Goal: Task Accomplishment & Management: Manage account settings

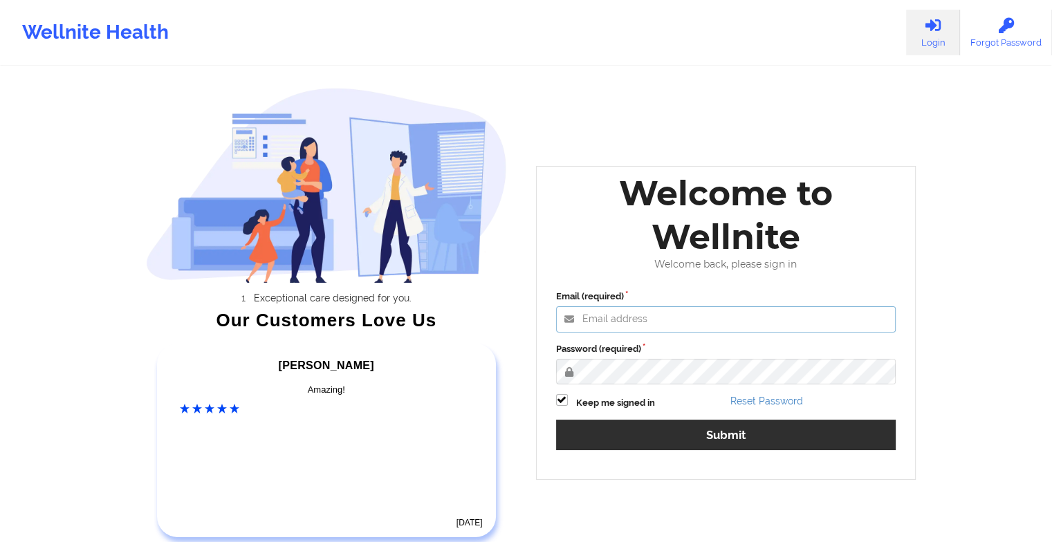
type input "[EMAIL_ADDRESS][DOMAIN_NAME]"
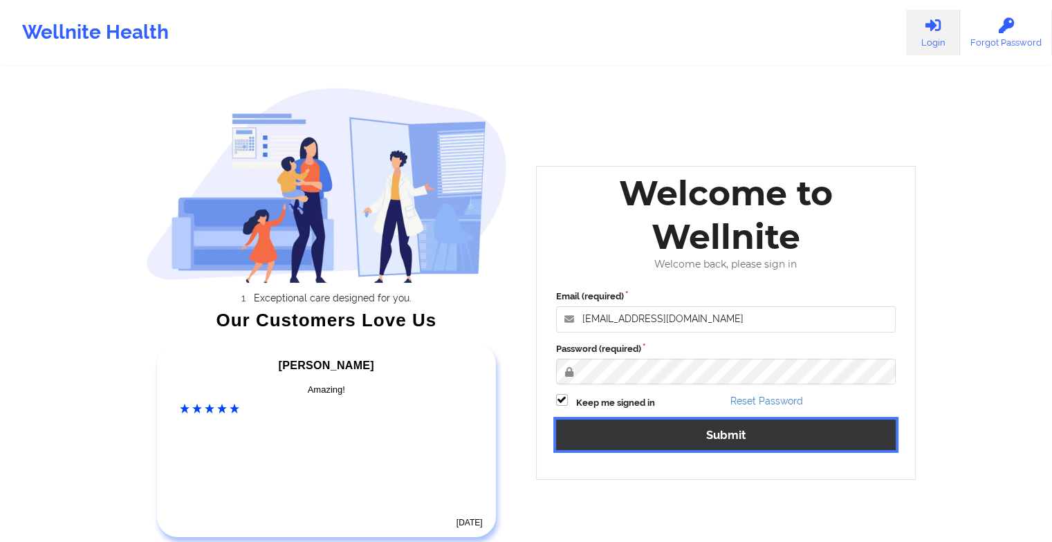
click at [586, 438] on button "Submit" at bounding box center [726, 435] width 340 height 30
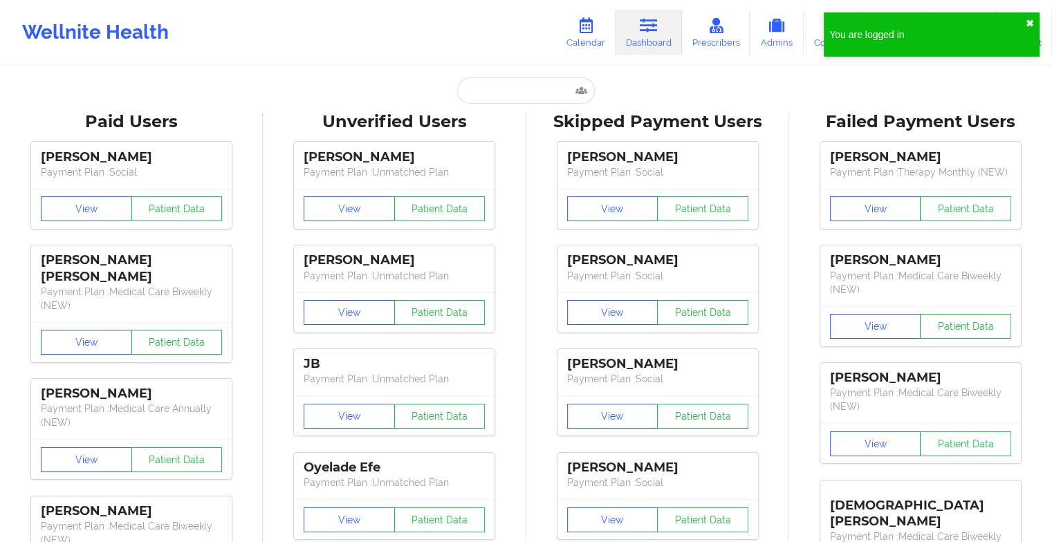
click at [1027, 26] on button "✖︎" at bounding box center [1029, 23] width 8 height 11
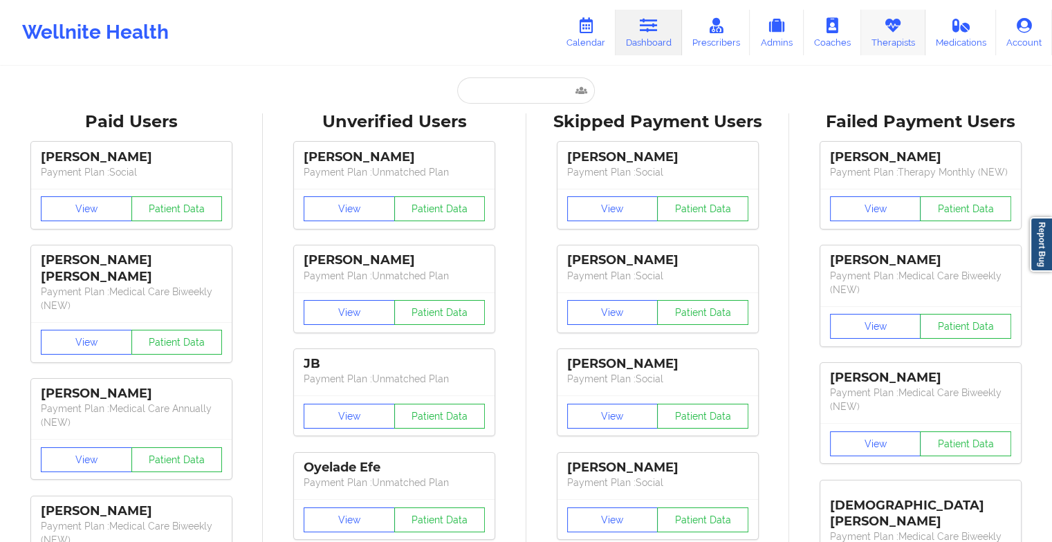
click at [891, 44] on link "Therapists" at bounding box center [893, 33] width 64 height 46
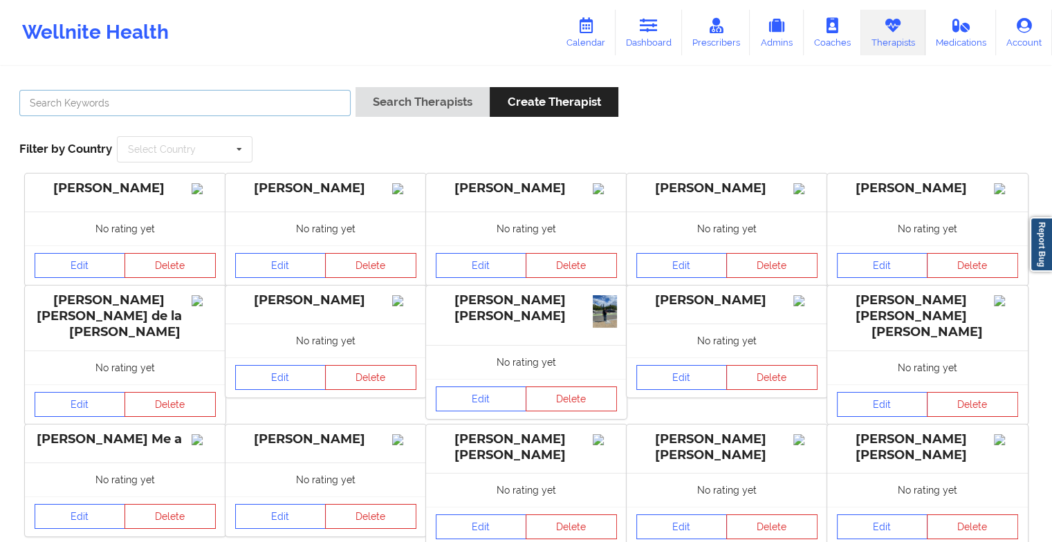
click at [235, 105] on input "text" at bounding box center [184, 103] width 331 height 26
paste input "[PERSON_NAME]"
type input "[PERSON_NAME]"
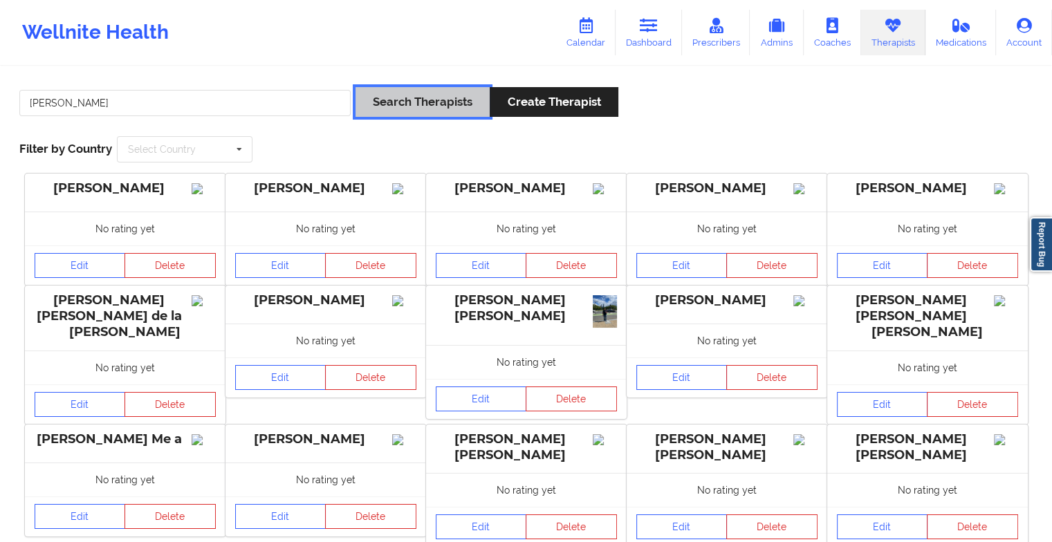
click at [391, 107] on button "Search Therapists" at bounding box center [422, 102] width 134 height 30
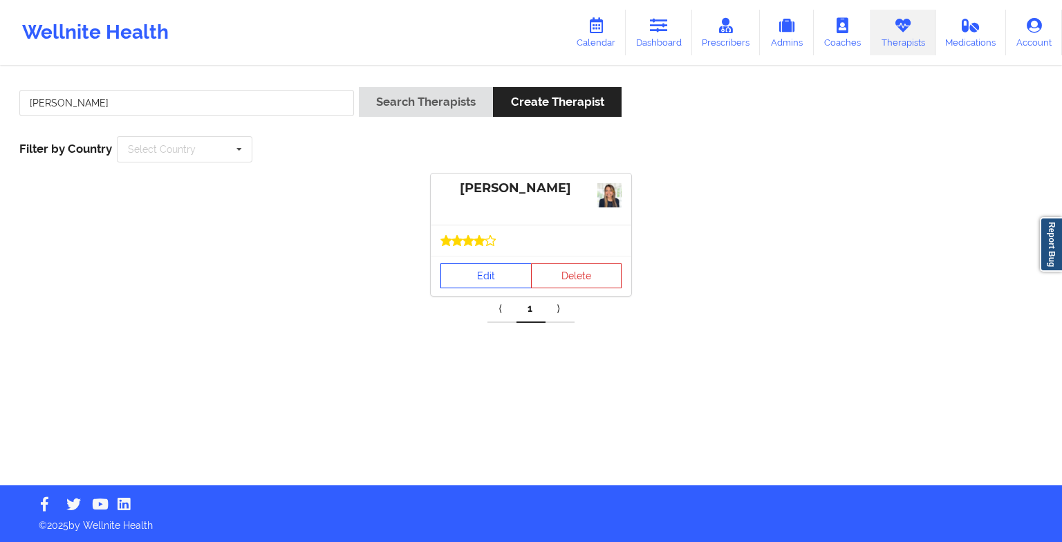
click at [501, 267] on link "Edit" at bounding box center [485, 275] width 91 height 25
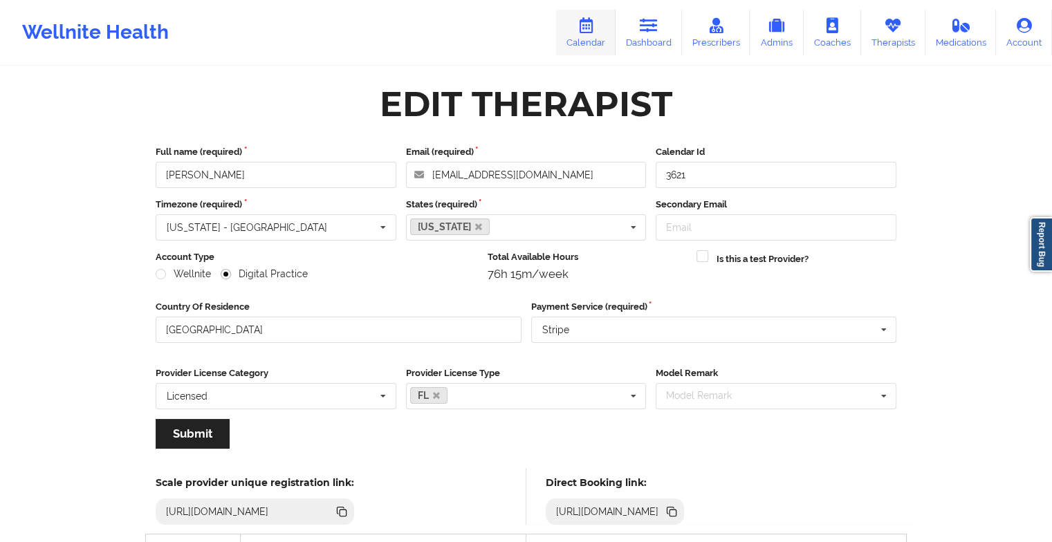
click at [590, 18] on icon at bounding box center [586, 25] width 18 height 15
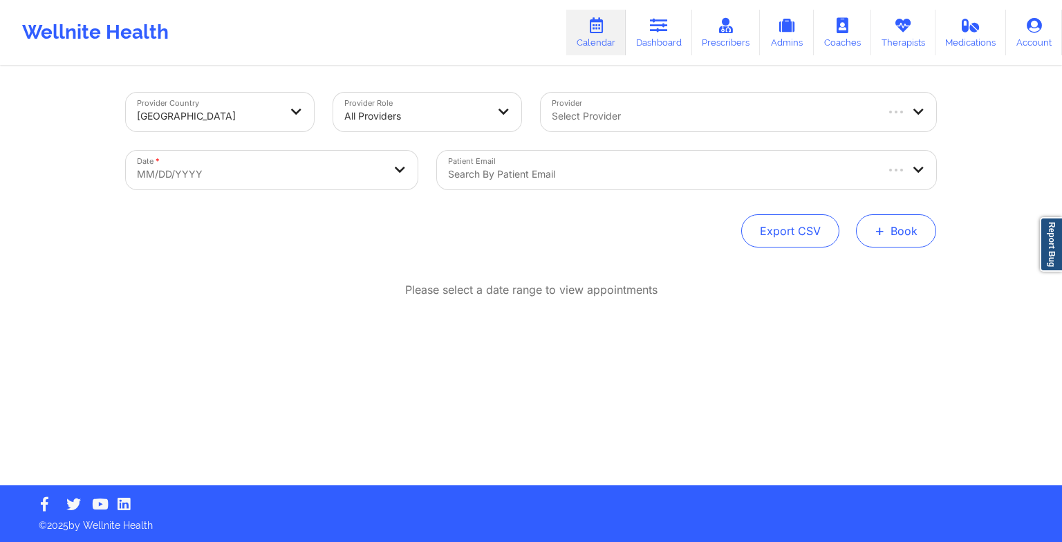
click at [899, 223] on button "+ Book" at bounding box center [896, 230] width 80 height 33
click at [868, 271] on button "Therapy Session" at bounding box center [873, 274] width 106 height 23
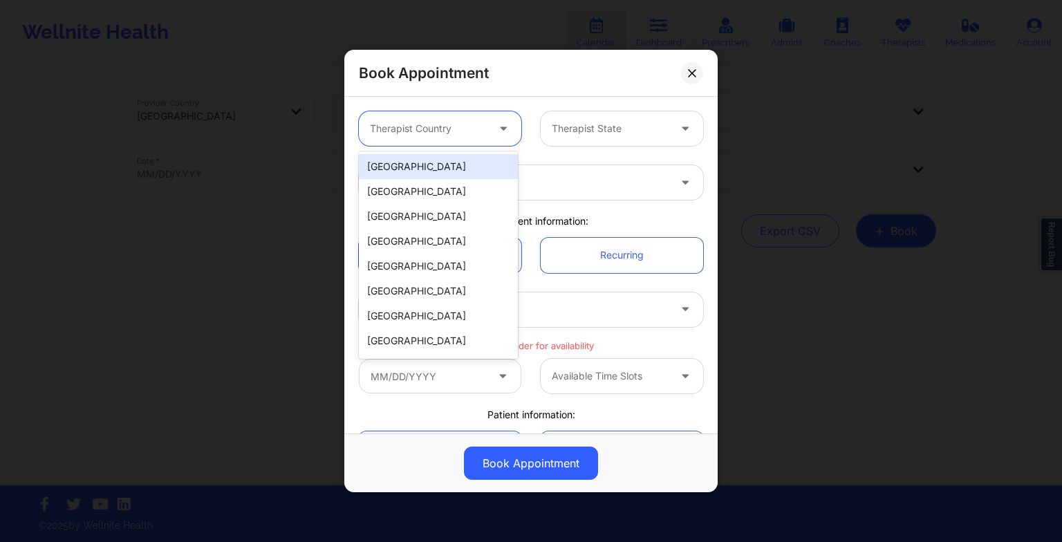
click at [476, 129] on div at bounding box center [428, 128] width 117 height 17
click at [407, 158] on div "[GEOGRAPHIC_DATA]" at bounding box center [438, 166] width 159 height 25
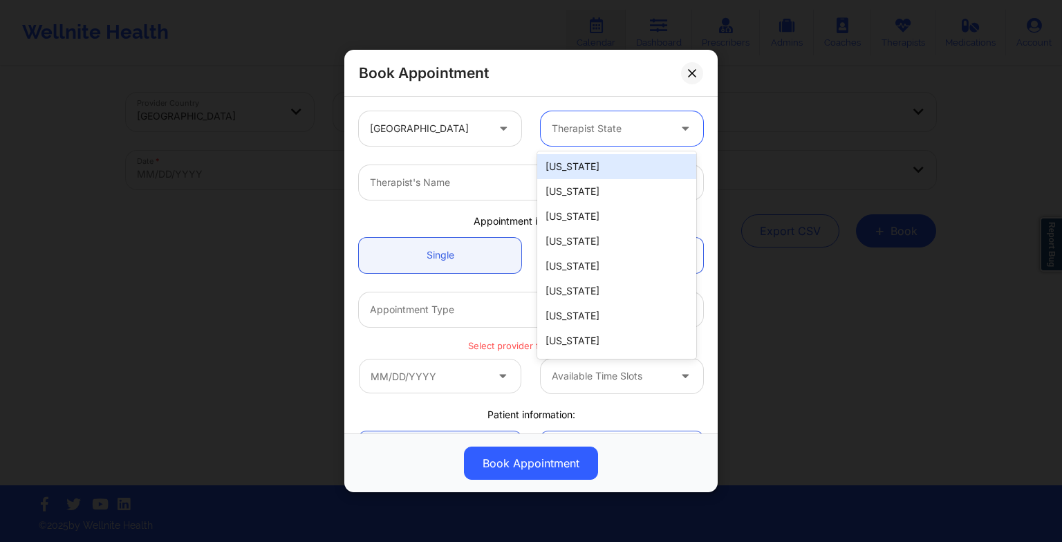
click at [563, 142] on div "Therapist State" at bounding box center [605, 128] width 129 height 35
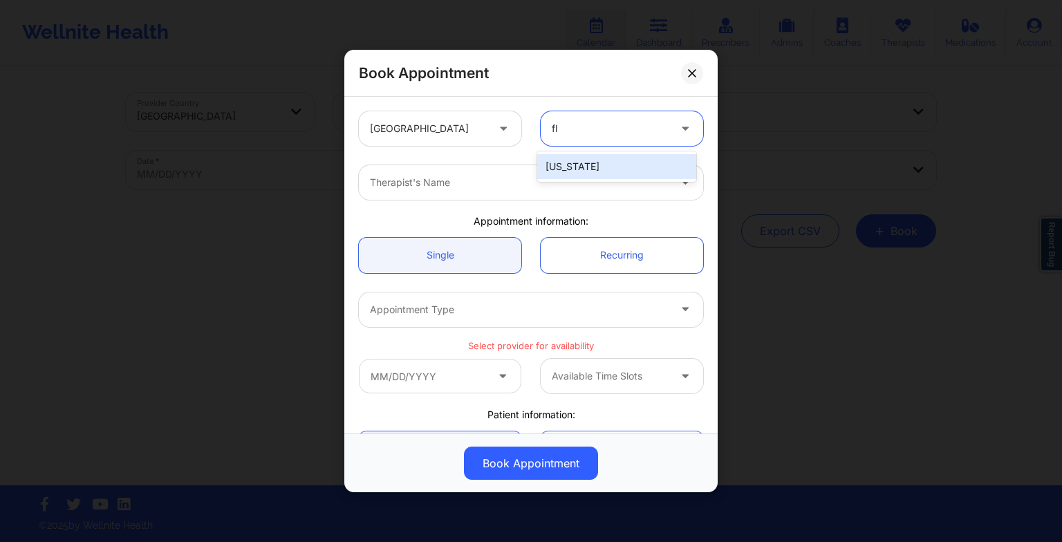
type input "fl"
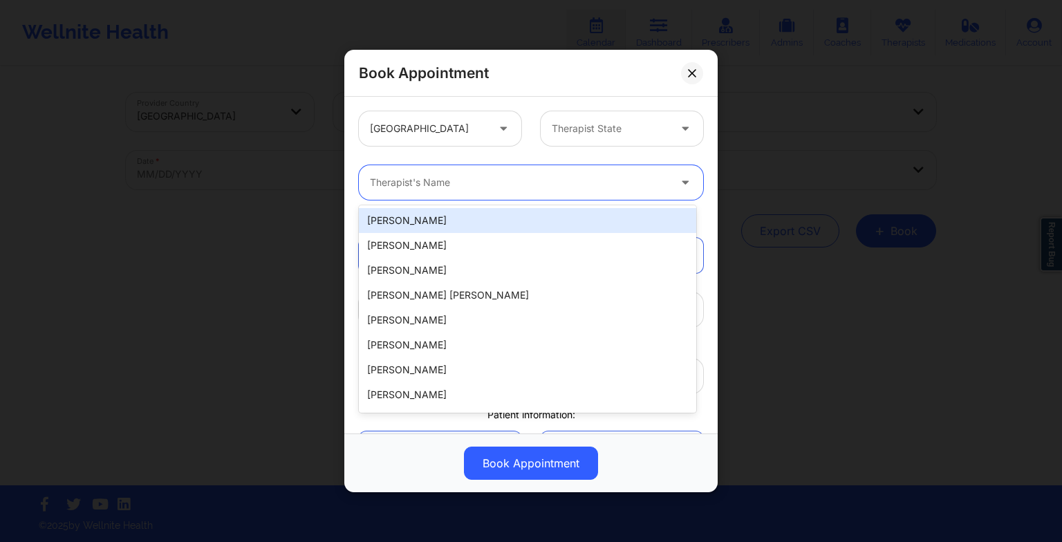
drag, startPoint x: 576, startPoint y: 189, endPoint x: 575, endPoint y: 144, distance: 44.9
click at [575, 144] on div "United States Therapist State 20 results available. Use Up and Down to choose o…" at bounding box center [531, 397] width 364 height 590
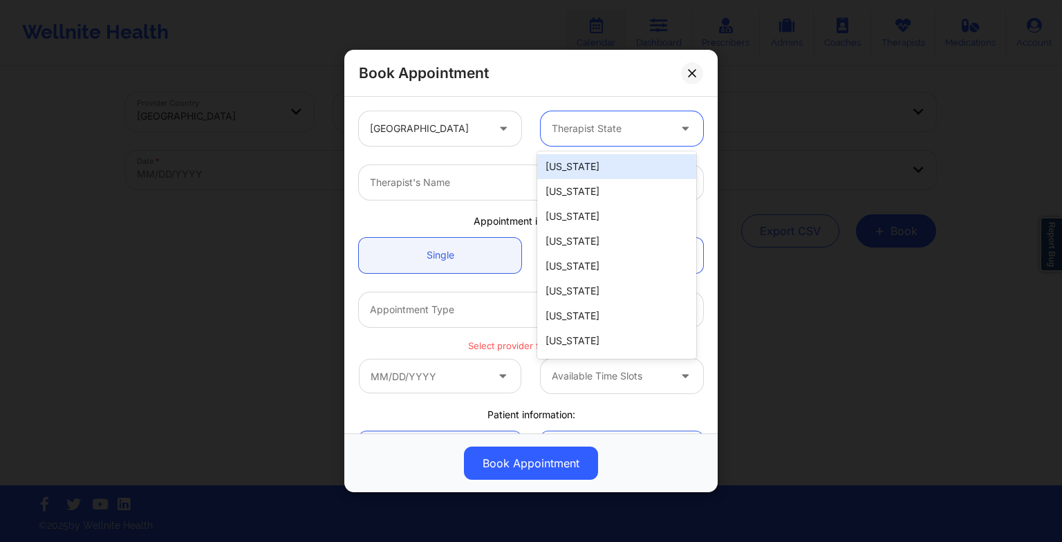
drag, startPoint x: 566, startPoint y: 122, endPoint x: 556, endPoint y: 147, distance: 27.6
click at [556, 147] on div "United States 51 results available. Use Up and Down to choose options, press En…" at bounding box center [531, 129] width 364 height 54
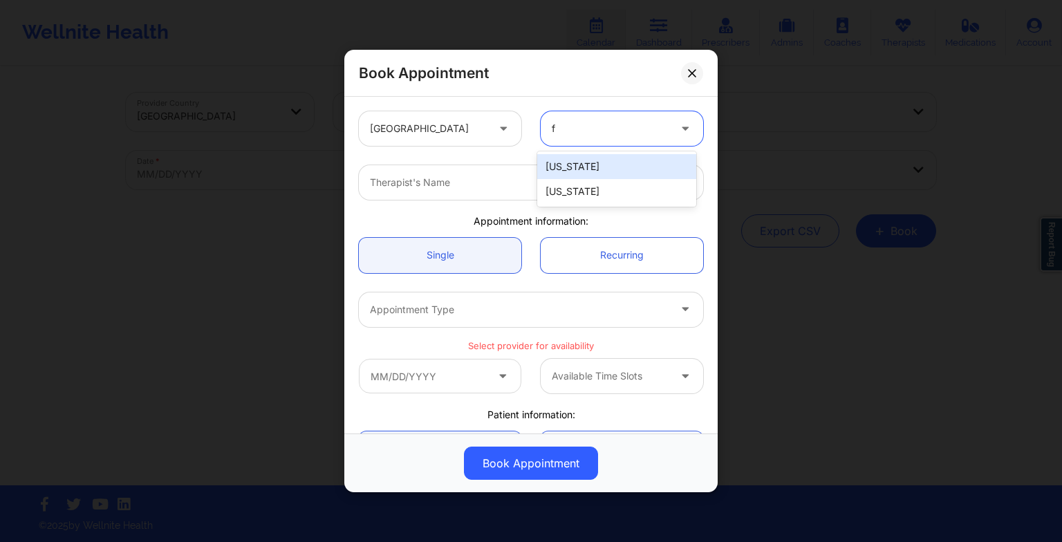
type input "fl"
click at [567, 156] on div "[US_STATE]" at bounding box center [616, 166] width 159 height 25
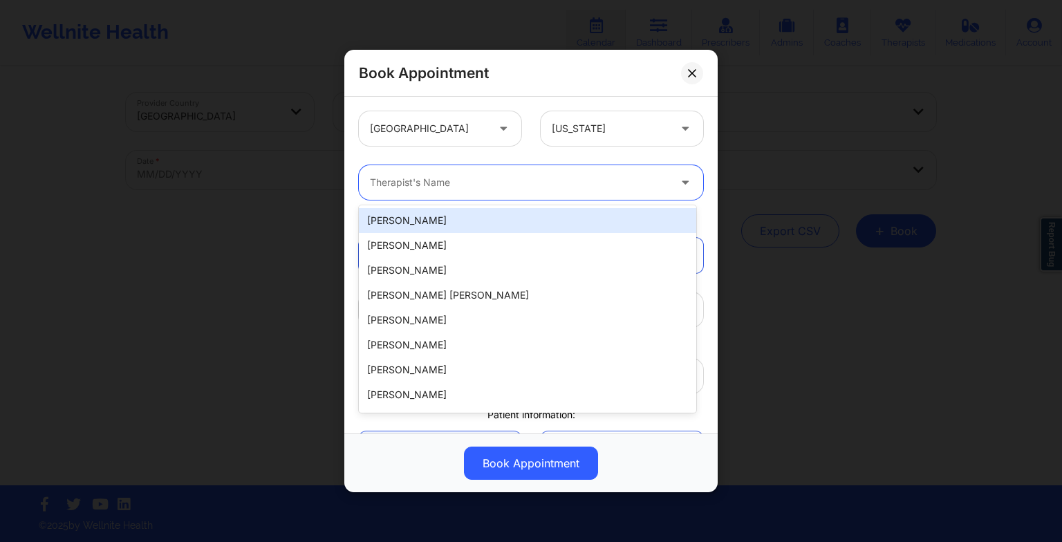
click at [400, 185] on div at bounding box center [519, 182] width 299 height 17
paste input "[PERSON_NAME]"
type input "[PERSON_NAME]"
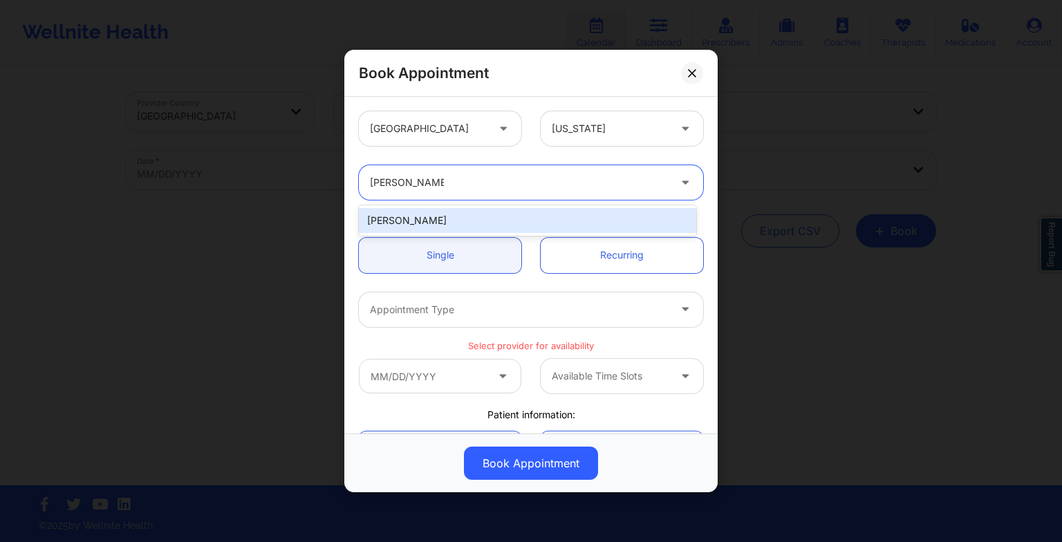
click at [436, 229] on div "[PERSON_NAME]" at bounding box center [527, 220] width 337 height 25
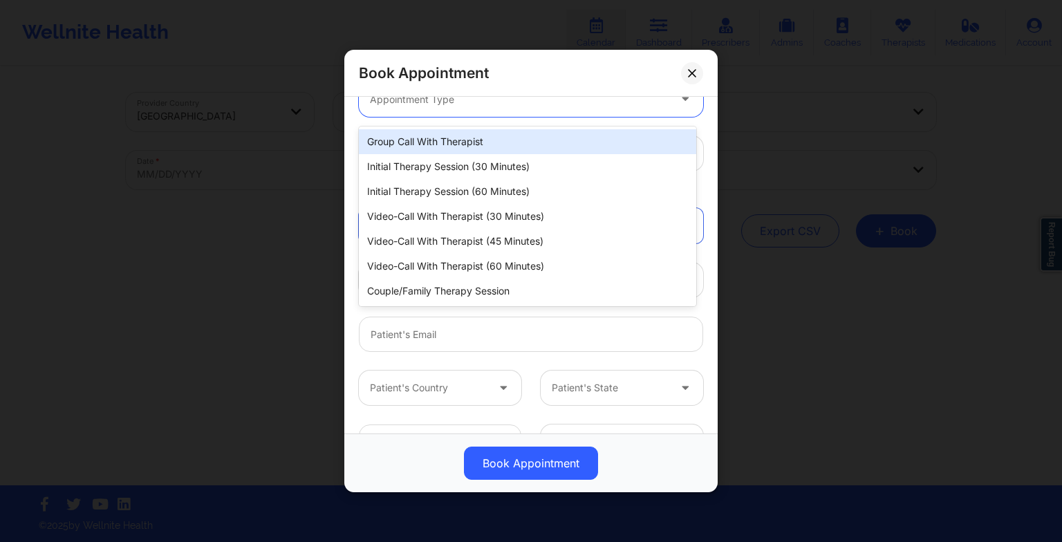
scroll to position [205, 0]
click at [419, 98] on div at bounding box center [519, 104] width 299 height 17
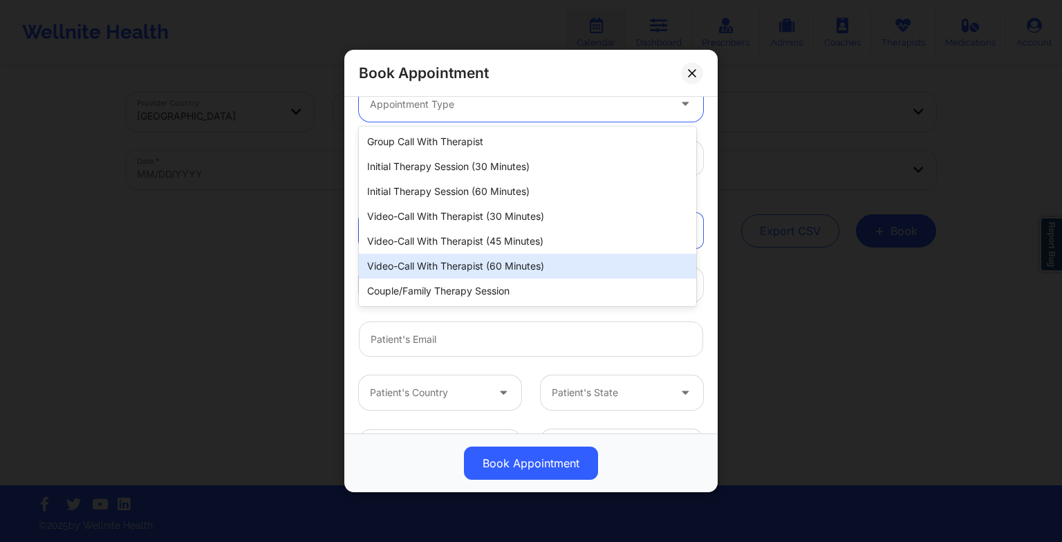
click at [441, 266] on div "Video-Call with Therapist (60 minutes)" at bounding box center [527, 266] width 337 height 25
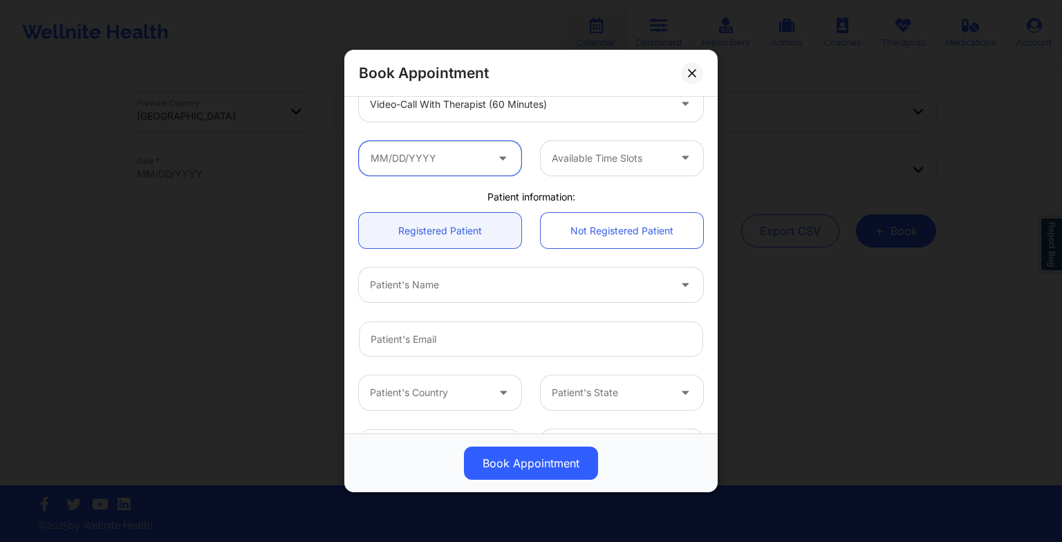
click at [485, 160] on input "text" at bounding box center [440, 158] width 162 height 35
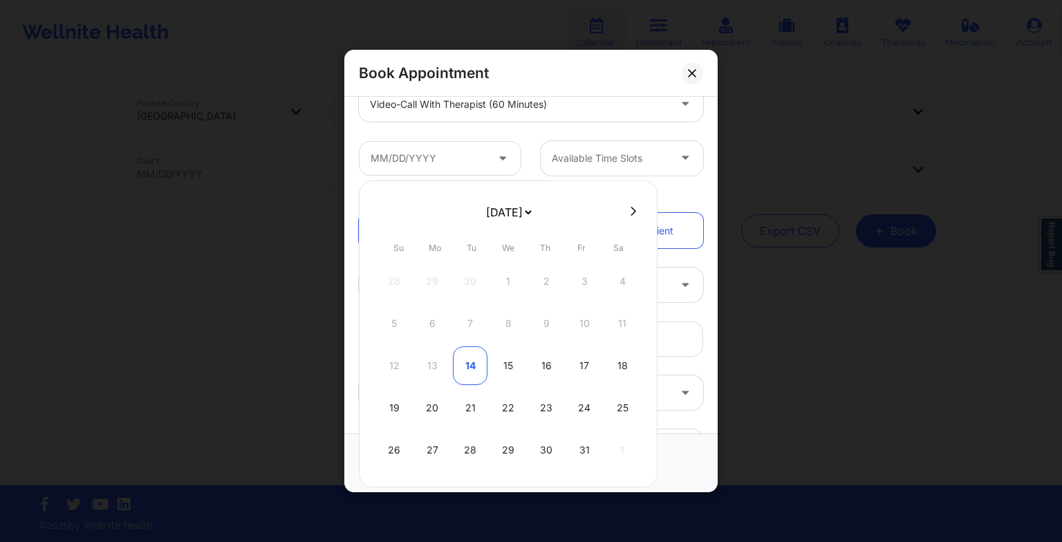
click at [473, 371] on div "14" at bounding box center [470, 365] width 35 height 39
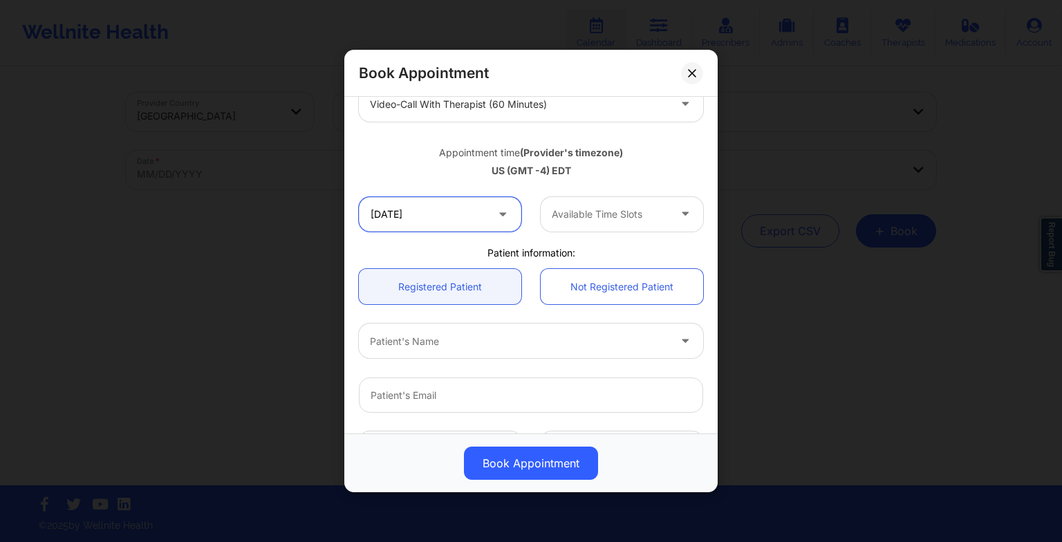
click at [439, 221] on input "[DATE]" at bounding box center [440, 214] width 162 height 35
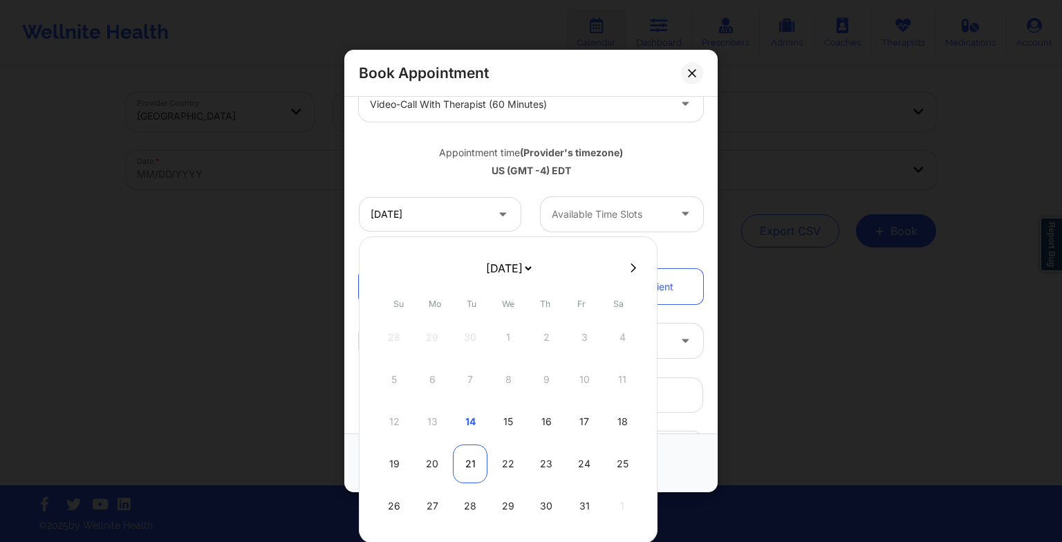
click at [478, 469] on div "21" at bounding box center [470, 464] width 35 height 39
type input "[DATE]"
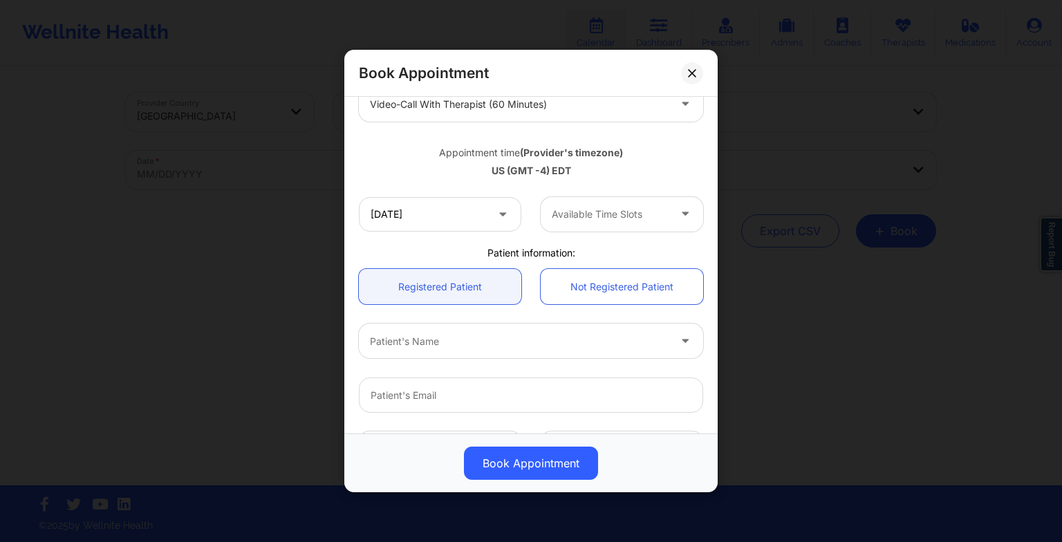
click at [631, 213] on div at bounding box center [610, 214] width 117 height 17
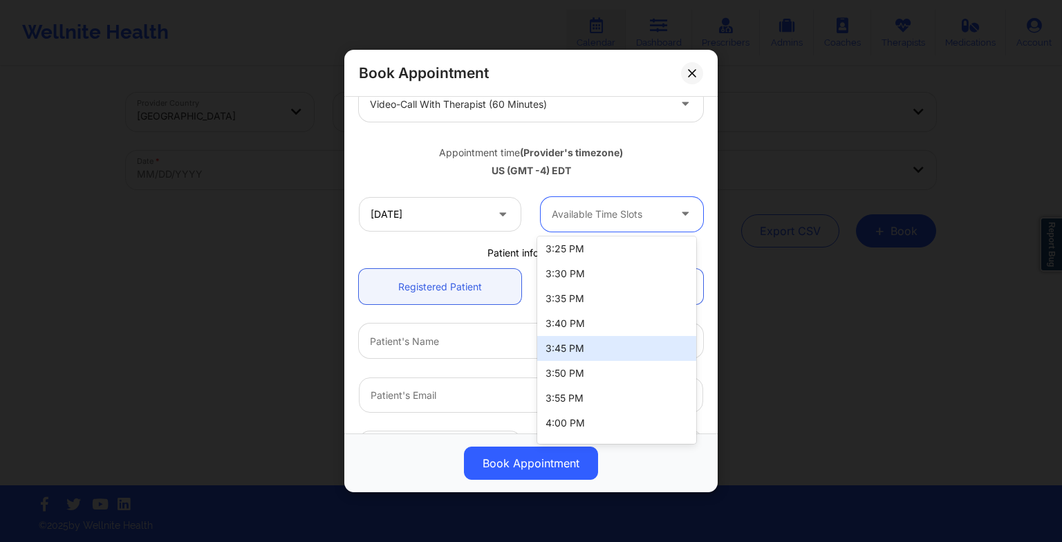
scroll to position [1687, 0]
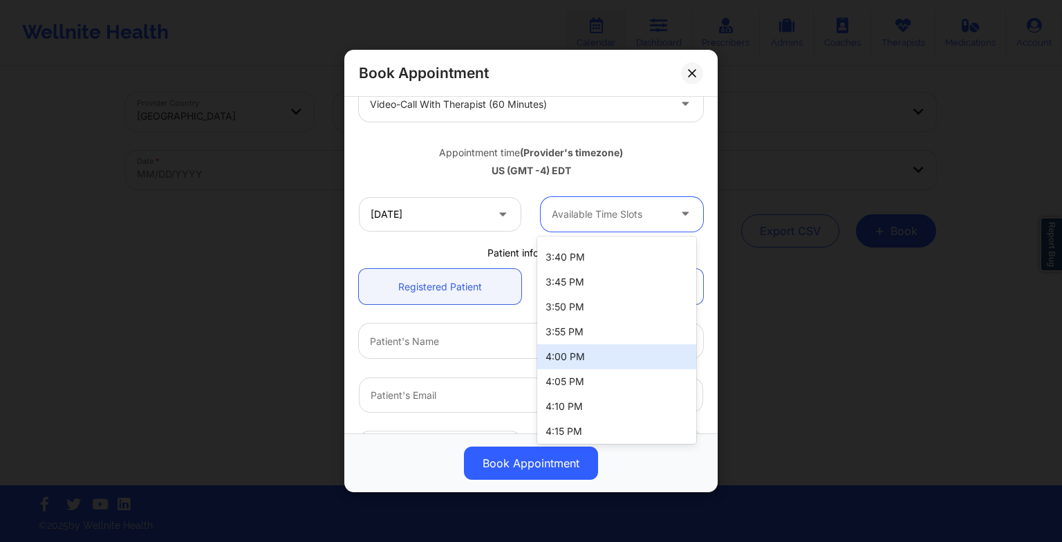
click at [589, 357] on div "4:00 PM" at bounding box center [616, 356] width 159 height 25
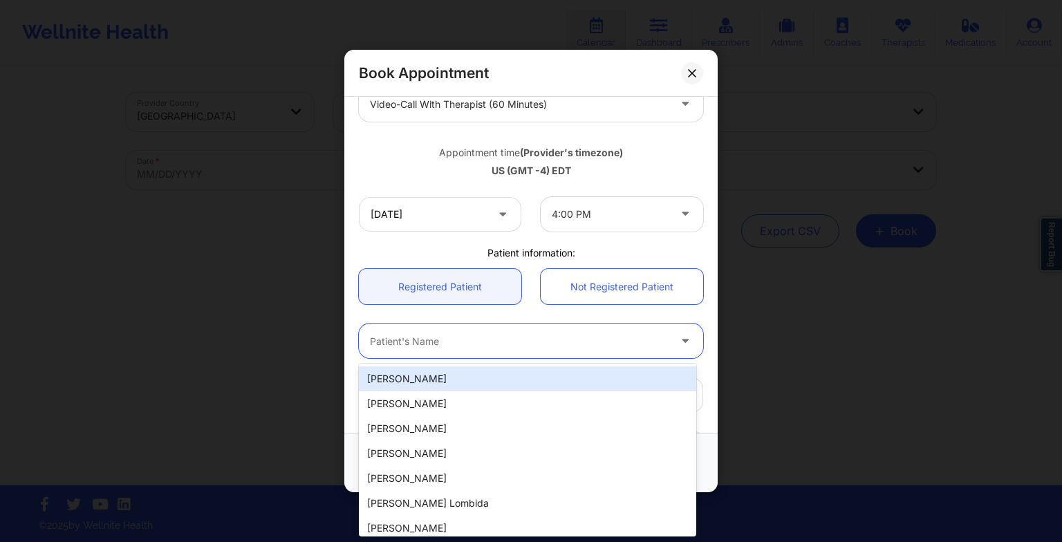
click at [589, 357] on div "Patient's Name" at bounding box center [514, 341] width 311 height 35
type input "an"
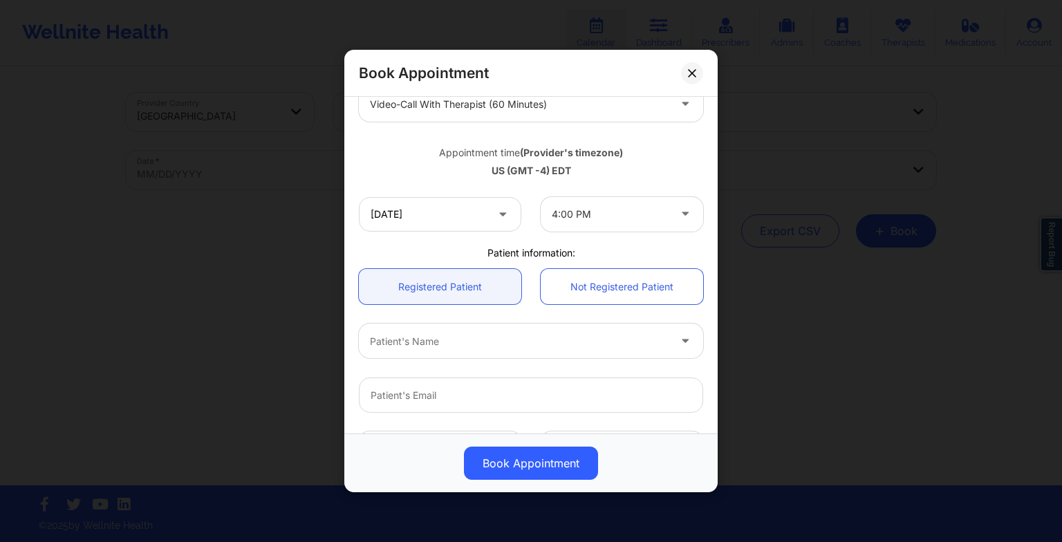
click at [556, 256] on div "Patient information:" at bounding box center [531, 253] width 364 height 14
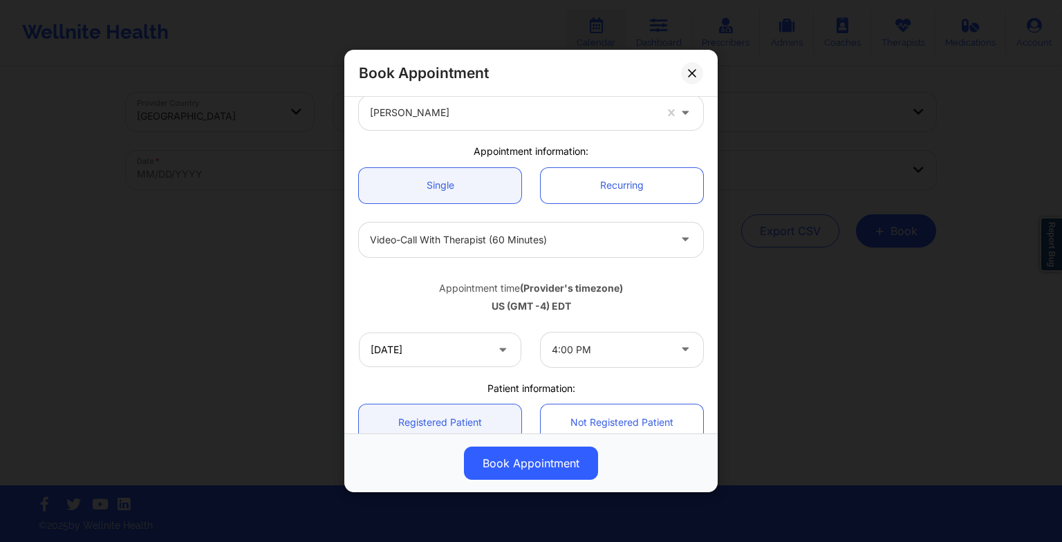
scroll to position [42, 0]
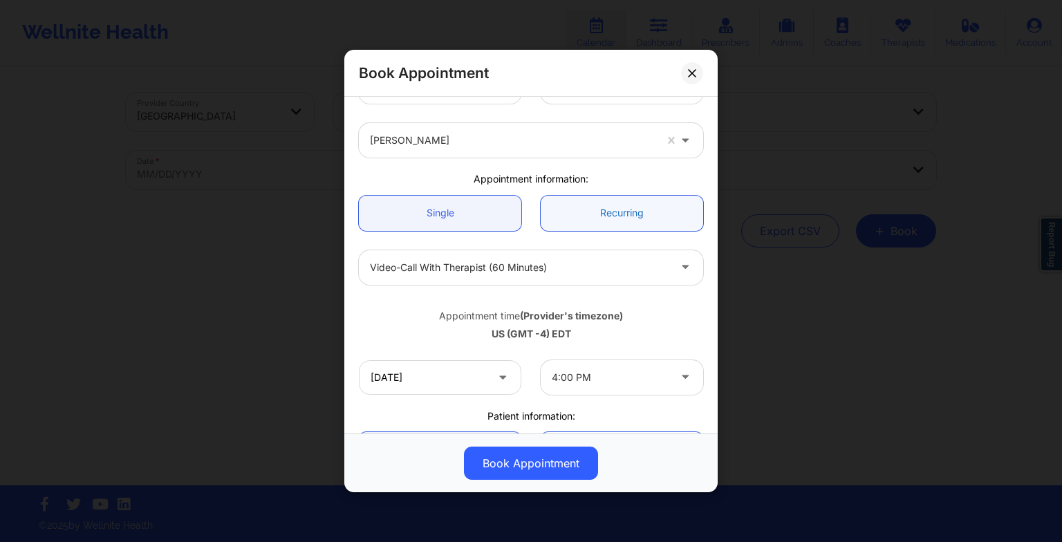
click at [568, 218] on link "Recurring" at bounding box center [622, 213] width 162 height 35
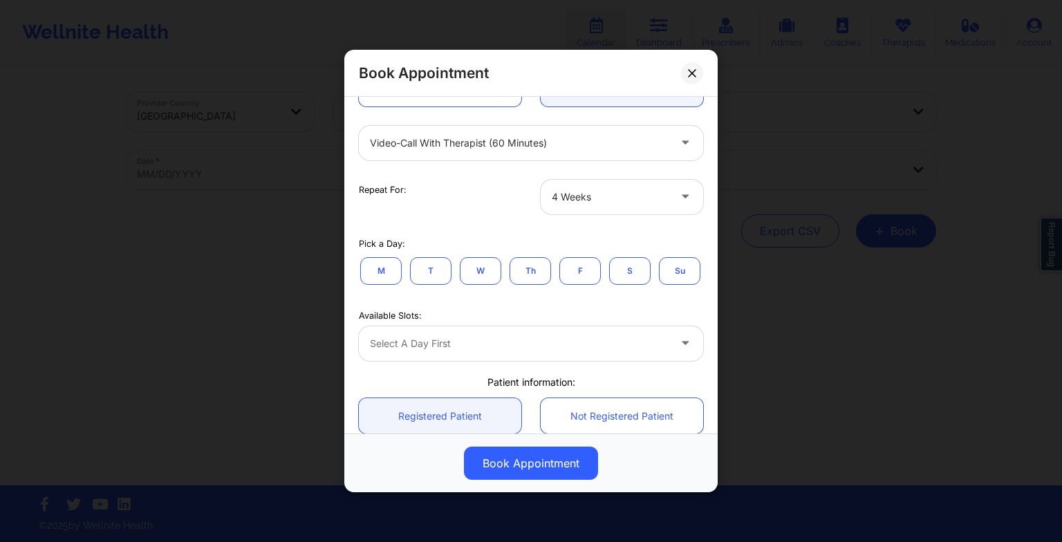
click at [425, 276] on button "T" at bounding box center [430, 271] width 41 height 28
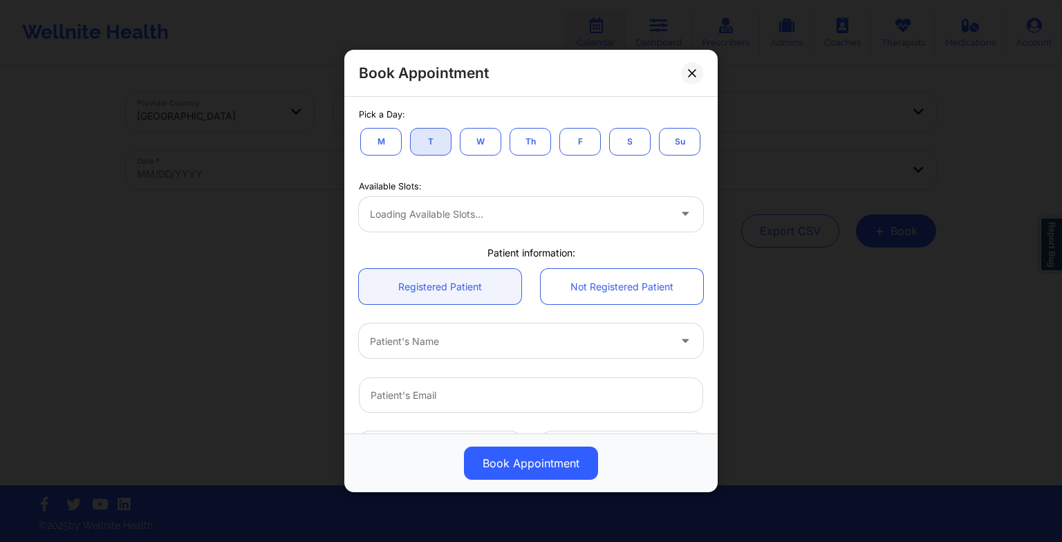
scroll to position [296, 0]
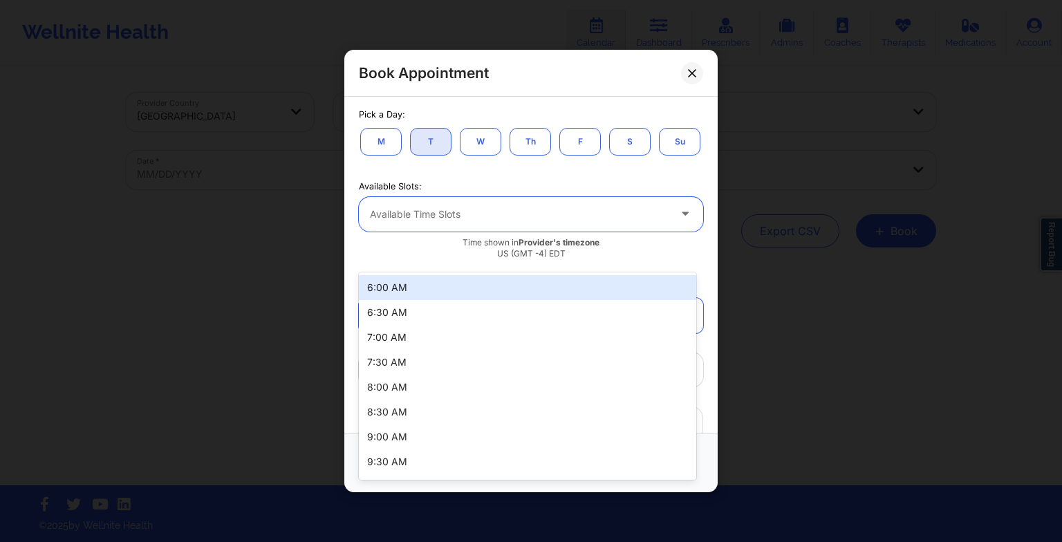
click at [415, 223] on div at bounding box center [519, 214] width 299 height 17
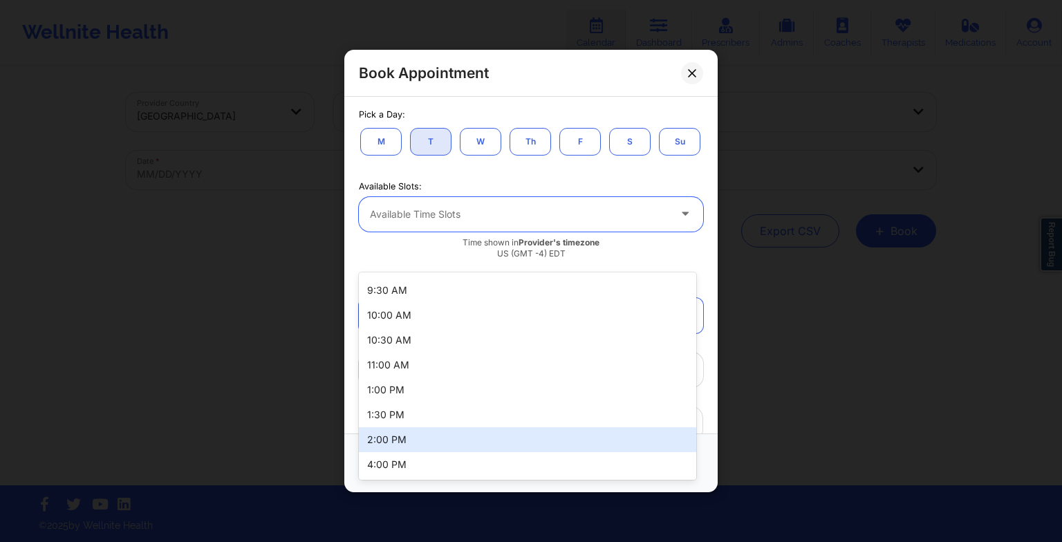
scroll to position [171, 0]
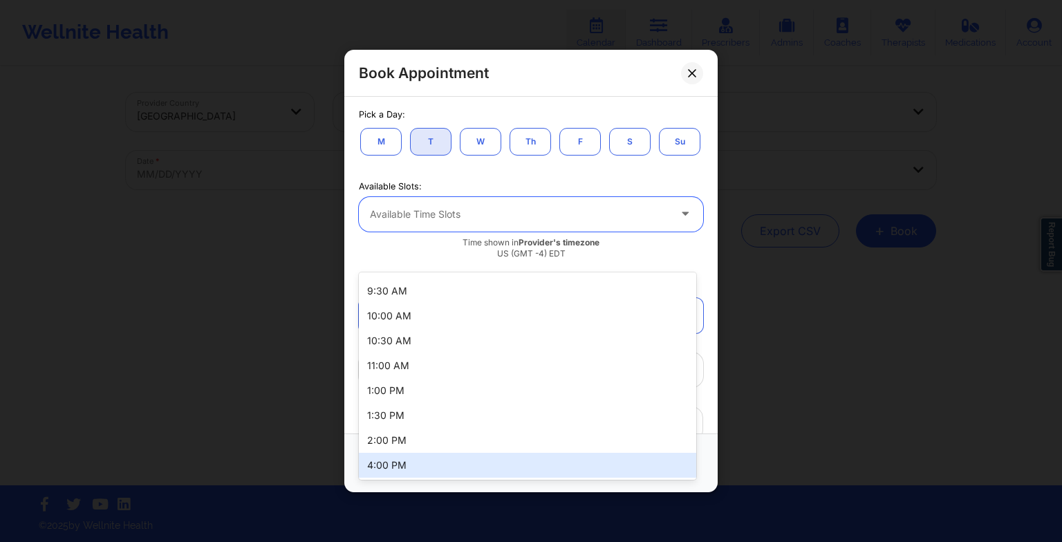
click at [423, 458] on div "4:00 PM" at bounding box center [527, 465] width 337 height 25
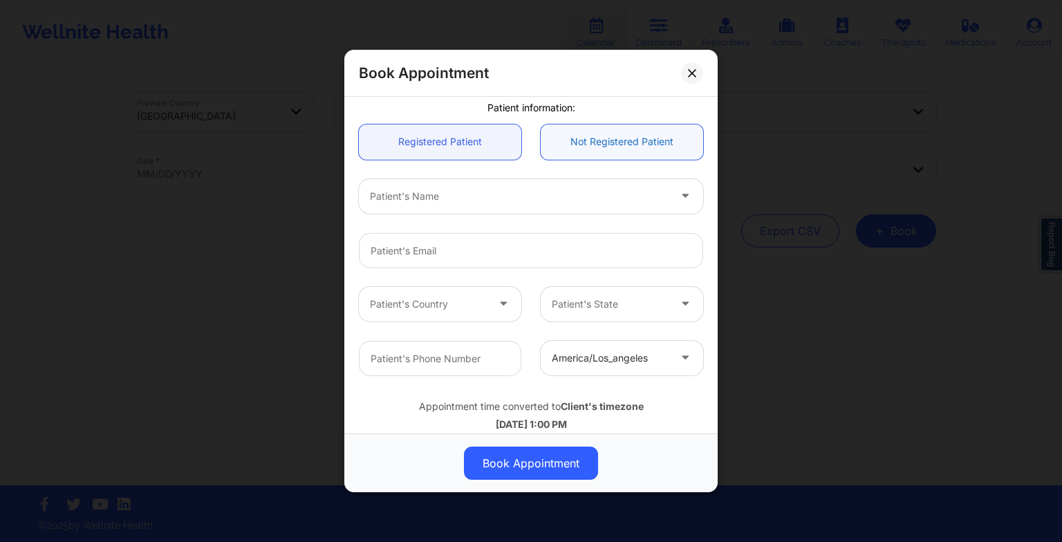
scroll to position [568, 0]
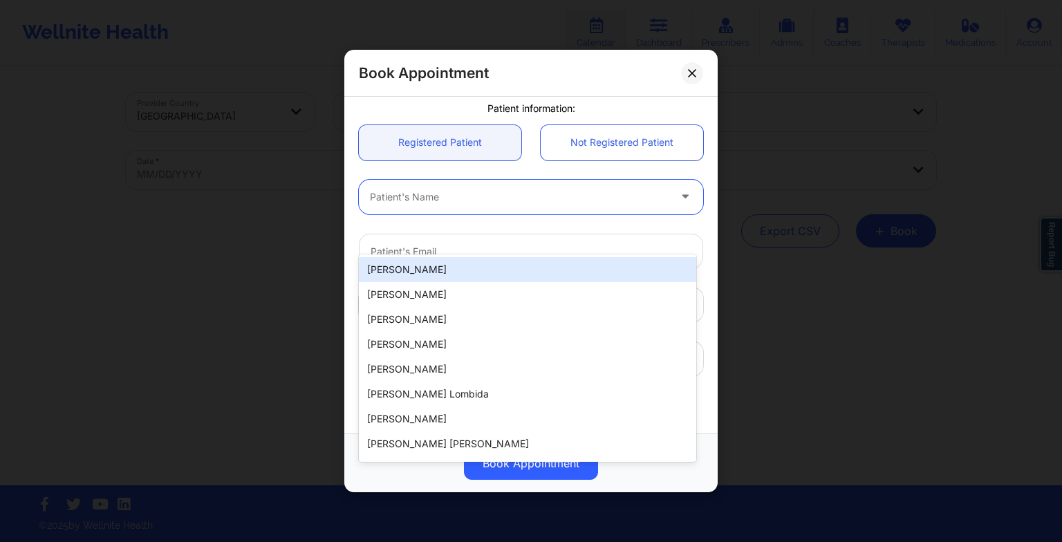
click at [498, 214] on div "Patient's Name" at bounding box center [514, 196] width 311 height 35
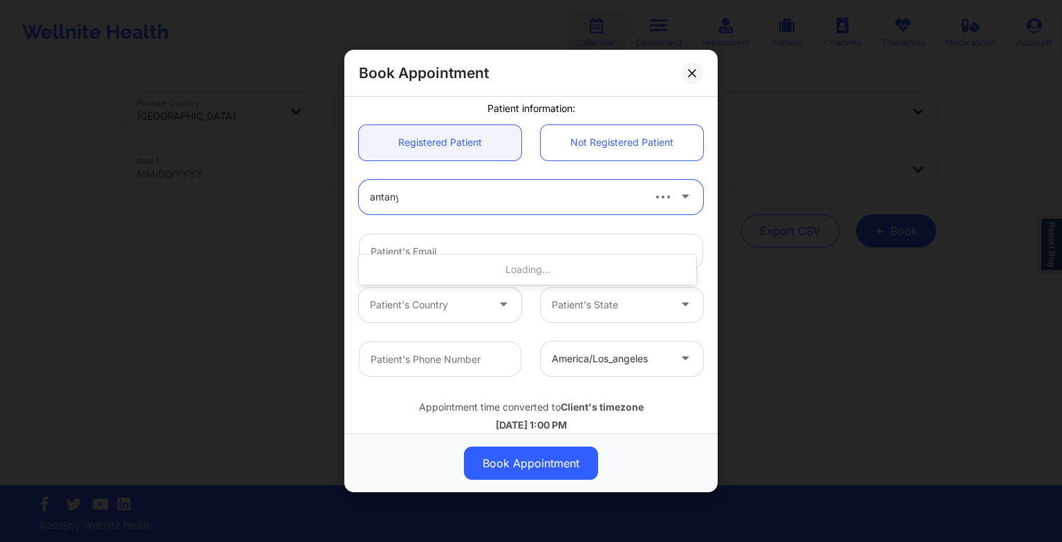
type input "antanya"
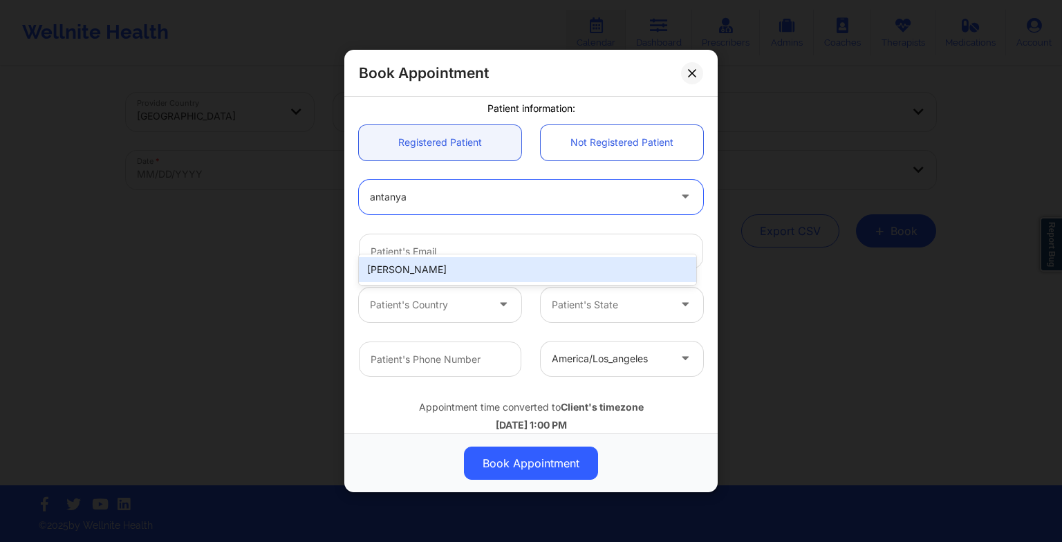
click at [497, 270] on div "[PERSON_NAME]" at bounding box center [527, 269] width 337 height 25
type input "[EMAIL_ADDRESS][DOMAIN_NAME]"
type input "[PHONE_NUMBER]"
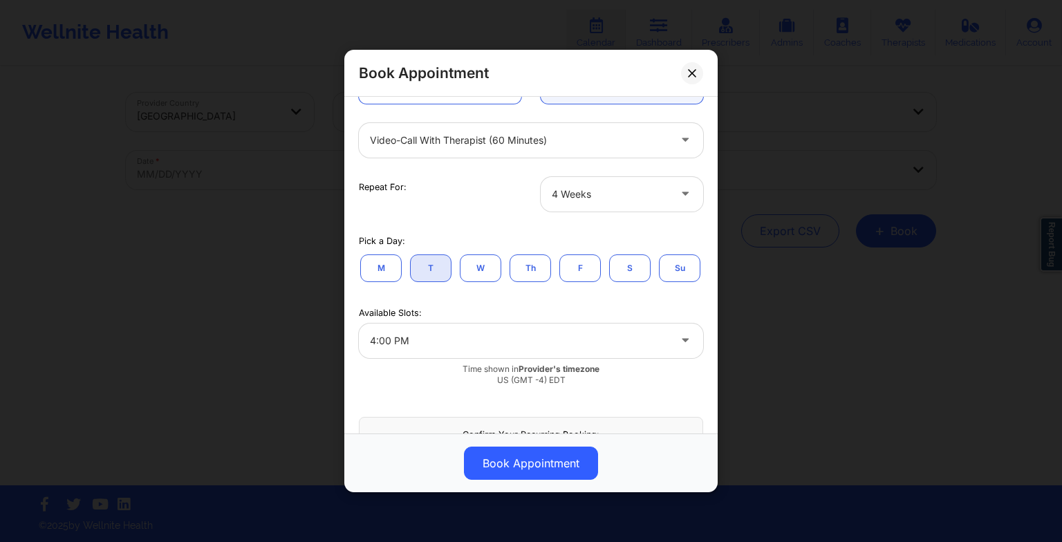
scroll to position [169, 0]
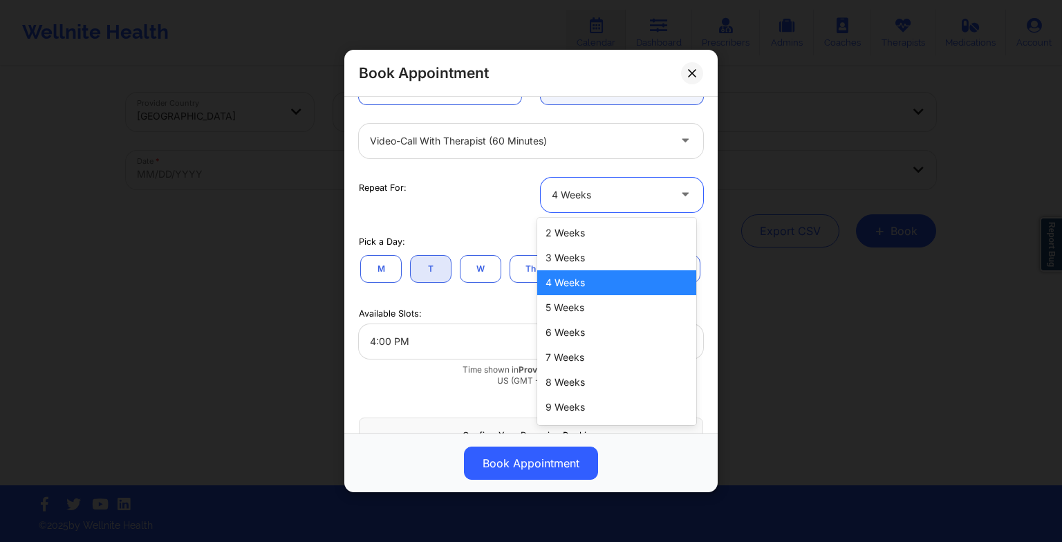
click at [570, 187] on div at bounding box center [610, 195] width 117 height 17
click at [596, 324] on div "6 Weeks" at bounding box center [616, 332] width 159 height 25
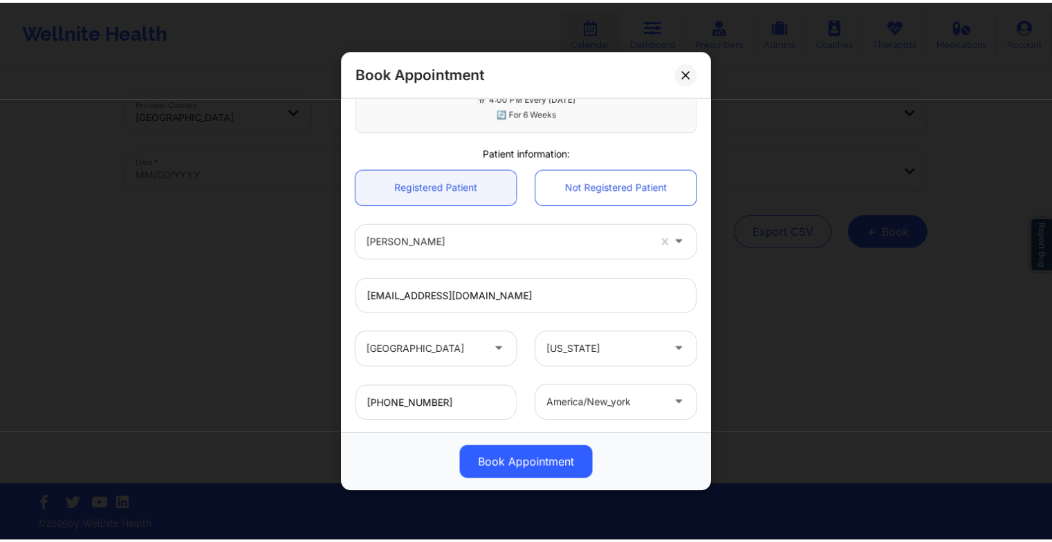
scroll to position [634, 0]
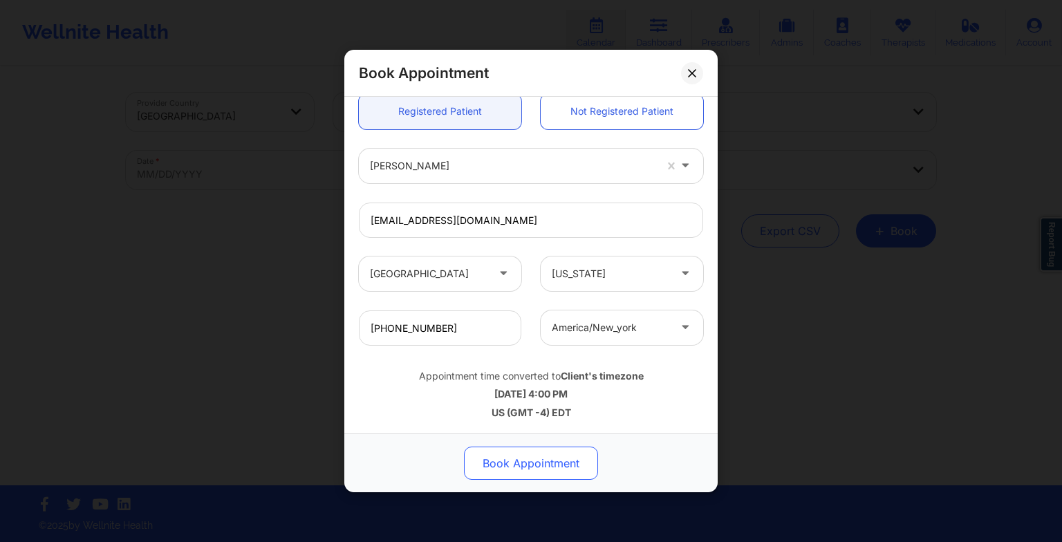
click at [543, 456] on button "Book Appointment" at bounding box center [531, 463] width 134 height 33
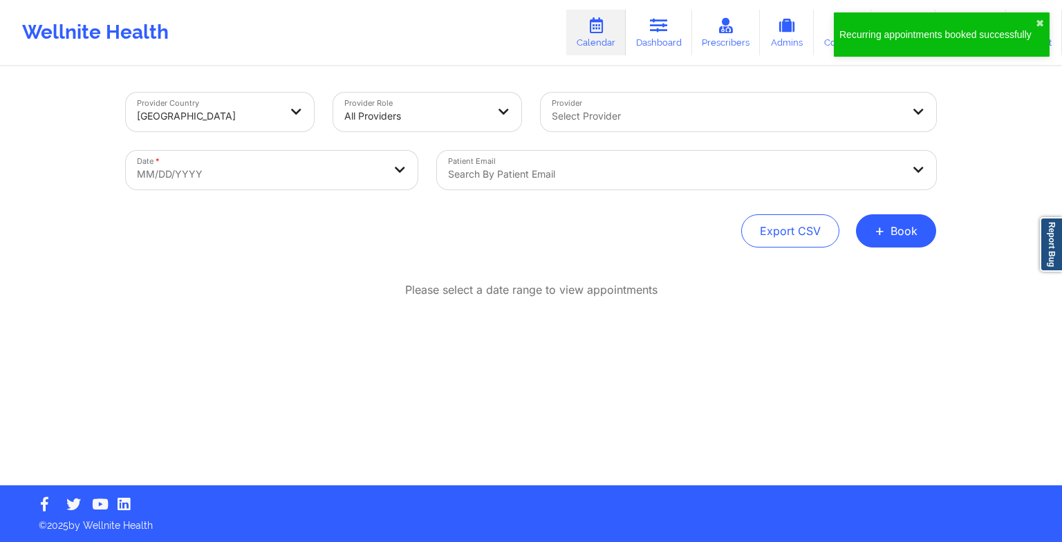
click at [940, 24] on div "Recurring appointments booked successfully ✖︎" at bounding box center [942, 34] width 216 height 44
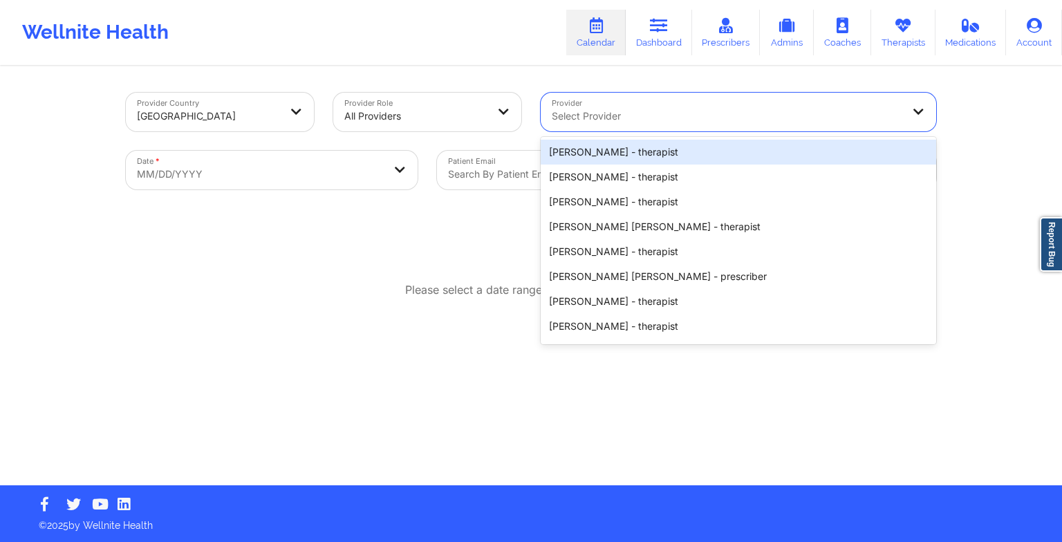
click at [736, 110] on div at bounding box center [727, 116] width 350 height 17
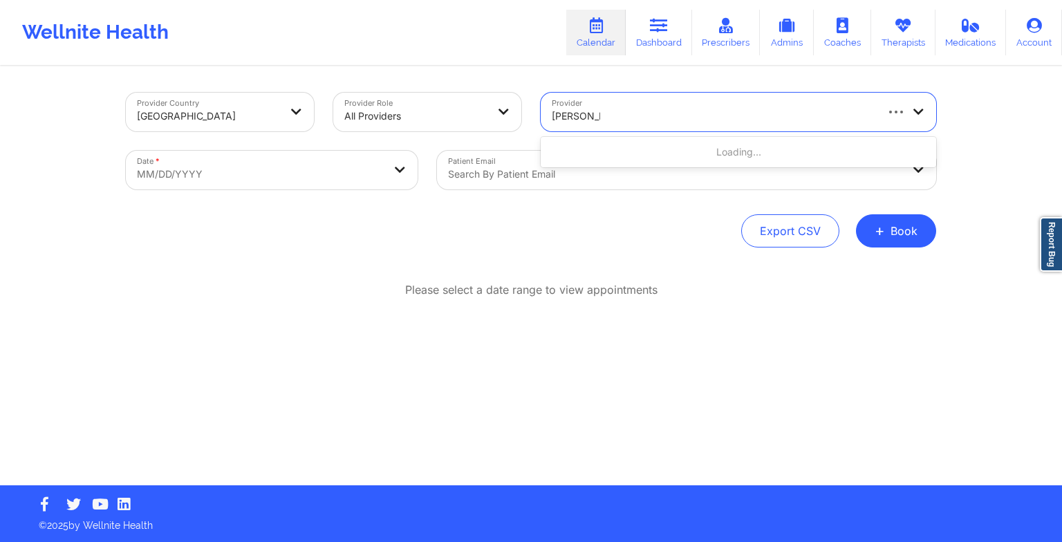
type input "[PERSON_NAME] [PERSON_NAME]"
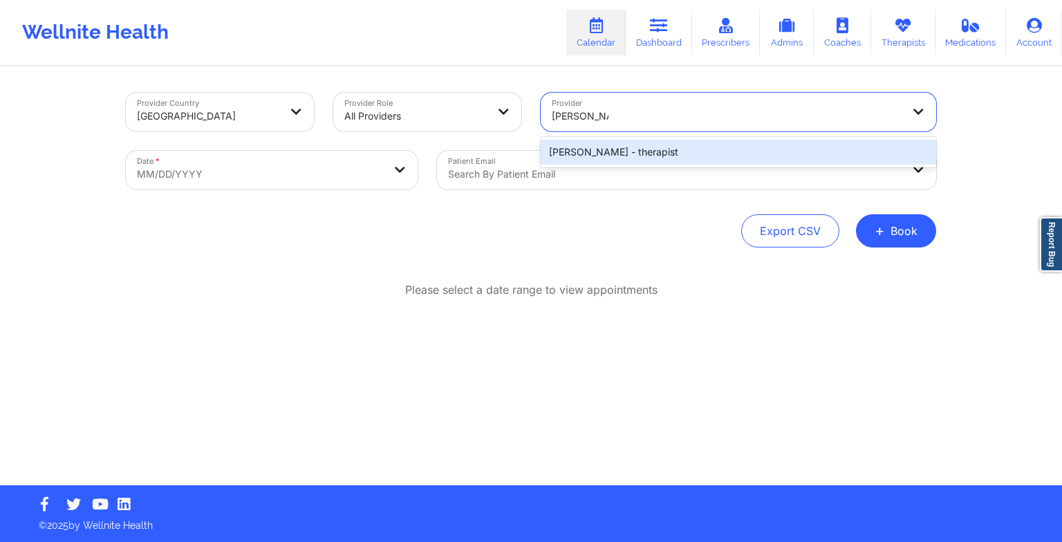
click at [625, 161] on div "[PERSON_NAME] - therapist" at bounding box center [738, 152] width 395 height 25
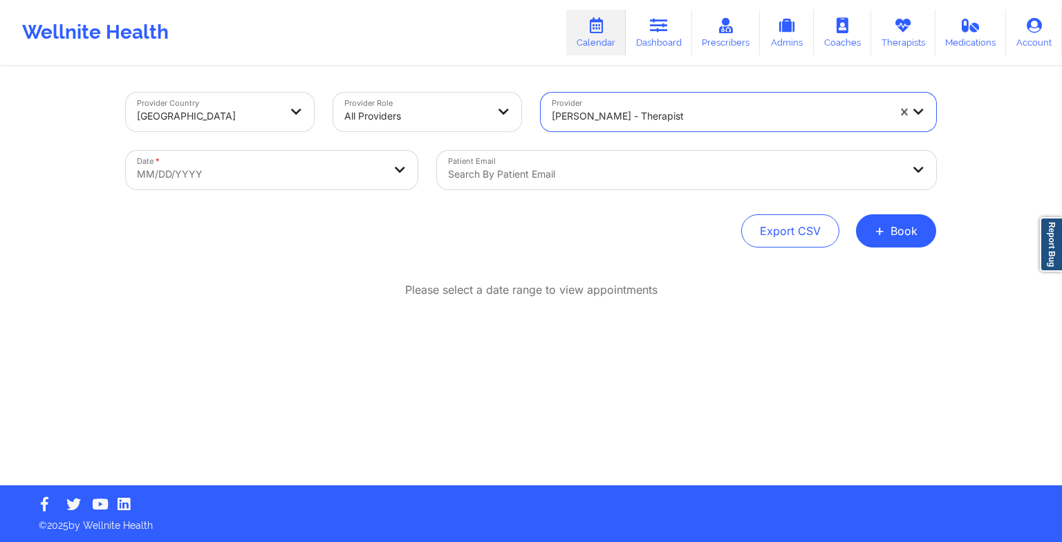
select select "2025-8"
select select "2025-9"
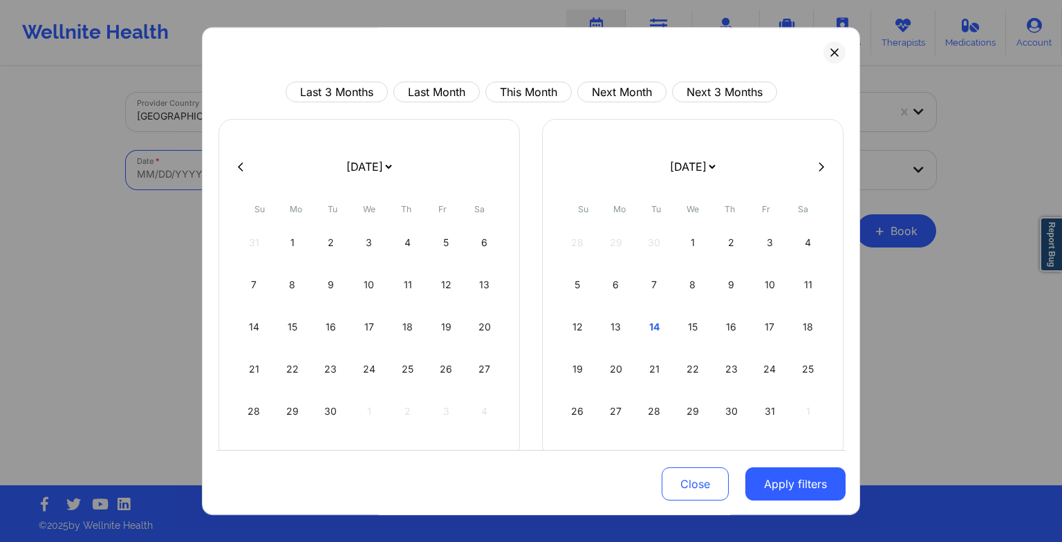
click at [362, 159] on body "Wellnite Health Calendar Dashboard Prescribers Admins Coaches Therapists Medica…" at bounding box center [531, 271] width 1062 height 542
click at [637, 371] on div "21" at bounding box center [654, 369] width 35 height 39
select select "2025-9"
select select "2025-10"
select select "2025-9"
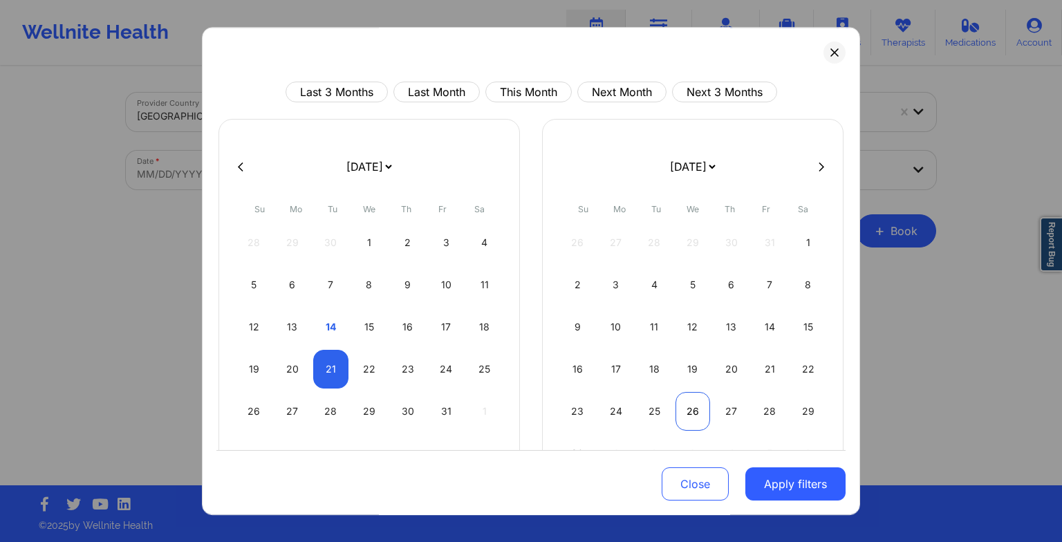
select select "2025-10"
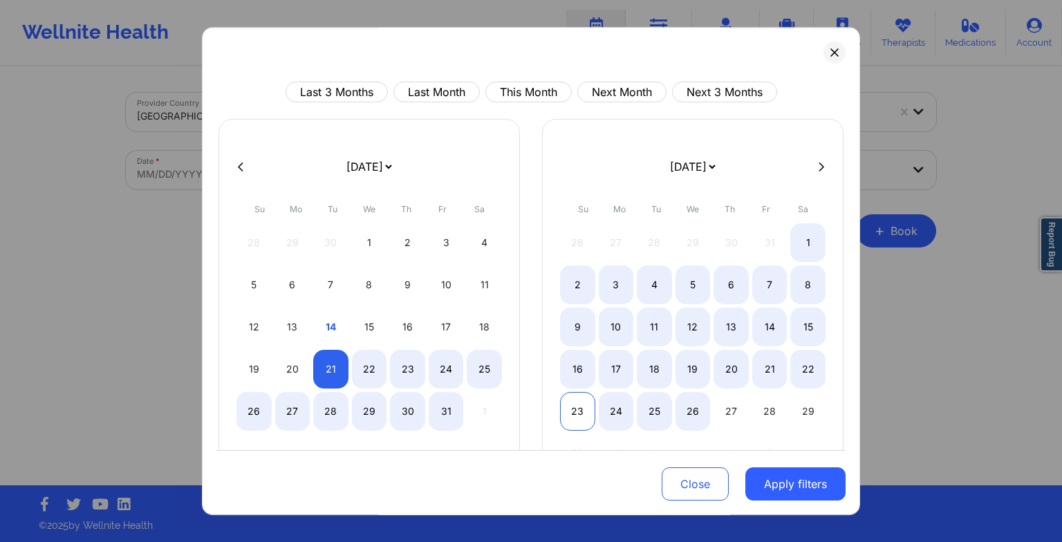
select select "2025-9"
select select "2025-10"
select select "2025-9"
select select "2025-10"
select select "2025-9"
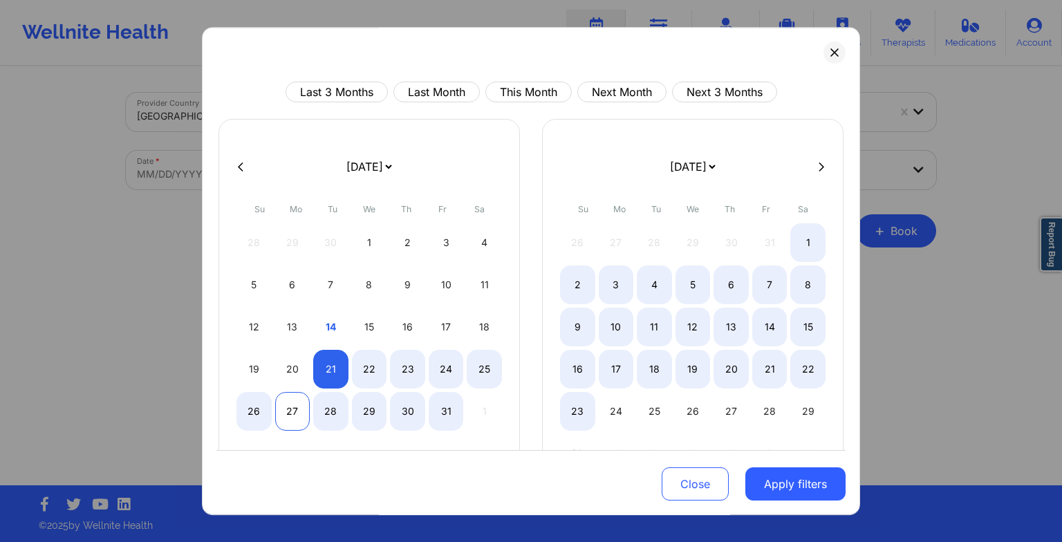
select select "2025-10"
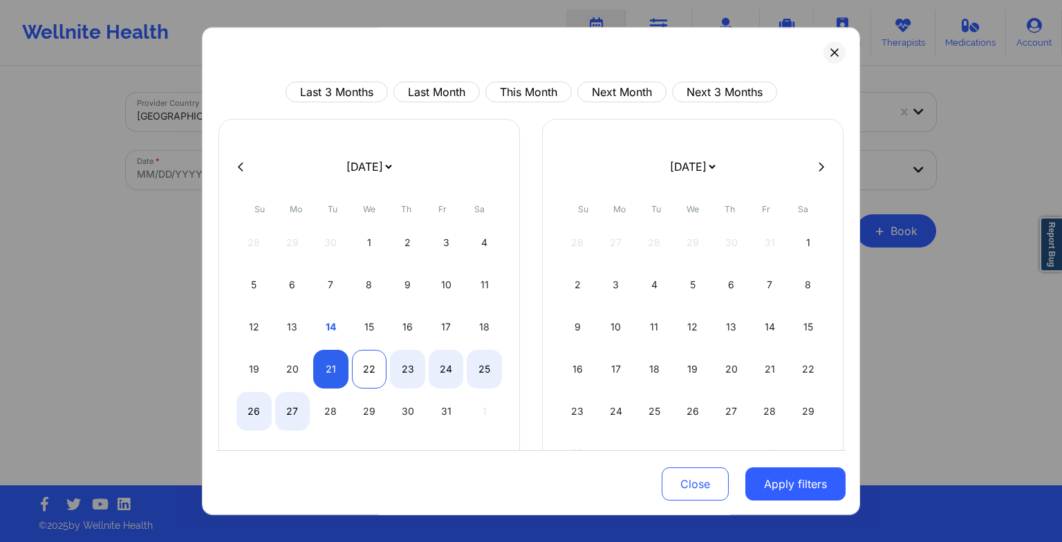
select select "2025-9"
select select "2025-10"
click at [382, 361] on div "22" at bounding box center [369, 369] width 35 height 39
select select "2025-9"
select select "2025-10"
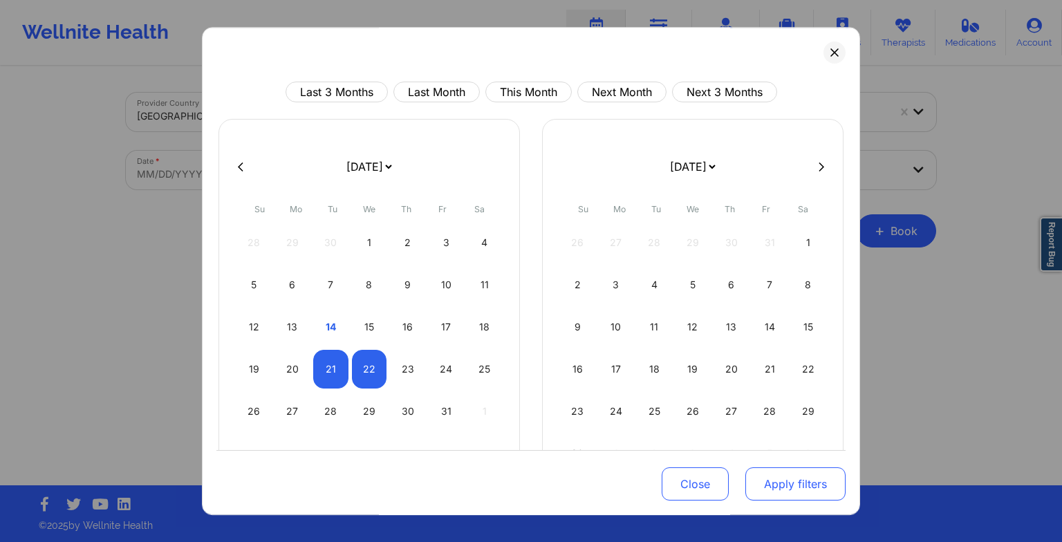
click at [773, 473] on button "Apply filters" at bounding box center [795, 483] width 100 height 33
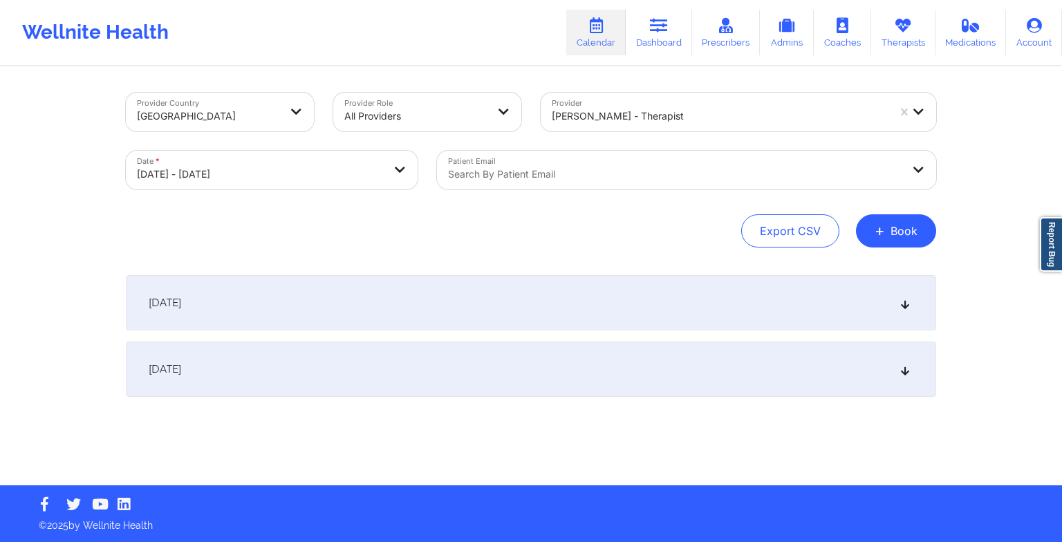
click at [719, 324] on div "[DATE]" at bounding box center [531, 302] width 810 height 55
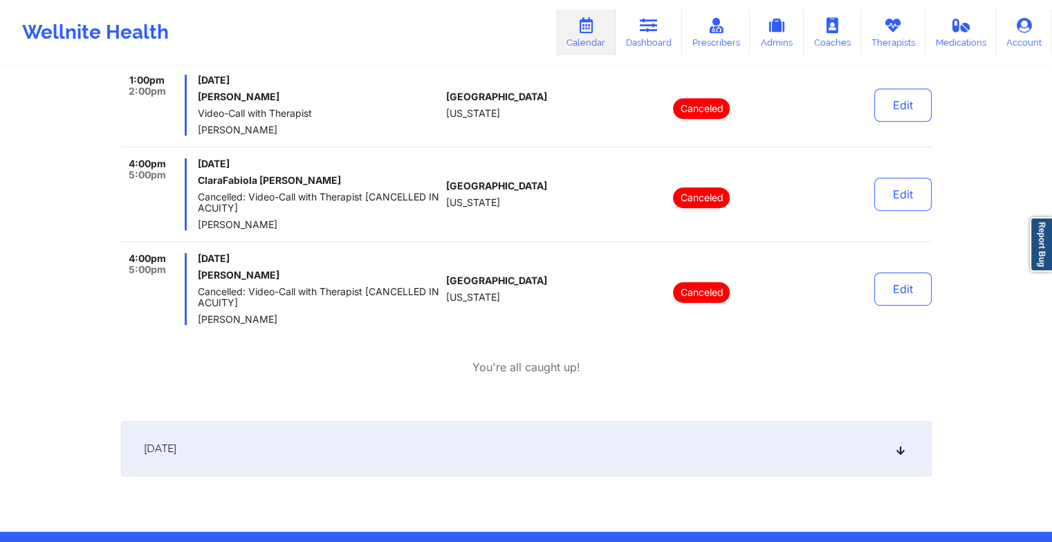
scroll to position [763, 0]
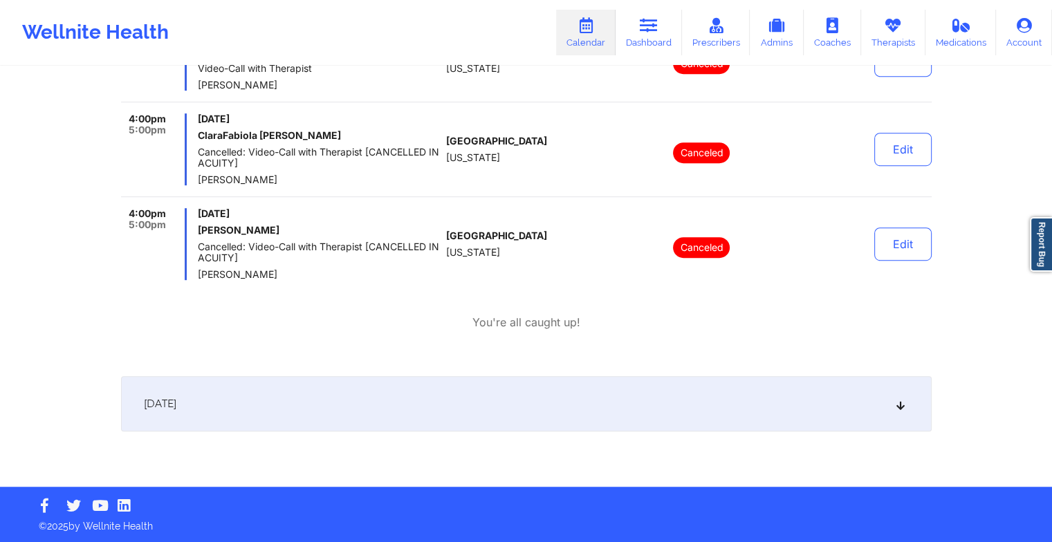
click at [672, 401] on div "[DATE]" at bounding box center [526, 403] width 810 height 55
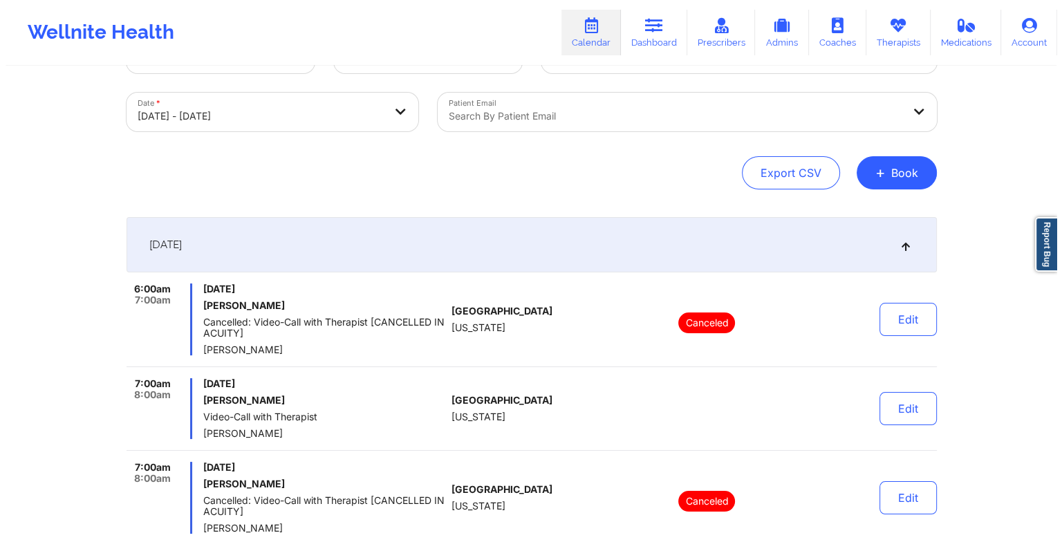
scroll to position [0, 0]
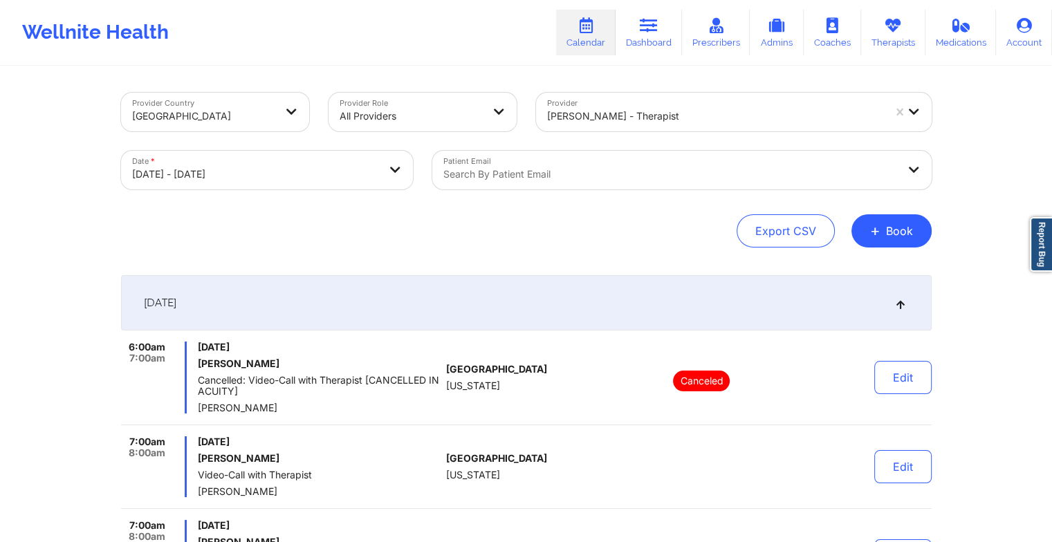
select select "2025-9"
select select "2025-10"
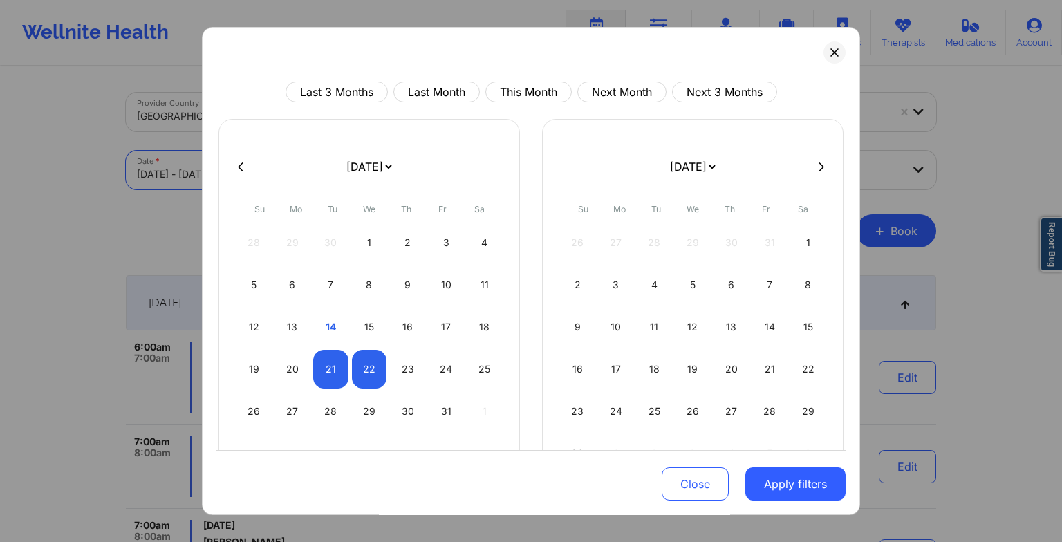
click at [342, 178] on body "Wellnite Health Calendar Dashboard Prescribers Admins Coaches Therapists Medica…" at bounding box center [531, 271] width 1062 height 542
click at [794, 484] on button "Apply filters" at bounding box center [795, 483] width 100 height 33
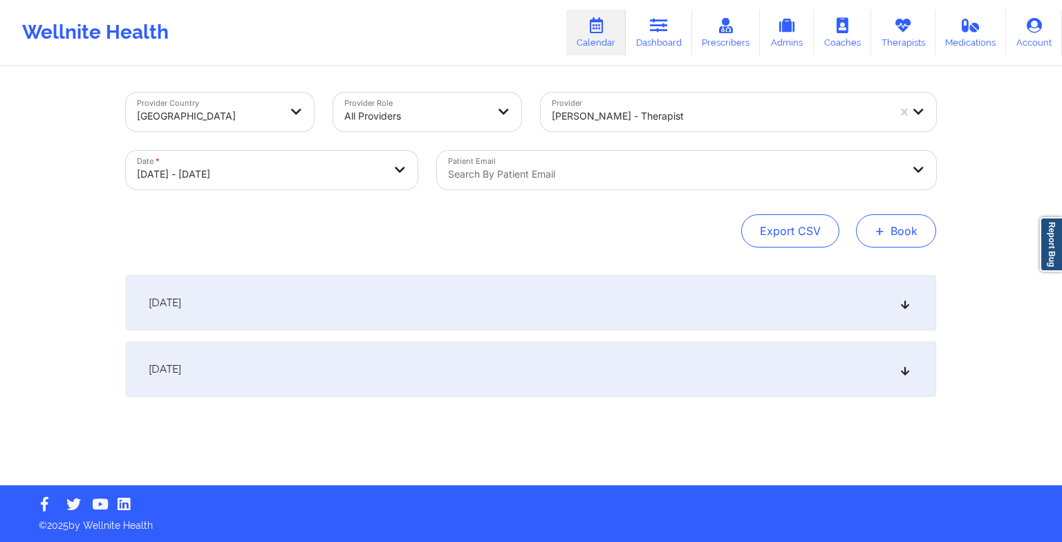
click at [868, 243] on button "+ Book" at bounding box center [896, 230] width 80 height 33
click at [857, 269] on button "Therapy Session" at bounding box center [873, 274] width 106 height 23
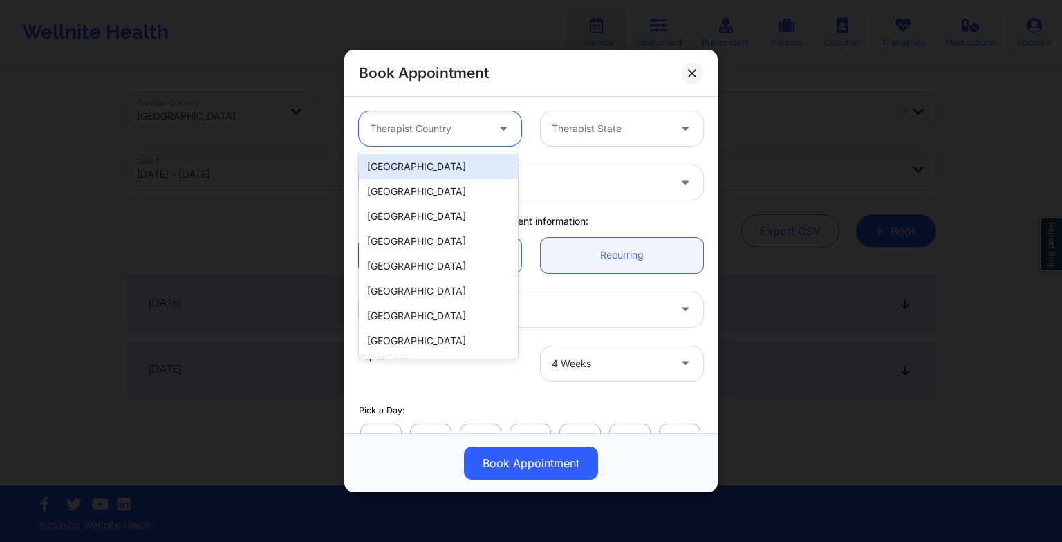
click at [436, 124] on div at bounding box center [428, 128] width 117 height 17
click at [419, 160] on div "[GEOGRAPHIC_DATA]" at bounding box center [438, 166] width 159 height 25
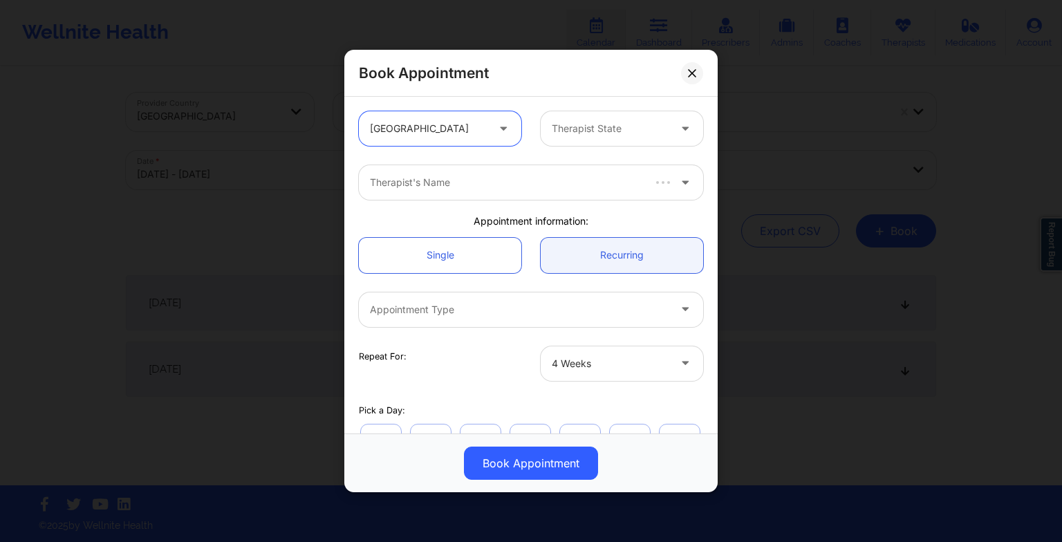
click at [572, 144] on div "Therapist State" at bounding box center [605, 128] width 129 height 35
type input "flo"
click at [579, 165] on div "[US_STATE]" at bounding box center [616, 166] width 159 height 25
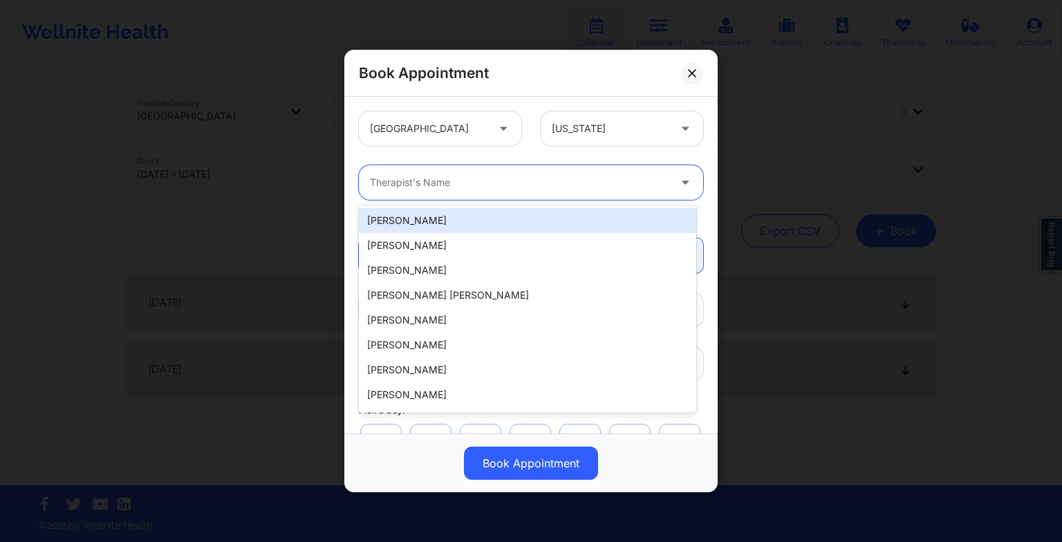
click at [407, 190] on div at bounding box center [519, 182] width 299 height 17
paste input "[PERSON_NAME]"
type input "[PERSON_NAME]"
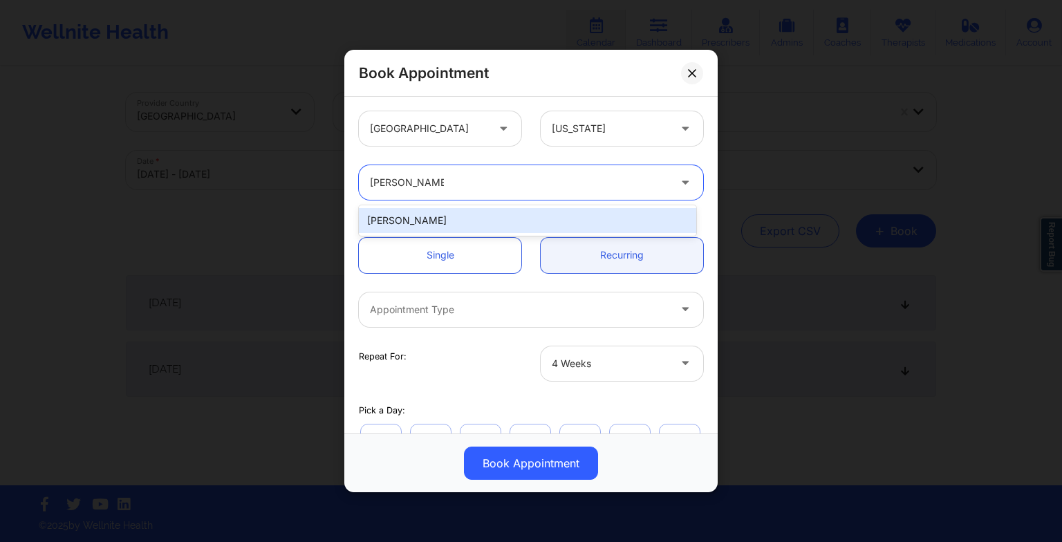
click at [401, 217] on div "[PERSON_NAME]" at bounding box center [527, 220] width 337 height 25
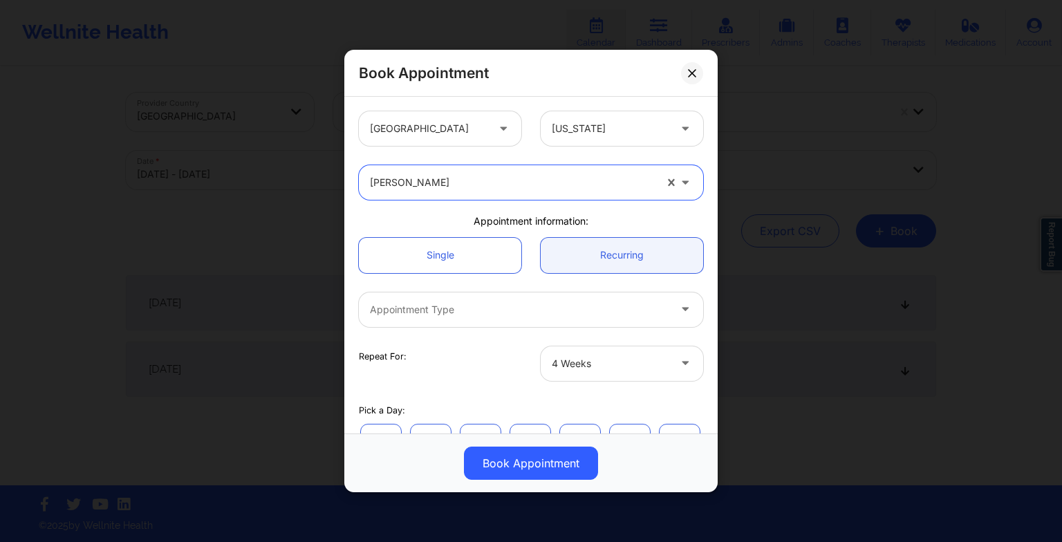
scroll to position [89, 0]
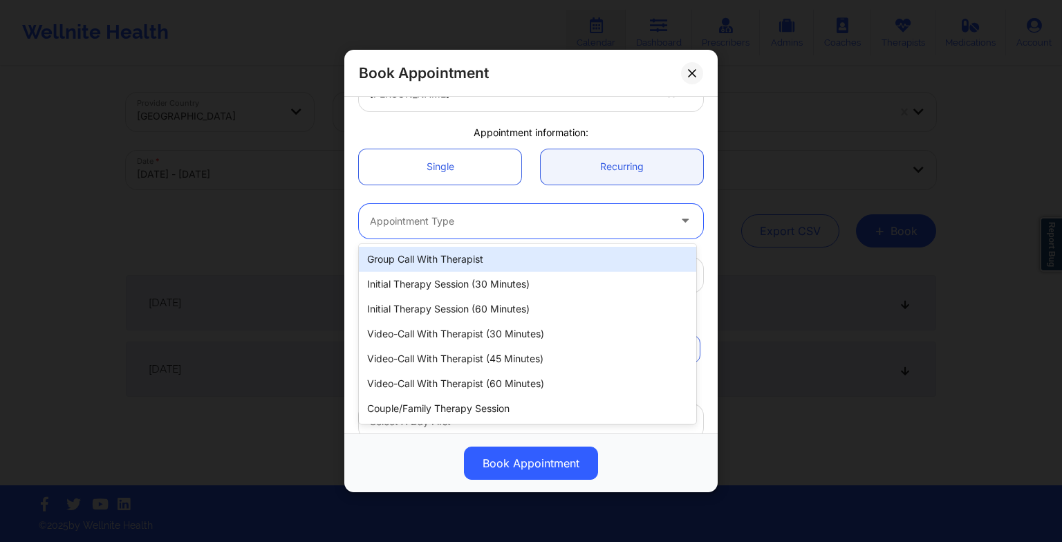
click at [400, 217] on div at bounding box center [519, 221] width 299 height 17
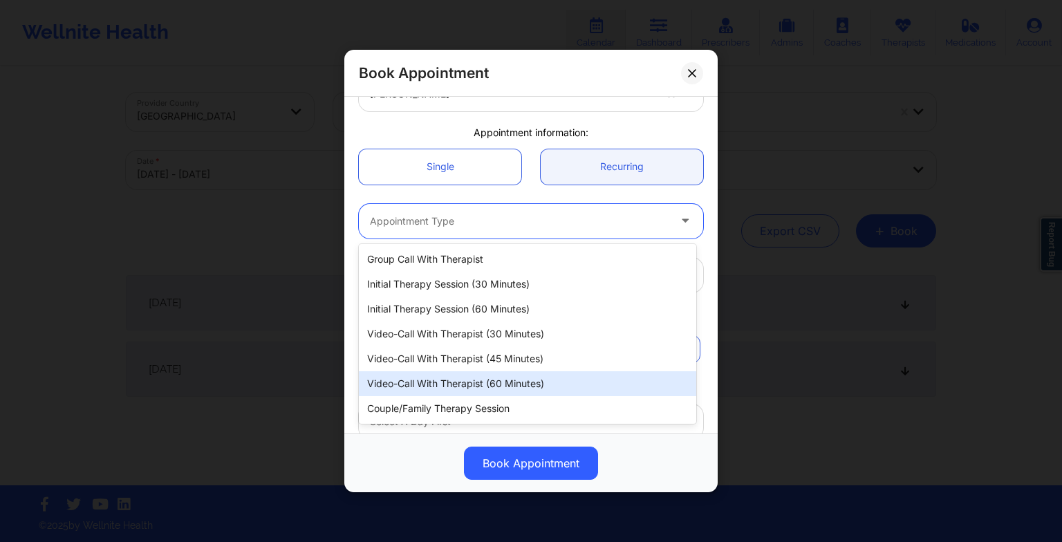
click at [453, 381] on div "Video-Call with Therapist (60 minutes)" at bounding box center [527, 383] width 337 height 25
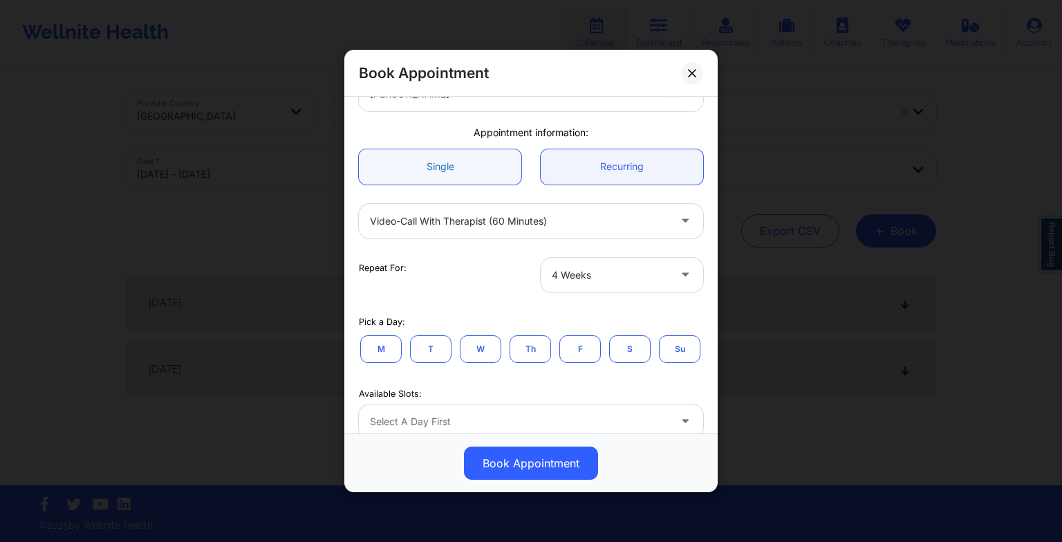
click at [501, 163] on link "Single" at bounding box center [440, 166] width 162 height 35
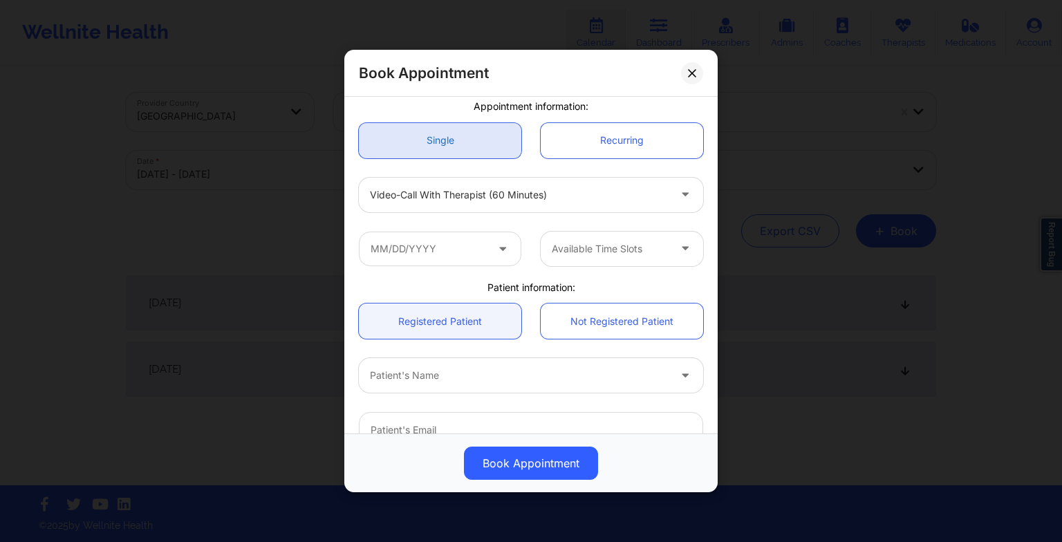
scroll to position [116, 0]
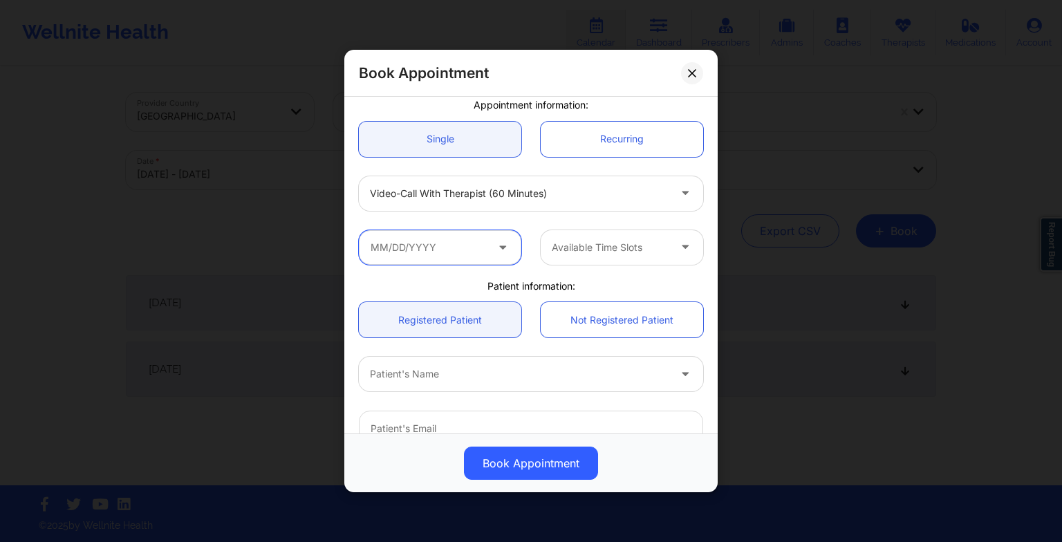
click at [439, 247] on input "text" at bounding box center [440, 247] width 162 height 35
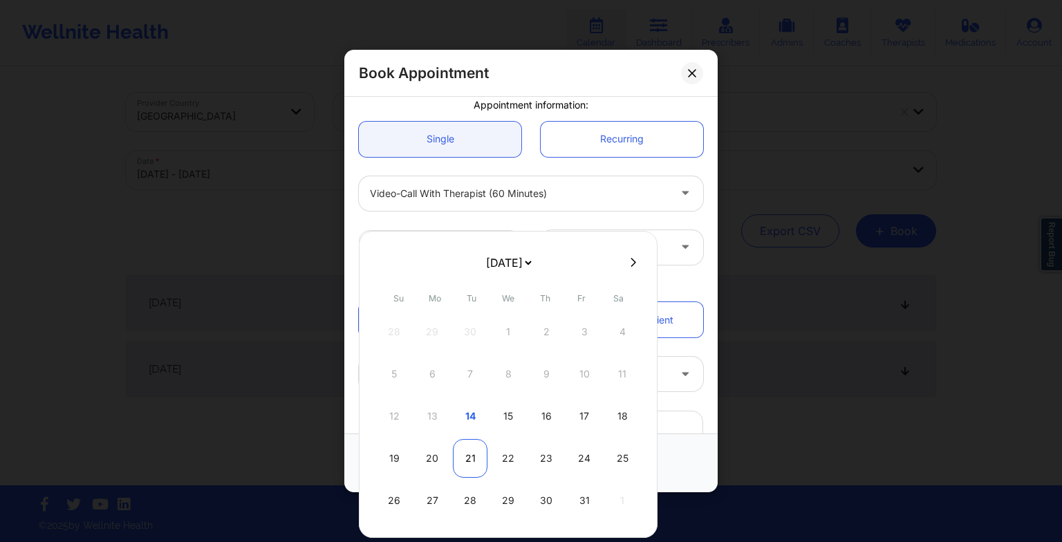
click at [469, 447] on div "21" at bounding box center [470, 458] width 35 height 39
type input "[DATE]"
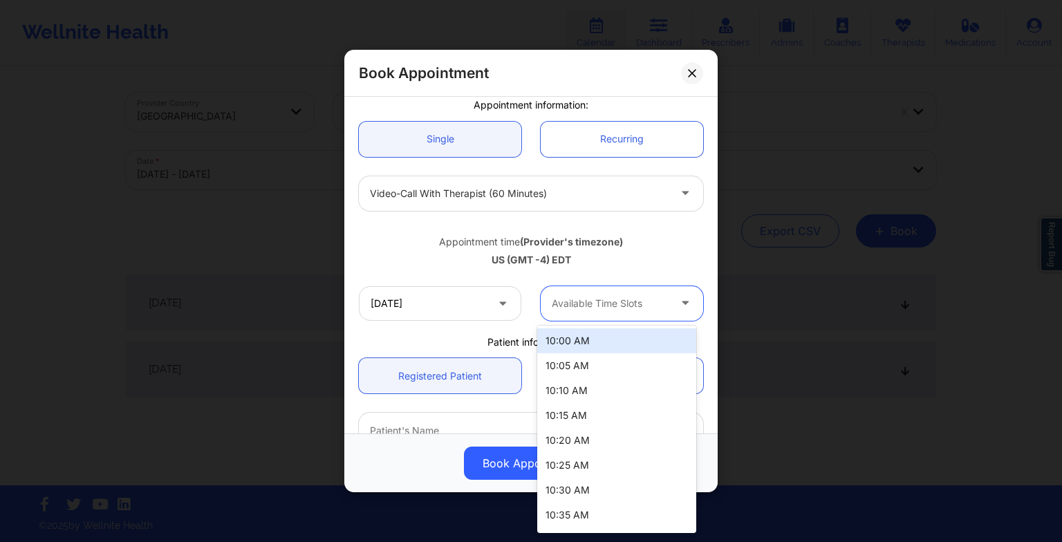
drag, startPoint x: 575, startPoint y: 314, endPoint x: 581, endPoint y: 413, distance: 99.1
click at [581, 413] on body "Wellnite Health Calendar Dashboard Prescribers Admins Coaches Therapists Medica…" at bounding box center [531, 271] width 1062 height 542
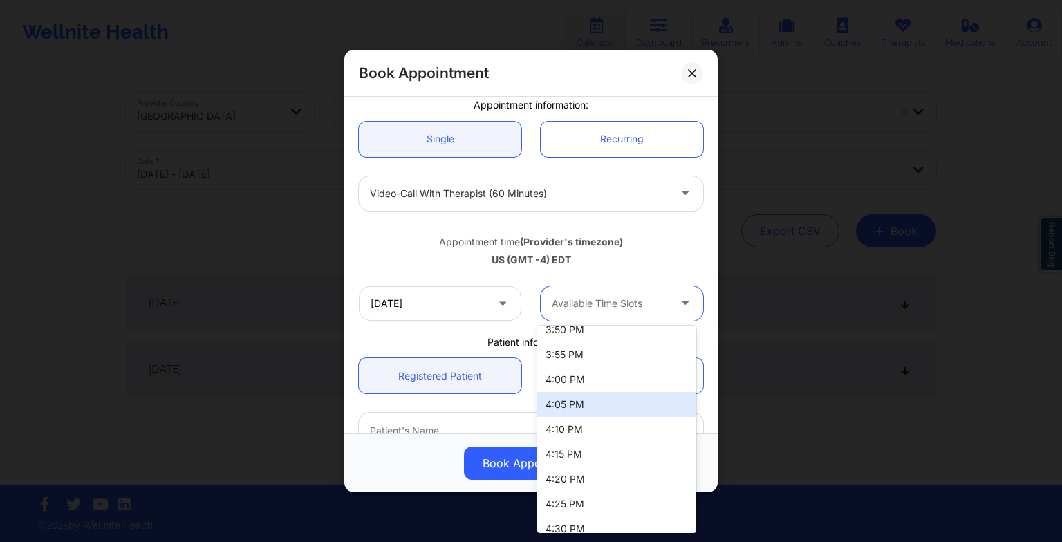
scroll to position [1734, 0]
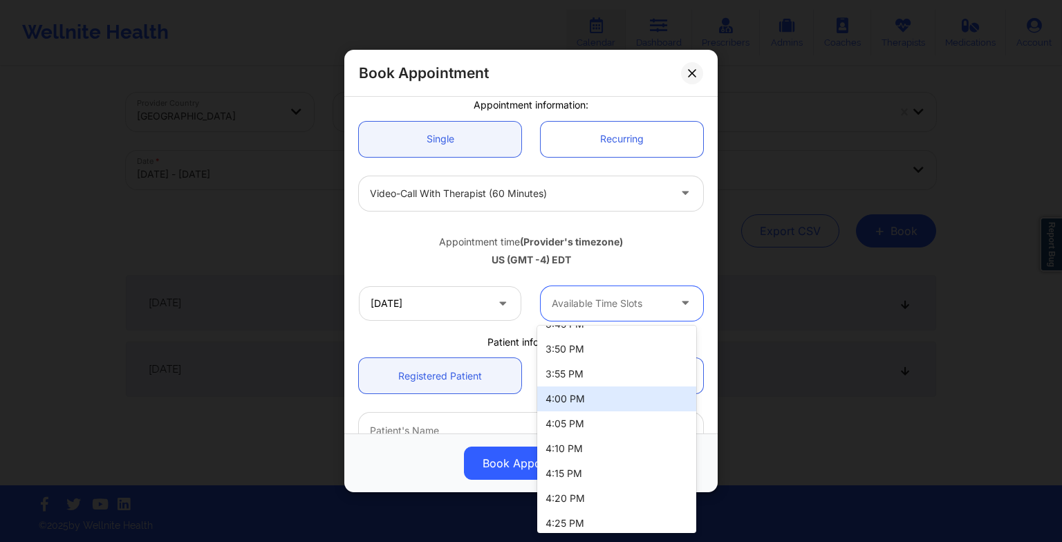
click at [565, 400] on div "4:00 PM" at bounding box center [616, 399] width 159 height 25
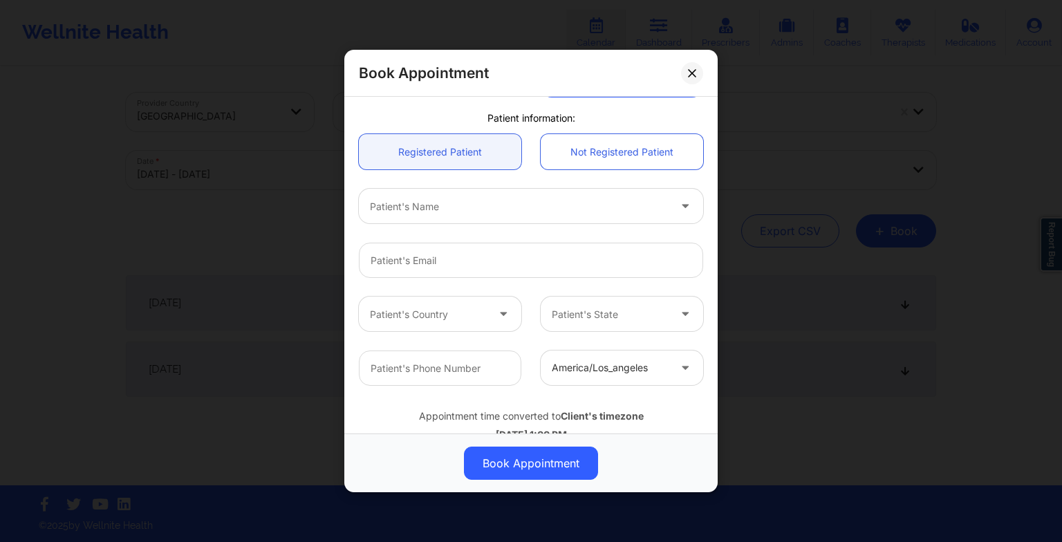
scroll to position [362, 0]
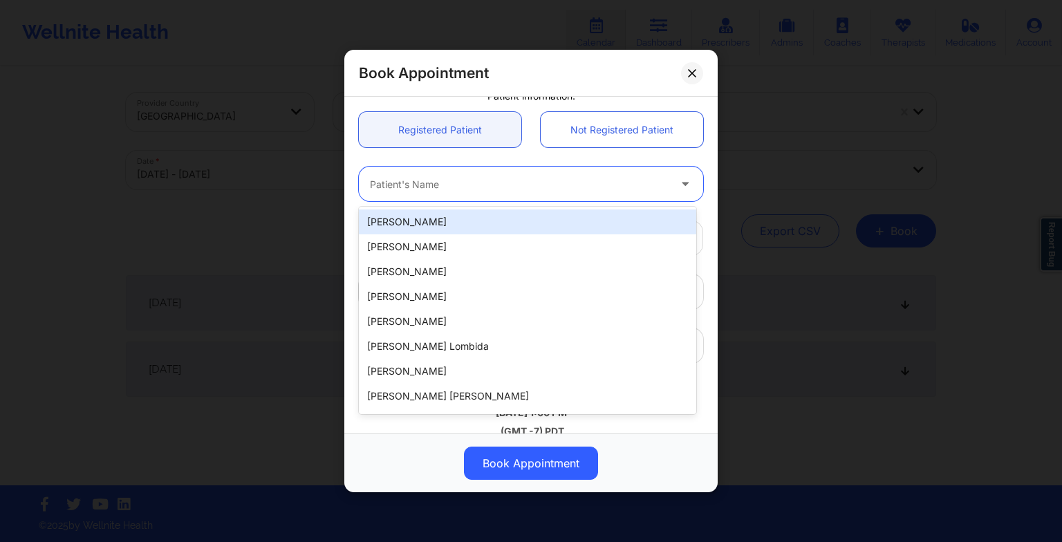
click at [445, 189] on div at bounding box center [519, 184] width 299 height 17
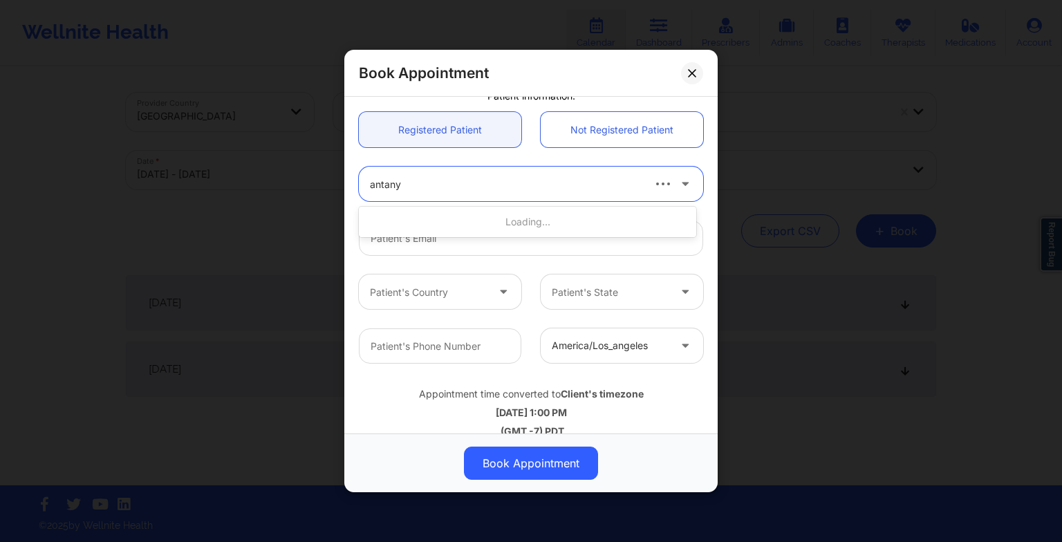
type input "antanya"
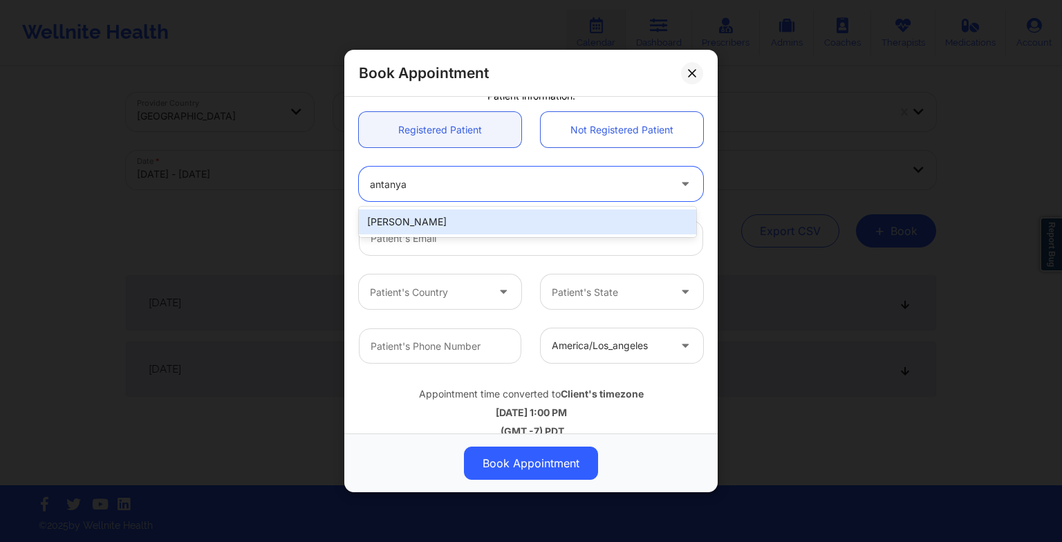
click at [445, 214] on div "[PERSON_NAME]" at bounding box center [527, 221] width 337 height 25
type input "[EMAIL_ADDRESS][DOMAIN_NAME]"
type input "[PHONE_NUMBER]"
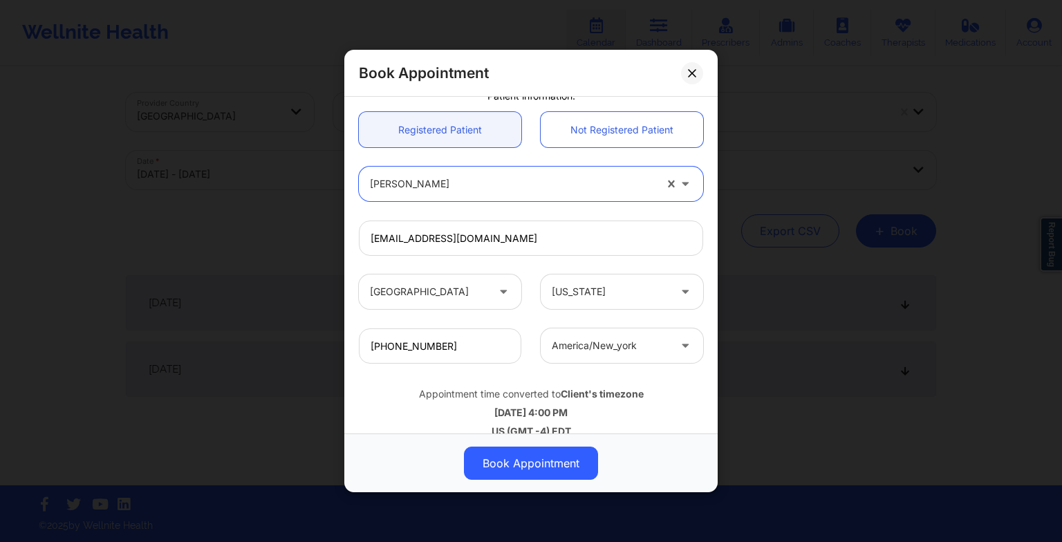
scroll to position [381, 0]
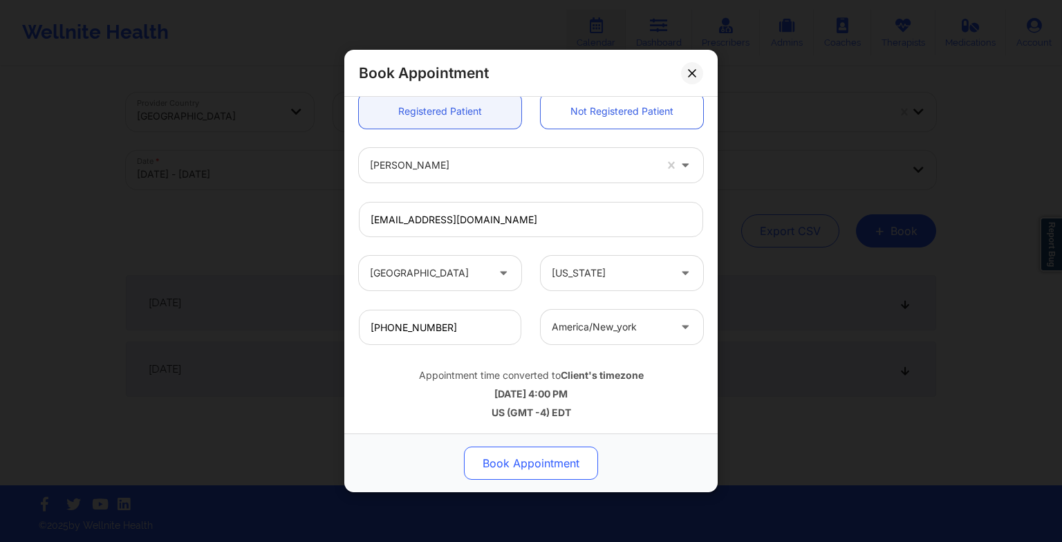
click at [553, 465] on button "Book Appointment" at bounding box center [531, 463] width 134 height 33
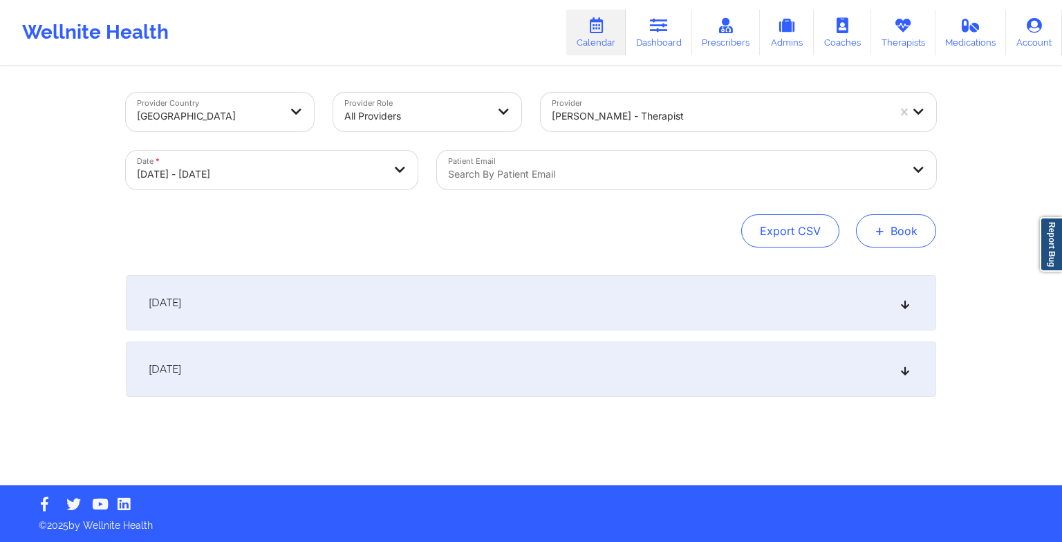
click at [880, 234] on span "+" at bounding box center [880, 231] width 10 height 8
click at [837, 269] on button "Therapy Session" at bounding box center [873, 274] width 106 height 23
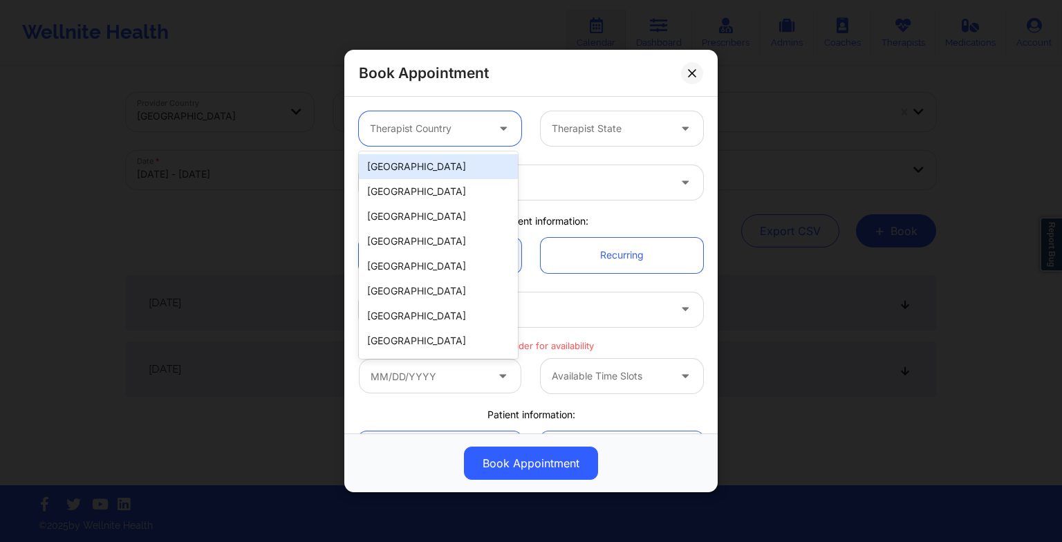
drag, startPoint x: 482, startPoint y: 133, endPoint x: 480, endPoint y: 167, distance: 33.9
click at [480, 167] on body "Wellnite Health Calendar Dashboard Prescribers Admins Coaches Therapists Medica…" at bounding box center [531, 271] width 1062 height 542
click at [480, 167] on div "[GEOGRAPHIC_DATA]" at bounding box center [438, 166] width 159 height 25
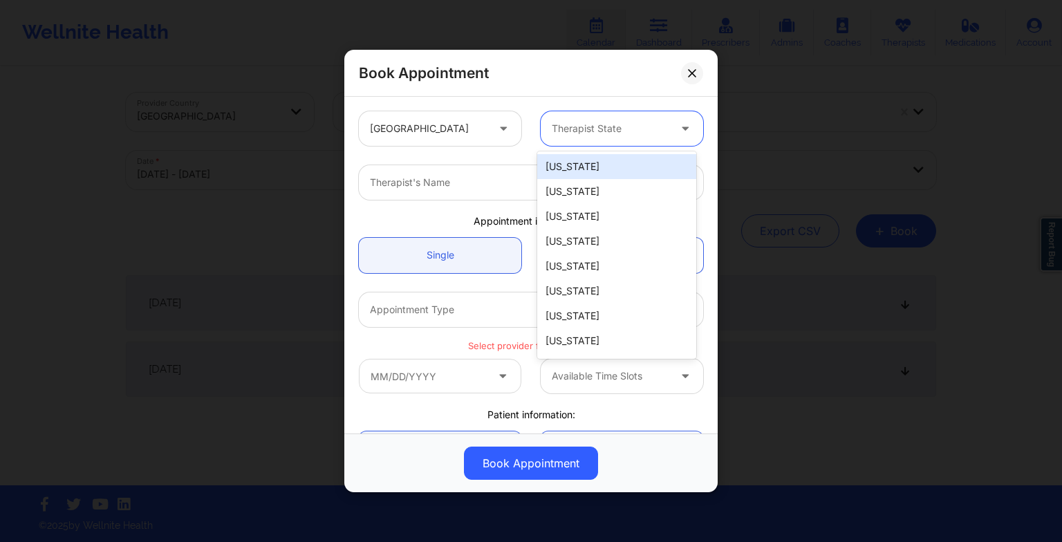
click at [597, 135] on div at bounding box center [610, 128] width 117 height 17
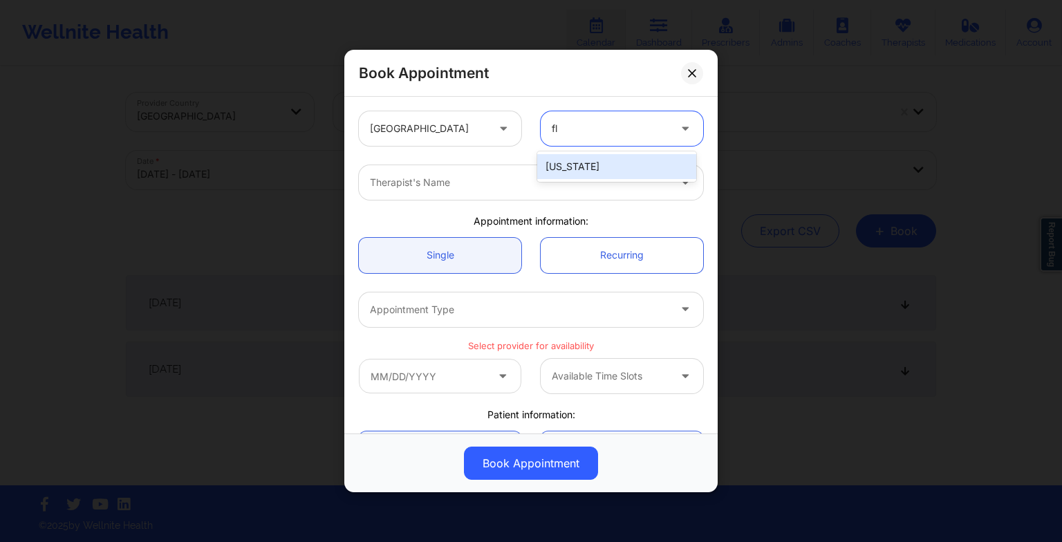
type input "flo"
click at [604, 160] on div "[US_STATE]" at bounding box center [616, 166] width 159 height 25
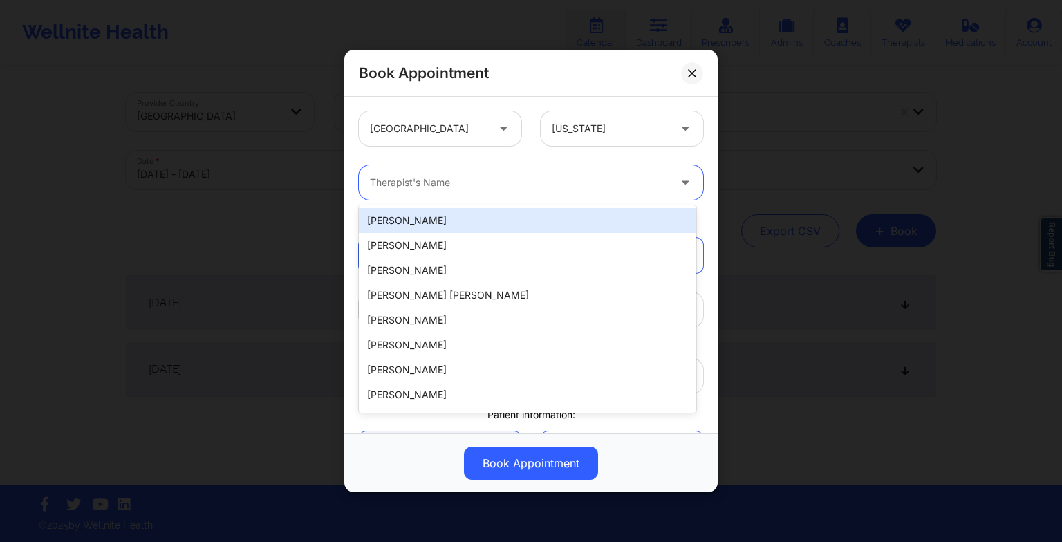
drag, startPoint x: 384, startPoint y: 174, endPoint x: 371, endPoint y: 185, distance: 17.6
click at [371, 185] on div "Therapist's Name" at bounding box center [514, 182] width 311 height 35
paste input "[PERSON_NAME]"
type input "[PERSON_NAME]"
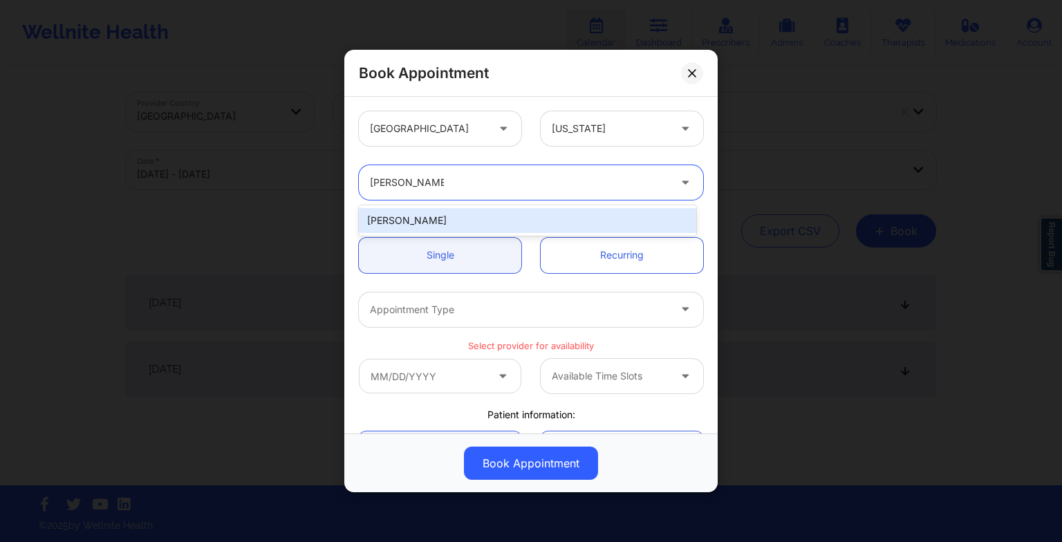
click at [412, 228] on div "[PERSON_NAME]" at bounding box center [527, 220] width 337 height 25
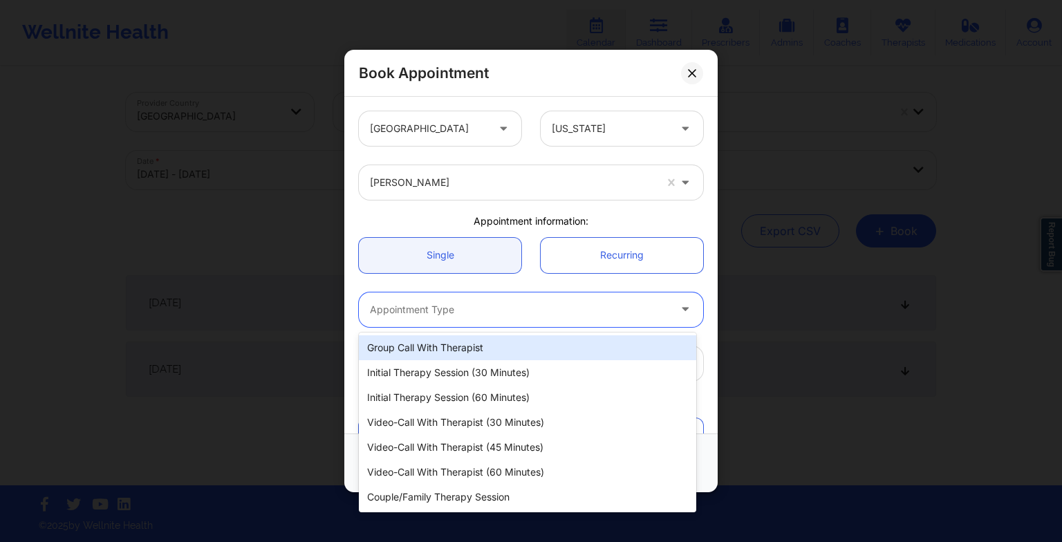
click at [418, 315] on div at bounding box center [519, 309] width 299 height 17
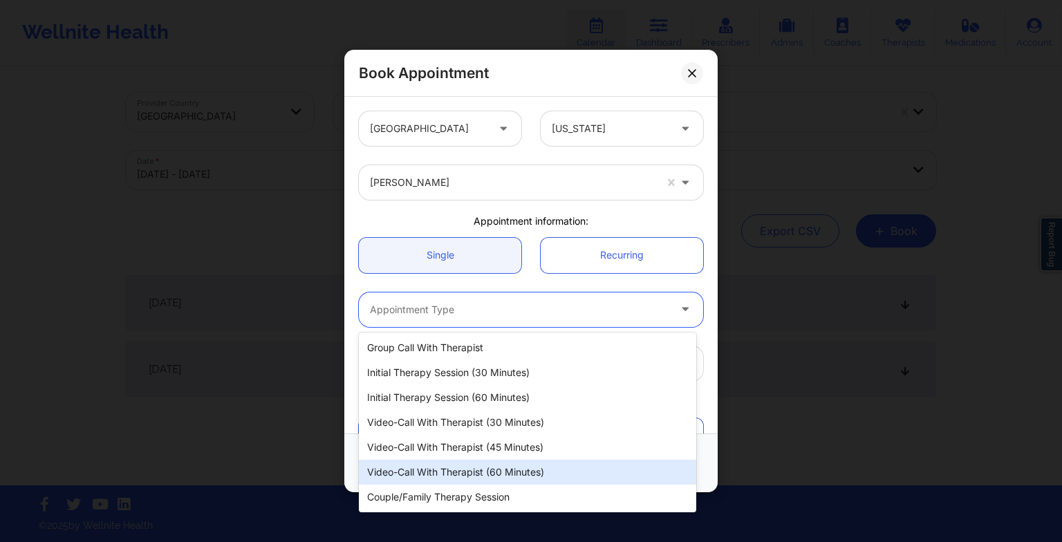
click at [447, 462] on div "Video-Call with Therapist (60 minutes)" at bounding box center [527, 472] width 337 height 25
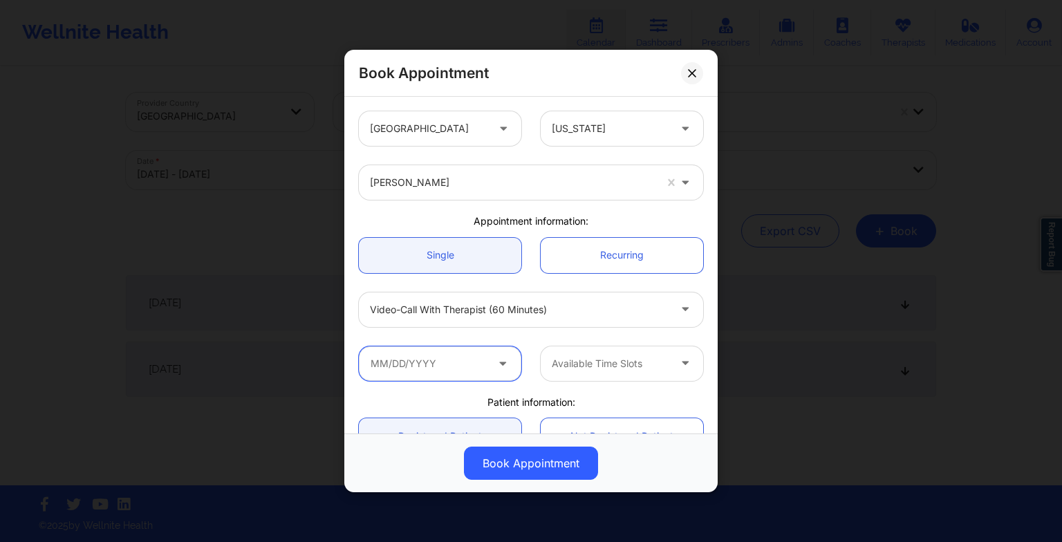
click at [432, 375] on input "text" at bounding box center [440, 363] width 162 height 35
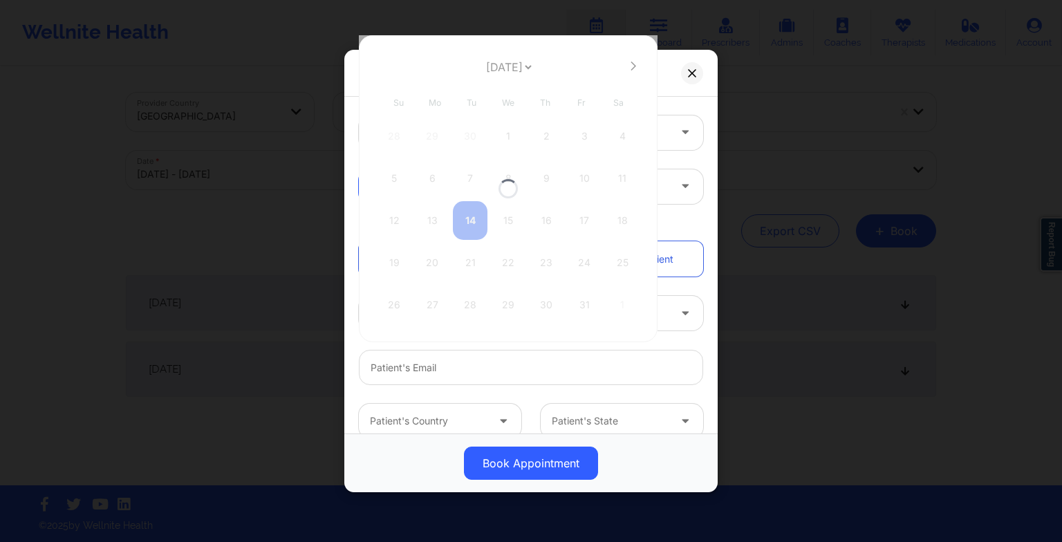
scroll to position [212, 0]
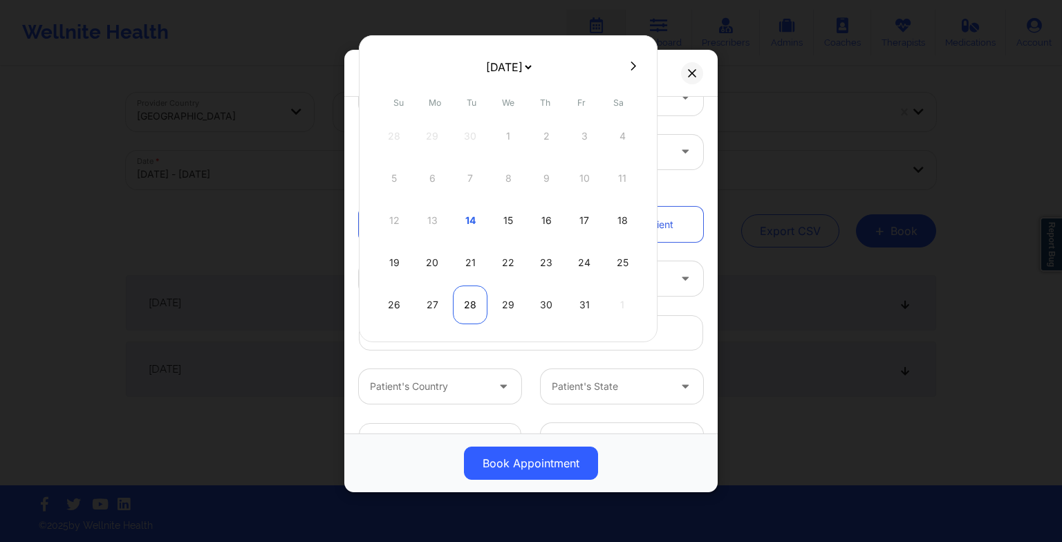
click at [473, 292] on div "28" at bounding box center [470, 305] width 35 height 39
type input "[DATE]"
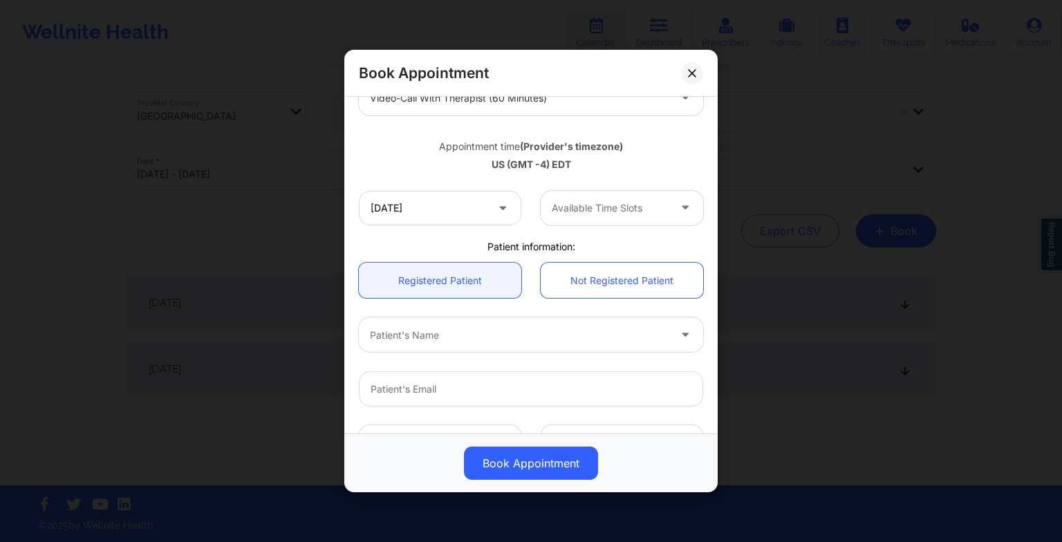
scroll to position [242, 0]
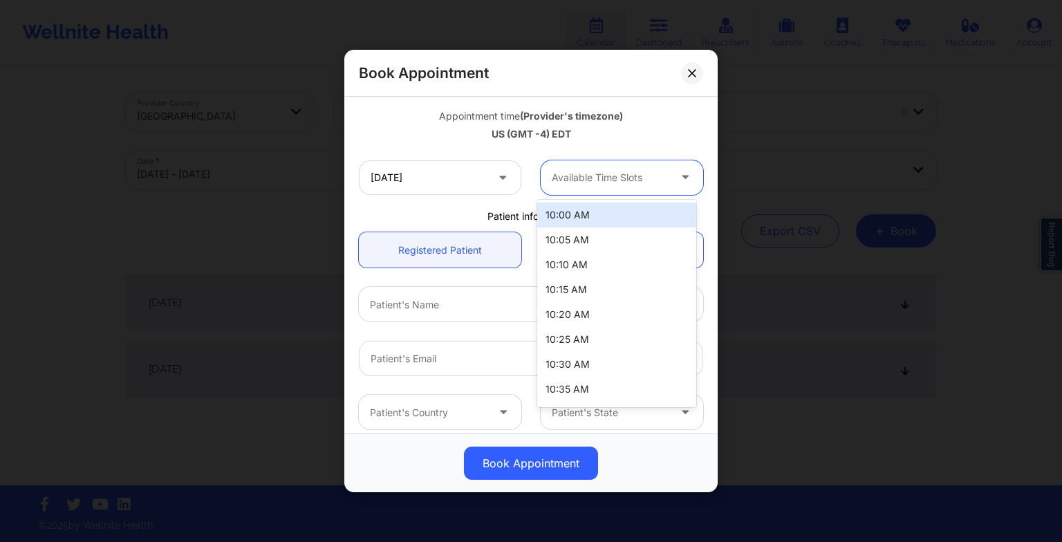
drag, startPoint x: 581, startPoint y: 178, endPoint x: 608, endPoint y: 378, distance: 201.7
click at [608, 378] on body "Wellnite Health Calendar Dashboard Prescribers Admins Coaches Therapists Medica…" at bounding box center [531, 271] width 1062 height 542
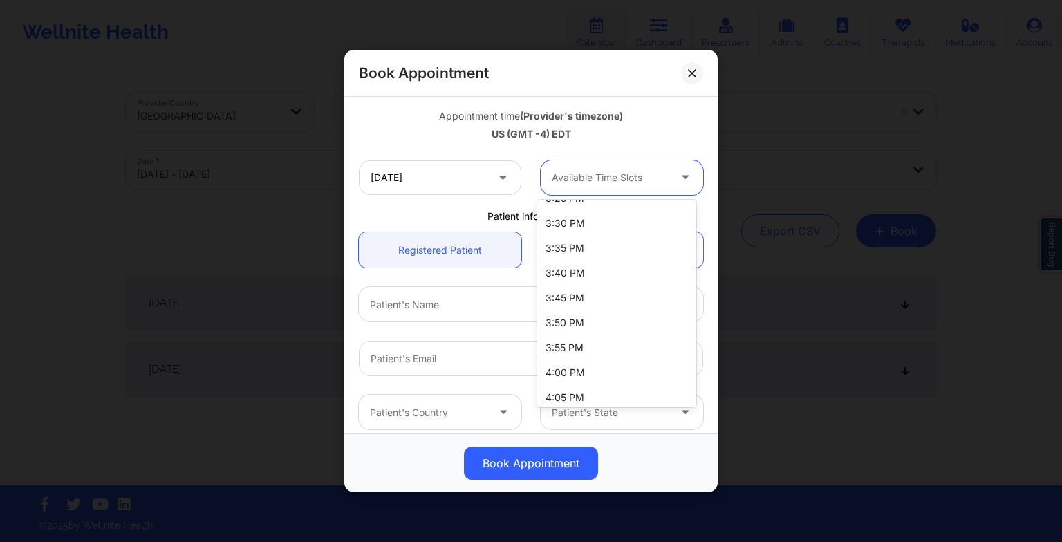
scroll to position [1641, 0]
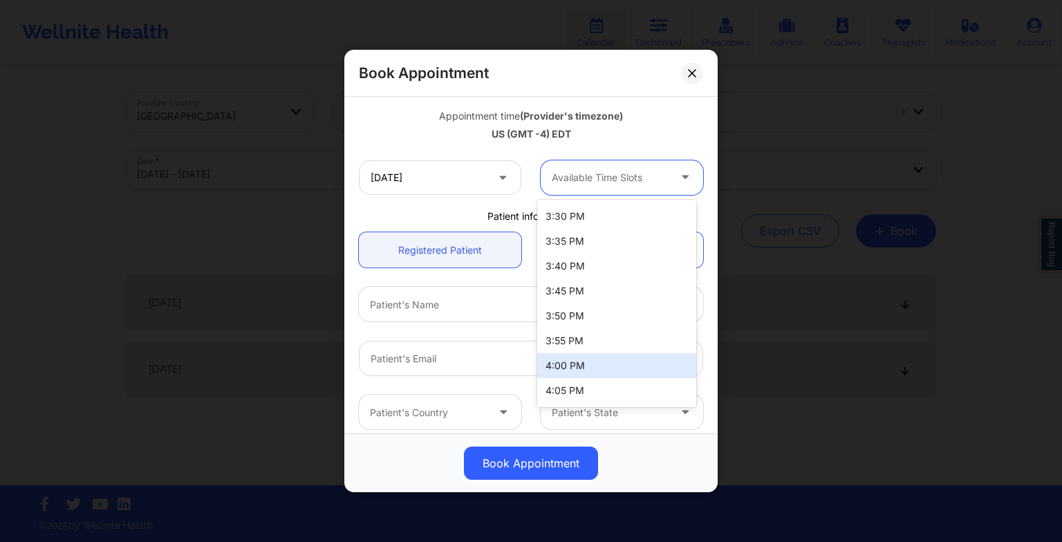
click at [604, 373] on div "4:00 PM" at bounding box center [616, 365] width 159 height 25
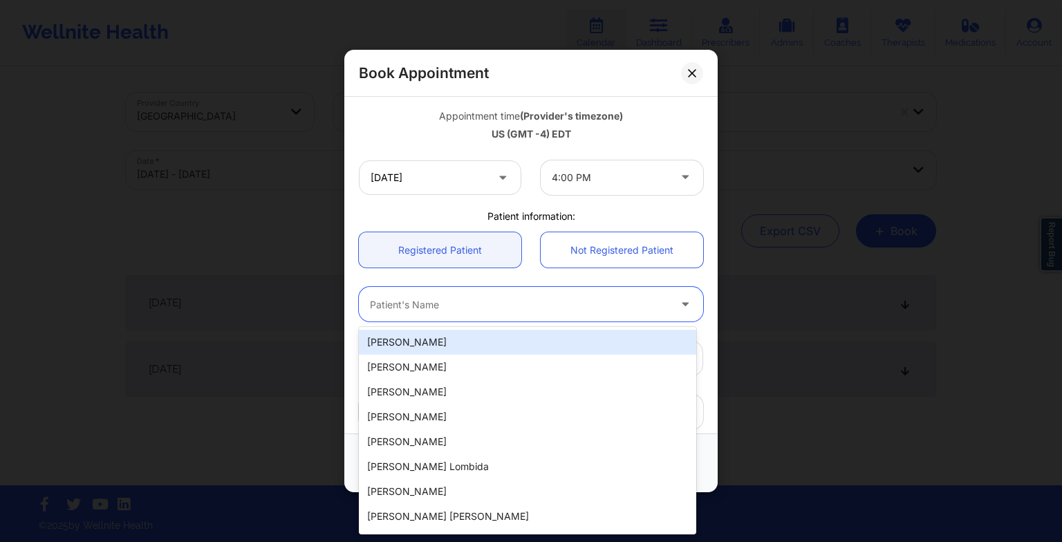
click at [496, 302] on div at bounding box center [519, 304] width 299 height 17
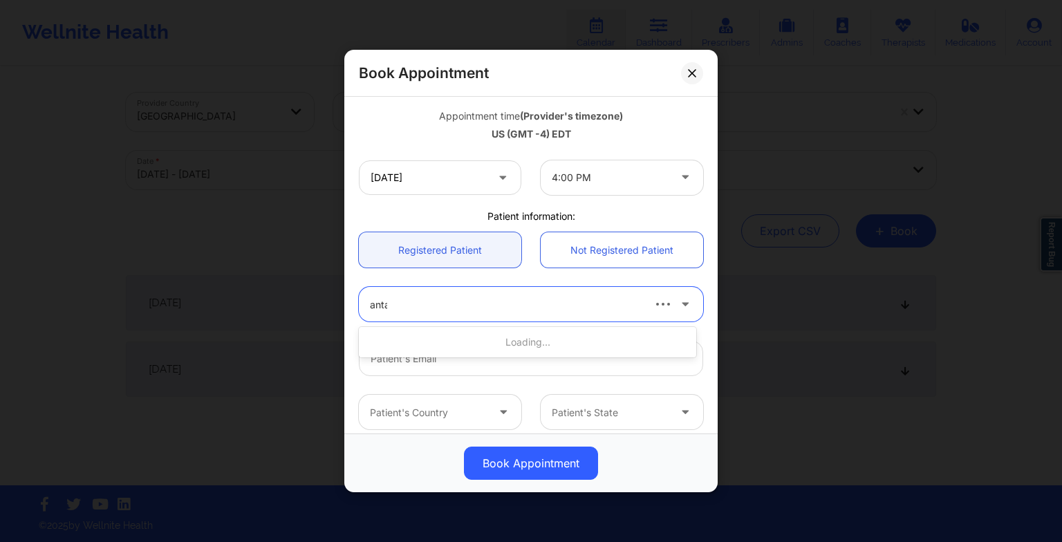
type input "antan"
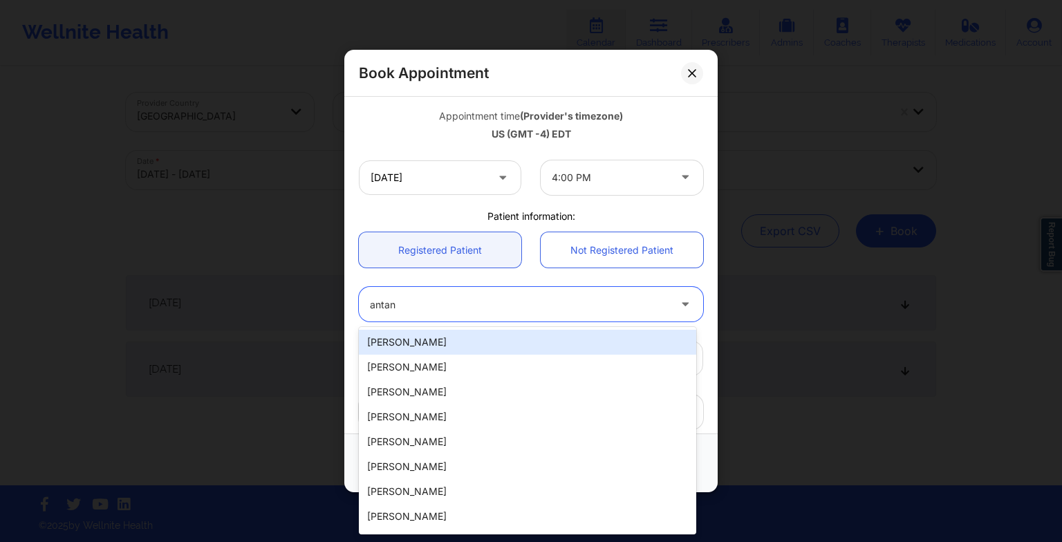
click at [470, 346] on div "[PERSON_NAME]" at bounding box center [527, 342] width 337 height 25
type input "[EMAIL_ADDRESS][DOMAIN_NAME]"
type input "[PHONE_NUMBER]"
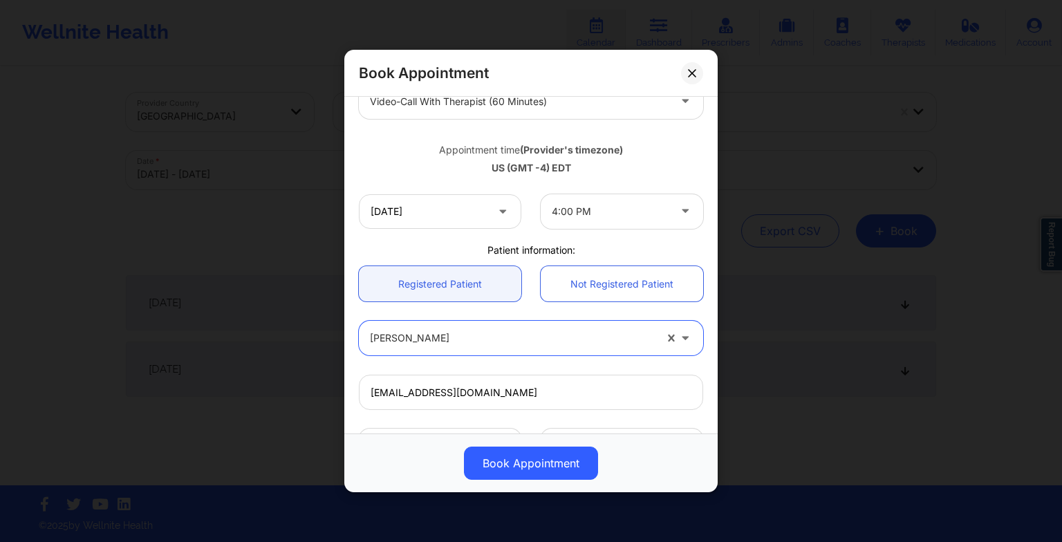
scroll to position [209, 0]
click at [503, 454] on button "Book Appointment" at bounding box center [531, 463] width 134 height 33
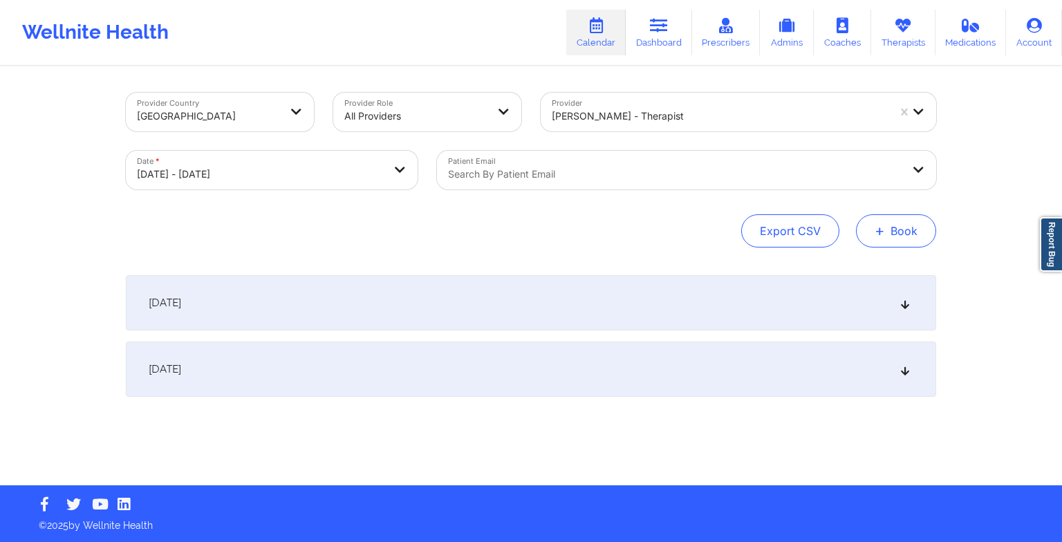
click at [882, 246] on button "+ Book" at bounding box center [896, 230] width 80 height 33
click at [865, 265] on button "Therapy Session" at bounding box center [873, 274] width 106 height 23
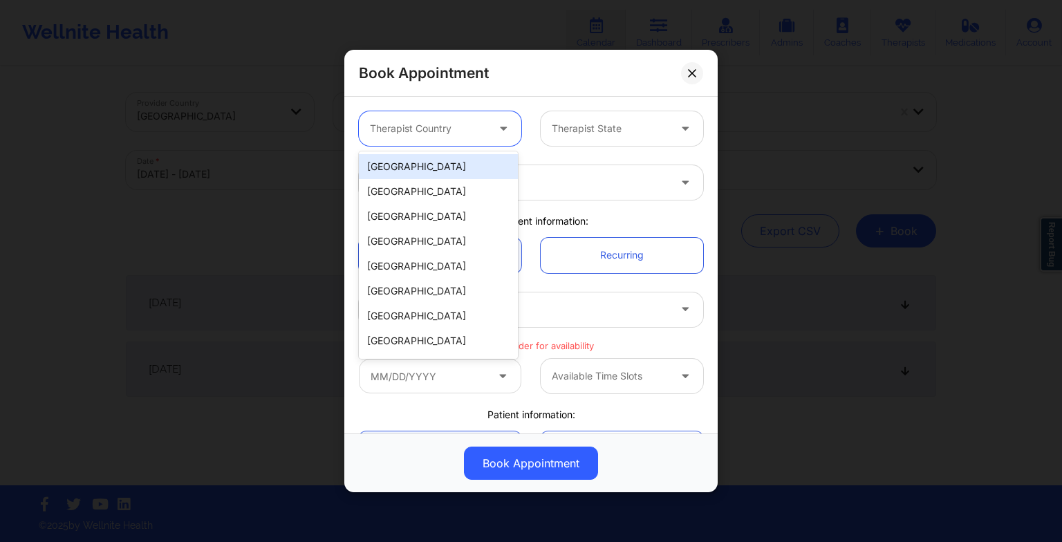
drag, startPoint x: 422, startPoint y: 126, endPoint x: 431, endPoint y: 171, distance: 45.8
click at [431, 171] on body "Wellnite Health Calendar Dashboard Prescribers Admins Coaches Therapists Medica…" at bounding box center [531, 271] width 1062 height 542
click at [431, 171] on div "[GEOGRAPHIC_DATA]" at bounding box center [438, 166] width 159 height 25
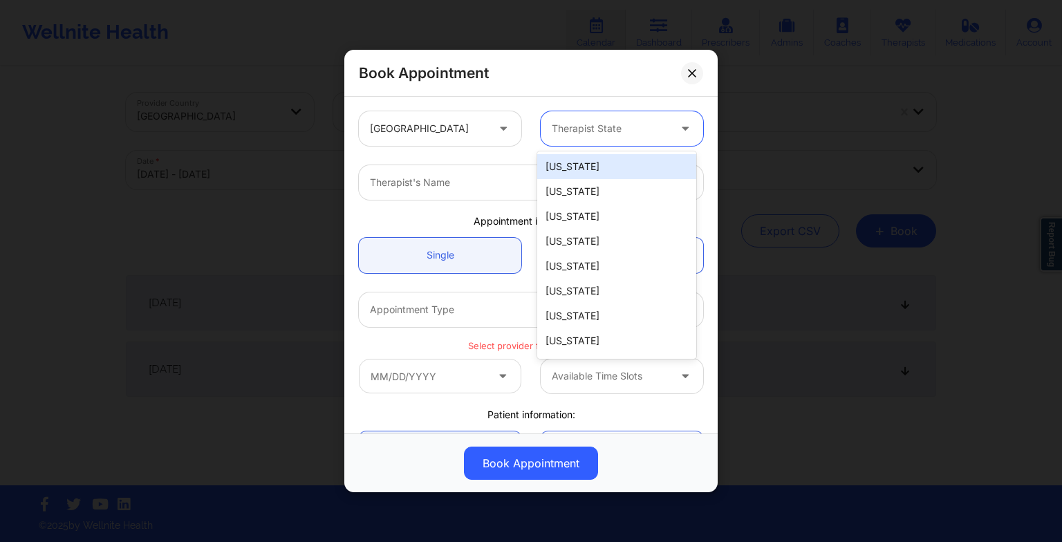
click at [566, 127] on div at bounding box center [610, 128] width 117 height 17
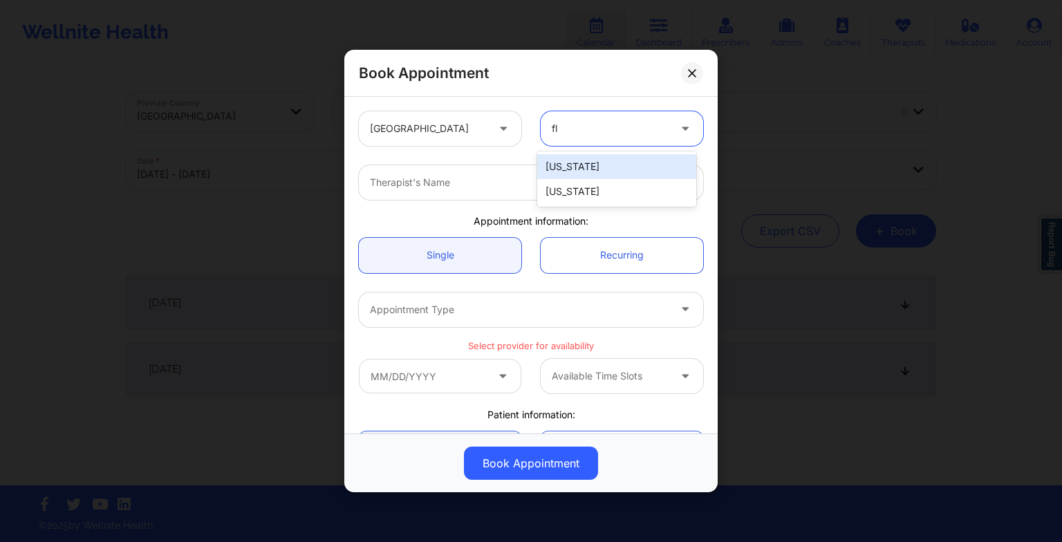
type input "flo"
click at [579, 167] on div "[US_STATE]" at bounding box center [616, 166] width 159 height 25
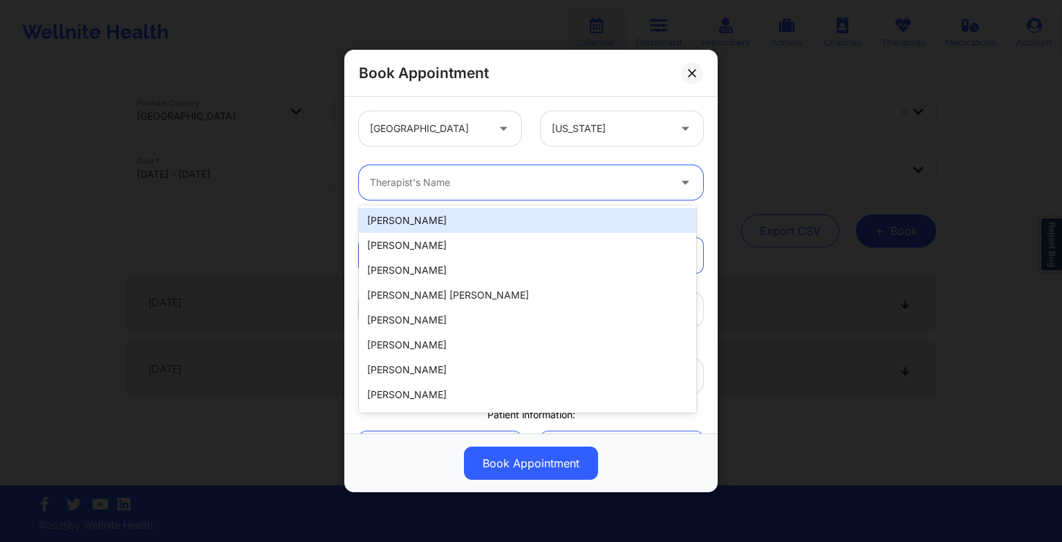
click at [528, 170] on div "Therapist's Name" at bounding box center [514, 182] width 311 height 35
paste input "Recurring booked Tuesdays 4PM"
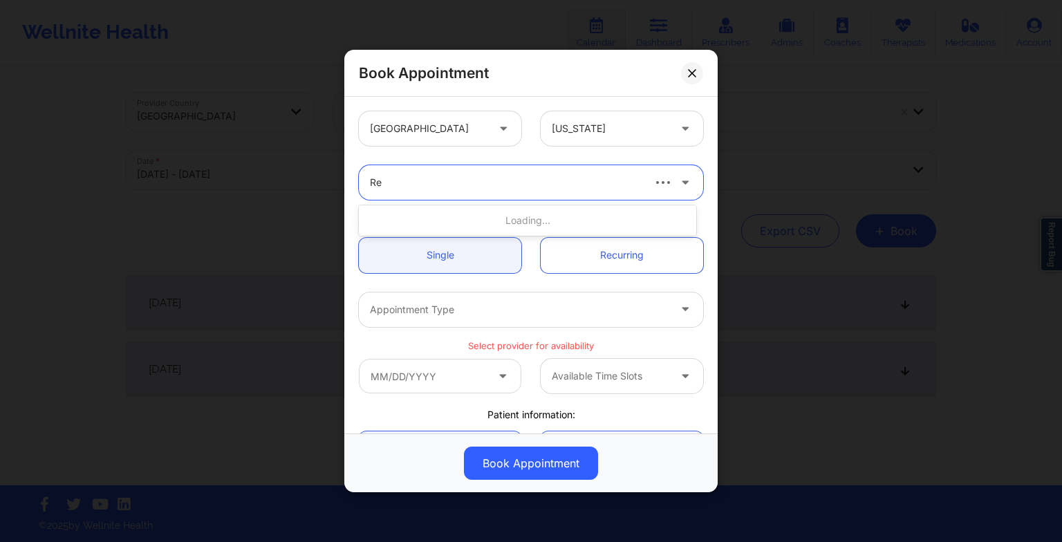
type input "R"
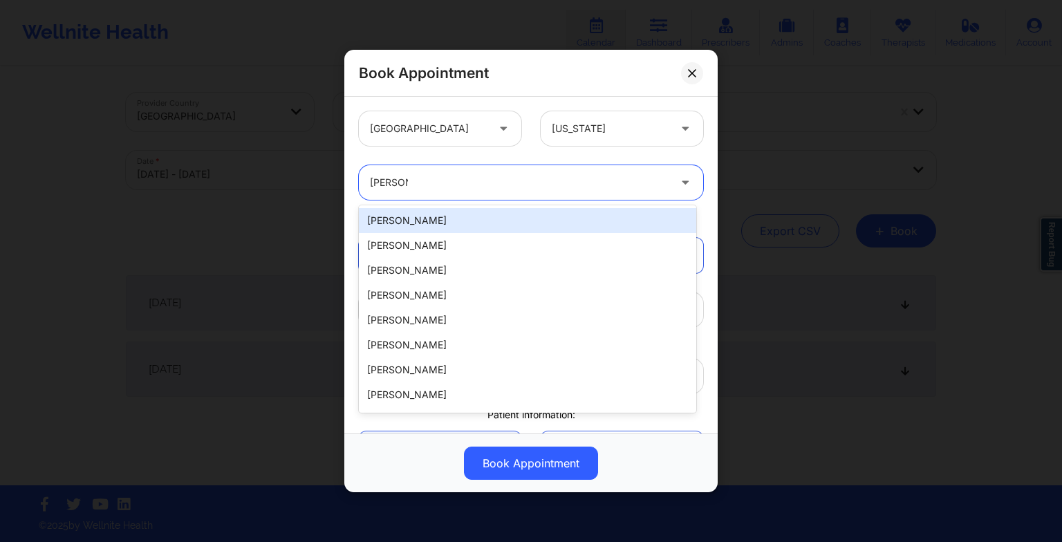
type input "[PERSON_NAME]"
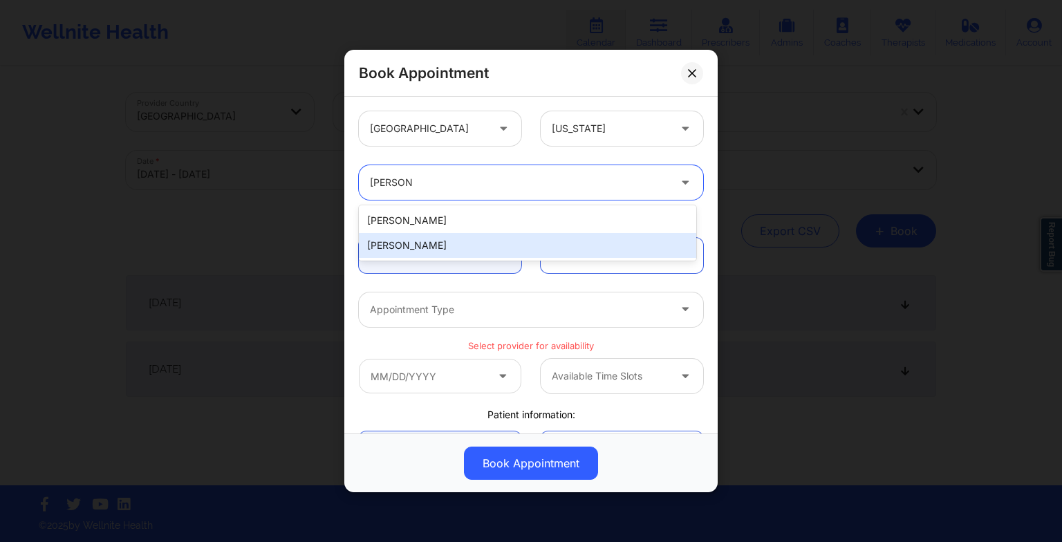
click at [448, 253] on div "[PERSON_NAME]" at bounding box center [527, 245] width 337 height 25
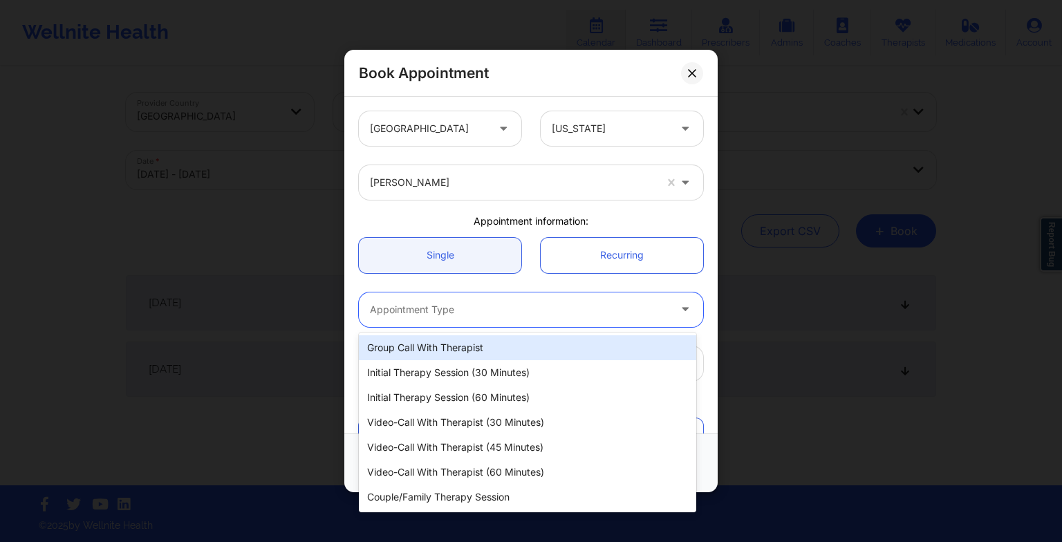
click at [395, 310] on div at bounding box center [519, 309] width 299 height 17
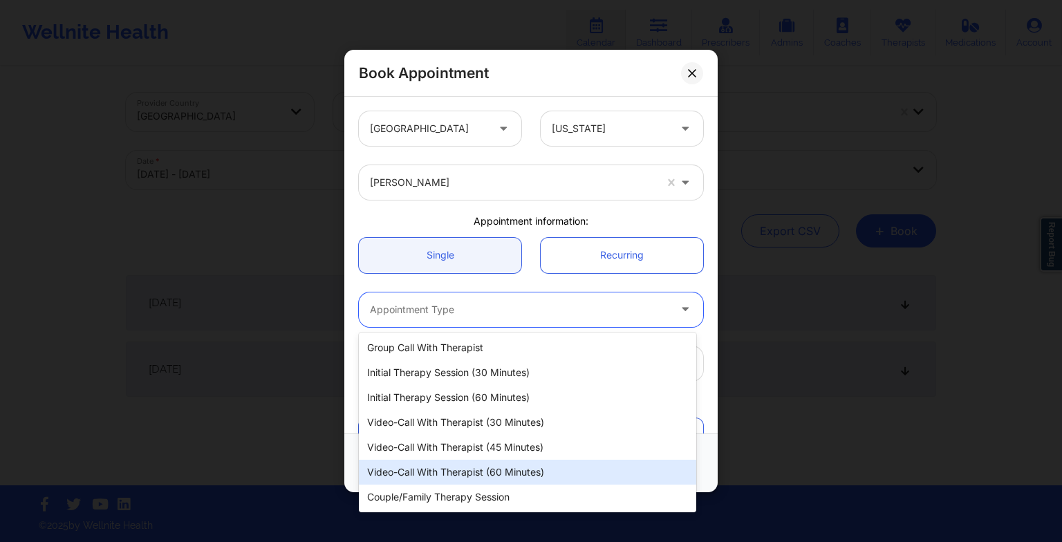
click at [411, 479] on div "Video-Call with Therapist (60 minutes)" at bounding box center [527, 472] width 337 height 25
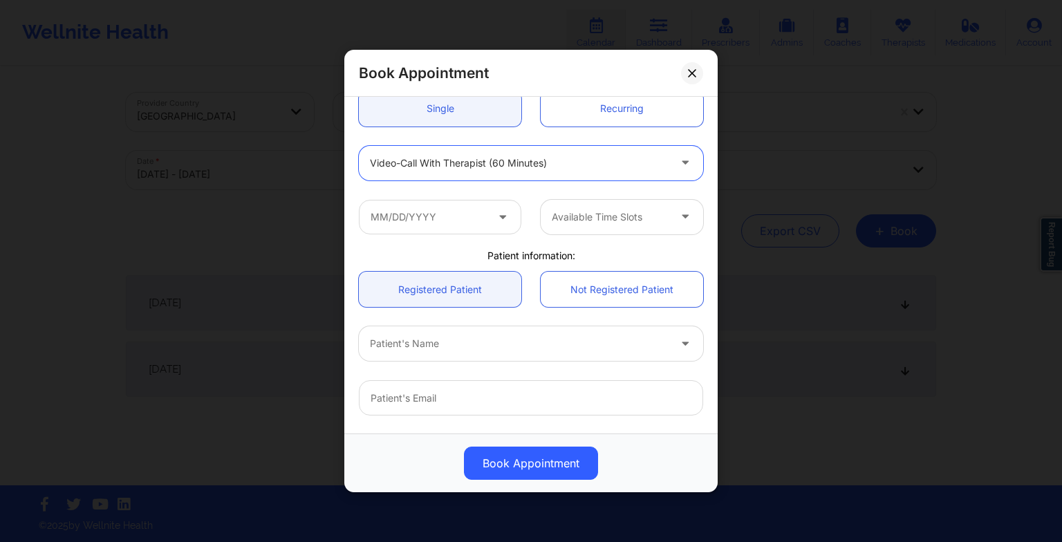
scroll to position [151, 0]
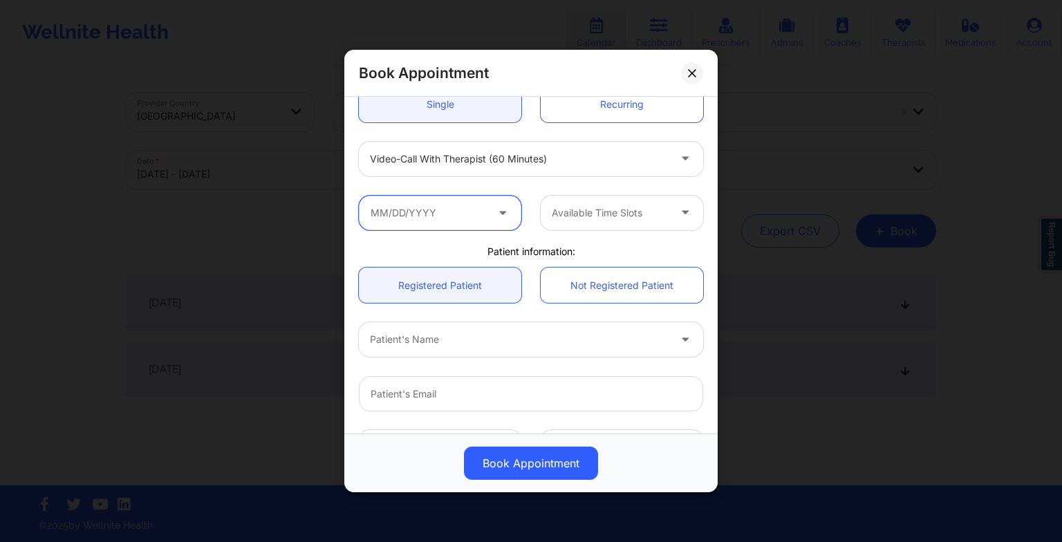
click at [384, 221] on input "text" at bounding box center [440, 213] width 162 height 35
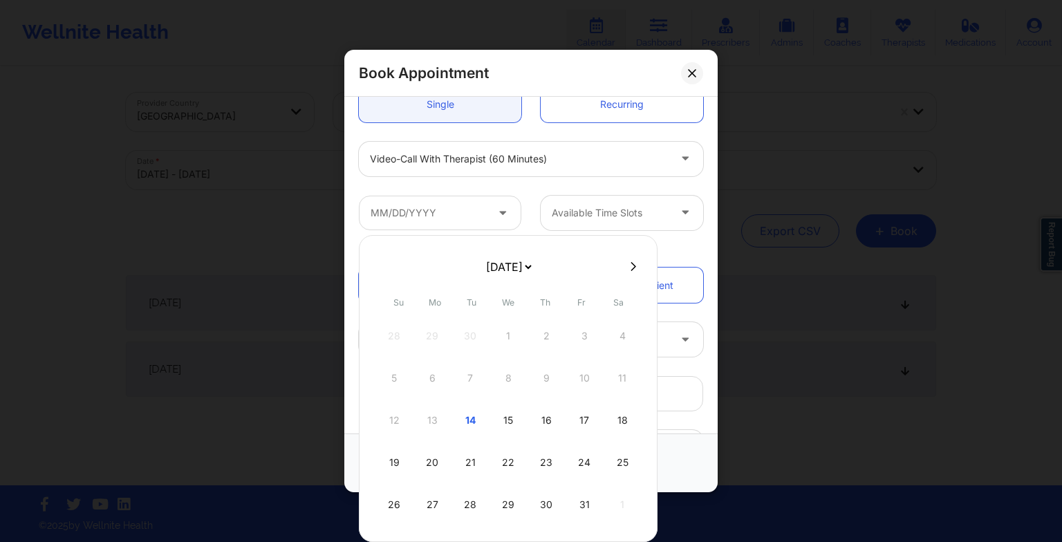
click at [631, 265] on icon at bounding box center [634, 266] width 6 height 9
select select "2025-10"
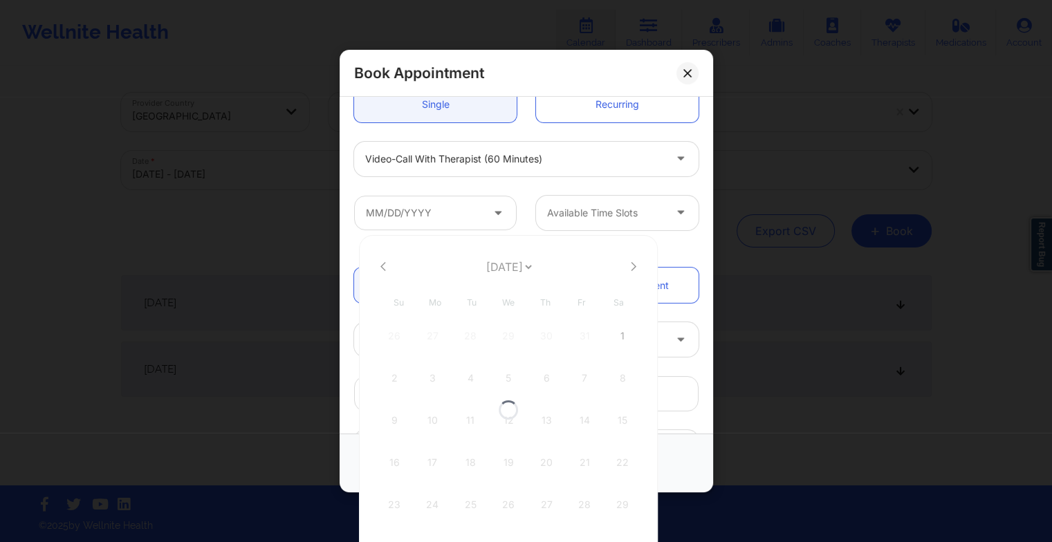
select select "2025-10"
click at [464, 387] on div "4" at bounding box center [470, 378] width 35 height 39
type input "[DATE]"
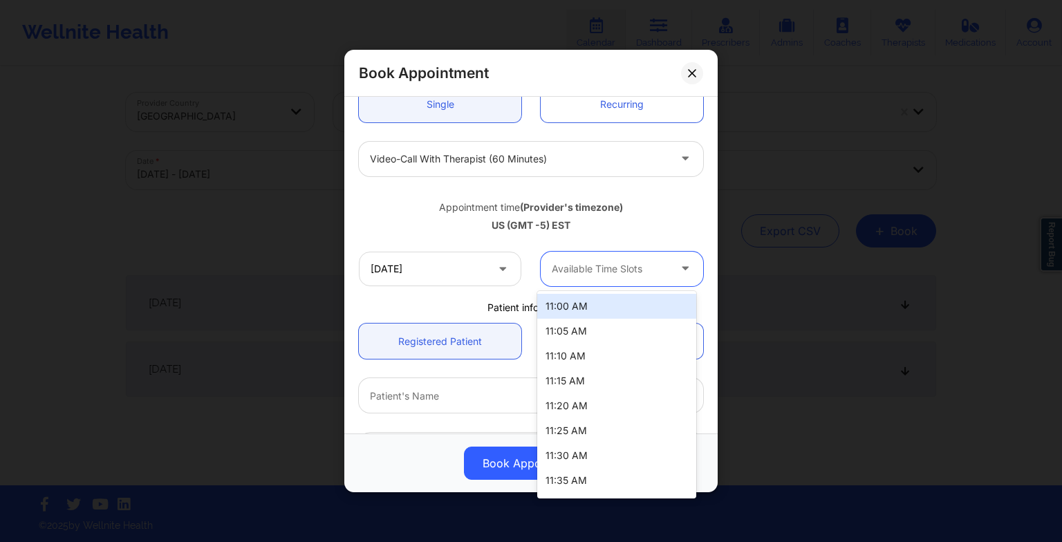
drag, startPoint x: 577, startPoint y: 266, endPoint x: 590, endPoint y: 407, distance: 141.0
click at [590, 407] on body "Wellnite Health Calendar Dashboard Prescribers Admins Coaches Therapists Medica…" at bounding box center [531, 271] width 1062 height 542
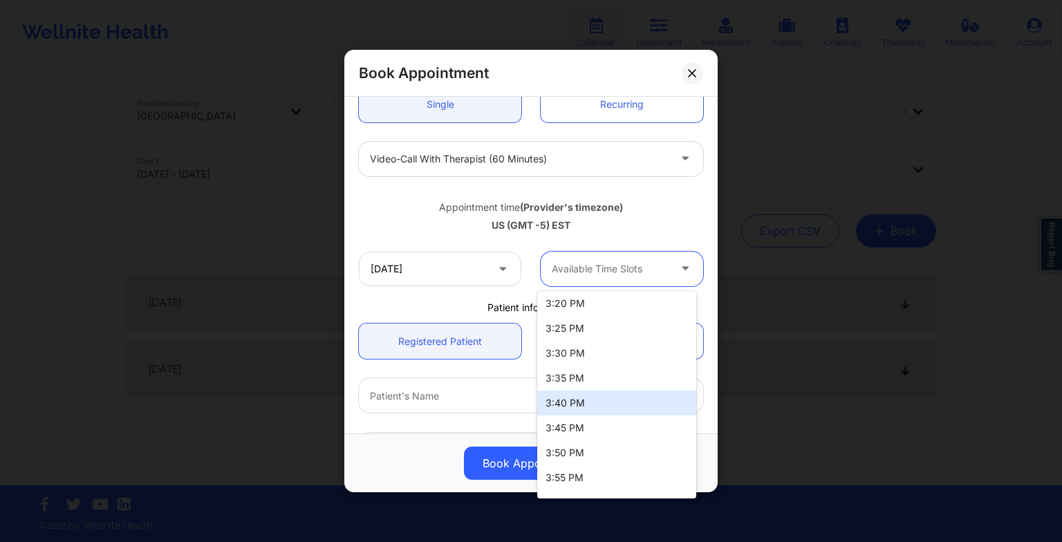
scroll to position [1410, 0]
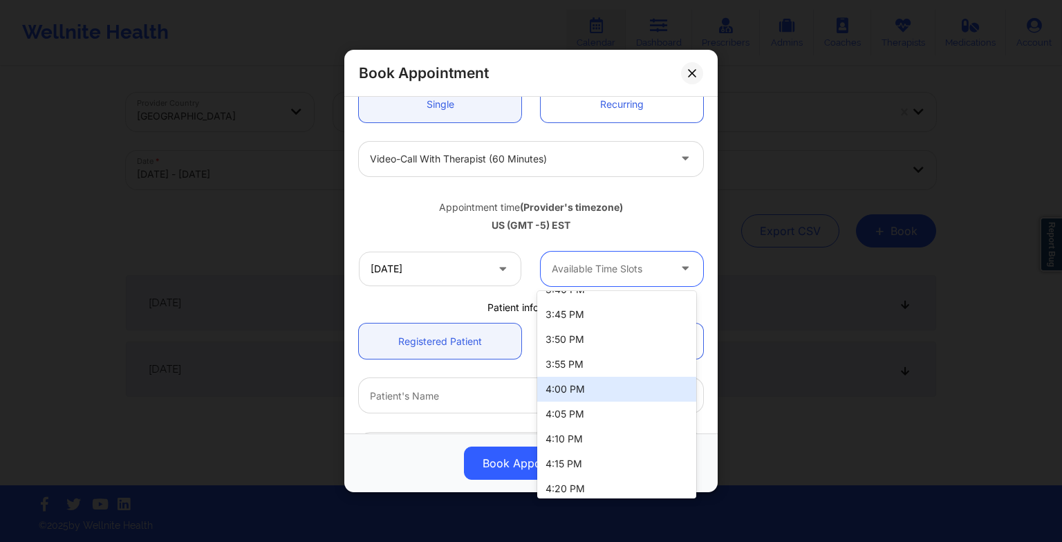
click at [566, 392] on div "4:00 PM" at bounding box center [616, 389] width 159 height 25
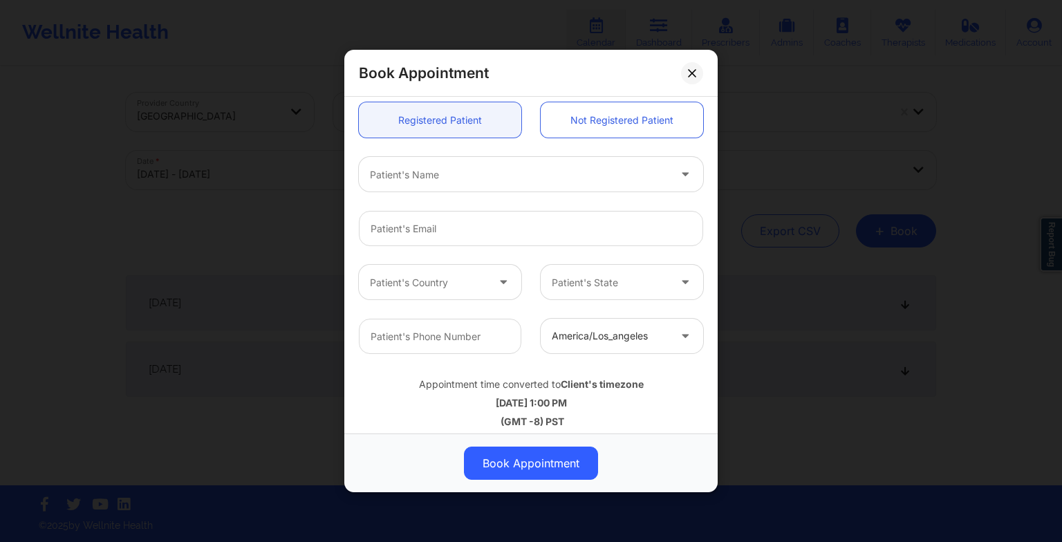
scroll to position [381, 0]
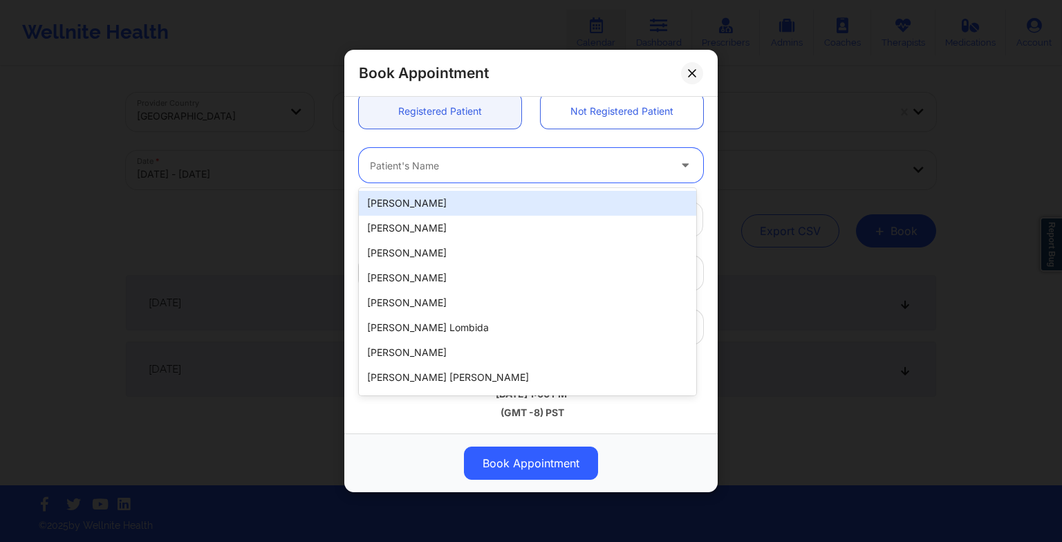
click at [408, 167] on div at bounding box center [519, 165] width 299 height 17
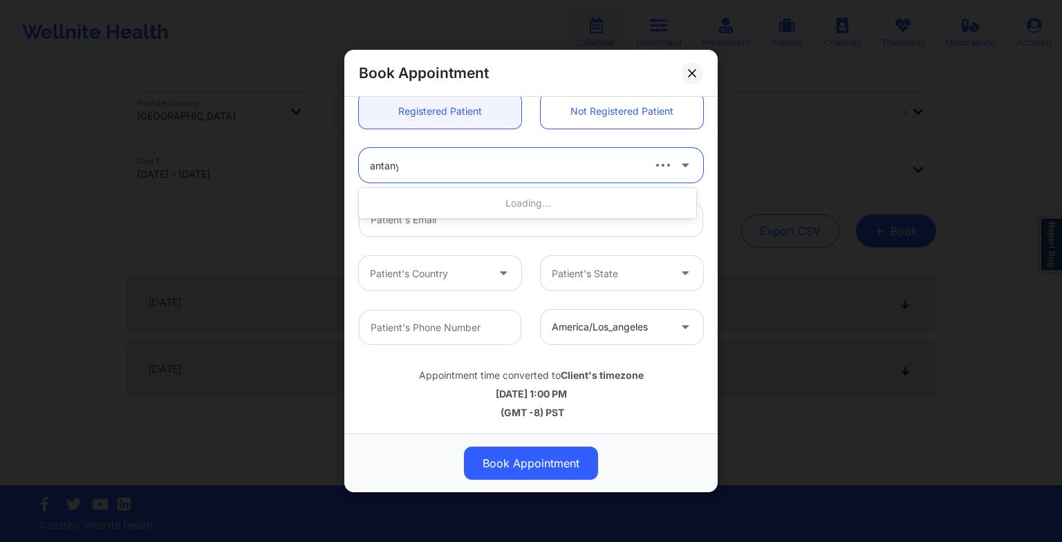
type input "antanya"
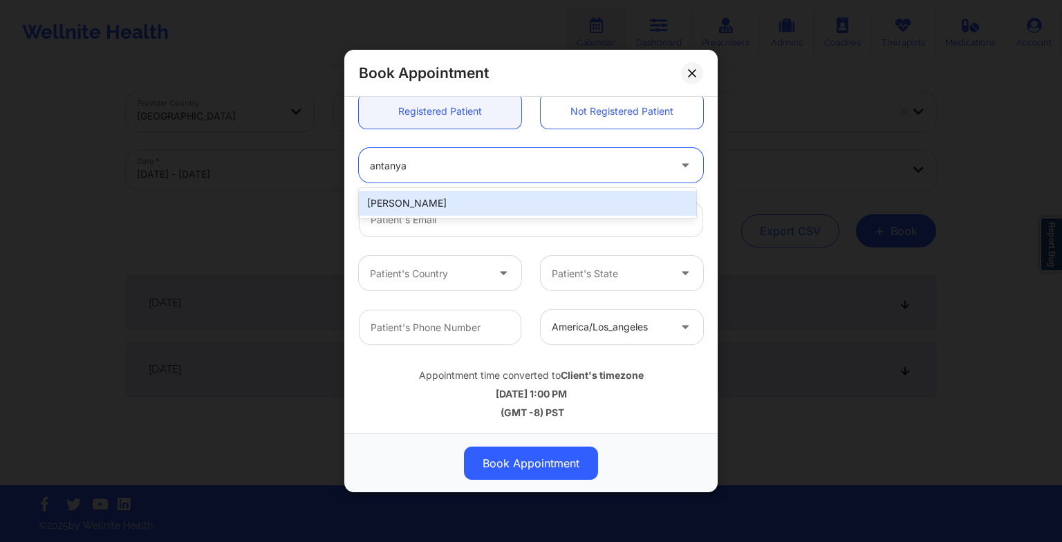
click at [409, 196] on div "[PERSON_NAME]" at bounding box center [527, 203] width 337 height 25
type input "[EMAIL_ADDRESS][DOMAIN_NAME]"
type input "[PHONE_NUMBER]"
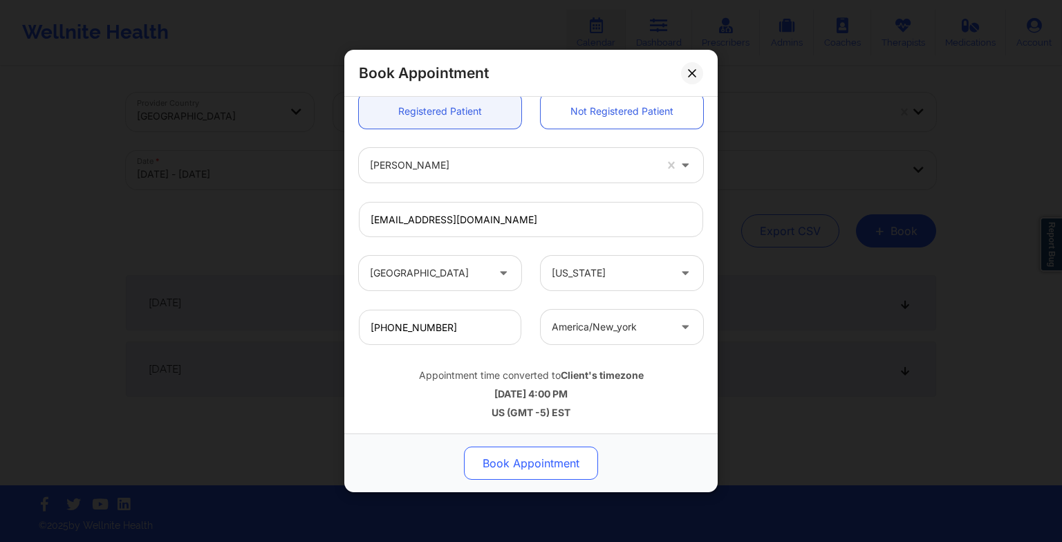
click at [527, 470] on button "Book Appointment" at bounding box center [531, 463] width 134 height 33
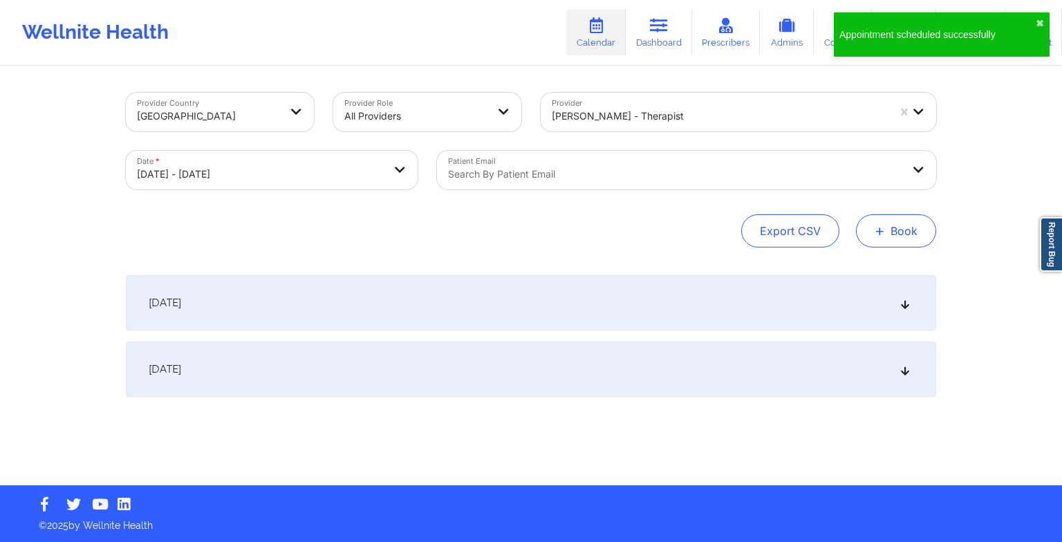
click at [893, 239] on button "+ Book" at bounding box center [896, 230] width 80 height 33
click at [857, 272] on button "Therapy Session" at bounding box center [873, 274] width 106 height 23
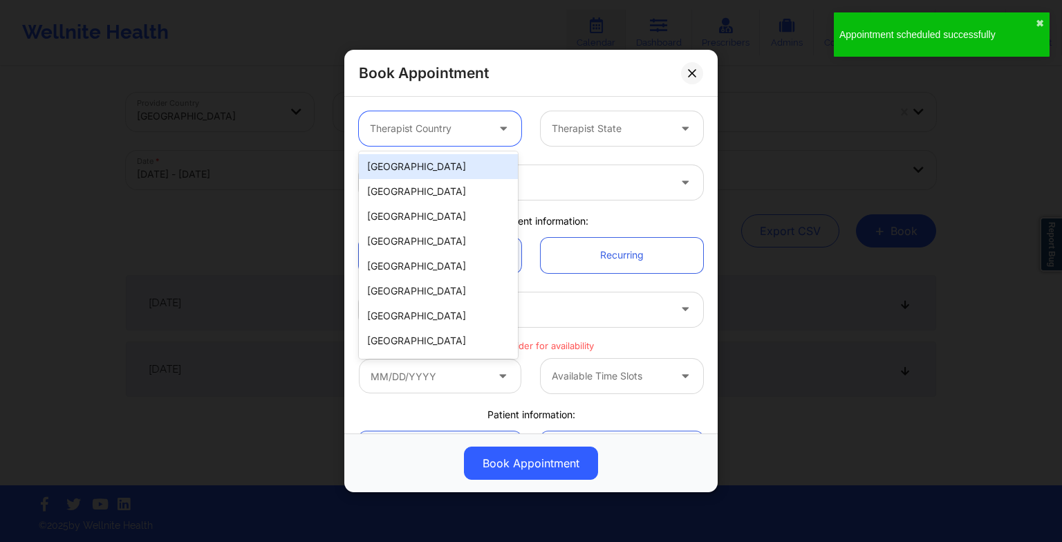
click at [436, 132] on div at bounding box center [428, 128] width 117 height 17
click at [435, 172] on div "[GEOGRAPHIC_DATA]" at bounding box center [438, 166] width 159 height 25
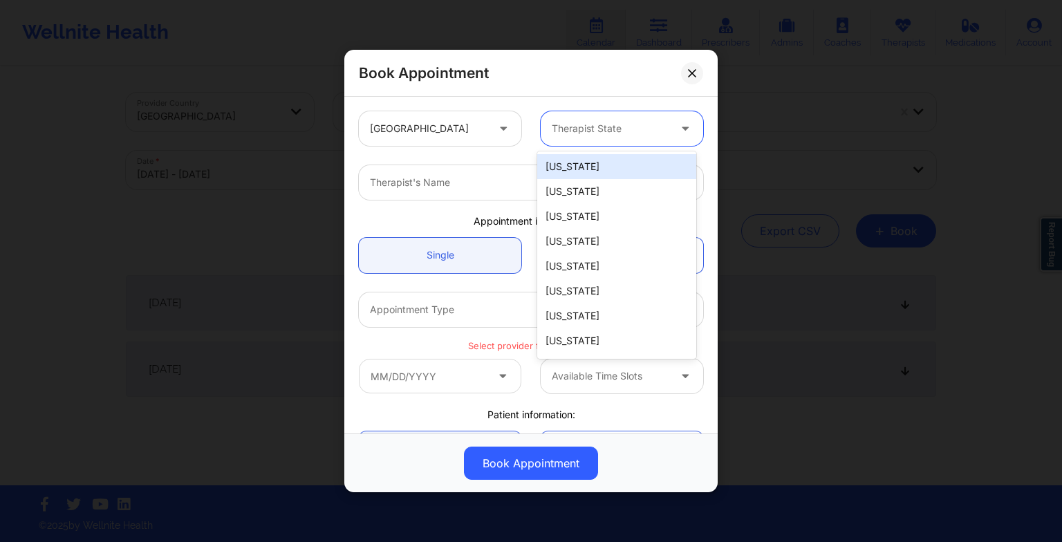
click at [613, 141] on div "Therapist State" at bounding box center [605, 128] width 129 height 35
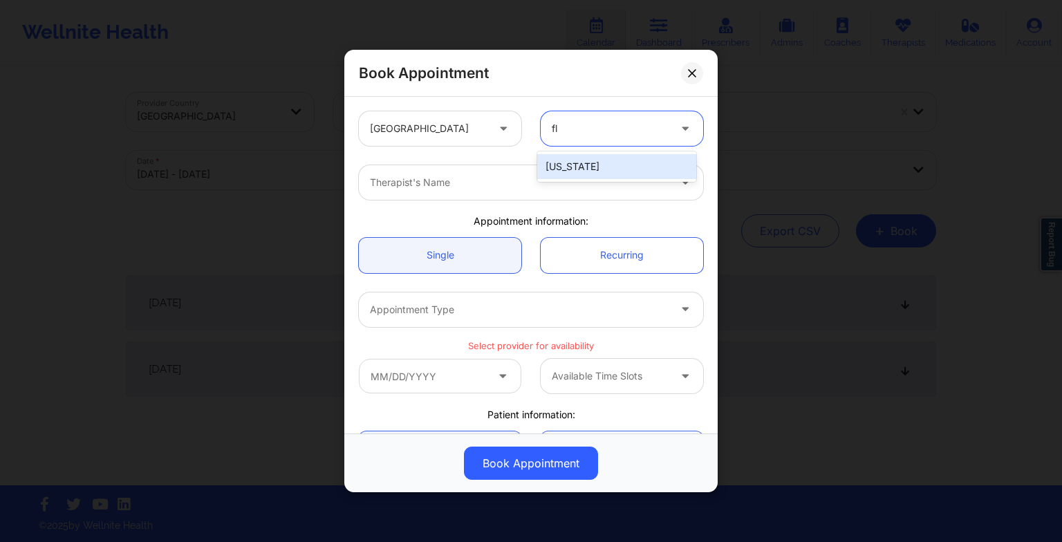
type input "flo"
click at [595, 172] on div "[US_STATE]" at bounding box center [616, 166] width 159 height 25
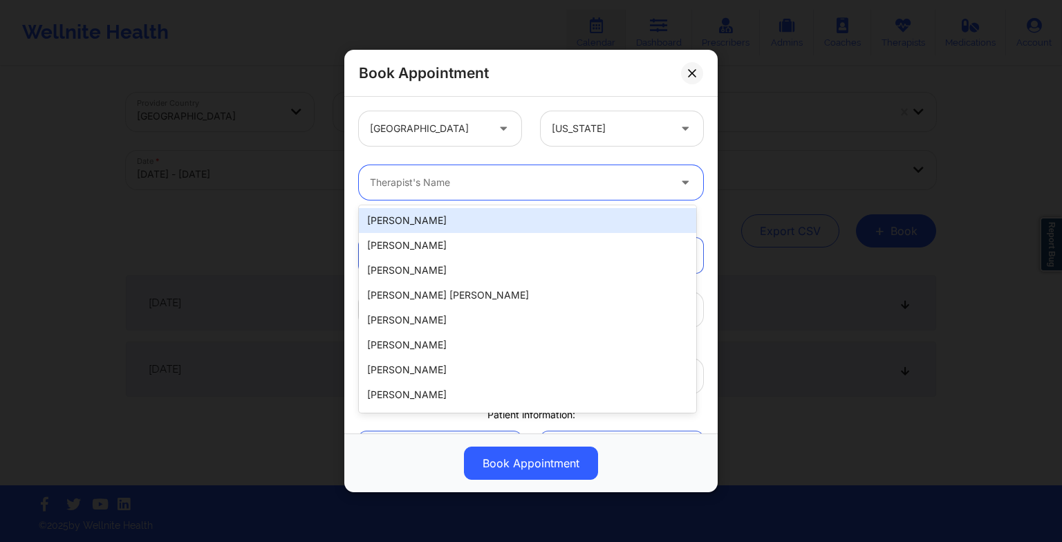
click at [465, 187] on div at bounding box center [519, 182] width 299 height 17
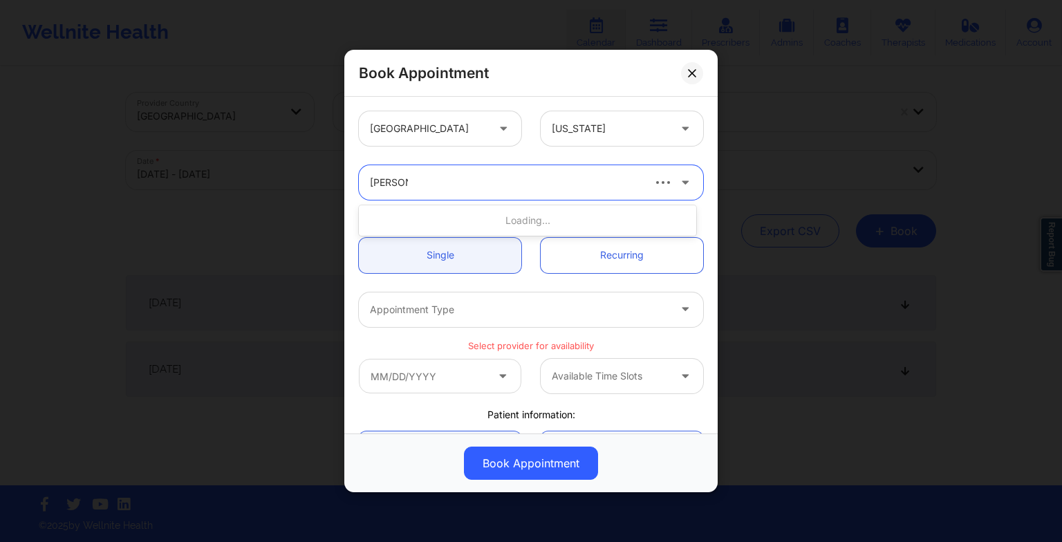
type input "[PERSON_NAME]"
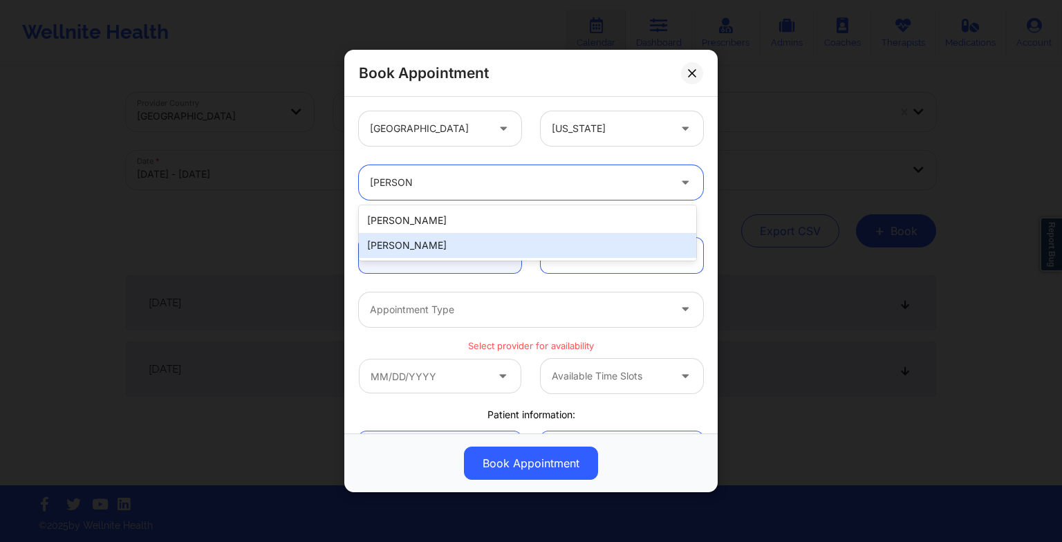
click at [431, 243] on div "[PERSON_NAME]" at bounding box center [527, 245] width 337 height 25
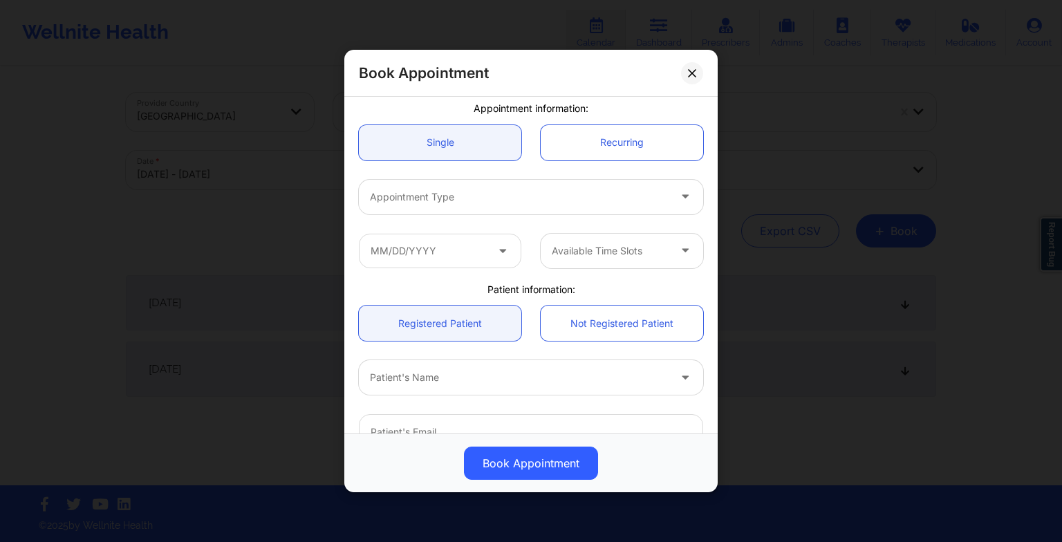
scroll to position [115, 0]
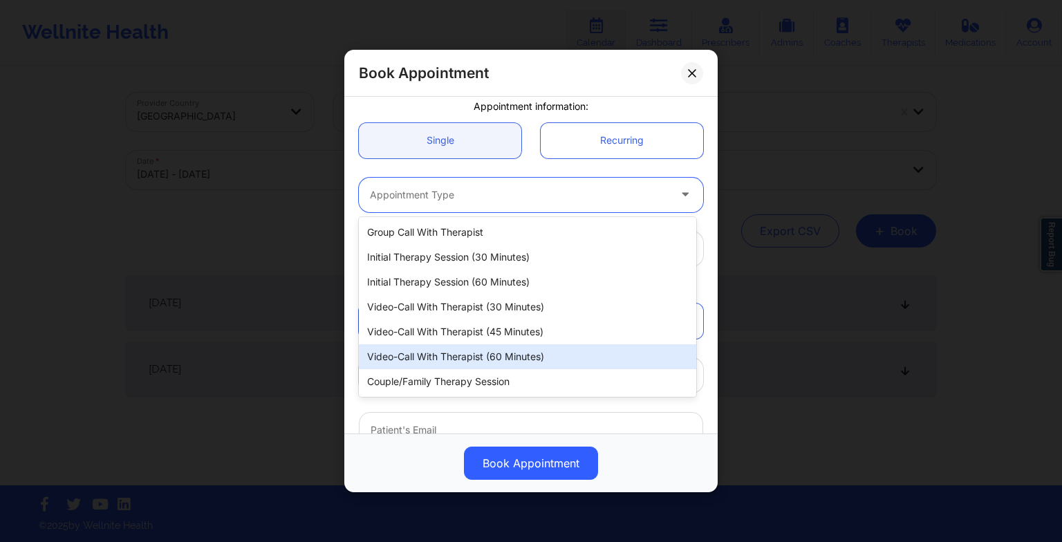
drag, startPoint x: 404, startPoint y: 195, endPoint x: 413, endPoint y: 357, distance: 162.0
click at [413, 357] on body "Wellnite Health Calendar Dashboard Prescribers Admins Coaches Therapists Medica…" at bounding box center [531, 271] width 1062 height 542
click at [413, 357] on div "Video-Call with Therapist (60 minutes)" at bounding box center [527, 356] width 337 height 25
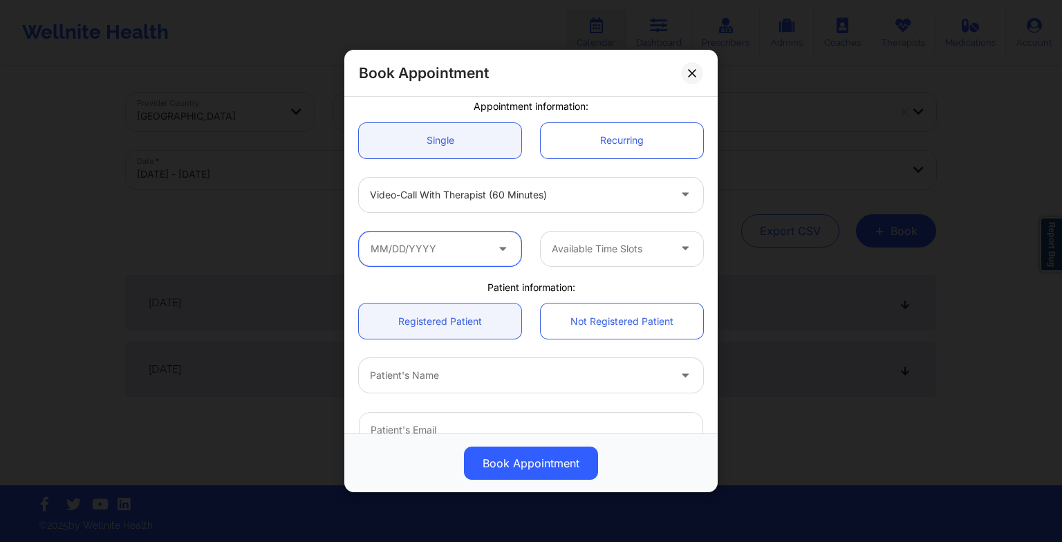
click at [397, 250] on input "text" at bounding box center [440, 249] width 162 height 35
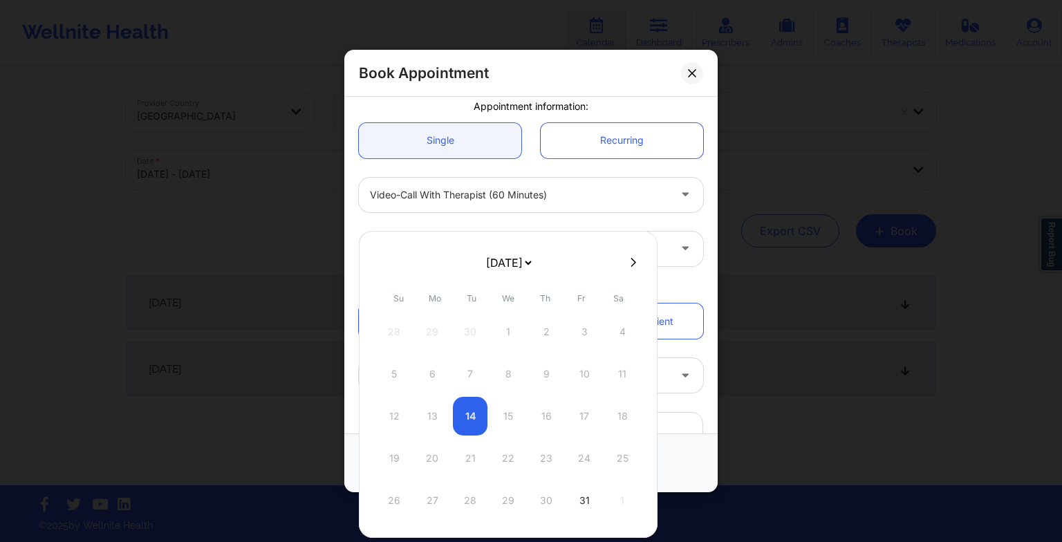
click at [631, 260] on icon at bounding box center [634, 262] width 6 height 9
select select "2025-10"
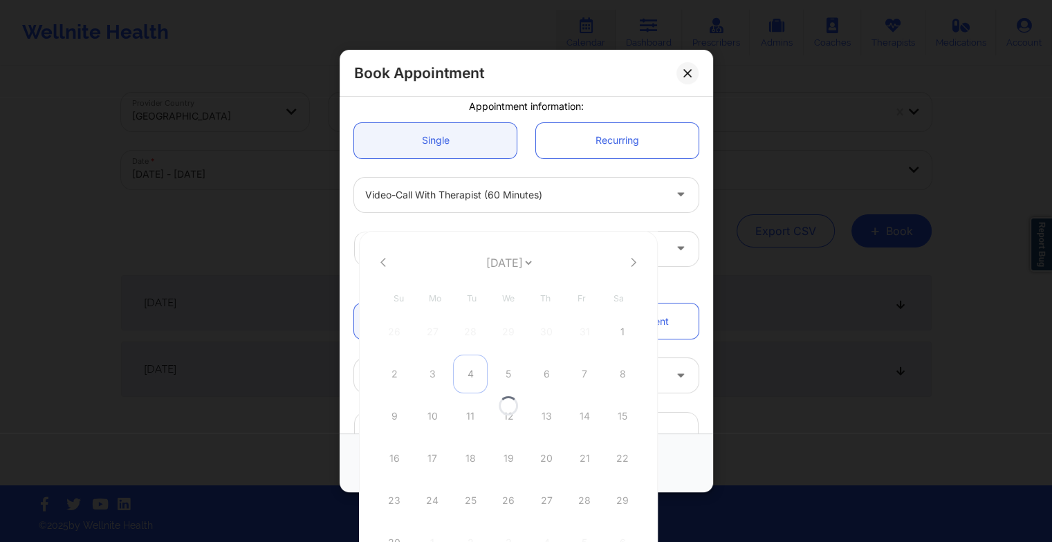
select select "2025-10"
click at [467, 409] on div "11" at bounding box center [470, 416] width 35 height 39
type input "[DATE]"
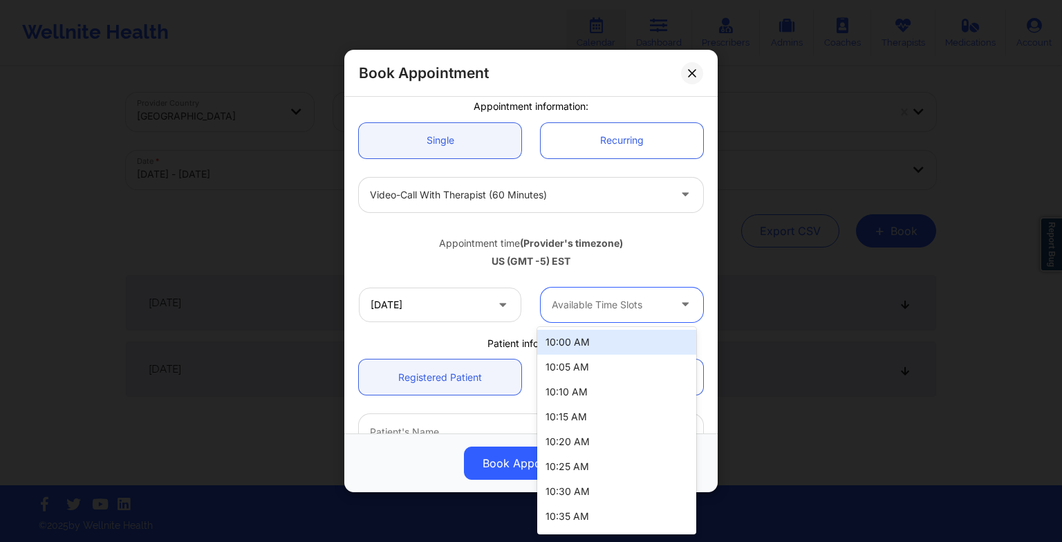
click at [577, 307] on div at bounding box center [610, 305] width 117 height 17
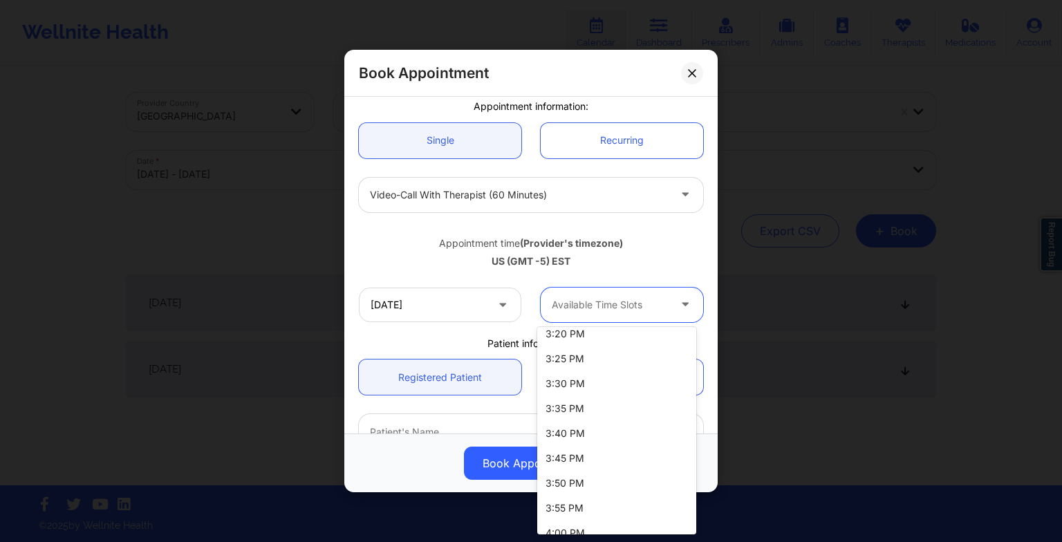
scroll to position [1608, 0]
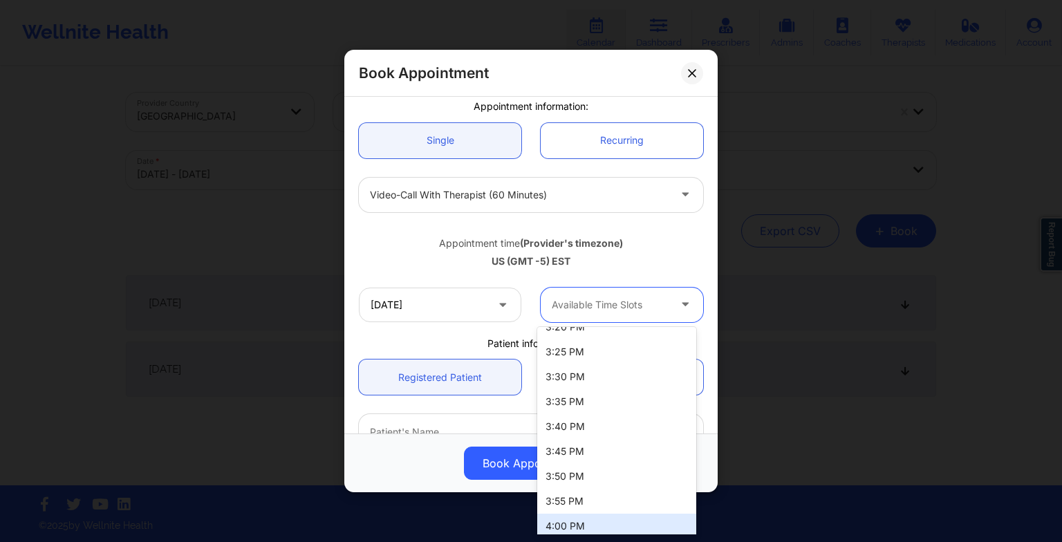
click at [570, 525] on div "4:00 PM" at bounding box center [616, 526] width 159 height 25
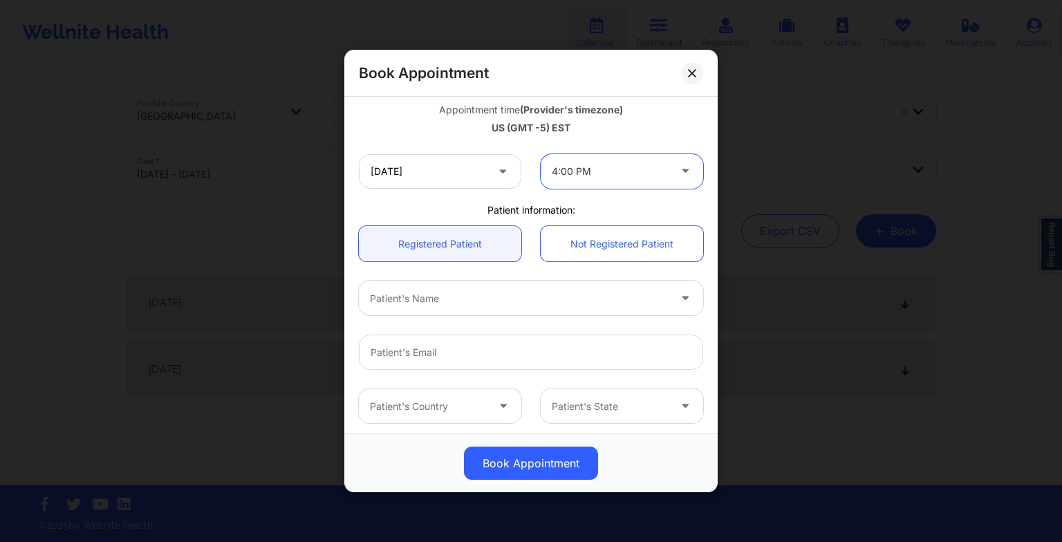
scroll to position [254, 0]
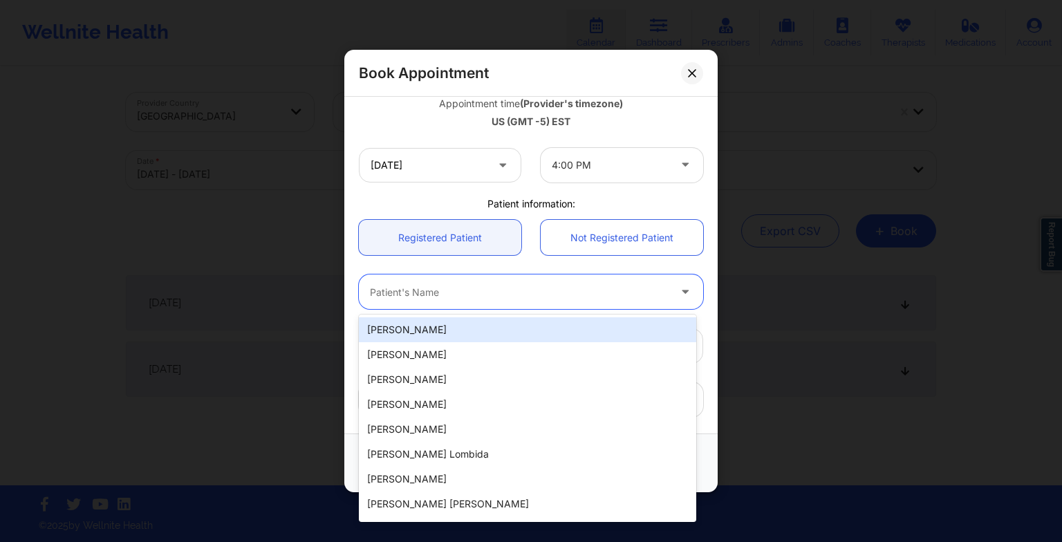
click at [488, 299] on div "Patient's Name" at bounding box center [514, 291] width 311 height 35
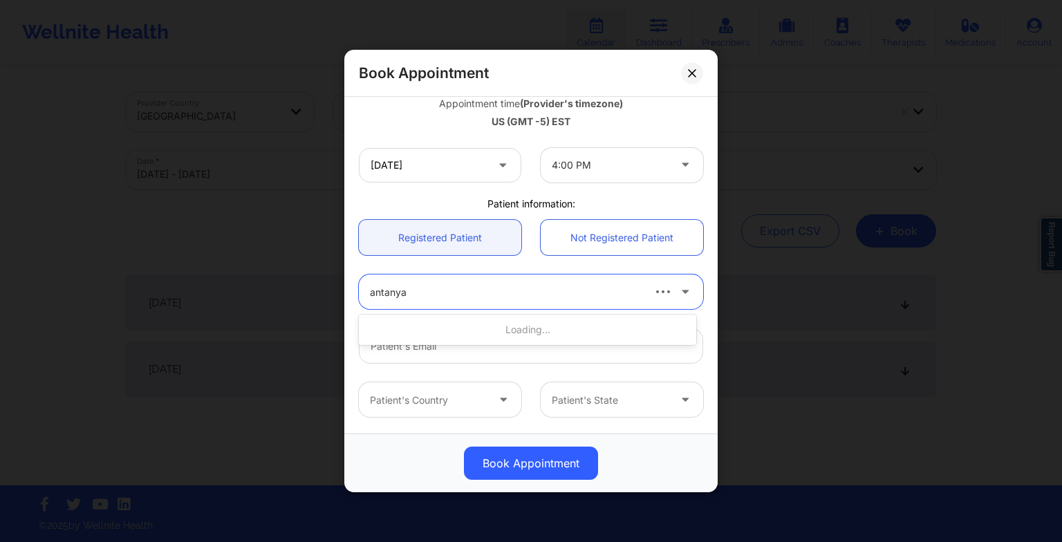
type input "antanya"
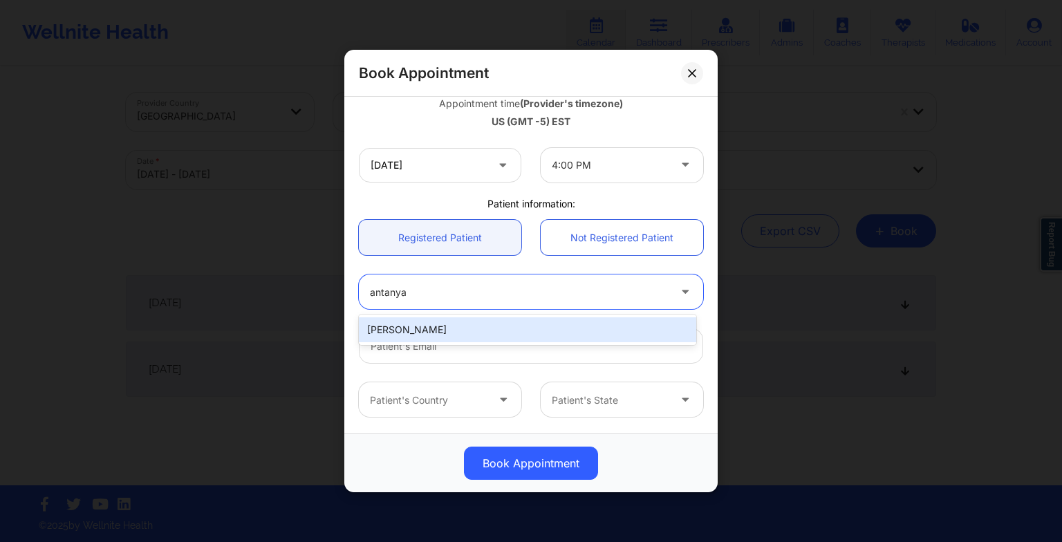
click at [454, 331] on div "[PERSON_NAME]" at bounding box center [527, 329] width 337 height 25
type input "[EMAIL_ADDRESS][DOMAIN_NAME]"
type input "[PHONE_NUMBER]"
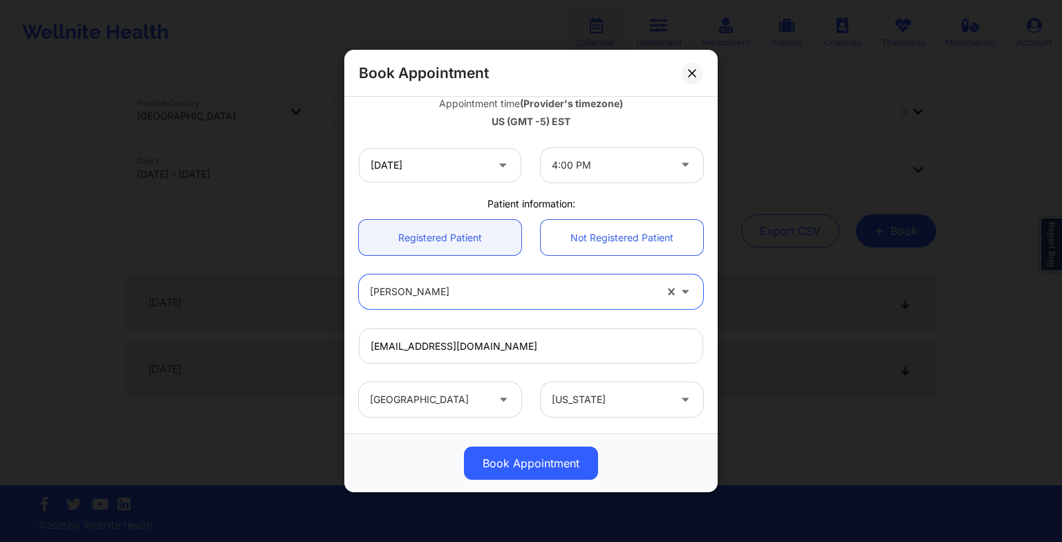
scroll to position [381, 0]
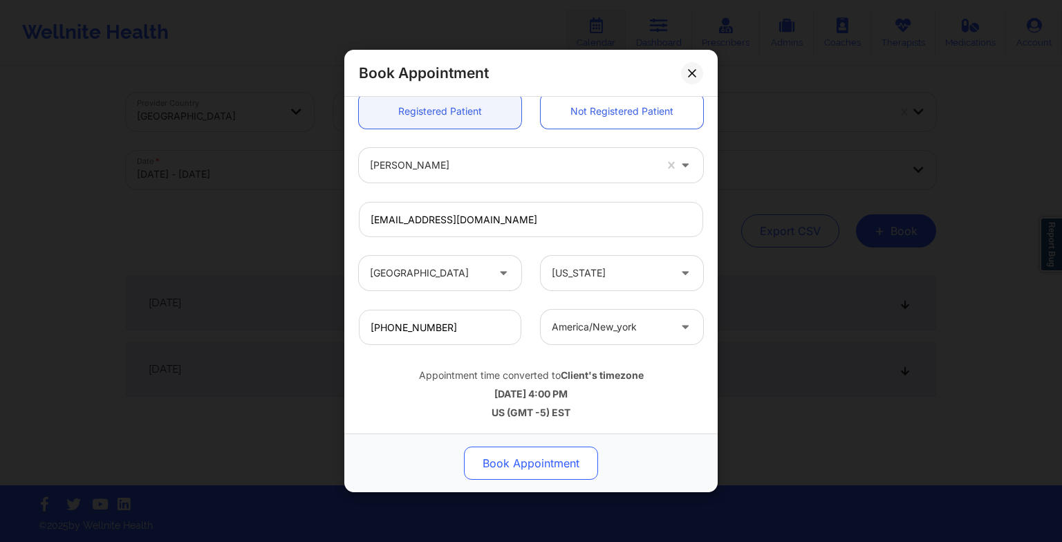
click at [539, 467] on button "Book Appointment" at bounding box center [531, 463] width 134 height 33
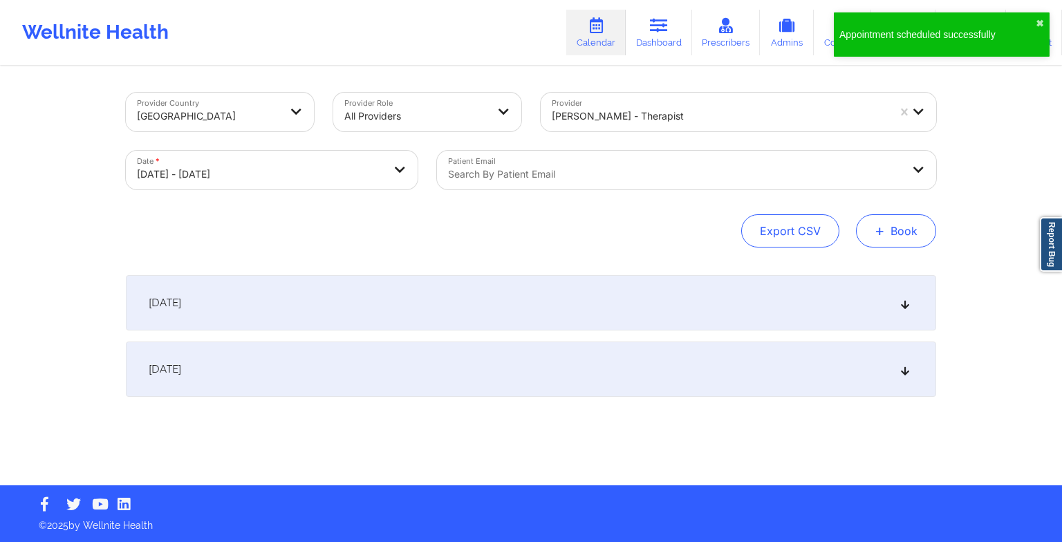
click at [888, 235] on button "+ Book" at bounding box center [896, 230] width 80 height 33
click at [850, 267] on button "Therapy Session" at bounding box center [873, 274] width 106 height 23
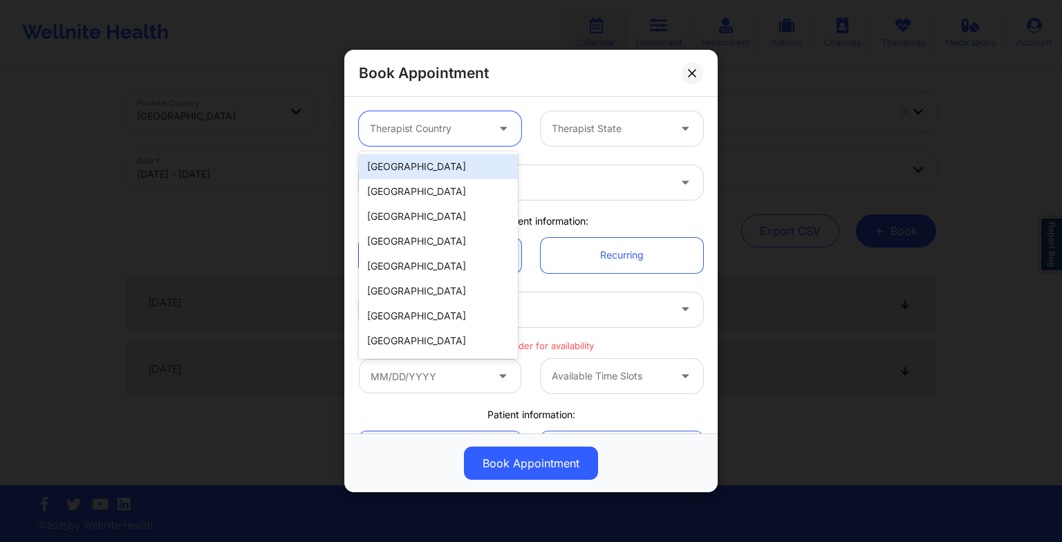
click at [448, 129] on div at bounding box center [428, 128] width 117 height 17
click at [437, 151] on div "[GEOGRAPHIC_DATA] [GEOGRAPHIC_DATA] [GEOGRAPHIC_DATA] [GEOGRAPHIC_DATA] [GEOGRA…" at bounding box center [438, 254] width 159 height 207
click at [437, 158] on div "[GEOGRAPHIC_DATA]" at bounding box center [438, 166] width 159 height 25
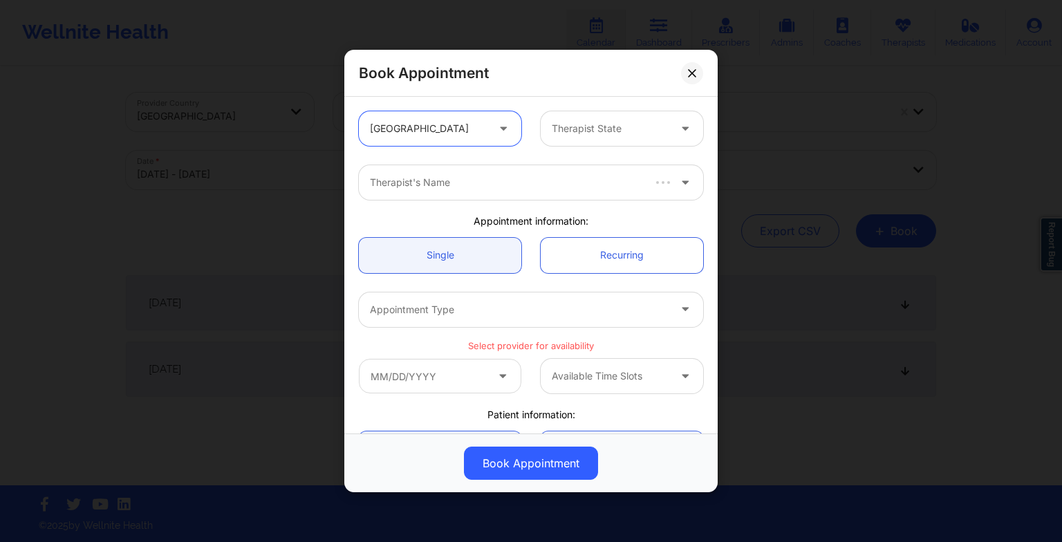
click at [549, 139] on div "Therapist State" at bounding box center [605, 128] width 129 height 35
type input "flo"
click at [568, 167] on div "[US_STATE]" at bounding box center [616, 166] width 159 height 25
click at [523, 184] on div at bounding box center [519, 182] width 299 height 17
type input "[PERSON_NAME]"
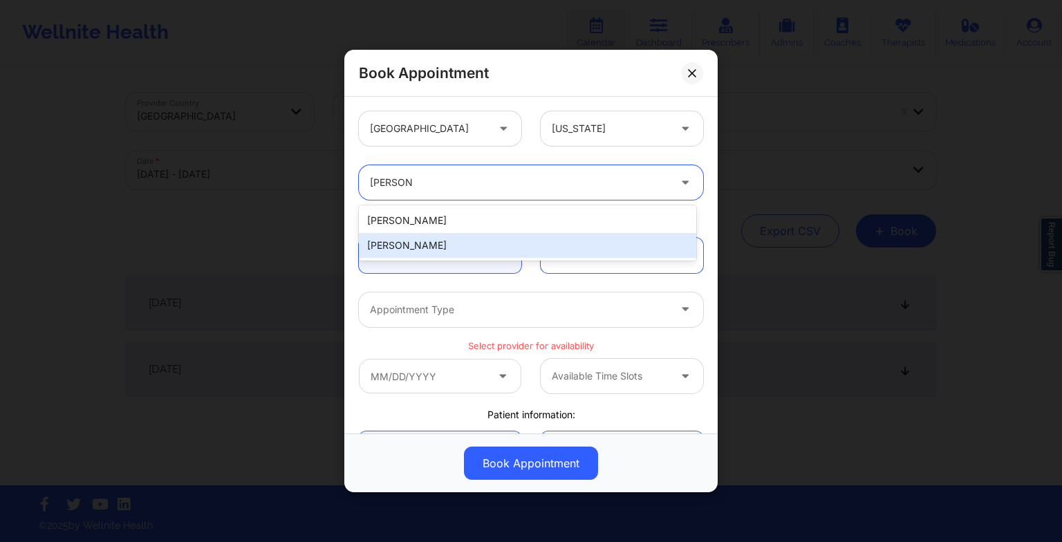
click at [467, 238] on div "[PERSON_NAME]" at bounding box center [527, 245] width 337 height 25
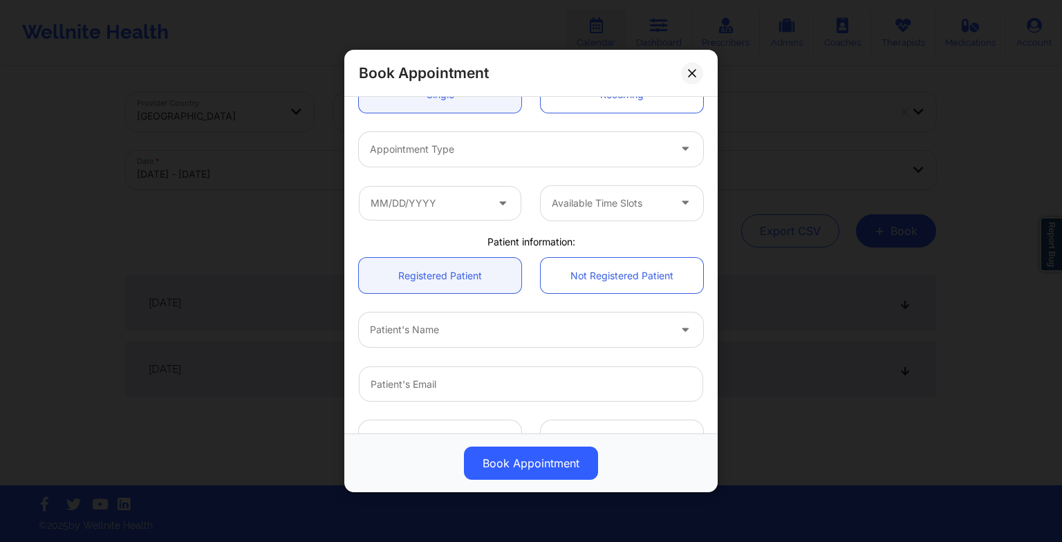
scroll to position [163, 0]
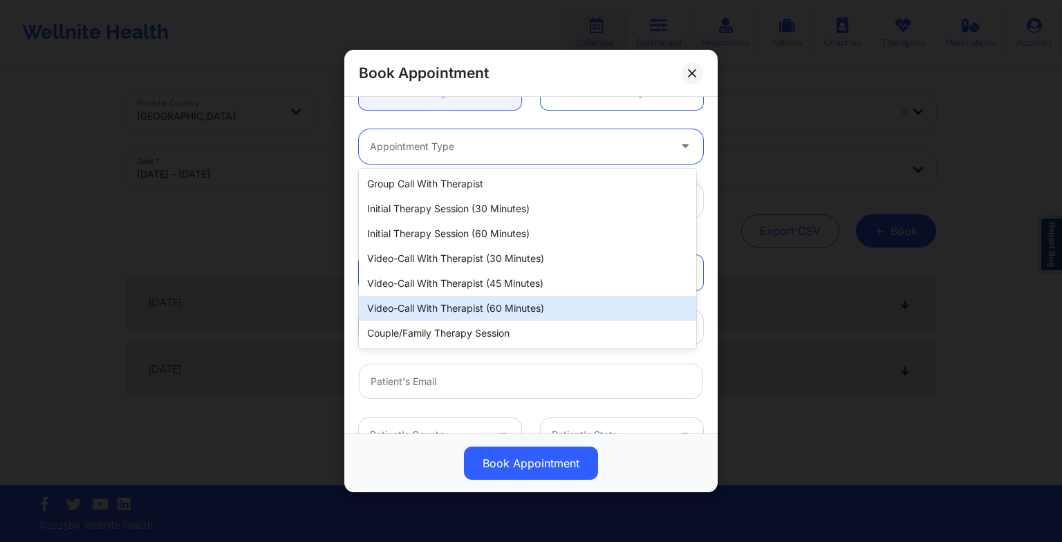
drag, startPoint x: 434, startPoint y: 146, endPoint x: 437, endPoint y: 302, distance: 156.3
click at [437, 302] on body "Wellnite Health Calendar Dashboard Prescribers Admins Coaches Therapists Medica…" at bounding box center [531, 271] width 1062 height 542
click at [437, 302] on div "Video-Call with Therapist (60 minutes)" at bounding box center [527, 308] width 337 height 25
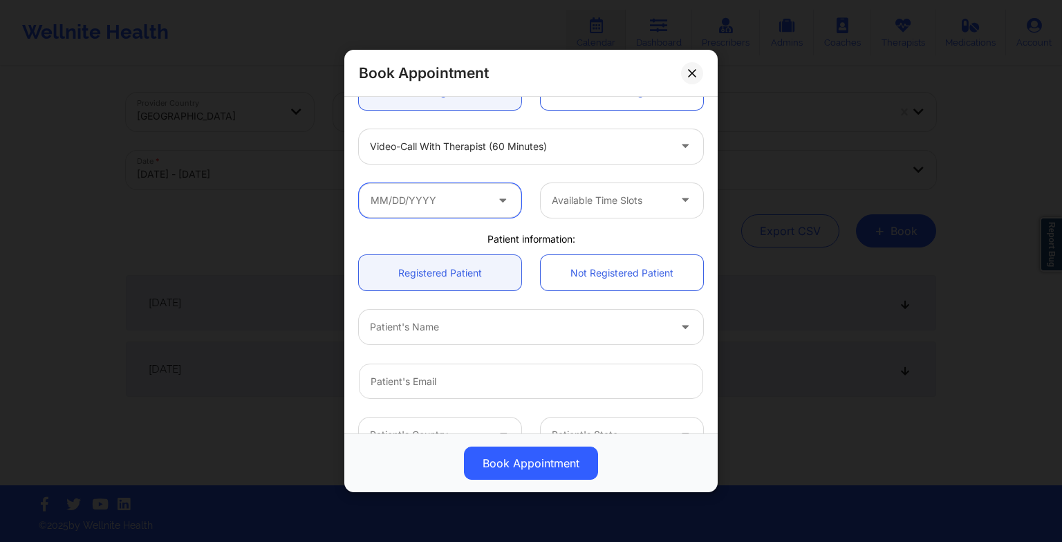
click at [415, 196] on input "text" at bounding box center [440, 200] width 162 height 35
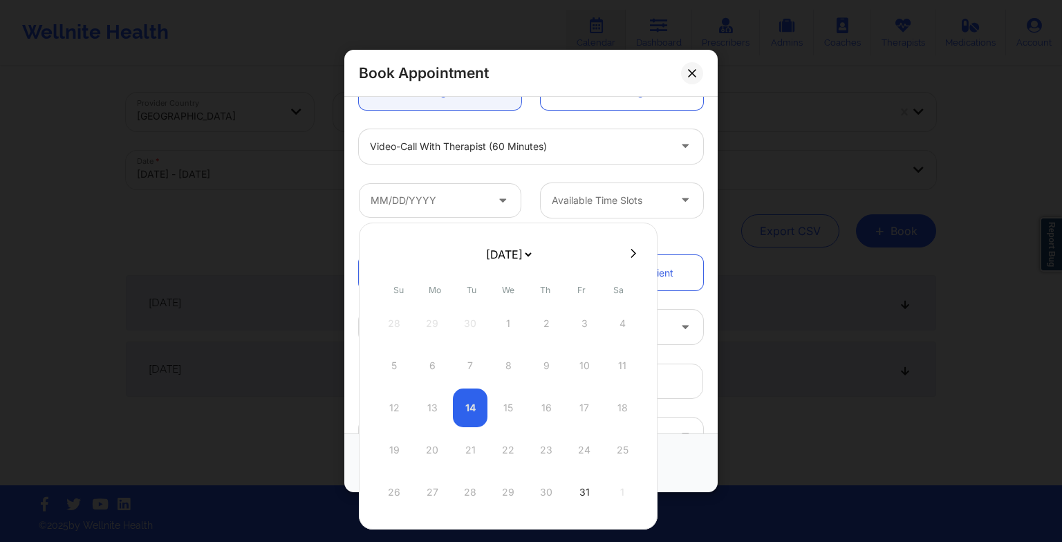
click at [631, 252] on icon at bounding box center [634, 253] width 6 height 10
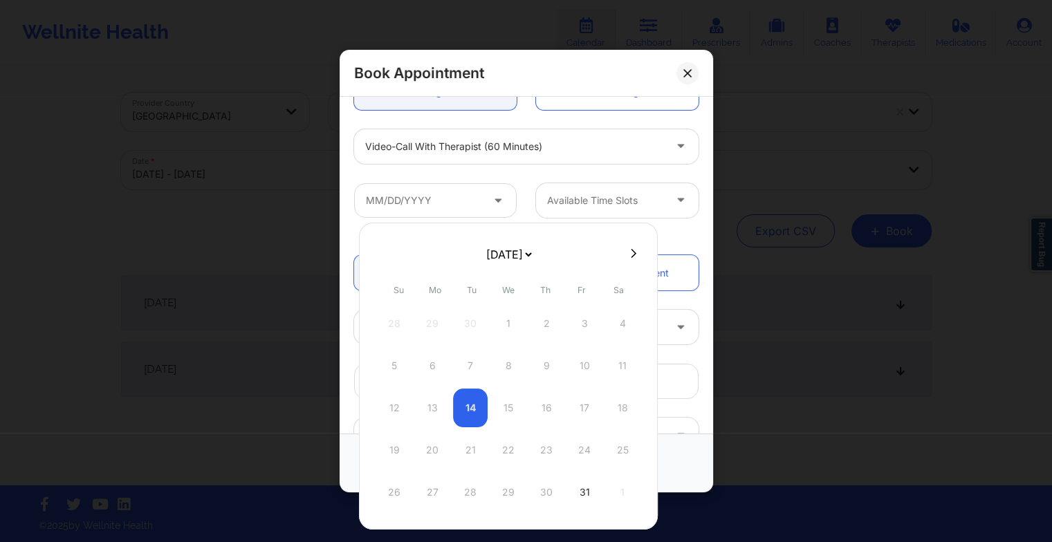
select select "2025-10"
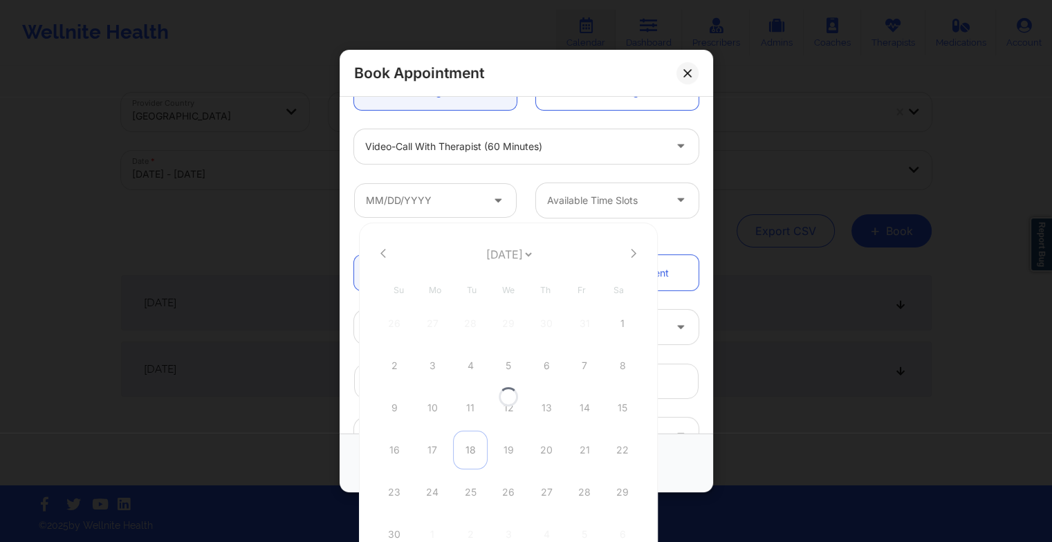
select select "2025-10"
click at [465, 452] on div "18" at bounding box center [470, 450] width 35 height 39
type input "[DATE]"
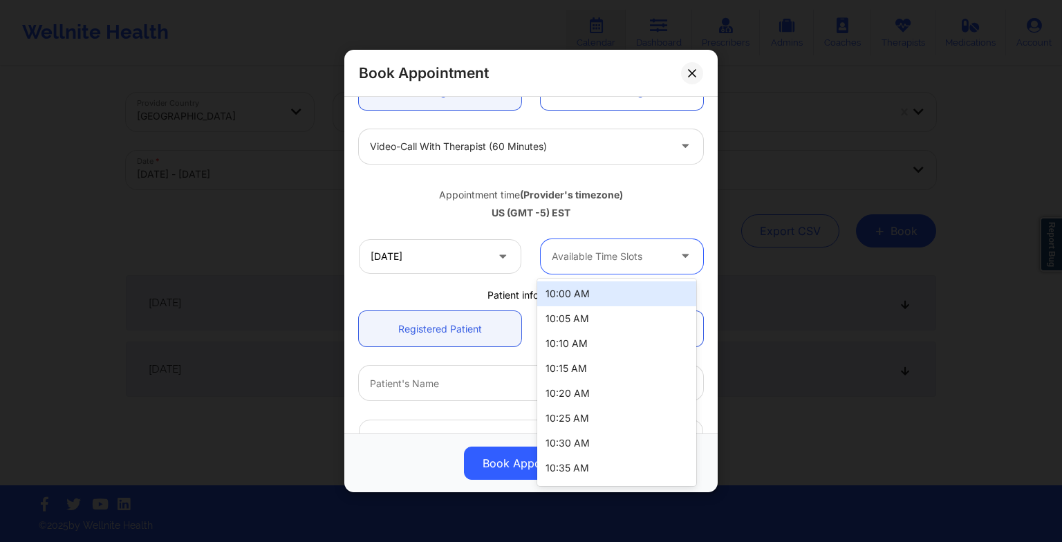
drag, startPoint x: 590, startPoint y: 260, endPoint x: 613, endPoint y: 372, distance: 114.3
click at [613, 372] on body "Wellnite Health Calendar Dashboard Prescribers Admins Coaches Therapists Medica…" at bounding box center [531, 271] width 1062 height 542
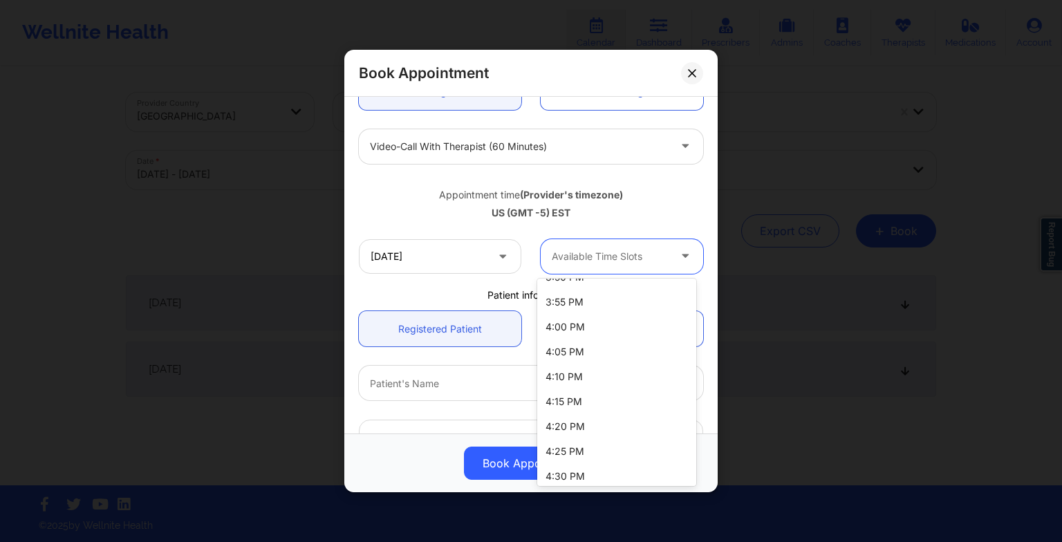
scroll to position [1797, 0]
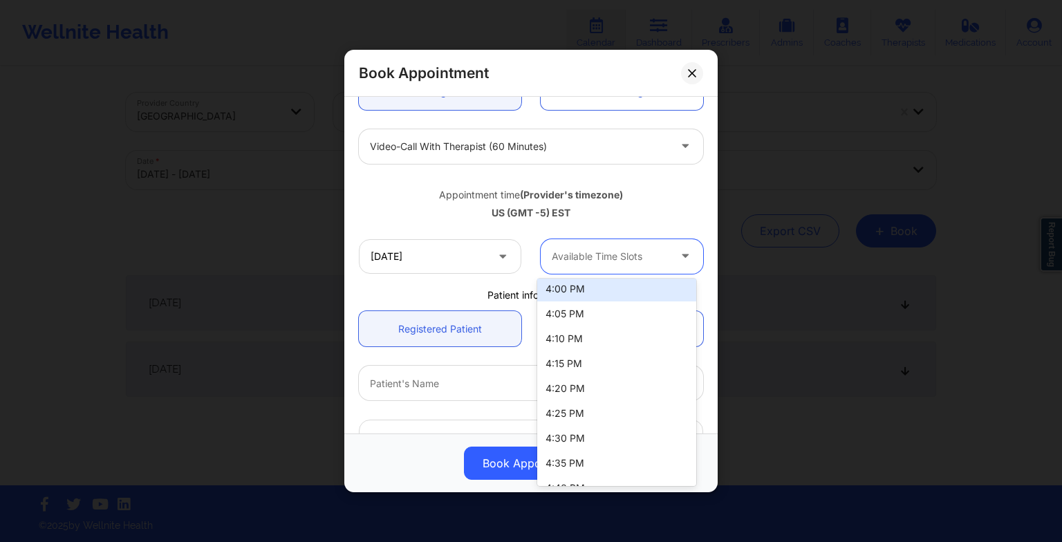
click at [578, 299] on div "4:00 PM" at bounding box center [616, 289] width 159 height 25
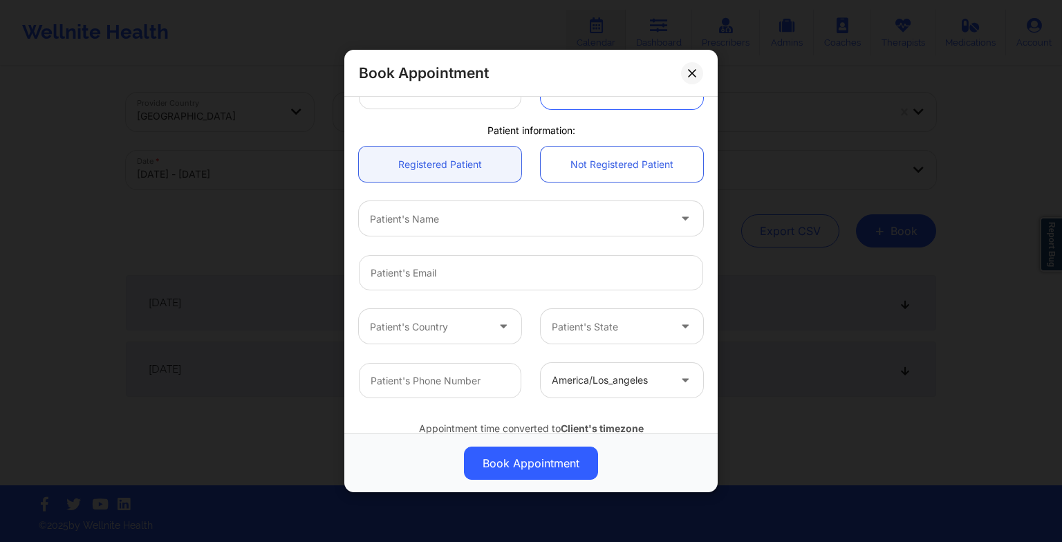
scroll to position [339, 0]
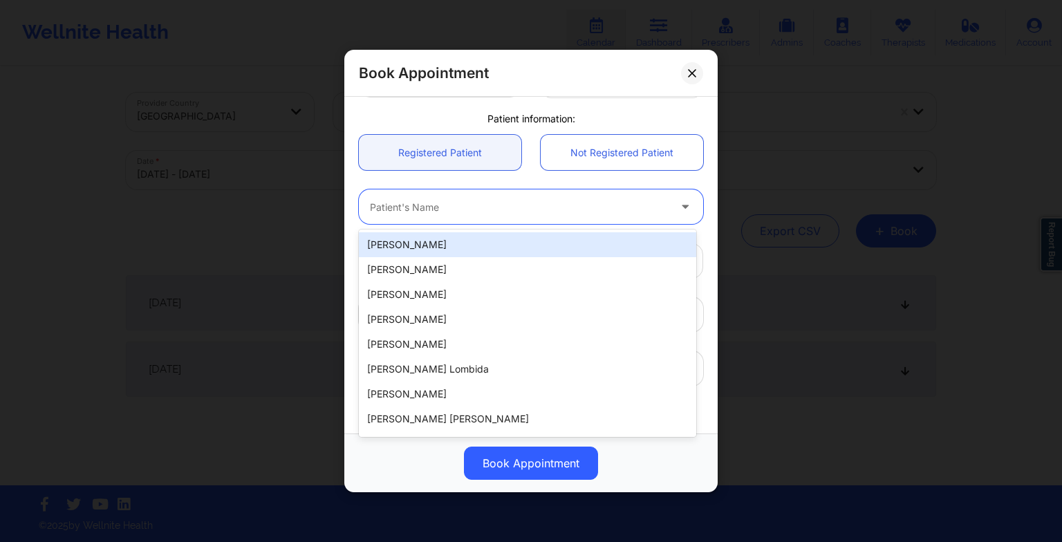
click at [476, 216] on div "Patient's Name" at bounding box center [514, 206] width 311 height 35
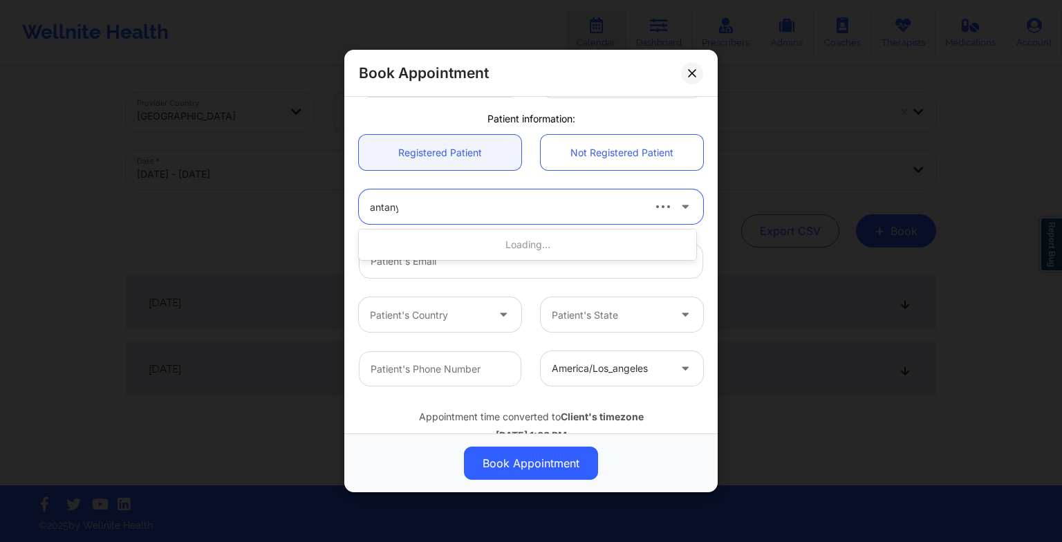
type input "antanya"
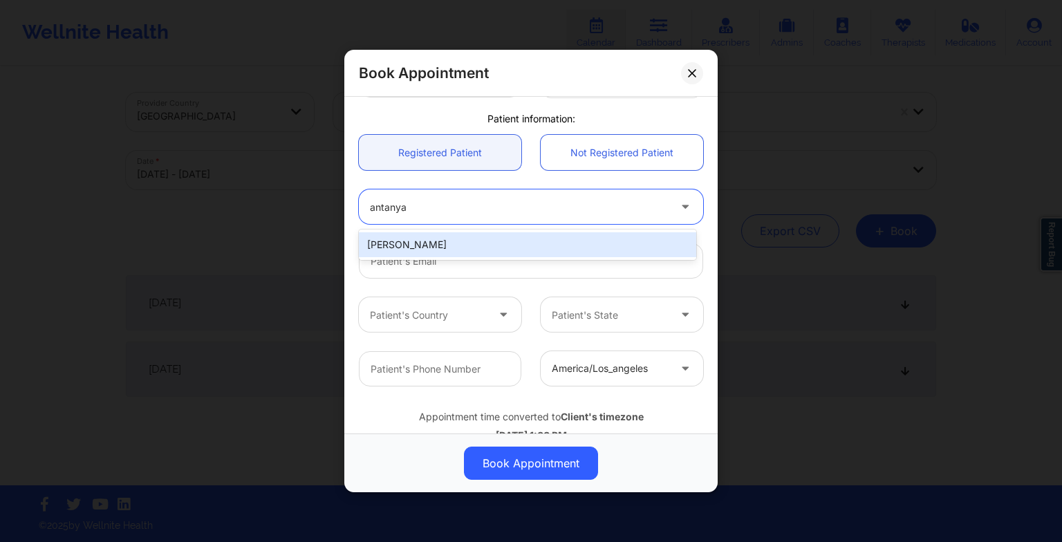
click at [445, 236] on div "[PERSON_NAME]" at bounding box center [527, 244] width 337 height 25
type input "[EMAIL_ADDRESS][DOMAIN_NAME]"
type input "[PHONE_NUMBER]"
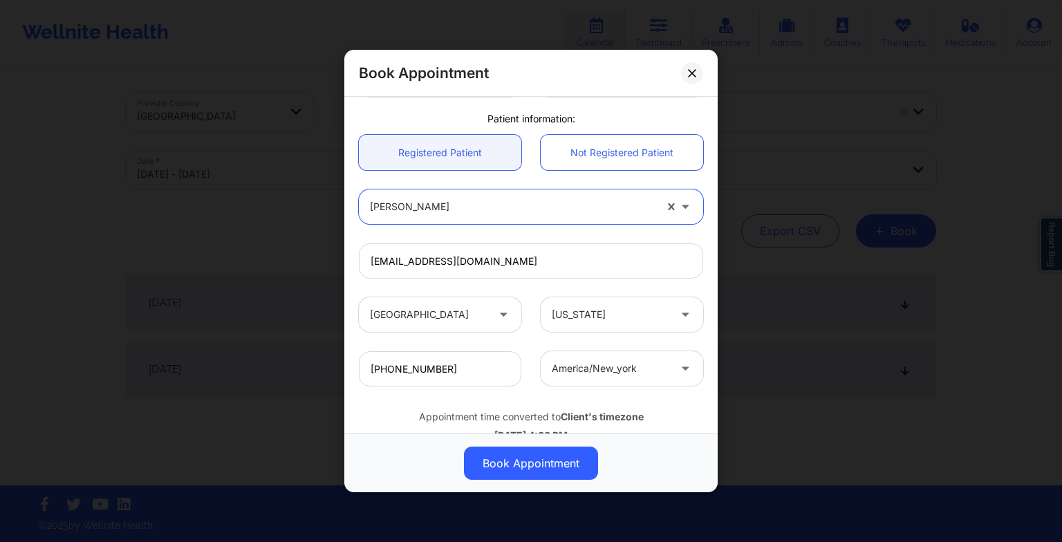
scroll to position [381, 0]
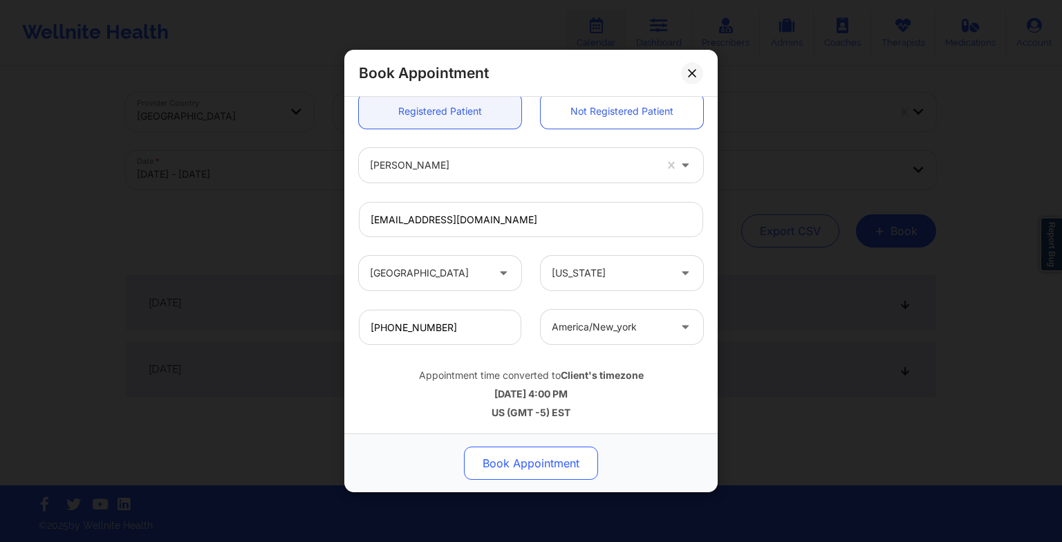
click at [501, 468] on button "Book Appointment" at bounding box center [531, 463] width 134 height 33
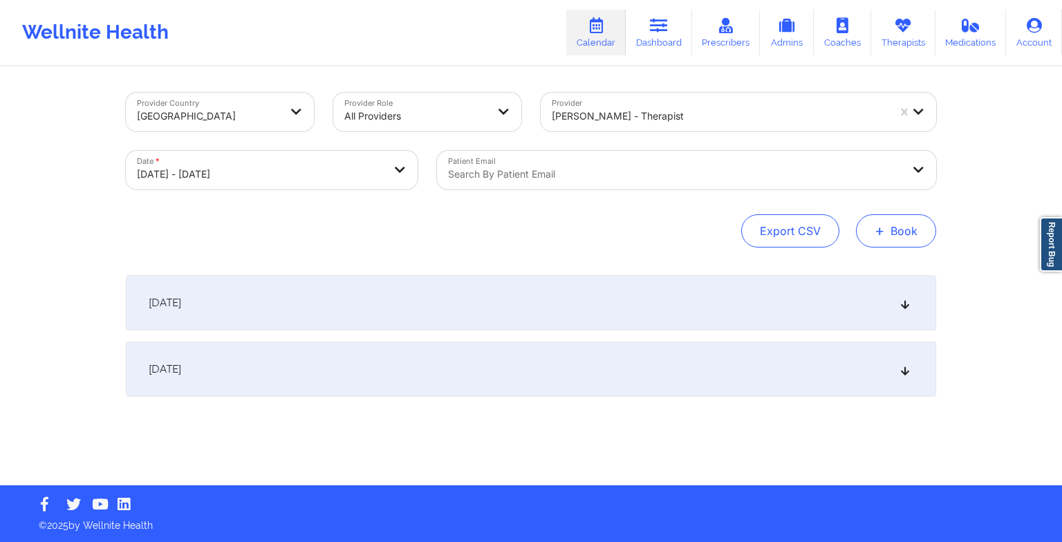
click at [888, 225] on button "+ Book" at bounding box center [896, 230] width 80 height 33
click at [846, 269] on button "Therapy Session" at bounding box center [873, 274] width 106 height 23
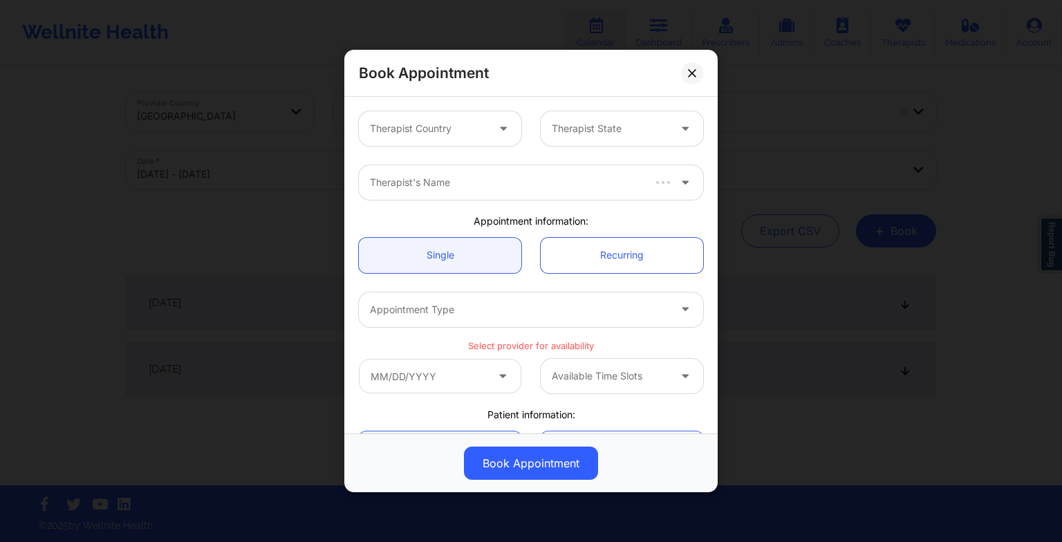
click at [434, 122] on div at bounding box center [428, 128] width 117 height 17
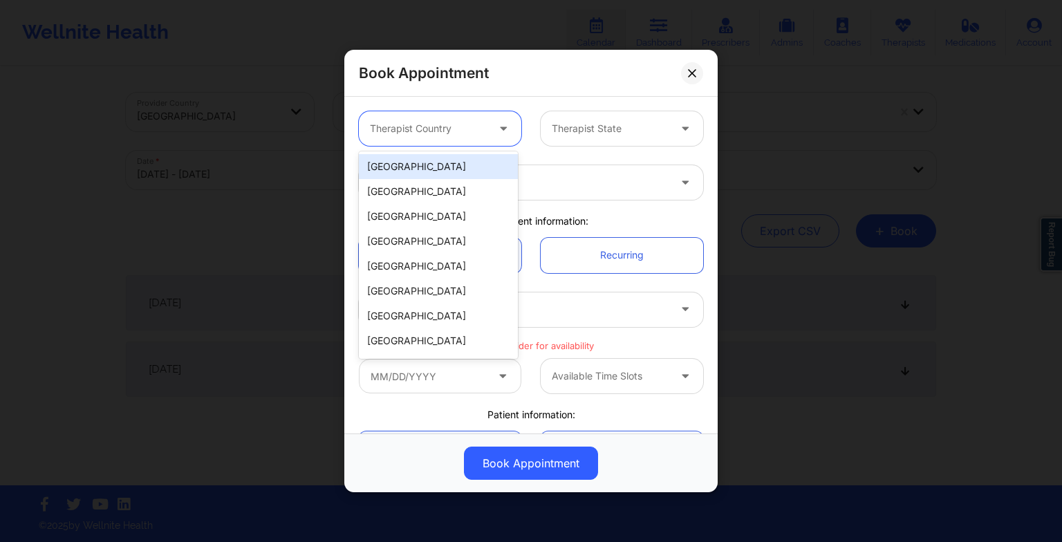
click at [425, 171] on div "[GEOGRAPHIC_DATA]" at bounding box center [438, 166] width 159 height 25
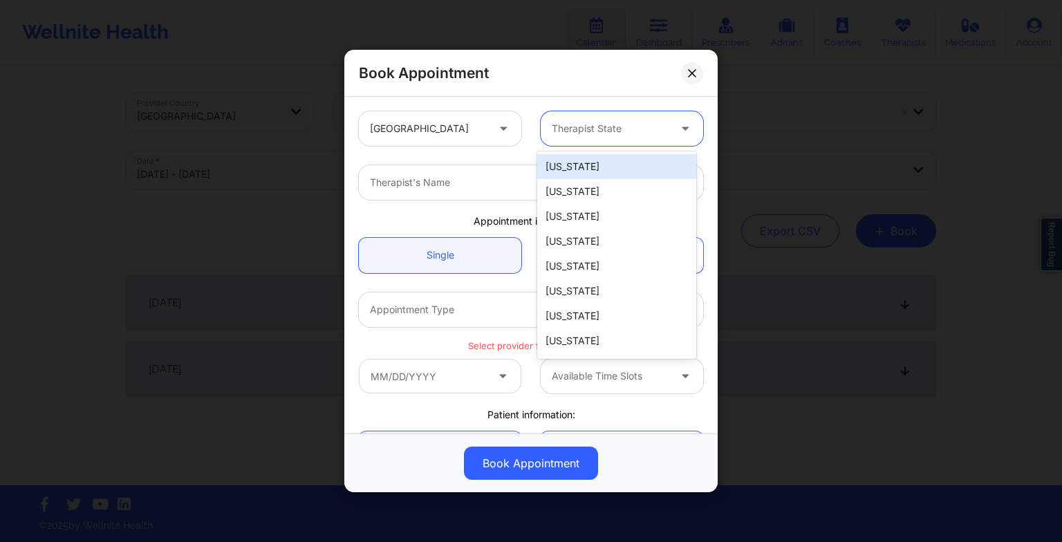
click at [567, 144] on div "Therapist State" at bounding box center [605, 128] width 129 height 35
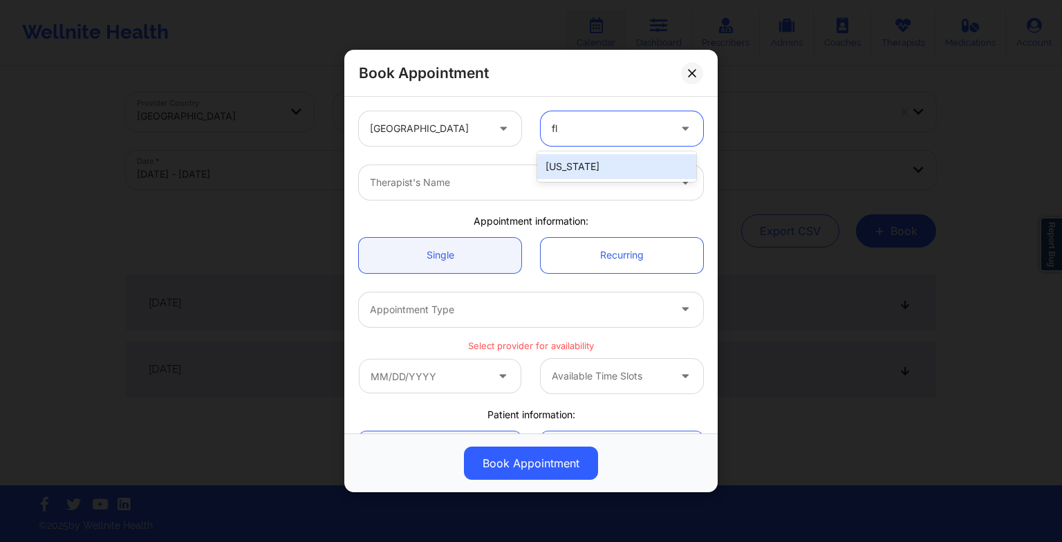
type input "flo"
click at [570, 180] on div "[US_STATE]" at bounding box center [616, 166] width 159 height 30
click at [557, 171] on div "[US_STATE]" at bounding box center [616, 166] width 159 height 25
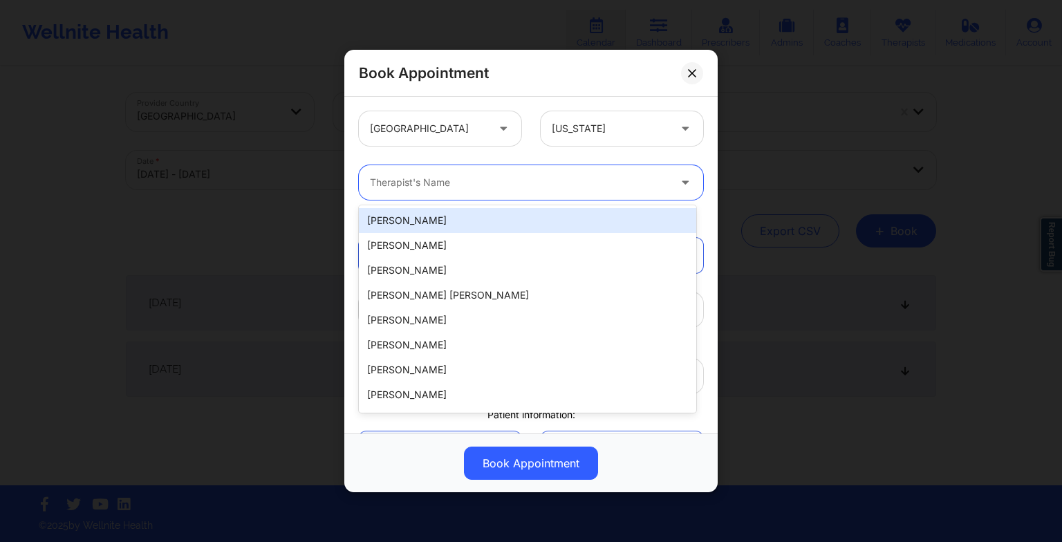
click at [531, 182] on div at bounding box center [519, 182] width 299 height 17
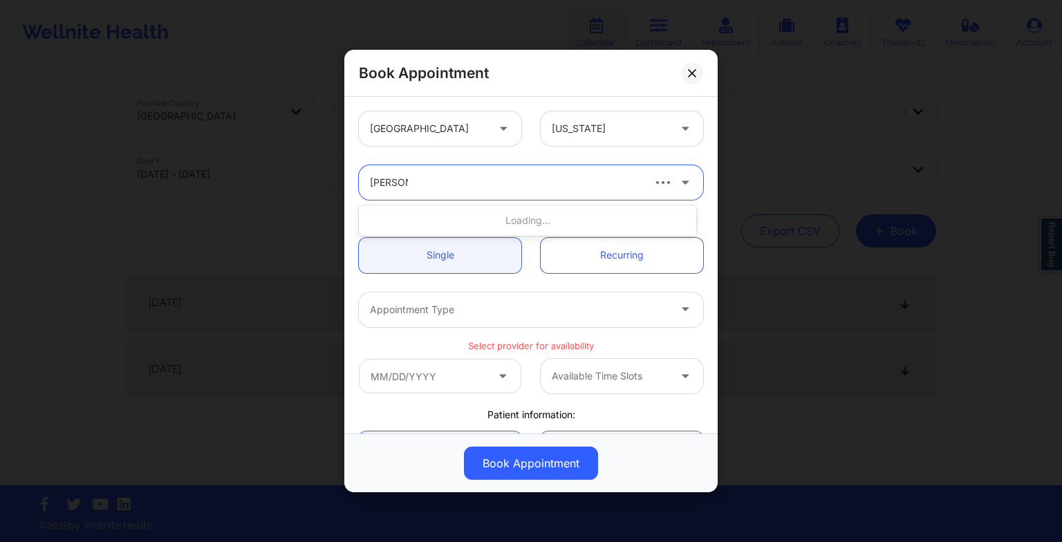
type input "[PERSON_NAME]"
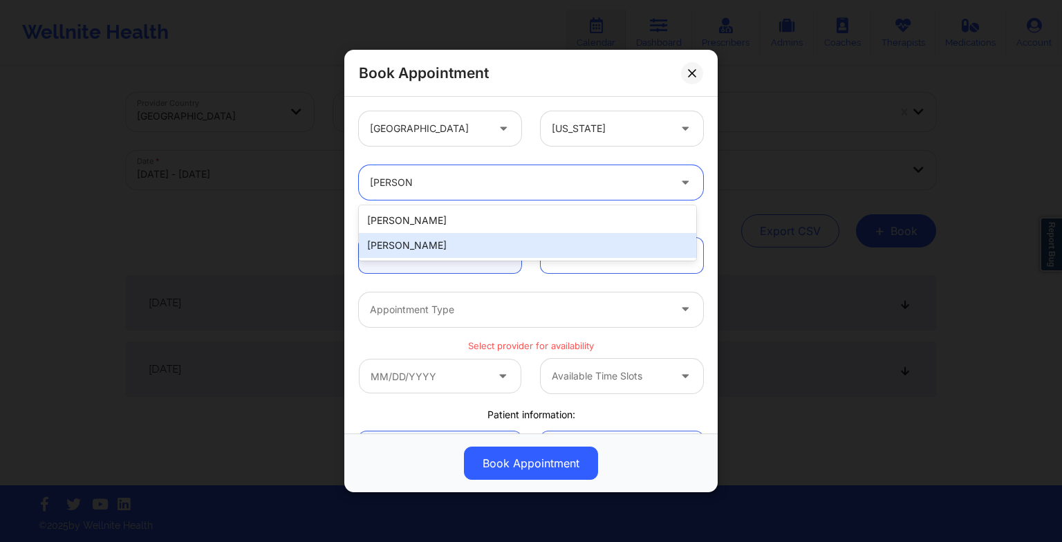
click at [485, 242] on div "[PERSON_NAME]" at bounding box center [527, 245] width 337 height 25
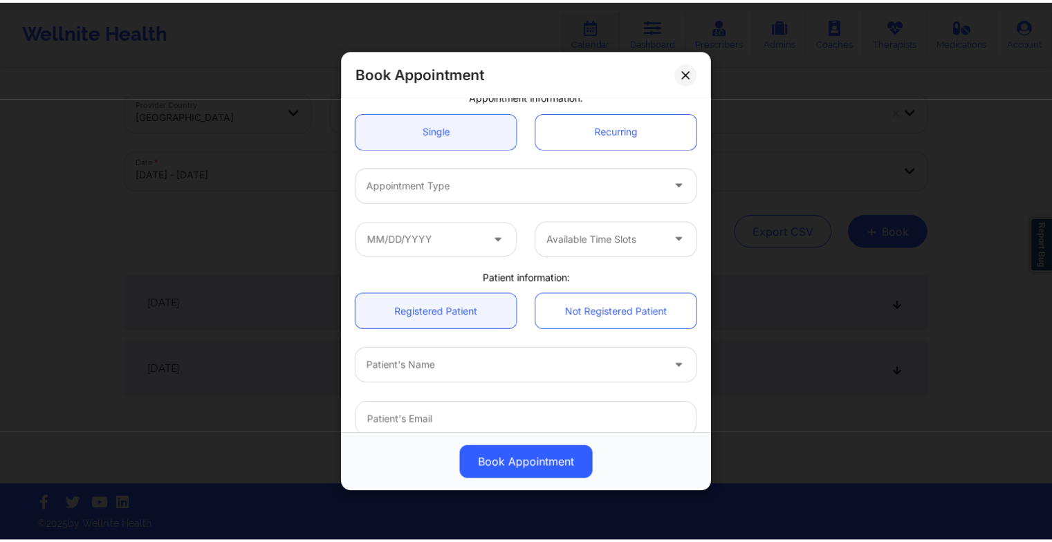
scroll to position [126, 0]
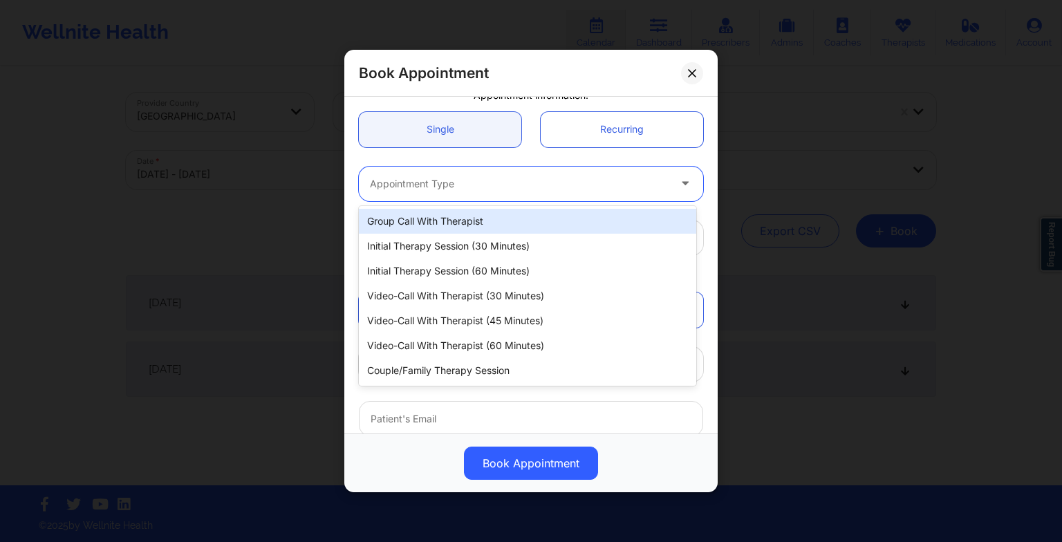
click at [432, 185] on div at bounding box center [519, 184] width 299 height 17
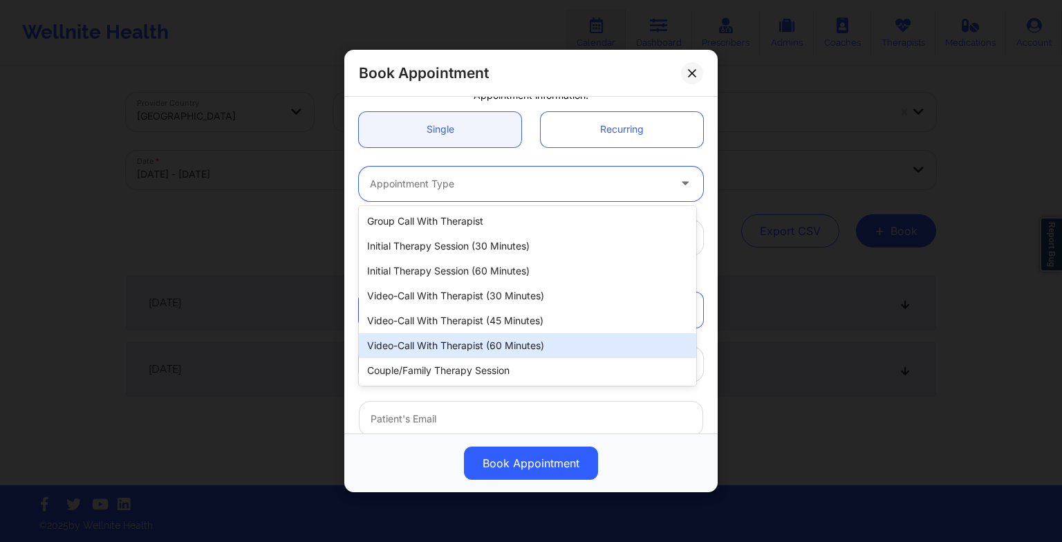
click at [426, 346] on div "Video-Call with Therapist (60 minutes)" at bounding box center [527, 345] width 337 height 25
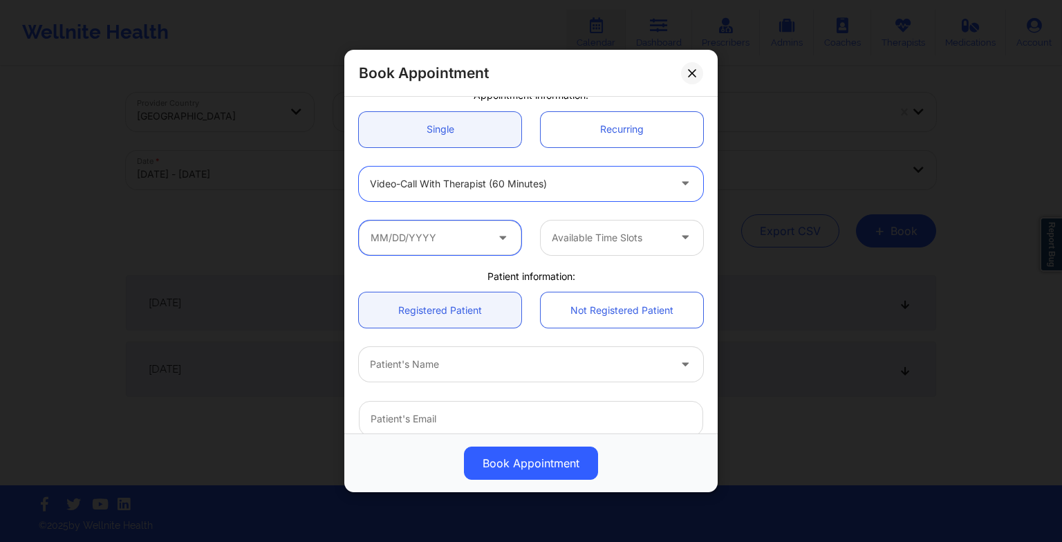
click at [404, 251] on input "text" at bounding box center [440, 238] width 162 height 35
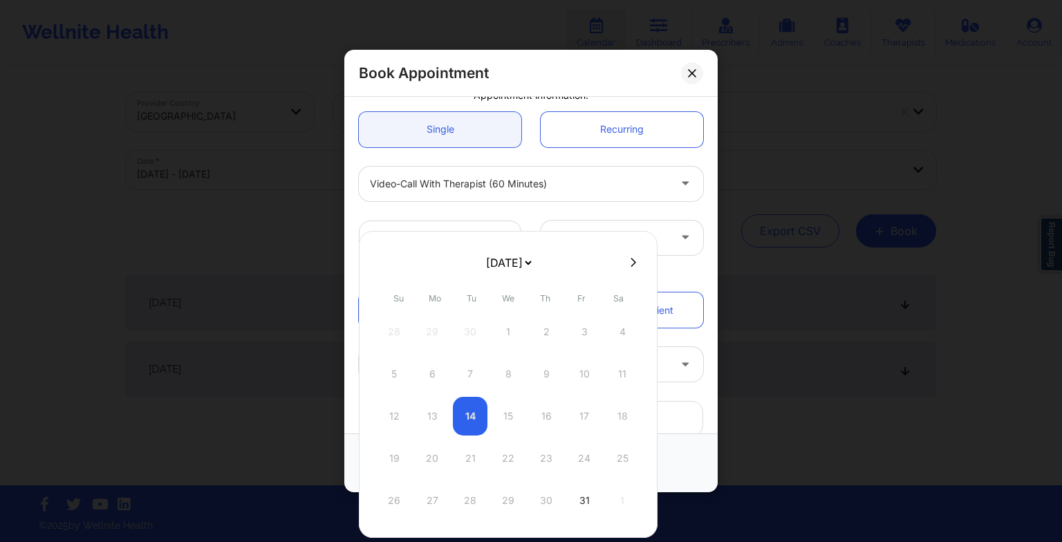
click at [631, 263] on icon at bounding box center [634, 262] width 6 height 10
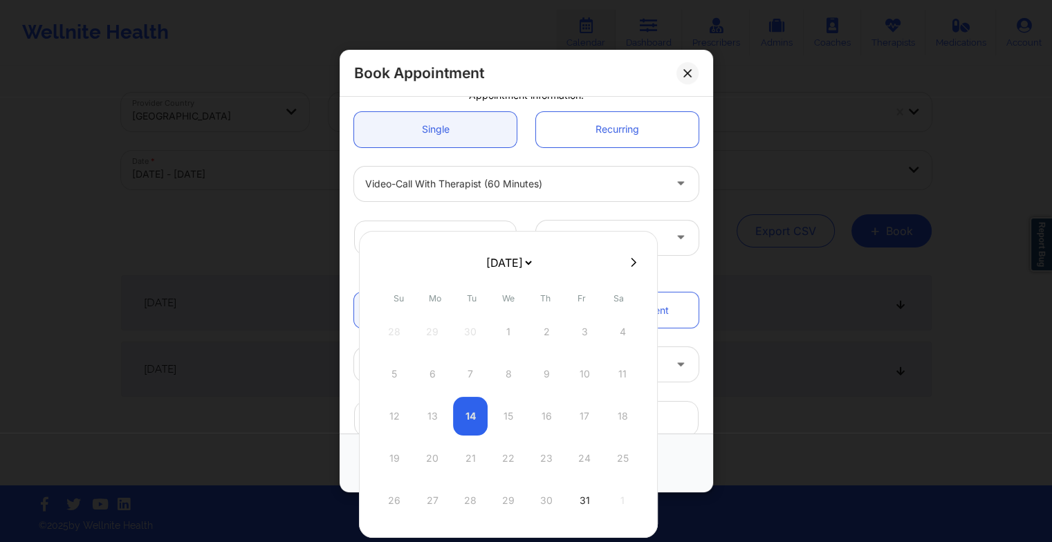
select select "2025-10"
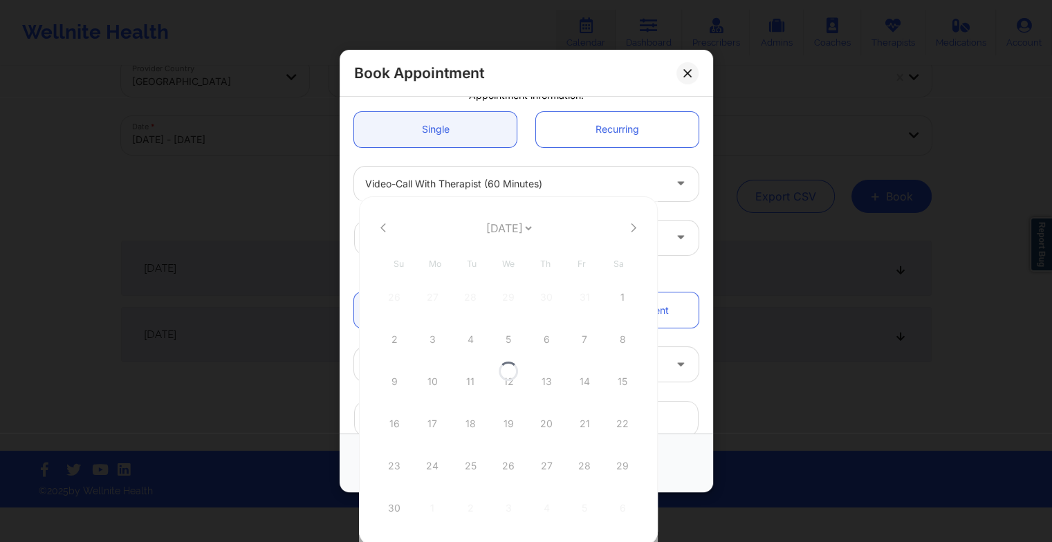
scroll to position [36, 0]
select select "2025-10"
click at [459, 479] on div "25" at bounding box center [470, 464] width 35 height 39
type input "[DATE]"
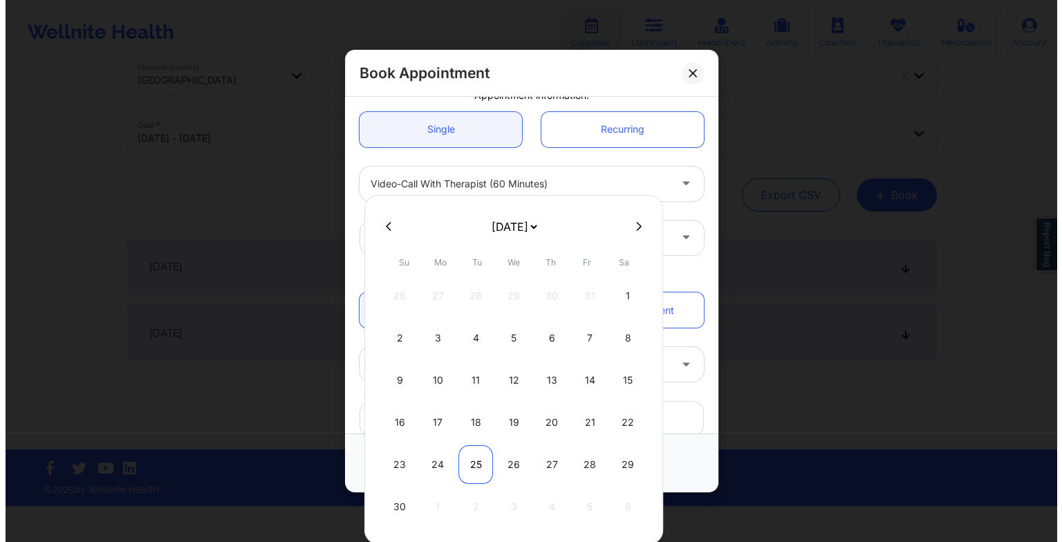
scroll to position [0, 0]
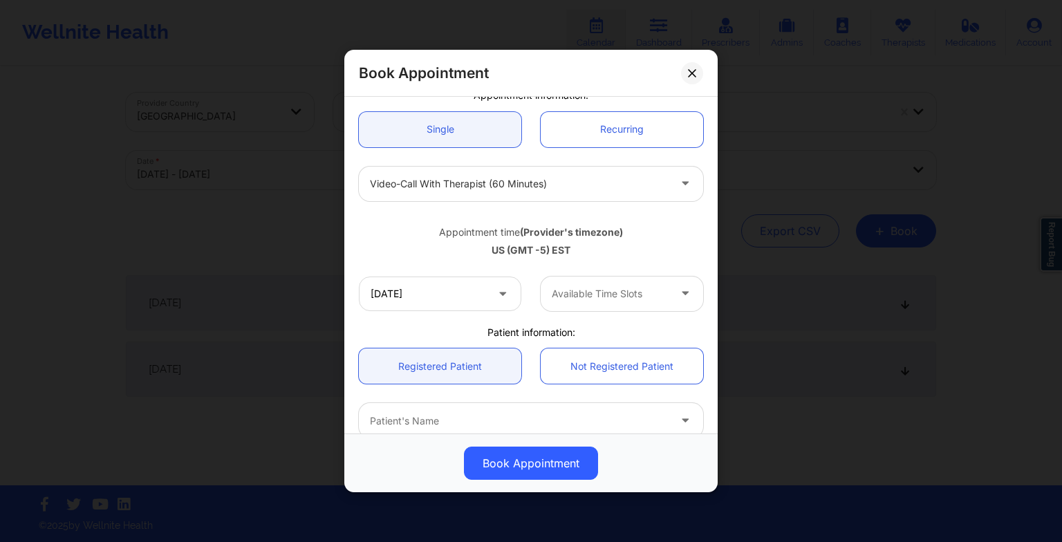
click at [602, 308] on div "Available Time Slots" at bounding box center [605, 294] width 129 height 35
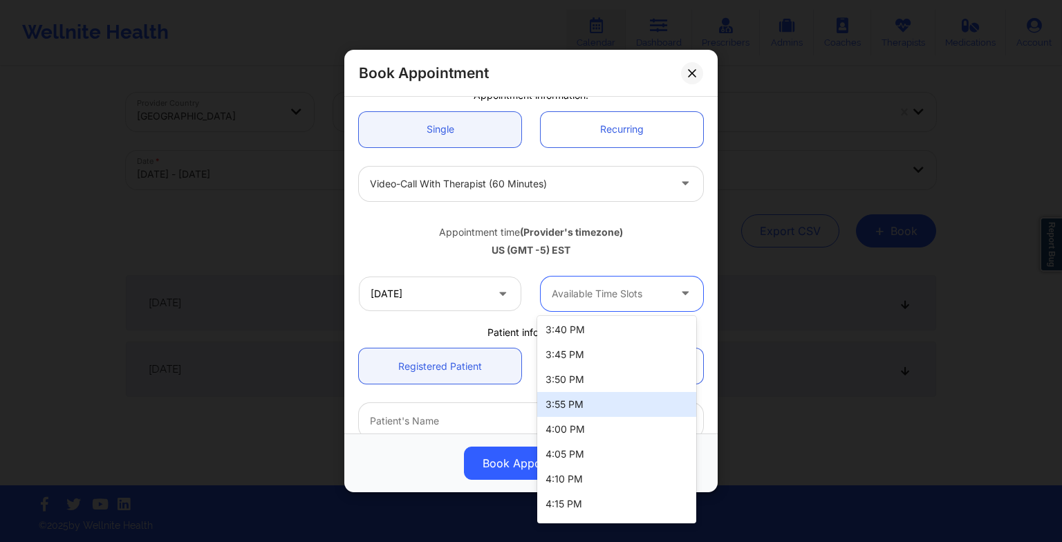
scroll to position [1709, 0]
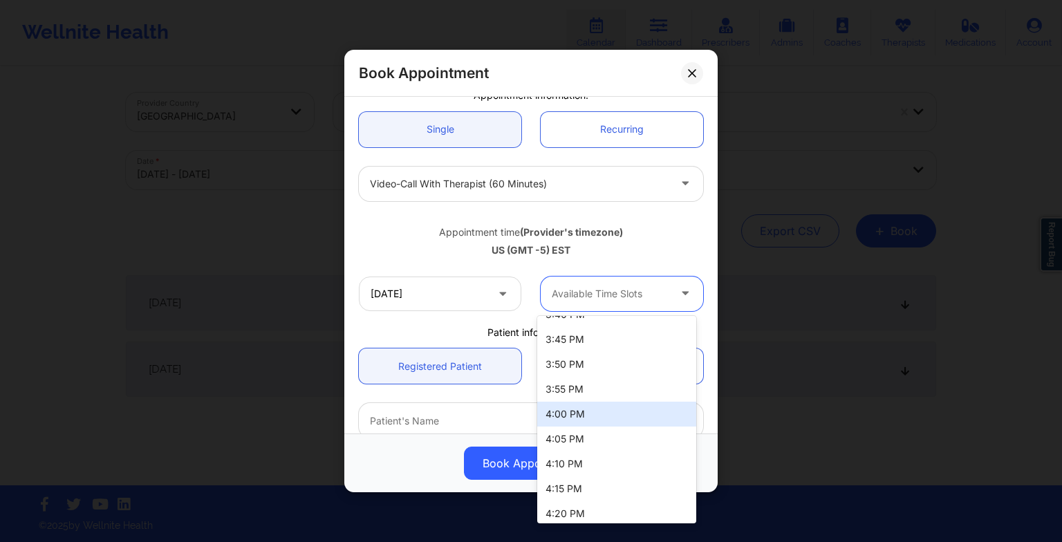
click at [581, 412] on div "4:00 PM" at bounding box center [616, 414] width 159 height 25
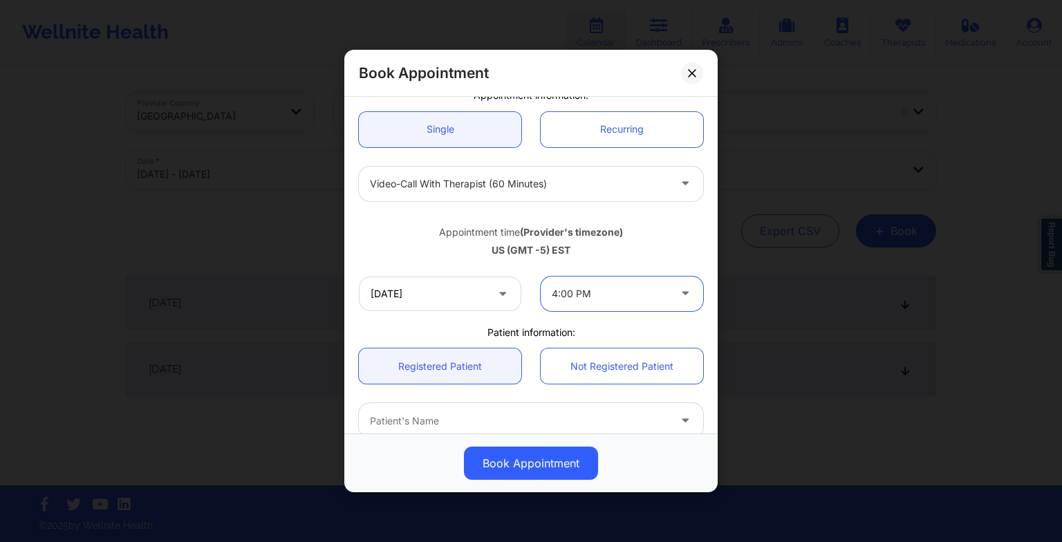
scroll to position [381, 0]
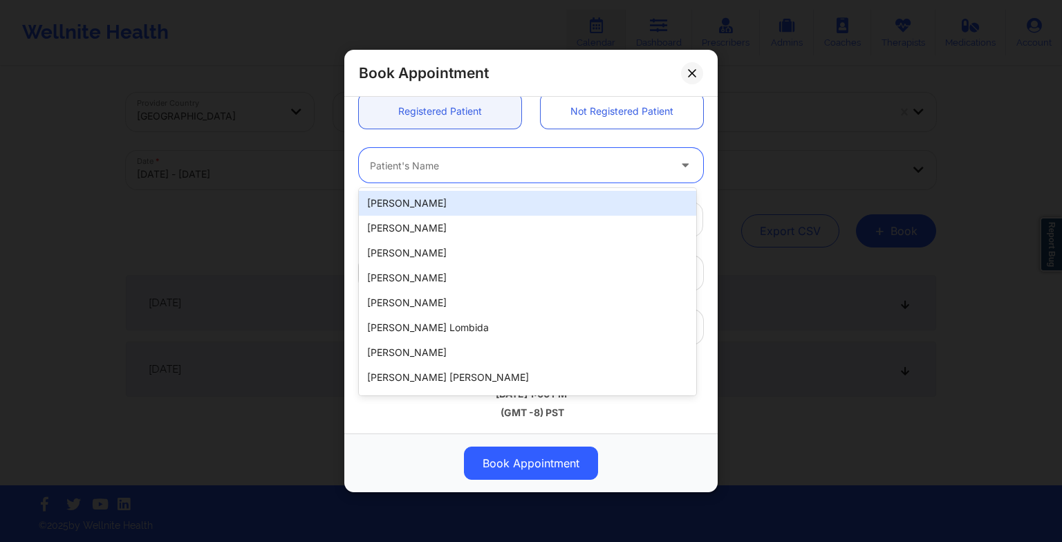
click at [429, 179] on div "Patient's Name" at bounding box center [514, 165] width 311 height 35
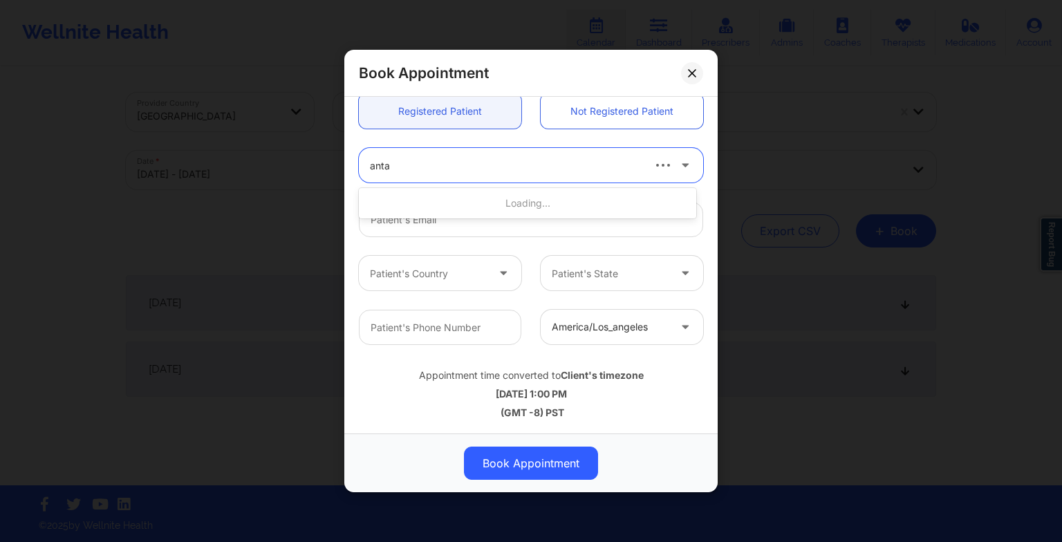
type input "antan"
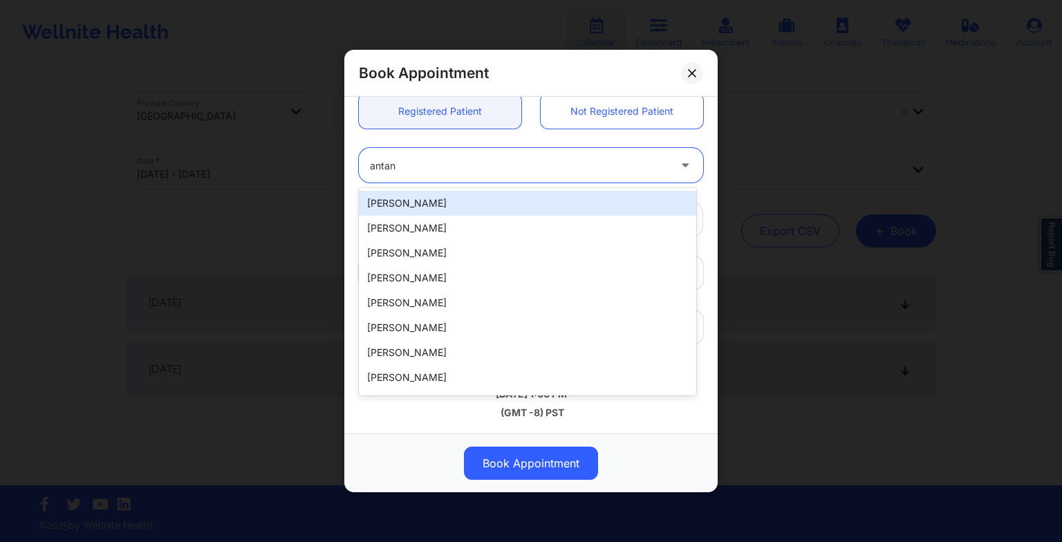
click at [404, 207] on div "[PERSON_NAME]" at bounding box center [527, 203] width 337 height 25
type input "[EMAIL_ADDRESS][DOMAIN_NAME]"
type input "[PHONE_NUMBER]"
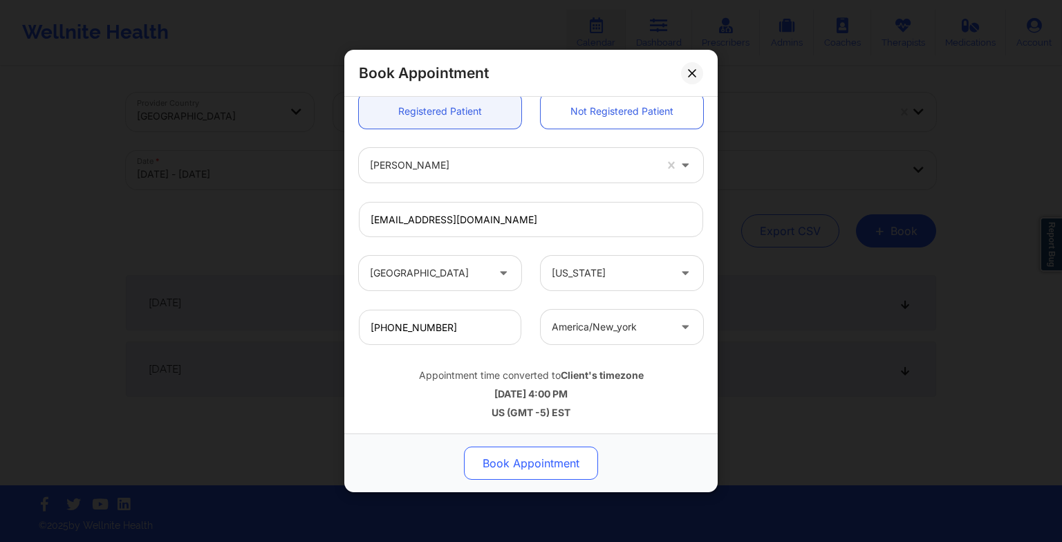
click at [497, 453] on button "Book Appointment" at bounding box center [531, 463] width 134 height 33
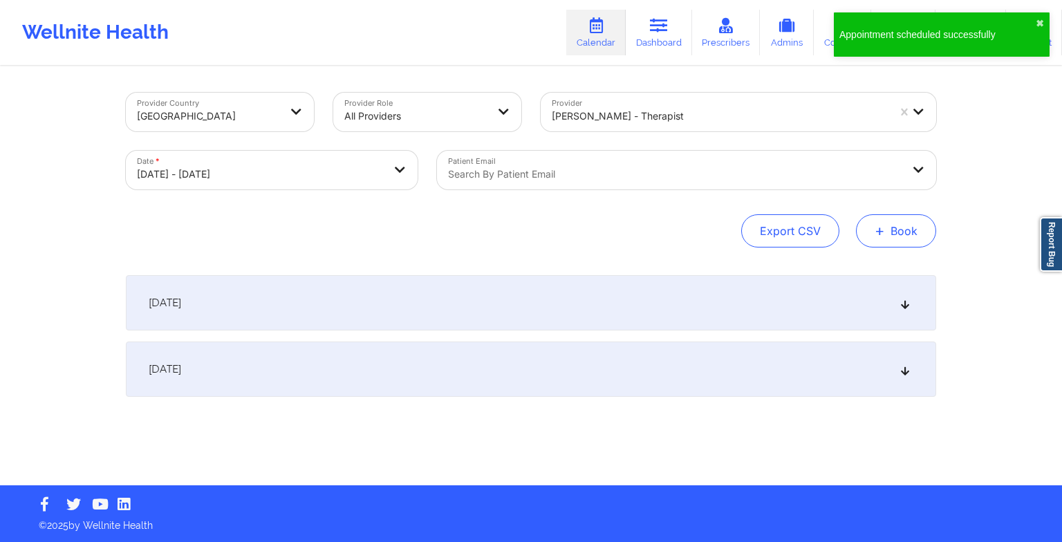
click at [877, 242] on button "+ Book" at bounding box center [896, 230] width 80 height 33
click at [853, 273] on button "Therapy Session" at bounding box center [873, 274] width 106 height 23
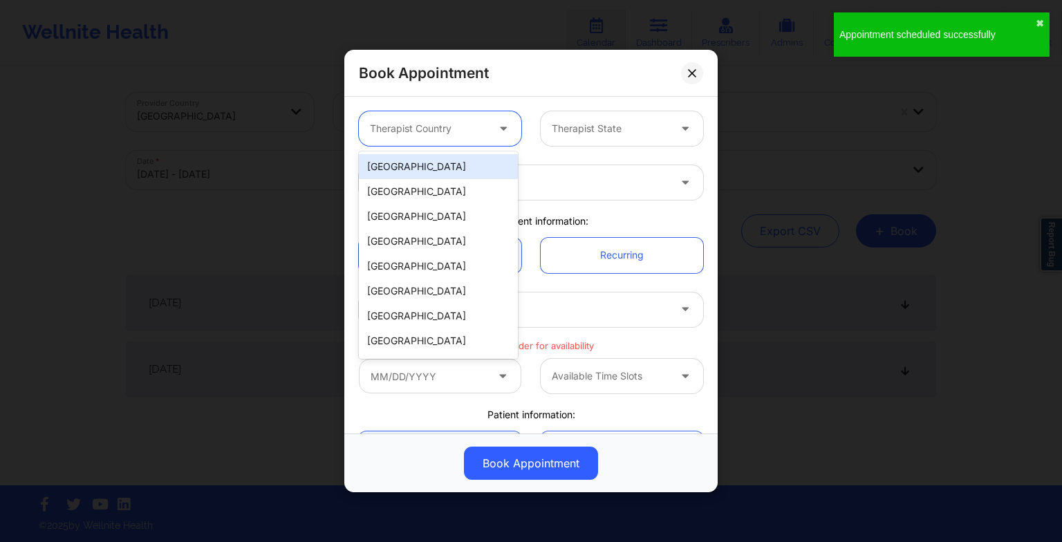
click at [454, 115] on div "Therapist Country" at bounding box center [423, 128] width 129 height 35
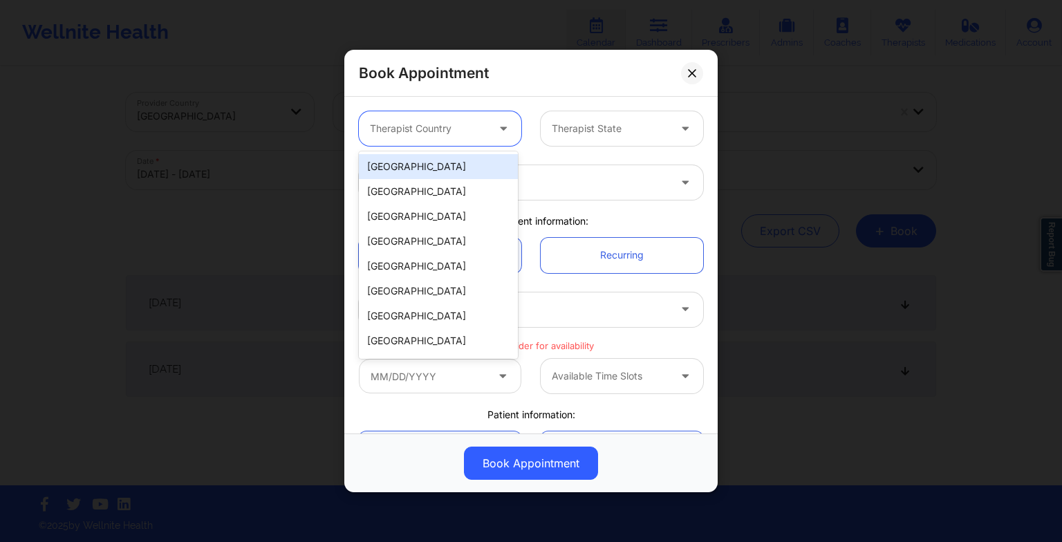
click at [429, 158] on div "[GEOGRAPHIC_DATA]" at bounding box center [438, 166] width 159 height 25
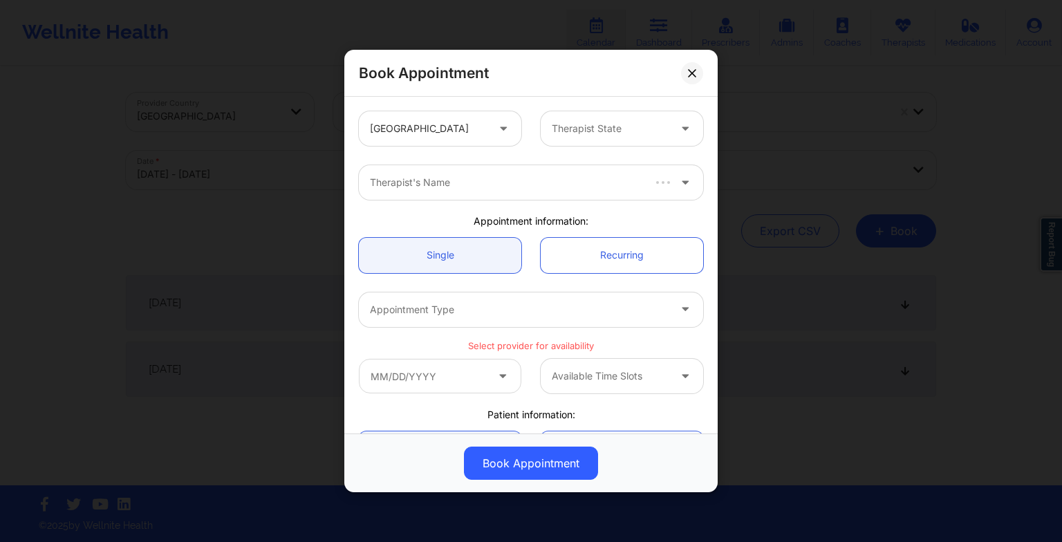
click at [548, 151] on div "United States Therapist State" at bounding box center [531, 129] width 364 height 54
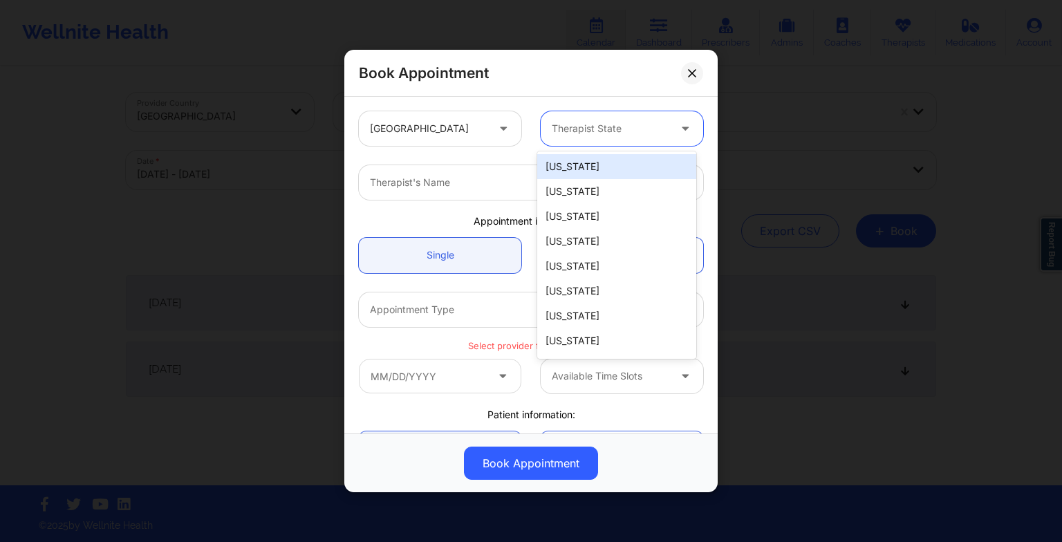
click at [556, 140] on div "Therapist State" at bounding box center [605, 128] width 129 height 35
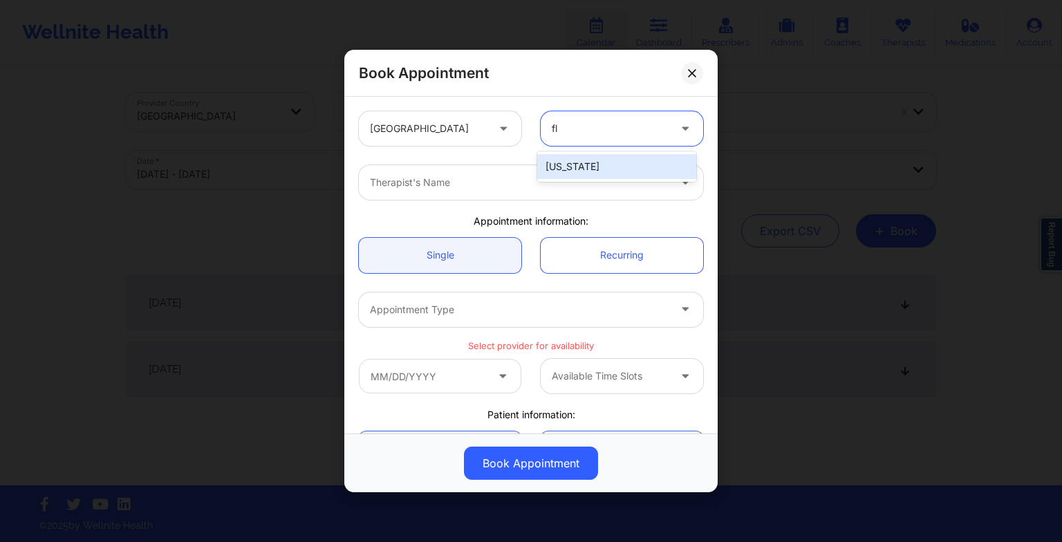
type input "flo"
click at [570, 167] on div "[US_STATE]" at bounding box center [616, 166] width 159 height 25
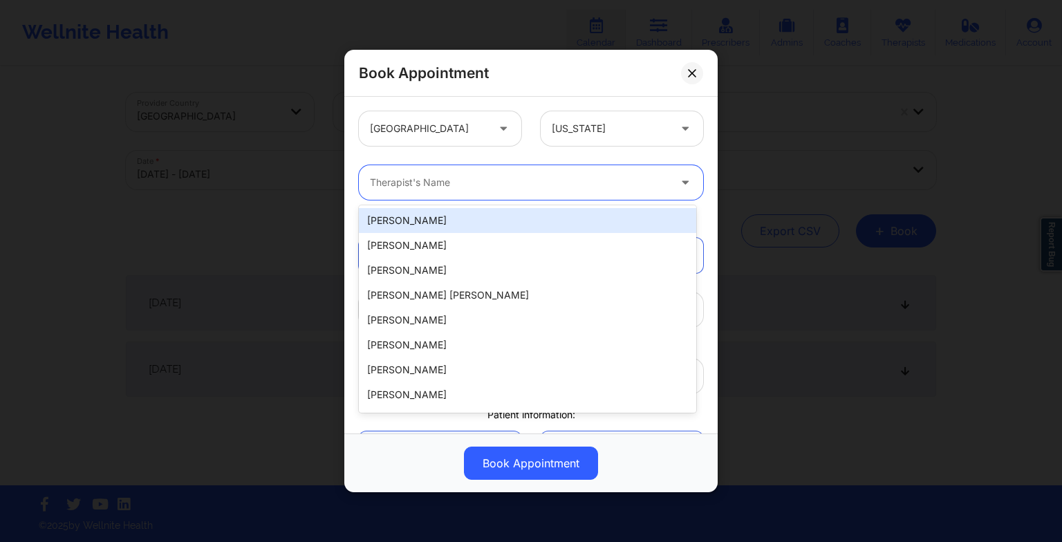
click at [539, 174] on div at bounding box center [519, 182] width 299 height 17
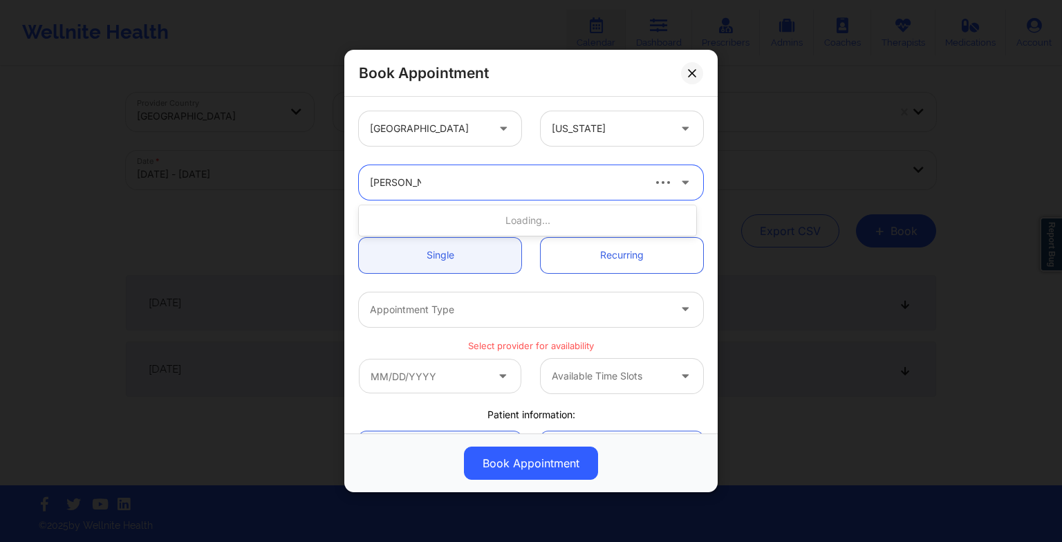
type input "[PERSON_NAME] sa"
click at [469, 230] on div "[PERSON_NAME]" at bounding box center [527, 220] width 337 height 25
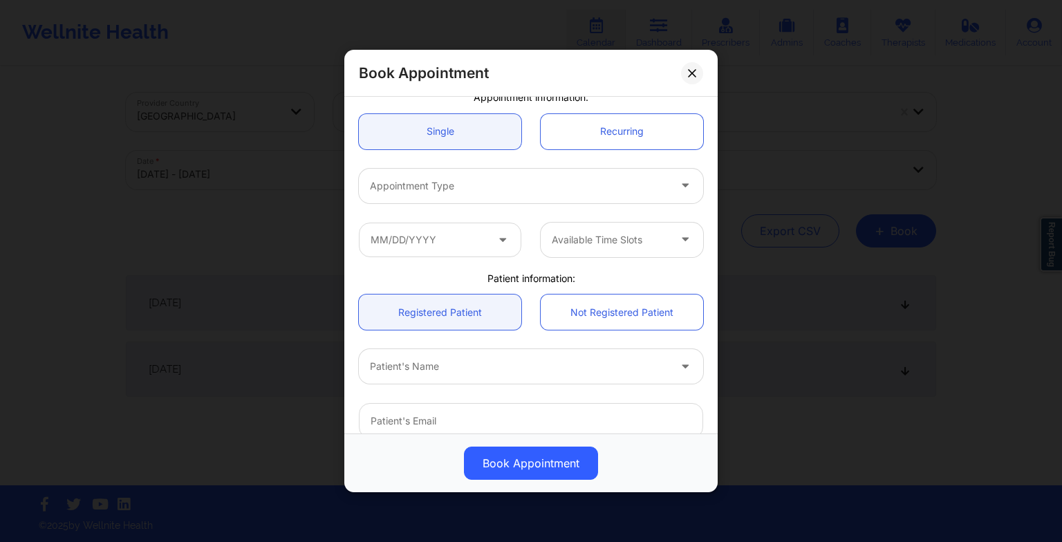
scroll to position [132, 0]
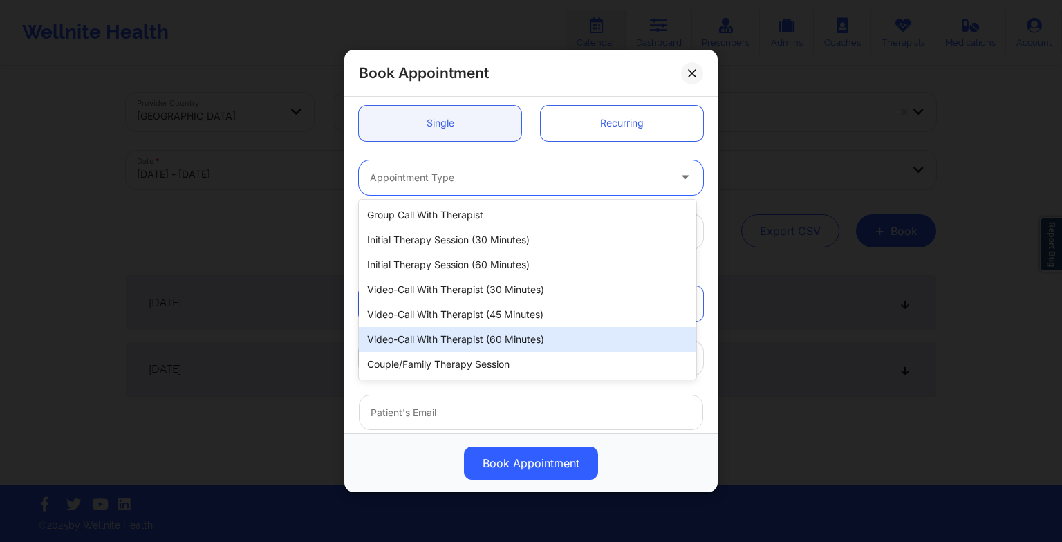
drag, startPoint x: 434, startPoint y: 182, endPoint x: 419, endPoint y: 337, distance: 156.3
click at [419, 337] on body "Wellnite Health Calendar Dashboard Prescribers Admins Coaches Therapists Medica…" at bounding box center [531, 271] width 1062 height 542
click at [419, 337] on div "Video-Call with Therapist (60 minutes)" at bounding box center [527, 339] width 337 height 25
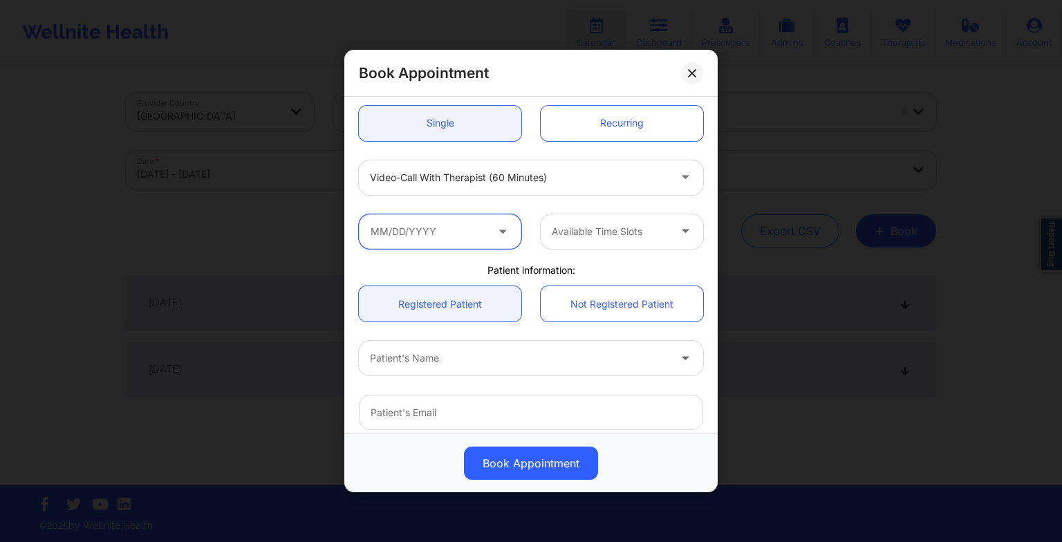
click at [426, 232] on input "text" at bounding box center [440, 231] width 162 height 35
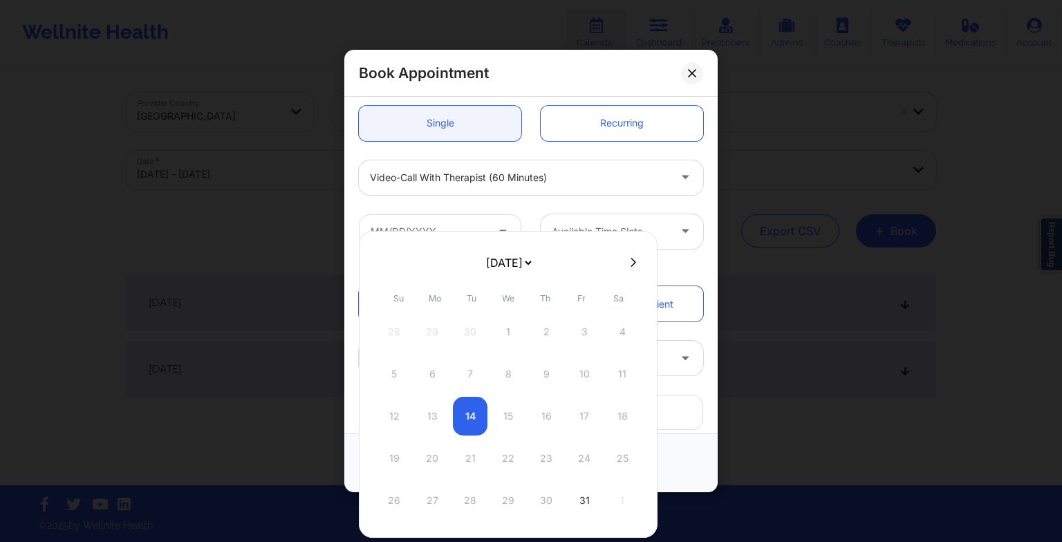
click at [628, 268] on div at bounding box center [508, 262] width 299 height 21
click at [631, 266] on icon at bounding box center [634, 262] width 6 height 10
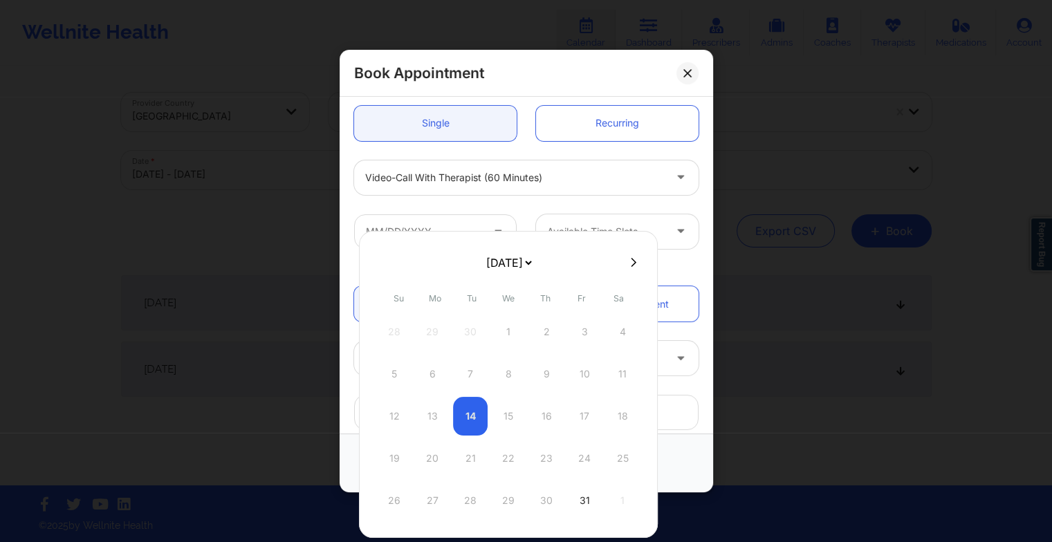
select select "2025-10"
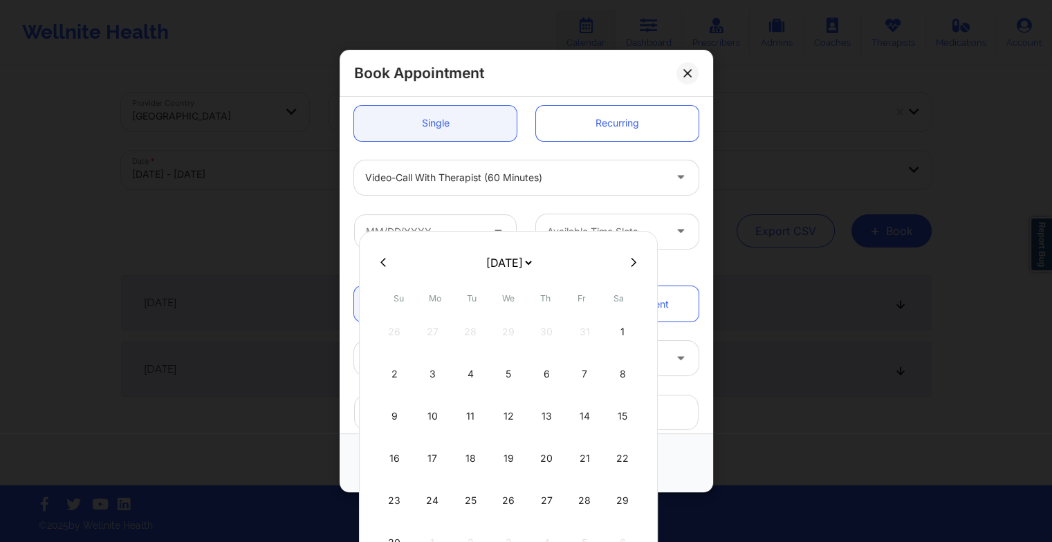
click at [631, 262] on icon at bounding box center [634, 262] width 6 height 10
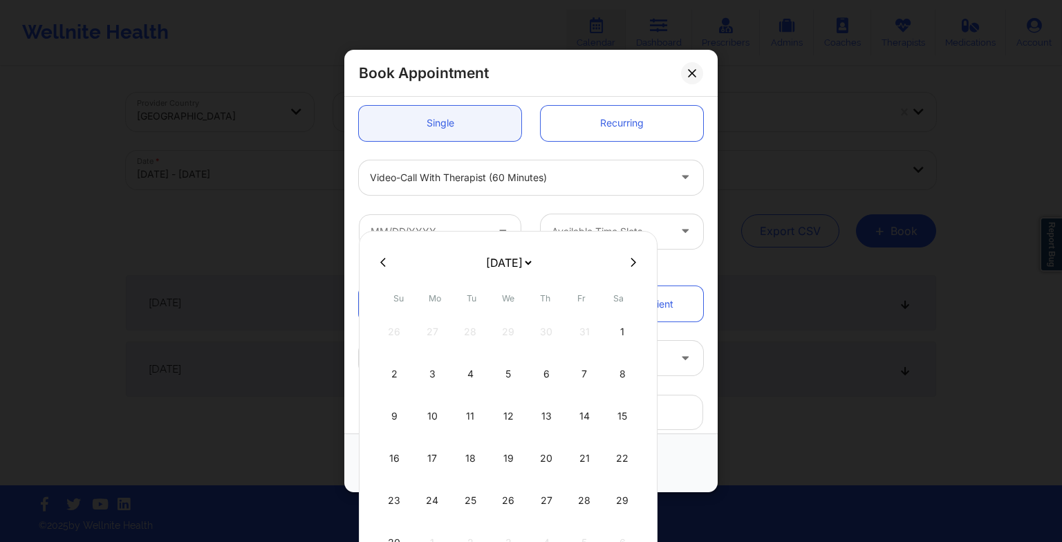
select select "2025-11"
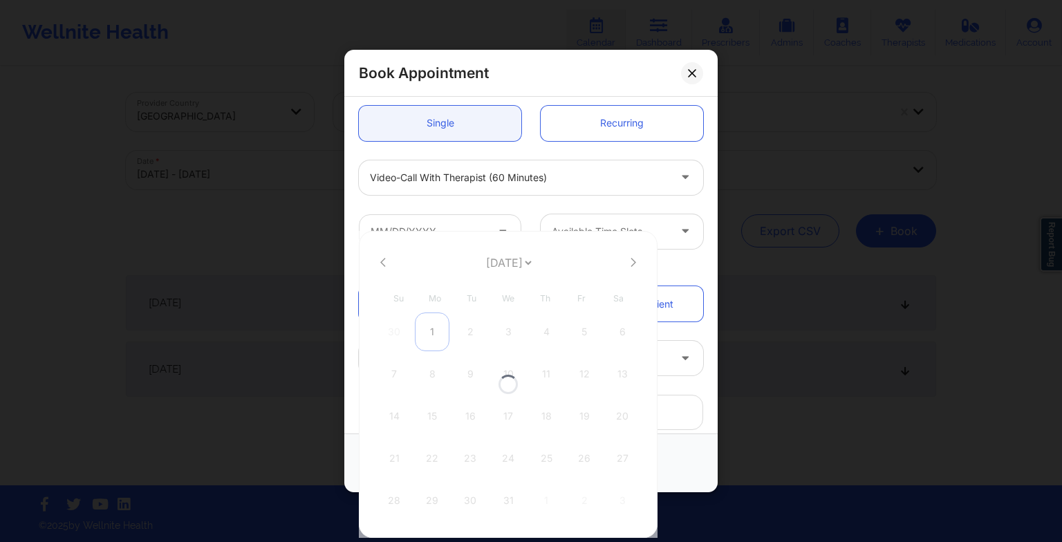
select select "2025-11"
click at [462, 339] on div "2" at bounding box center [470, 332] width 35 height 39
type input "[DATE]"
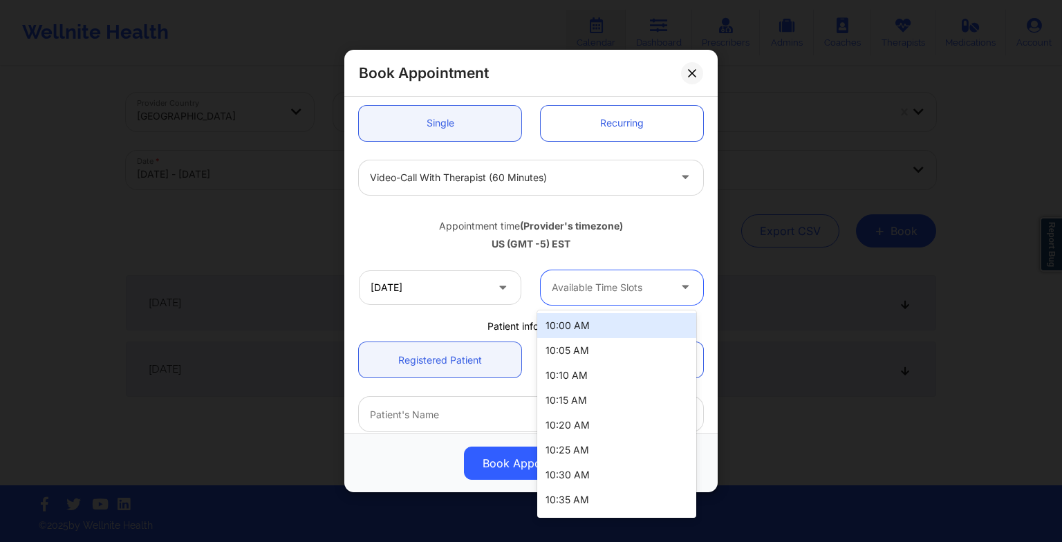
drag, startPoint x: 635, startPoint y: 295, endPoint x: 624, endPoint y: 413, distance: 119.4
click at [624, 413] on body "Wellnite Health Calendar Dashboard Prescribers Admins Coaches Therapists Medica…" at bounding box center [531, 271] width 1062 height 542
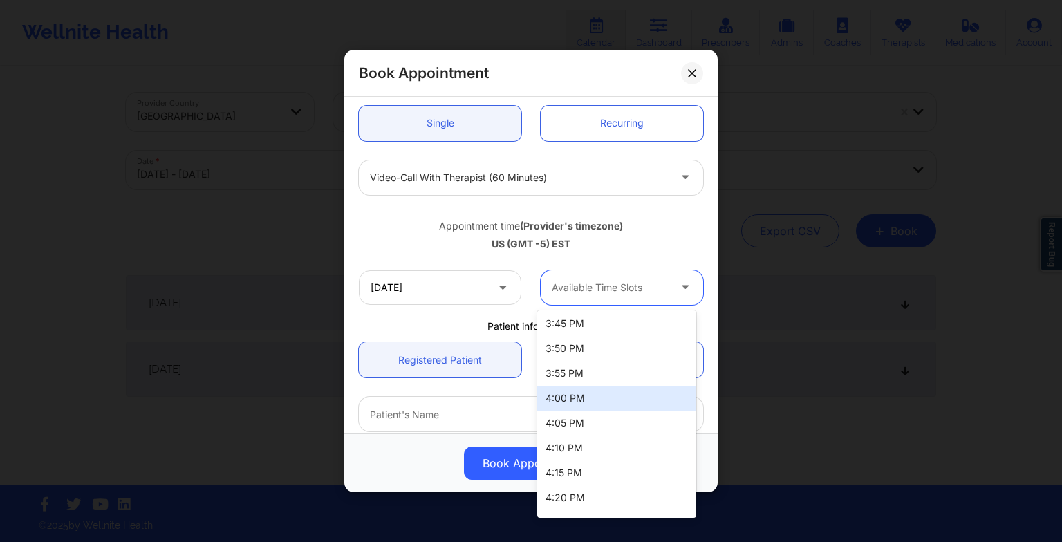
scroll to position [1720, 0]
click at [614, 397] on div "4:00 PM" at bounding box center [616, 397] width 159 height 25
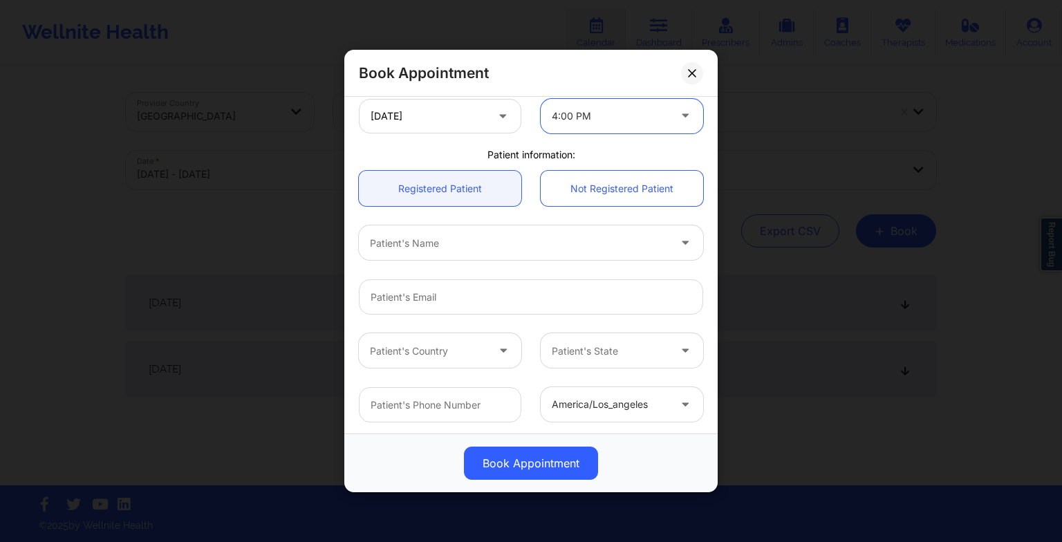
scroll to position [313, 0]
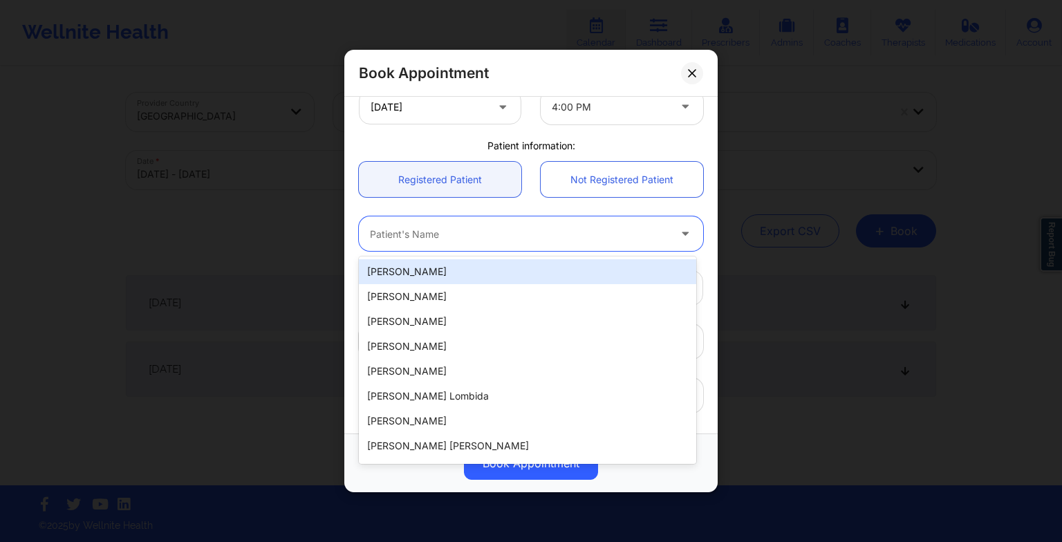
click at [421, 233] on div at bounding box center [519, 233] width 299 height 17
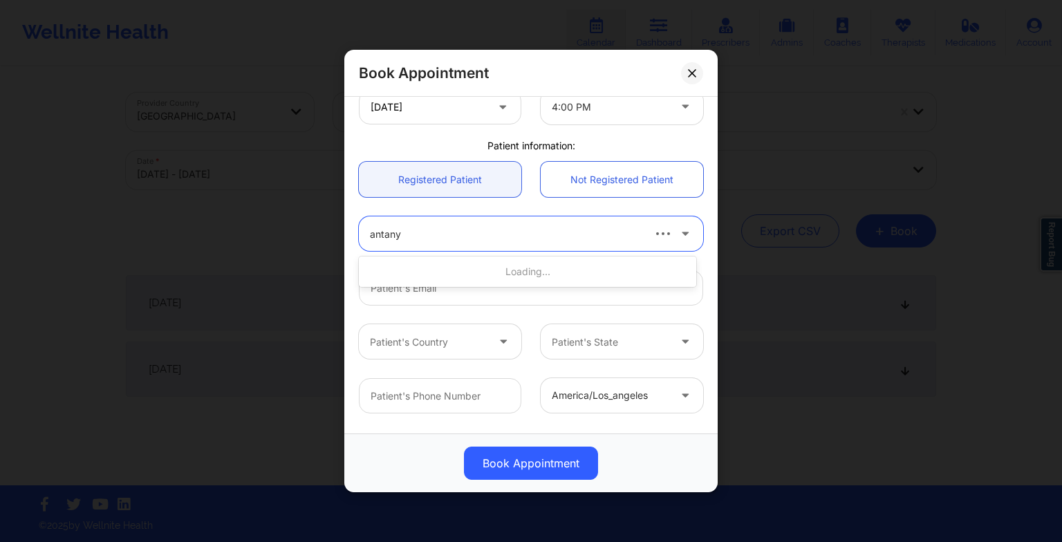
type input "antanya"
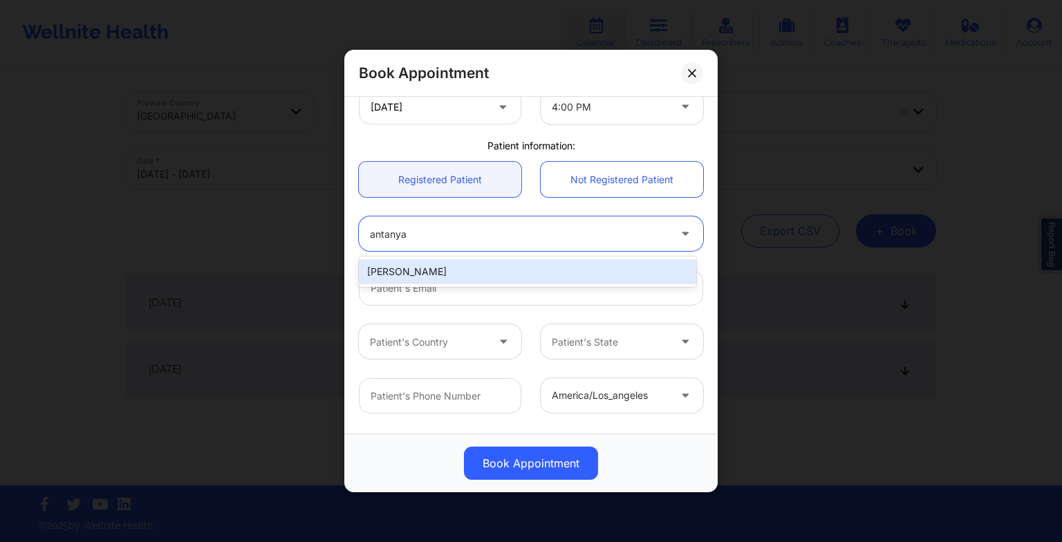
click at [413, 266] on div "[PERSON_NAME]" at bounding box center [527, 271] width 337 height 25
type input "[EMAIL_ADDRESS][DOMAIN_NAME]"
type input "[PHONE_NUMBER]"
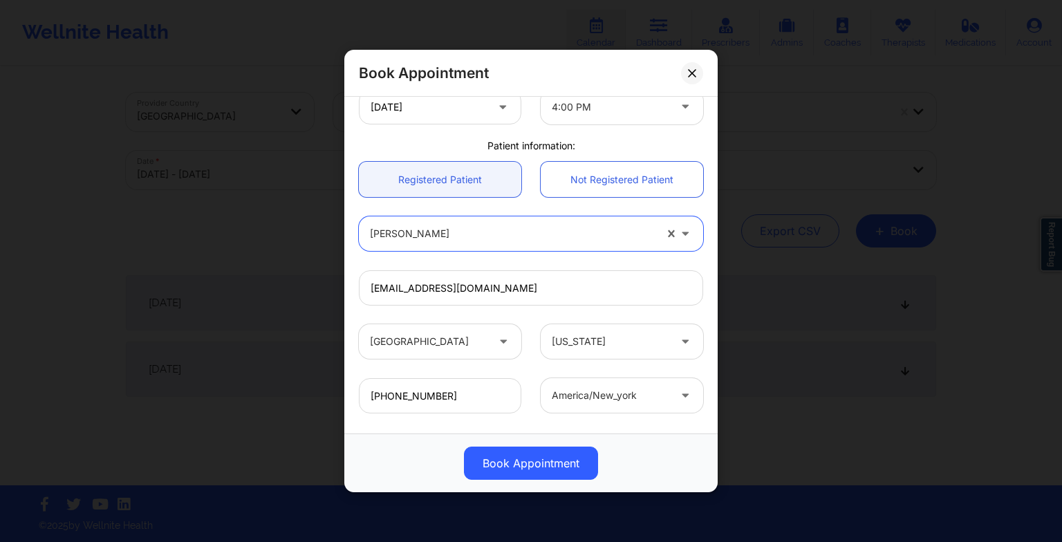
scroll to position [381, 0]
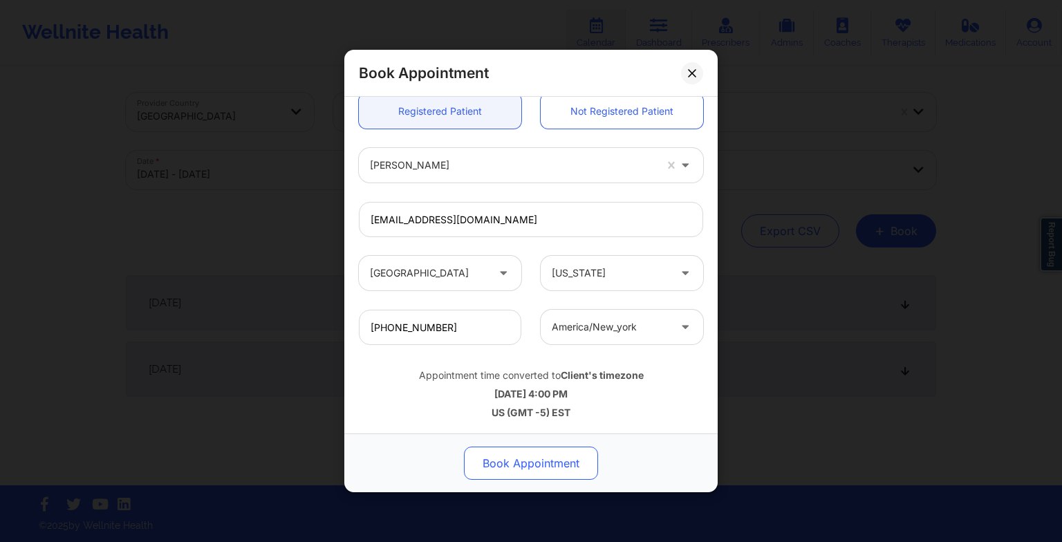
click at [505, 465] on button "Book Appointment" at bounding box center [531, 463] width 134 height 33
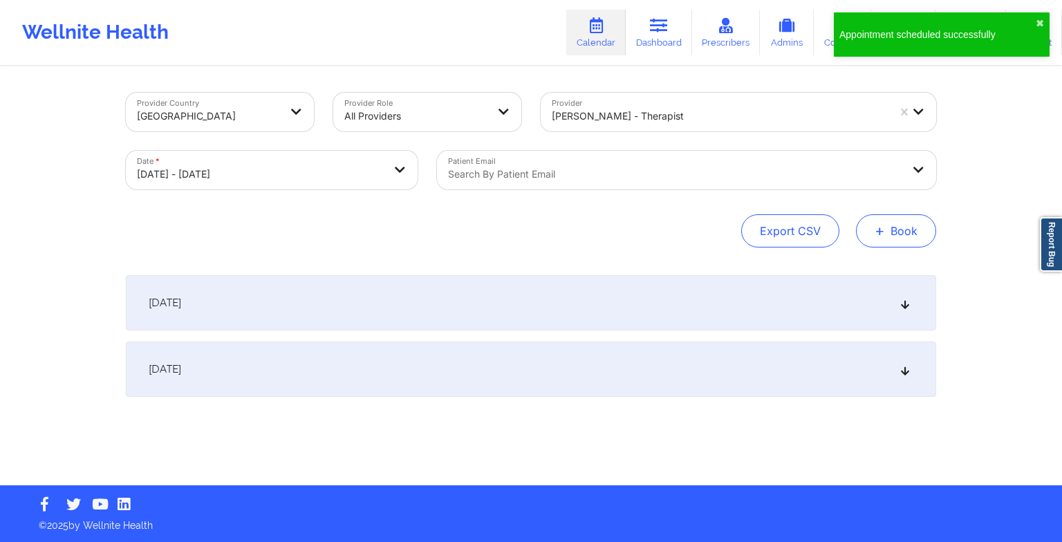
click at [893, 244] on button "+ Book" at bounding box center [896, 230] width 80 height 33
click at [853, 280] on button "Therapy Session" at bounding box center [873, 274] width 106 height 23
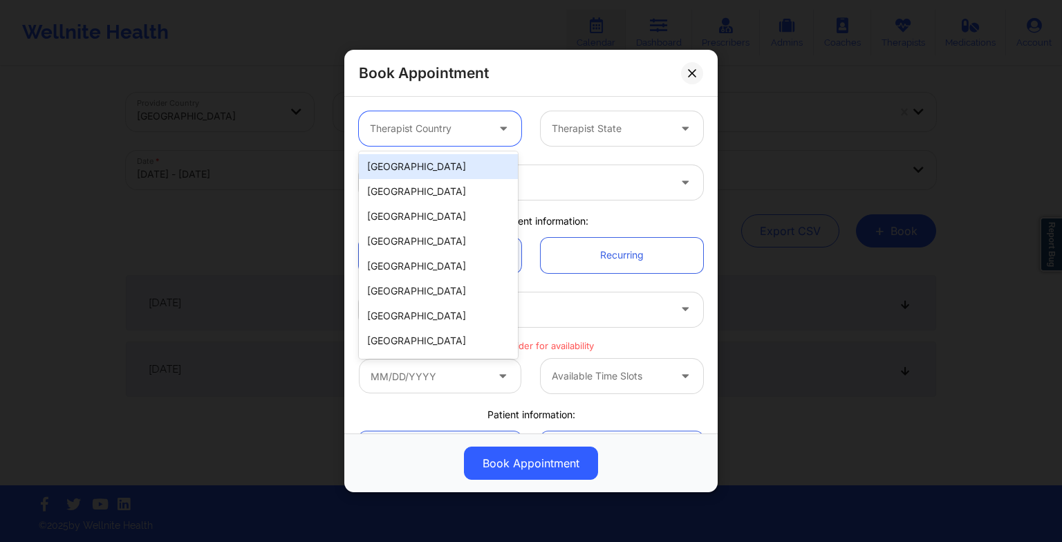
click at [453, 138] on div "Therapist Country" at bounding box center [423, 128] width 129 height 35
click at [442, 167] on div "[GEOGRAPHIC_DATA]" at bounding box center [438, 166] width 159 height 25
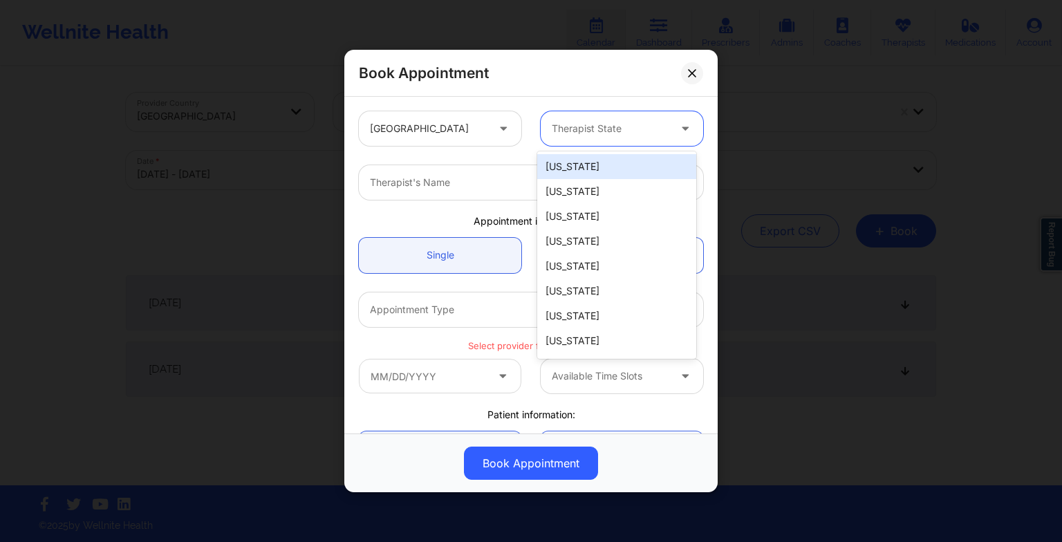
click at [557, 145] on div "Therapist State" at bounding box center [605, 128] width 129 height 35
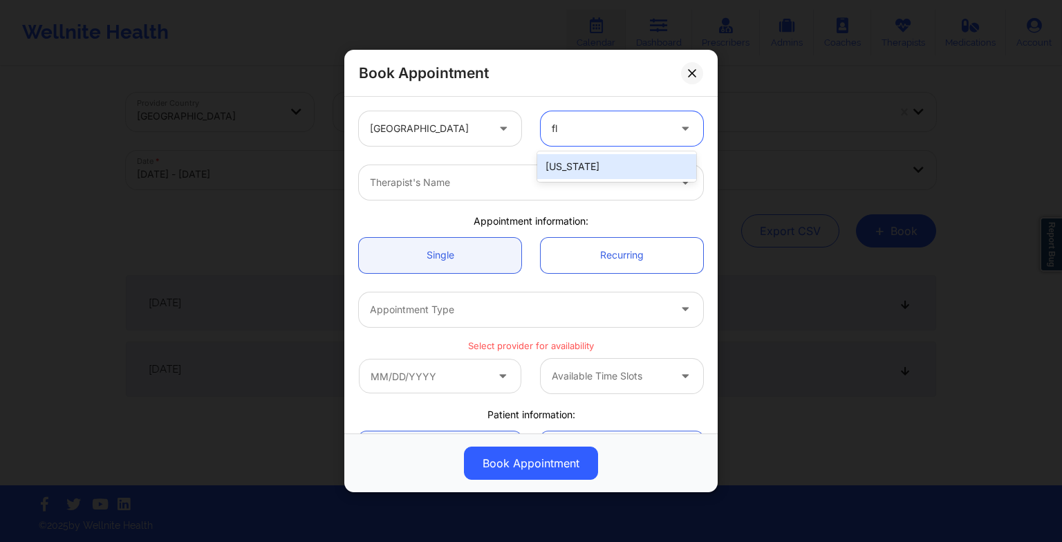
type input "flo"
click at [566, 163] on div "[US_STATE]" at bounding box center [616, 166] width 159 height 25
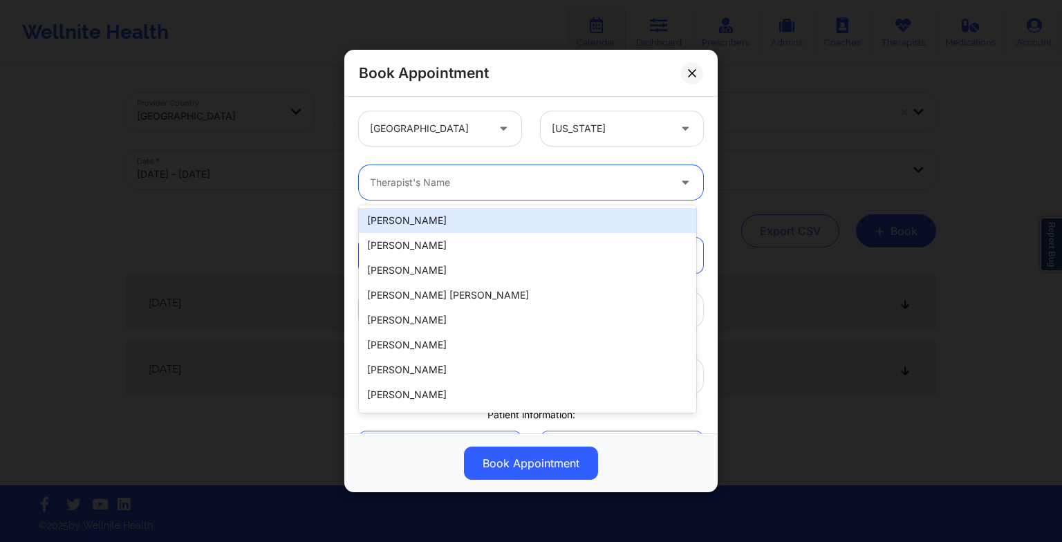
click at [506, 180] on div at bounding box center [519, 182] width 299 height 17
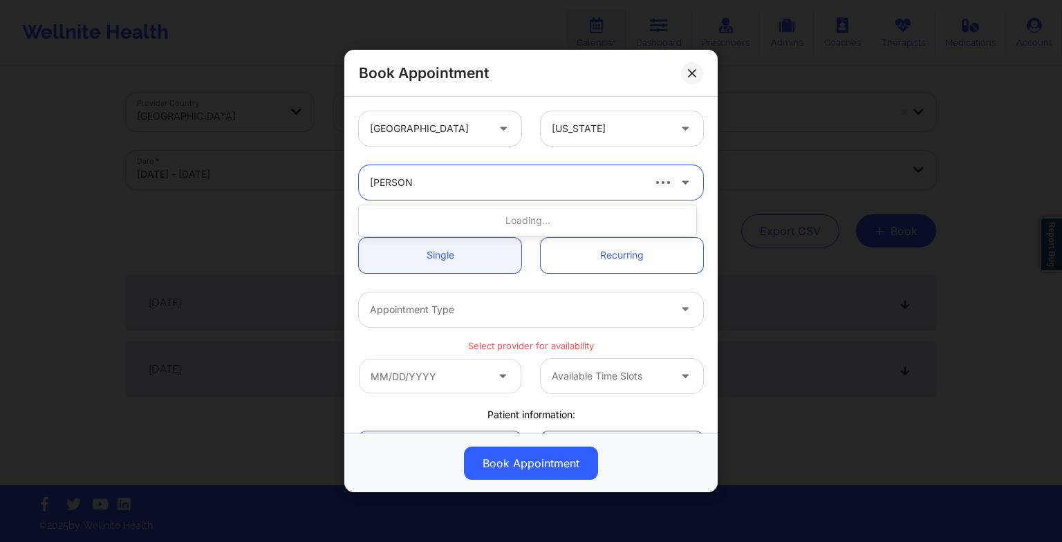
type input "[PERSON_NAME] sa"
click at [472, 221] on div "[PERSON_NAME]" at bounding box center [527, 220] width 337 height 25
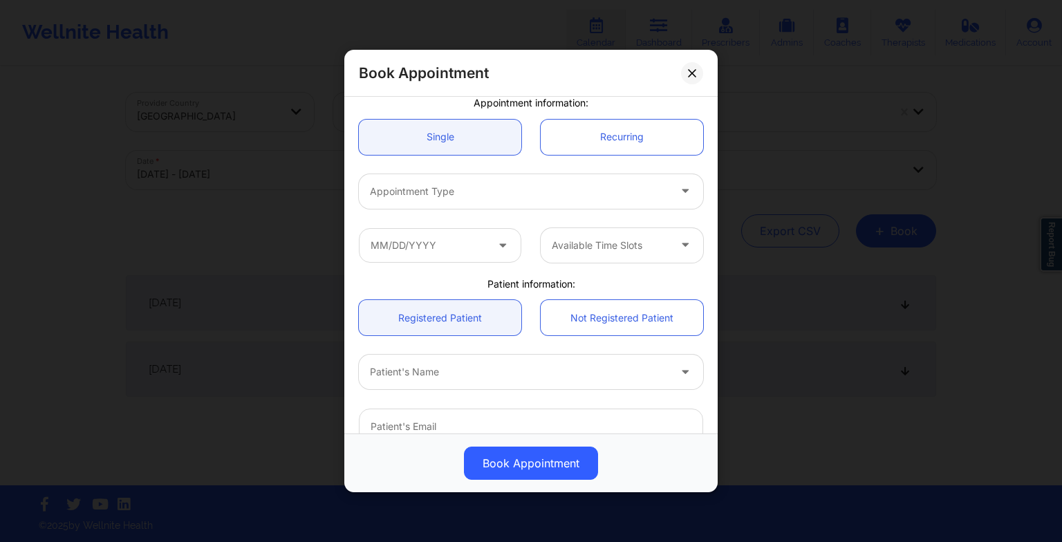
scroll to position [122, 0]
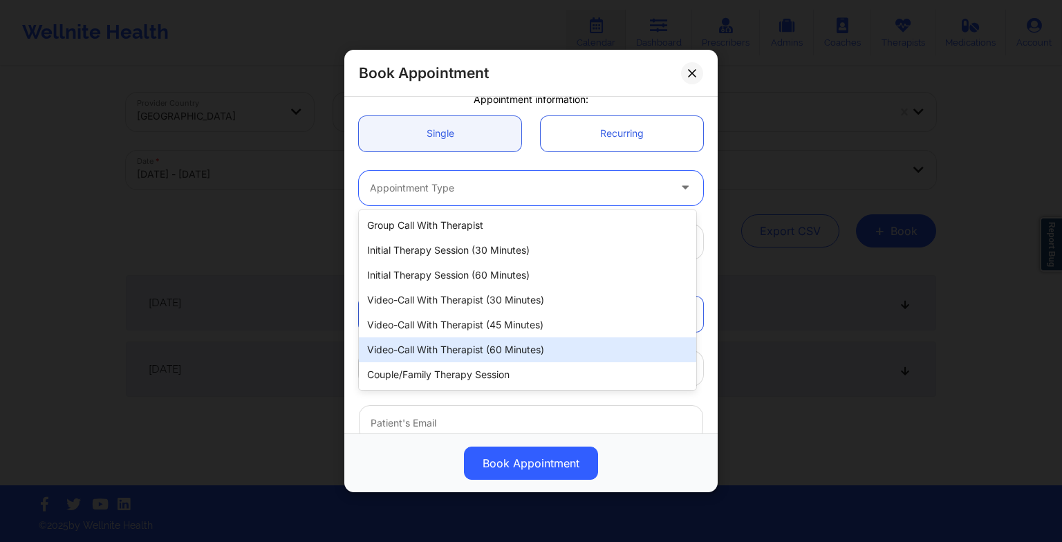
drag, startPoint x: 440, startPoint y: 182, endPoint x: 454, endPoint y: 355, distance: 173.4
click at [454, 355] on body "Wellnite Health Calendar Dashboard Prescribers Admins Coaches Therapists Medica…" at bounding box center [531, 271] width 1062 height 542
click at [454, 355] on div "Video-Call with Therapist (60 minutes)" at bounding box center [527, 349] width 337 height 25
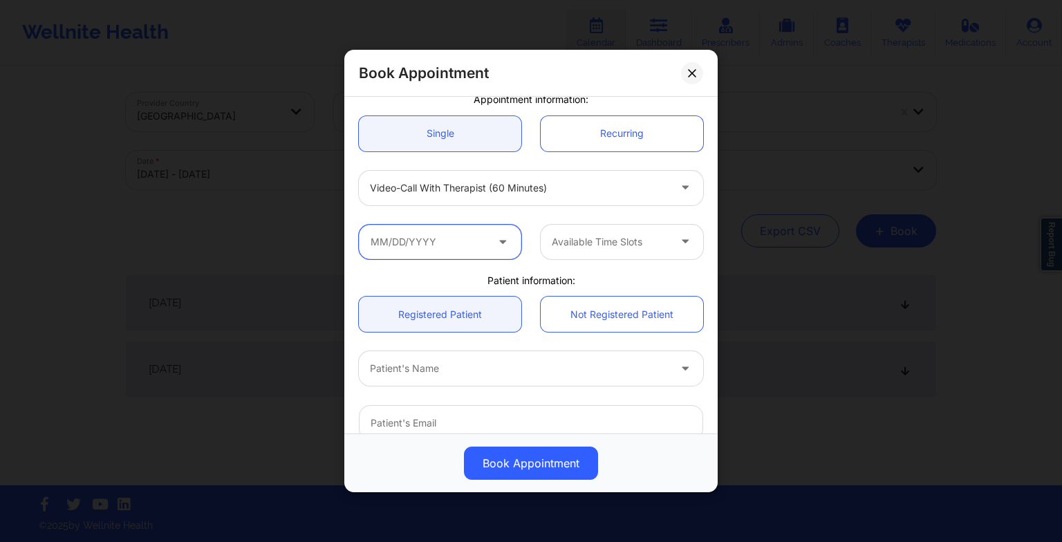
click at [431, 230] on input "text" at bounding box center [440, 242] width 162 height 35
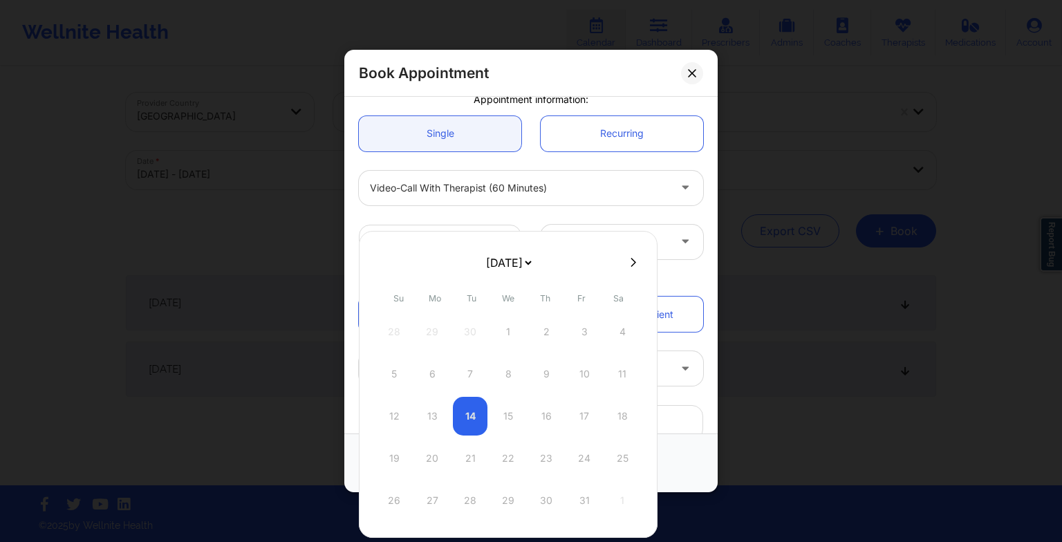
click at [631, 259] on icon at bounding box center [634, 262] width 6 height 9
select select "2025-10"
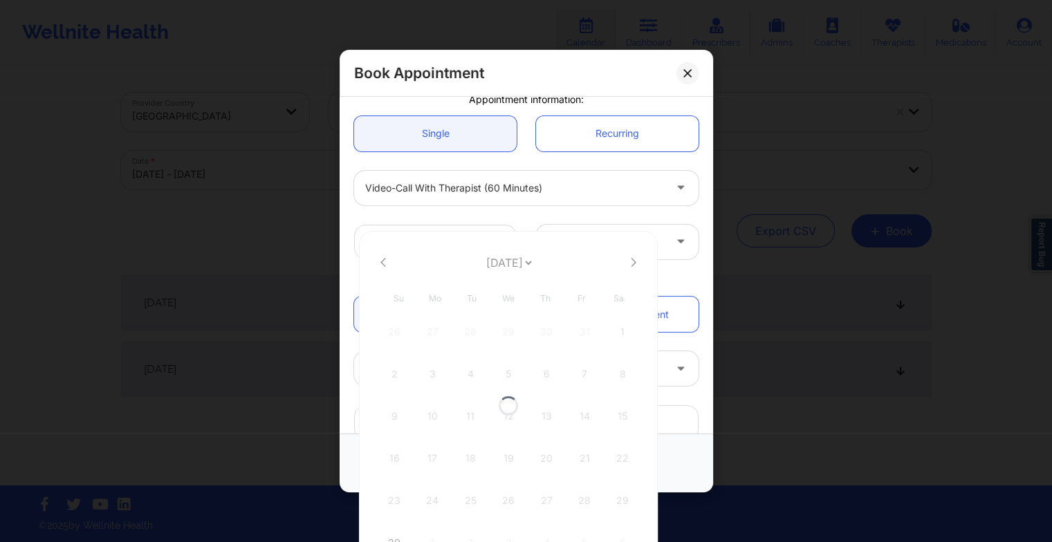
click at [627, 259] on div at bounding box center [508, 405] width 299 height 349
select select "2025-10"
click at [631, 261] on icon at bounding box center [634, 262] width 6 height 10
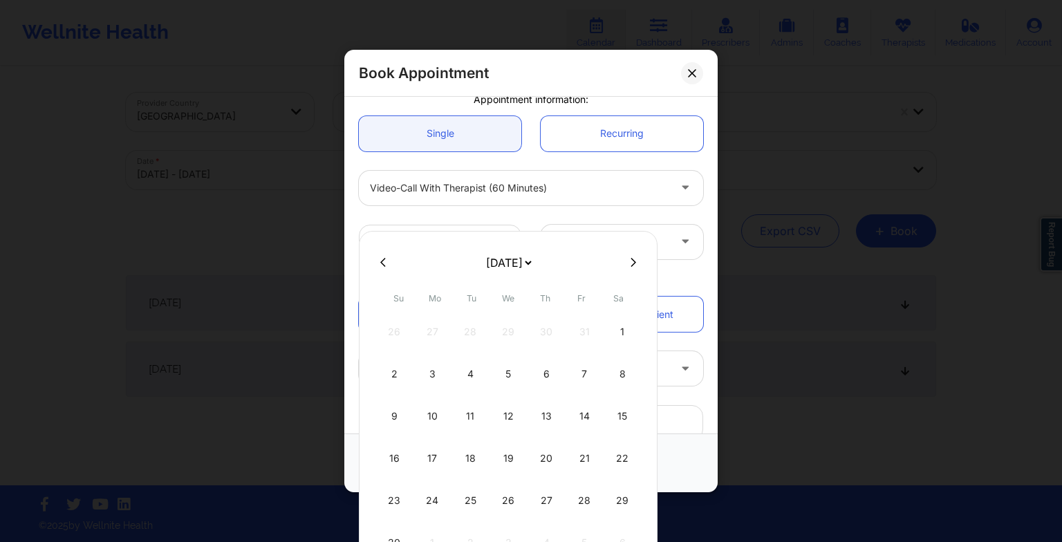
select select "2025-11"
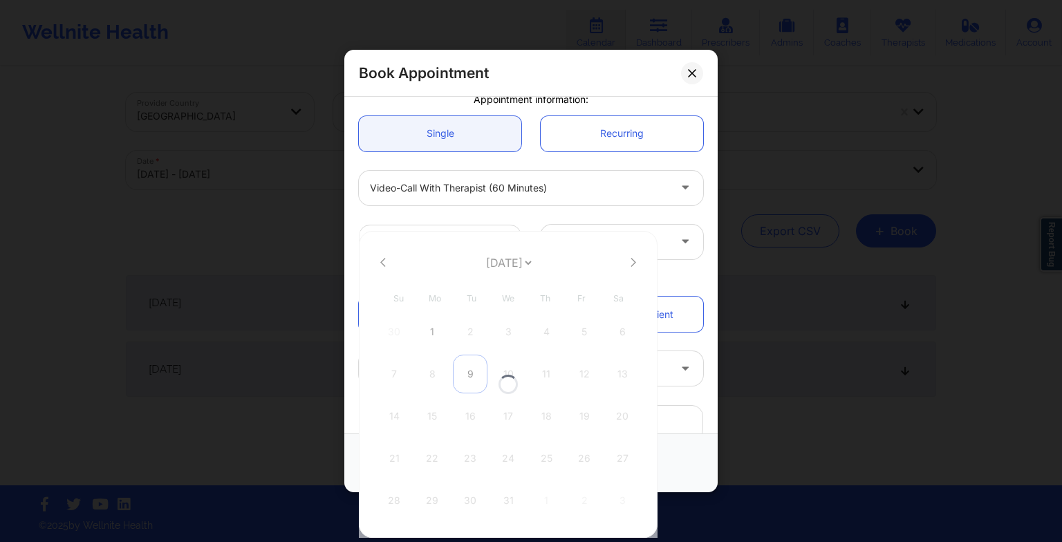
select select "2025-11"
click at [470, 374] on div "9" at bounding box center [470, 374] width 35 height 39
type input "[DATE]"
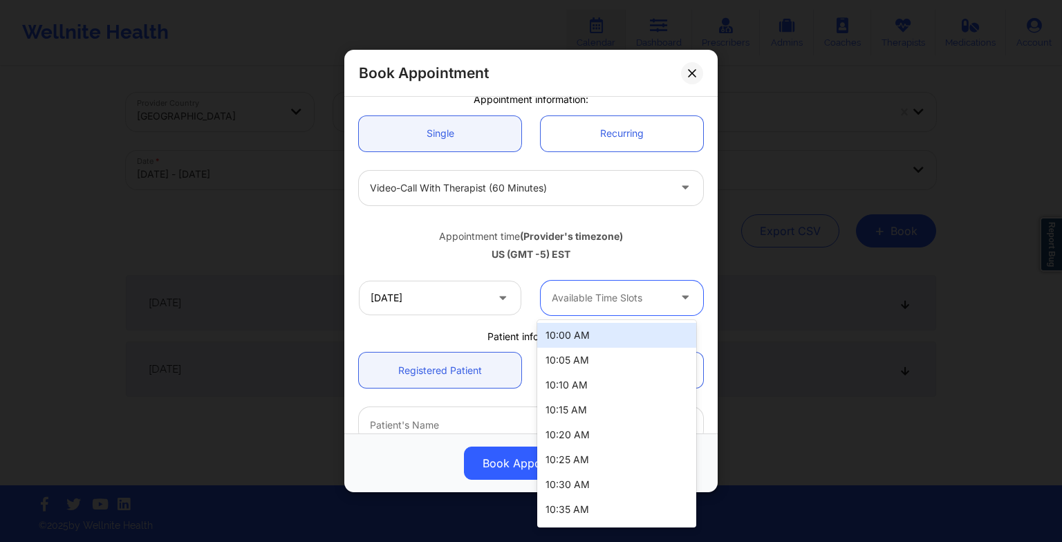
click at [625, 290] on div at bounding box center [610, 298] width 117 height 17
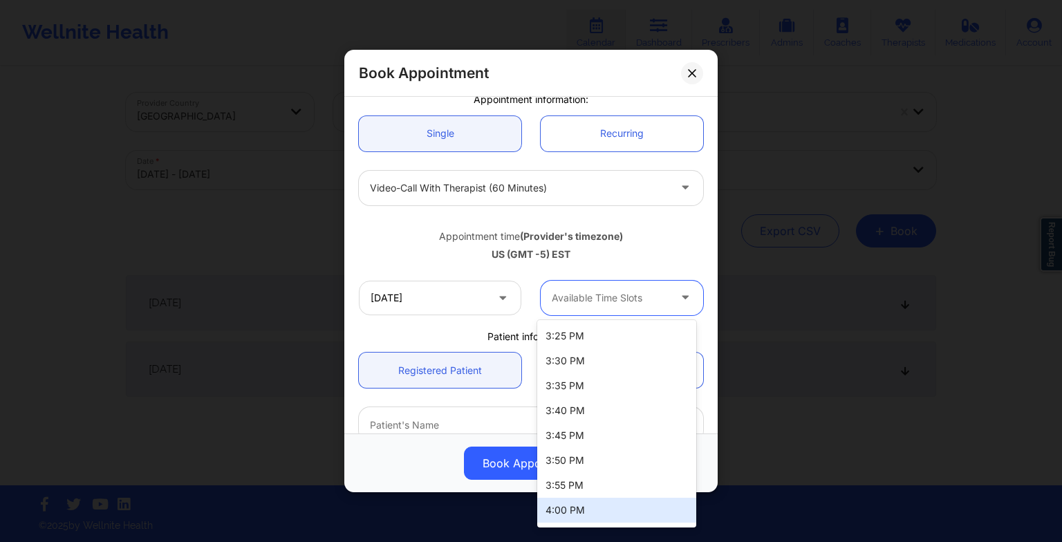
click at [555, 512] on div "4:00 PM" at bounding box center [616, 510] width 159 height 25
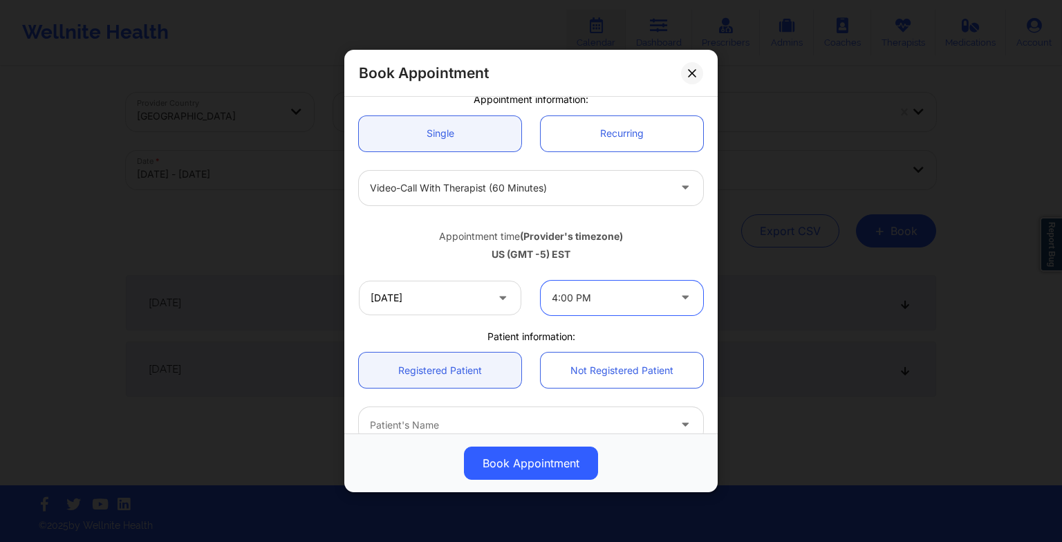
scroll to position [260, 0]
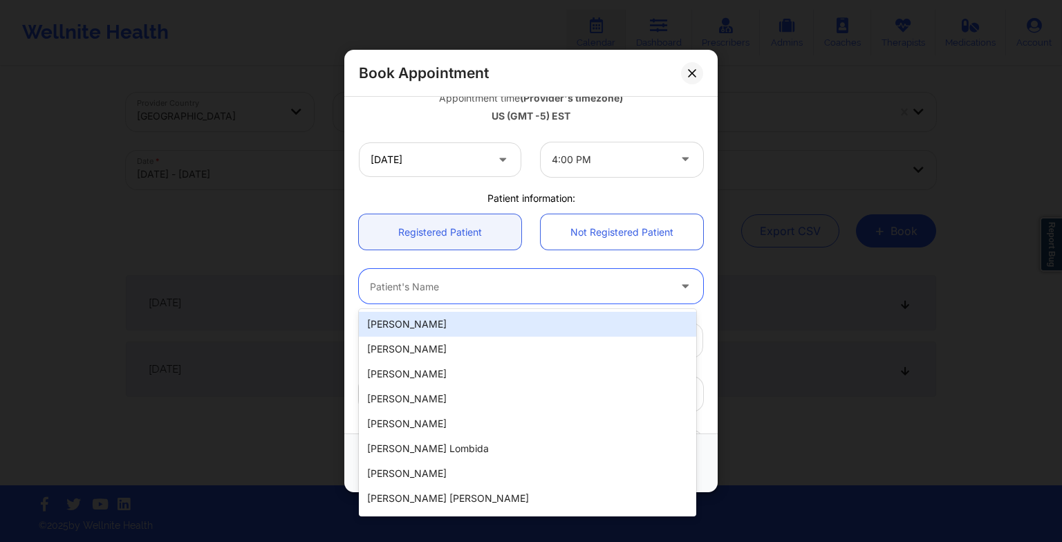
click at [501, 291] on div at bounding box center [519, 286] width 299 height 17
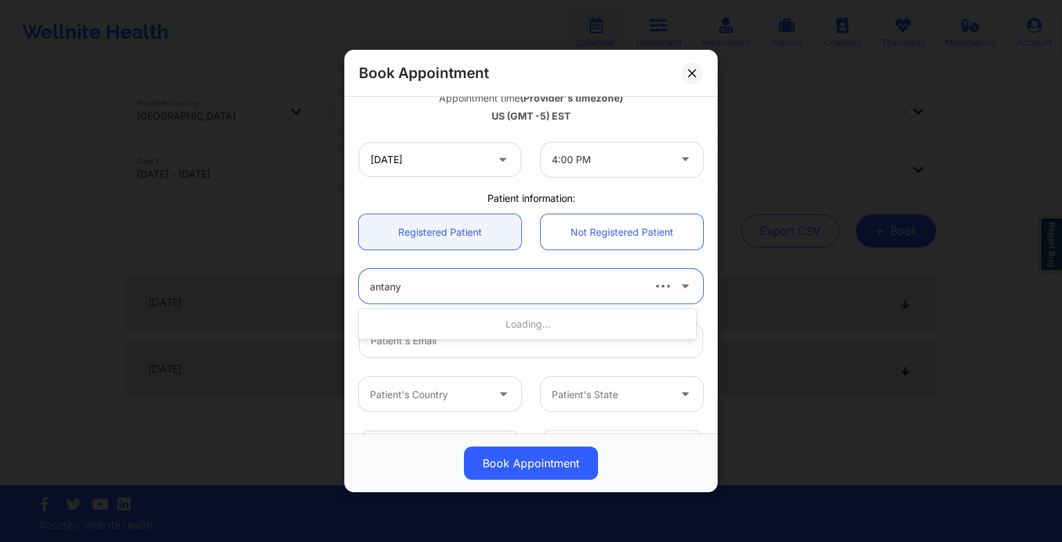
type input "antanya"
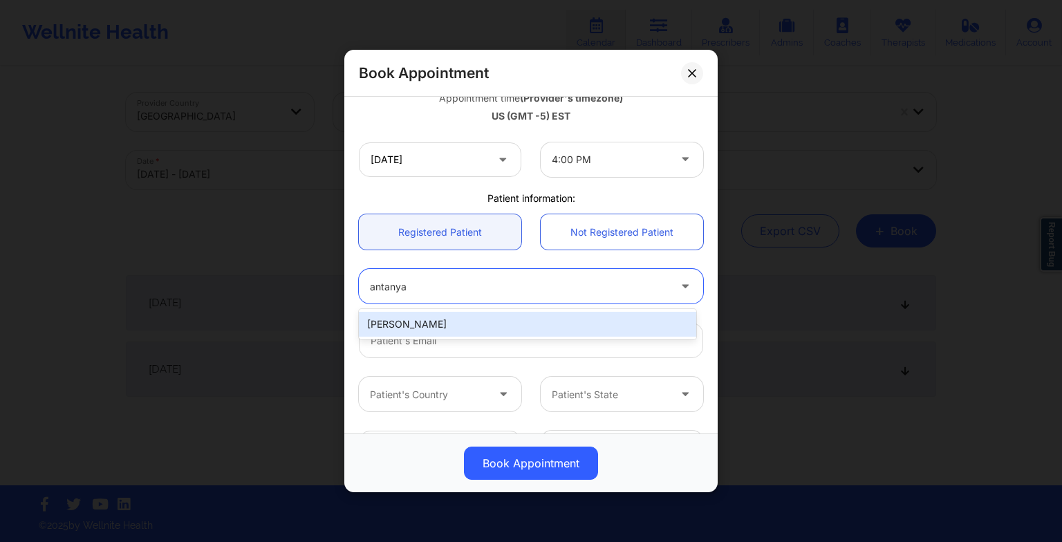
click at [476, 328] on div "[PERSON_NAME]" at bounding box center [527, 324] width 337 height 25
type input "[EMAIL_ADDRESS][DOMAIN_NAME]"
type input "[PHONE_NUMBER]"
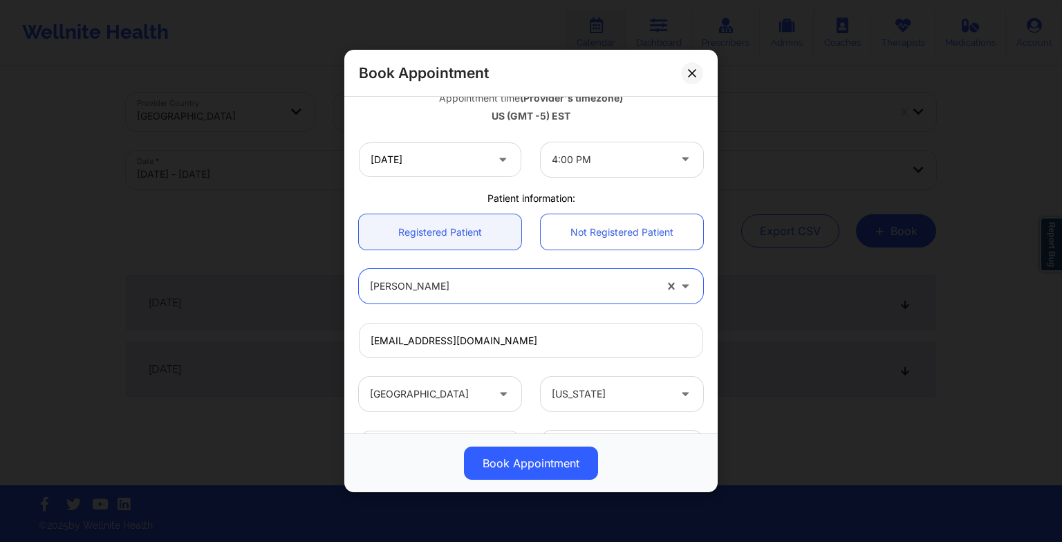
scroll to position [381, 0]
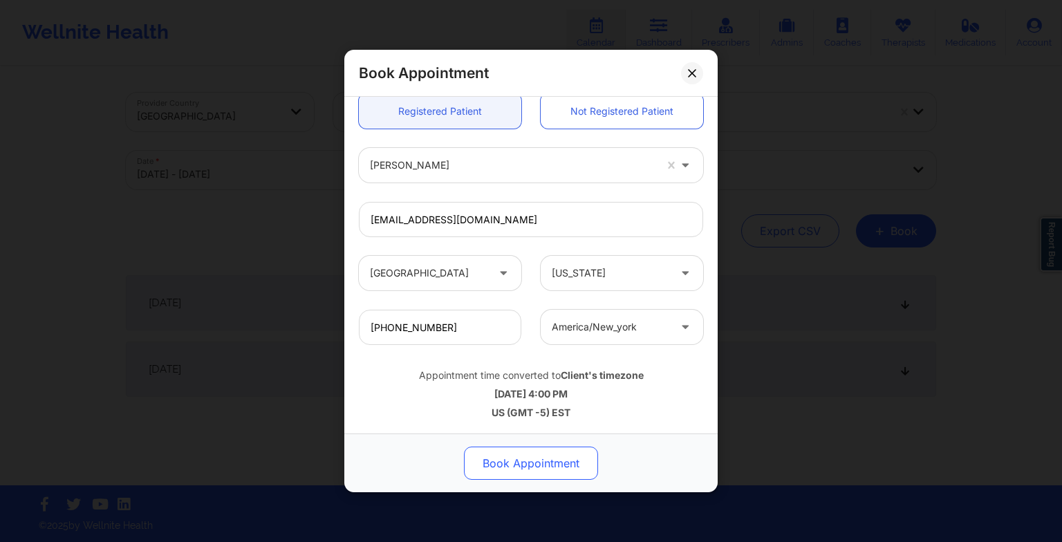
click at [530, 448] on button "Book Appointment" at bounding box center [531, 463] width 134 height 33
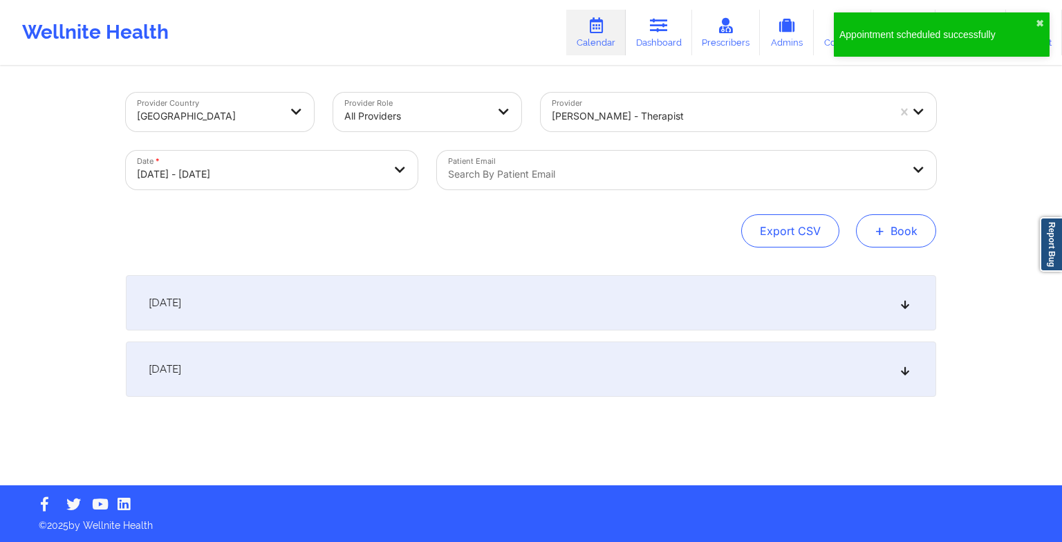
click at [917, 221] on button "+ Book" at bounding box center [896, 230] width 80 height 33
click at [847, 279] on button "Therapy Session" at bounding box center [873, 274] width 106 height 23
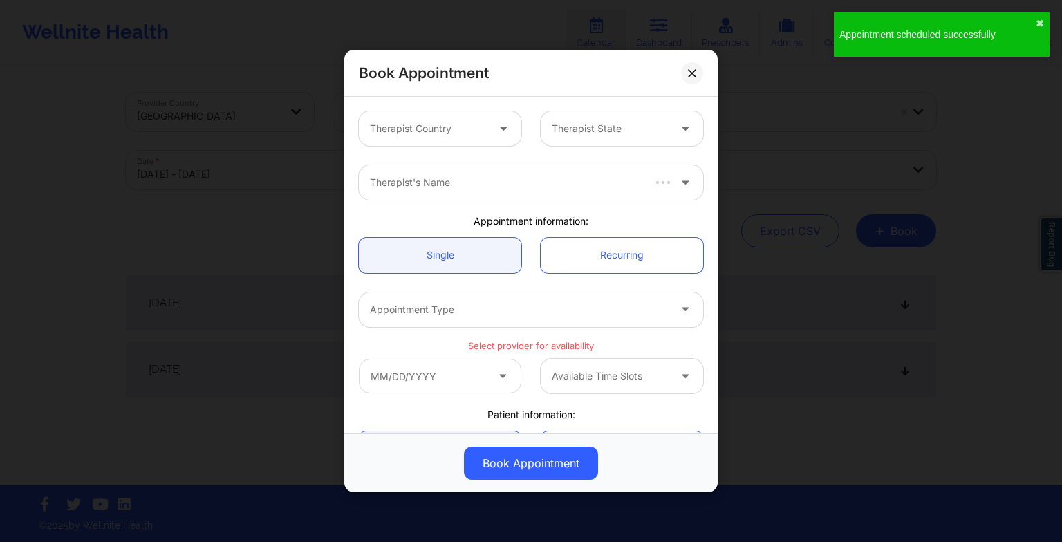
click at [441, 127] on div at bounding box center [428, 128] width 117 height 17
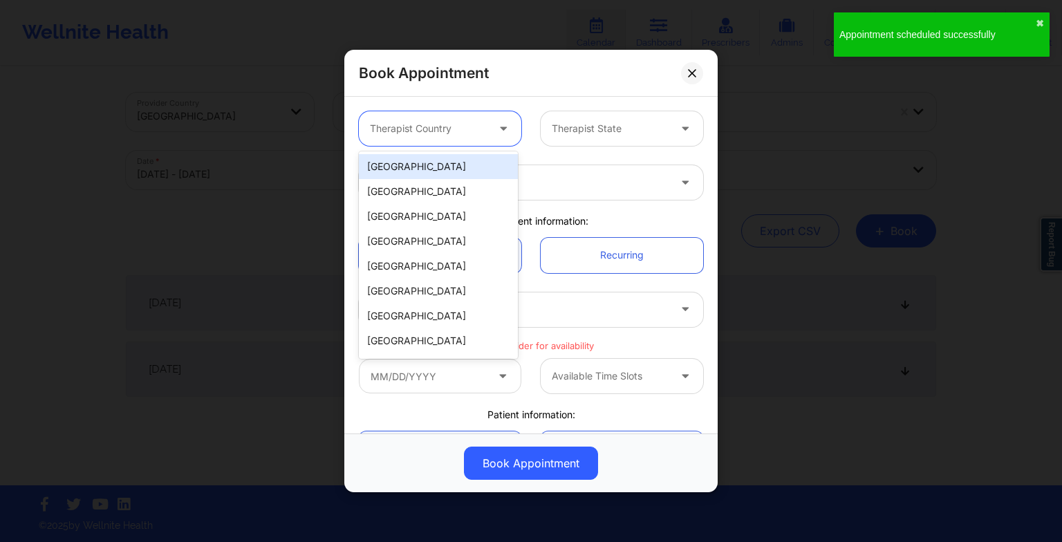
click at [456, 160] on div "[GEOGRAPHIC_DATA]" at bounding box center [438, 166] width 159 height 25
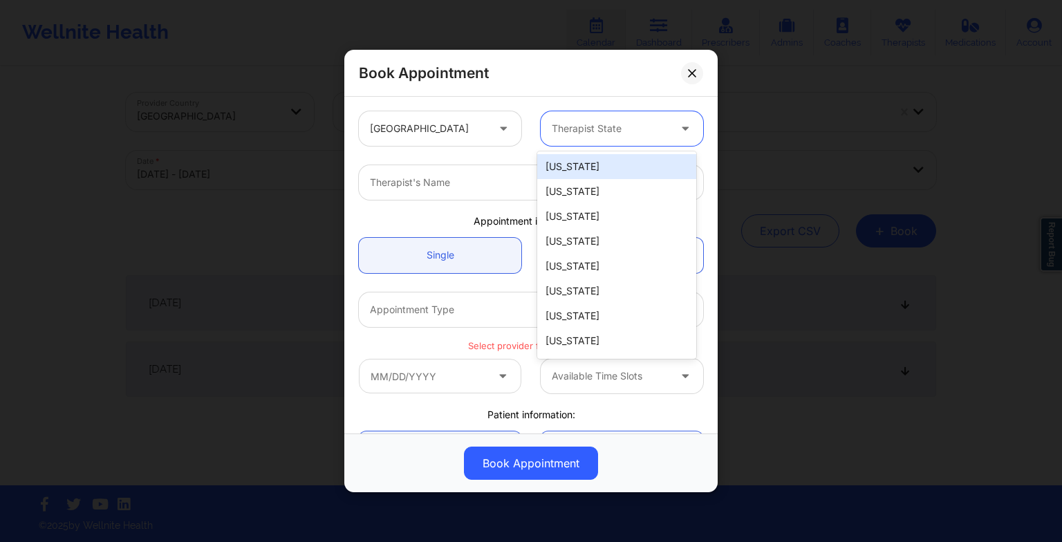
click at [591, 119] on div "Therapist State" at bounding box center [605, 128] width 129 height 35
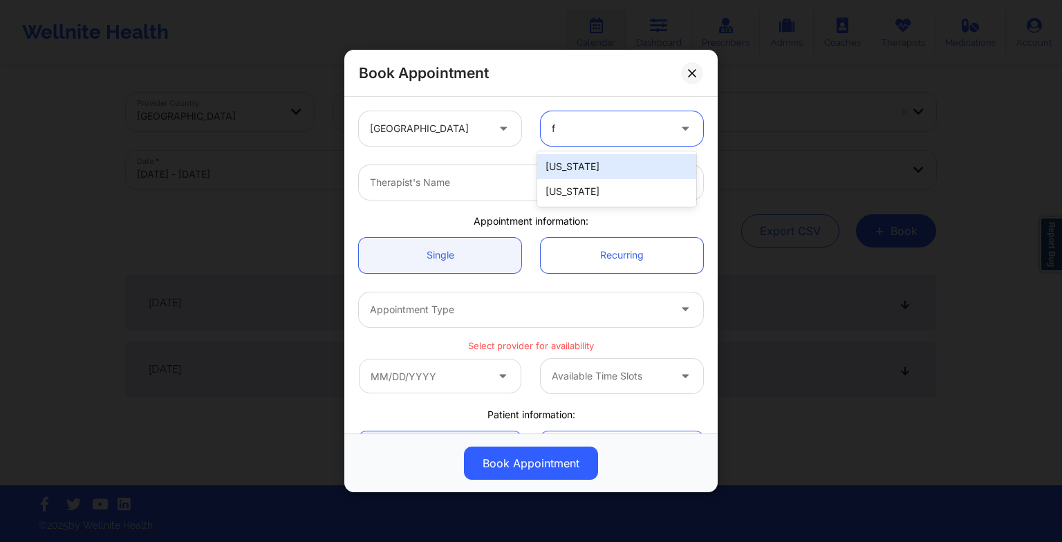
type input "fl"
click at [589, 166] on div "[US_STATE]" at bounding box center [616, 166] width 159 height 25
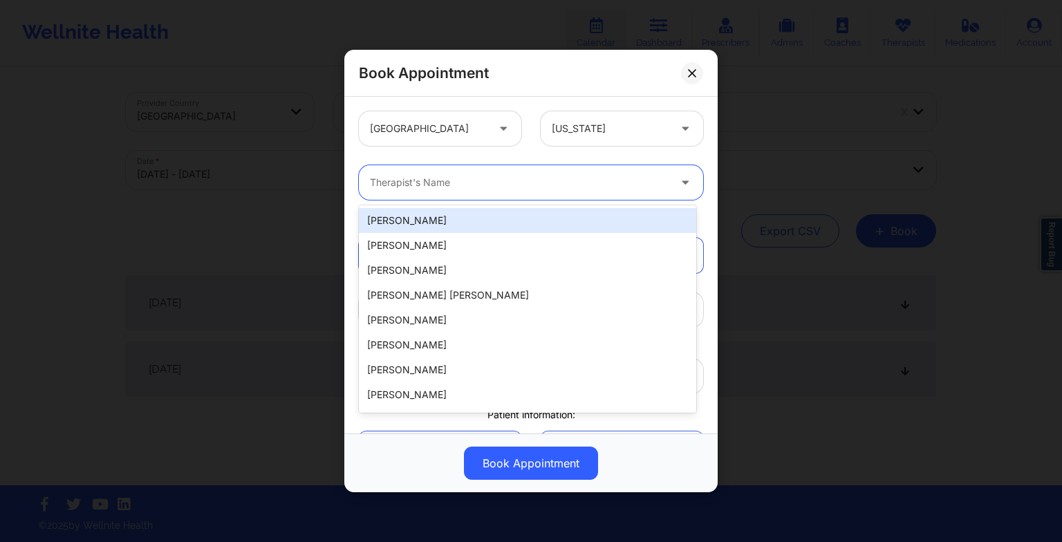
click at [585, 167] on div "Therapist's Name" at bounding box center [514, 182] width 311 height 35
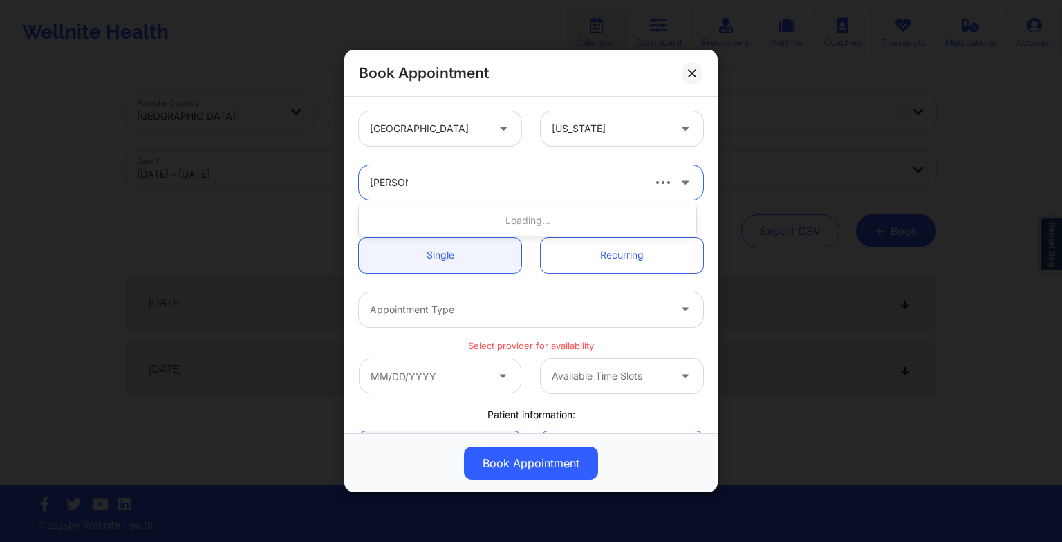
type input "[PERSON_NAME]"
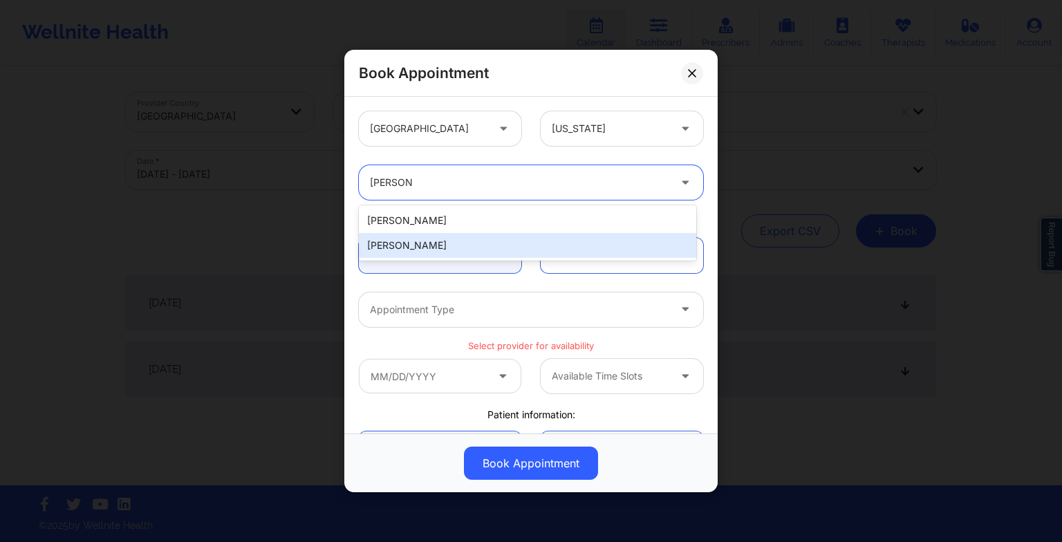
click at [470, 242] on div "[PERSON_NAME]" at bounding box center [527, 245] width 337 height 25
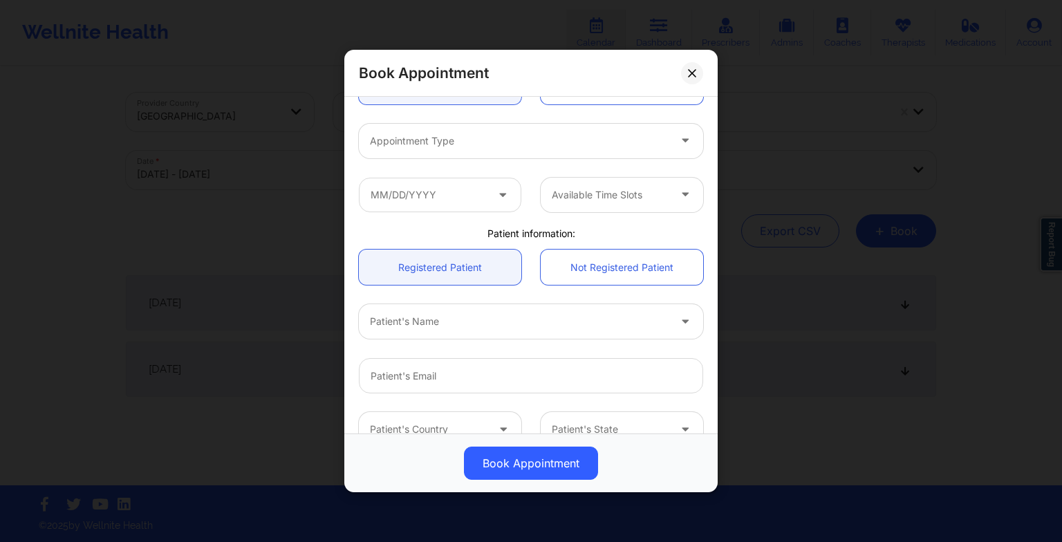
scroll to position [171, 0]
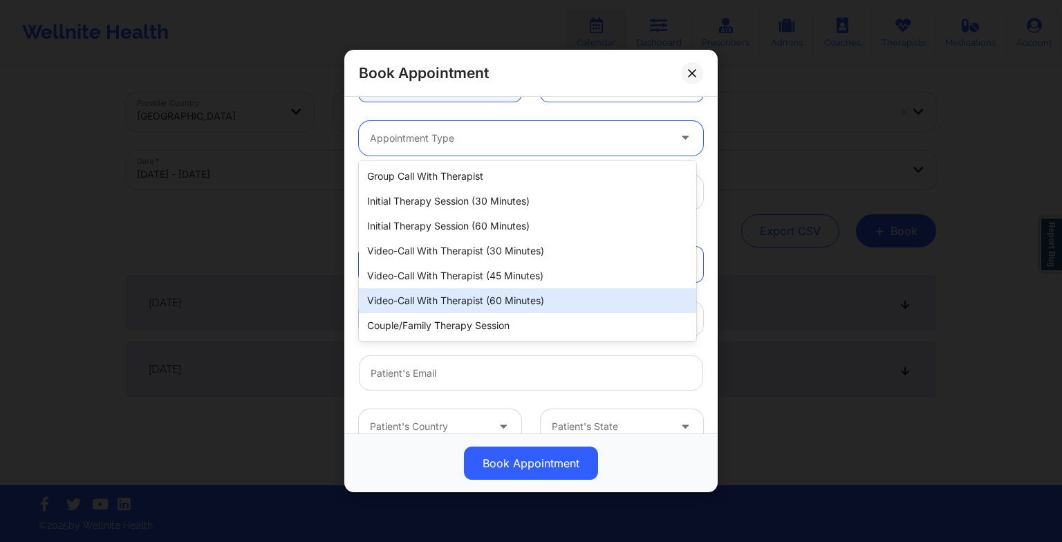
drag, startPoint x: 429, startPoint y: 146, endPoint x: 447, endPoint y: 306, distance: 161.5
click at [447, 306] on body "Wellnite Health Calendar Dashboard Prescribers Admins Coaches Therapists Medica…" at bounding box center [531, 271] width 1062 height 542
click at [447, 306] on div "Video-Call with Therapist (60 minutes)" at bounding box center [527, 300] width 337 height 25
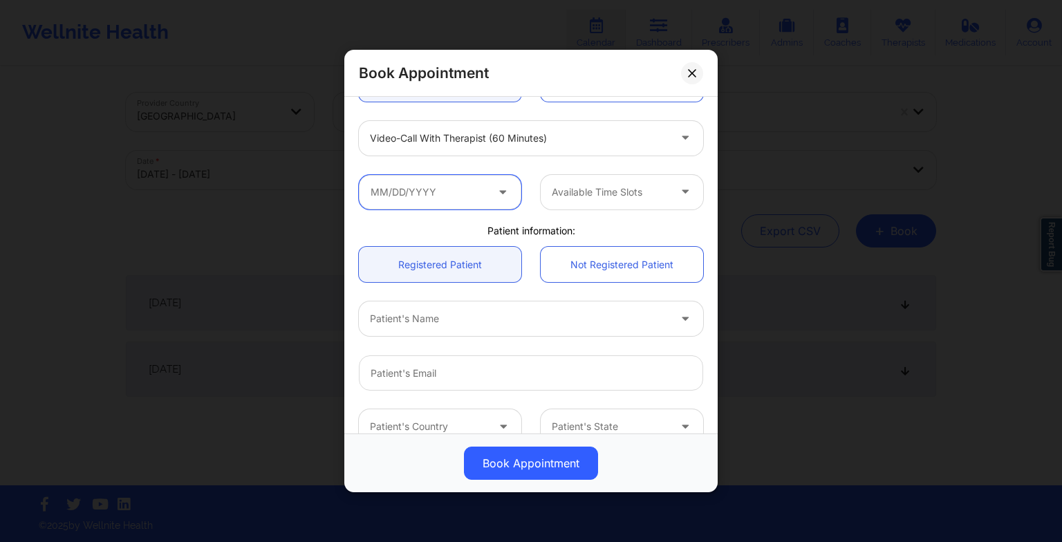
click at [409, 192] on input "text" at bounding box center [440, 192] width 162 height 35
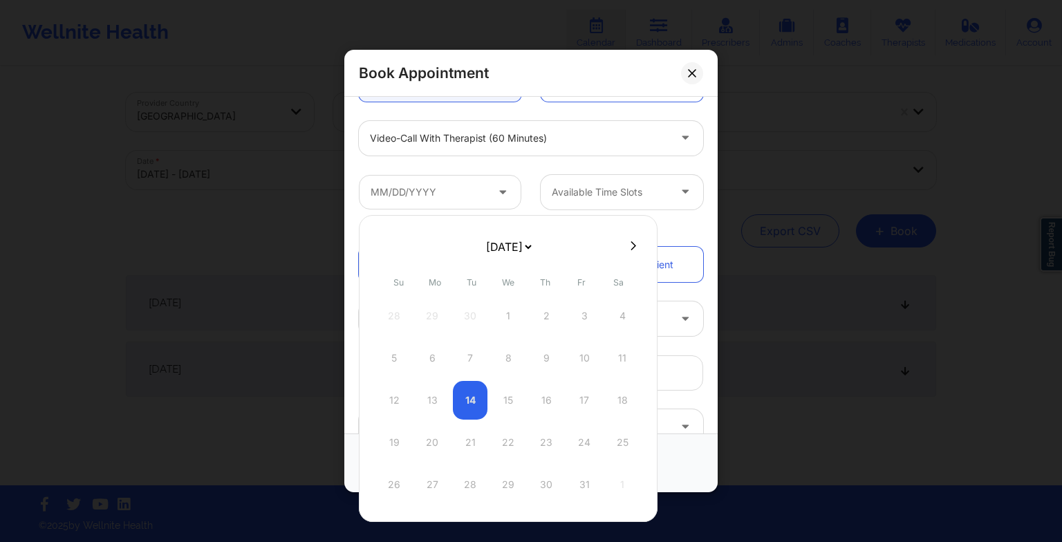
click at [626, 243] on button at bounding box center [633, 246] width 14 height 12
select select "2025-10"
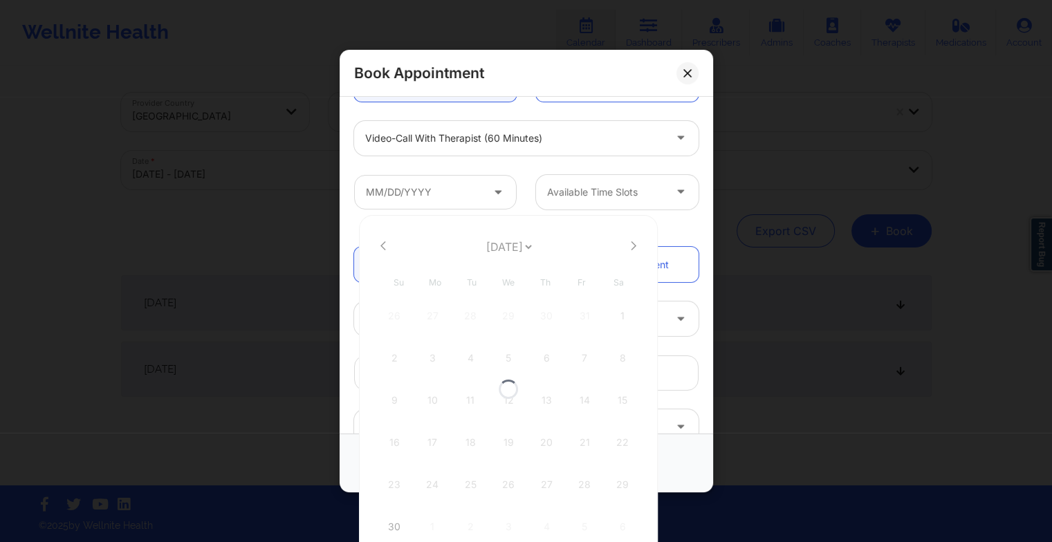
select select "2025-10"
click at [631, 246] on icon at bounding box center [634, 246] width 6 height 10
select select "2025-11"
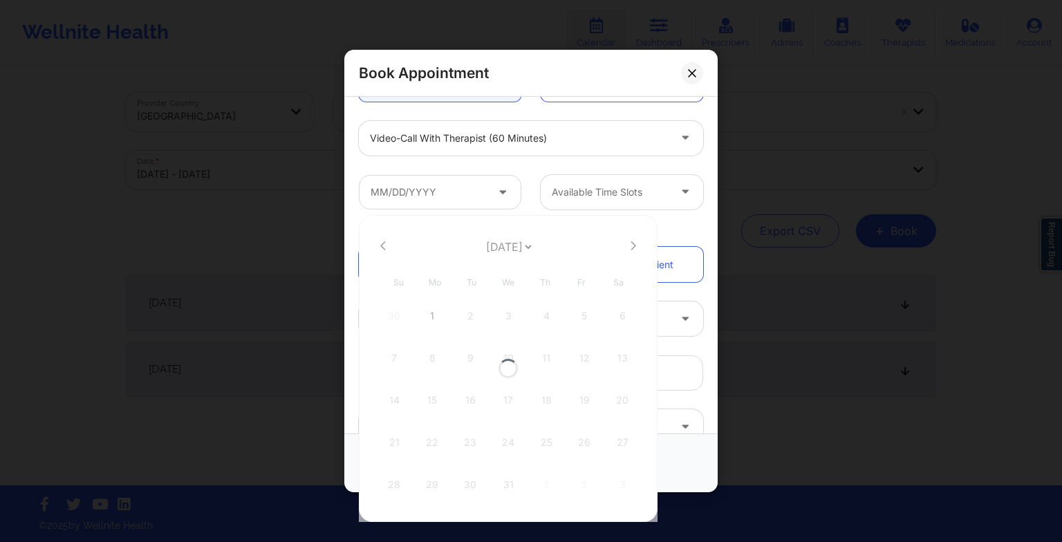
select select "2025-11"
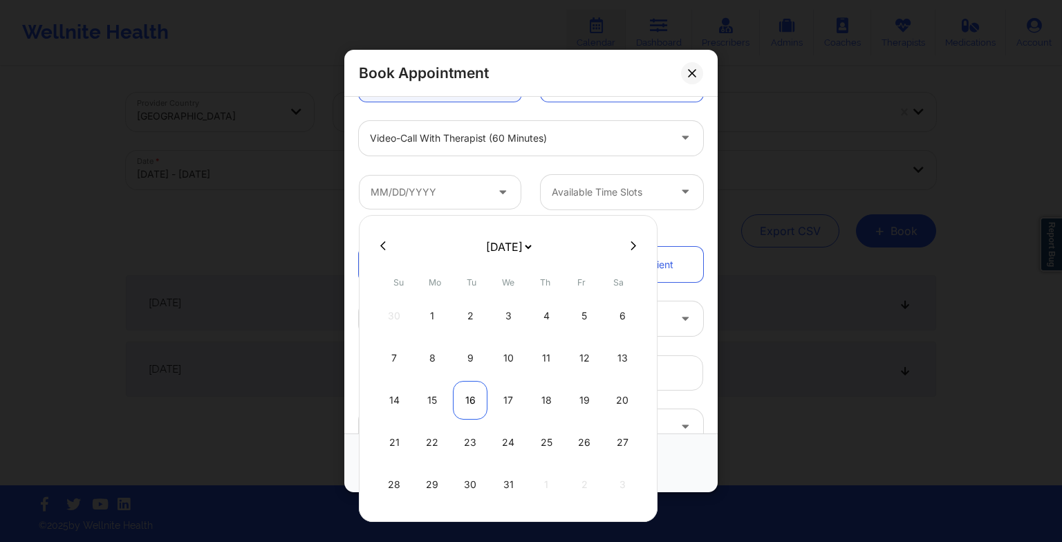
click at [477, 385] on div "16" at bounding box center [470, 400] width 35 height 39
type input "[DATE]"
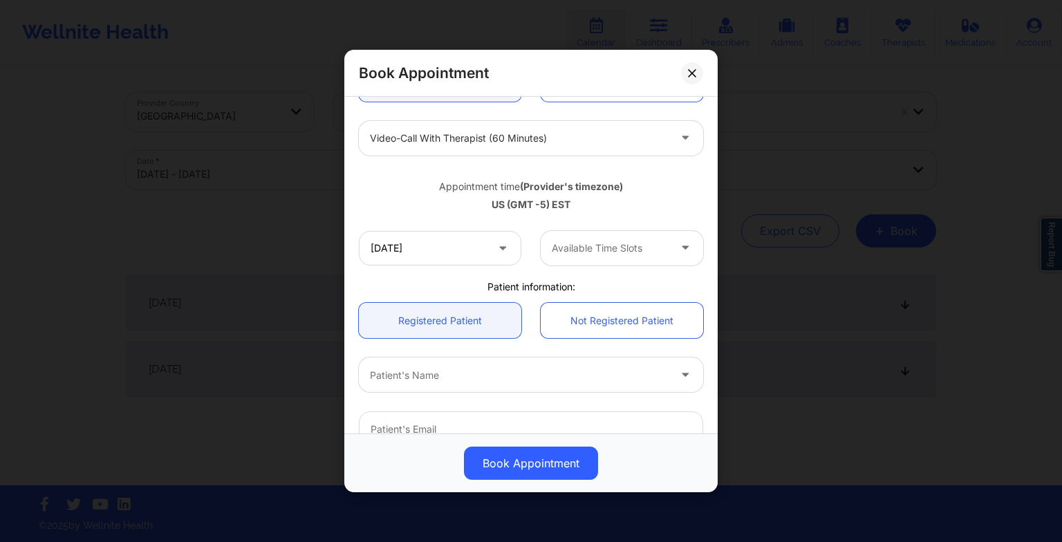
click at [651, 254] on div at bounding box center [610, 248] width 117 height 17
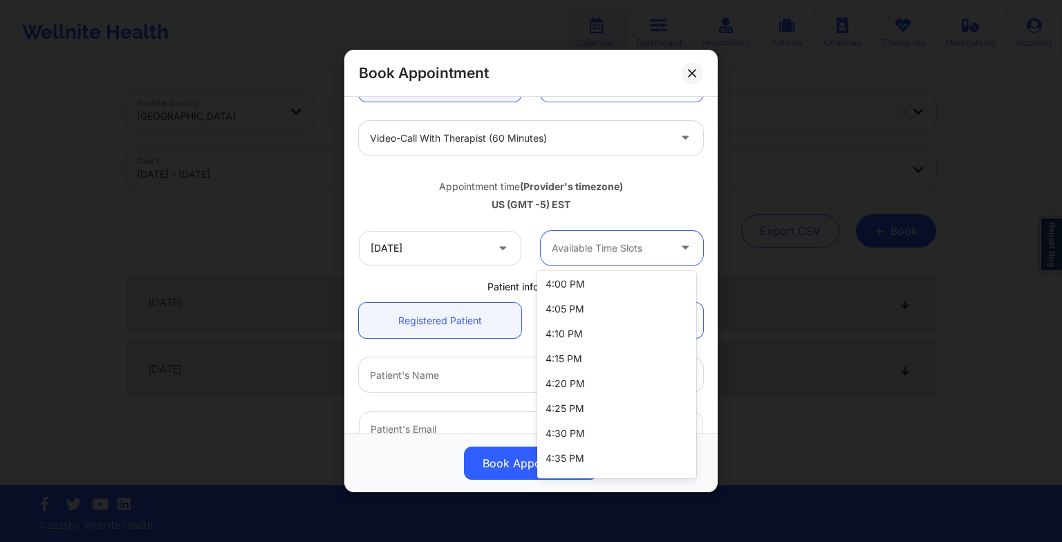
scroll to position [1795, 0]
click at [585, 286] on div "4:00 PM" at bounding box center [616, 283] width 159 height 25
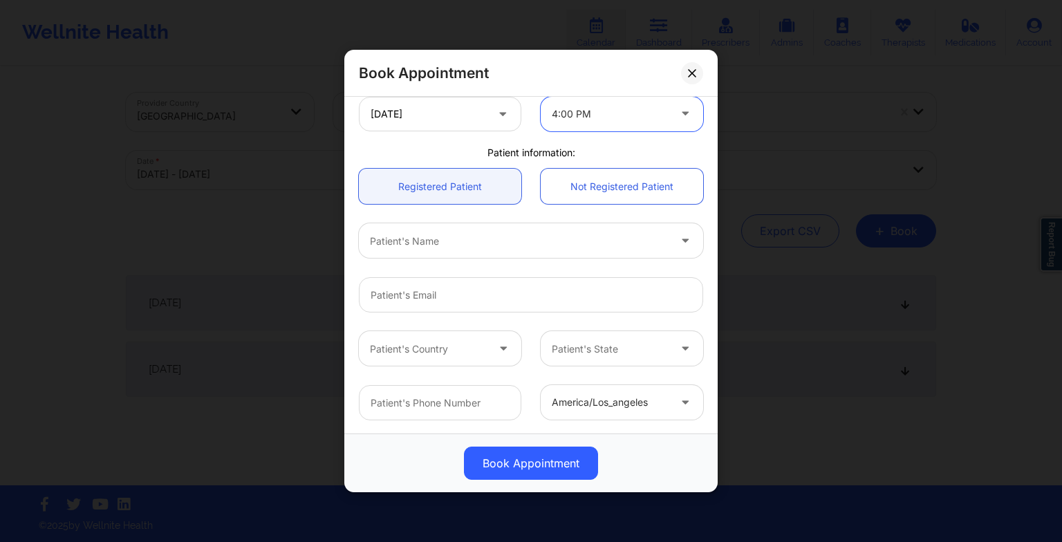
scroll to position [310, 0]
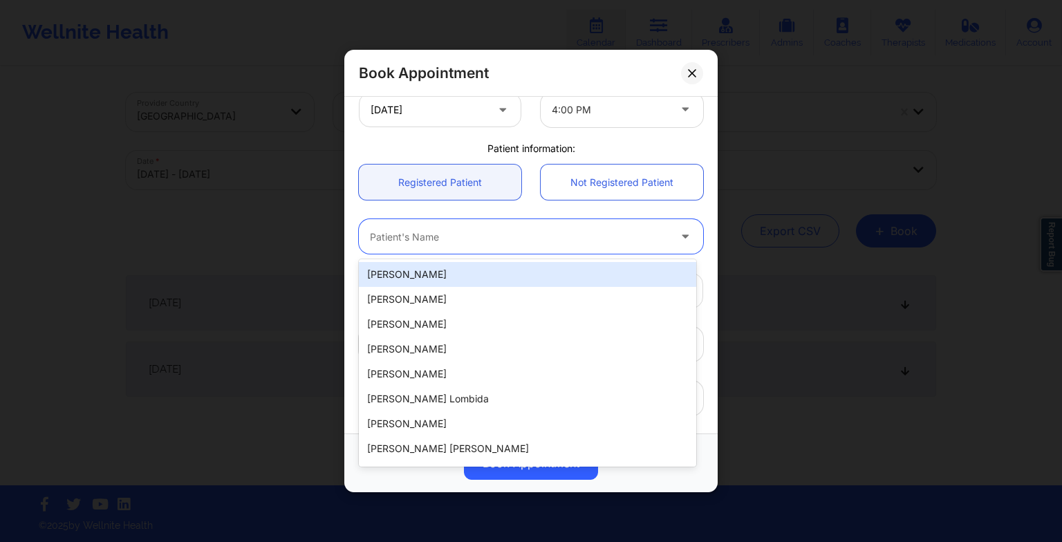
click at [505, 230] on div at bounding box center [519, 236] width 299 height 17
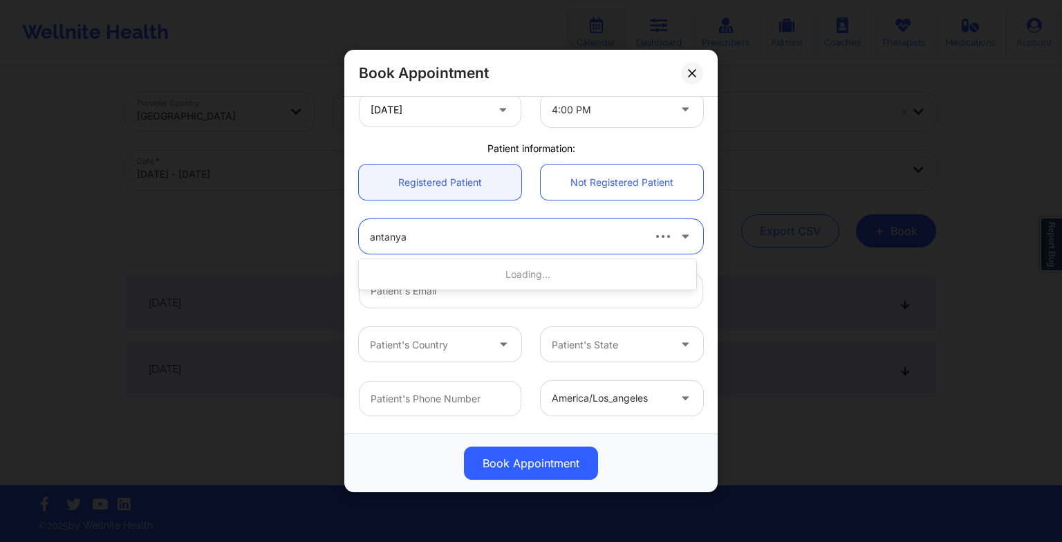
type input "antanya"
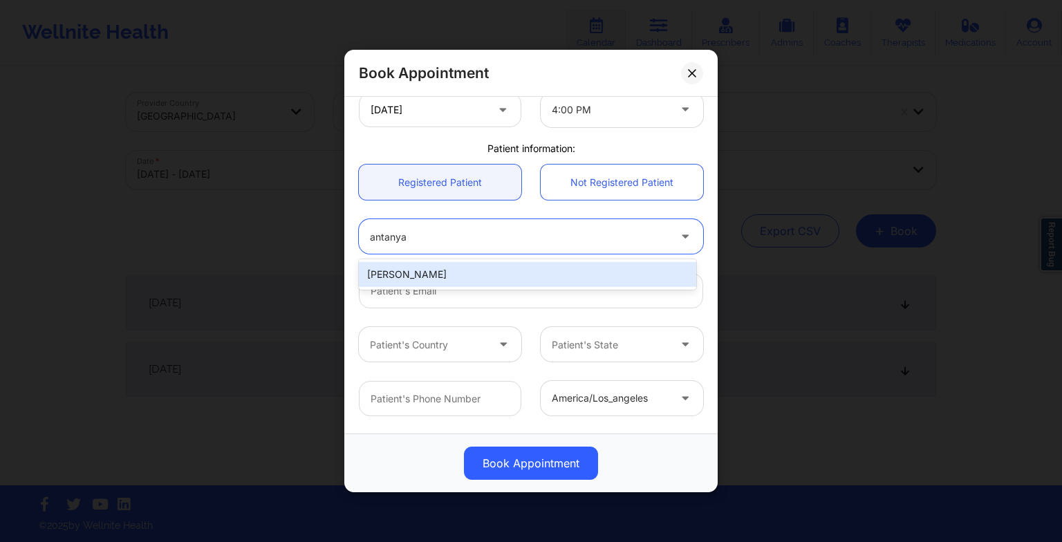
click at [465, 267] on div "[PERSON_NAME]" at bounding box center [527, 274] width 337 height 25
type input "[EMAIL_ADDRESS][DOMAIN_NAME]"
type input "[PHONE_NUMBER]"
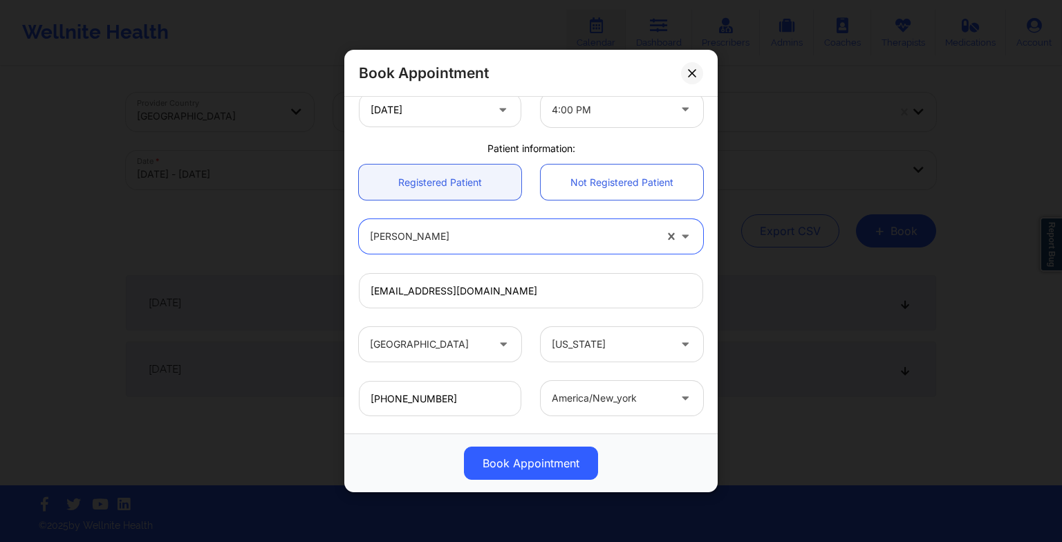
scroll to position [381, 0]
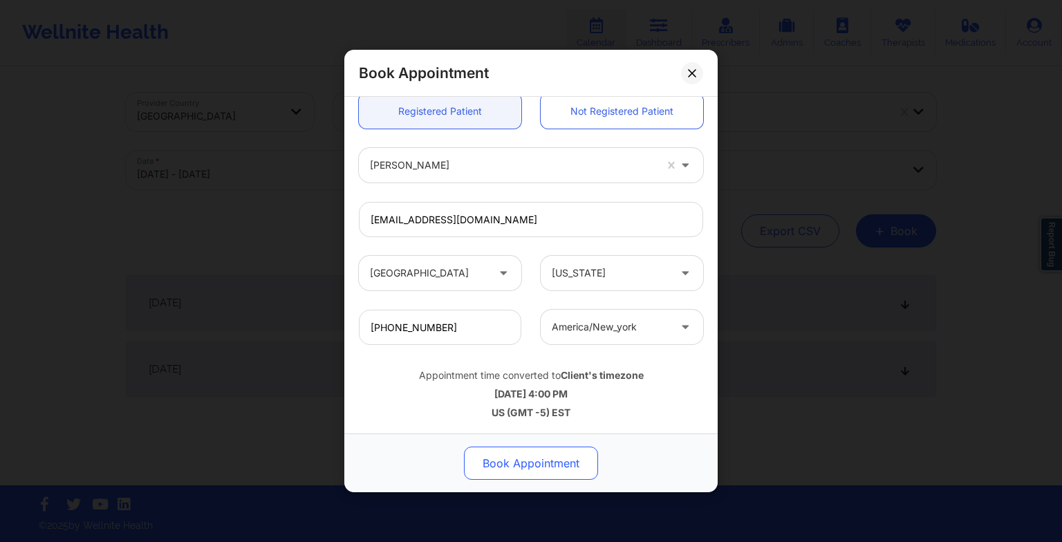
click at [524, 467] on button "Book Appointment" at bounding box center [531, 463] width 134 height 33
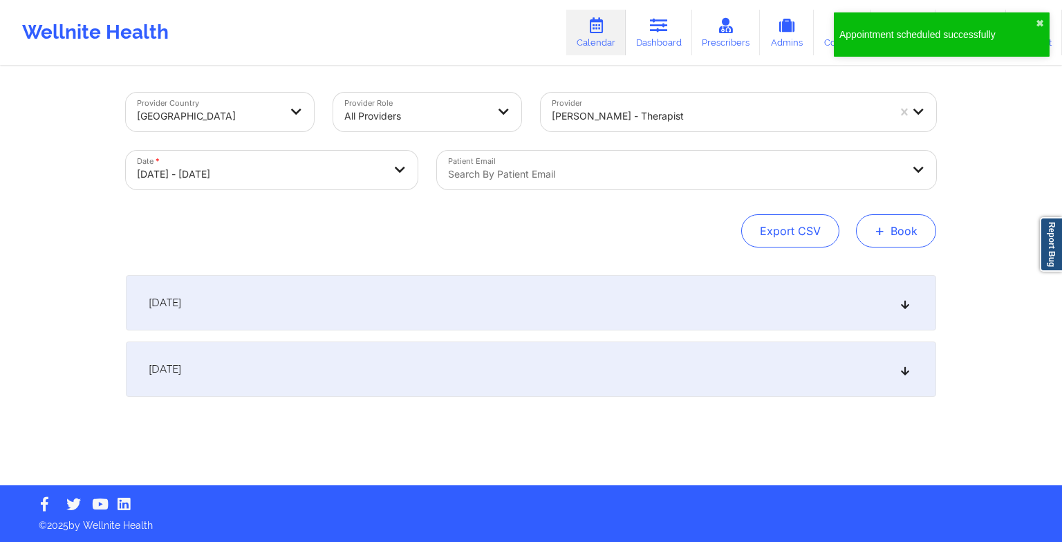
click at [908, 227] on button "+ Book" at bounding box center [896, 230] width 80 height 33
click at [840, 266] on button "Therapy Session" at bounding box center [873, 274] width 106 height 23
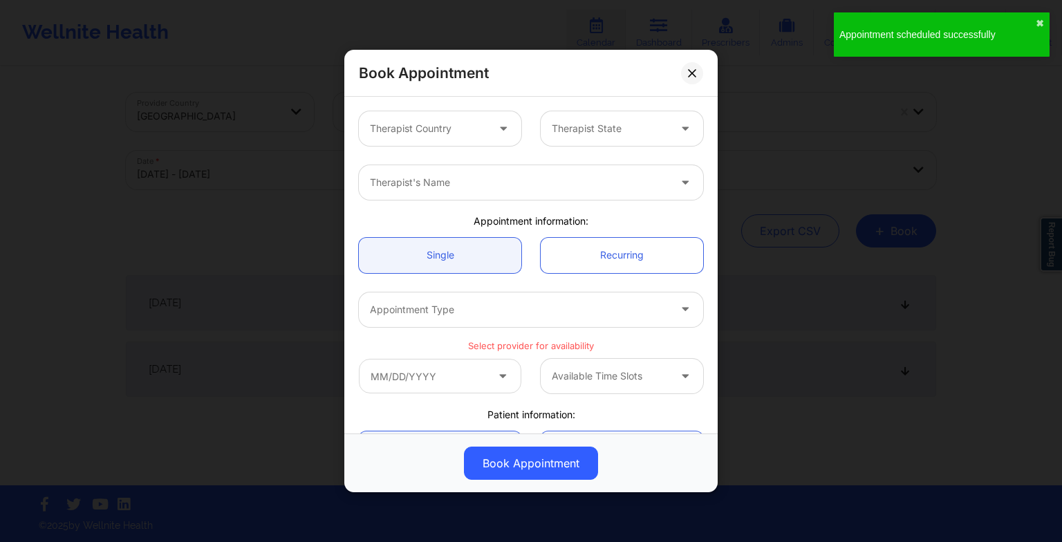
click at [469, 140] on div "Therapist Country" at bounding box center [423, 128] width 129 height 35
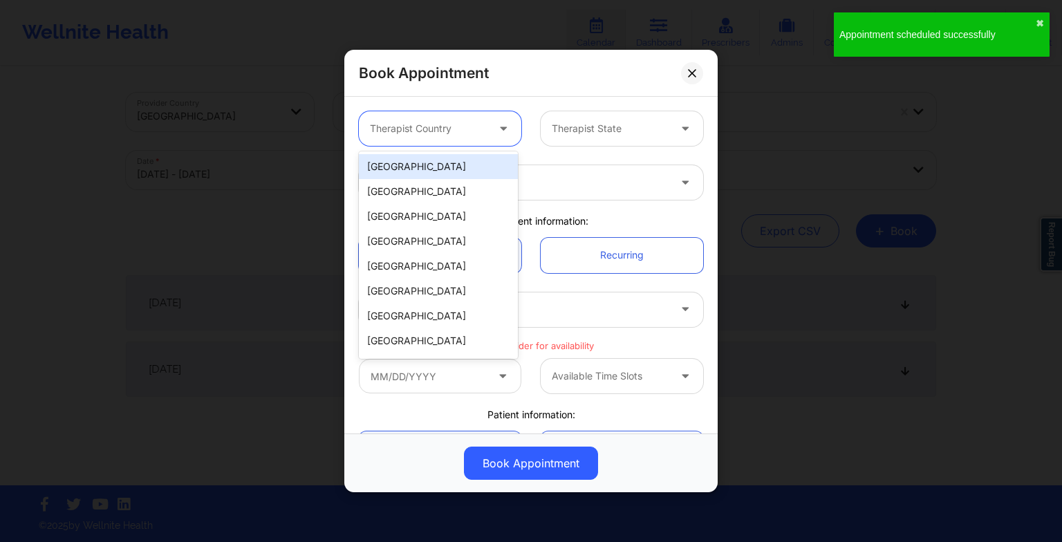
click at [451, 171] on div "[GEOGRAPHIC_DATA]" at bounding box center [438, 166] width 159 height 25
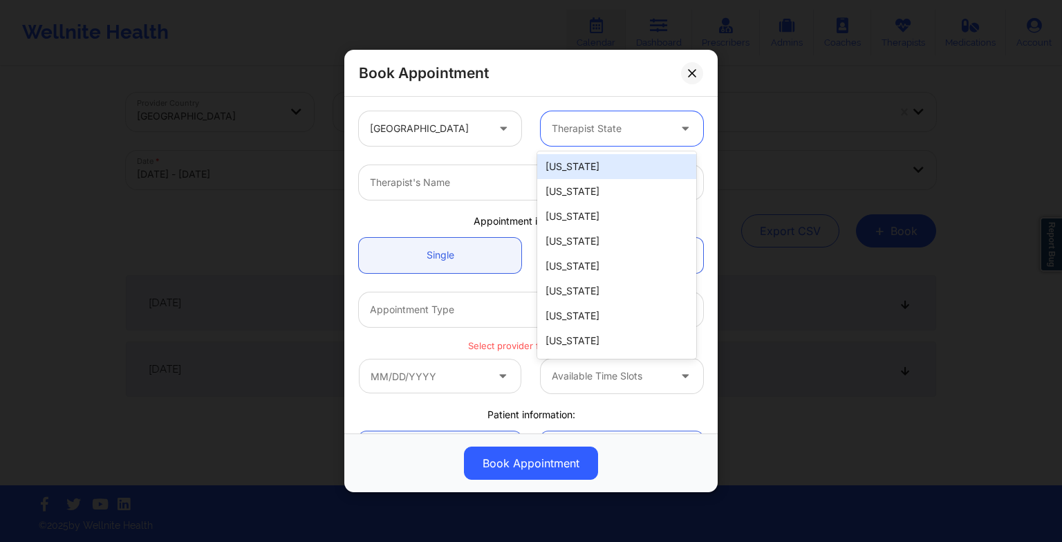
click at [590, 122] on div at bounding box center [610, 128] width 117 height 17
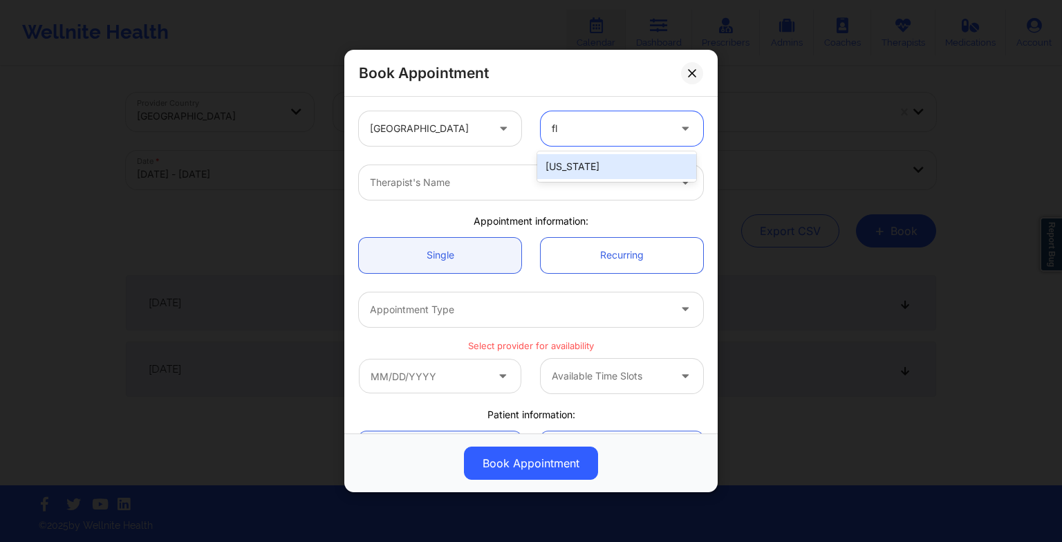
type input "flo"
click at [584, 174] on div "[US_STATE]" at bounding box center [616, 166] width 159 height 25
click at [584, 174] on div at bounding box center [519, 182] width 299 height 17
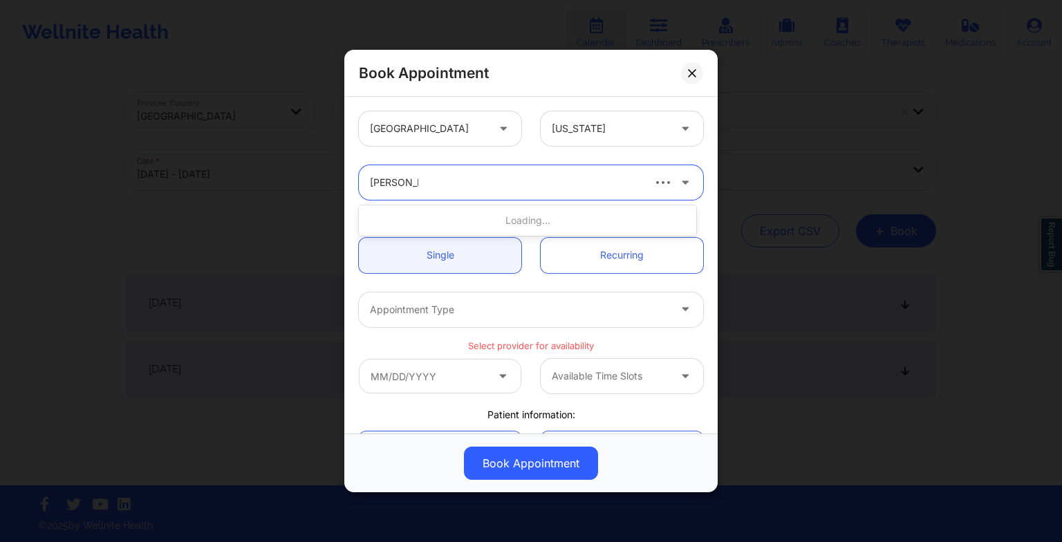
type input "[PERSON_NAME] [PERSON_NAME]"
click at [528, 216] on div "[PERSON_NAME]" at bounding box center [527, 220] width 337 height 25
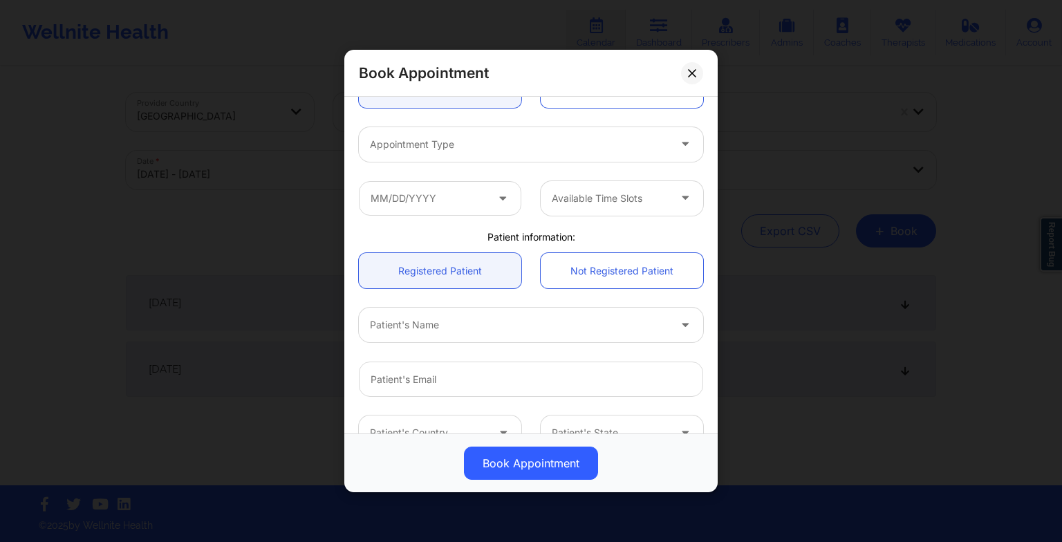
scroll to position [166, 0]
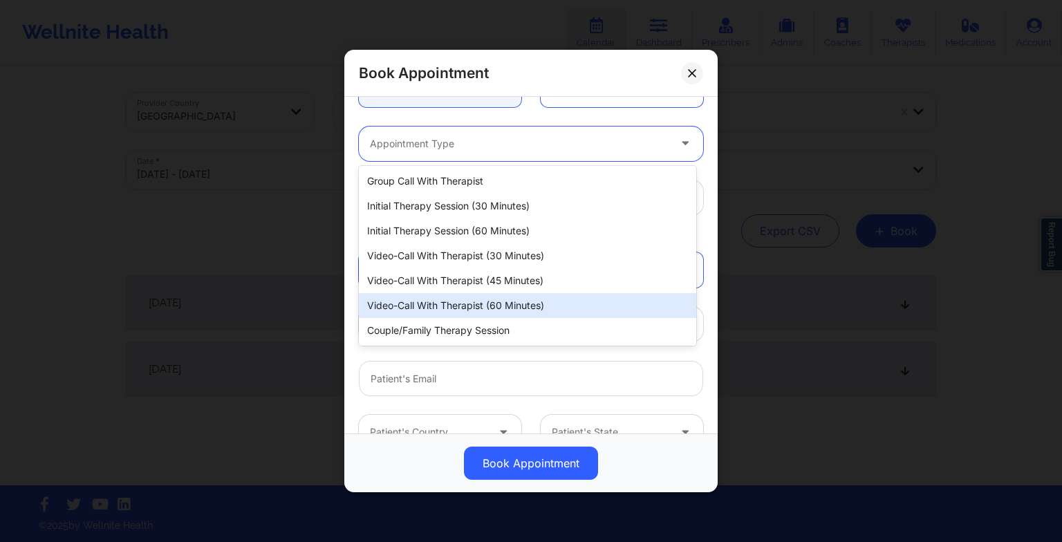
drag, startPoint x: 462, startPoint y: 142, endPoint x: 442, endPoint y: 309, distance: 168.5
click at [442, 309] on body "Wellnite Health Calendar Dashboard Prescribers Admins Coaches Therapists Medica…" at bounding box center [531, 271] width 1062 height 542
click at [442, 309] on div "Video-Call with Therapist (60 minutes)" at bounding box center [527, 305] width 337 height 25
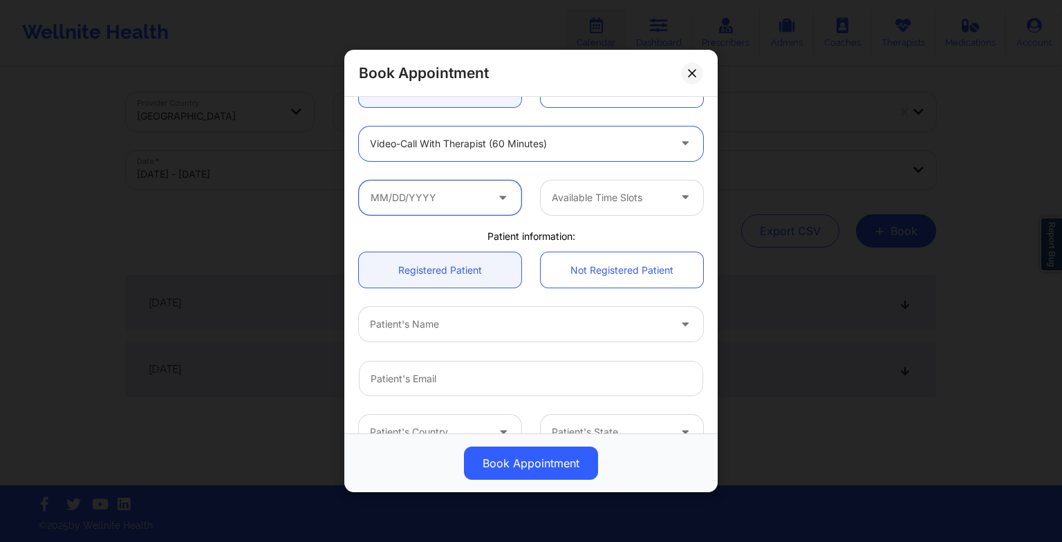
click at [429, 198] on input "text" at bounding box center [440, 197] width 162 height 35
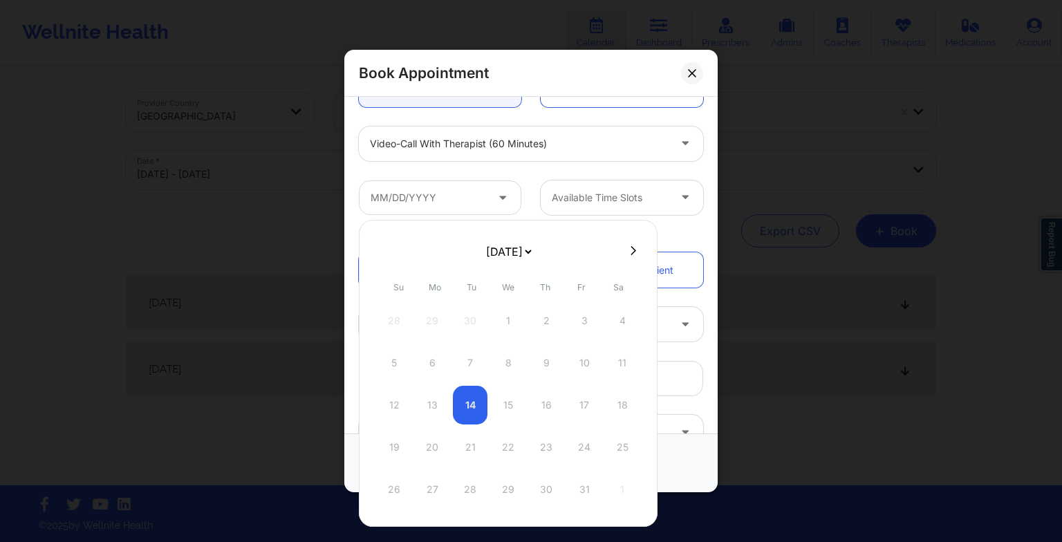
click at [631, 249] on icon at bounding box center [634, 250] width 6 height 10
select select "2025-10"
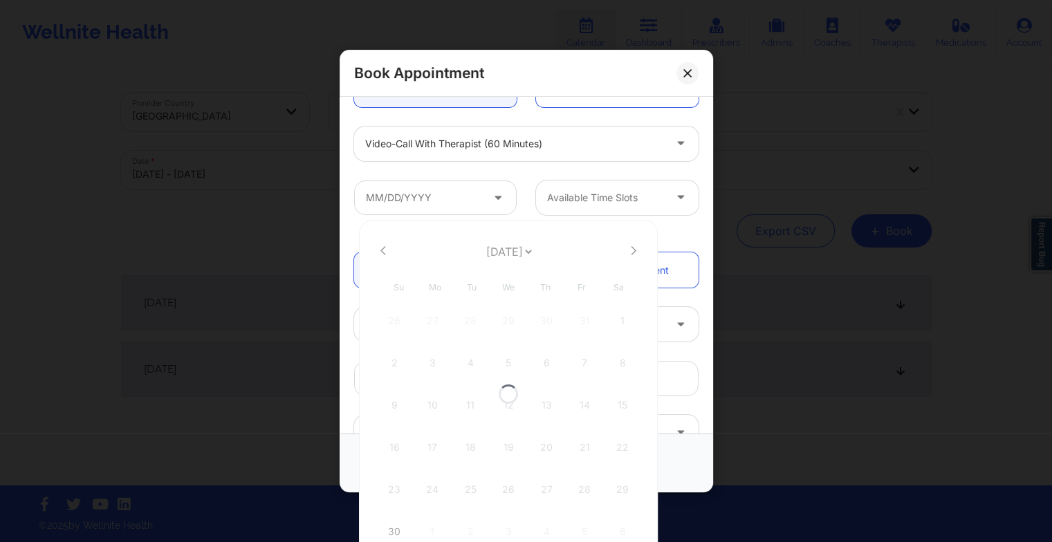
select select "2025-10"
click at [631, 252] on icon at bounding box center [634, 250] width 6 height 9
select select "2025-11"
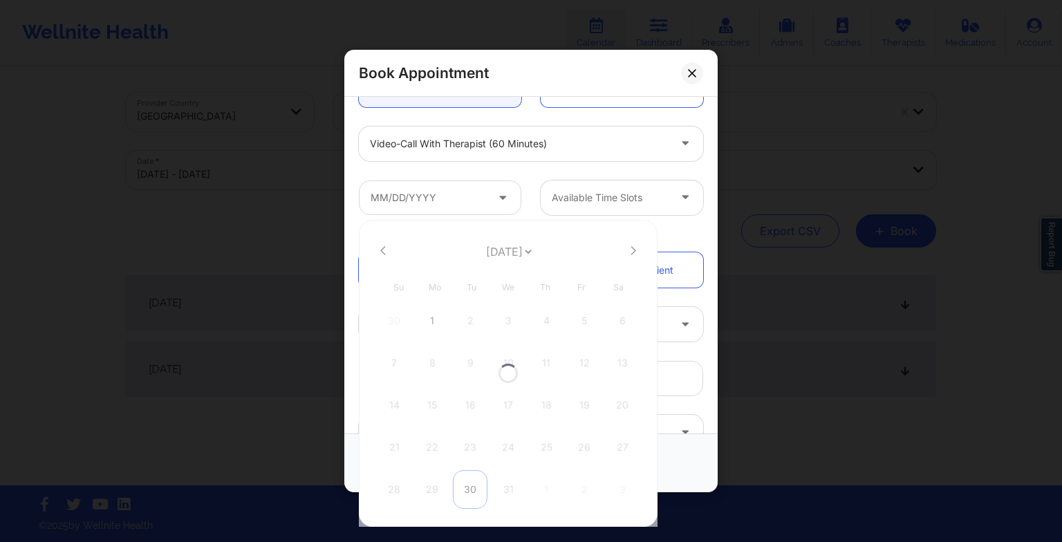
select select "2025-11"
click at [473, 448] on div "23" at bounding box center [470, 447] width 35 height 39
type input "[DATE]"
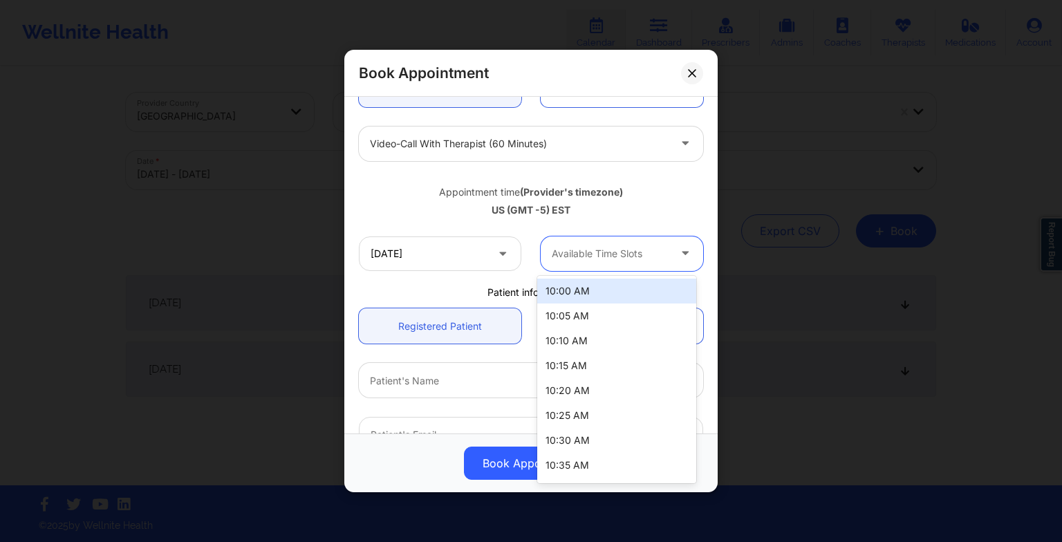
drag, startPoint x: 627, startPoint y: 263, endPoint x: 630, endPoint y: 391, distance: 128.6
click at [630, 391] on body "Wellnite Health Calendar Dashboard Prescribers Admins Coaches Therapists Medica…" at bounding box center [531, 271] width 1062 height 542
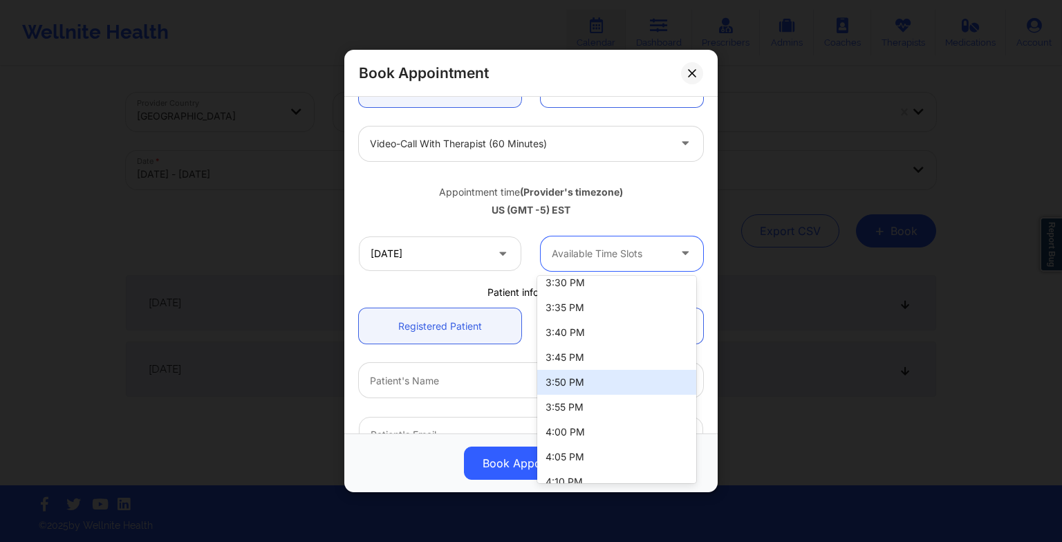
scroll to position [1791, 0]
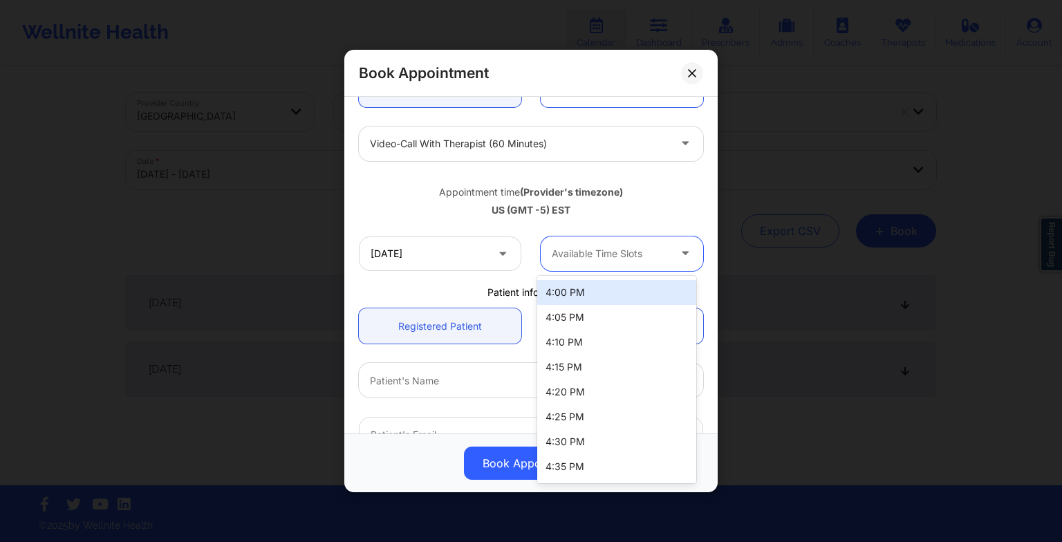
click at [580, 290] on div "4:00 PM" at bounding box center [616, 292] width 159 height 25
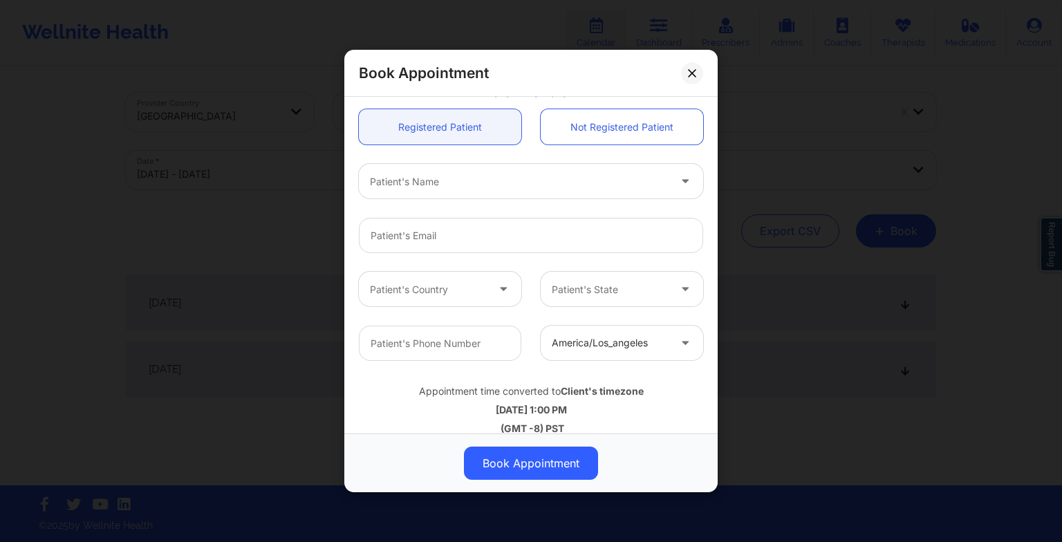
scroll to position [373, 0]
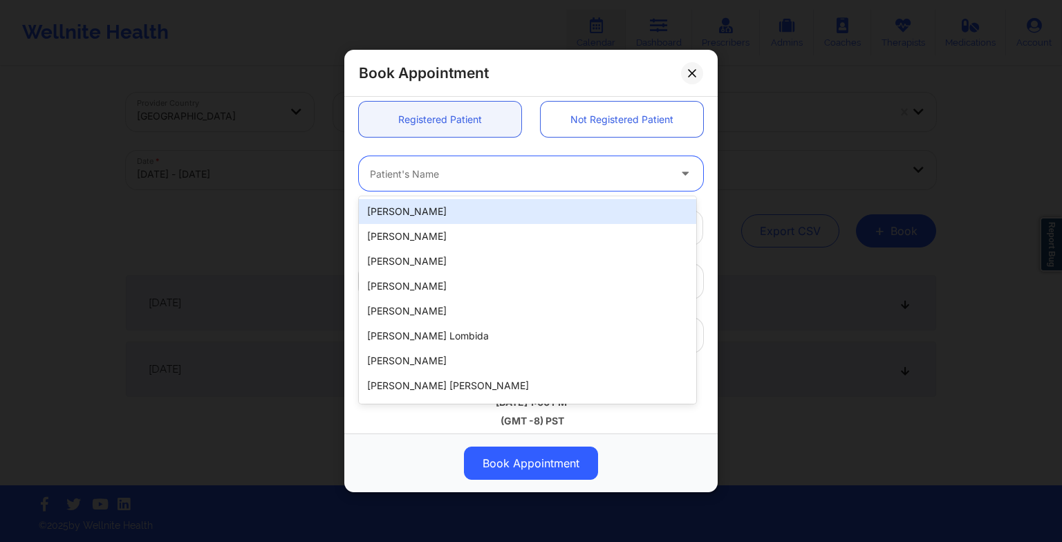
click at [449, 175] on div at bounding box center [519, 173] width 299 height 17
type input "m"
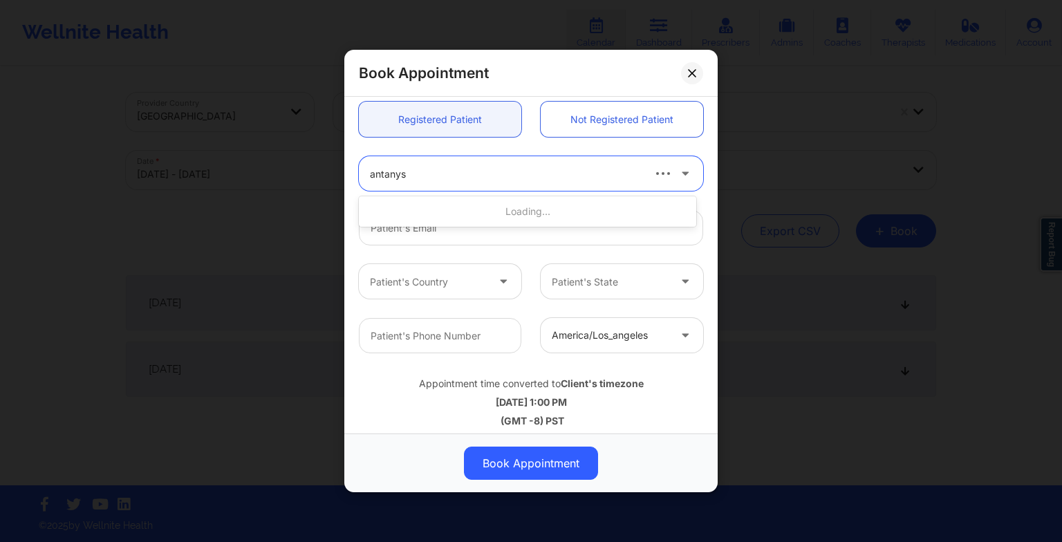
type input "antany"
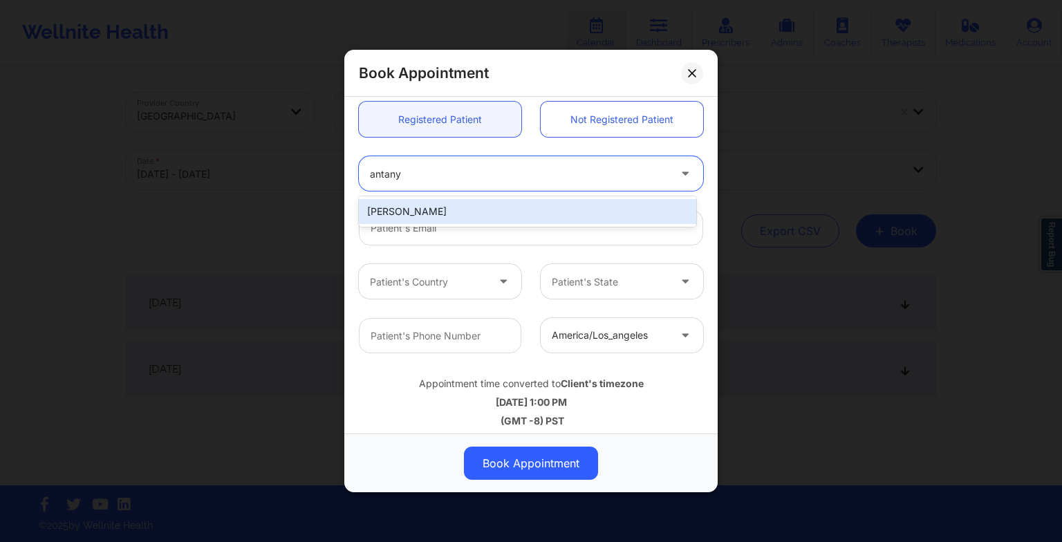
click at [458, 216] on div "[PERSON_NAME]" at bounding box center [527, 211] width 337 height 25
type input "[EMAIL_ADDRESS][DOMAIN_NAME]"
type input "[PHONE_NUMBER]"
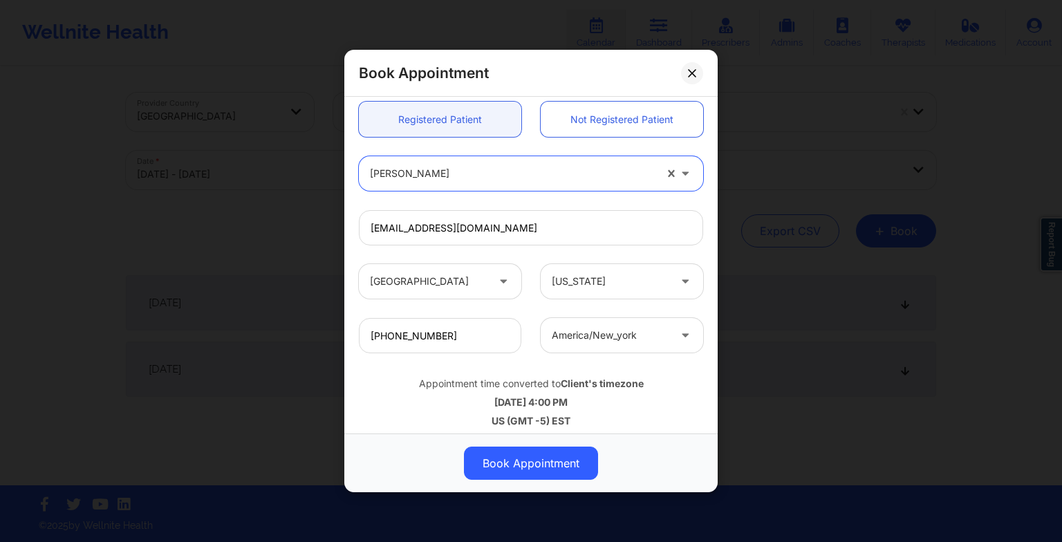
scroll to position [381, 0]
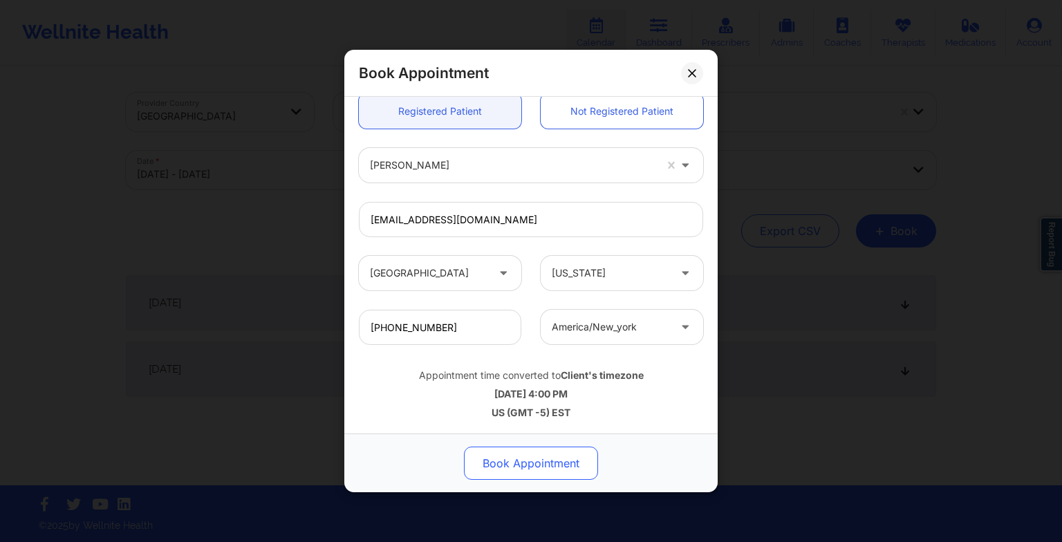
click at [548, 456] on button "Book Appointment" at bounding box center [531, 463] width 134 height 33
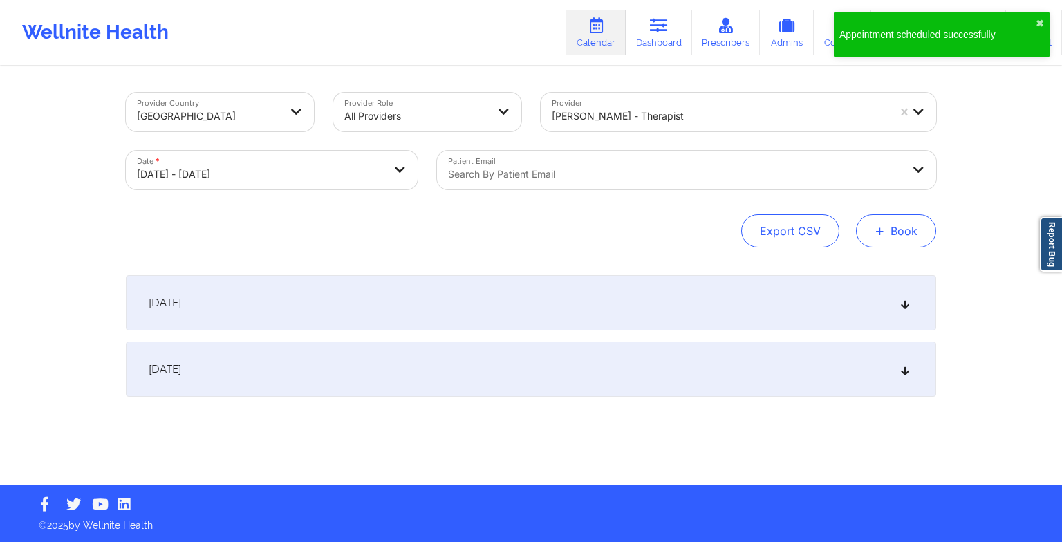
click at [878, 234] on span "+" at bounding box center [880, 231] width 10 height 8
click at [849, 269] on button "Therapy Session" at bounding box center [873, 274] width 106 height 23
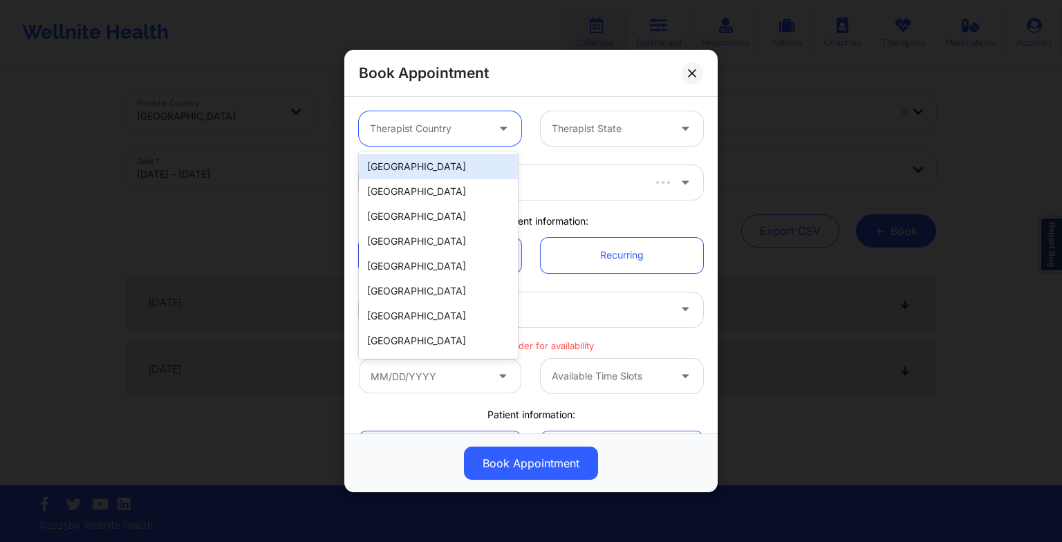
click at [445, 112] on div "Therapist Country" at bounding box center [423, 128] width 129 height 35
click at [436, 171] on div "[GEOGRAPHIC_DATA]" at bounding box center [438, 166] width 159 height 25
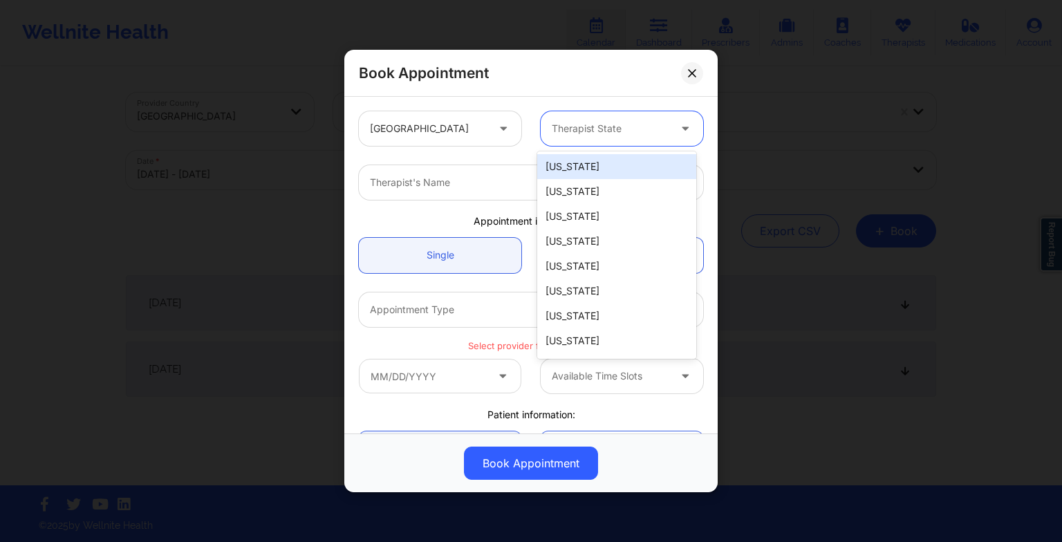
click at [552, 131] on input "text" at bounding box center [553, 129] width 3 height 14
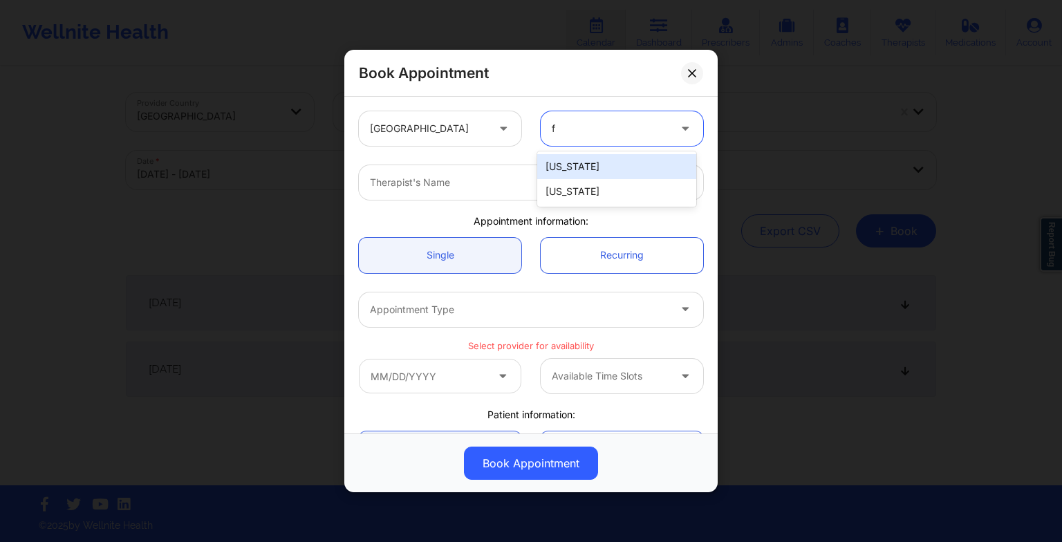
type input "fl"
click at [562, 174] on div "[US_STATE]" at bounding box center [616, 166] width 159 height 25
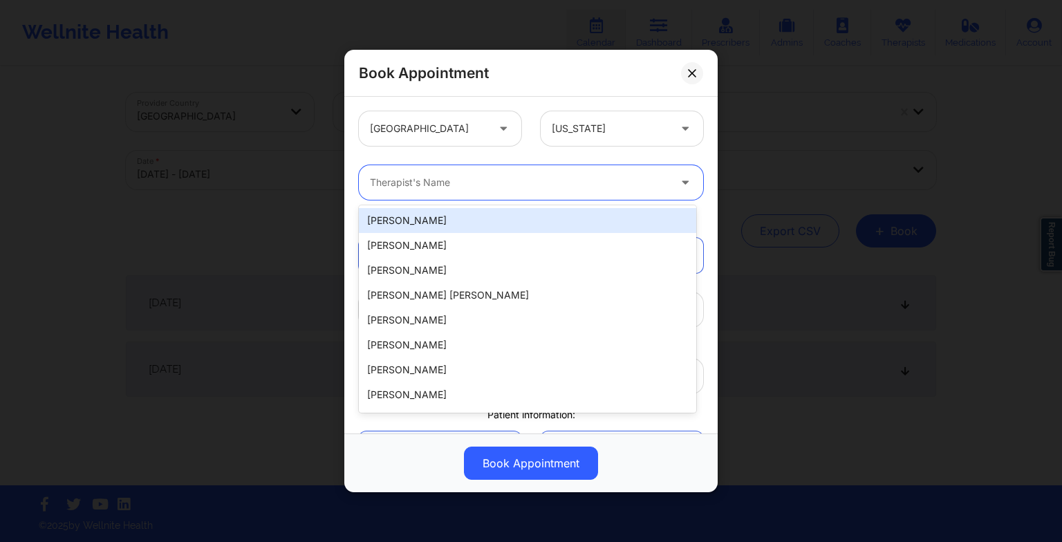
click at [542, 183] on div at bounding box center [519, 182] width 299 height 17
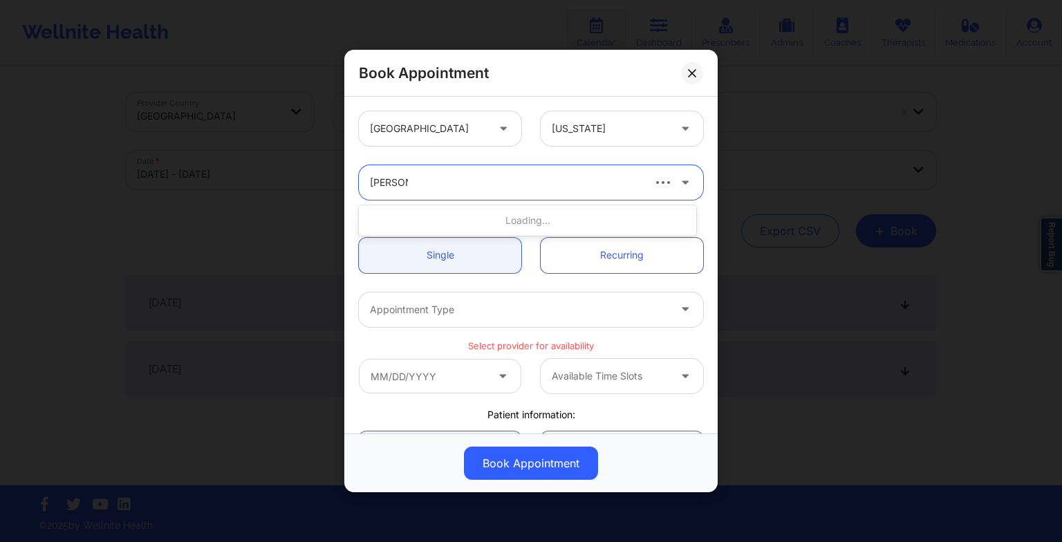
type input "[PERSON_NAME]"
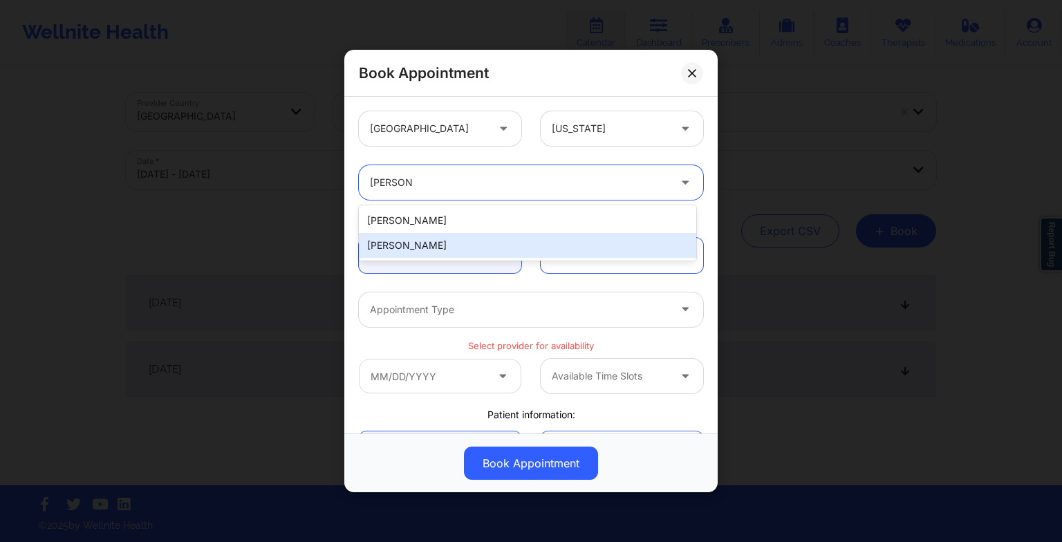
click at [442, 233] on div "[PERSON_NAME]" at bounding box center [527, 245] width 337 height 25
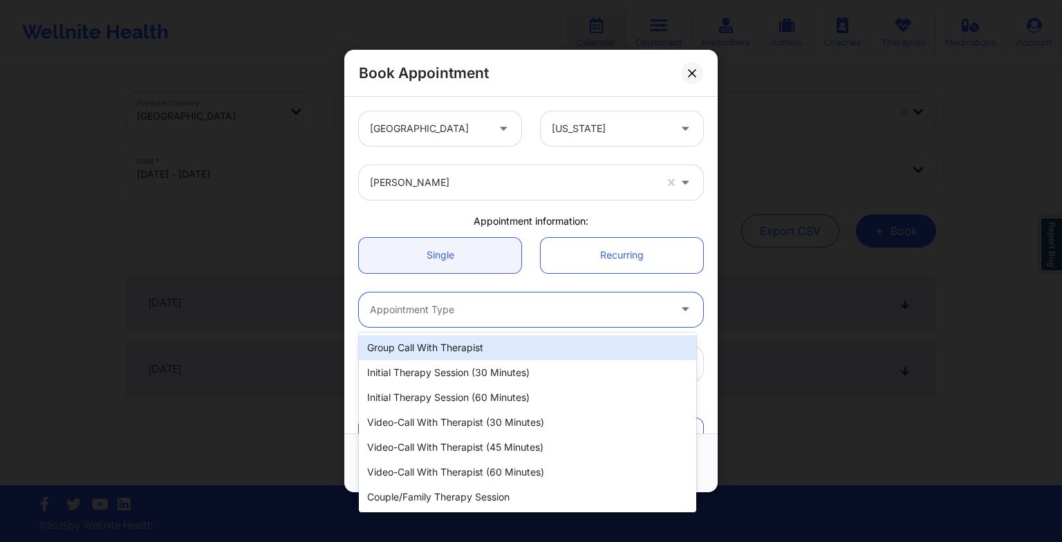
click at [418, 304] on div at bounding box center [519, 309] width 299 height 17
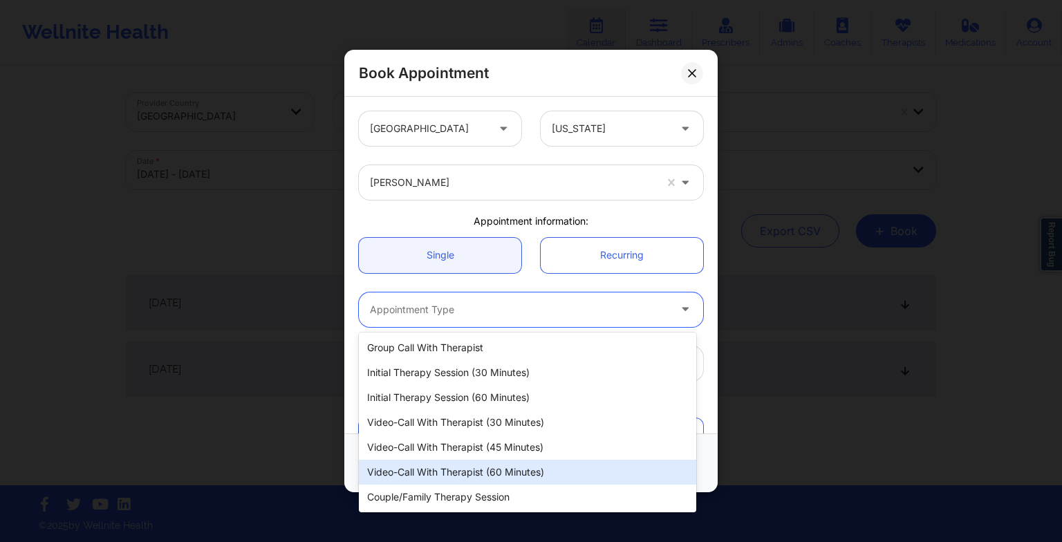
click at [437, 462] on div "Video-Call with Therapist (60 minutes)" at bounding box center [527, 472] width 337 height 25
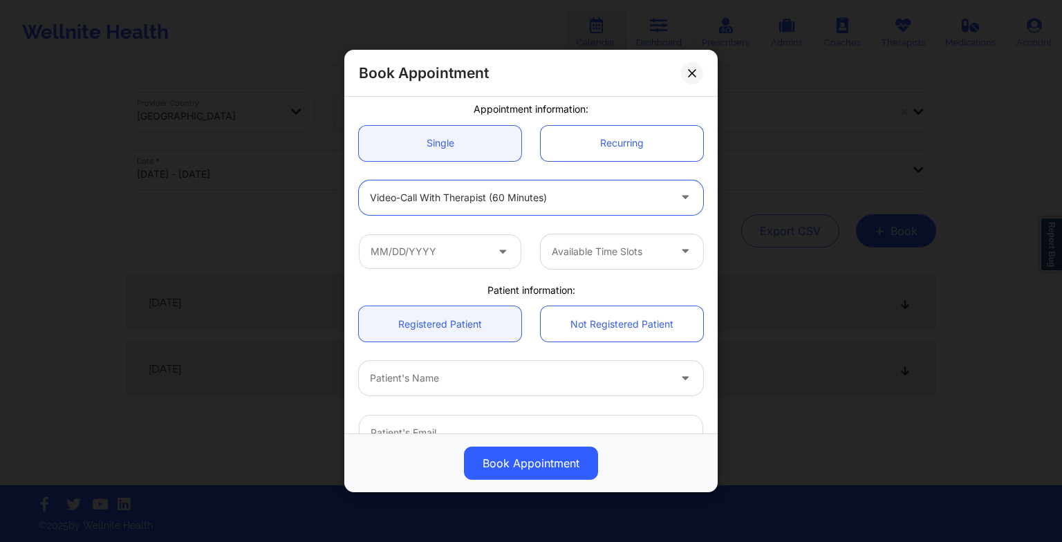
scroll to position [115, 0]
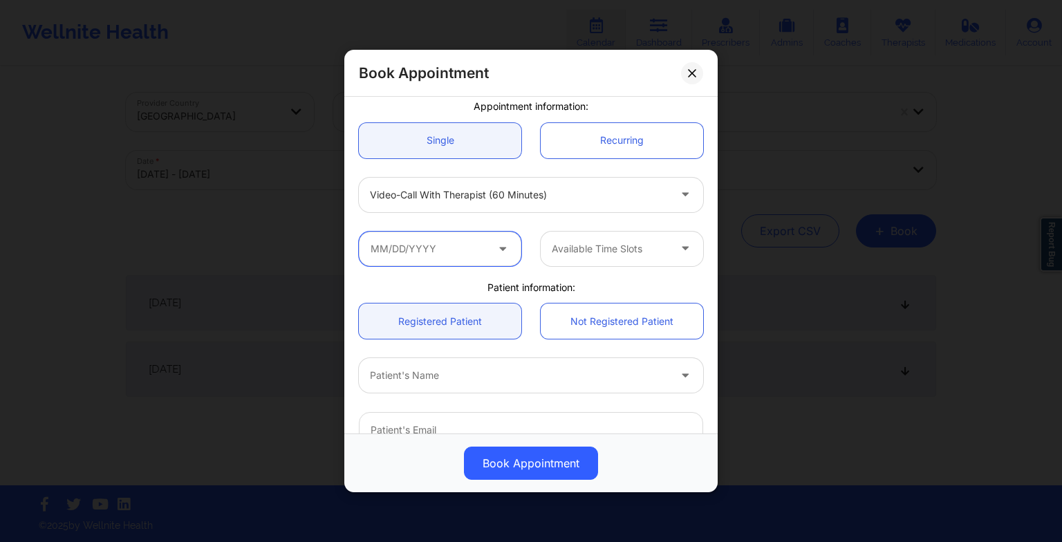
click at [424, 240] on input "text" at bounding box center [440, 249] width 162 height 35
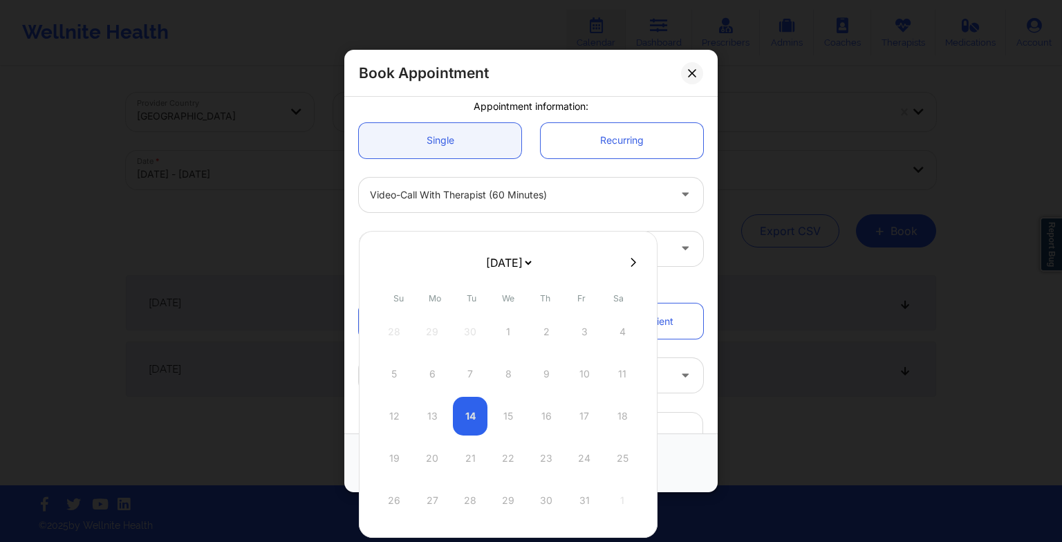
click at [633, 267] on button at bounding box center [633, 263] width 14 height 12
select select "2025-10"
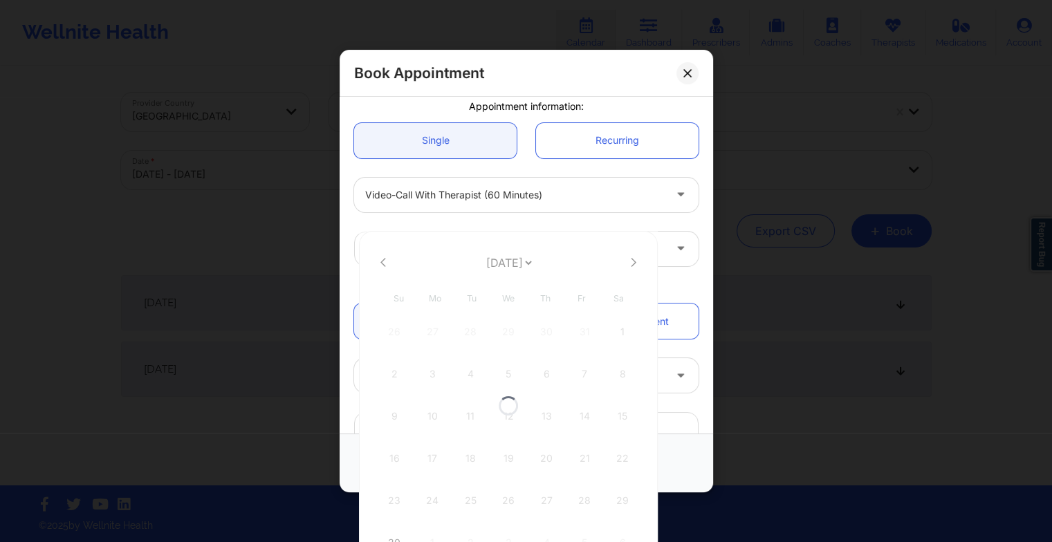
select select "2025-10"
click at [631, 261] on icon at bounding box center [634, 262] width 6 height 10
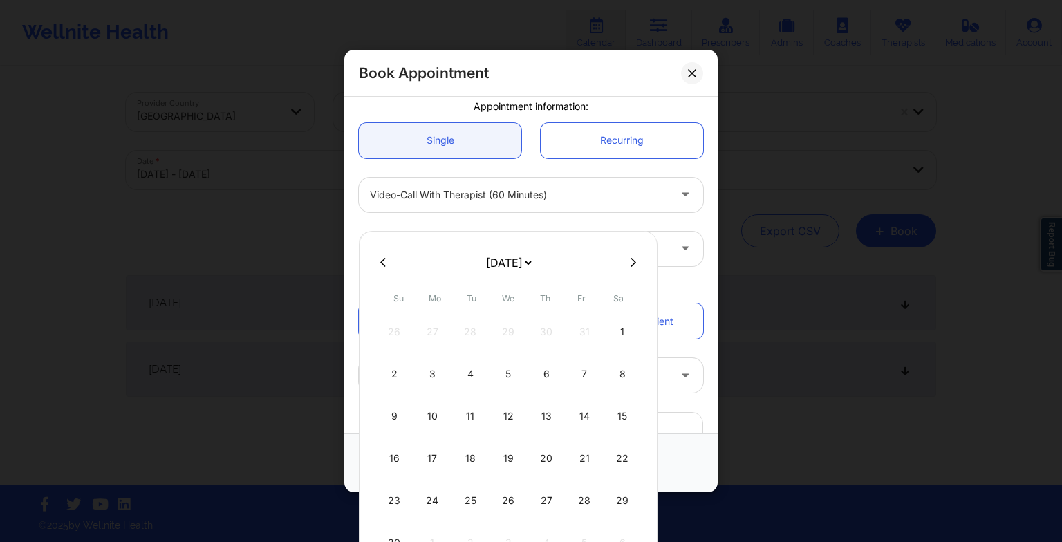
select select "2025-11"
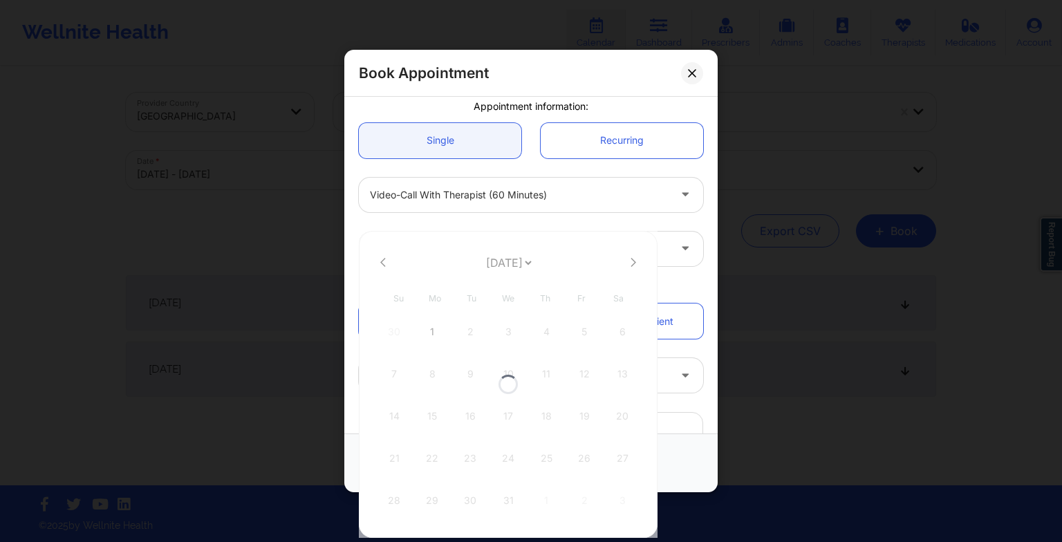
select select "2025-11"
click at [468, 504] on div "30" at bounding box center [470, 500] width 35 height 39
type input "[DATE]"
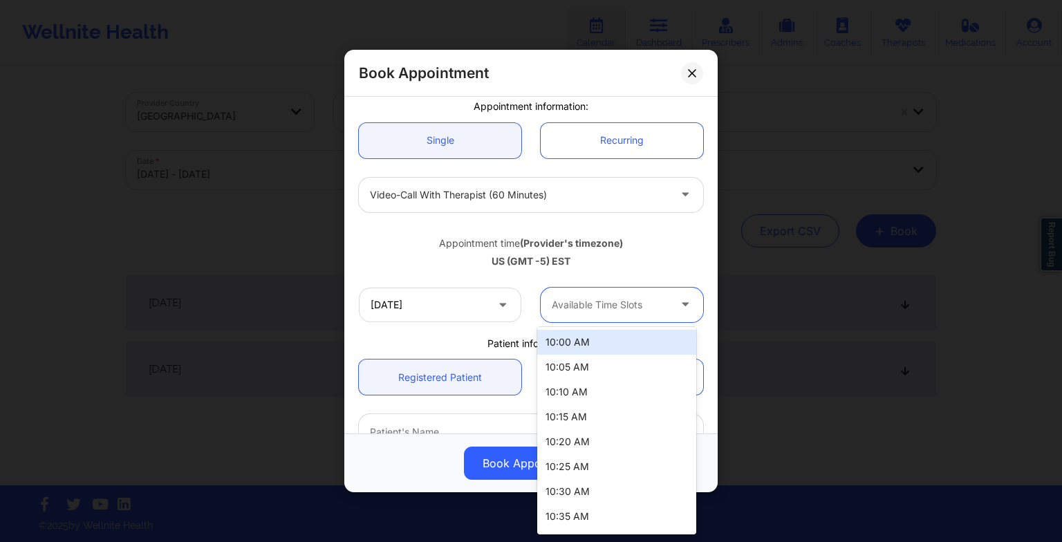
click at [601, 319] on div "Available Time Slots" at bounding box center [605, 305] width 129 height 35
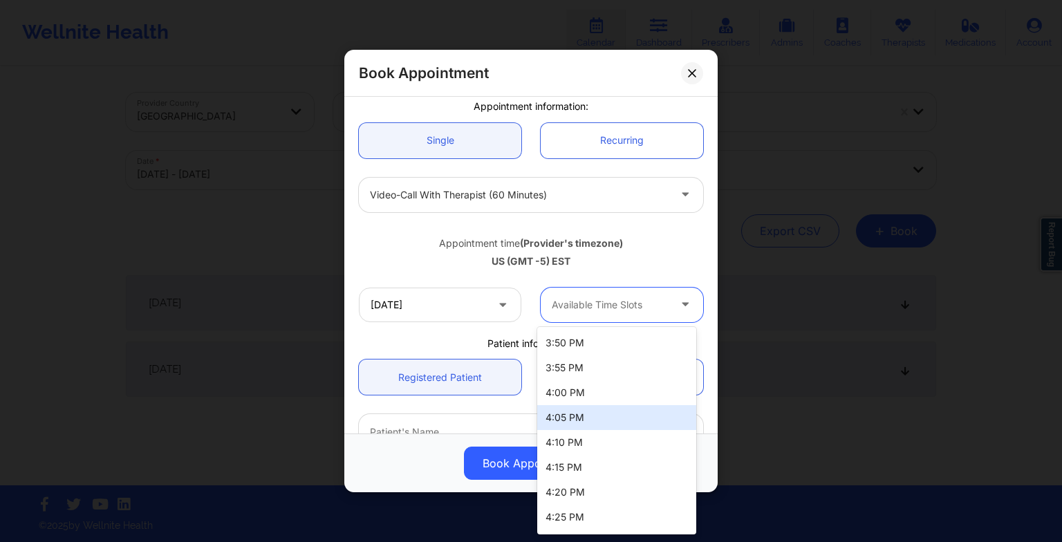
scroll to position [1742, 0]
click at [569, 391] on div "4:00 PM" at bounding box center [616, 392] width 159 height 25
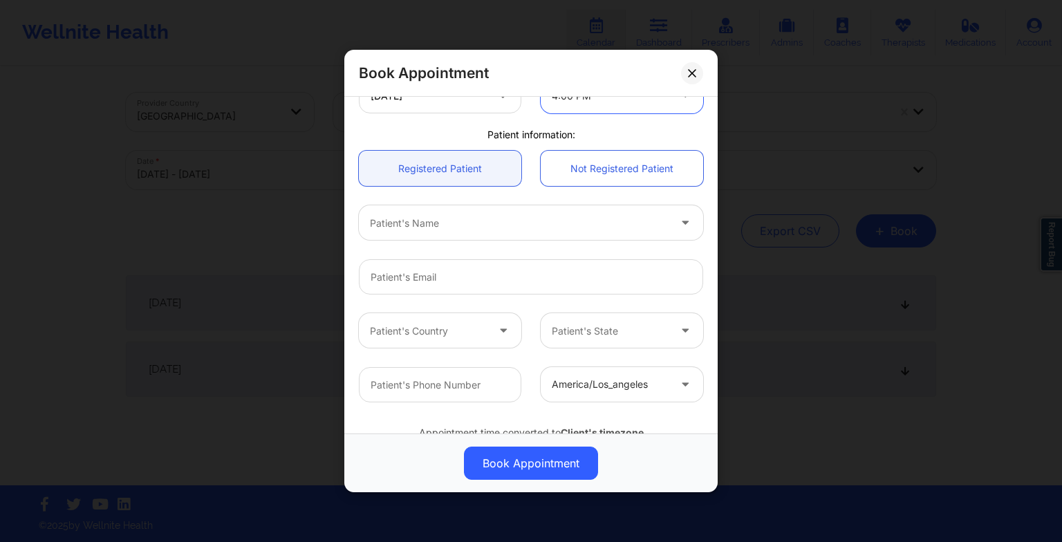
scroll to position [332, 0]
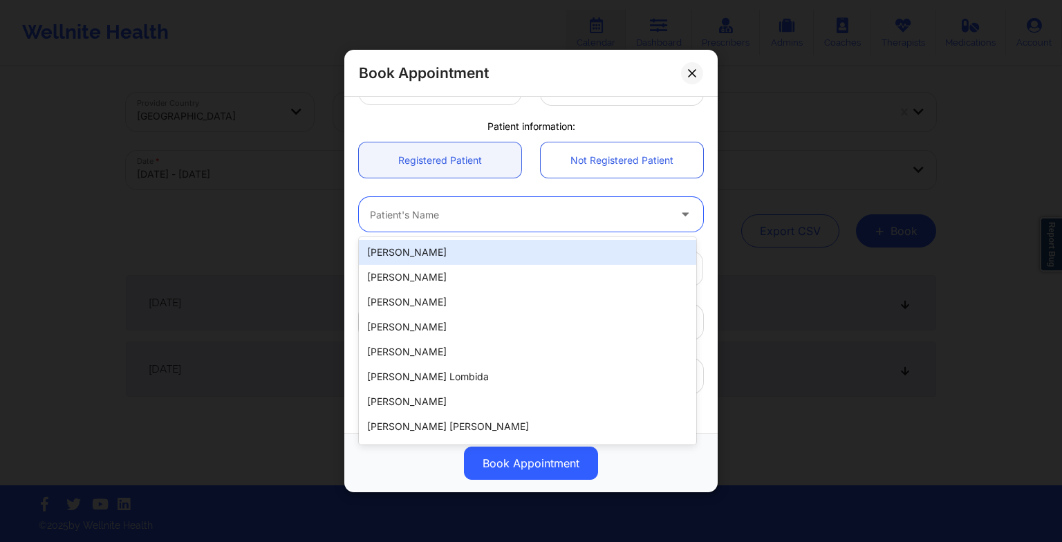
click at [448, 225] on div "Patient's Name" at bounding box center [514, 214] width 311 height 35
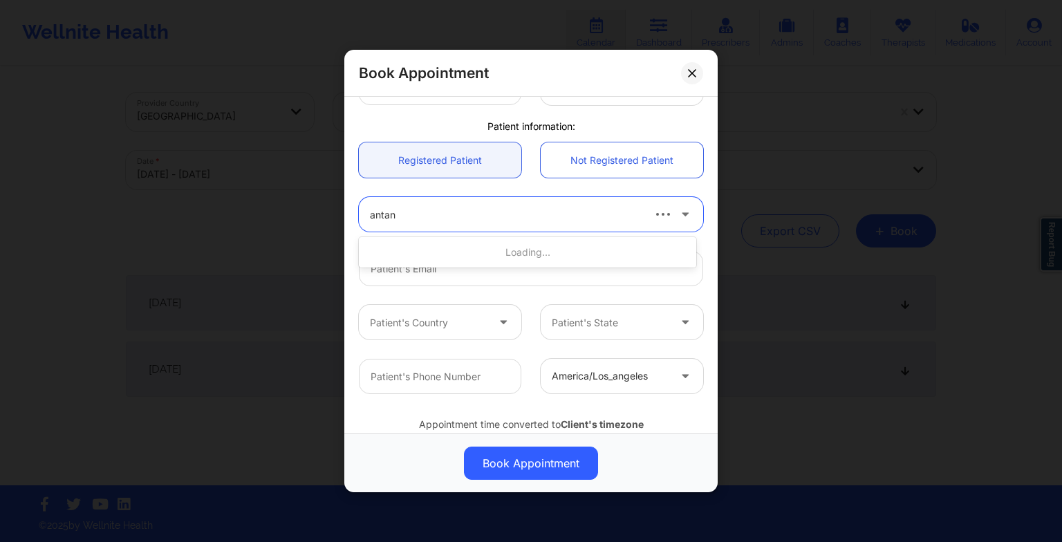
type input "antany"
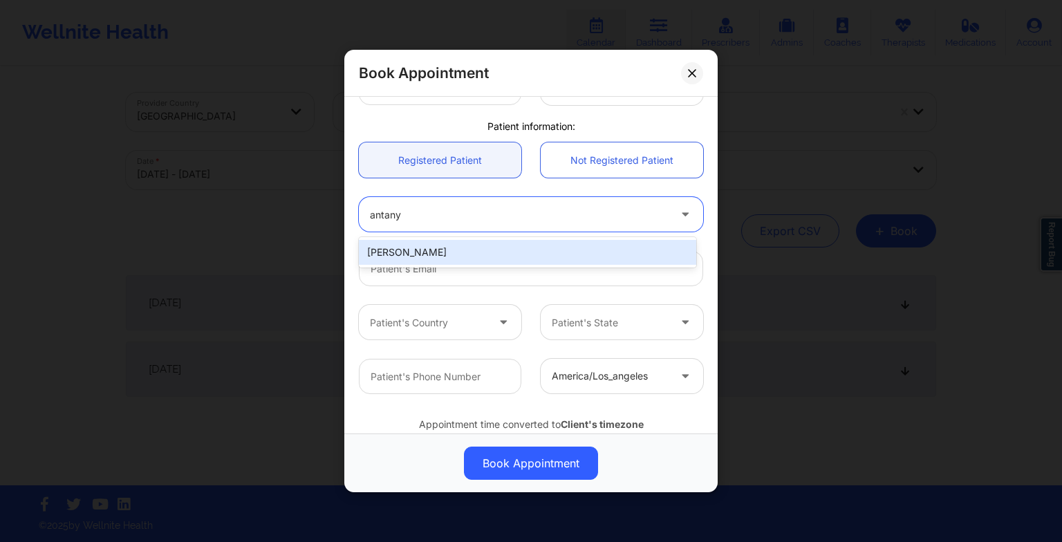
click at [427, 259] on div "[PERSON_NAME]" at bounding box center [527, 252] width 337 height 25
type input "[EMAIL_ADDRESS][DOMAIN_NAME]"
type input "[PHONE_NUMBER]"
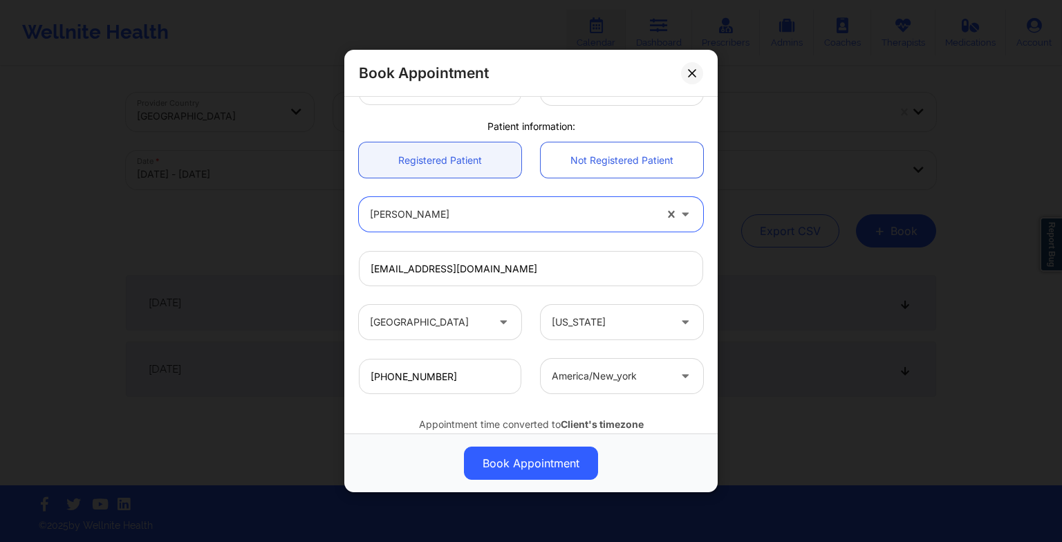
scroll to position [381, 0]
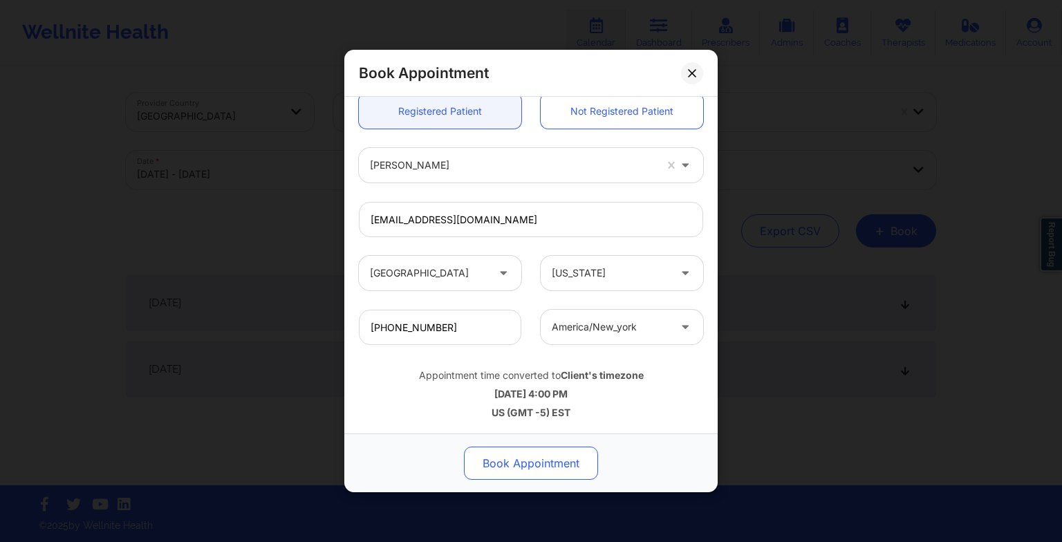
click at [537, 459] on button "Book Appointment" at bounding box center [531, 463] width 134 height 33
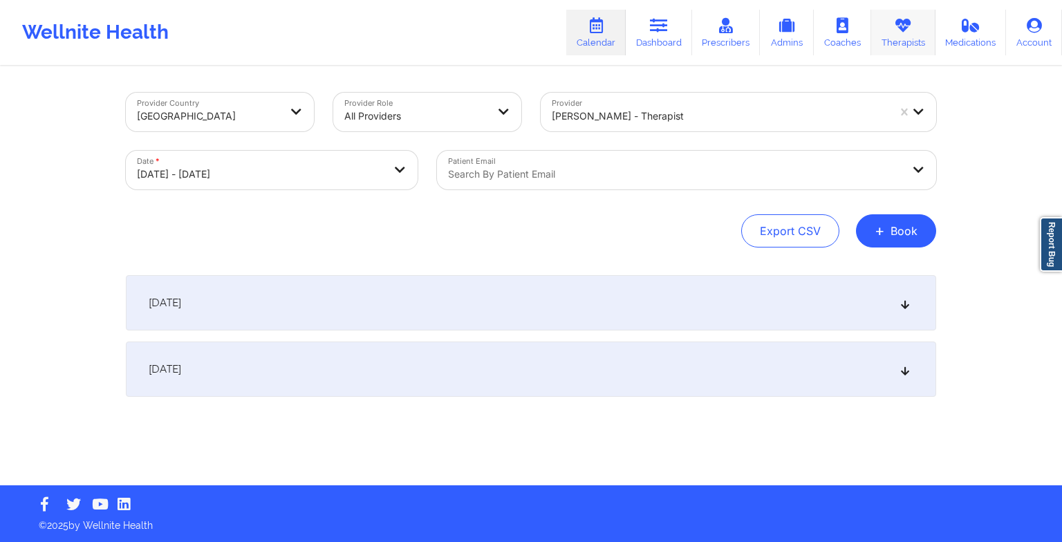
click at [887, 29] on link "Therapists" at bounding box center [903, 33] width 64 height 46
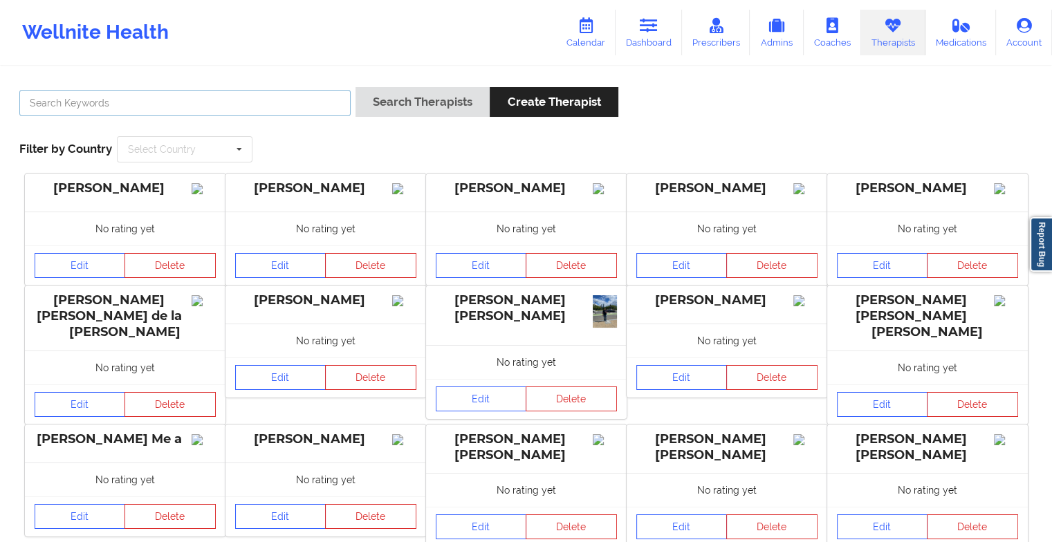
click at [288, 97] on input "text" at bounding box center [184, 103] width 331 height 26
paste input "[PERSON_NAME]"
type input "[PERSON_NAME]"
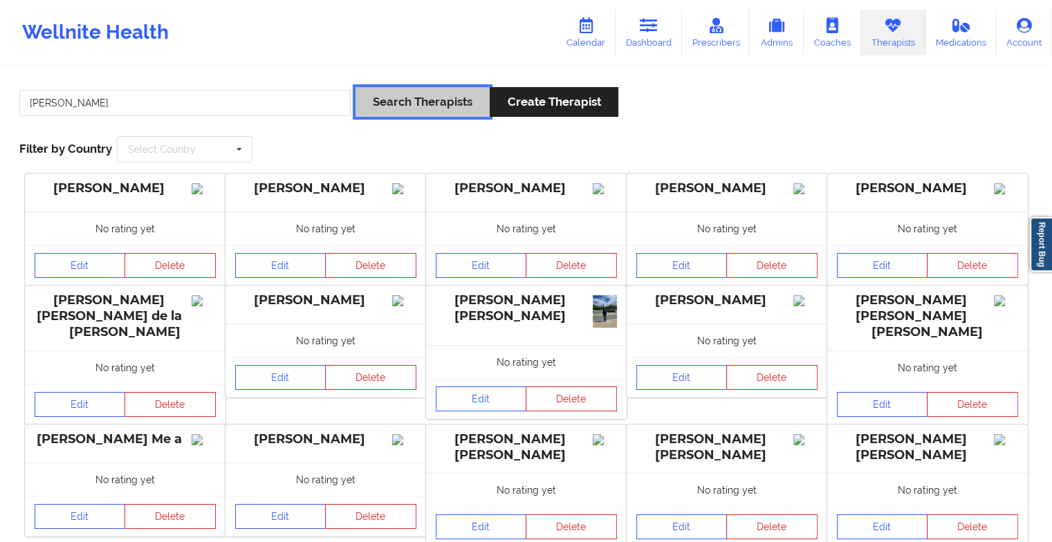
click at [425, 111] on button "Search Therapists" at bounding box center [422, 102] width 134 height 30
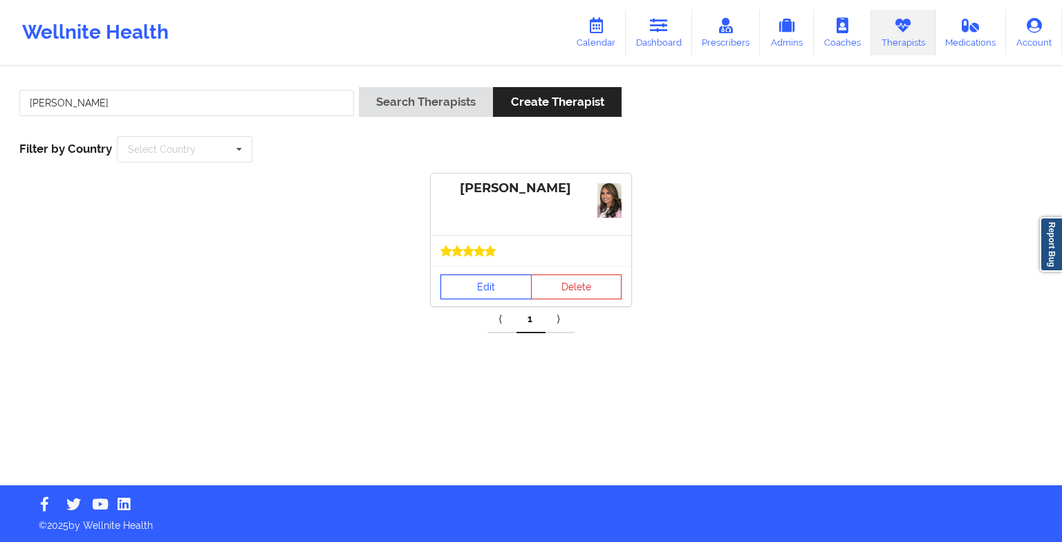
click at [461, 283] on link "Edit" at bounding box center [485, 286] width 91 height 25
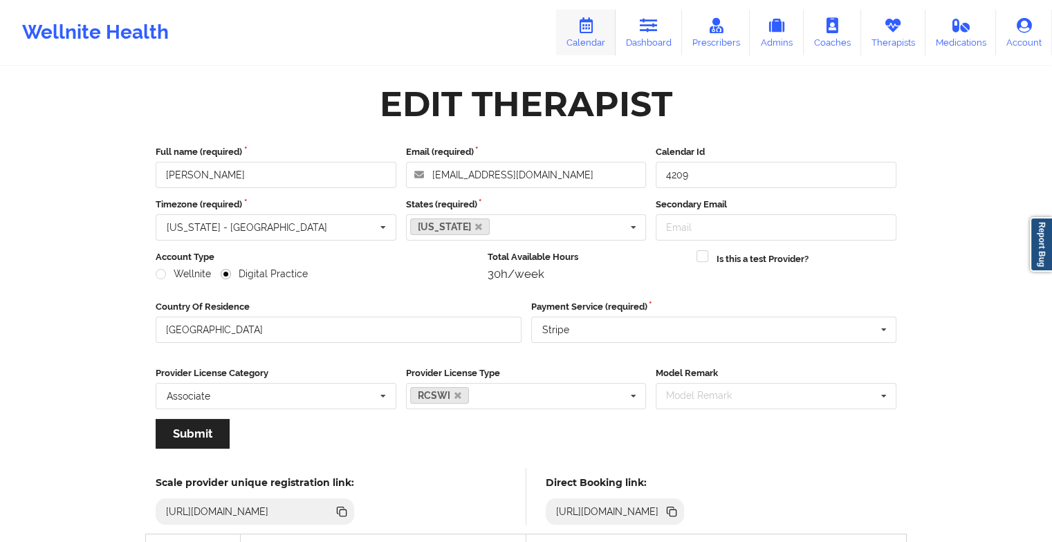
click at [595, 30] on icon at bounding box center [586, 25] width 18 height 15
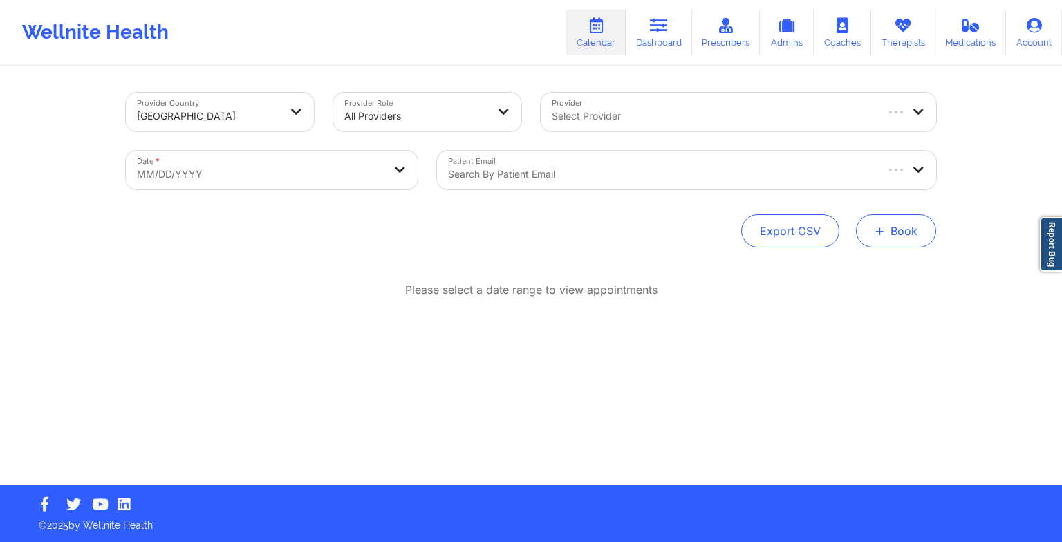
click at [882, 232] on span "+" at bounding box center [880, 231] width 10 height 8
click at [863, 270] on button "Therapy Session" at bounding box center [873, 274] width 106 height 23
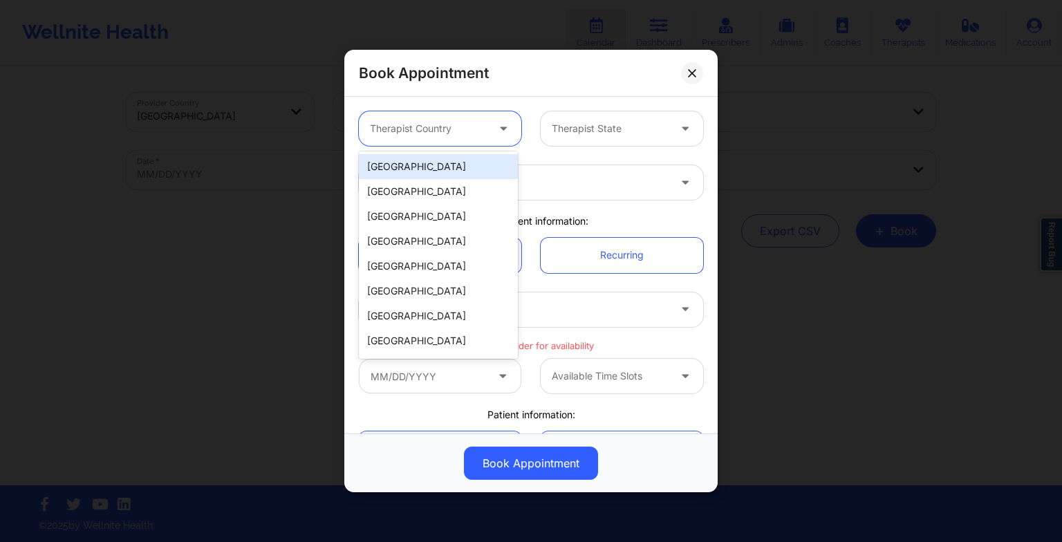
drag, startPoint x: 460, startPoint y: 141, endPoint x: 460, endPoint y: 160, distance: 19.4
click at [460, 160] on body "Wellnite Health Calendar Dashboard Prescribers Admins Coaches Therapists Medica…" at bounding box center [531, 271] width 1062 height 542
click at [460, 160] on div "[GEOGRAPHIC_DATA]" at bounding box center [438, 166] width 159 height 25
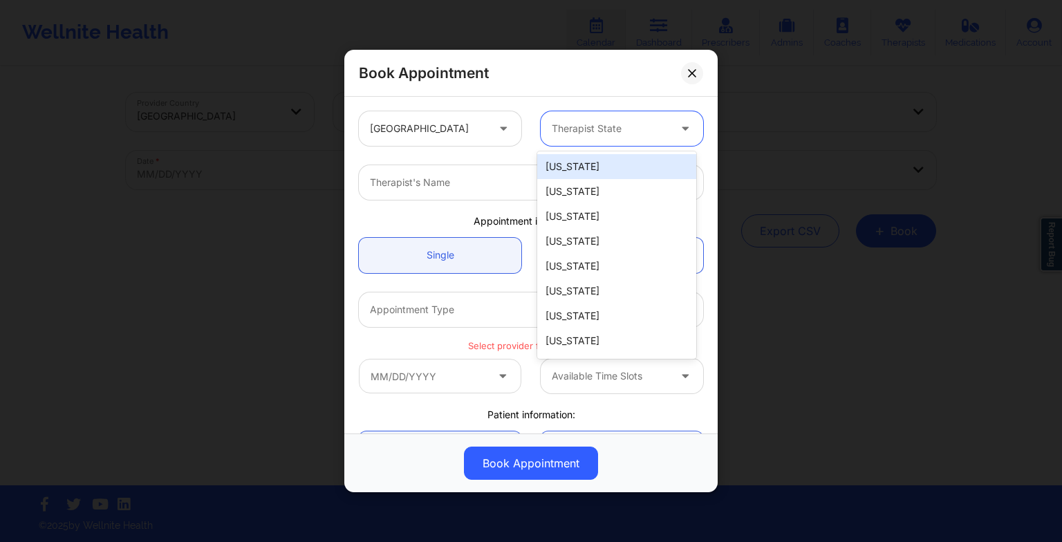
click at [598, 138] on div "Therapist State" at bounding box center [605, 128] width 129 height 35
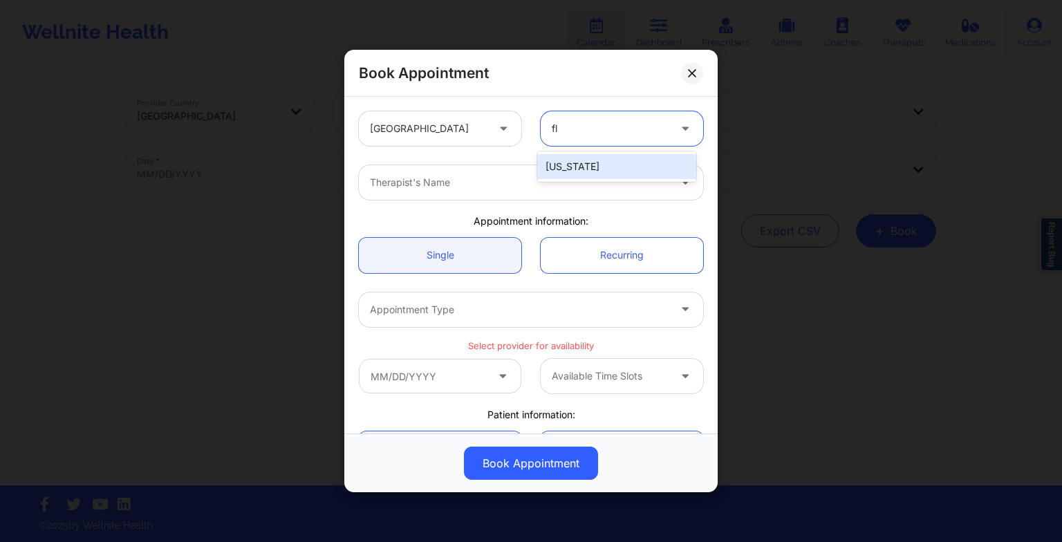
type input "flo"
click at [567, 171] on div "[US_STATE]" at bounding box center [616, 166] width 159 height 25
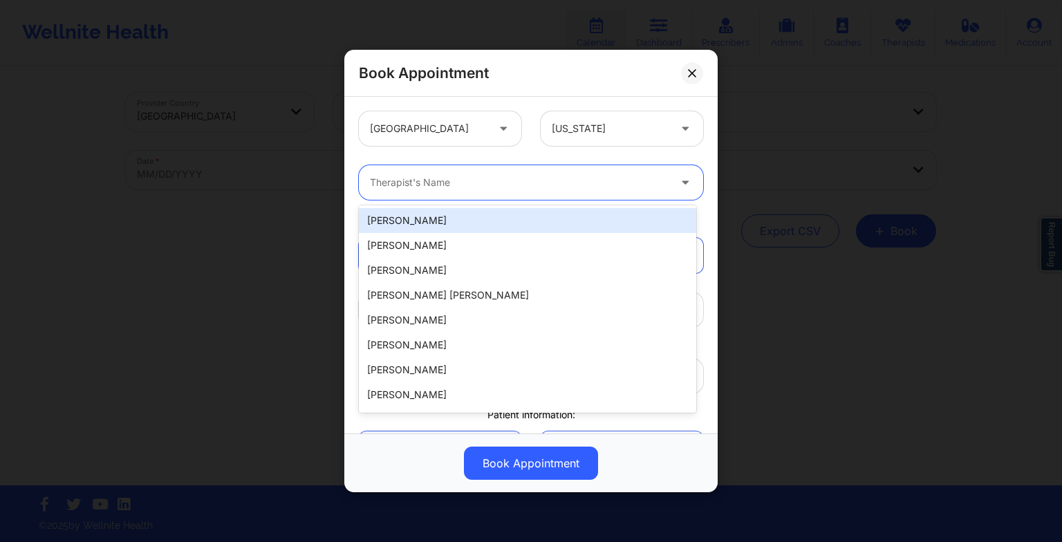
click at [373, 183] on input "Provider" at bounding box center [371, 183] width 3 height 14
paste input "[PERSON_NAME]"
type input "[PERSON_NAME]"
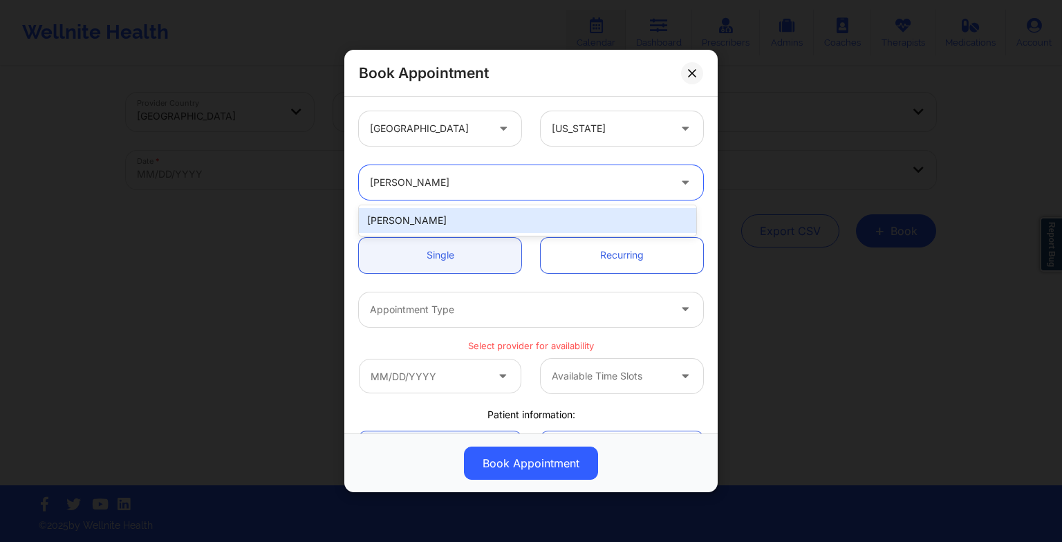
click at [416, 225] on div "[PERSON_NAME]" at bounding box center [527, 220] width 337 height 25
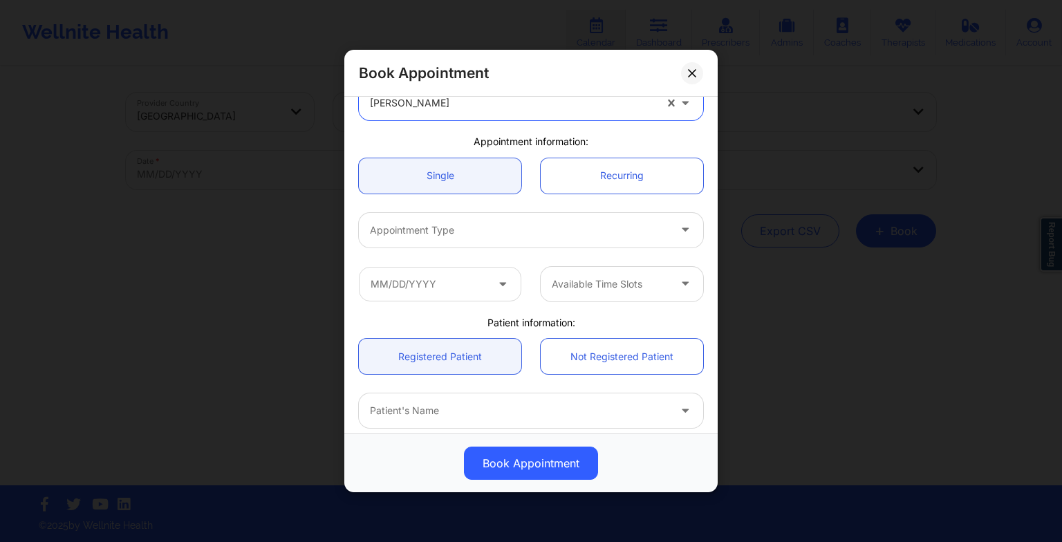
scroll to position [83, 0]
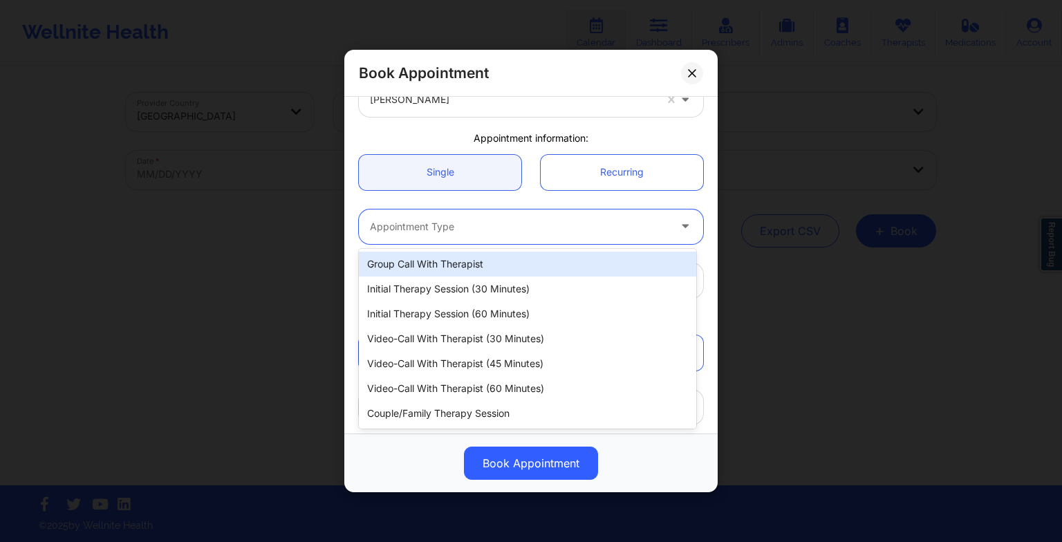
click at [407, 225] on div at bounding box center [519, 226] width 299 height 17
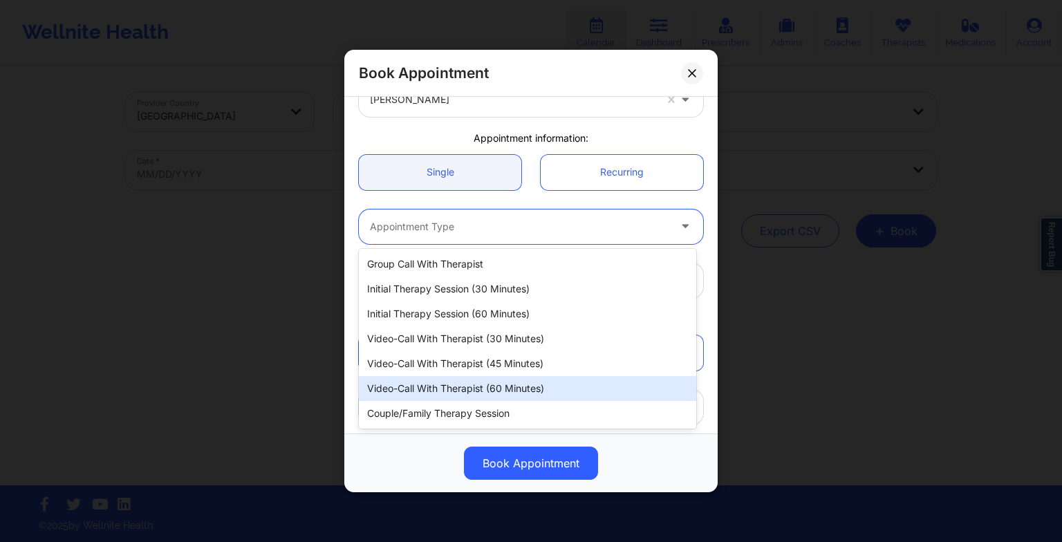
click at [440, 386] on div "Video-Call with Therapist (60 minutes)" at bounding box center [527, 388] width 337 height 25
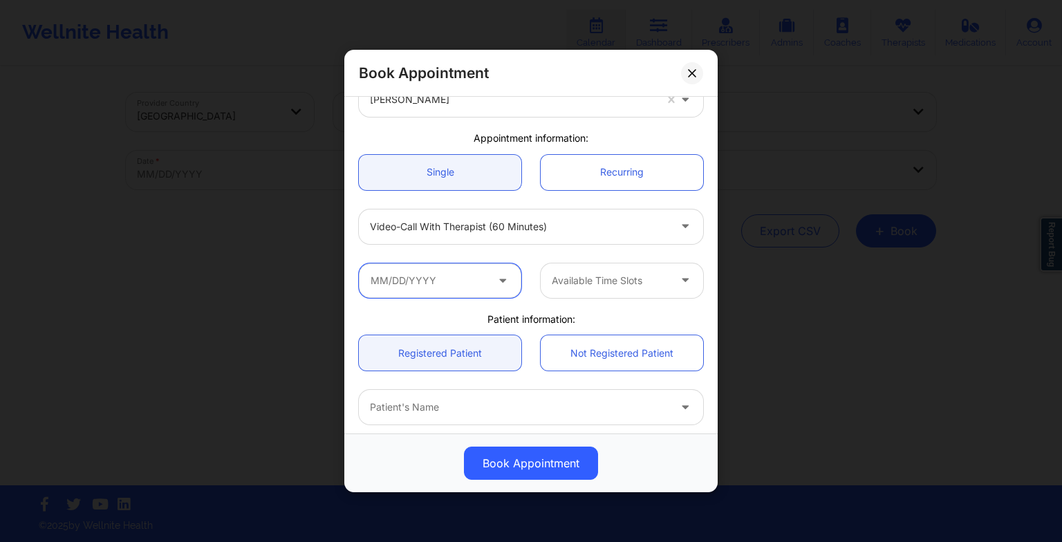
click at [448, 292] on input "text" at bounding box center [440, 280] width 162 height 35
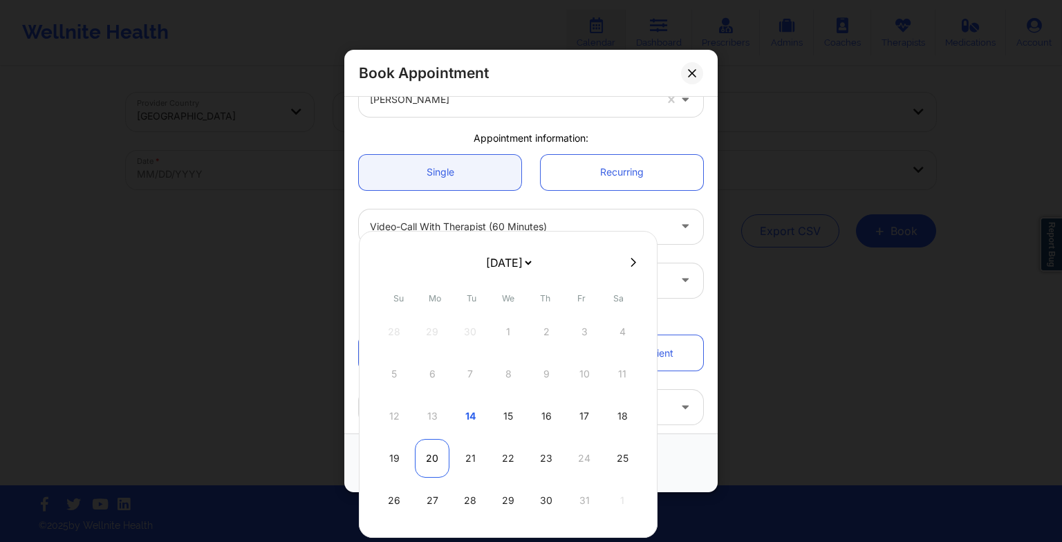
click at [442, 466] on div "20" at bounding box center [432, 458] width 35 height 39
type input "[DATE]"
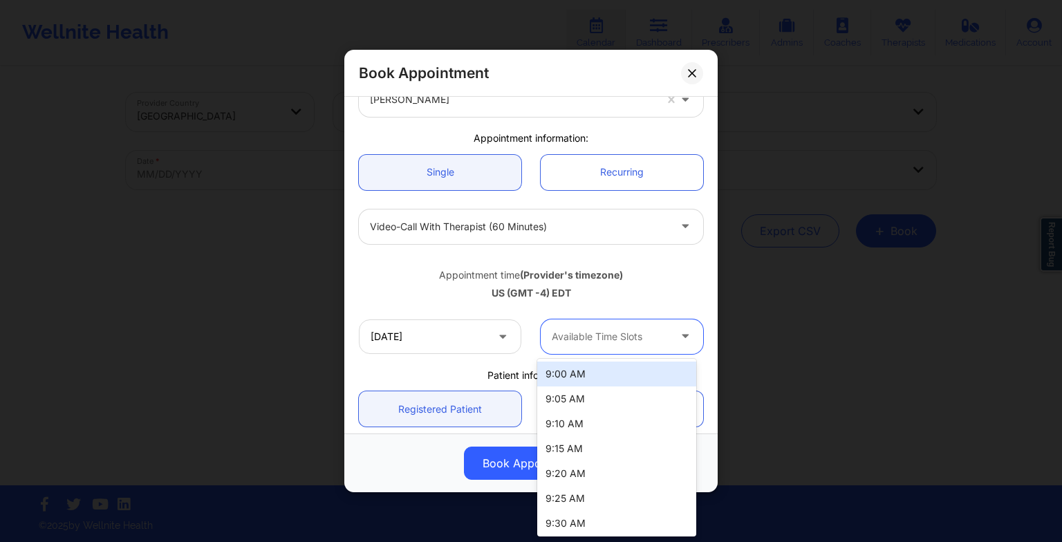
click at [646, 335] on div at bounding box center [610, 336] width 117 height 17
click at [633, 330] on div at bounding box center [610, 336] width 117 height 17
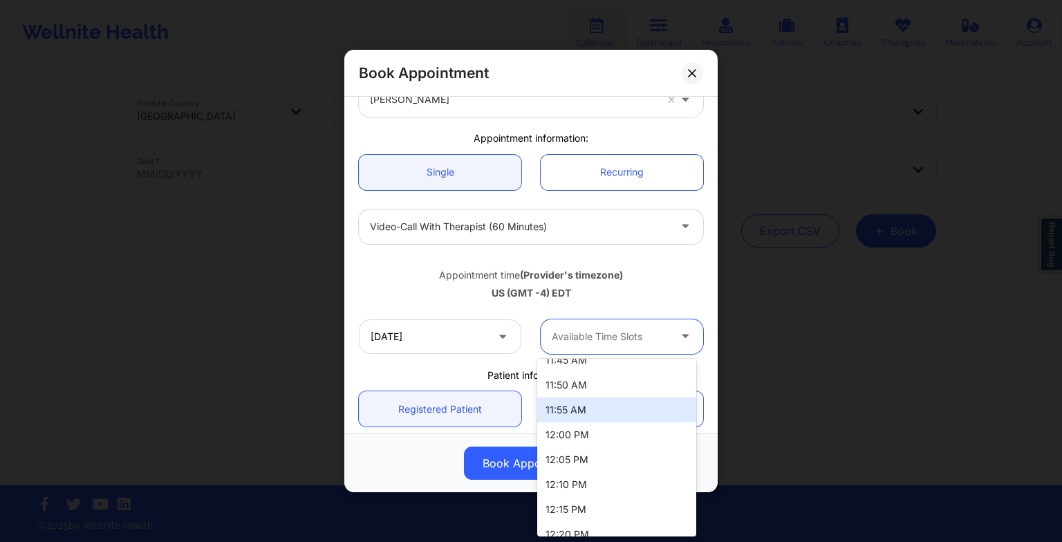
scroll to position [887, 0]
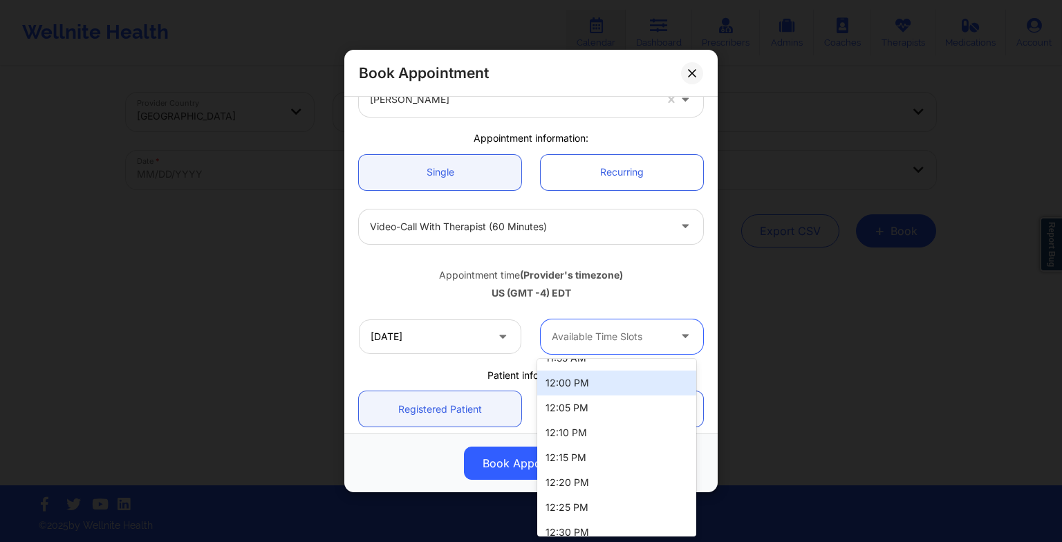
click at [593, 384] on div "12:00 PM" at bounding box center [616, 383] width 159 height 25
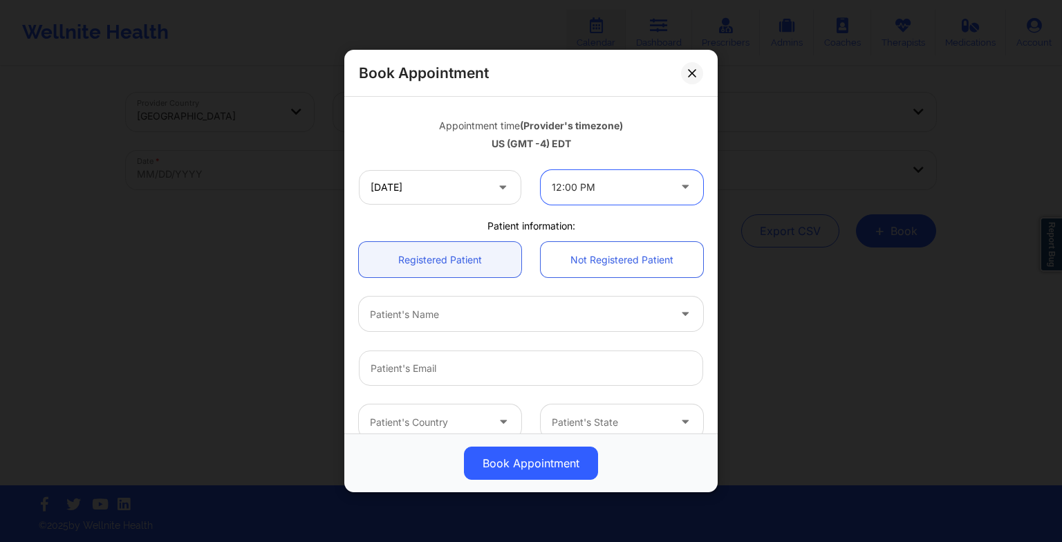
scroll to position [232, 0]
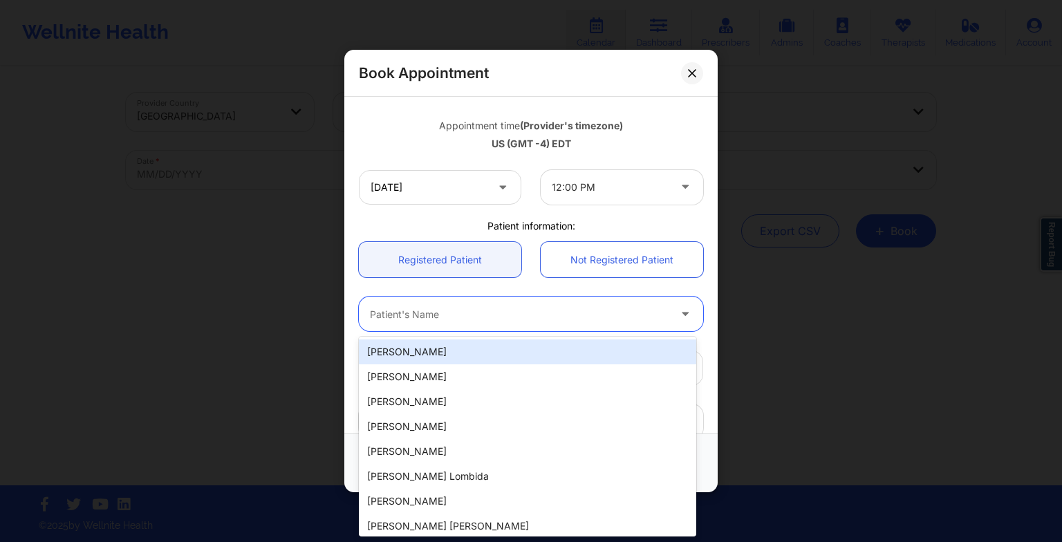
click at [541, 308] on div at bounding box center [519, 314] width 299 height 17
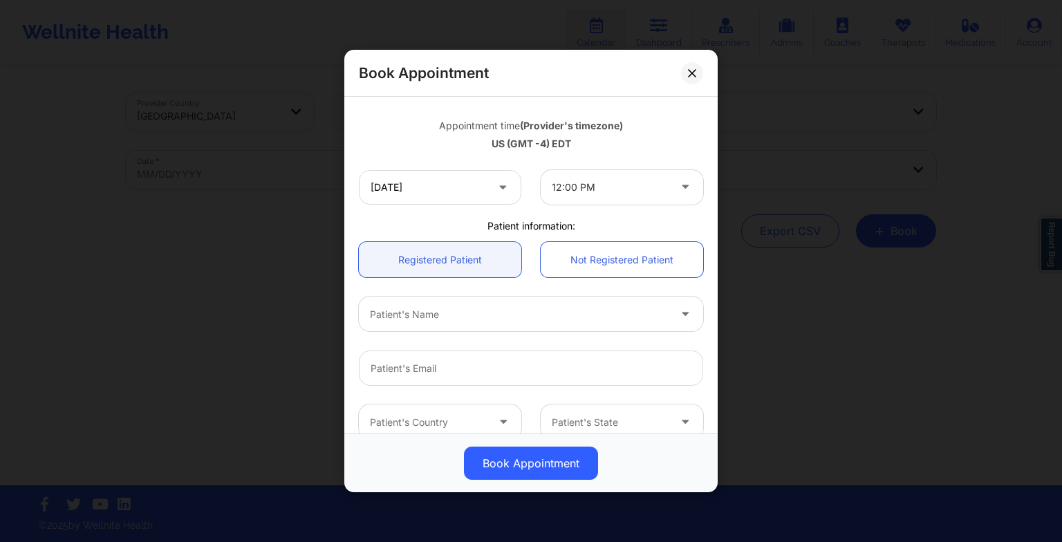
click at [611, 227] on div "Patient information:" at bounding box center [531, 226] width 364 height 14
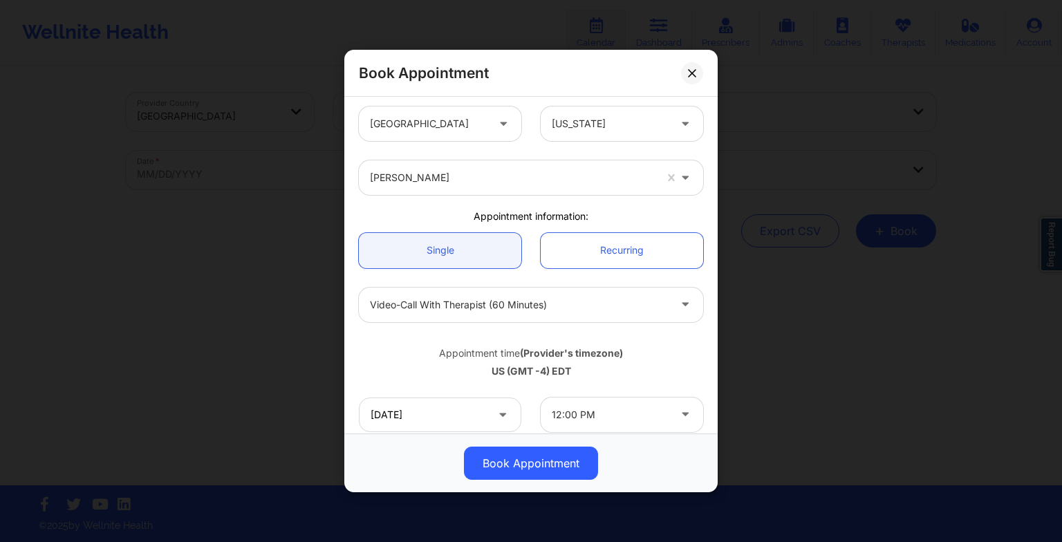
scroll to position [0, 0]
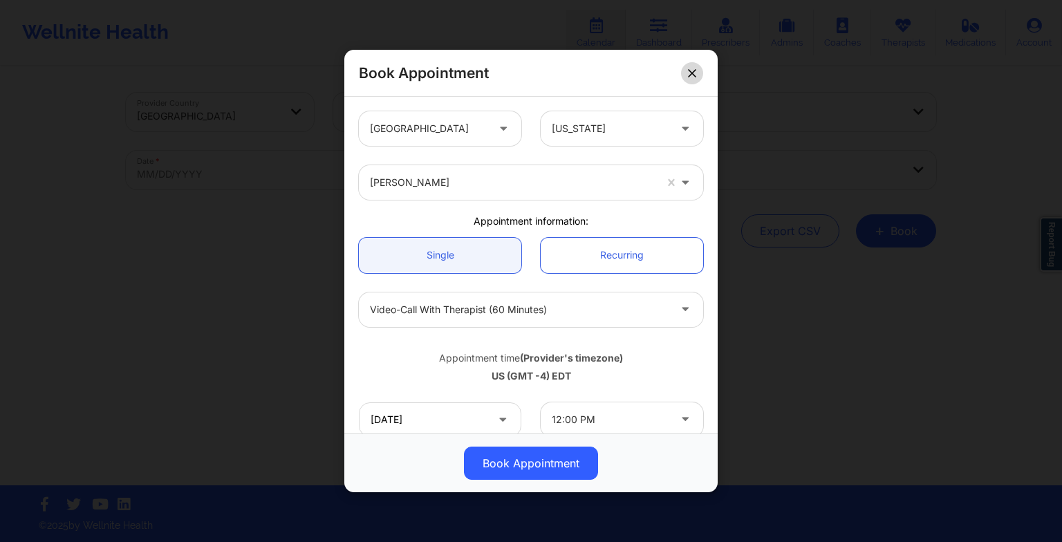
click at [694, 80] on button at bounding box center [692, 73] width 22 height 22
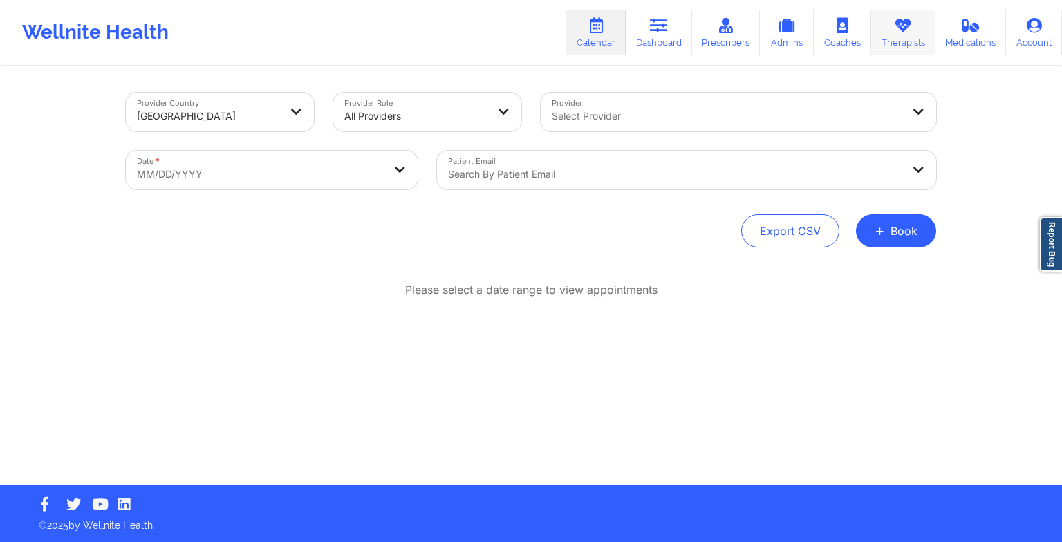
click at [918, 39] on link "Therapists" at bounding box center [903, 33] width 64 height 46
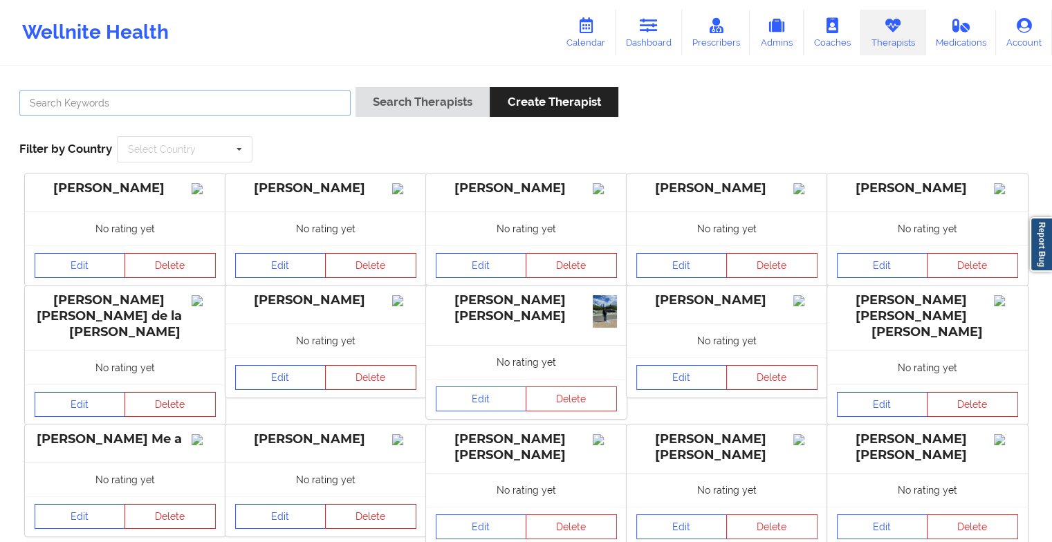
click at [294, 105] on input "text" at bounding box center [184, 103] width 331 height 26
type input "[PERSON_NAME]"
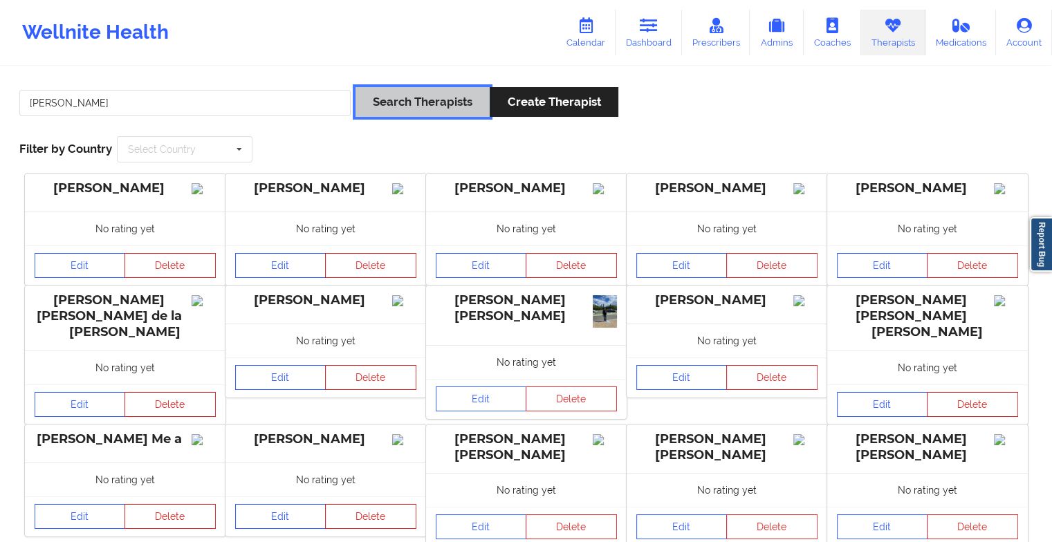
click at [389, 96] on button "Search Therapists" at bounding box center [422, 102] width 134 height 30
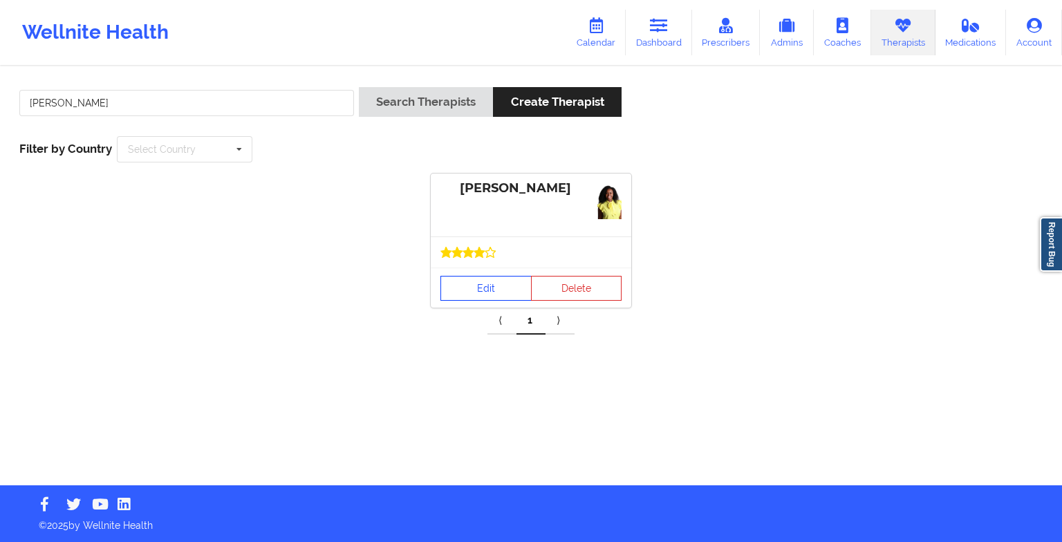
click at [486, 284] on link "Edit" at bounding box center [485, 288] width 91 height 25
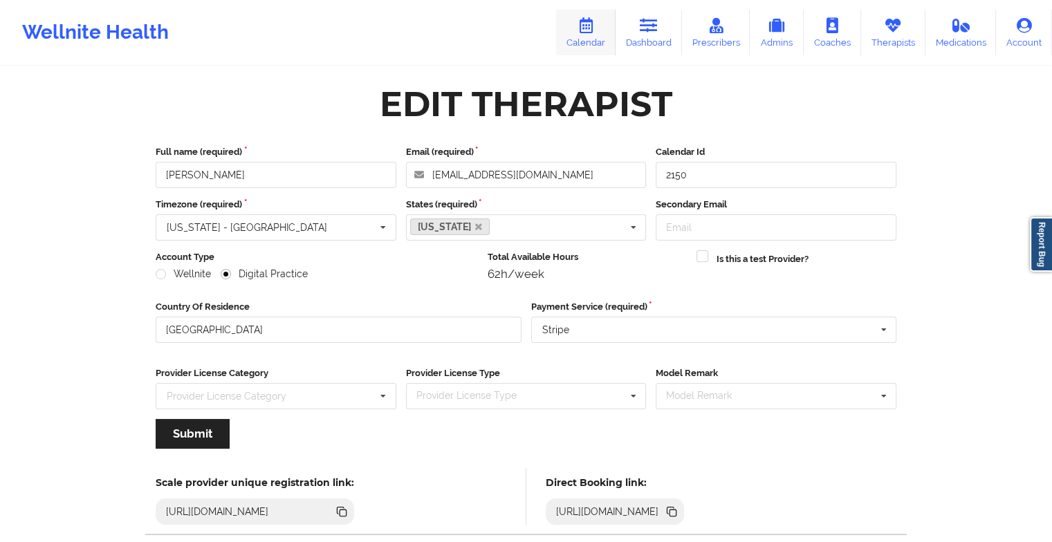
click at [575, 39] on link "Calendar" at bounding box center [585, 33] width 59 height 46
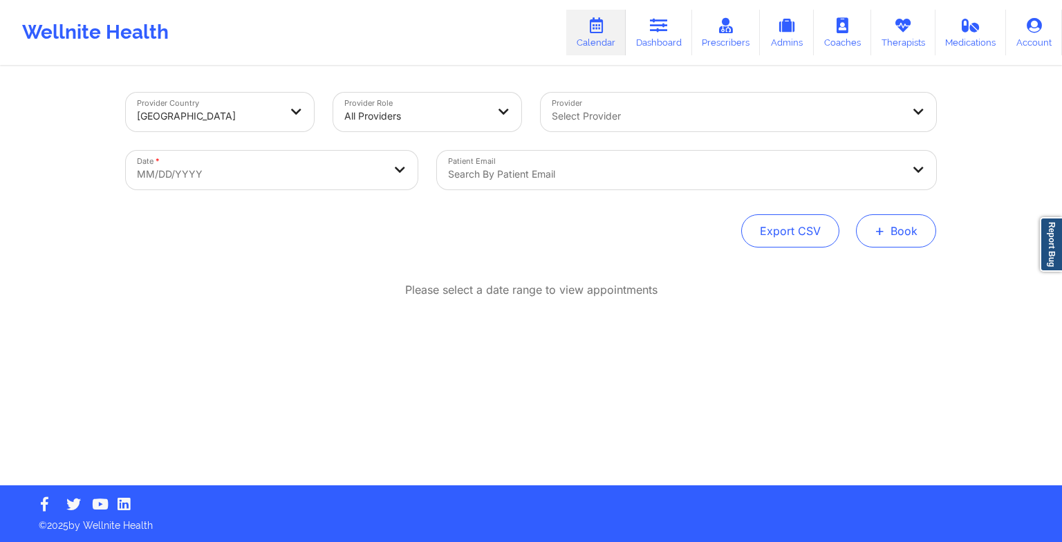
click at [913, 238] on button "+ Book" at bounding box center [896, 230] width 80 height 33
click at [868, 266] on button "Therapy Session" at bounding box center [873, 274] width 106 height 23
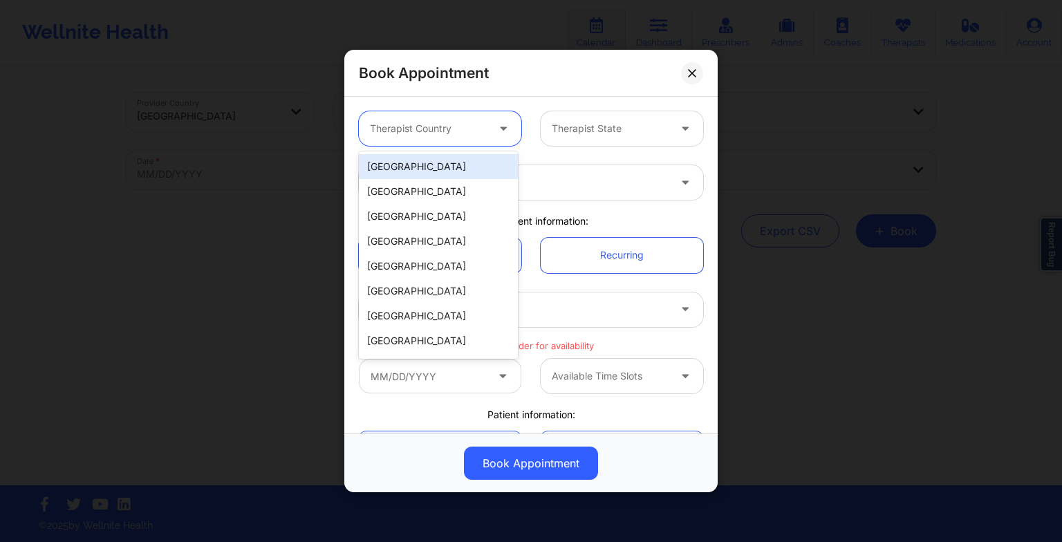
click at [464, 126] on div at bounding box center [428, 128] width 117 height 17
click at [452, 167] on div "[GEOGRAPHIC_DATA]" at bounding box center [438, 166] width 159 height 25
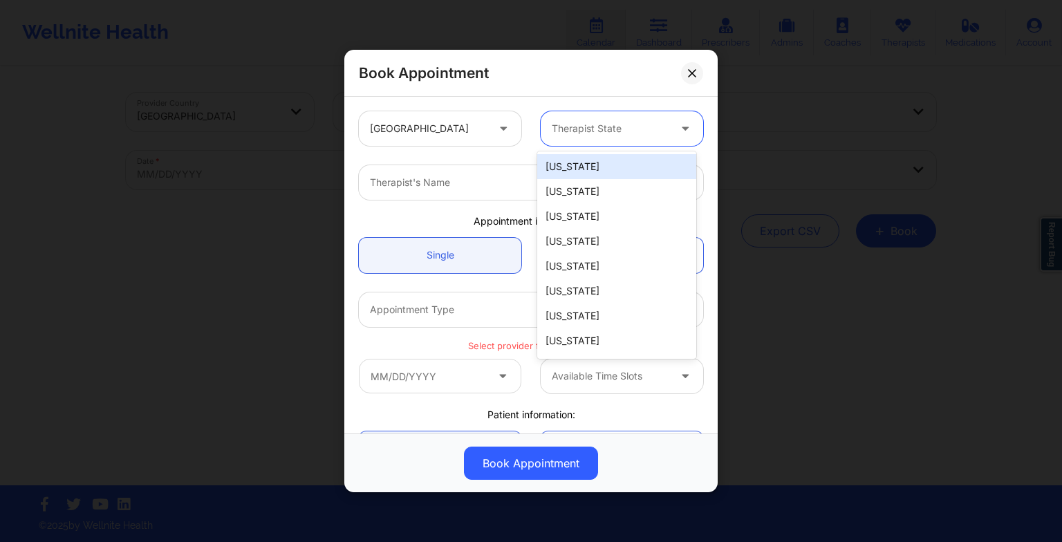
click at [556, 124] on div at bounding box center [610, 128] width 117 height 17
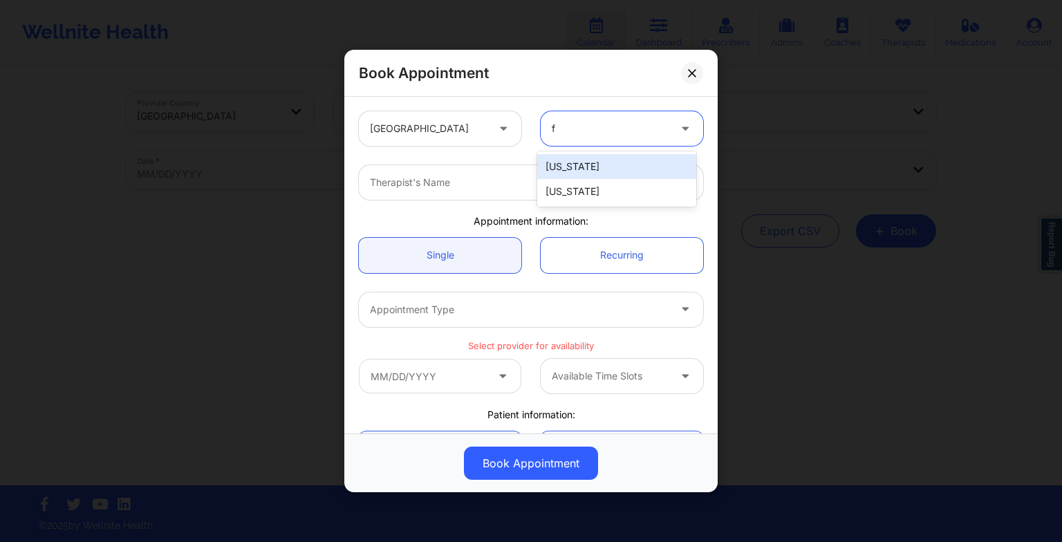
type input "fl"
click at [558, 158] on div "[US_STATE]" at bounding box center [616, 166] width 159 height 25
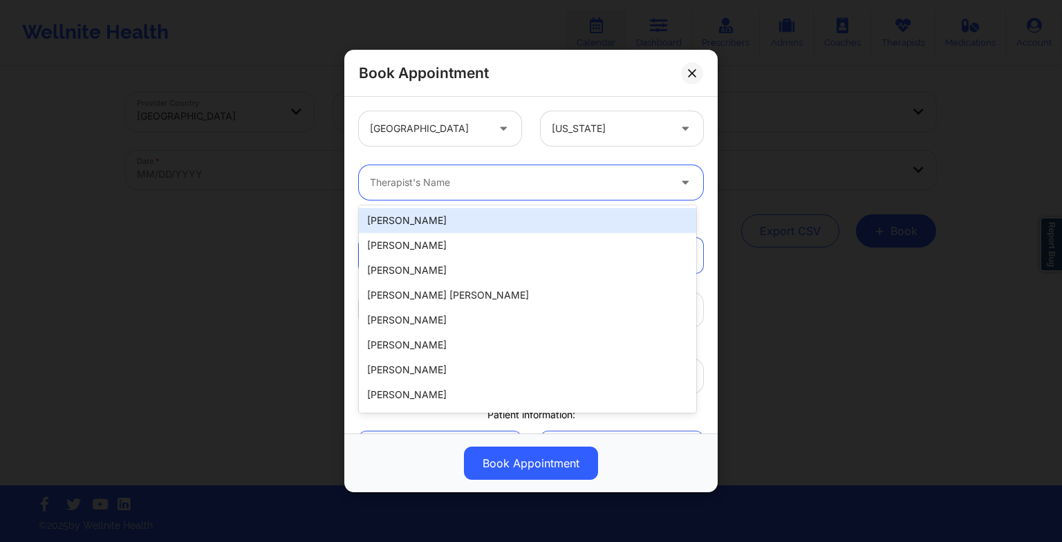
click at [505, 185] on div at bounding box center [519, 182] width 299 height 17
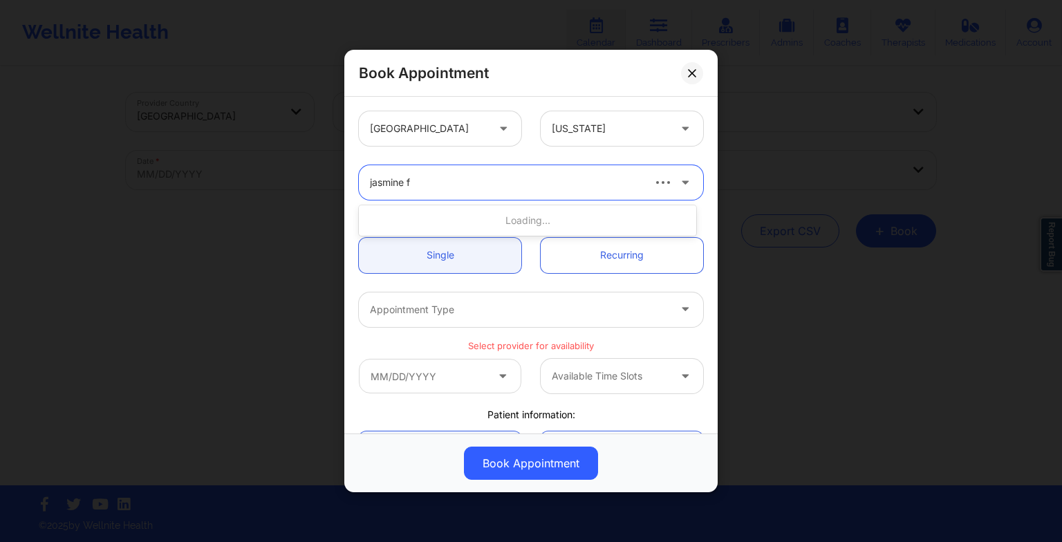
type input "jasmine fe"
click at [462, 213] on div "[PERSON_NAME]" at bounding box center [527, 220] width 337 height 25
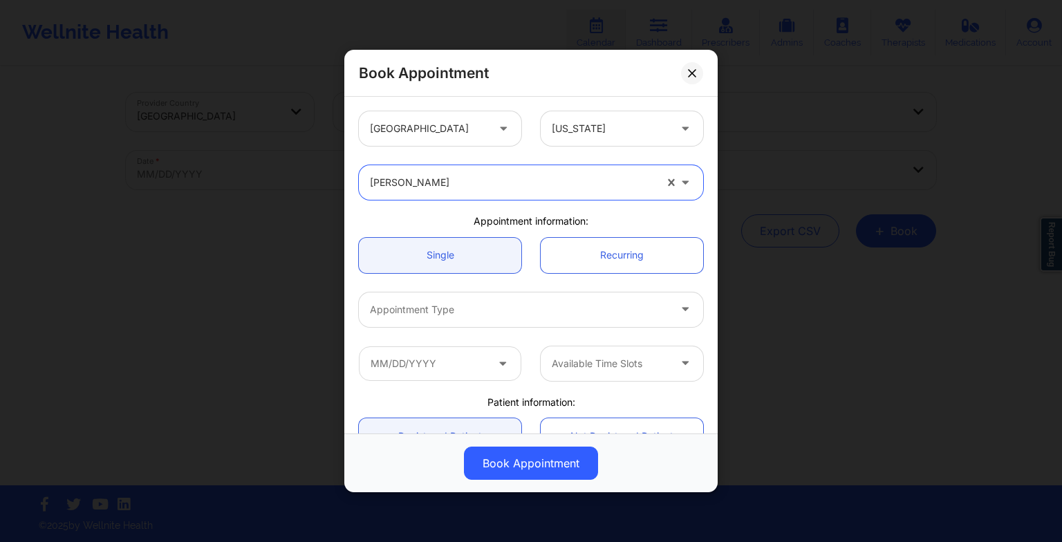
scroll to position [54, 0]
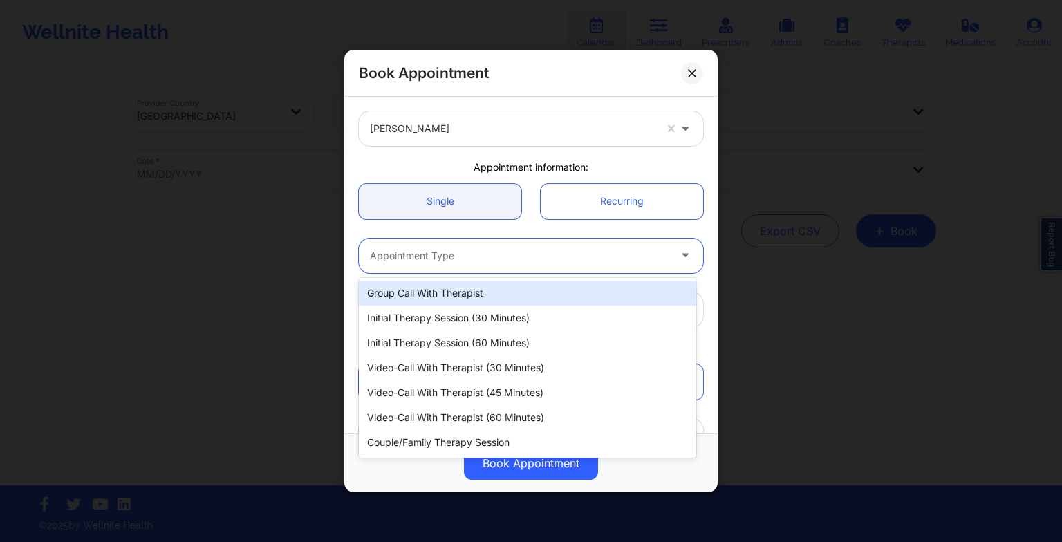
click at [424, 248] on div at bounding box center [519, 256] width 299 height 17
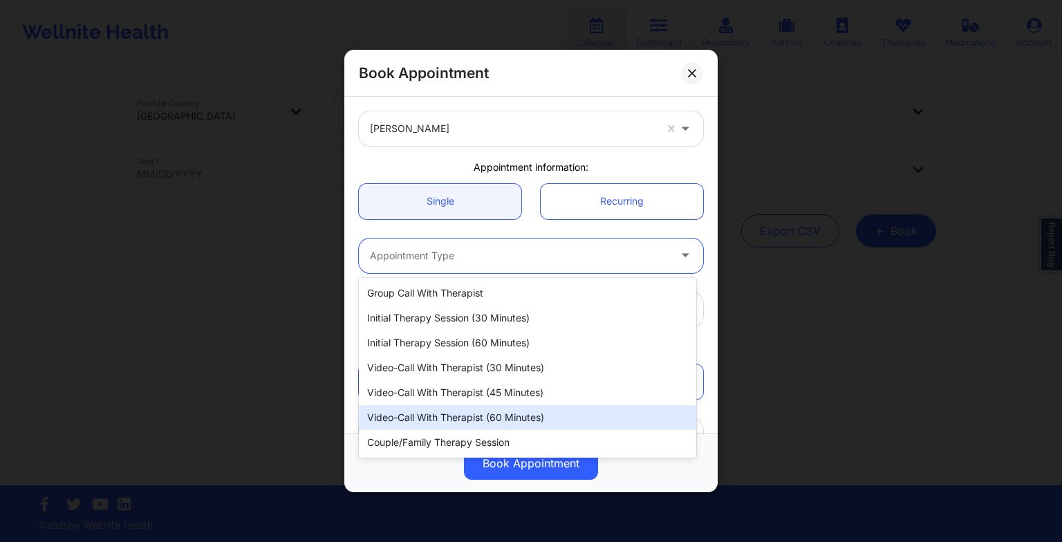
click at [453, 425] on div "Video-Call with Therapist (60 minutes)" at bounding box center [527, 417] width 337 height 25
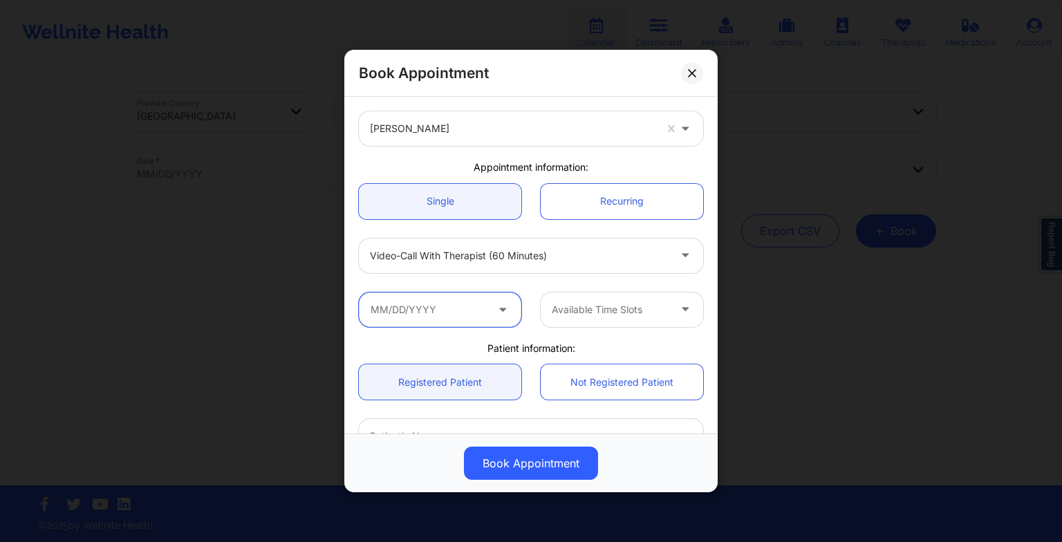
click at [451, 308] on input "text" at bounding box center [440, 309] width 162 height 35
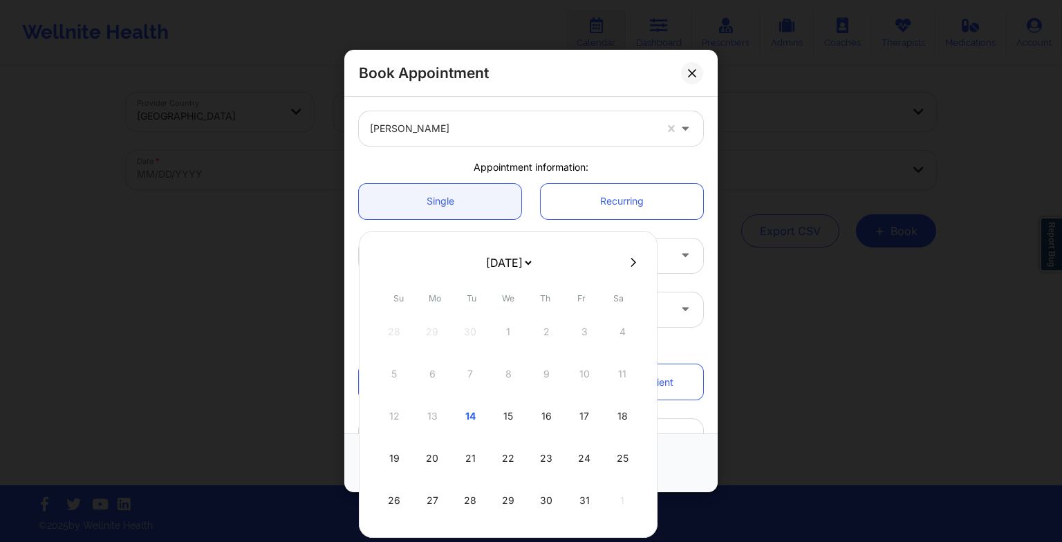
click at [631, 266] on icon at bounding box center [634, 262] width 6 height 10
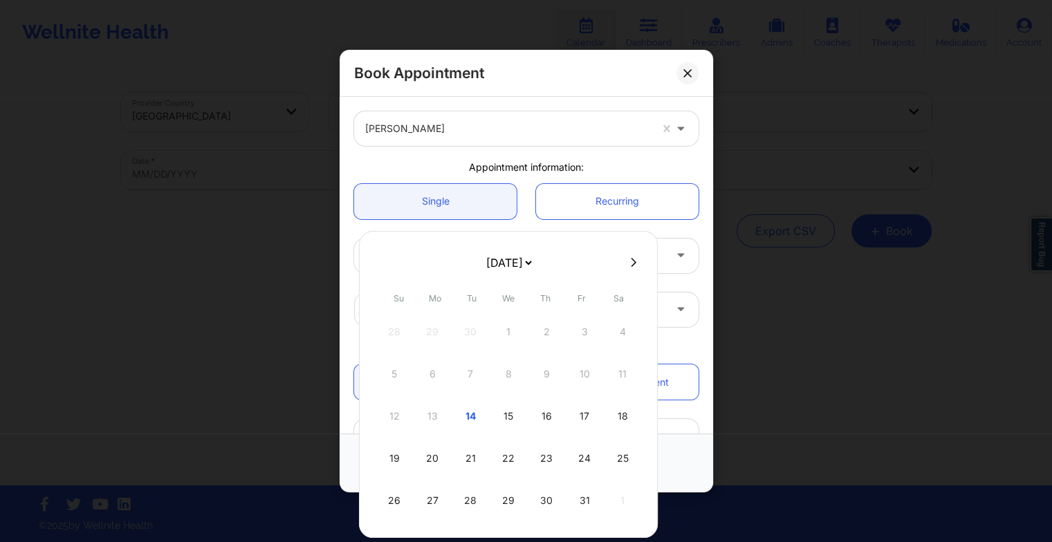
select select "2025-10"
click at [382, 258] on icon at bounding box center [383, 262] width 6 height 10
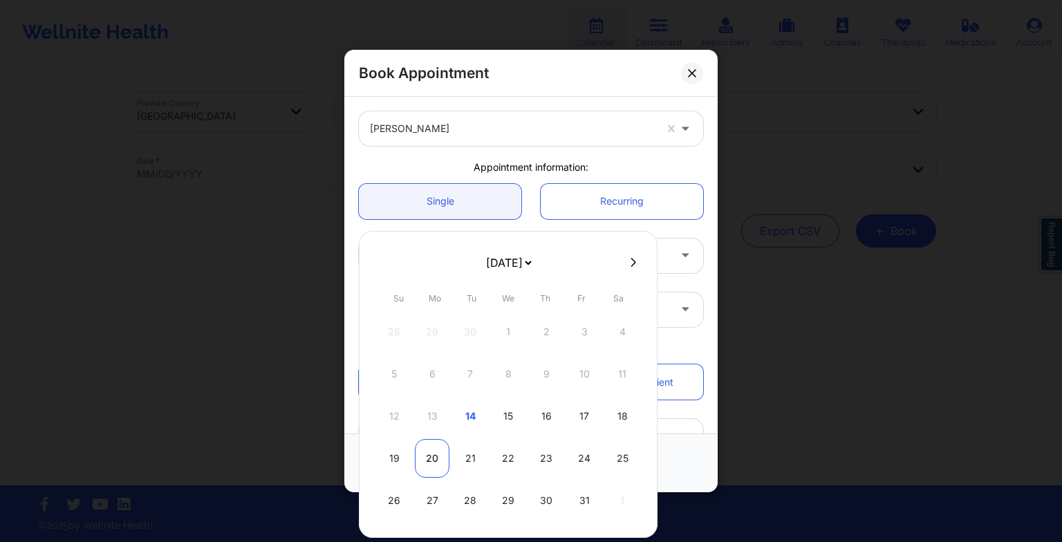
click at [434, 453] on div "20" at bounding box center [432, 458] width 35 height 39
type input "[DATE]"
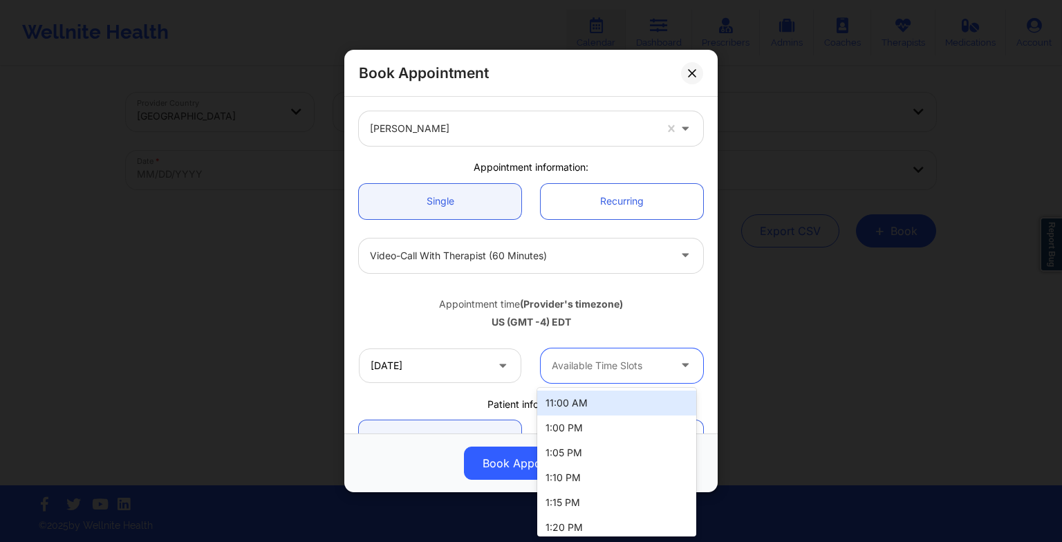
click at [582, 373] on div at bounding box center [610, 365] width 117 height 17
click at [575, 364] on div at bounding box center [610, 365] width 117 height 17
click at [578, 397] on div "11:00 AM" at bounding box center [616, 403] width 159 height 25
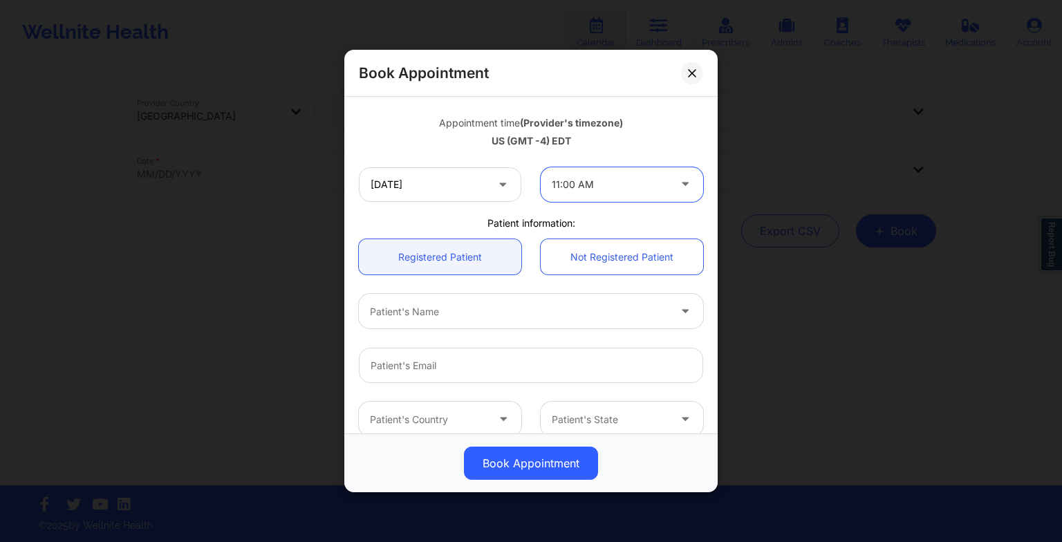
scroll to position [236, 0]
click at [469, 324] on div "Patient's Name" at bounding box center [514, 309] width 311 height 35
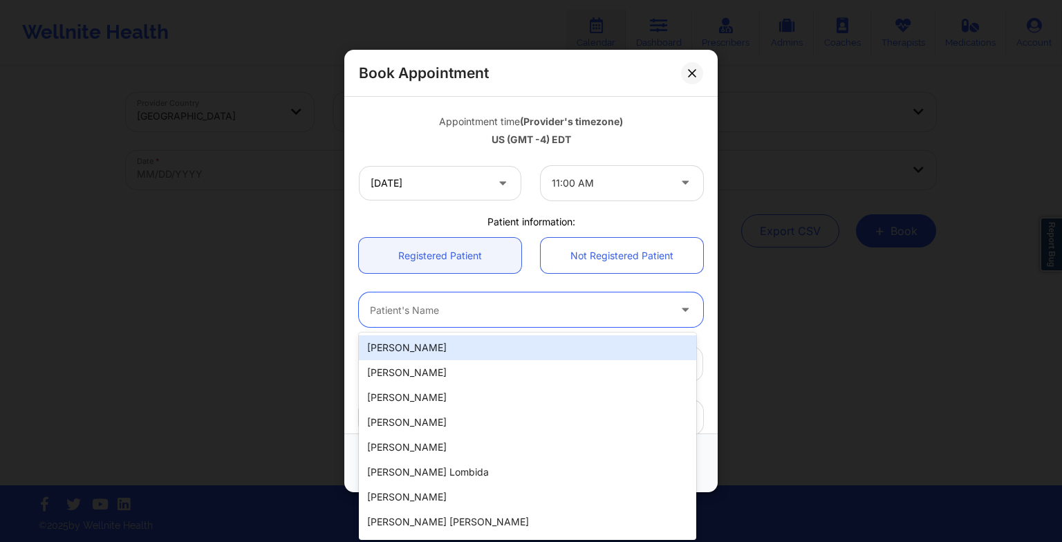
paste input "[PERSON_NAME]"
type input "[PERSON_NAME]"
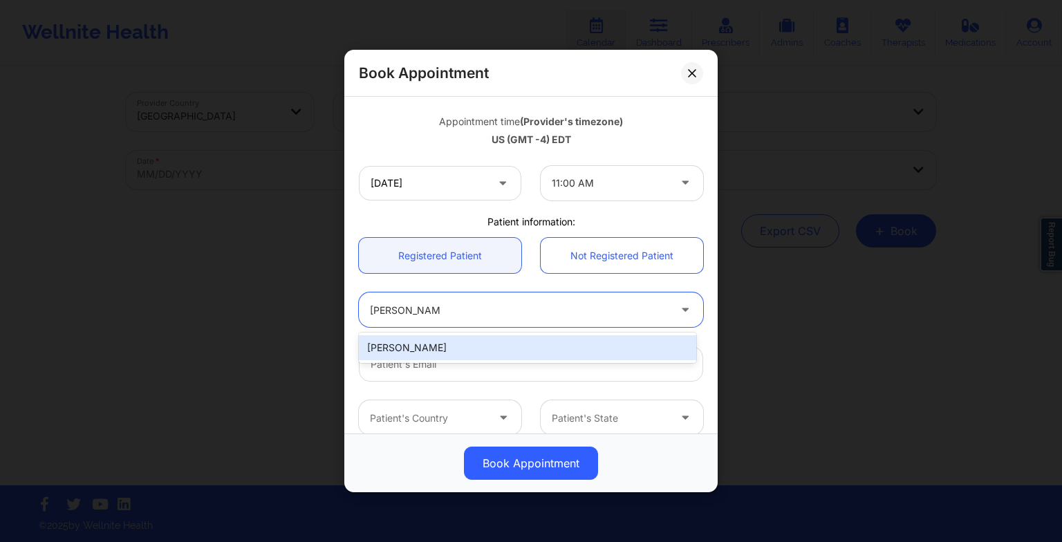
click at [442, 355] on div "[PERSON_NAME]" at bounding box center [527, 347] width 337 height 25
type input "[PERSON_NAME][DOMAIN_NAME][EMAIL_ADDRESS][DOMAIN_NAME]"
type input "[PHONE_NUMBER]"
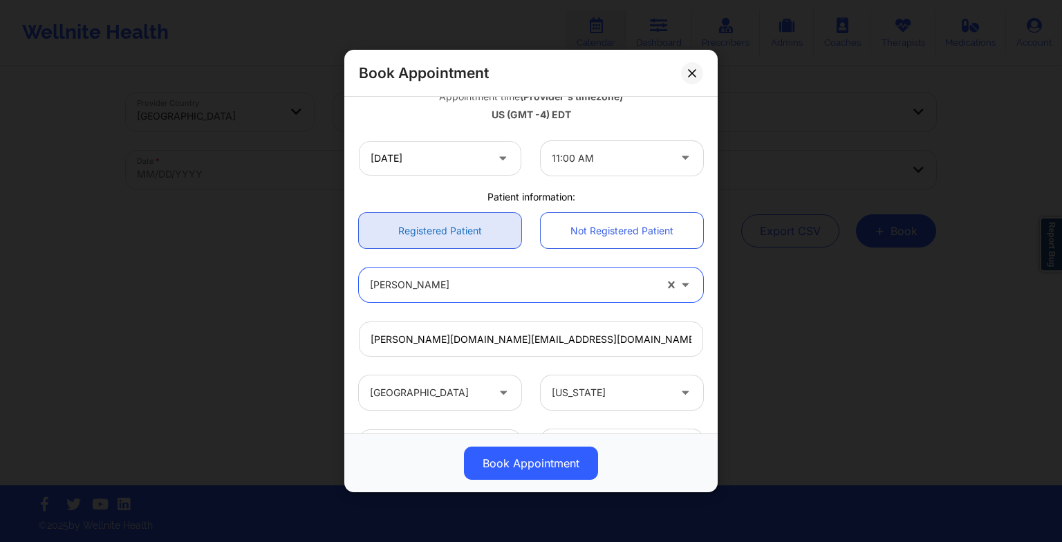
scroll to position [259, 0]
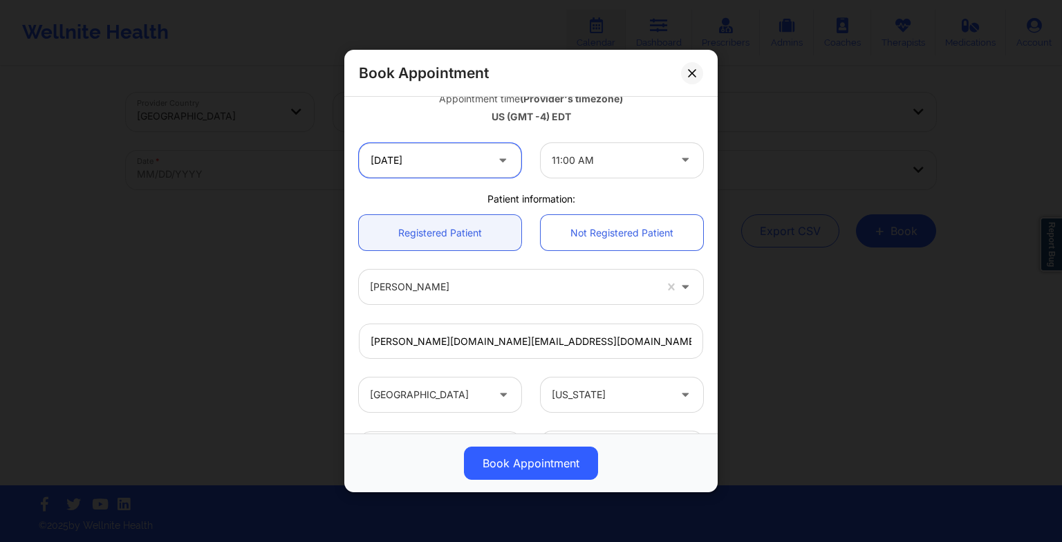
click at [434, 174] on input "[DATE]" at bounding box center [440, 160] width 162 height 35
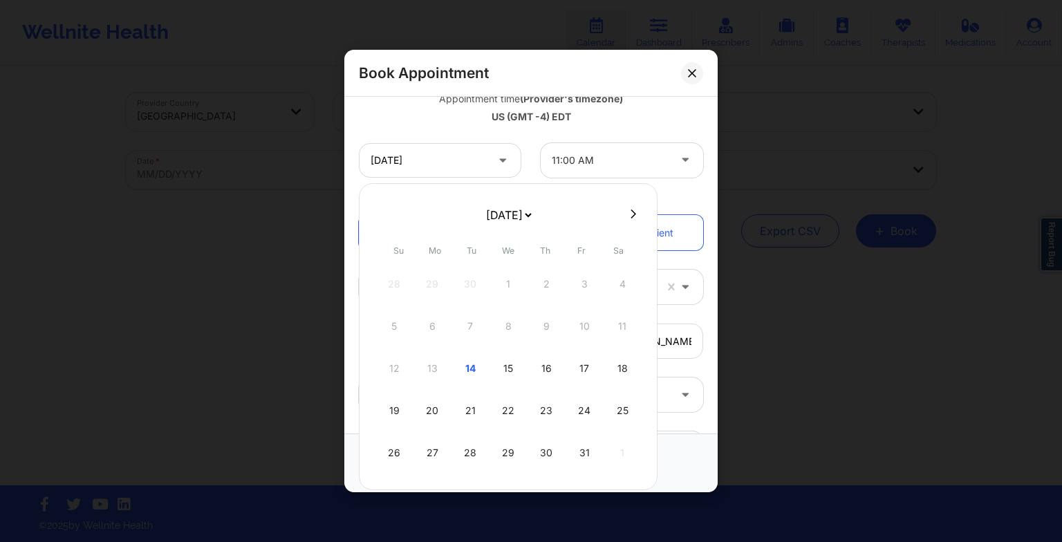
click at [673, 479] on div "Book Appointment" at bounding box center [531, 463] width 354 height 33
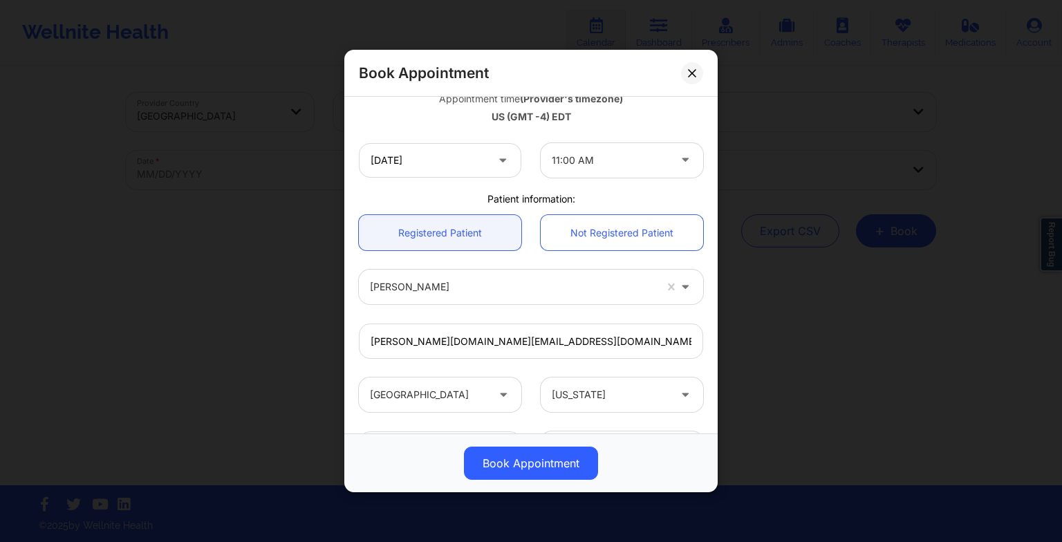
click at [687, 84] on div "Book Appointment" at bounding box center [530, 73] width 373 height 47
click at [687, 67] on button at bounding box center [692, 73] width 22 height 22
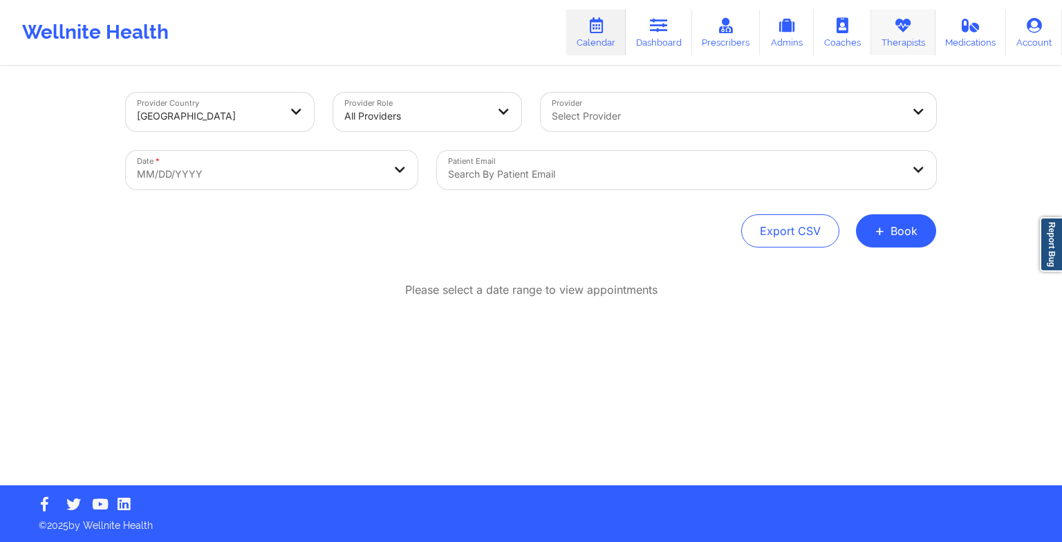
click at [908, 25] on icon at bounding box center [903, 25] width 18 height 15
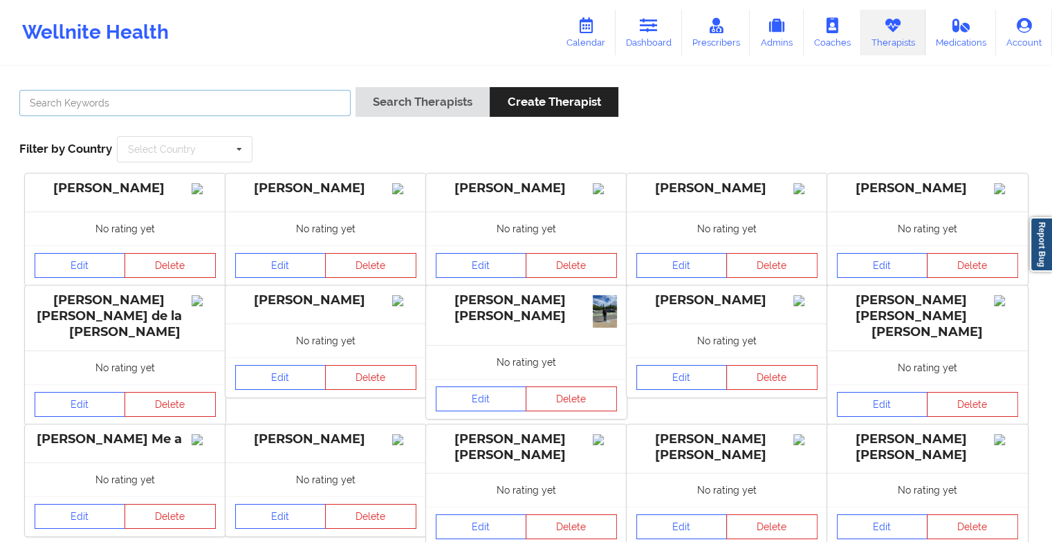
click at [311, 102] on input "text" at bounding box center [184, 103] width 331 height 26
paste input "[PERSON_NAME]"
type input "[PERSON_NAME]"
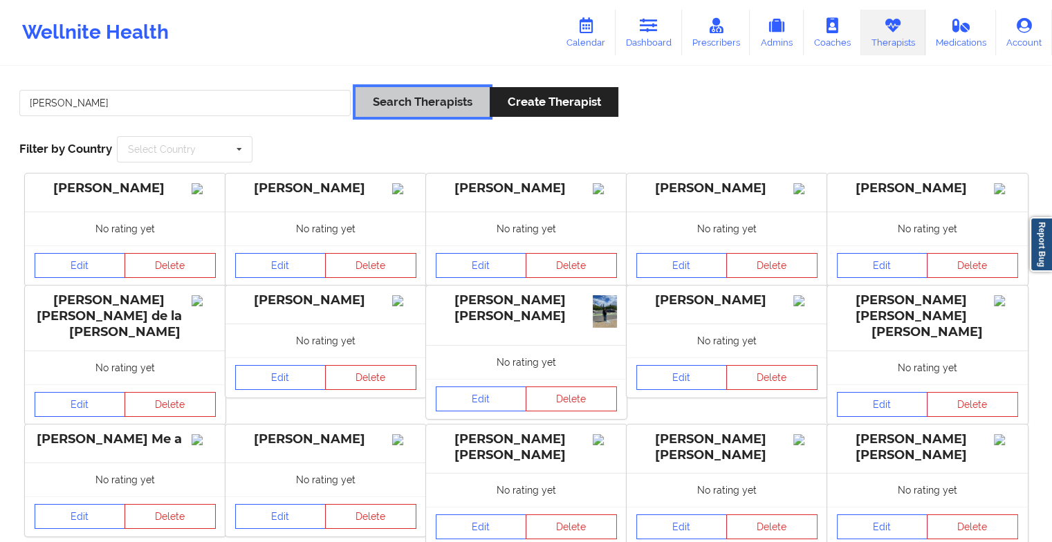
click at [420, 109] on button "Search Therapists" at bounding box center [422, 102] width 134 height 30
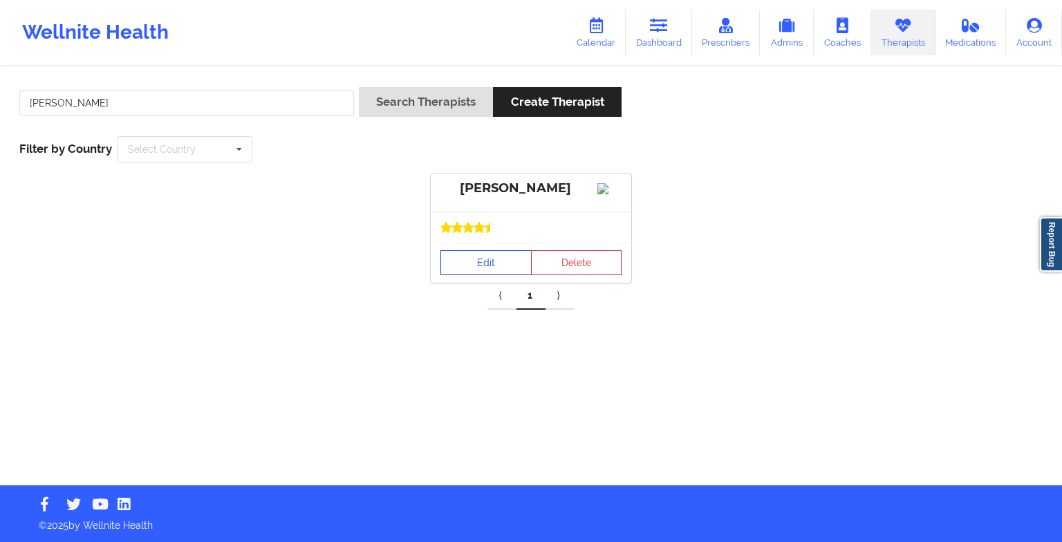
click at [478, 275] on link "Edit" at bounding box center [485, 262] width 91 height 25
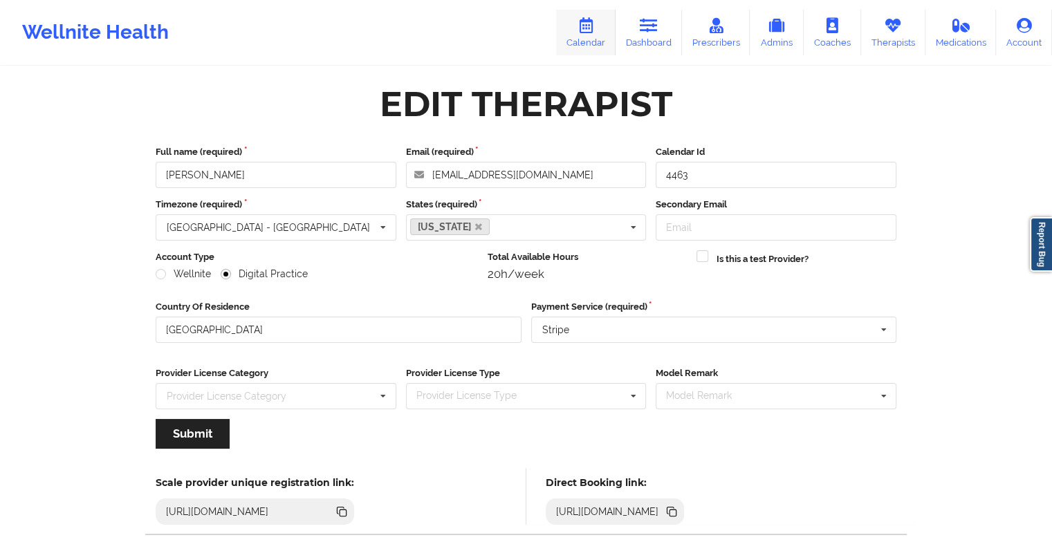
click at [588, 25] on icon at bounding box center [586, 25] width 18 height 15
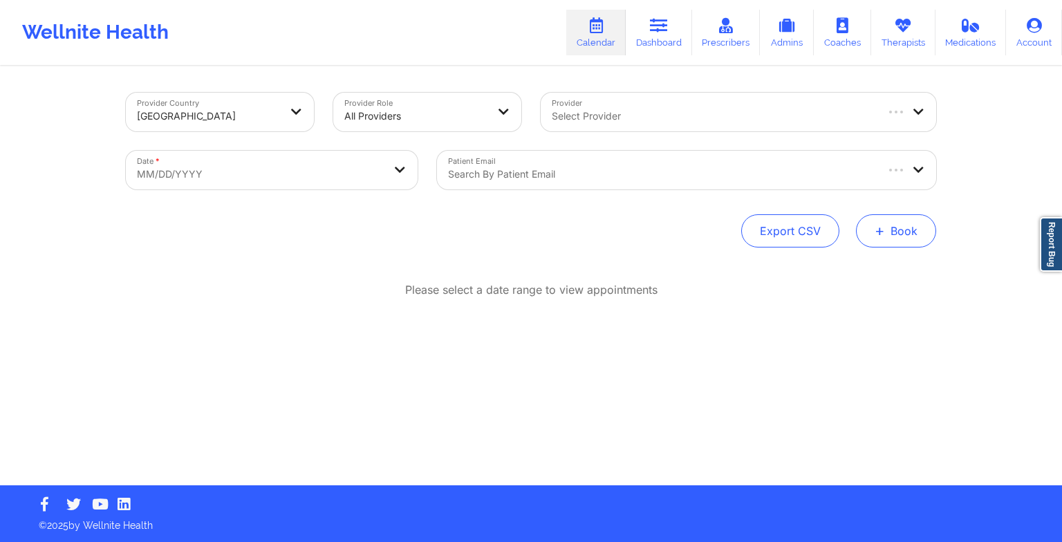
click at [888, 227] on button "+ Book" at bounding box center [896, 230] width 80 height 33
click at [866, 279] on button "Therapy Session" at bounding box center [873, 274] width 106 height 23
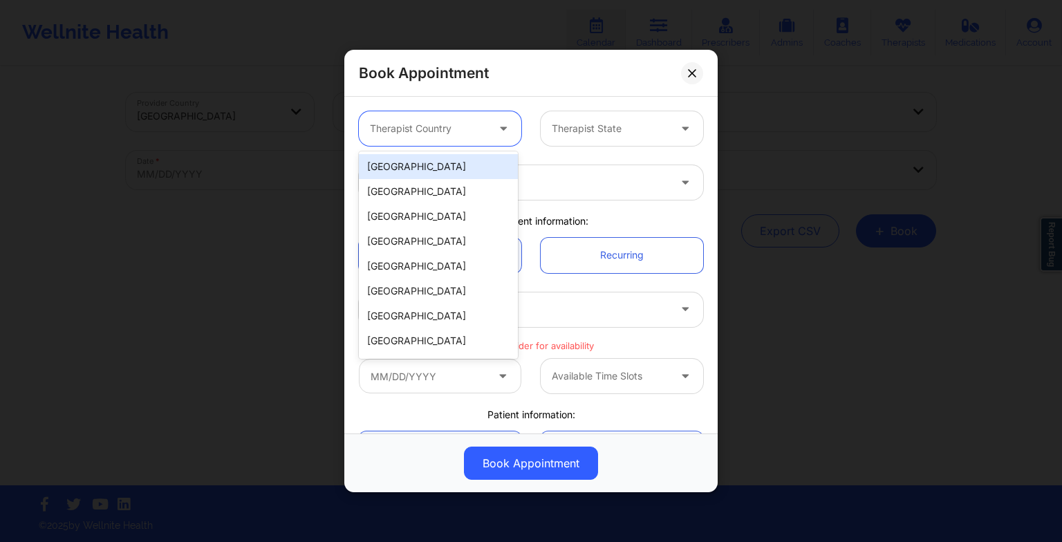
drag, startPoint x: 469, startPoint y: 133, endPoint x: 468, endPoint y: 162, distance: 29.1
click at [468, 162] on body "Wellnite Health Calendar Dashboard Prescribers Admins Coaches Therapists Medica…" at bounding box center [531, 271] width 1062 height 542
click at [468, 162] on div "[GEOGRAPHIC_DATA]" at bounding box center [438, 166] width 159 height 25
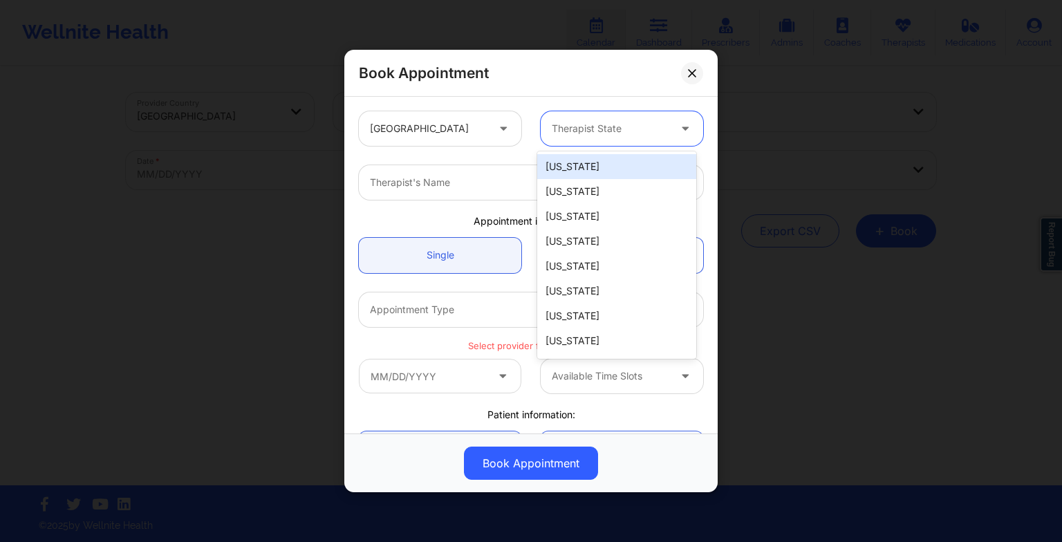
click at [582, 134] on div at bounding box center [610, 128] width 117 height 17
type input "ca"
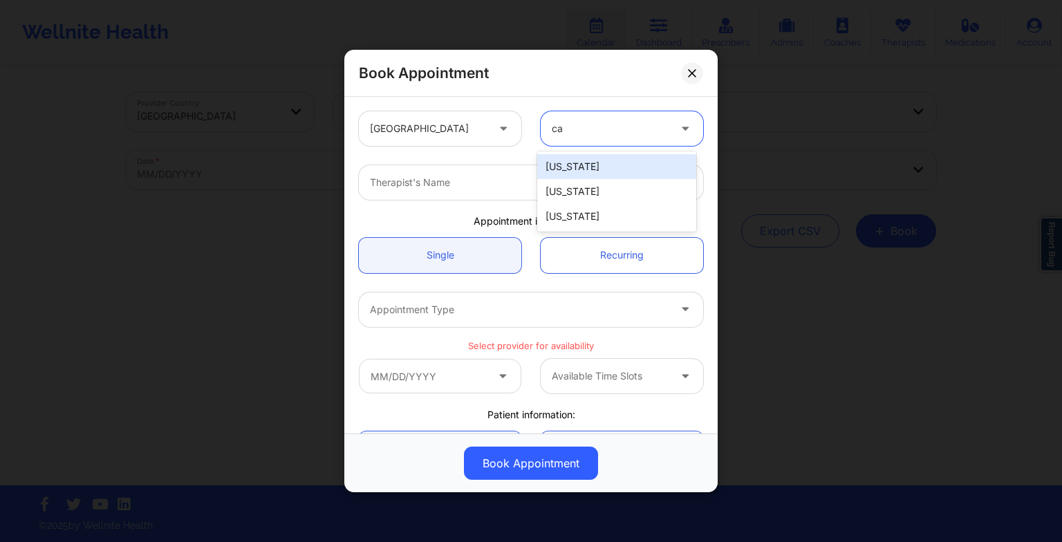
click at [586, 171] on div "[US_STATE]" at bounding box center [616, 166] width 159 height 25
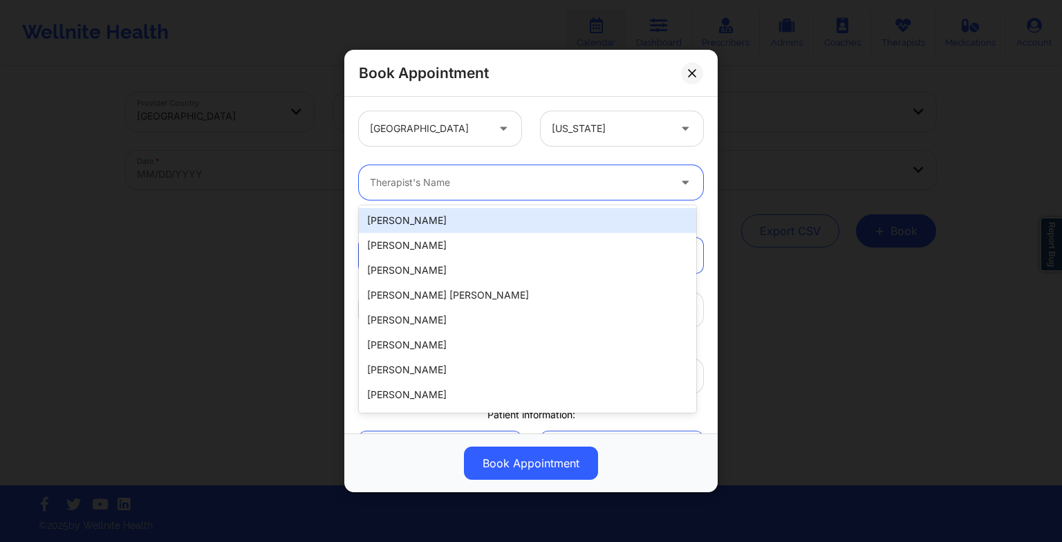
click at [435, 186] on div at bounding box center [519, 182] width 299 height 17
paste input "[PERSON_NAME]"
type input "[PERSON_NAME]"
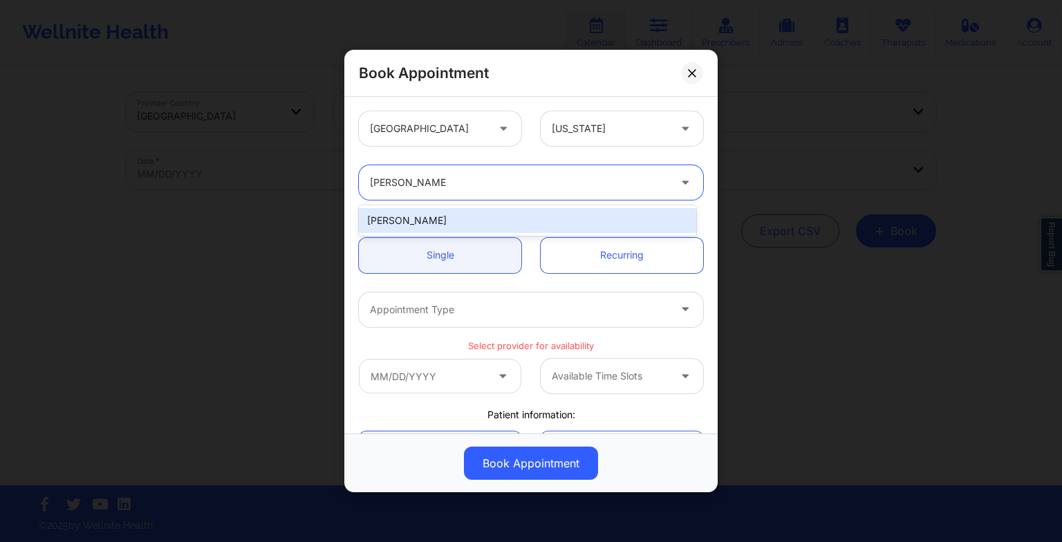
click at [425, 215] on div "[PERSON_NAME]" at bounding box center [527, 220] width 337 height 25
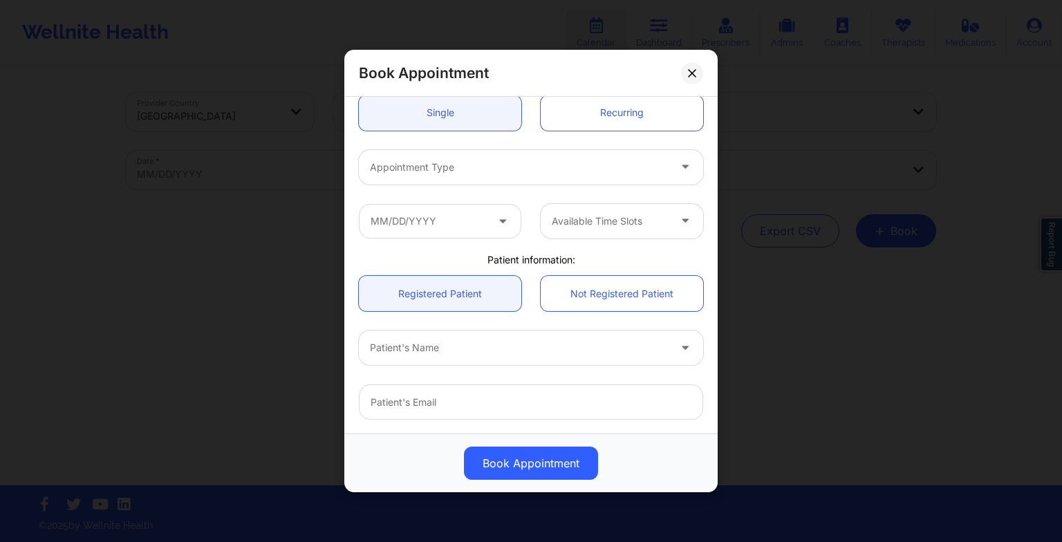
scroll to position [144, 0]
click at [393, 168] on div at bounding box center [519, 166] width 299 height 17
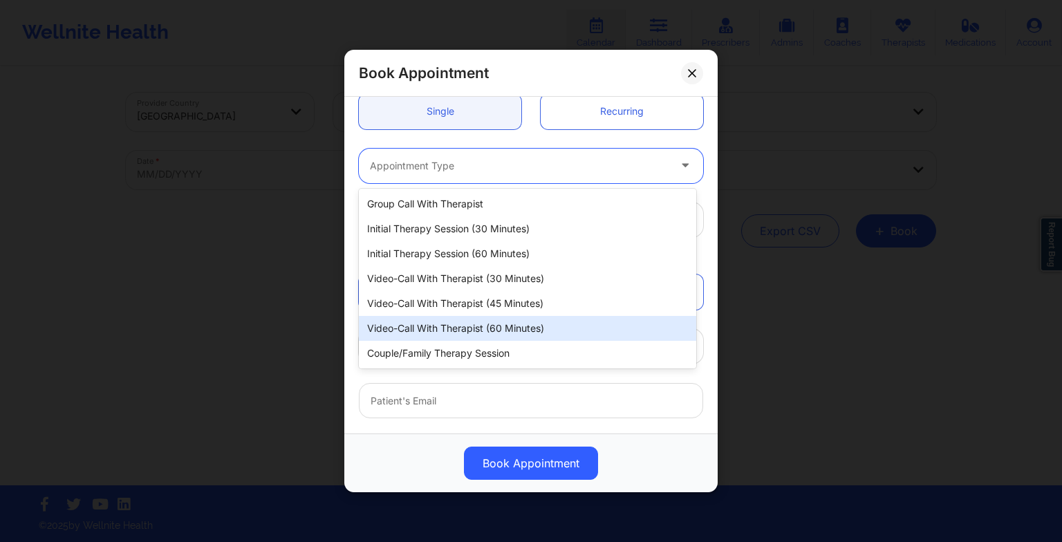
click at [432, 333] on div "Video-Call with Therapist (60 minutes)" at bounding box center [527, 328] width 337 height 25
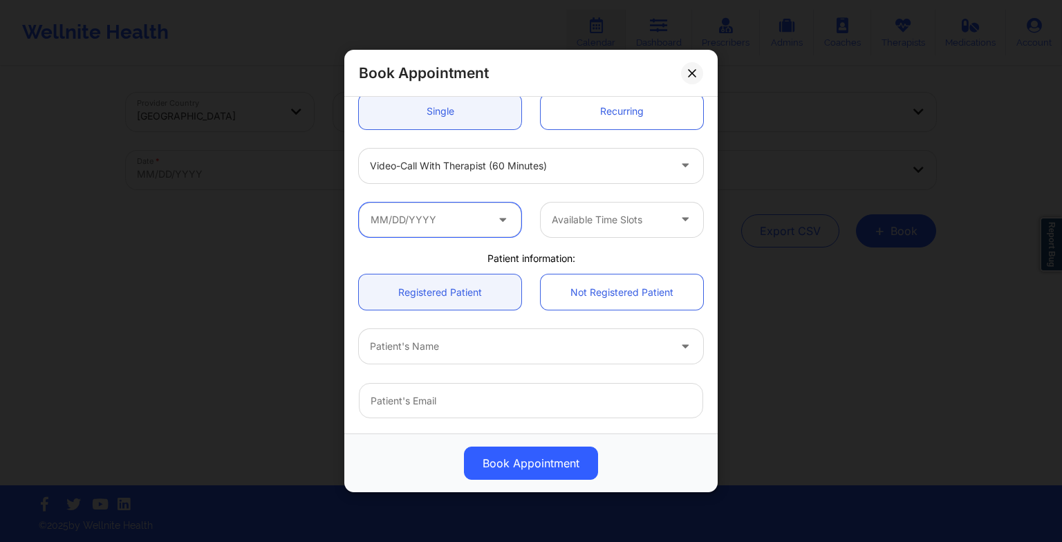
click at [488, 227] on input "text" at bounding box center [440, 220] width 162 height 35
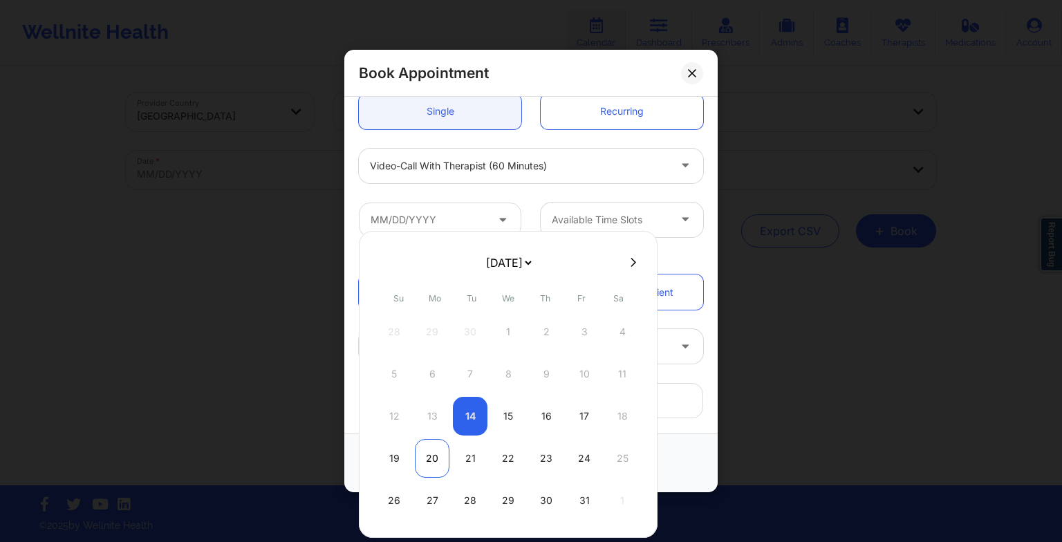
click at [426, 455] on div "20" at bounding box center [432, 458] width 35 height 39
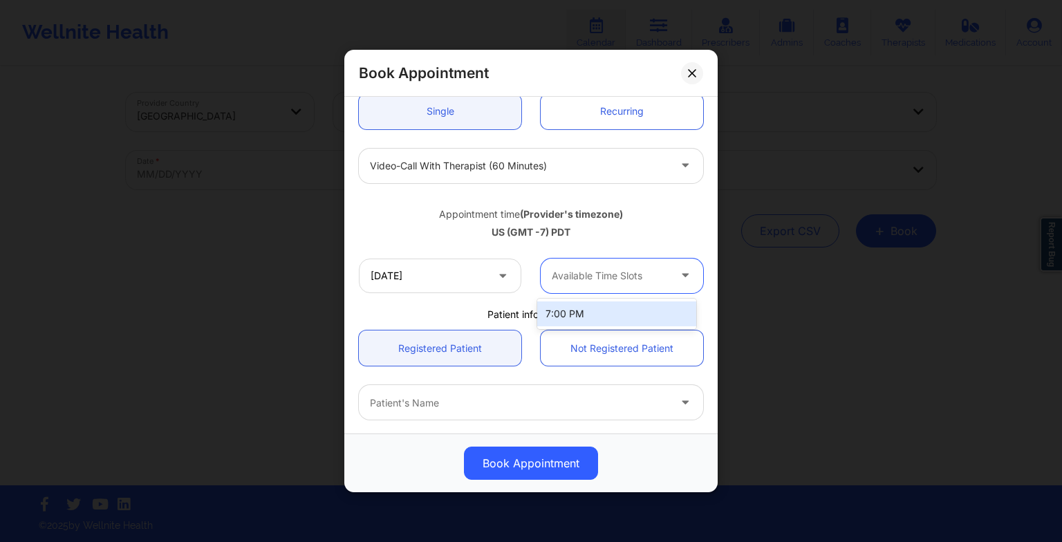
click at [585, 268] on div at bounding box center [610, 276] width 117 height 17
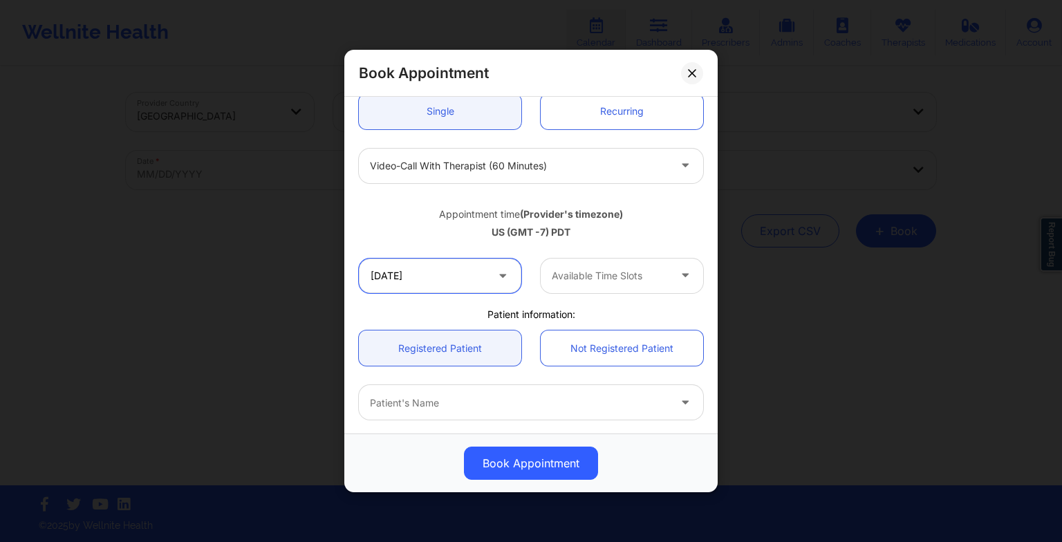
click at [450, 283] on input "[DATE]" at bounding box center [440, 276] width 162 height 35
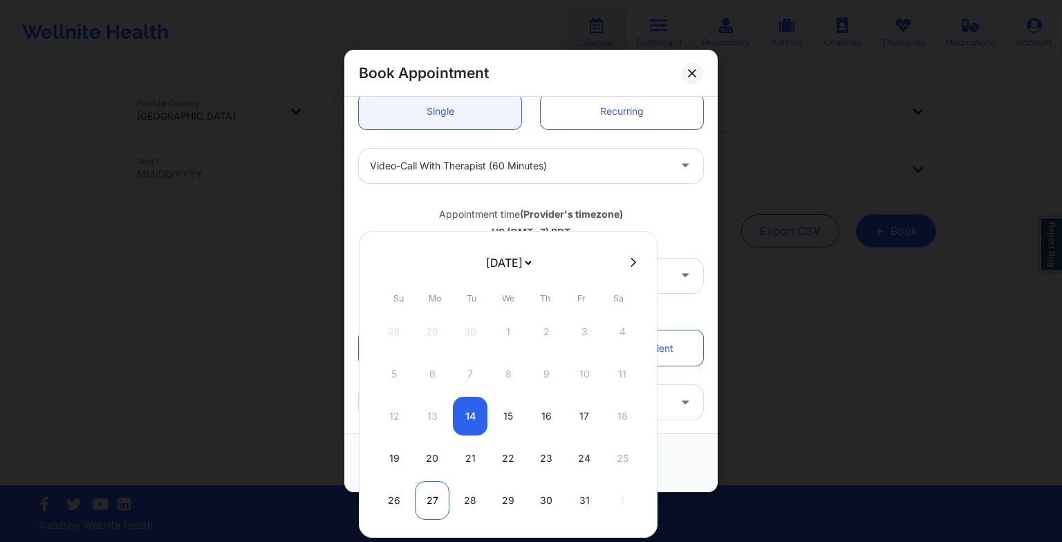
click at [440, 503] on div "27" at bounding box center [432, 500] width 35 height 39
type input "[DATE]"
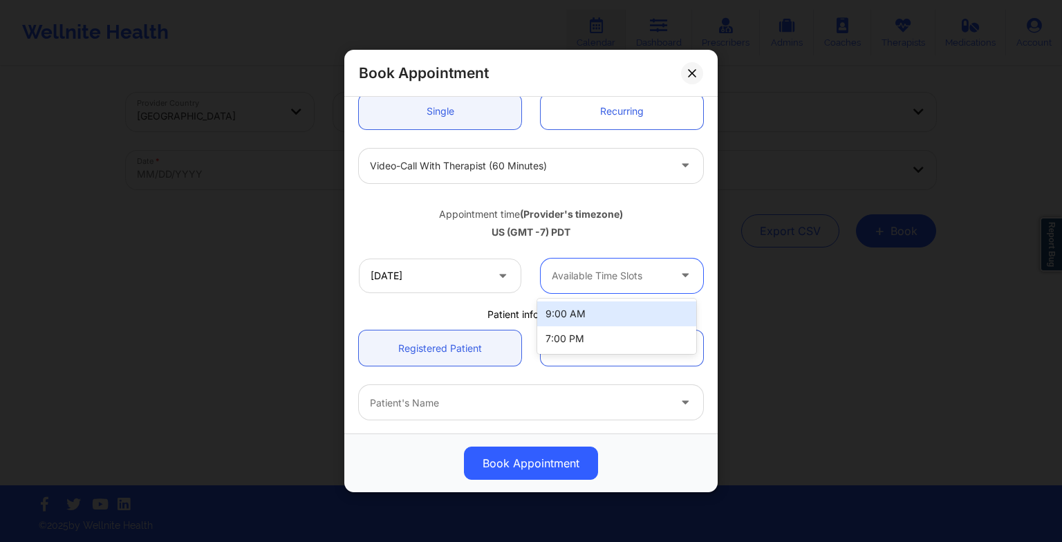
click at [641, 286] on div "Available Time Slots" at bounding box center [605, 276] width 129 height 35
click at [618, 310] on div "9:00 AM" at bounding box center [616, 313] width 159 height 25
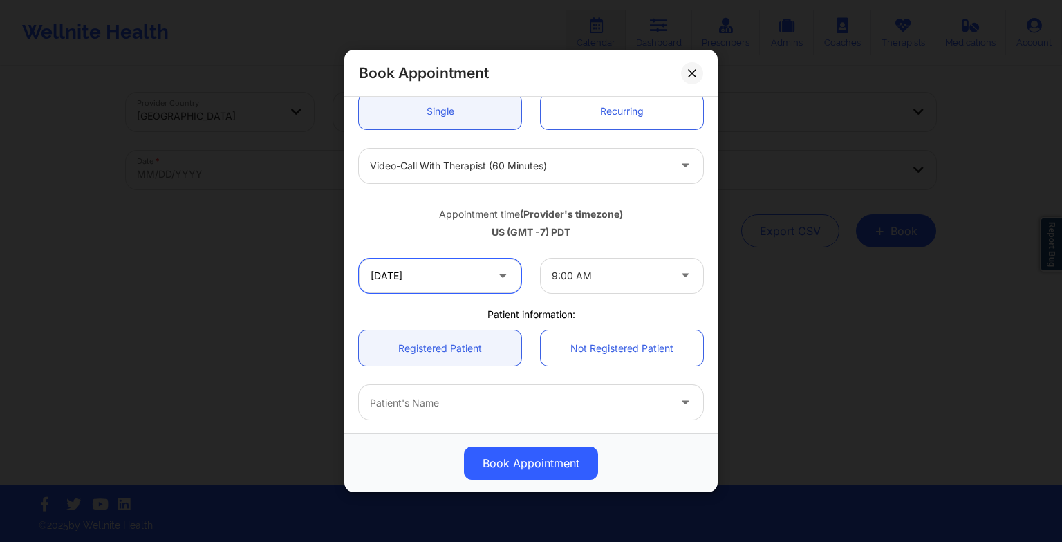
click at [471, 287] on input "[DATE]" at bounding box center [440, 276] width 162 height 35
click at [691, 431] on div at bounding box center [531, 456] width 364 height 54
click at [691, 78] on button at bounding box center [692, 73] width 22 height 22
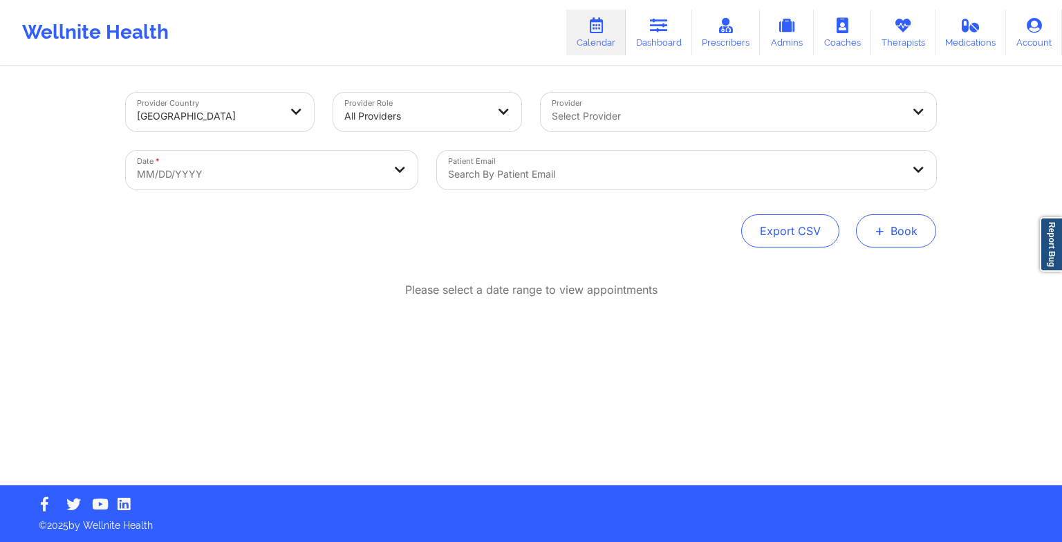
click at [900, 246] on button "+ Book" at bounding box center [896, 230] width 80 height 33
click at [885, 41] on link "Therapists" at bounding box center [903, 33] width 64 height 46
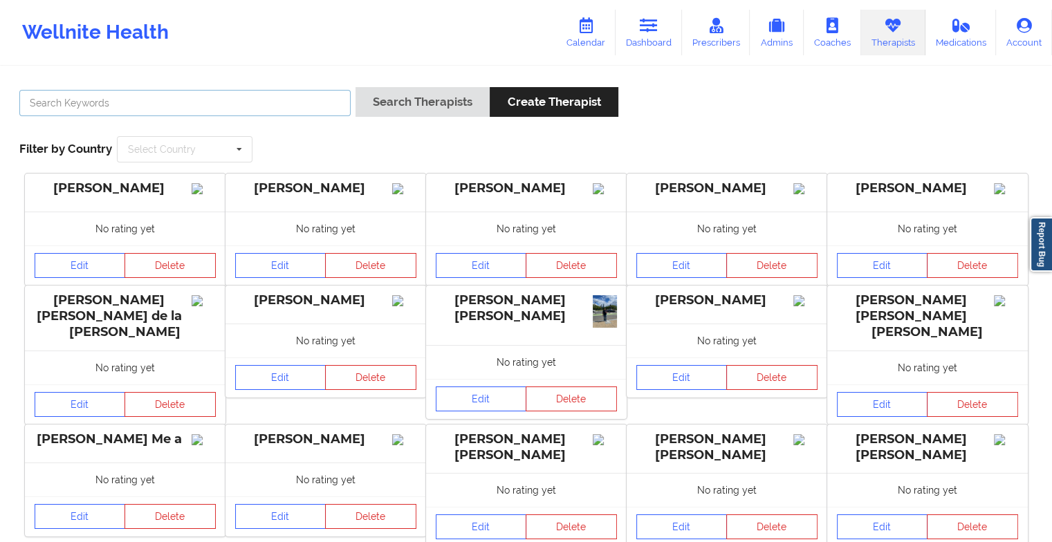
click at [310, 108] on input "text" at bounding box center [184, 103] width 331 height 26
type input "[PERSON_NAME]"
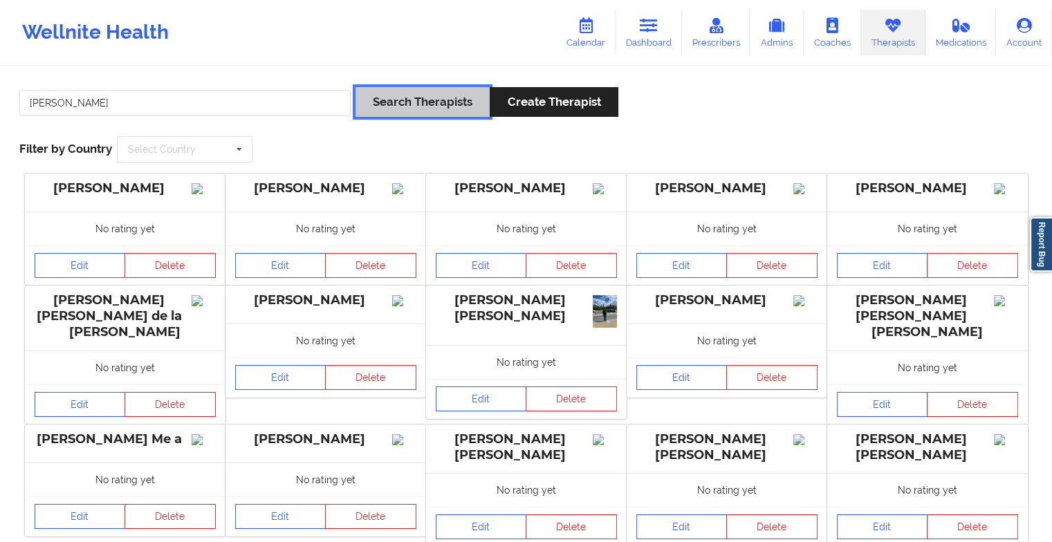
click at [401, 102] on button "Search Therapists" at bounding box center [422, 102] width 134 height 30
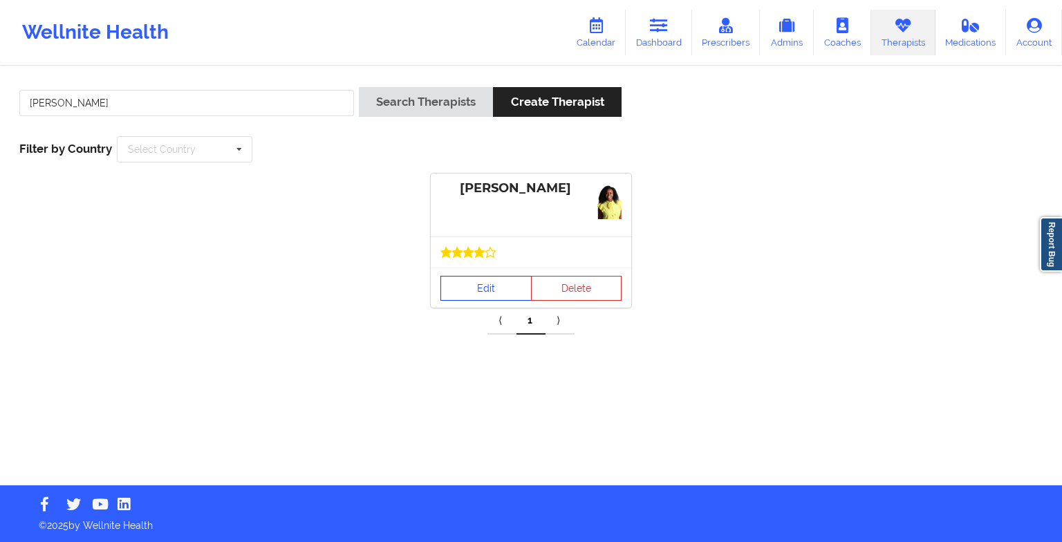
click at [487, 297] on link "Edit" at bounding box center [485, 288] width 91 height 25
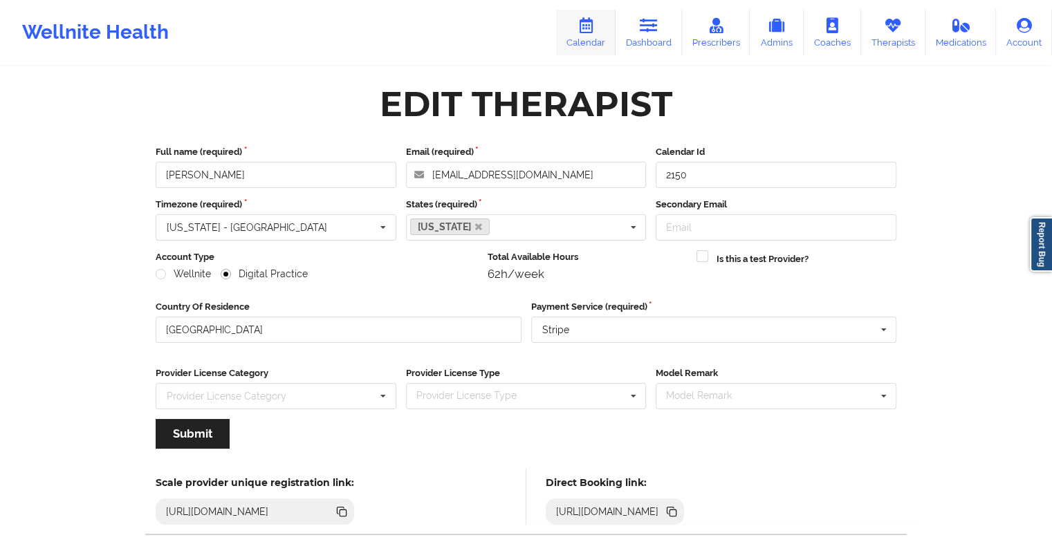
click at [584, 26] on icon at bounding box center [586, 25] width 18 height 15
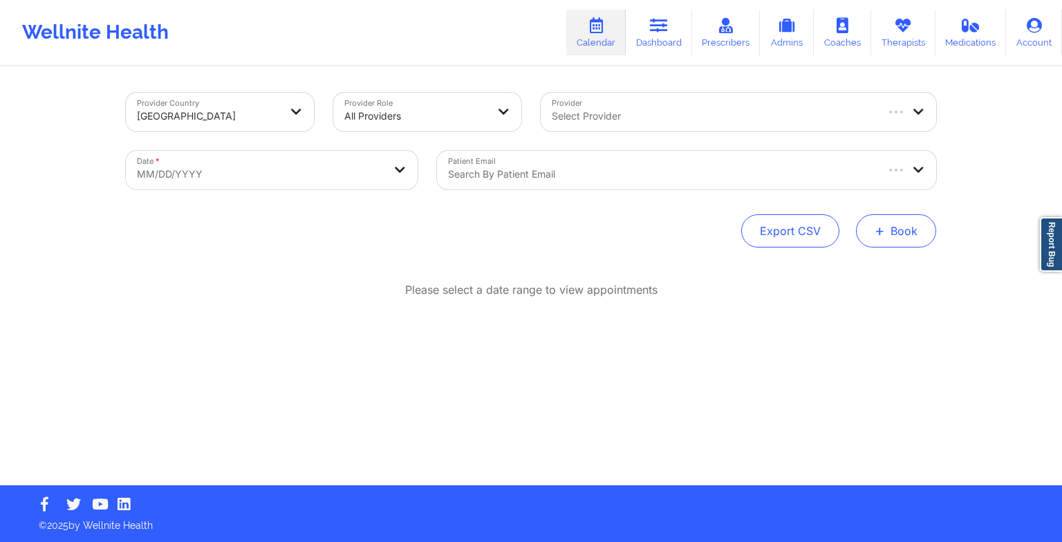
click at [891, 239] on button "+ Book" at bounding box center [896, 230] width 80 height 33
click at [847, 269] on button "Therapy Session" at bounding box center [873, 274] width 106 height 23
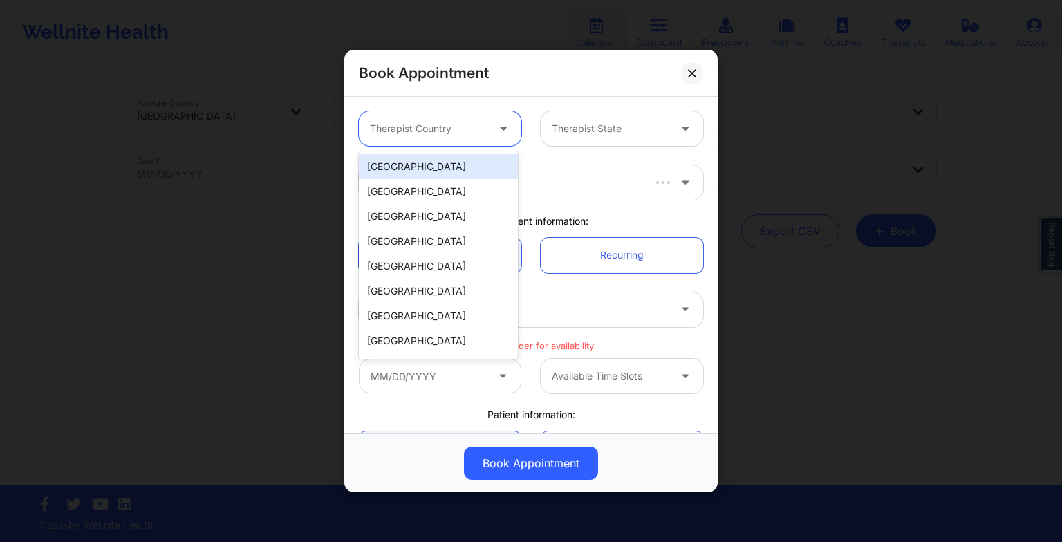
click at [472, 126] on div at bounding box center [428, 128] width 117 height 17
click at [417, 174] on div "[GEOGRAPHIC_DATA]" at bounding box center [438, 166] width 159 height 25
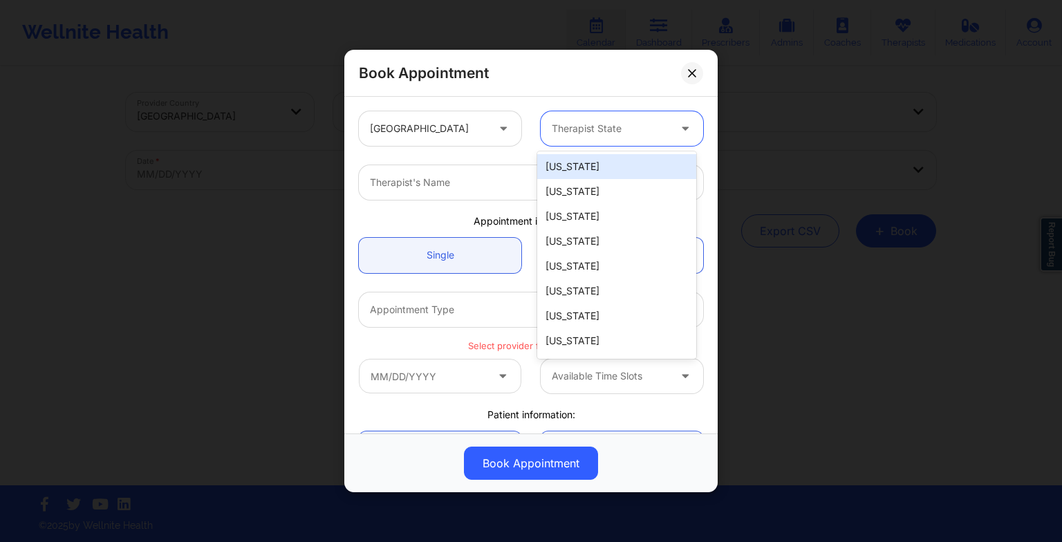
click at [564, 131] on div at bounding box center [610, 128] width 117 height 17
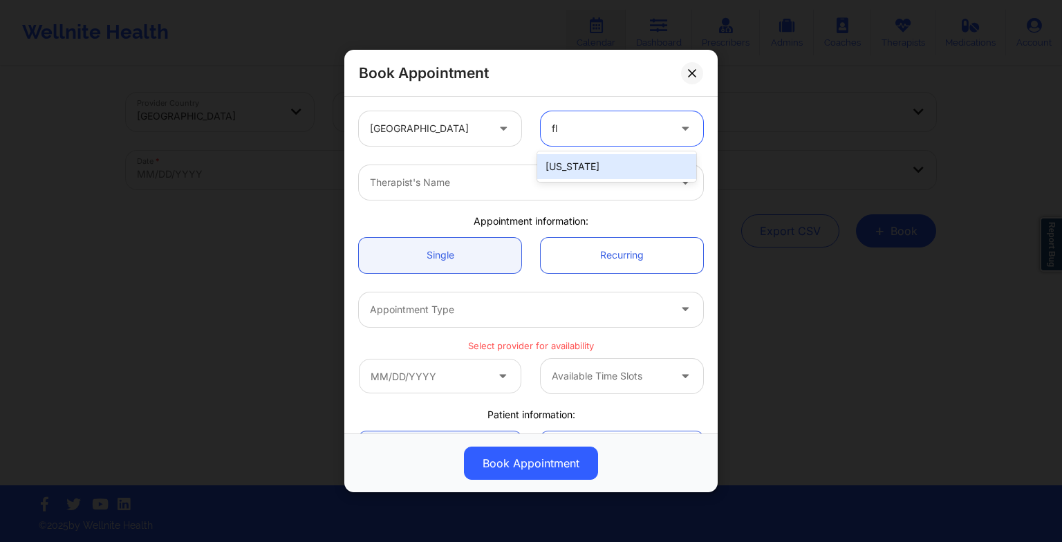
type input "flo"
click at [562, 165] on div "[US_STATE]" at bounding box center [616, 166] width 159 height 25
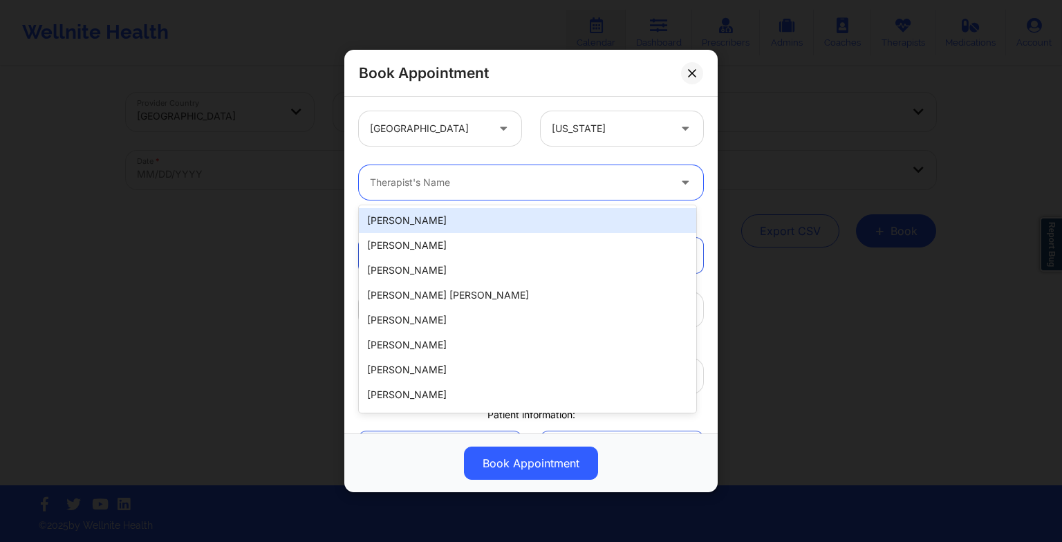
click at [394, 185] on div at bounding box center [519, 182] width 299 height 17
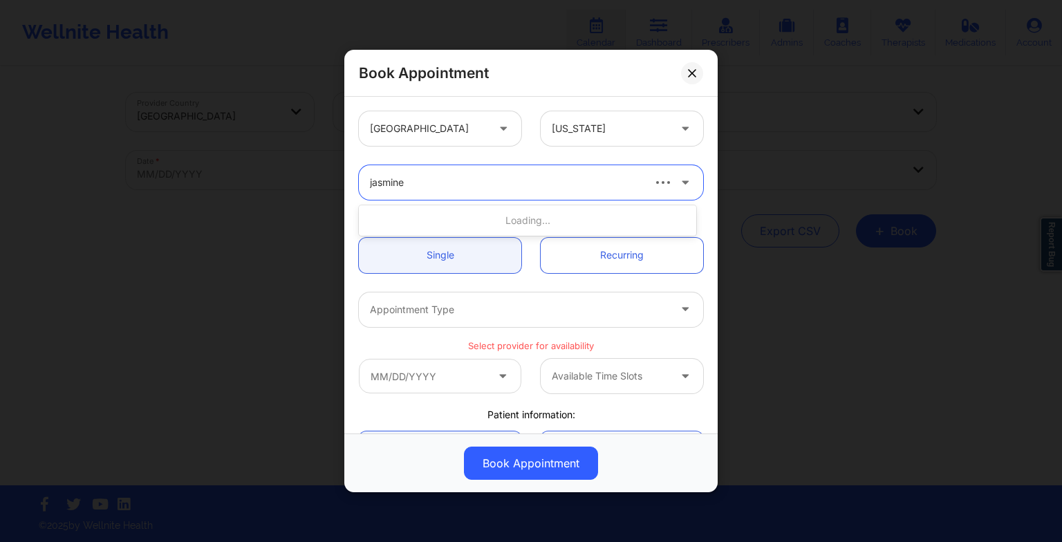
type input "jasmine f"
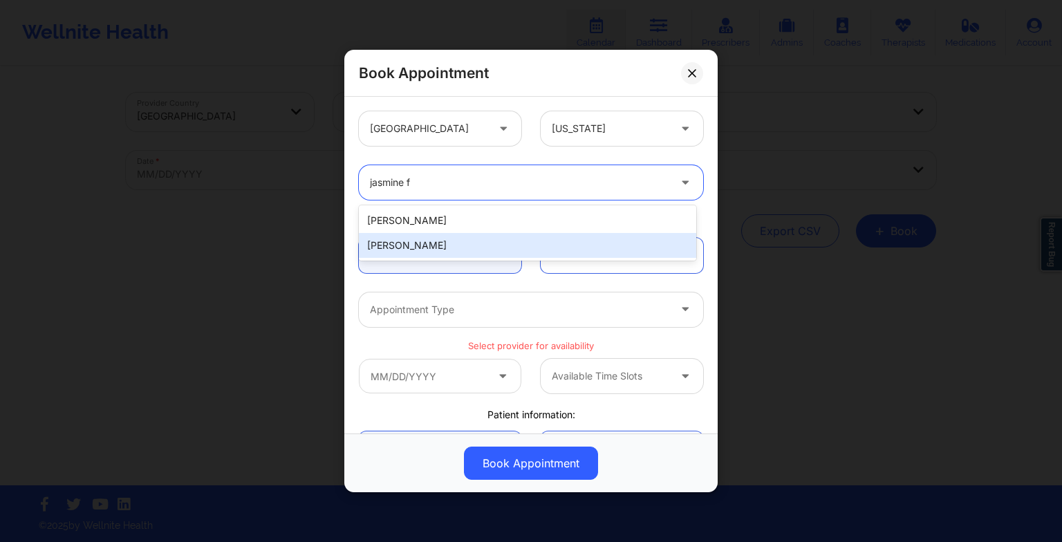
click at [414, 234] on div "[PERSON_NAME]" at bounding box center [527, 245] width 337 height 25
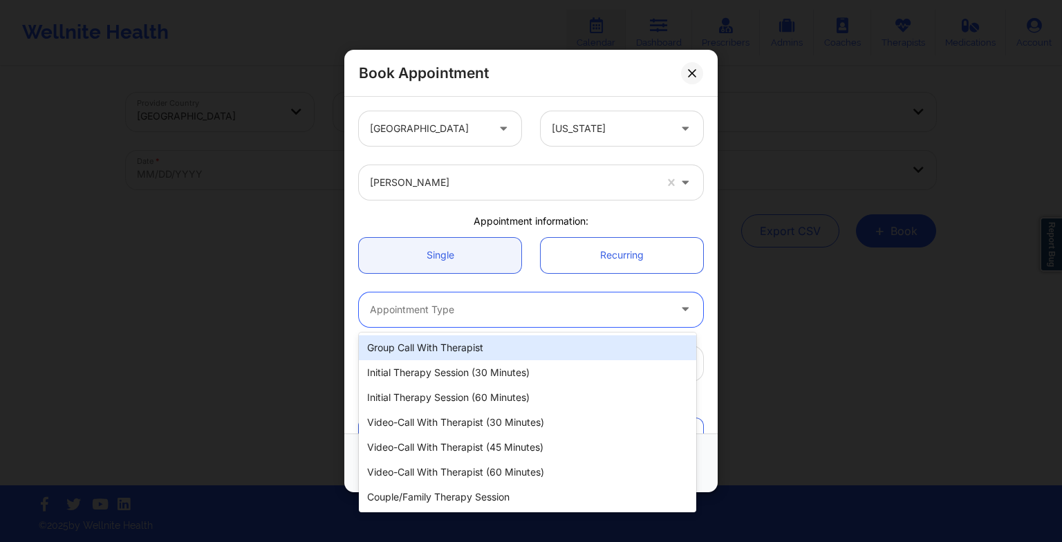
click at [423, 304] on div at bounding box center [519, 309] width 299 height 17
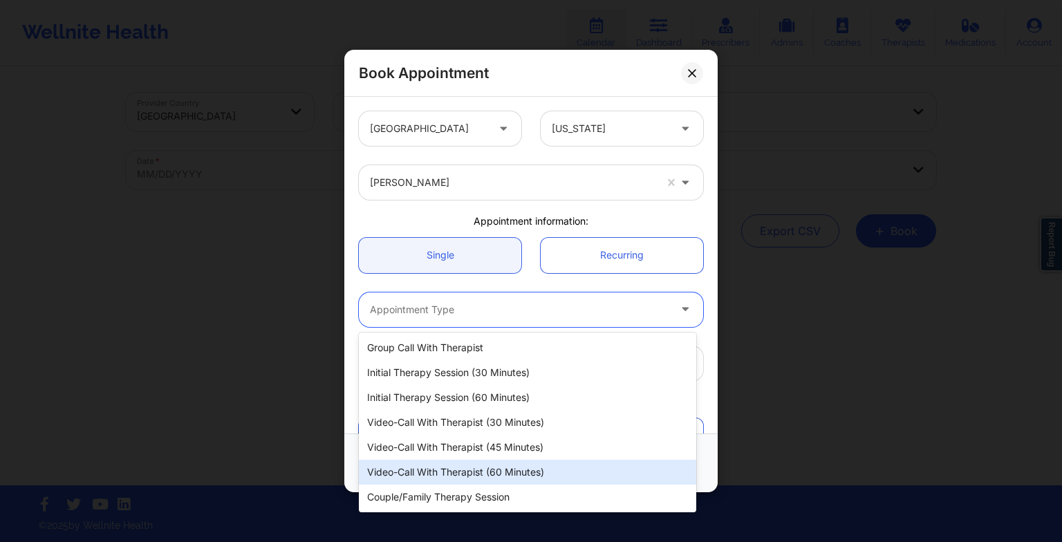
click at [440, 473] on div "Video-Call with Therapist (60 minutes)" at bounding box center [527, 472] width 337 height 25
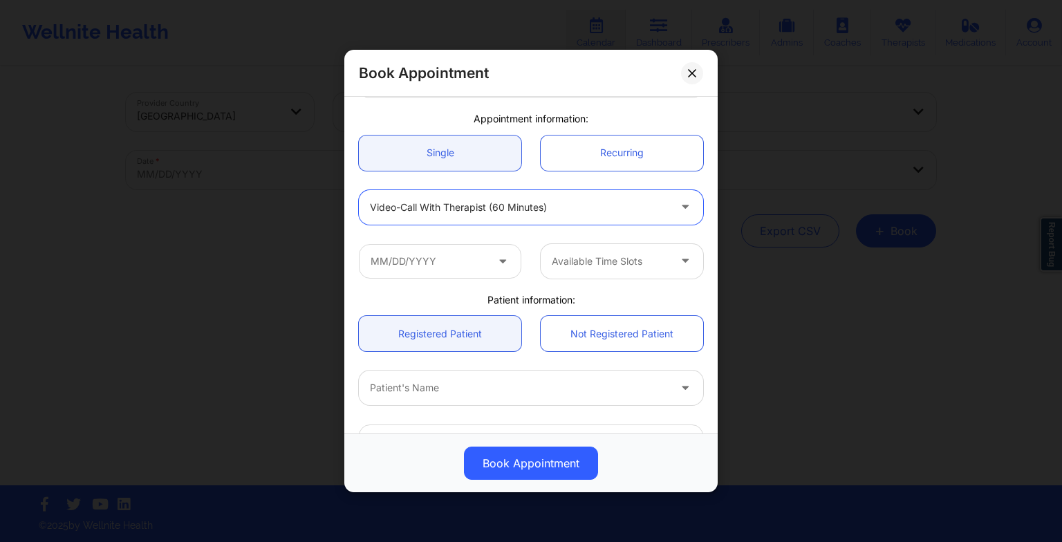
scroll to position [104, 0]
click at [442, 260] on input "text" at bounding box center [440, 259] width 162 height 35
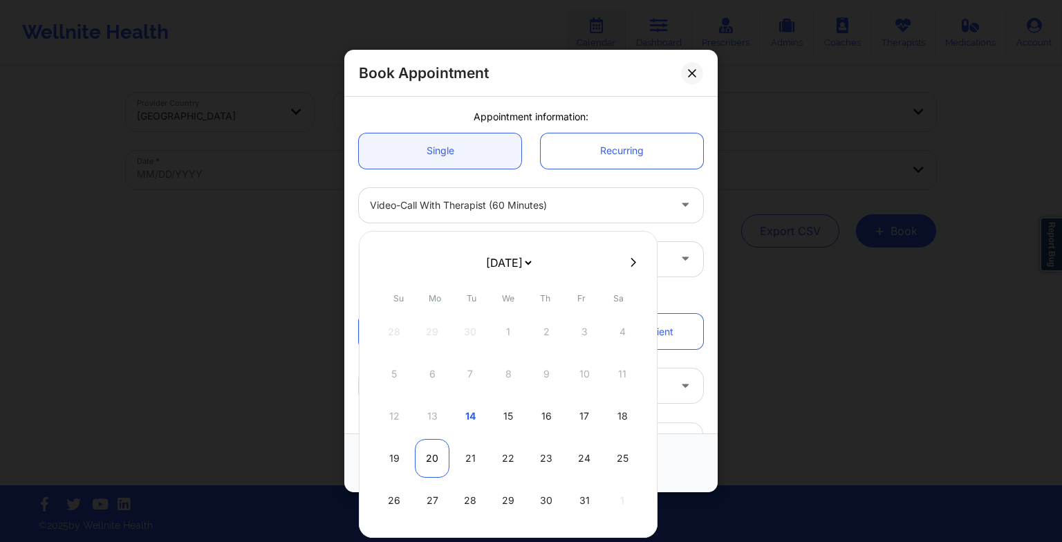
click at [432, 467] on div "20" at bounding box center [432, 458] width 35 height 39
type input "[DATE]"
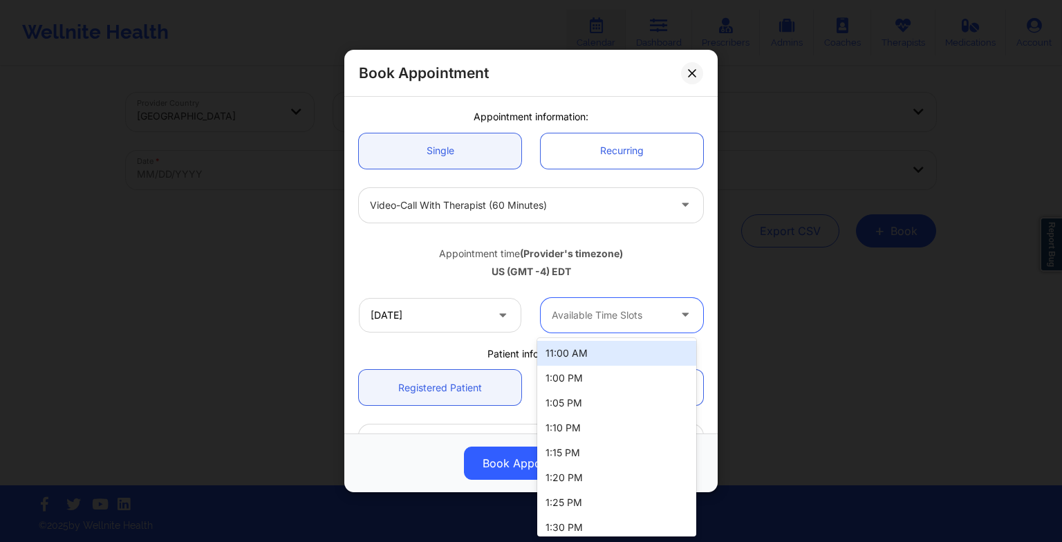
click at [593, 317] on div at bounding box center [610, 315] width 117 height 17
click at [591, 360] on div "11:00 AM" at bounding box center [616, 353] width 159 height 25
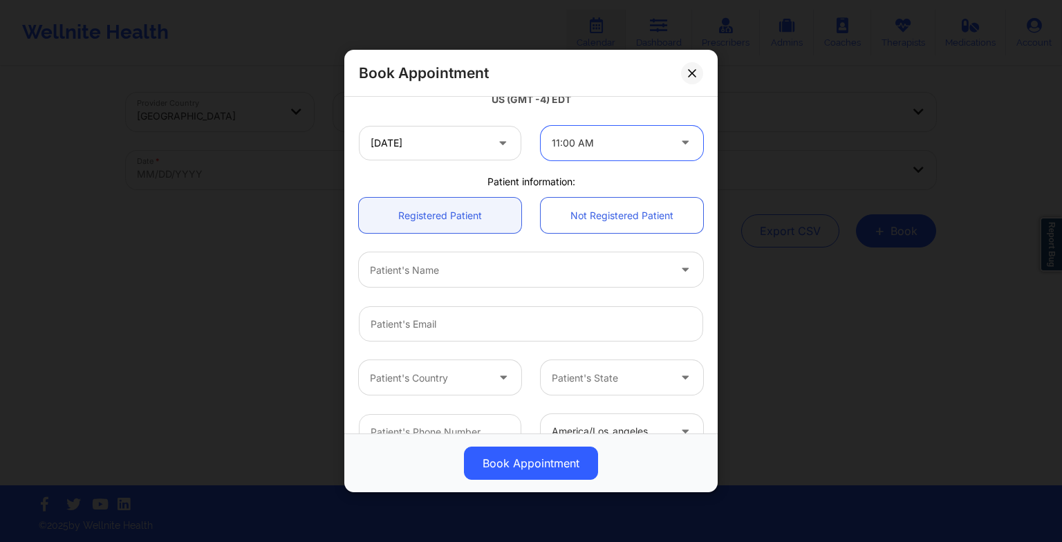
scroll to position [293, 0]
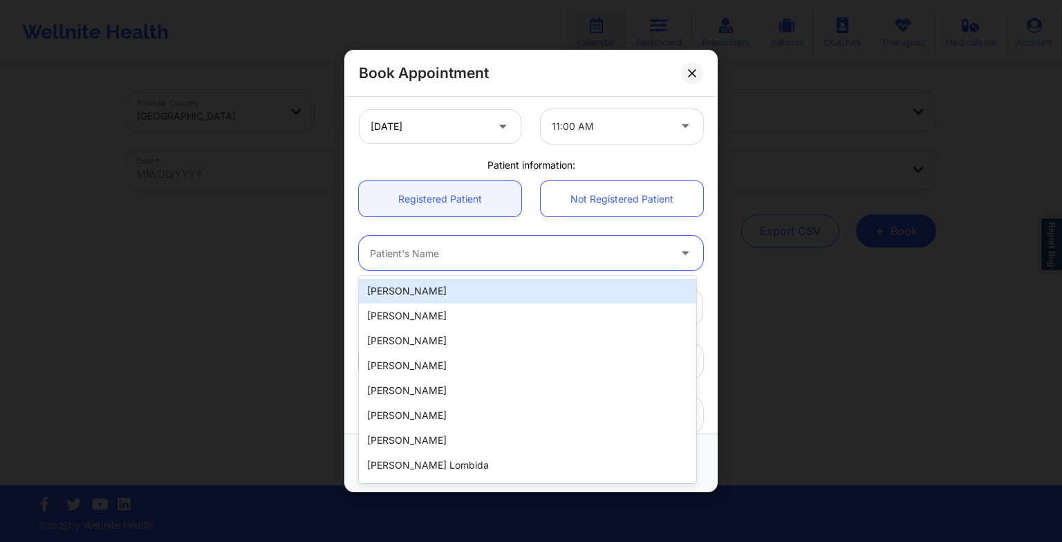
click at [413, 241] on div "Patient's Name" at bounding box center [514, 253] width 311 height 35
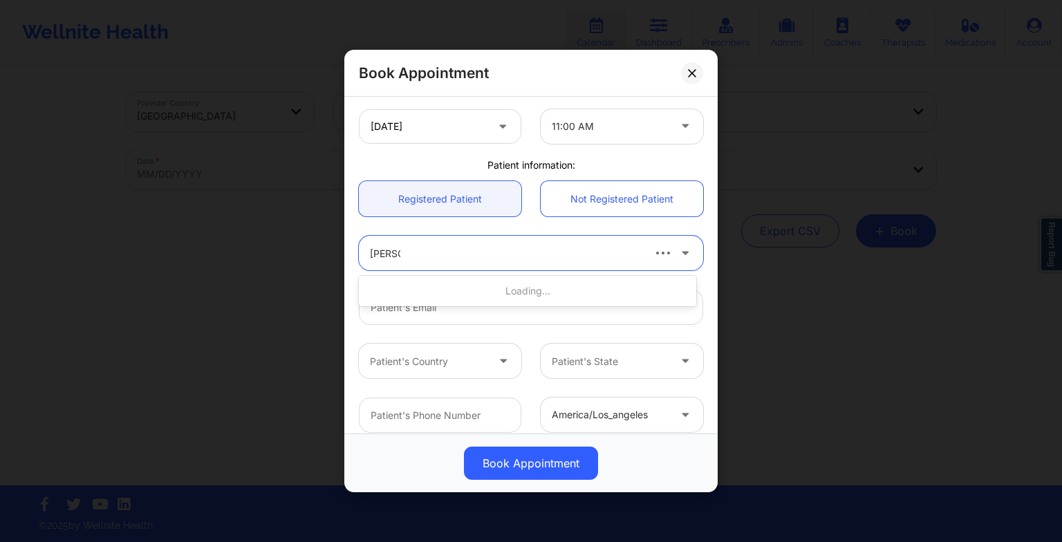
type input "[PERSON_NAME]"
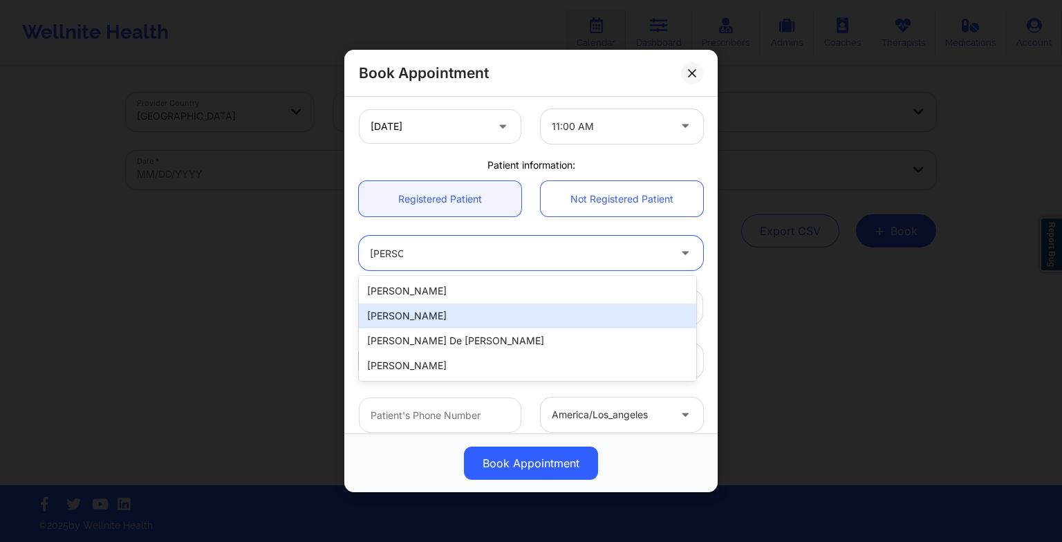
click at [485, 315] on div "[PERSON_NAME]" at bounding box center [527, 316] width 337 height 25
type input "[PERSON_NAME][DOMAIN_NAME][EMAIL_ADDRESS][DOMAIN_NAME]"
type input "[PHONE_NUMBER]"
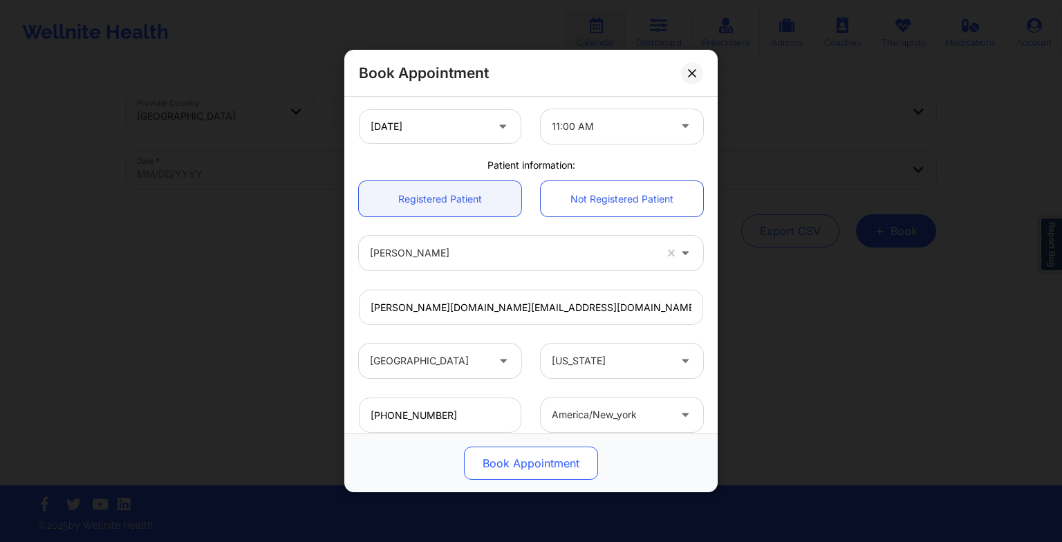
click at [542, 458] on button "Book Appointment" at bounding box center [531, 463] width 134 height 33
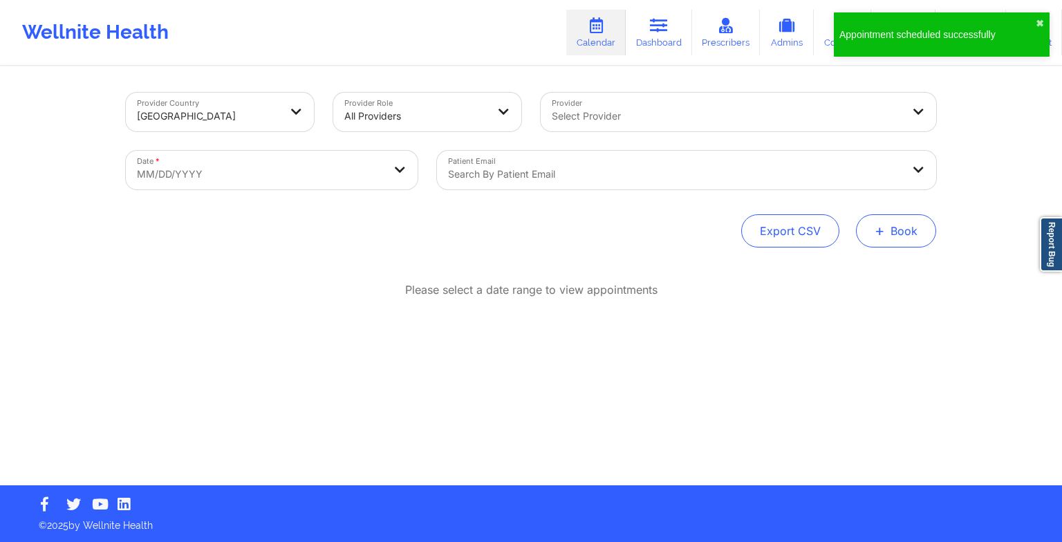
click at [886, 218] on button "+ Book" at bounding box center [896, 230] width 80 height 33
click at [835, 276] on button "Therapy Session" at bounding box center [873, 274] width 106 height 23
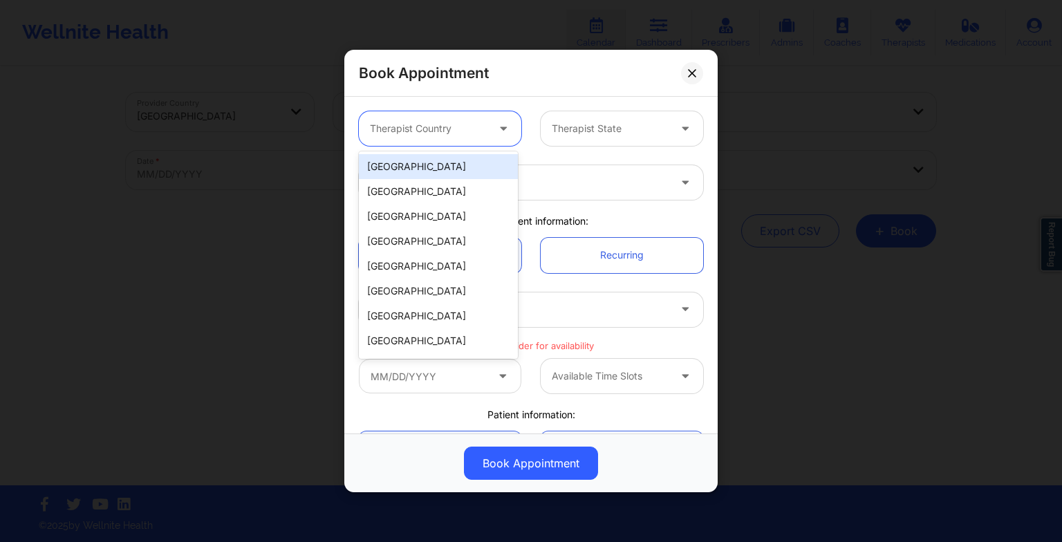
click at [410, 130] on div at bounding box center [428, 128] width 117 height 17
click at [413, 161] on div "[GEOGRAPHIC_DATA]" at bounding box center [438, 166] width 159 height 25
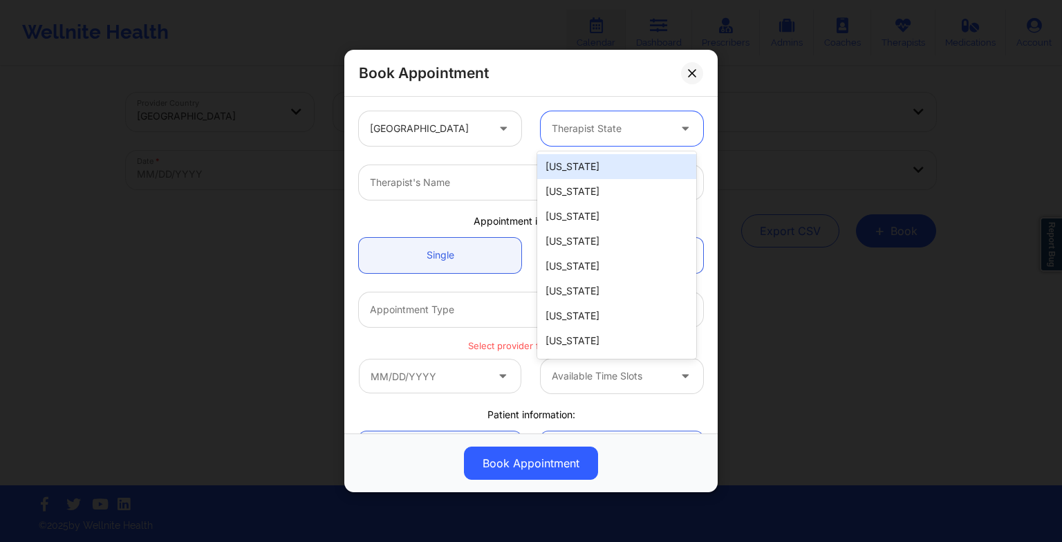
click at [571, 122] on div at bounding box center [610, 128] width 117 height 17
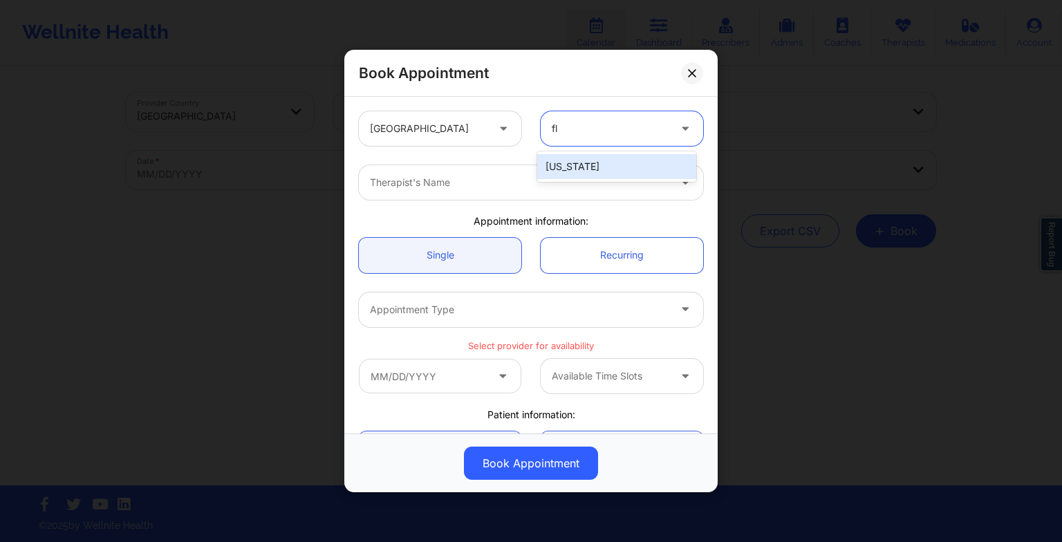
type input "flo"
click at [584, 172] on div "[US_STATE]" at bounding box center [616, 166] width 159 height 25
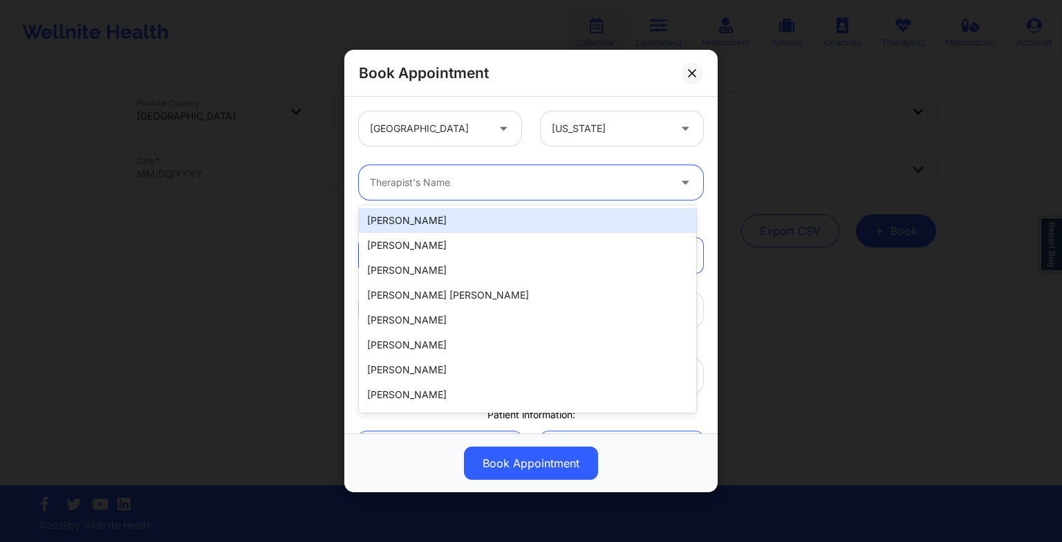
click at [514, 188] on div at bounding box center [519, 182] width 299 height 17
paste input "[PERSON_NAME]"
type input "[PERSON_NAME]"
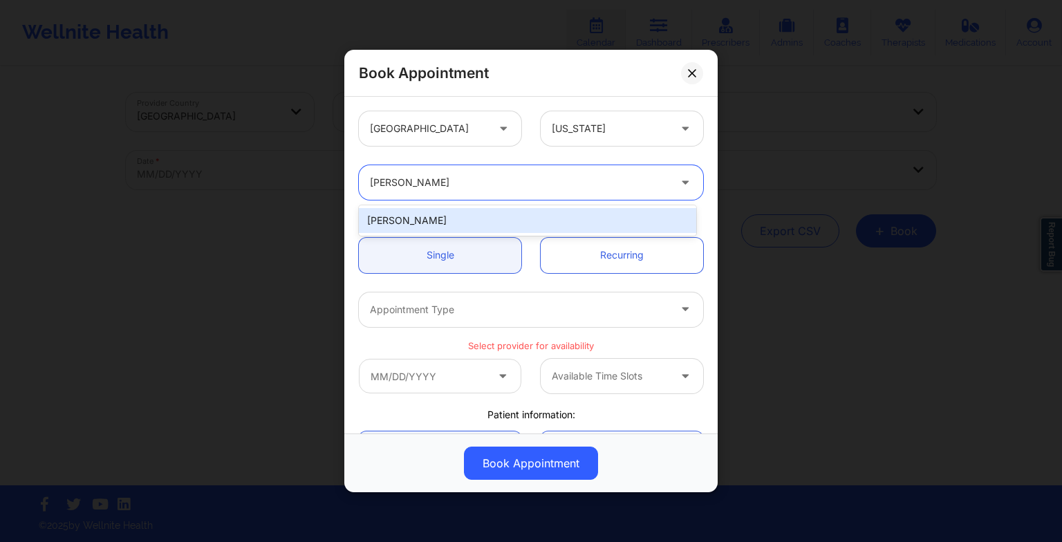
click at [426, 219] on div "[PERSON_NAME]" at bounding box center [527, 220] width 337 height 25
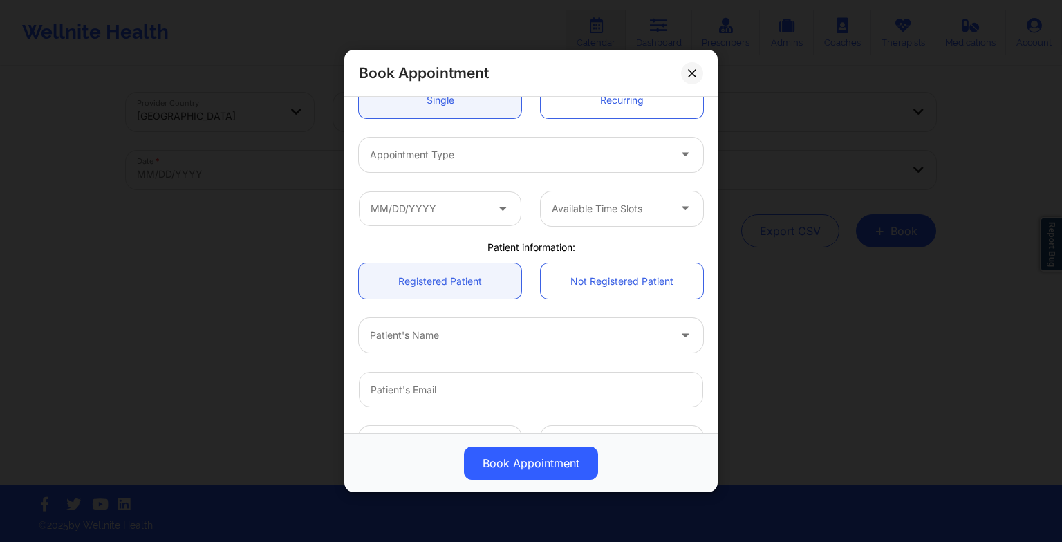
scroll to position [162, 0]
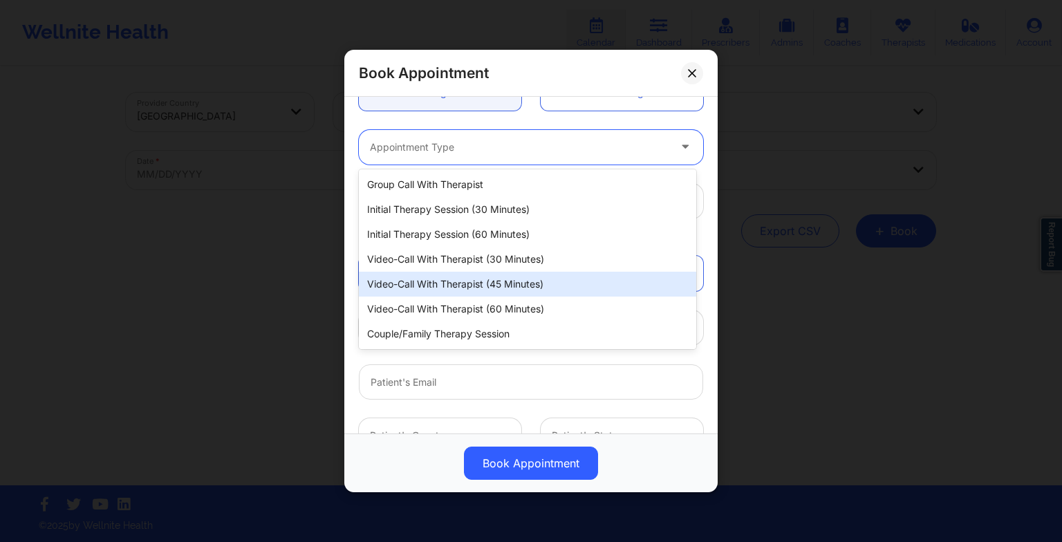
drag, startPoint x: 404, startPoint y: 152, endPoint x: 427, endPoint y: 288, distance: 138.2
click at [427, 288] on body "Wellnite Health Calendar Dashboard Prescribers Admins Coaches Therapists Medica…" at bounding box center [531, 271] width 1062 height 542
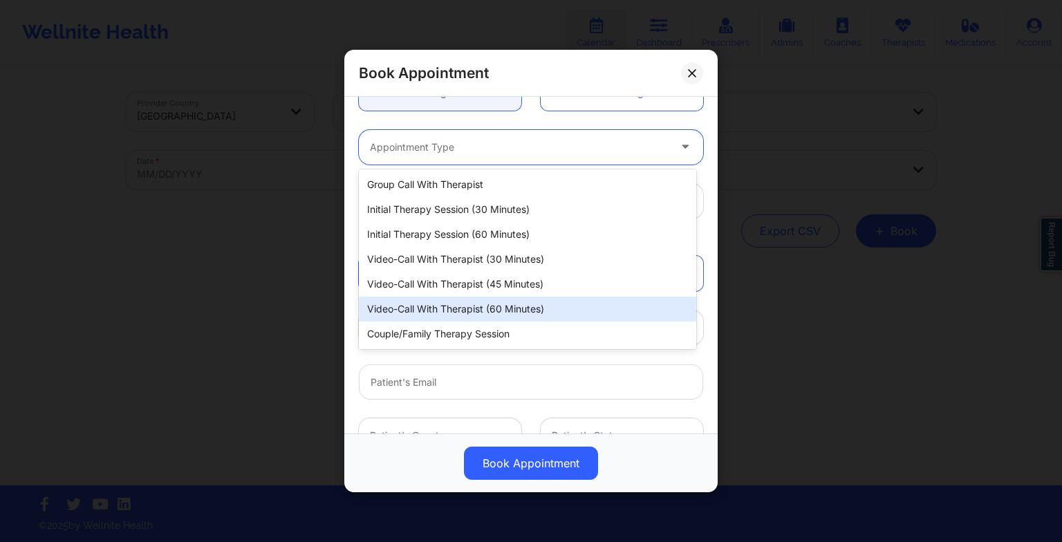
click at [429, 304] on div "Video-Call with Therapist (60 minutes)" at bounding box center [527, 309] width 337 height 25
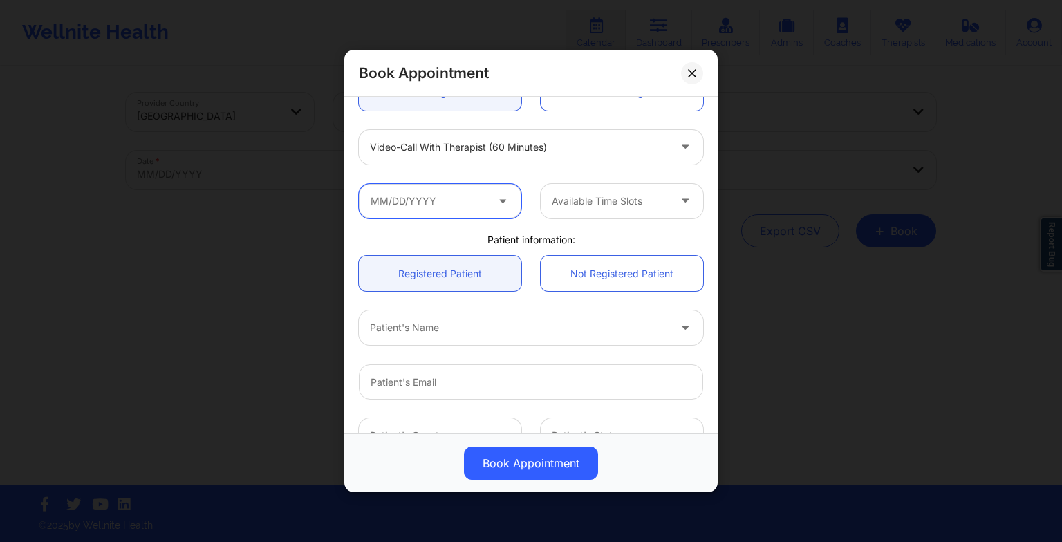
click at [434, 208] on input "text" at bounding box center [440, 201] width 162 height 35
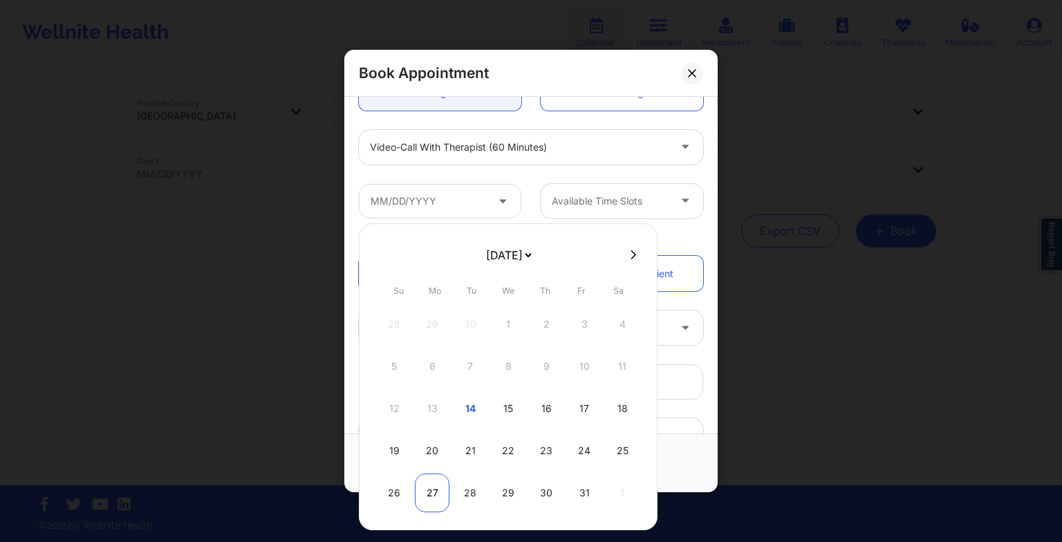
click at [427, 489] on div "27" at bounding box center [432, 493] width 35 height 39
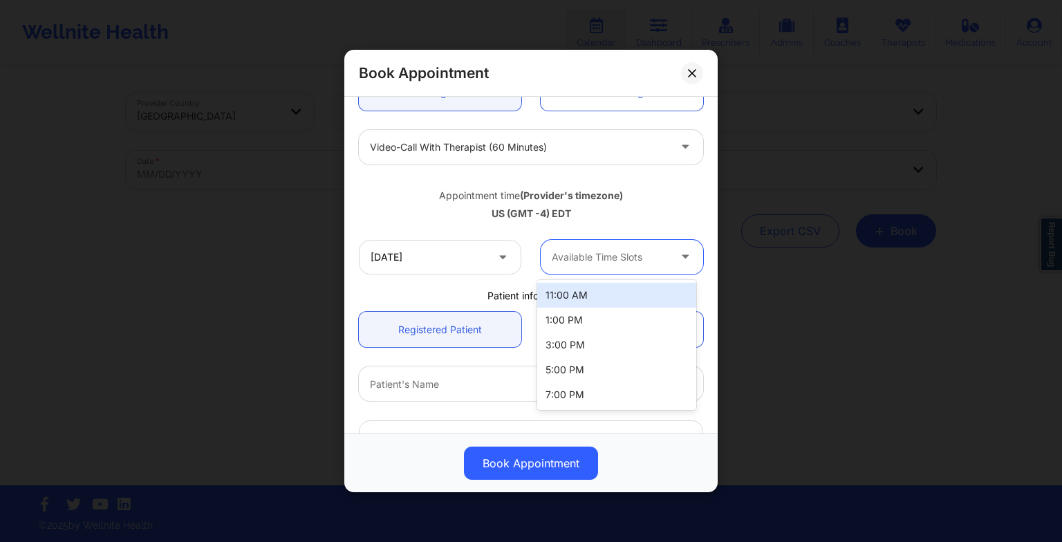
click at [622, 259] on div at bounding box center [610, 257] width 117 height 17
click at [617, 299] on div "11:00 AM" at bounding box center [616, 295] width 159 height 25
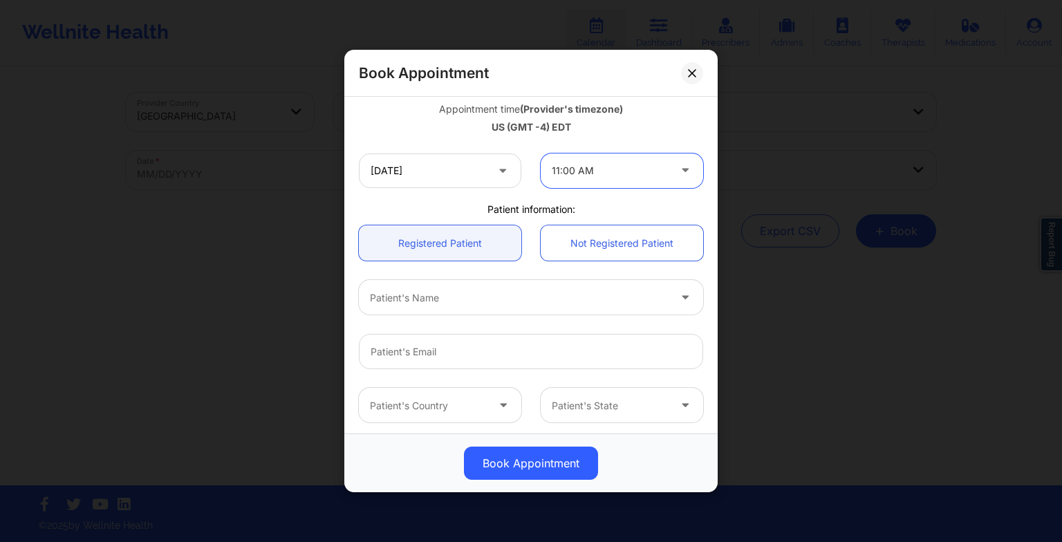
scroll to position [256, 0]
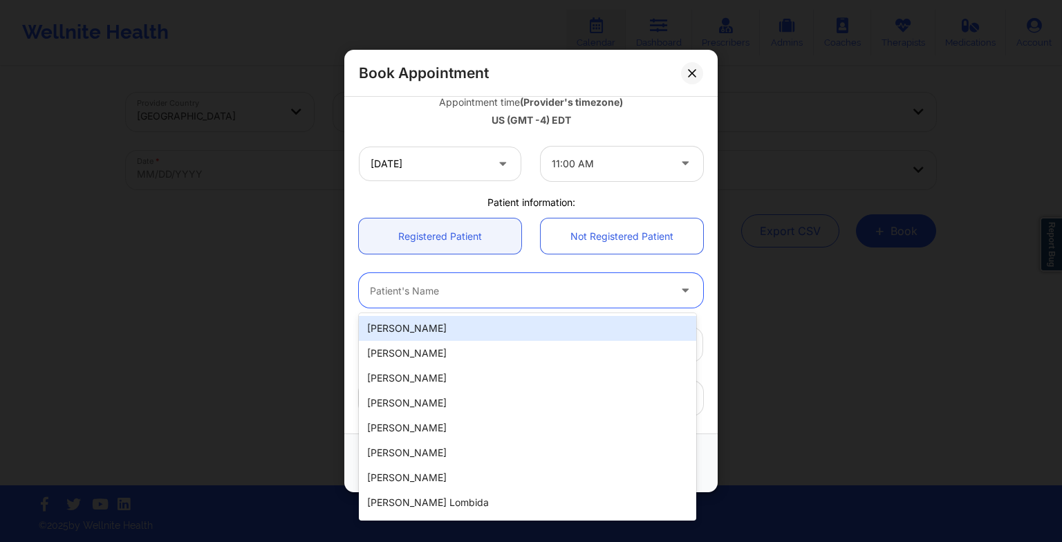
click at [487, 298] on div at bounding box center [519, 290] width 299 height 17
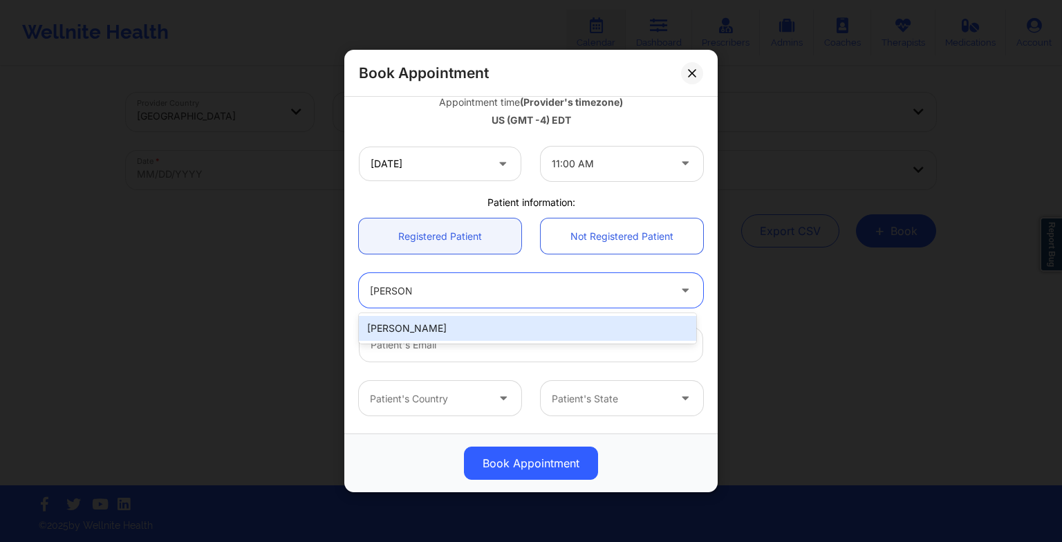
click at [485, 326] on div "[PERSON_NAME]" at bounding box center [527, 328] width 337 height 25
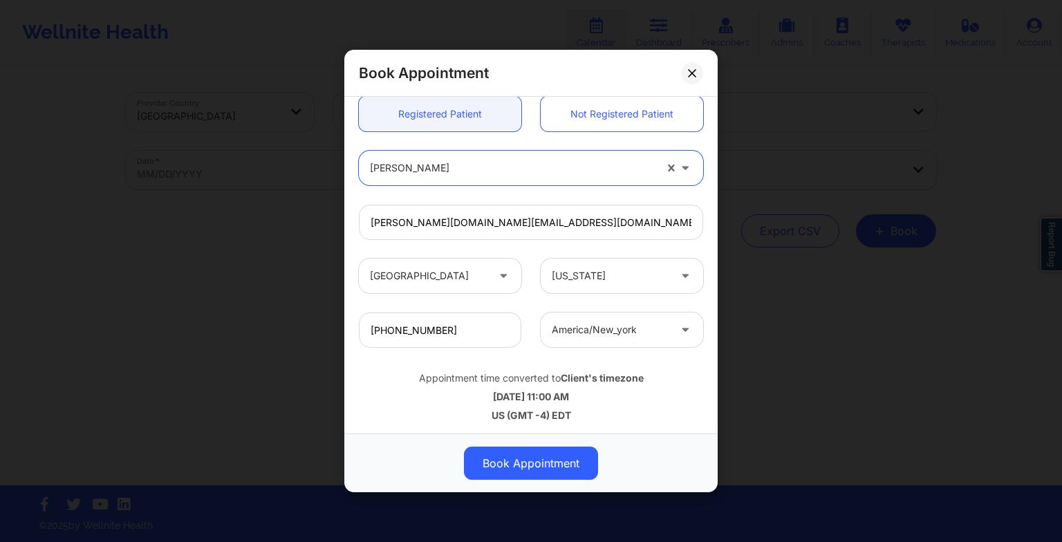
scroll to position [381, 0]
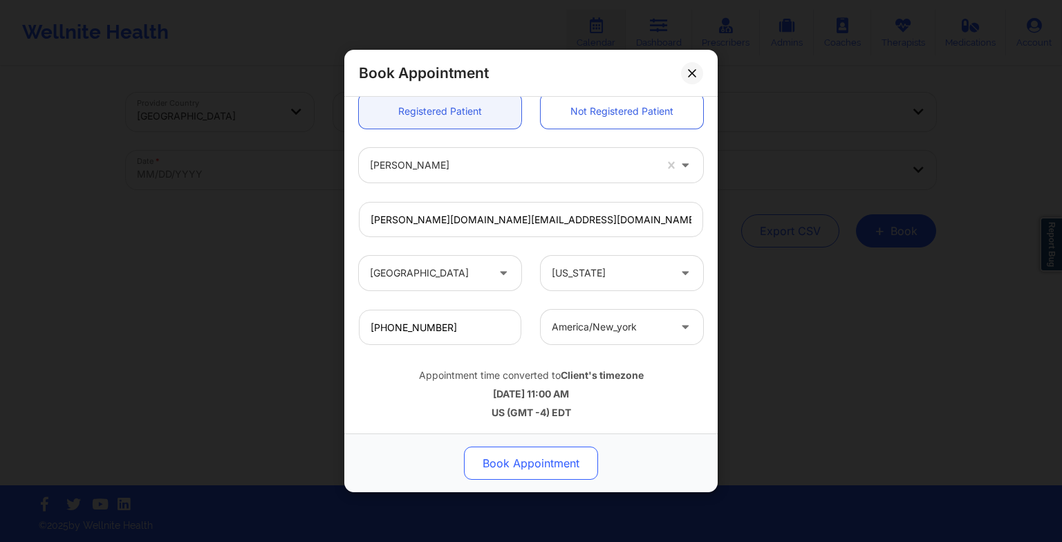
click at [525, 470] on button "Book Appointment" at bounding box center [531, 463] width 134 height 33
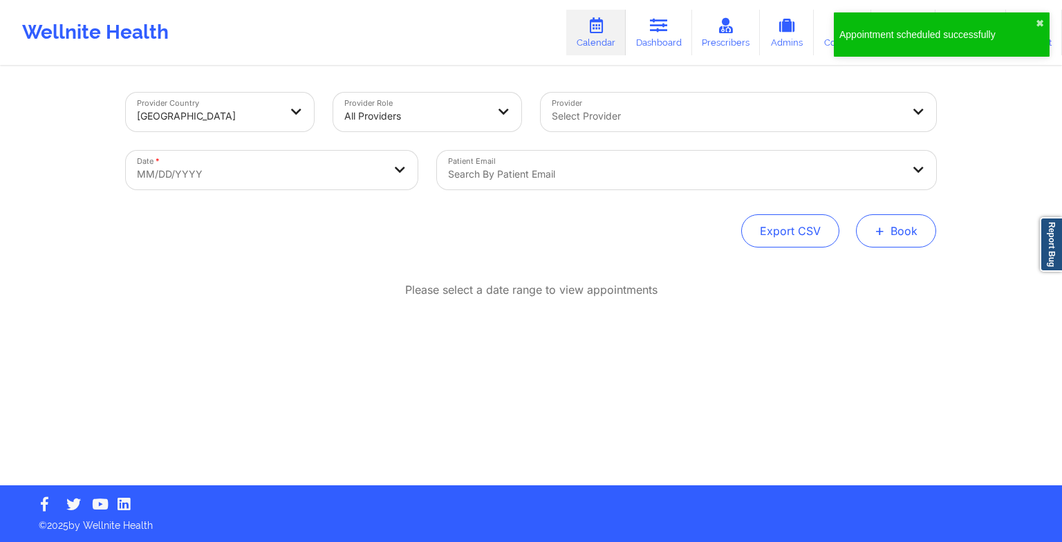
click at [886, 229] on button "+ Book" at bounding box center [896, 230] width 80 height 33
click at [859, 268] on button "Therapy Session" at bounding box center [873, 274] width 106 height 23
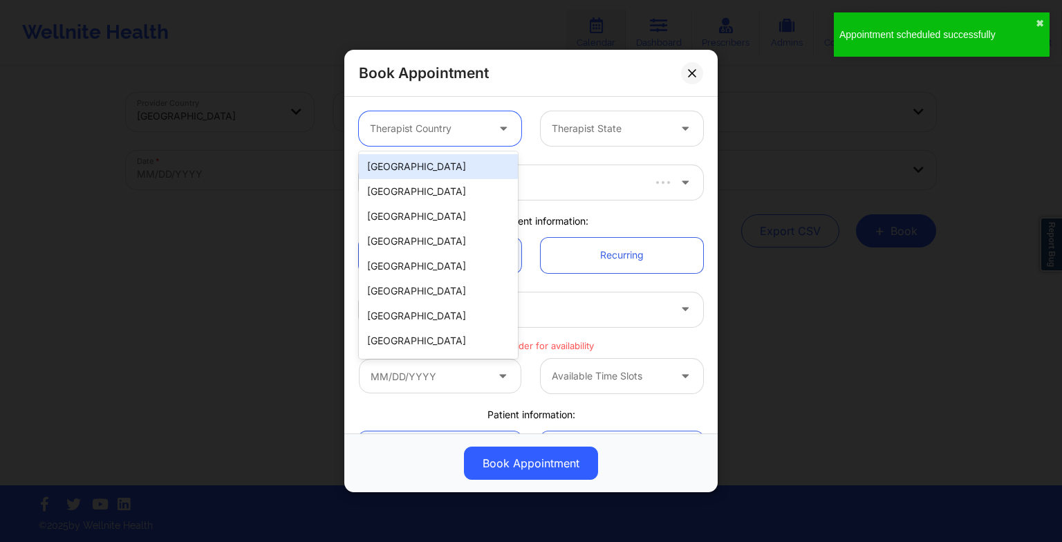
click at [443, 126] on div at bounding box center [428, 128] width 117 height 17
click at [413, 165] on div "[GEOGRAPHIC_DATA]" at bounding box center [438, 166] width 159 height 25
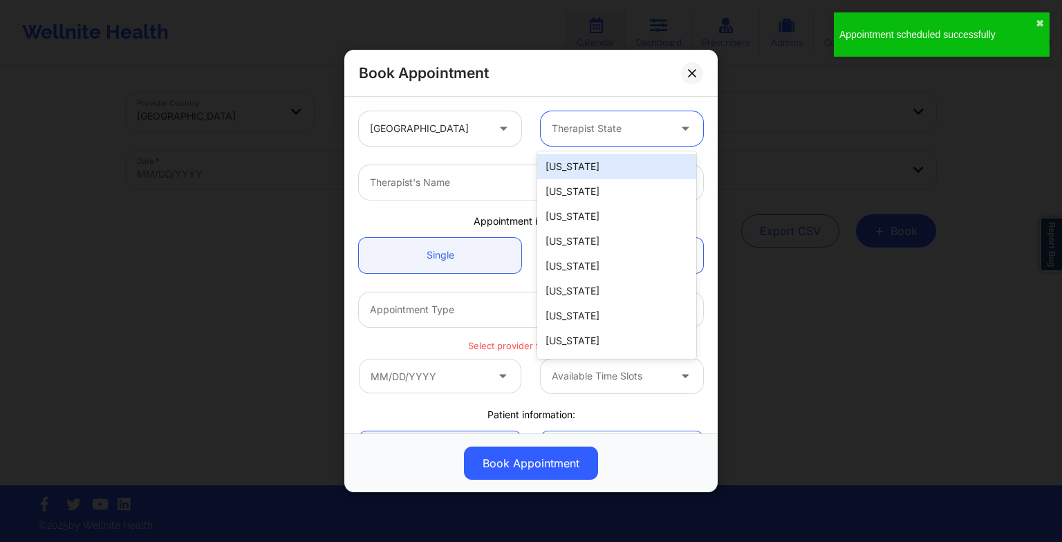
click at [552, 120] on div at bounding box center [610, 128] width 117 height 17
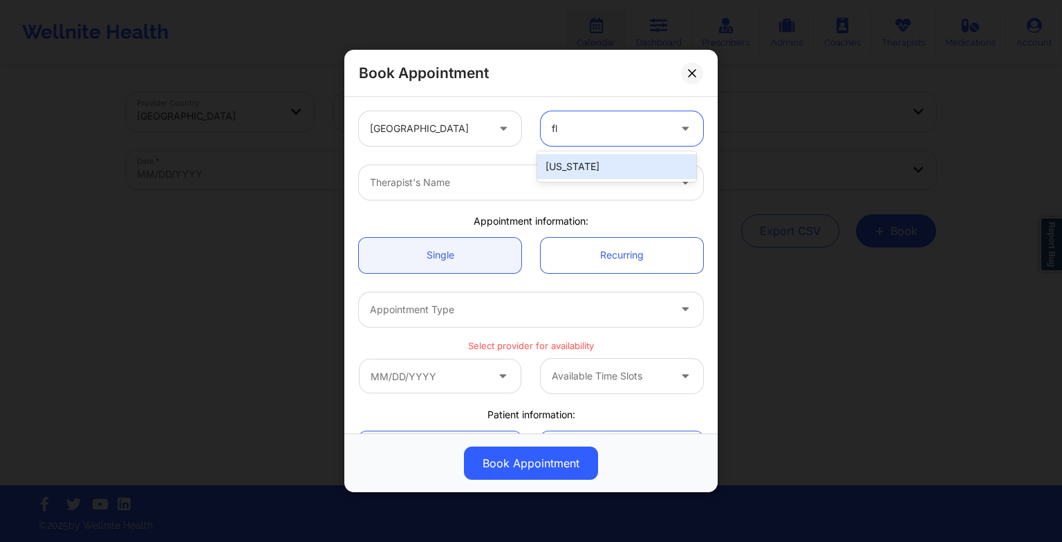
click at [565, 174] on div "[US_STATE]" at bounding box center [616, 166] width 159 height 25
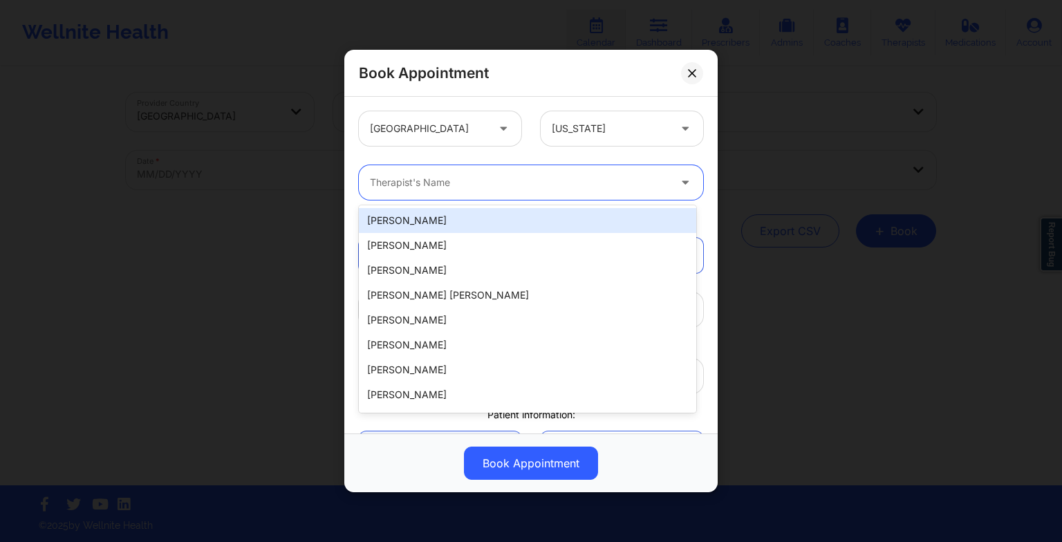
paste input "[PERSON_NAME]"
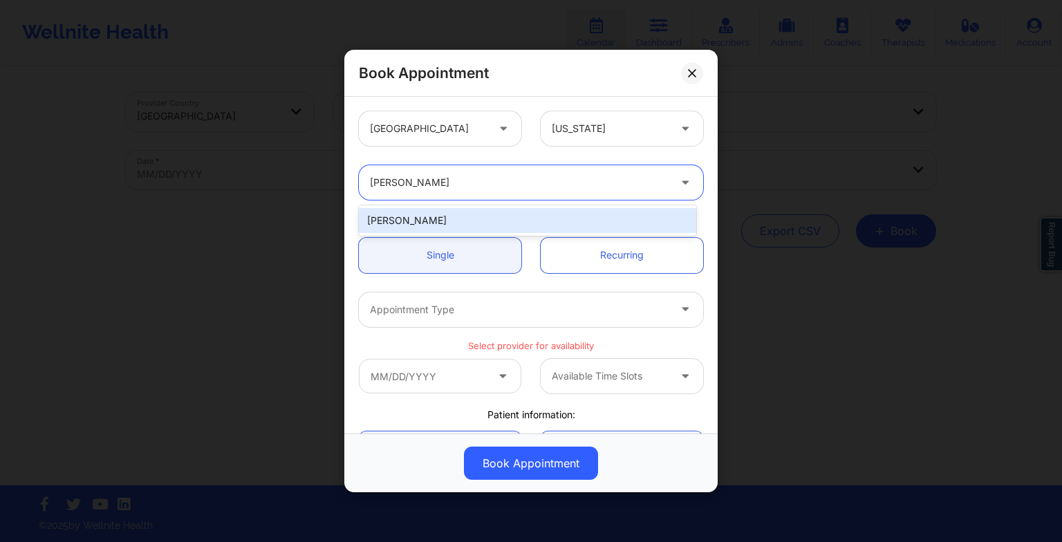
click at [450, 223] on div "[PERSON_NAME]" at bounding box center [527, 220] width 337 height 25
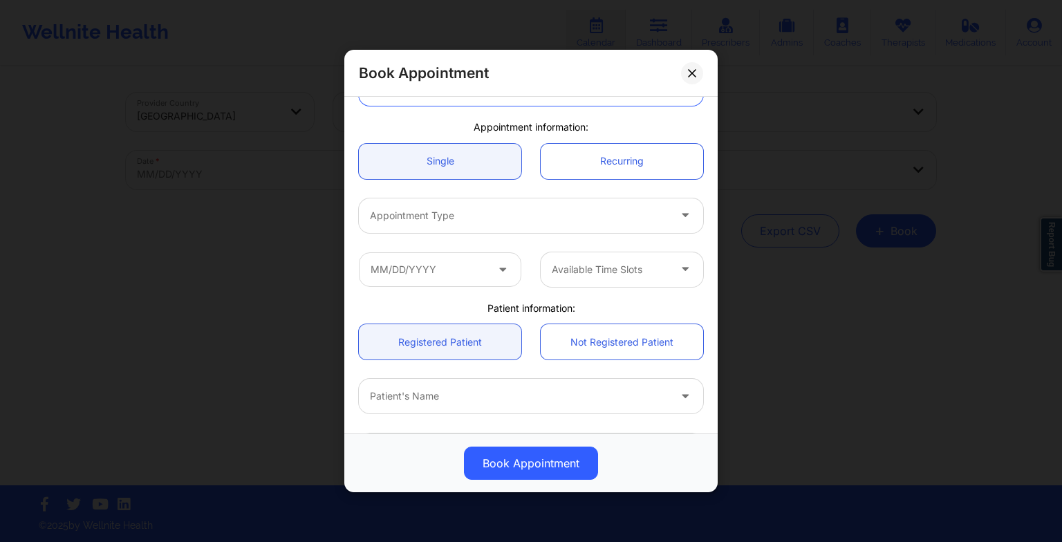
scroll to position [105, 0]
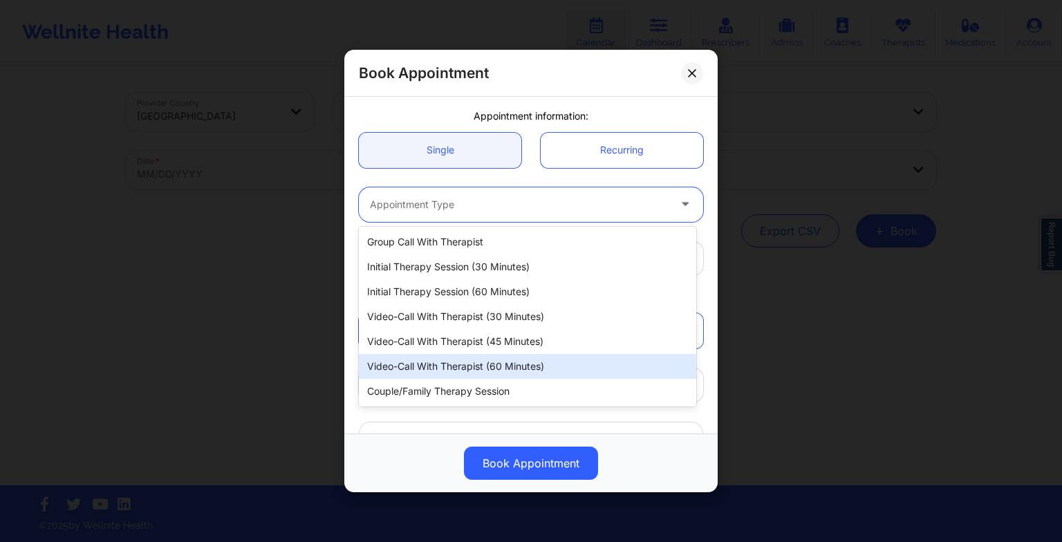
drag, startPoint x: 437, startPoint y: 212, endPoint x: 449, endPoint y: 376, distance: 164.3
click at [449, 376] on body "Wellnite Health Calendar Dashboard Prescribers Admins Coaches Therapists Medica…" at bounding box center [531, 271] width 1062 height 542
click at [449, 376] on div "Video-Call with Therapist (60 minutes)" at bounding box center [527, 366] width 337 height 25
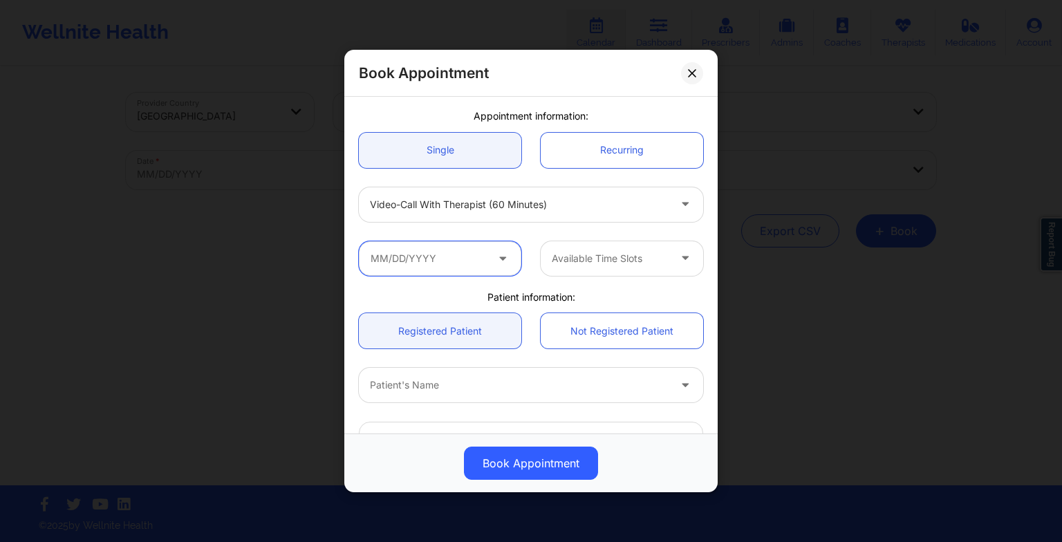
click at [429, 246] on input "text" at bounding box center [440, 258] width 162 height 35
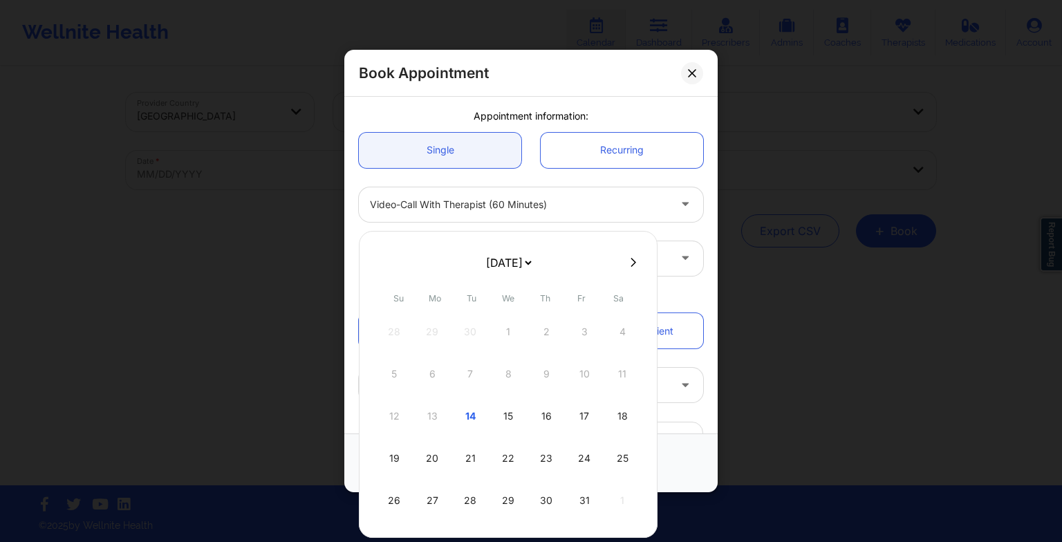
click at [633, 261] on button at bounding box center [633, 263] width 14 height 12
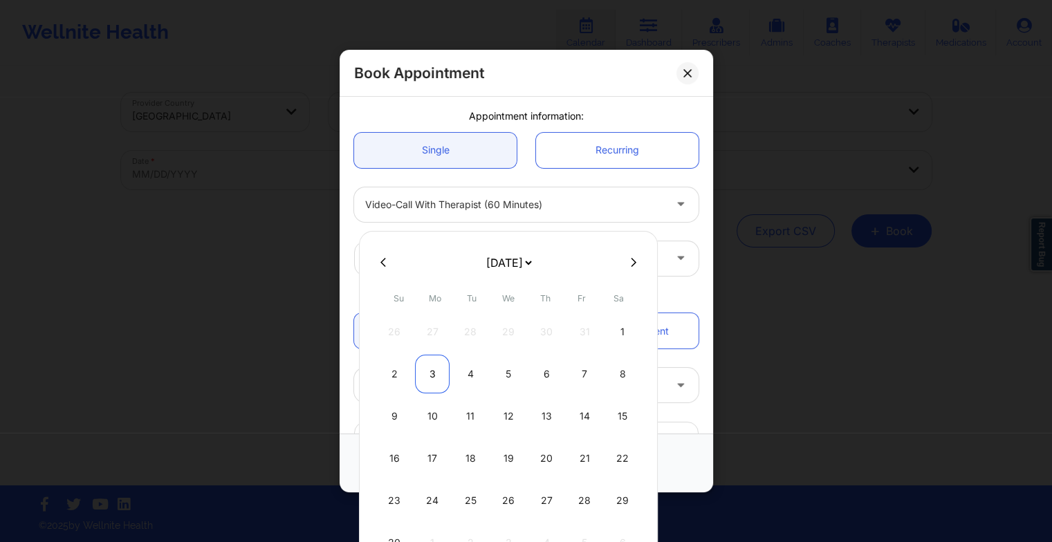
click at [425, 387] on div "3" at bounding box center [432, 374] width 35 height 39
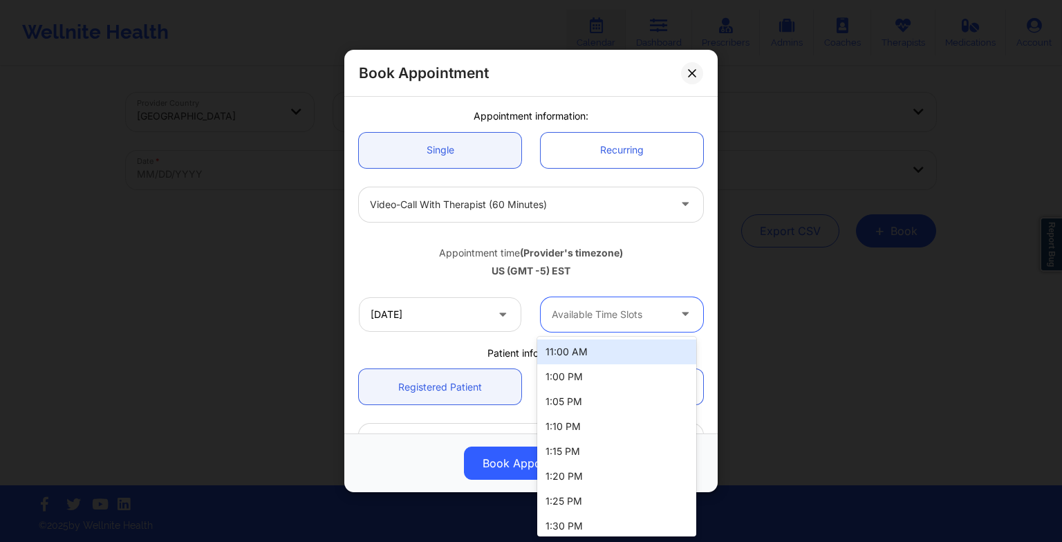
click at [619, 313] on div at bounding box center [610, 314] width 117 height 17
click at [606, 346] on div "11:00 AM" at bounding box center [616, 351] width 159 height 25
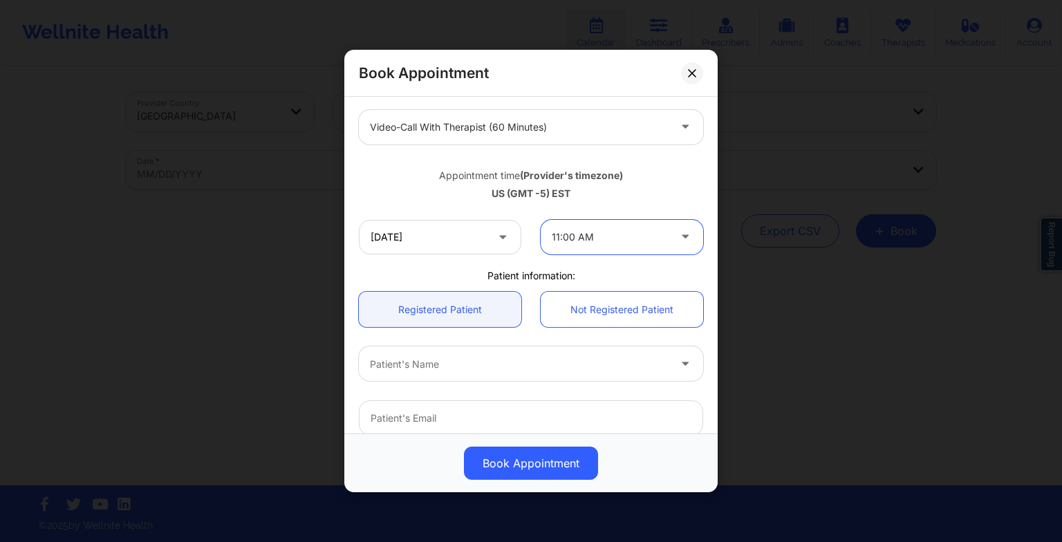
scroll to position [199, 0]
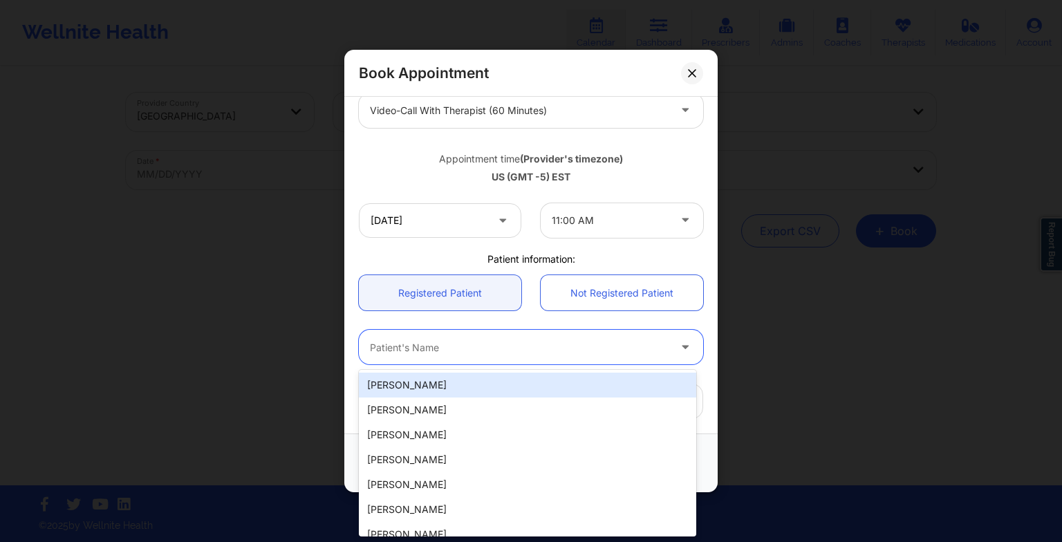
click at [538, 350] on div at bounding box center [519, 347] width 299 height 17
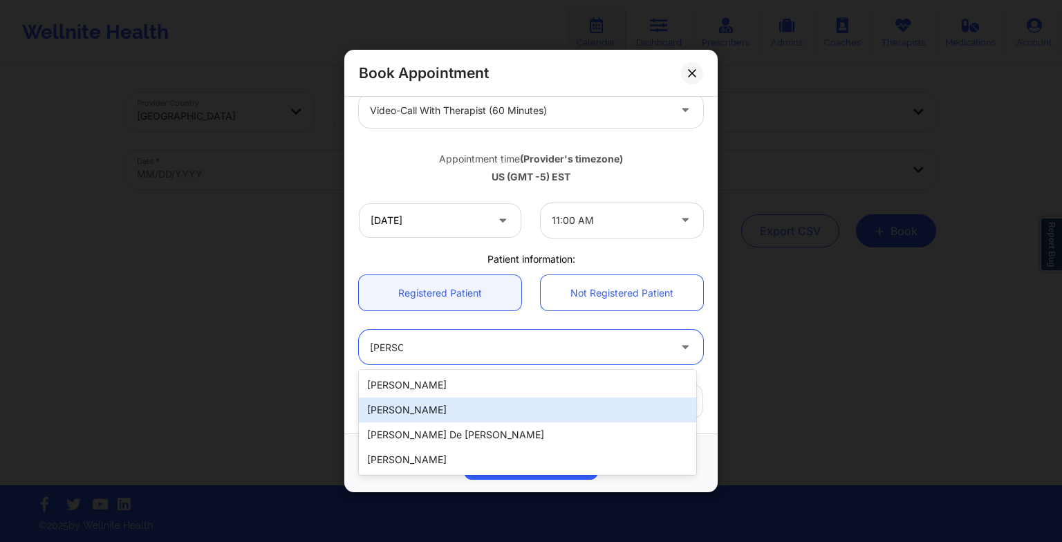
click at [507, 413] on div "[PERSON_NAME]" at bounding box center [527, 410] width 337 height 25
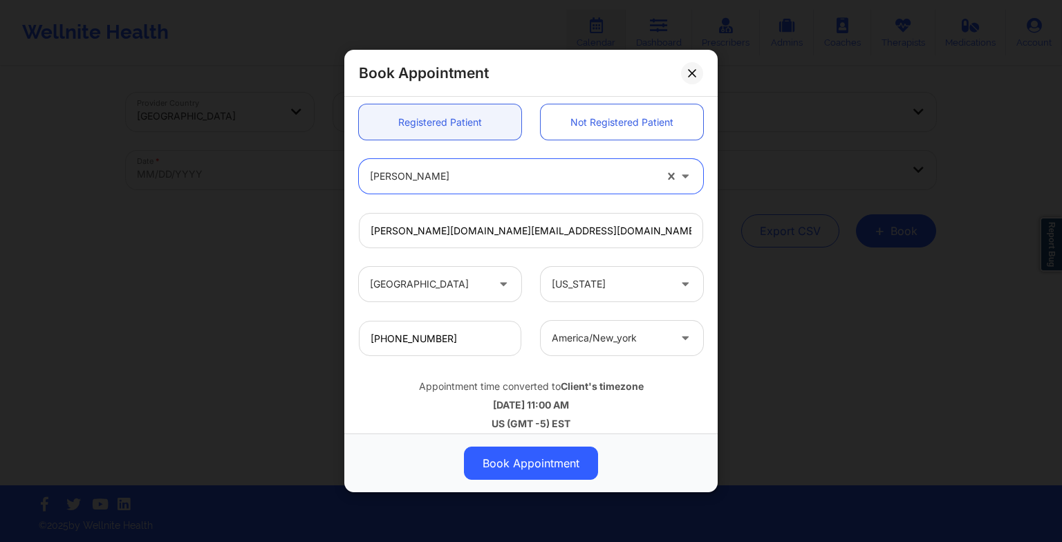
scroll to position [381, 0]
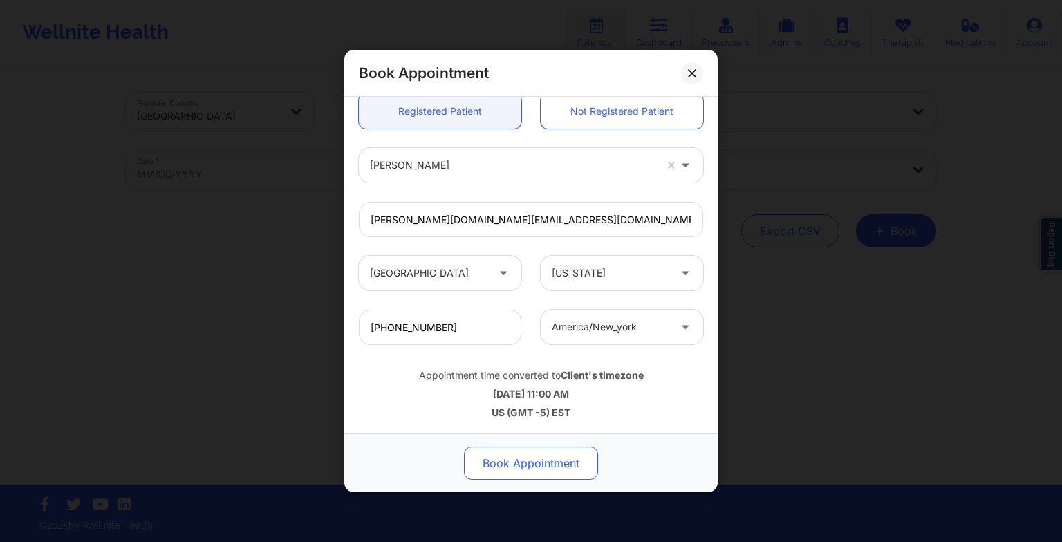
click at [522, 461] on button "Book Appointment" at bounding box center [531, 463] width 134 height 33
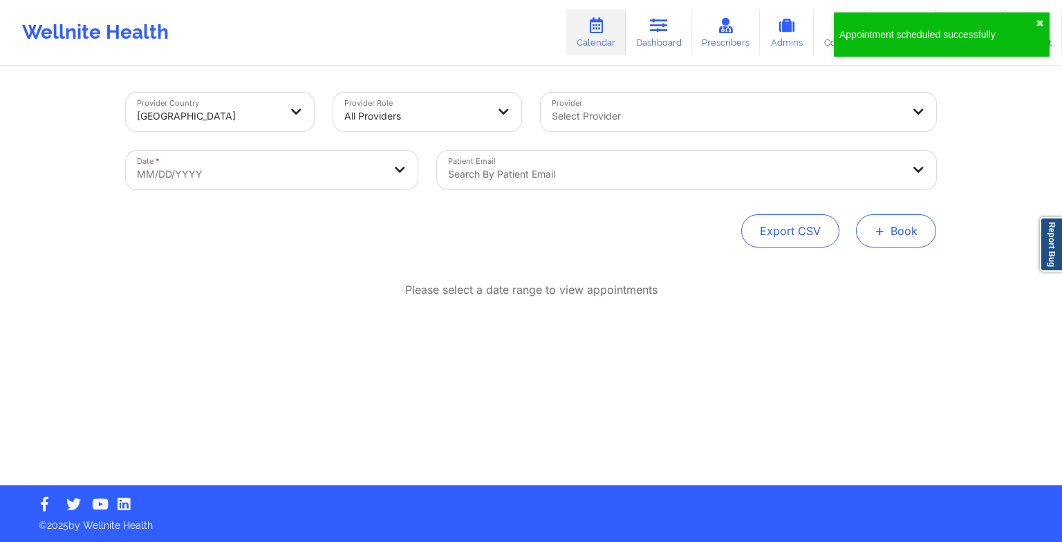
click at [882, 230] on span "+" at bounding box center [880, 231] width 10 height 8
click at [839, 267] on button "Therapy Session" at bounding box center [873, 274] width 106 height 23
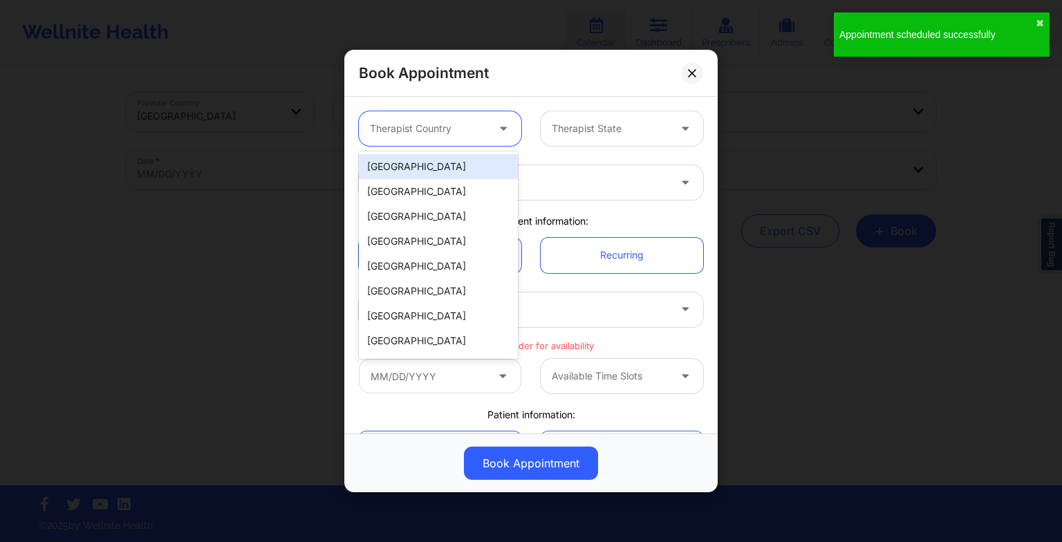
click at [443, 138] on div "Therapist Country" at bounding box center [423, 128] width 129 height 35
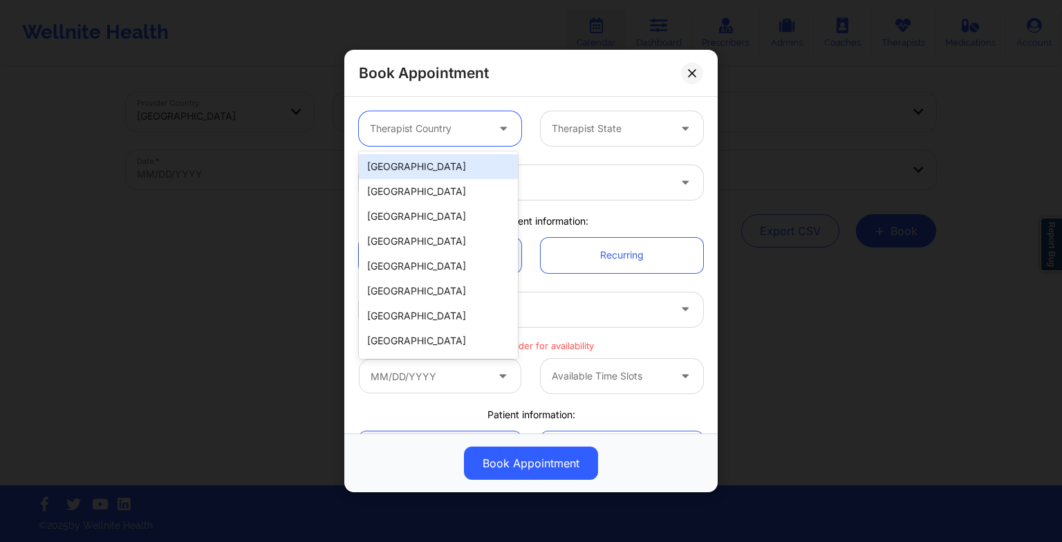
click at [429, 177] on div "[GEOGRAPHIC_DATA]" at bounding box center [438, 166] width 159 height 25
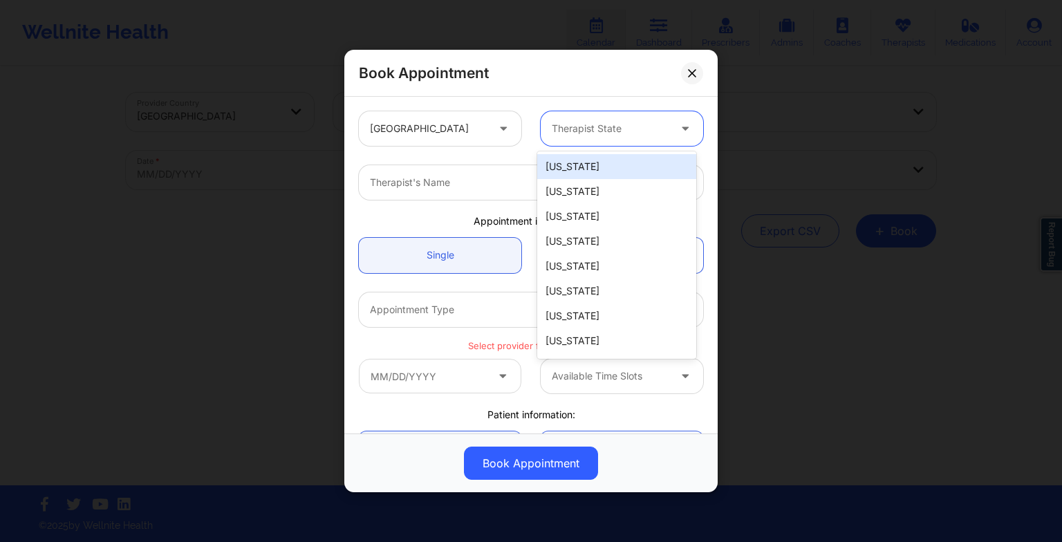
click at [570, 137] on div "Therapist State" at bounding box center [605, 128] width 129 height 35
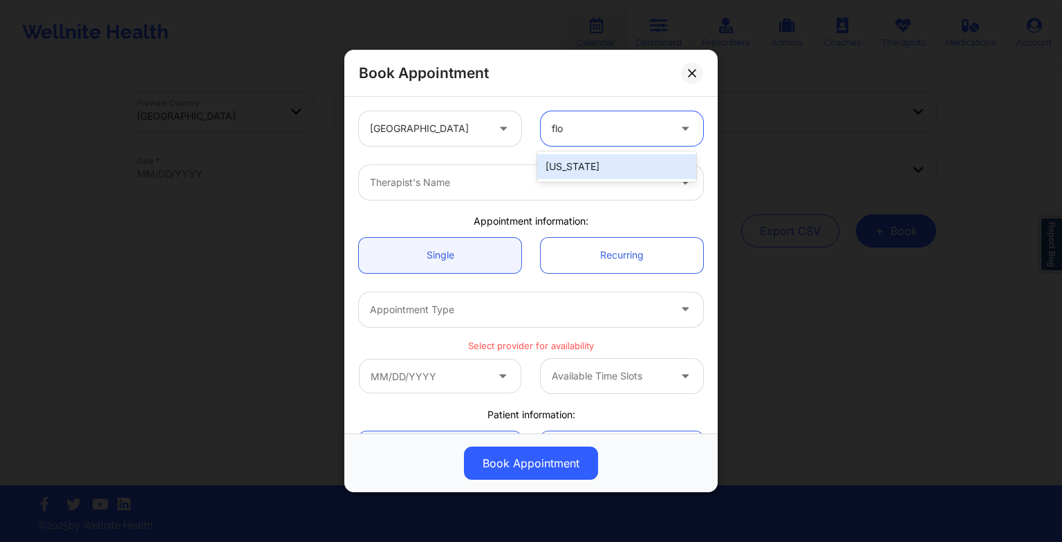
click at [570, 160] on div "[US_STATE]" at bounding box center [616, 166] width 159 height 25
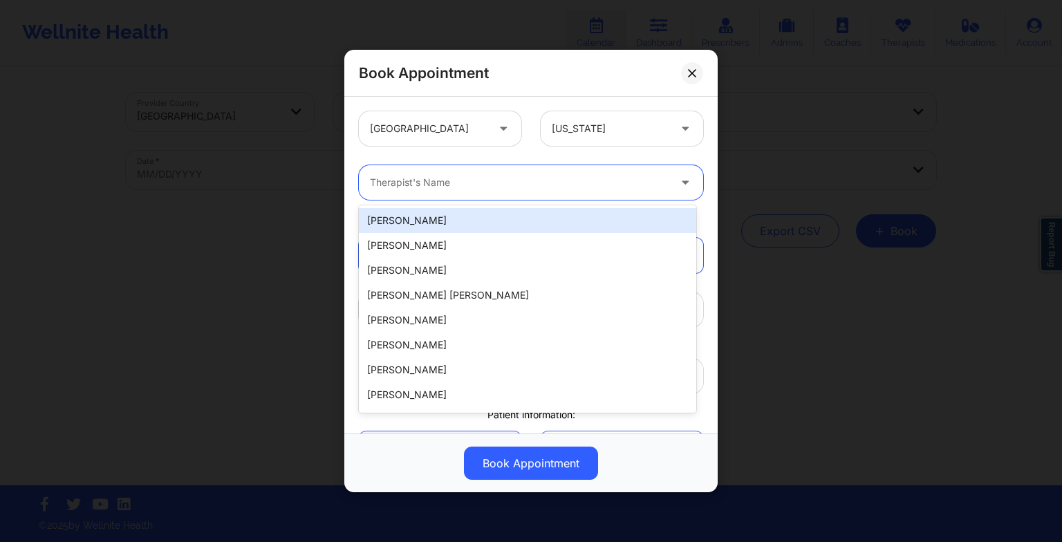
paste input "[PERSON_NAME]"
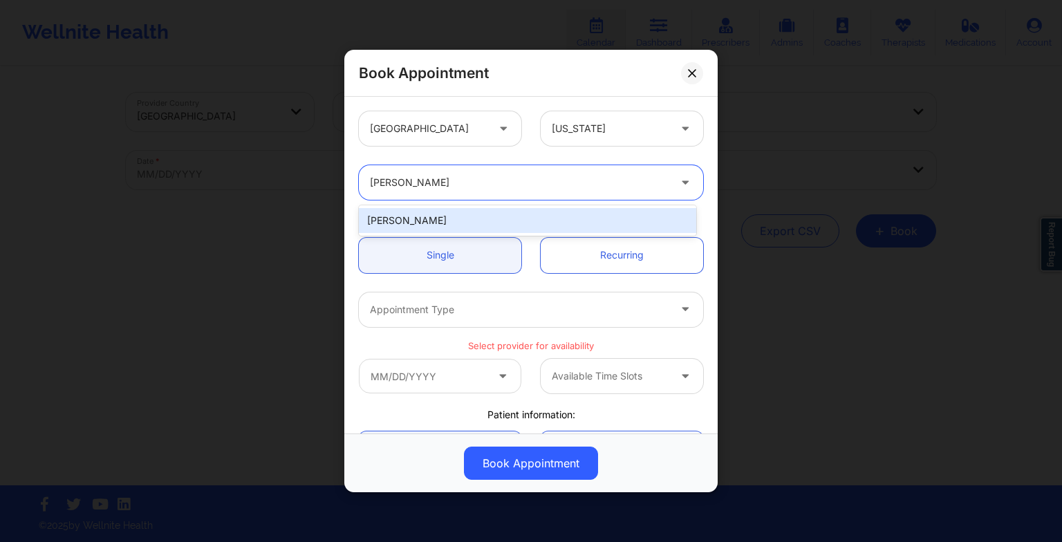
click at [438, 218] on div "[PERSON_NAME]" at bounding box center [527, 220] width 337 height 25
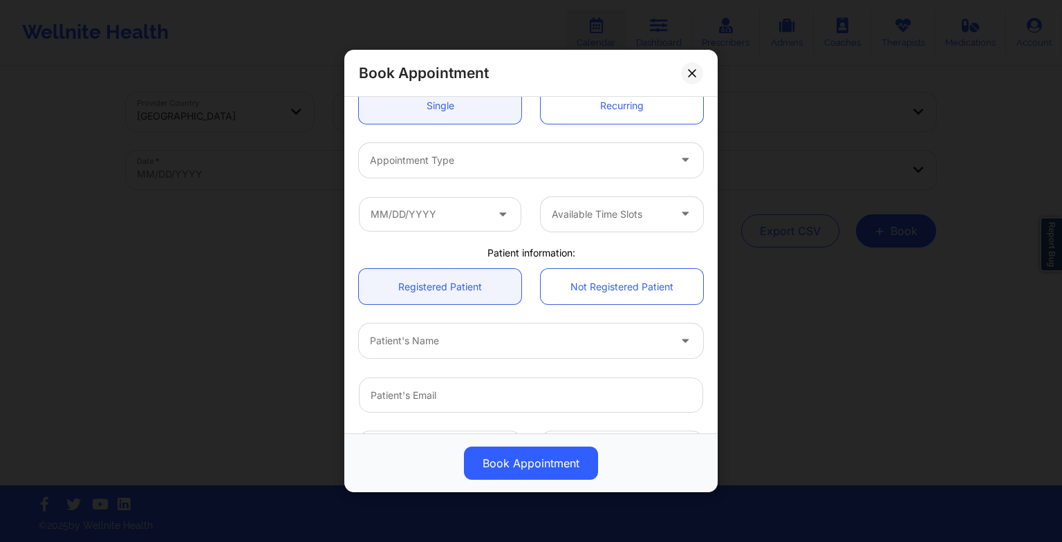
scroll to position [154, 0]
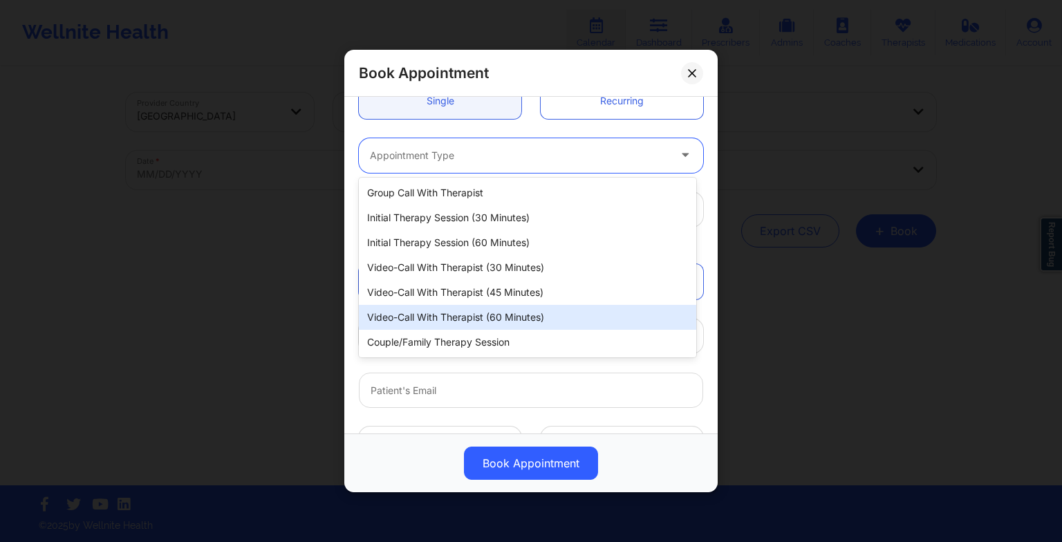
drag, startPoint x: 405, startPoint y: 152, endPoint x: 448, endPoint y: 310, distance: 163.4
click at [448, 310] on body "Wellnite Health Calendar Dashboard Prescribers Admins Coaches Therapists Medica…" at bounding box center [531, 271] width 1062 height 542
click at [448, 310] on div "Video-Call with Therapist (60 minutes)" at bounding box center [527, 317] width 337 height 25
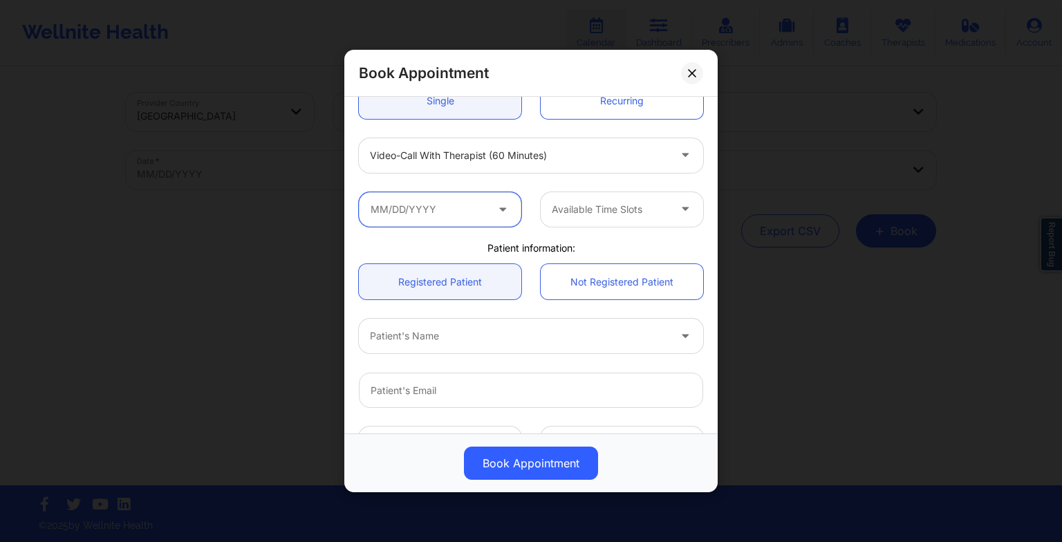
click at [443, 205] on input "text" at bounding box center [440, 209] width 162 height 35
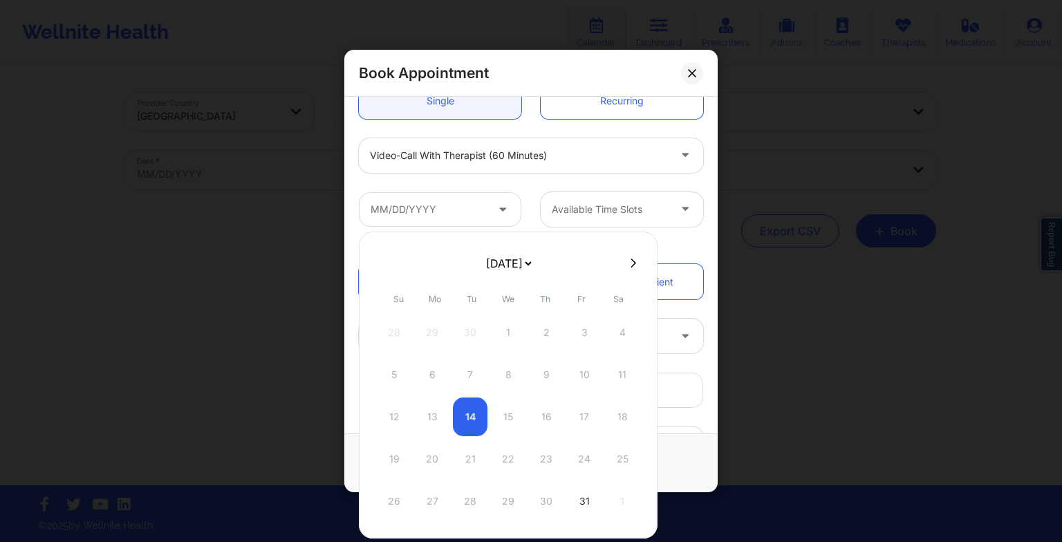
click at [631, 265] on icon at bounding box center [634, 263] width 6 height 10
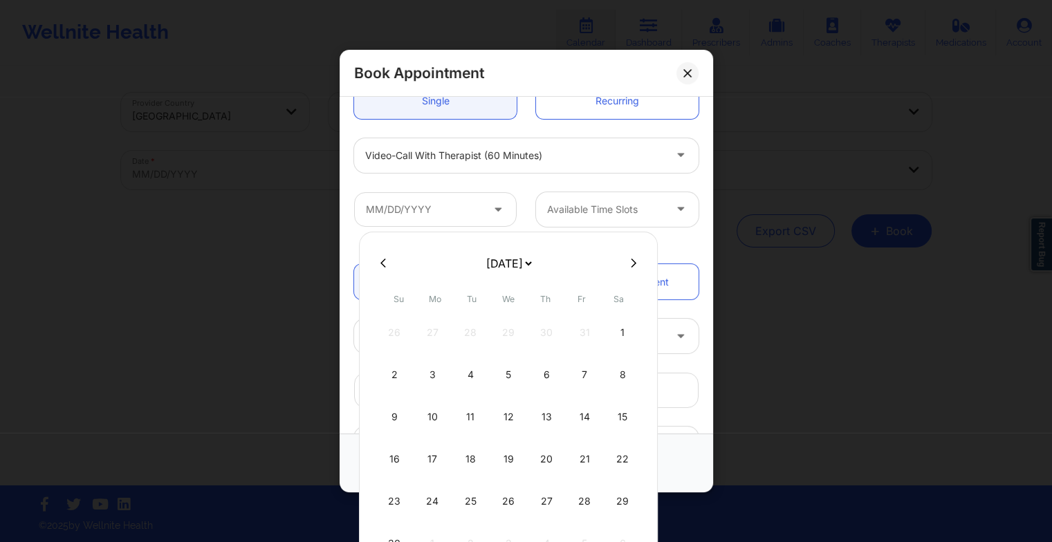
click at [431, 412] on div "10" at bounding box center [432, 417] width 35 height 39
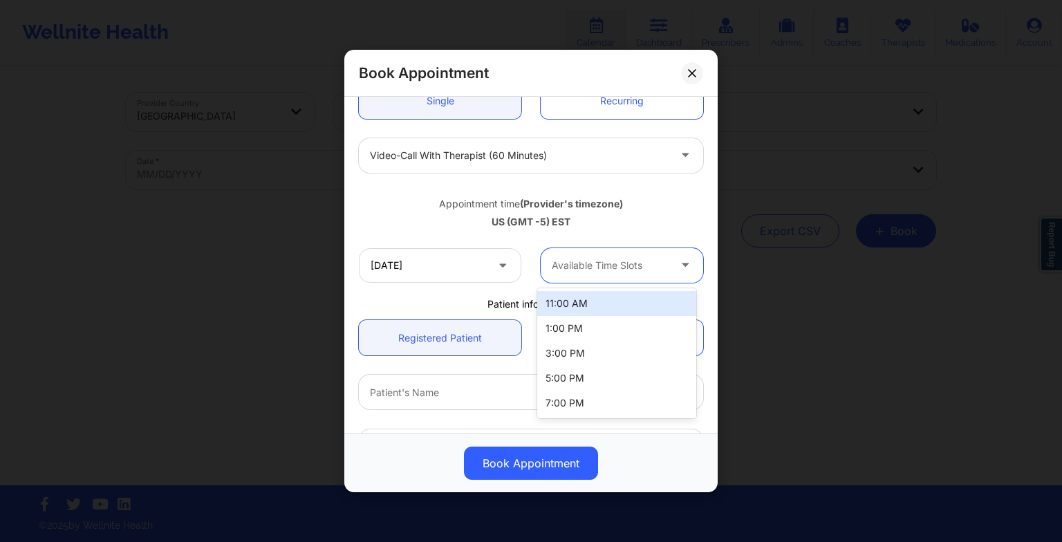
click at [589, 263] on div at bounding box center [610, 265] width 117 height 17
click at [589, 310] on div "11:00 AM" at bounding box center [616, 303] width 159 height 25
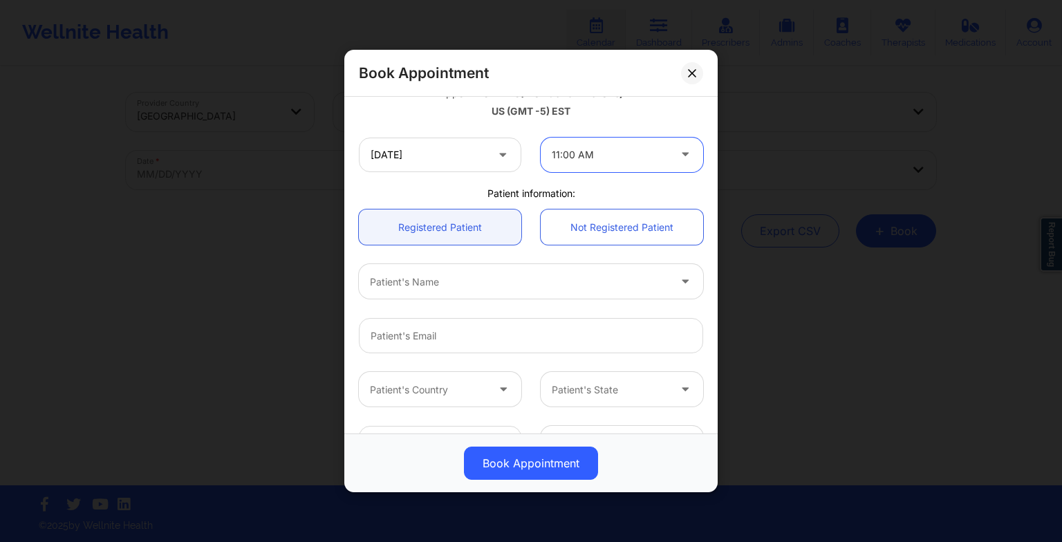
scroll to position [268, 0]
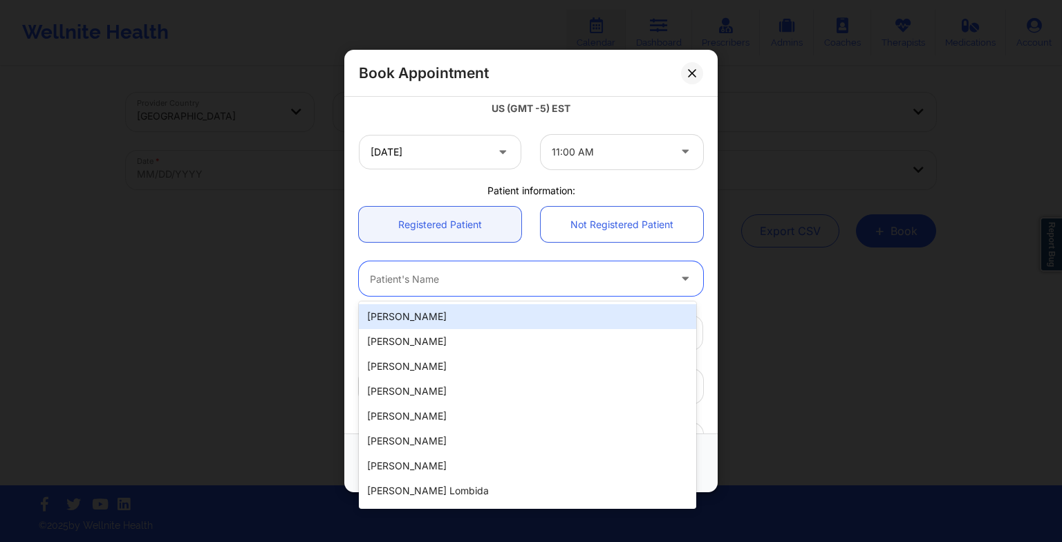
click at [462, 277] on div at bounding box center [519, 278] width 299 height 17
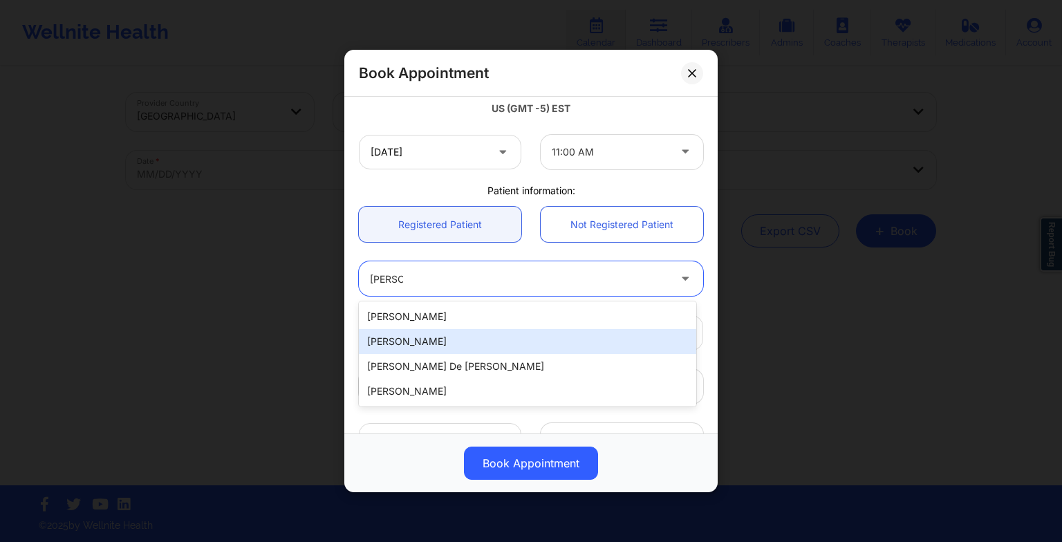
click at [431, 340] on div "[PERSON_NAME]" at bounding box center [527, 341] width 337 height 25
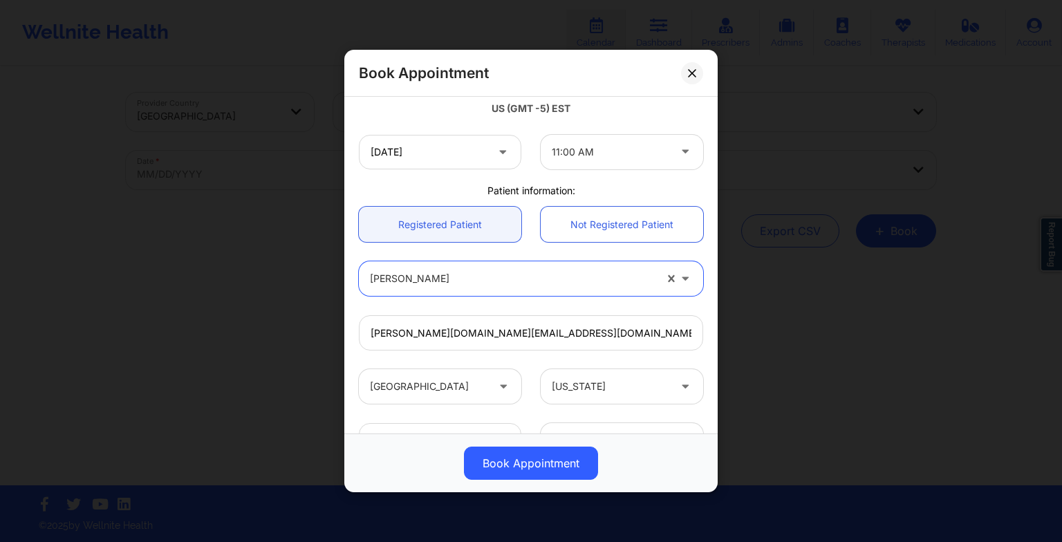
scroll to position [381, 0]
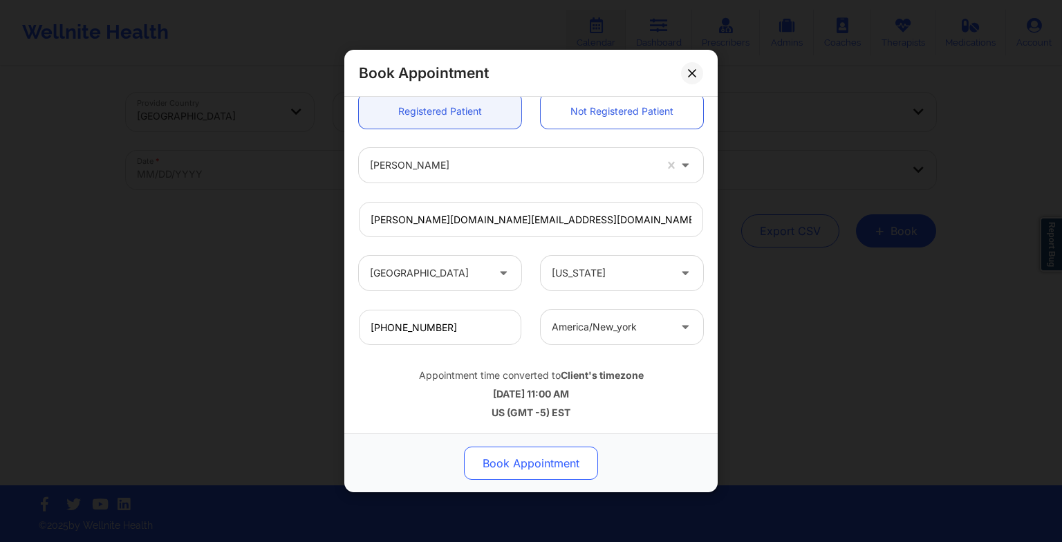
click at [521, 467] on button "Book Appointment" at bounding box center [531, 463] width 134 height 33
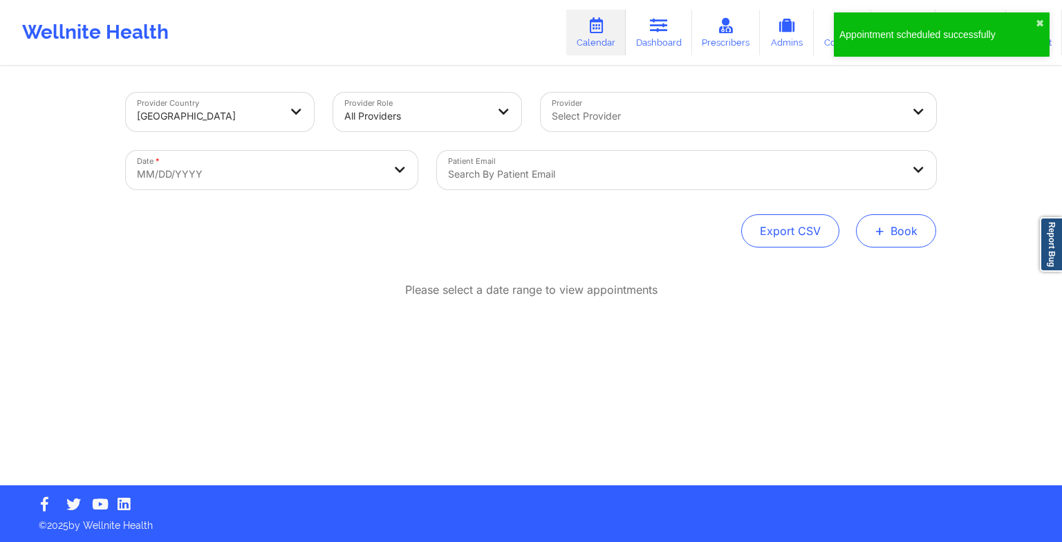
click at [883, 230] on span "+" at bounding box center [880, 231] width 10 height 8
click at [851, 271] on button "Therapy Session" at bounding box center [873, 274] width 106 height 23
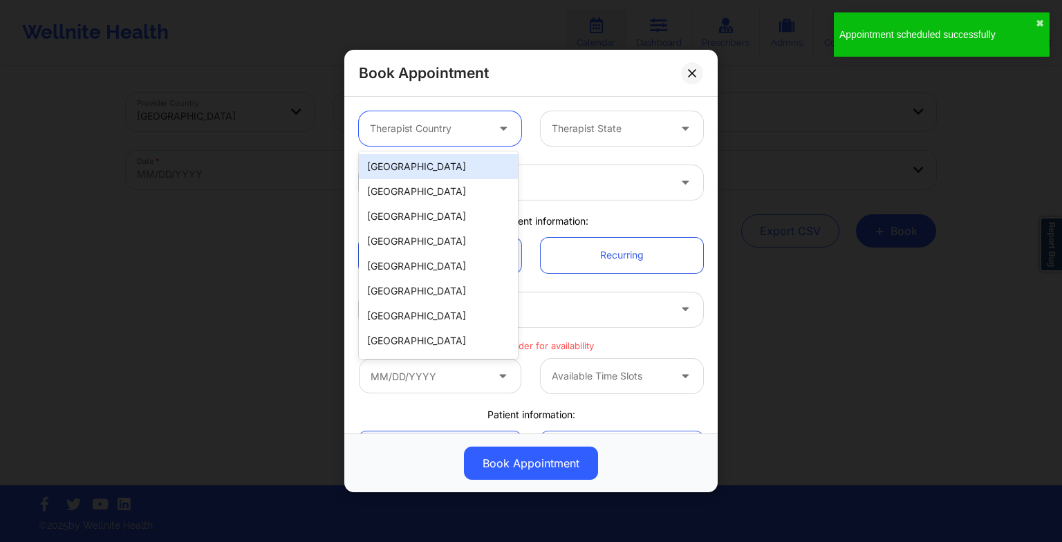
drag, startPoint x: 450, startPoint y: 142, endPoint x: 442, endPoint y: 171, distance: 30.9
click at [442, 171] on body "Appointment scheduled successfully ✖︎ Wellnite Health Calendar Dashboard Prescr…" at bounding box center [531, 271] width 1062 height 542
click at [442, 171] on div "[GEOGRAPHIC_DATA]" at bounding box center [438, 166] width 159 height 25
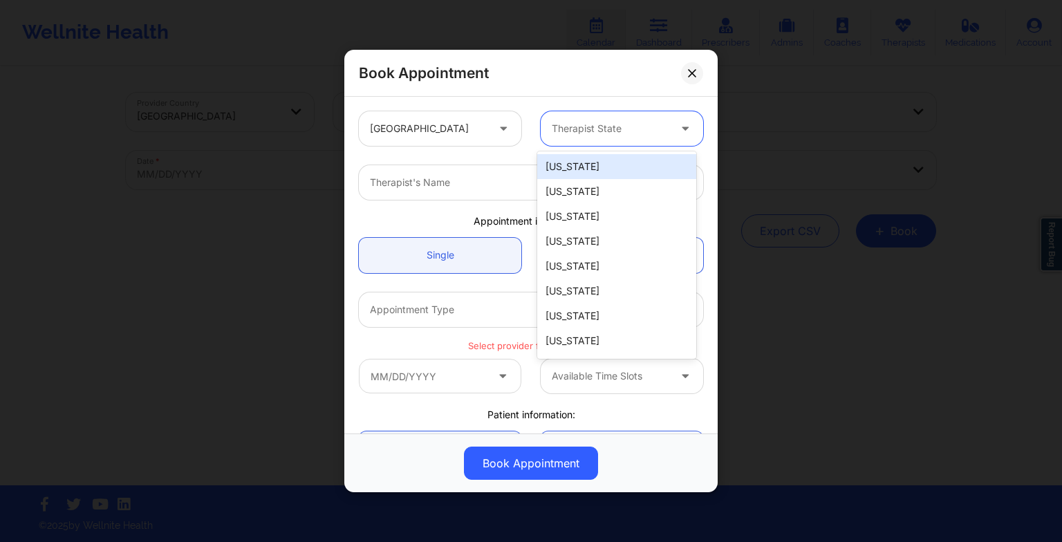
click at [584, 134] on div at bounding box center [610, 128] width 117 height 17
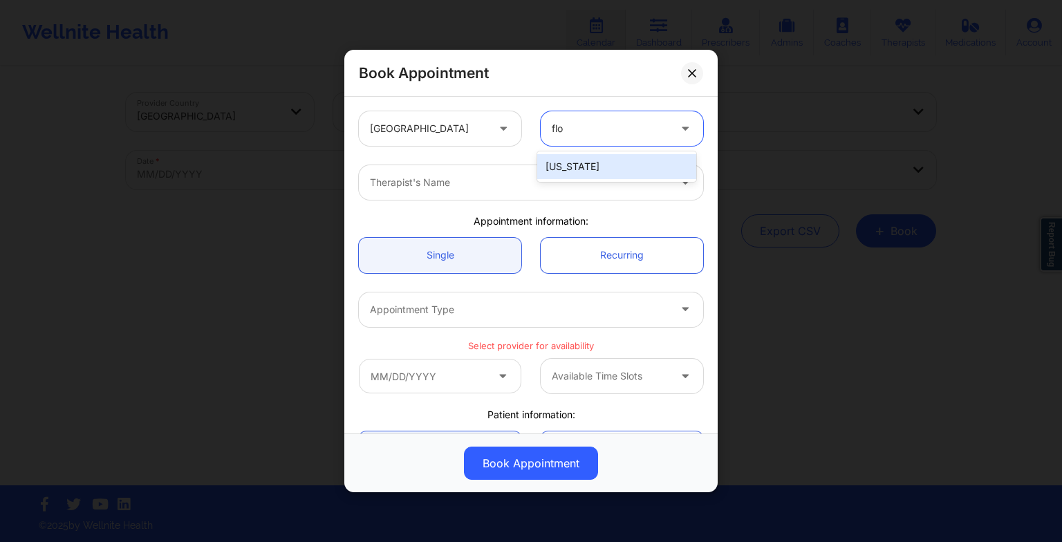
click at [593, 163] on div "[US_STATE]" at bounding box center [616, 166] width 159 height 25
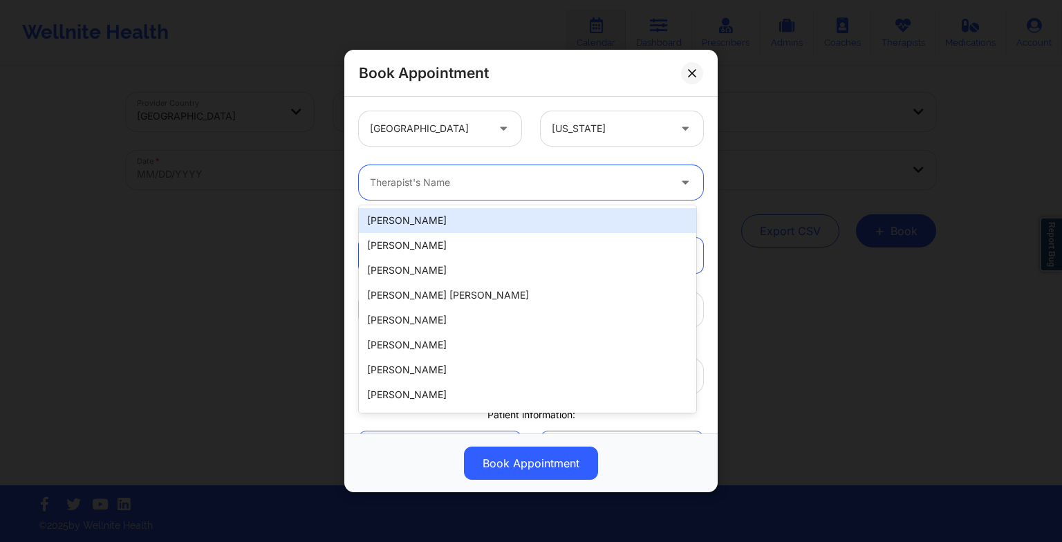
click at [487, 174] on div at bounding box center [519, 182] width 299 height 17
paste input "[PERSON_NAME]"
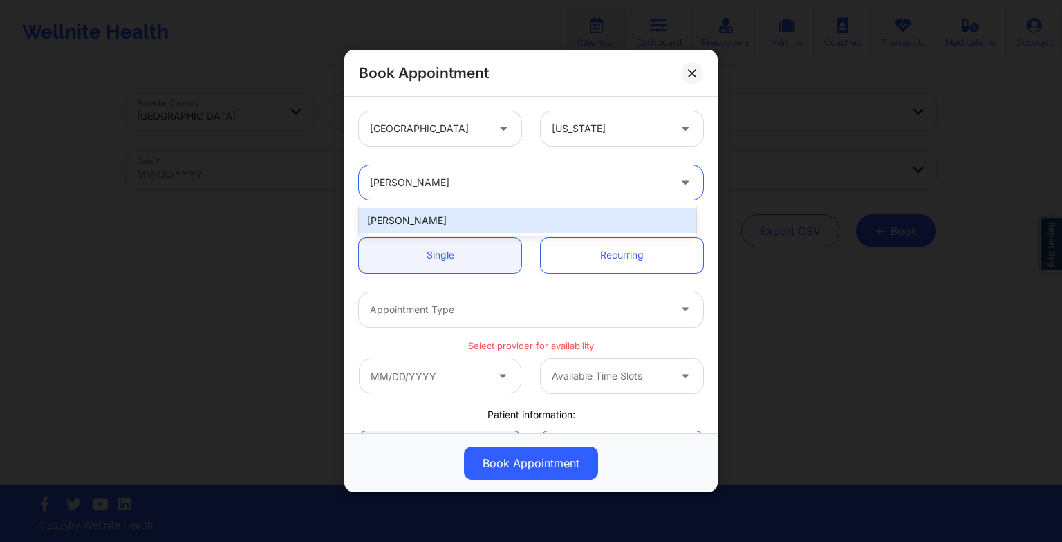
click at [451, 218] on div "[PERSON_NAME]" at bounding box center [527, 220] width 337 height 25
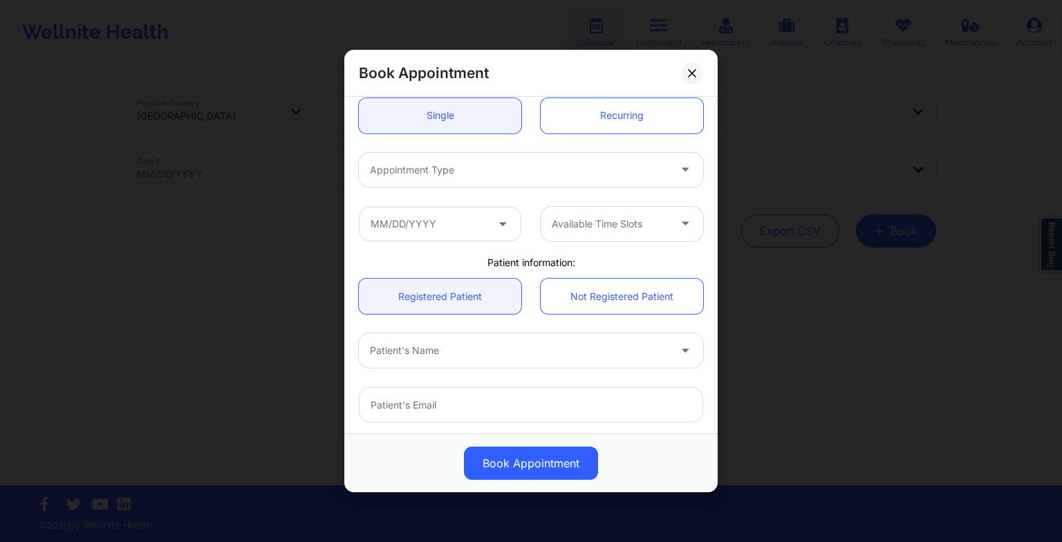
scroll to position [143, 0]
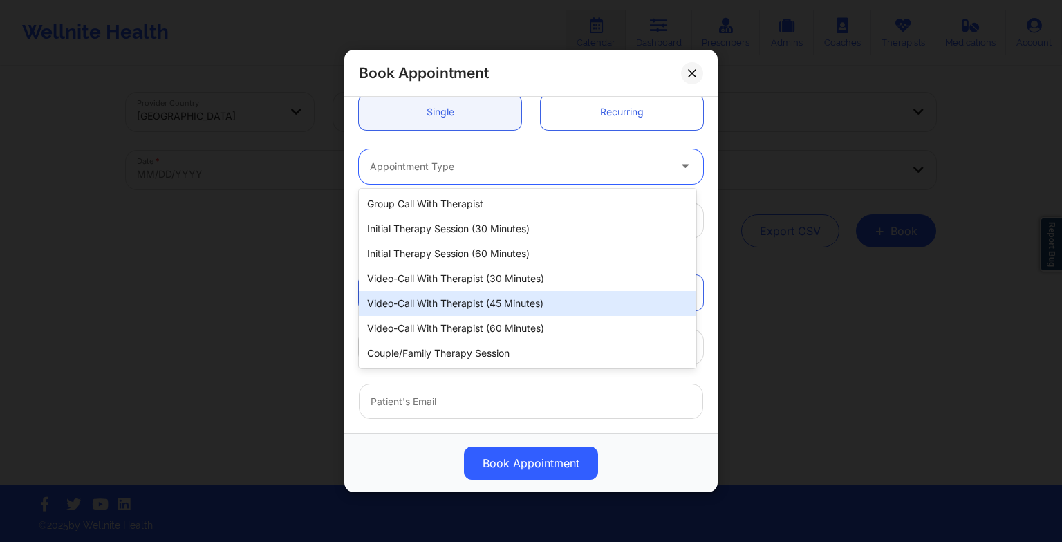
drag, startPoint x: 427, startPoint y: 161, endPoint x: 458, endPoint y: 305, distance: 147.1
click at [458, 305] on body "Wellnite Health Calendar Dashboard Prescribers Admins Coaches Therapists Medica…" at bounding box center [531, 271] width 1062 height 542
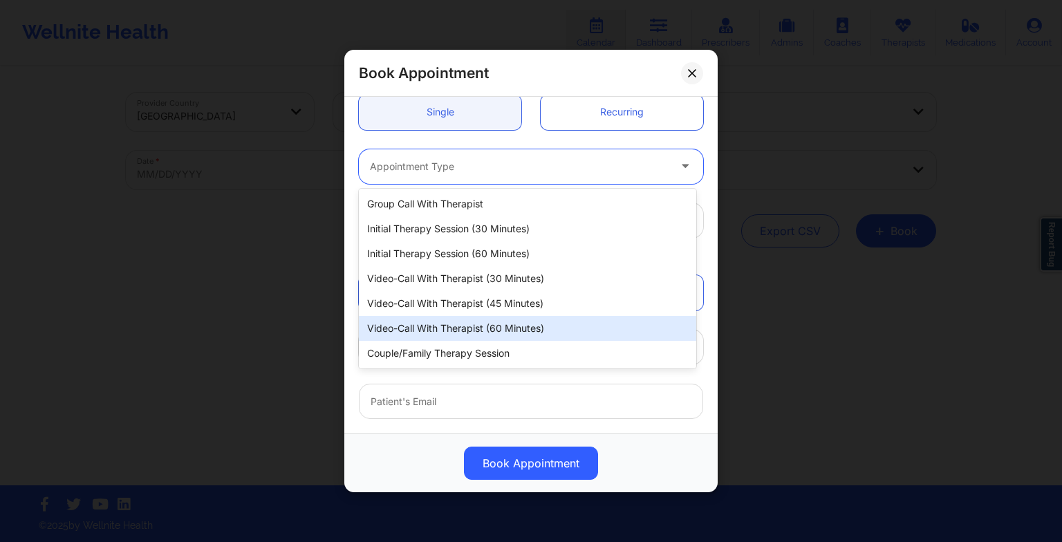
click at [463, 318] on div "Video-Call with Therapist (60 minutes)" at bounding box center [527, 328] width 337 height 25
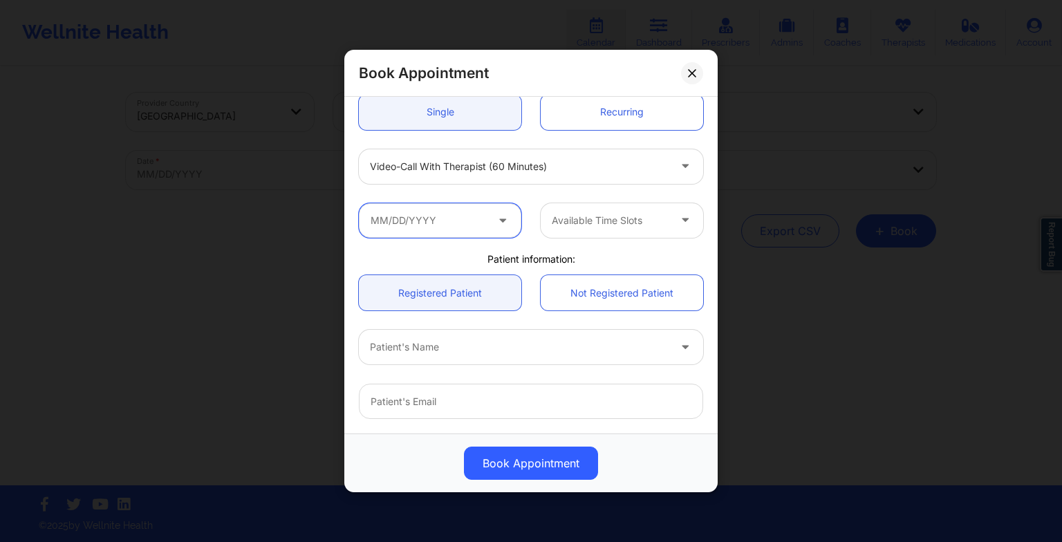
click at [446, 225] on input "text" at bounding box center [440, 220] width 162 height 35
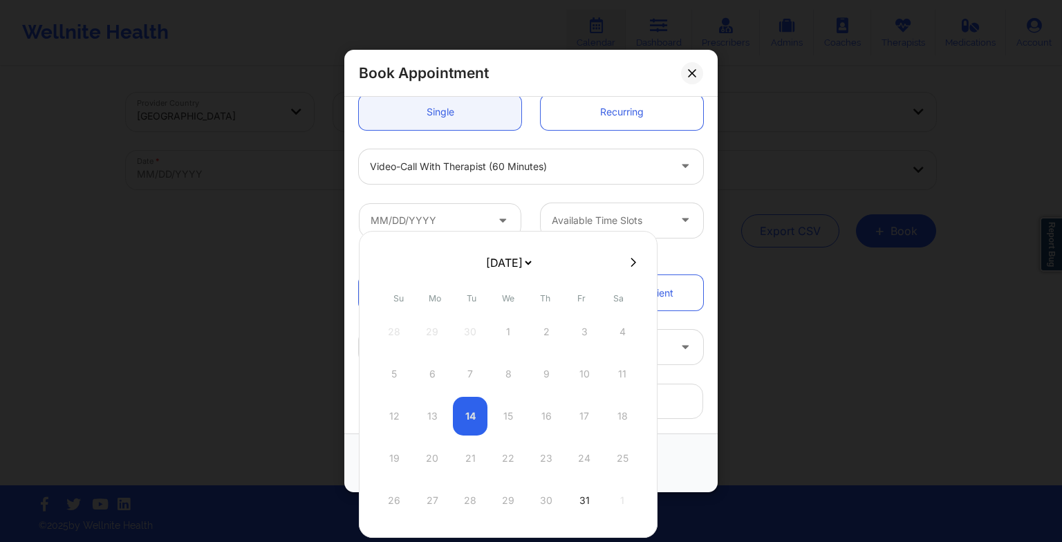
click at [631, 261] on icon at bounding box center [634, 262] width 6 height 10
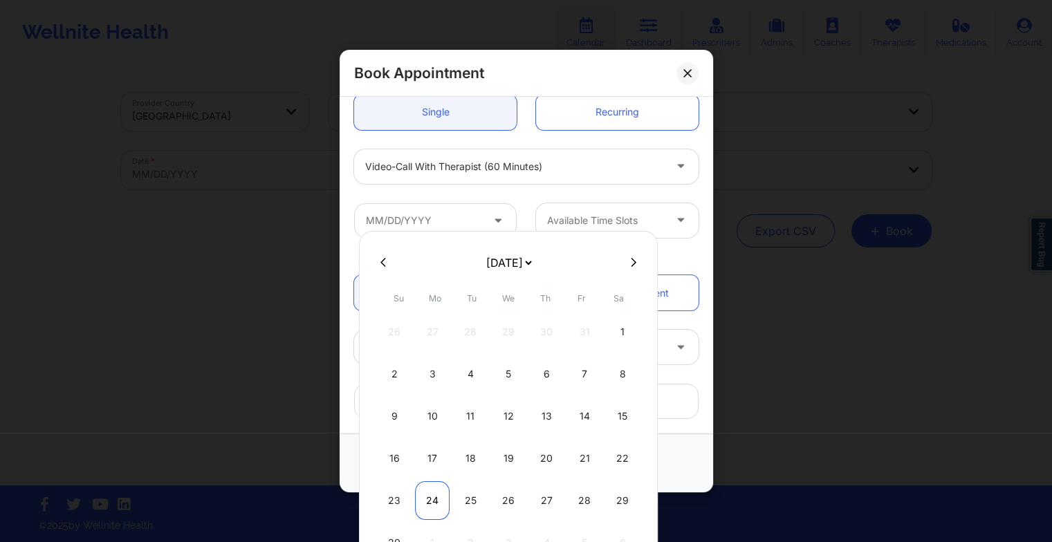
click at [430, 499] on div "24" at bounding box center [432, 500] width 35 height 39
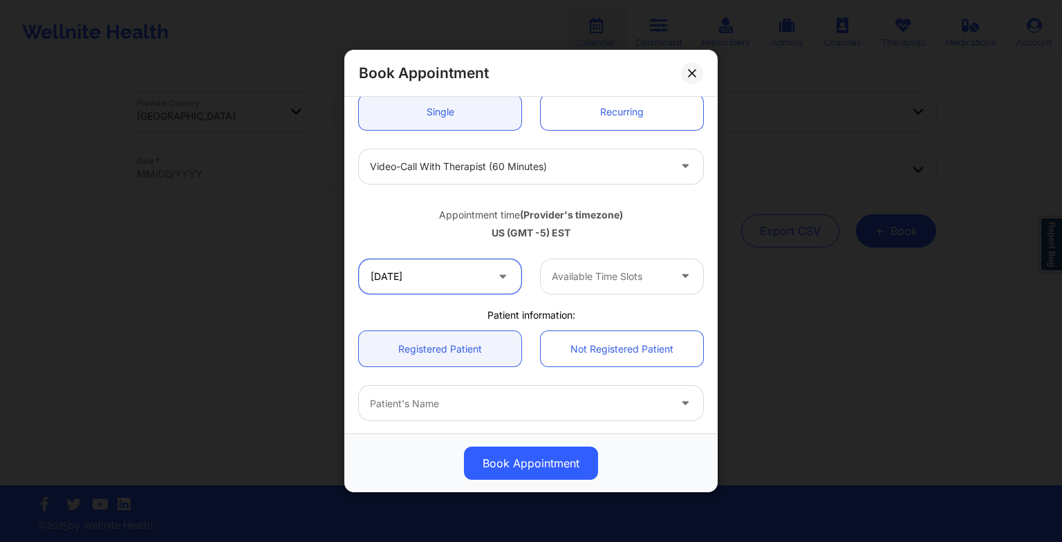
click at [438, 283] on input "[DATE]" at bounding box center [440, 276] width 162 height 35
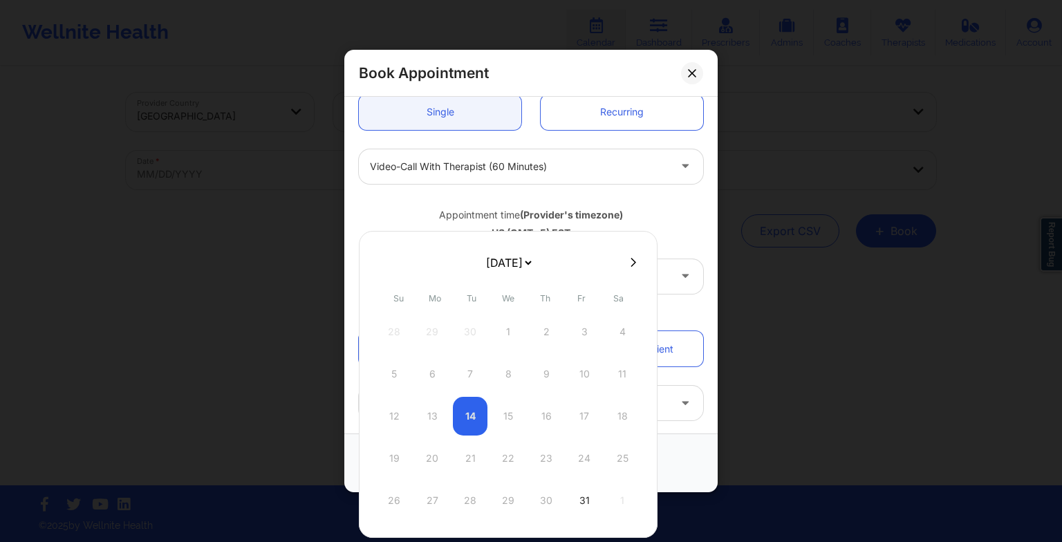
click at [631, 263] on icon at bounding box center [634, 262] width 6 height 10
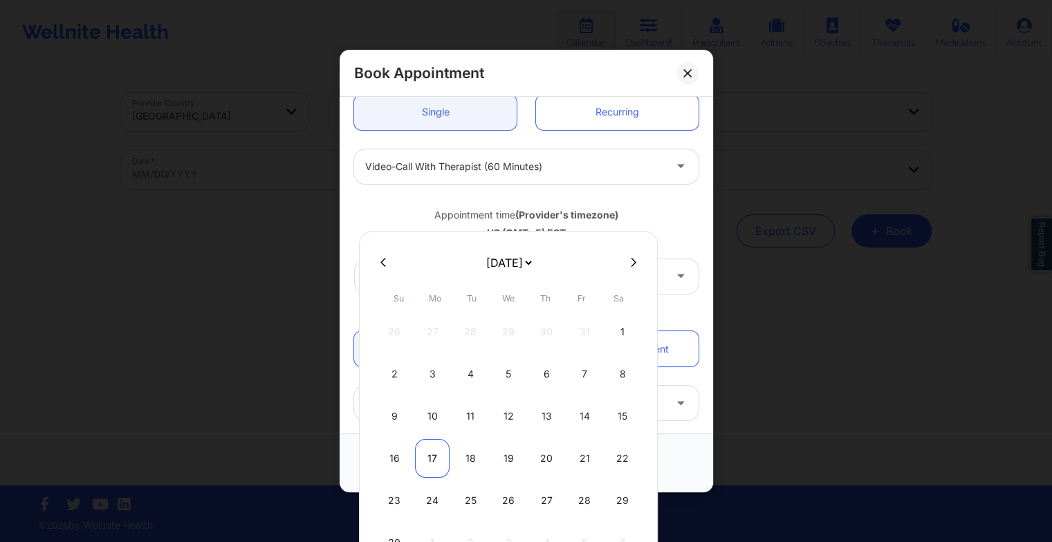
click at [434, 449] on div "17" at bounding box center [432, 458] width 35 height 39
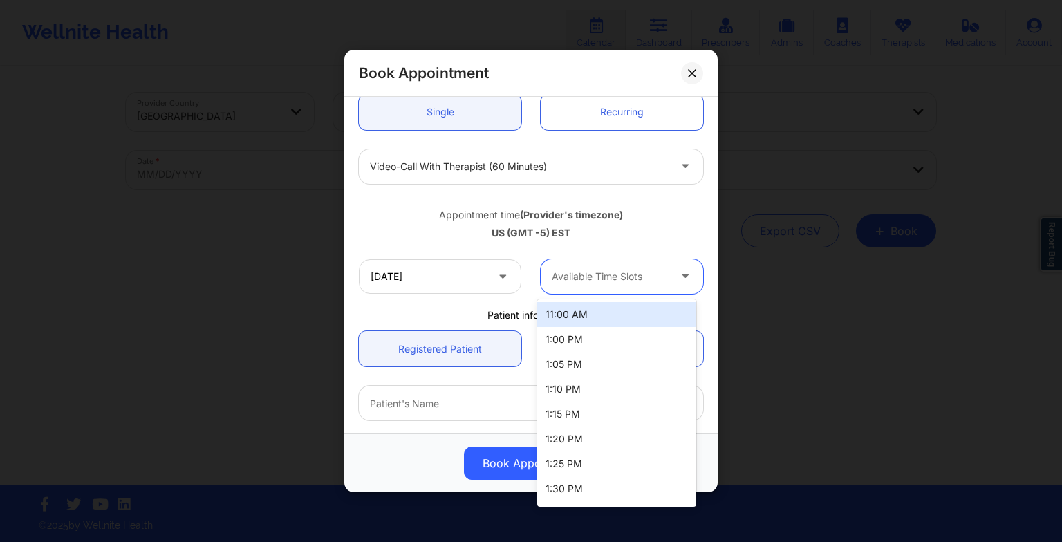
drag, startPoint x: 599, startPoint y: 279, endPoint x: 593, endPoint y: 319, distance: 40.5
click at [593, 319] on body "Wellnite Health Calendar Dashboard Prescribers Admins Coaches Therapists Medica…" at bounding box center [531, 271] width 1062 height 542
click at [593, 319] on div "11:00 AM" at bounding box center [616, 314] width 159 height 25
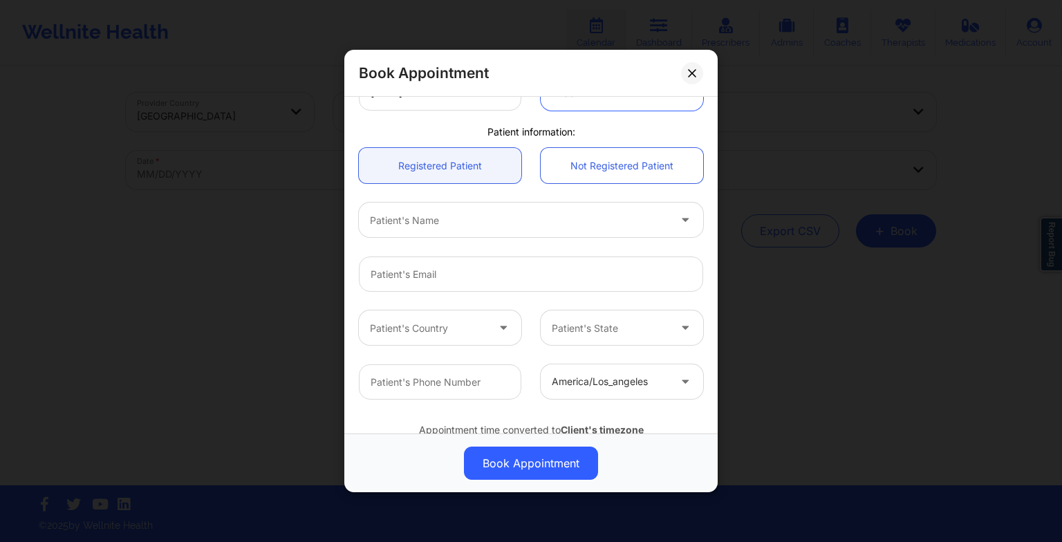
scroll to position [335, 0]
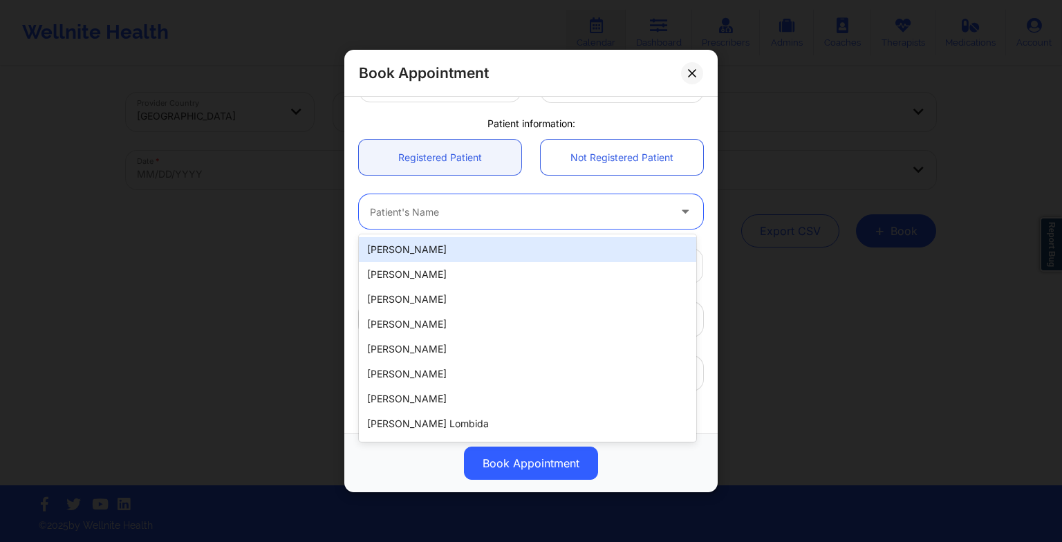
click at [475, 213] on div at bounding box center [519, 211] width 299 height 17
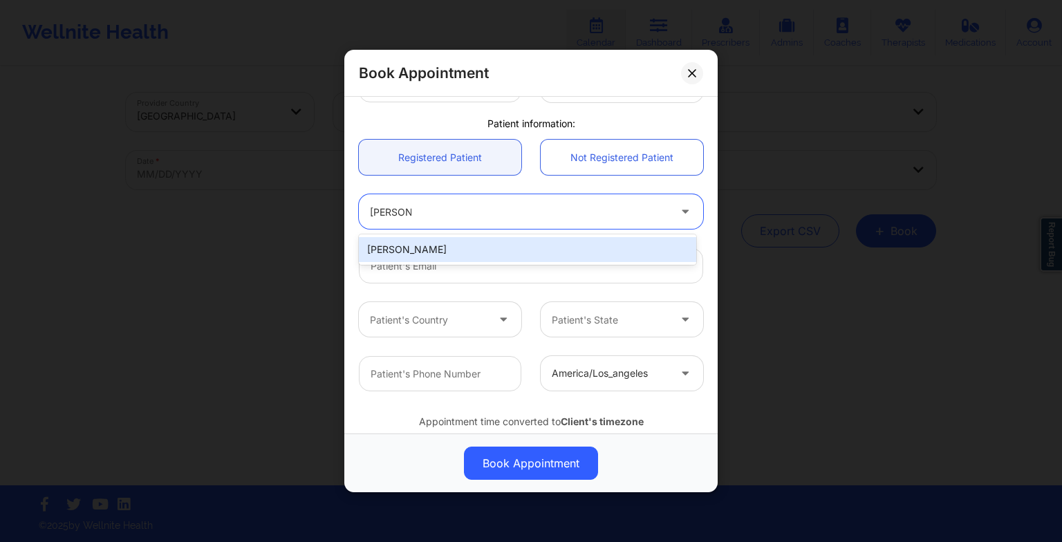
click at [423, 257] on div "[PERSON_NAME]" at bounding box center [527, 249] width 337 height 25
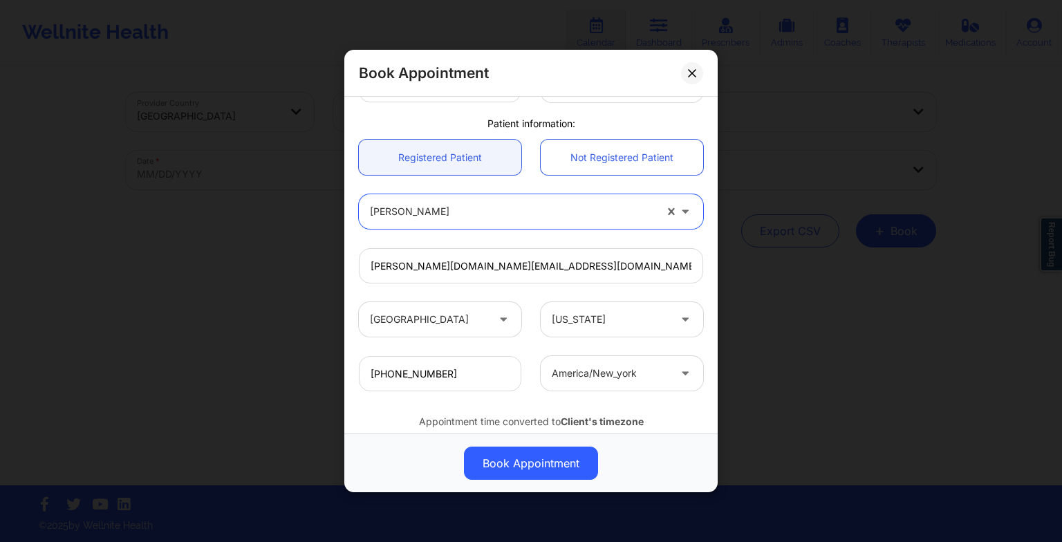
scroll to position [381, 0]
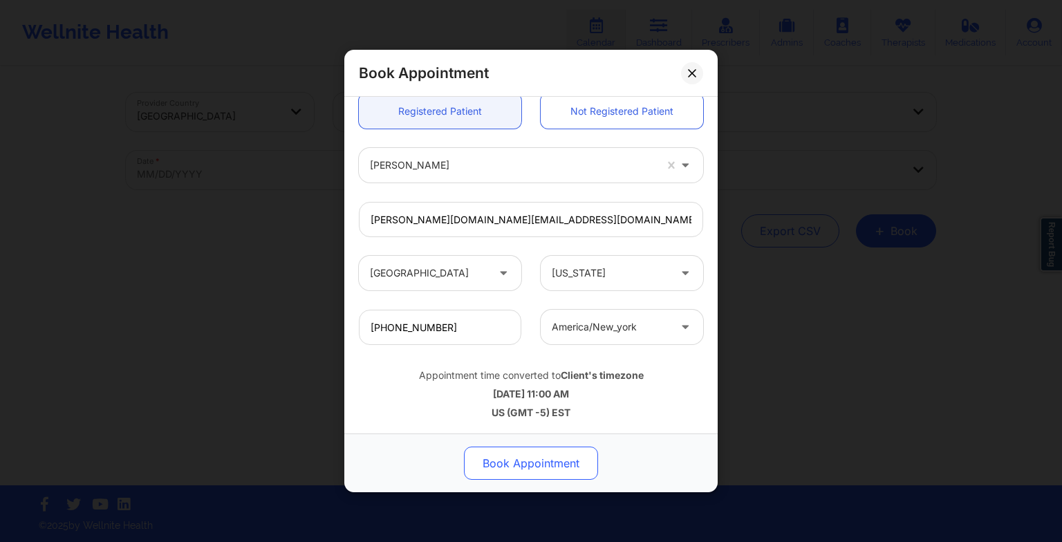
click at [505, 456] on button "Book Appointment" at bounding box center [531, 463] width 134 height 33
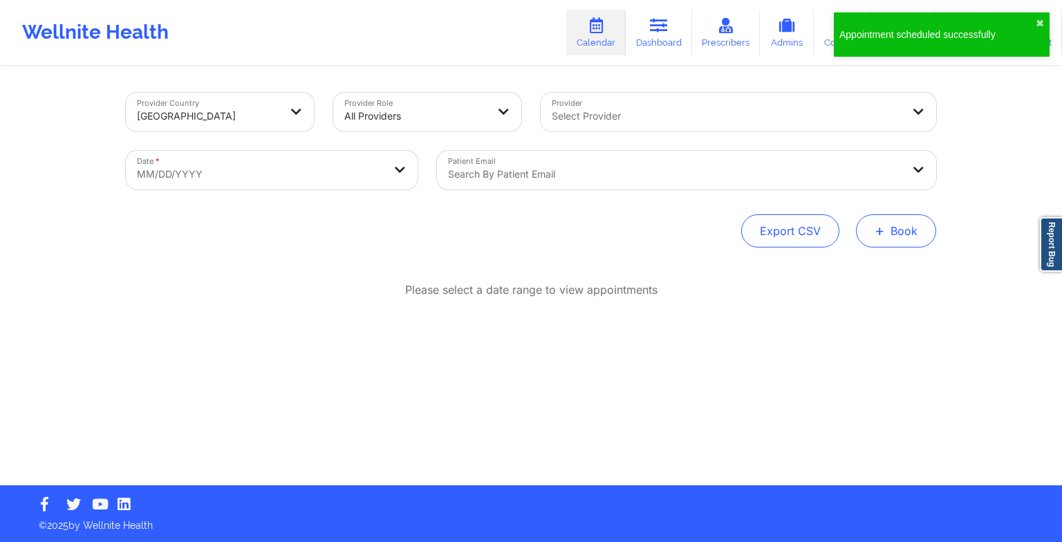
click at [886, 232] on button "+ Book" at bounding box center [896, 230] width 80 height 33
click at [832, 276] on button "Therapy Session" at bounding box center [873, 274] width 106 height 23
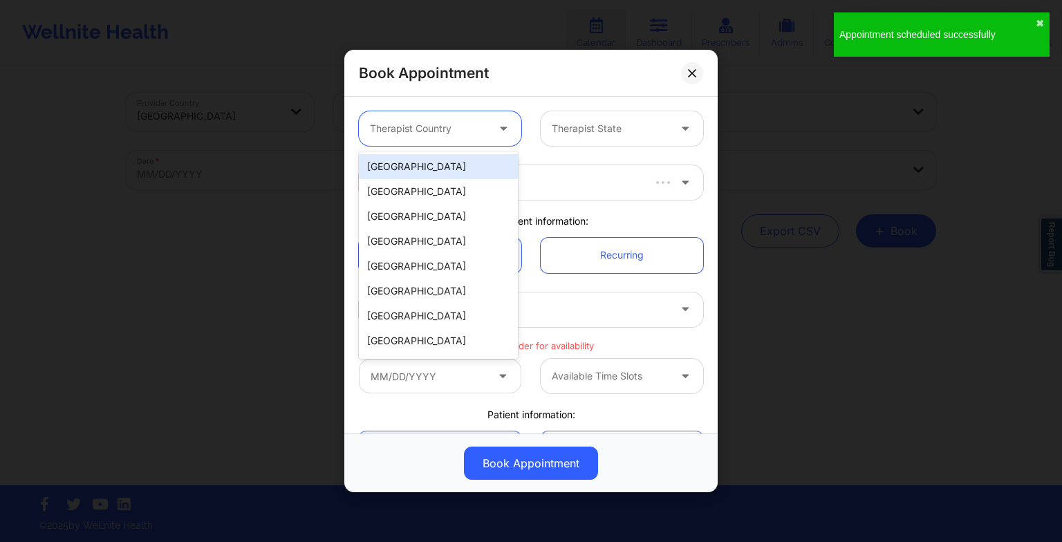
click at [413, 131] on div at bounding box center [428, 128] width 117 height 17
click at [425, 169] on div "[GEOGRAPHIC_DATA]" at bounding box center [438, 166] width 159 height 25
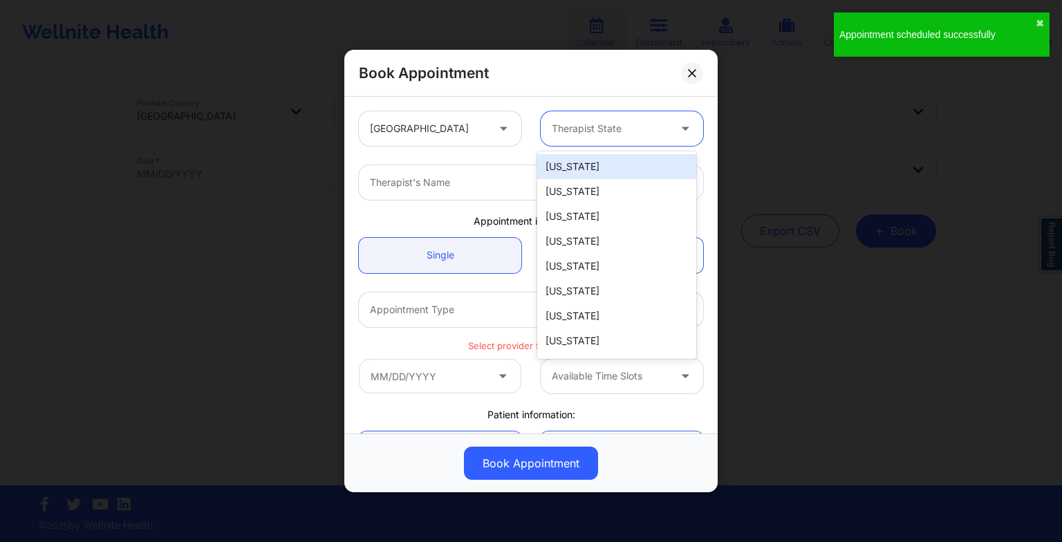
click at [573, 131] on div at bounding box center [610, 128] width 117 height 17
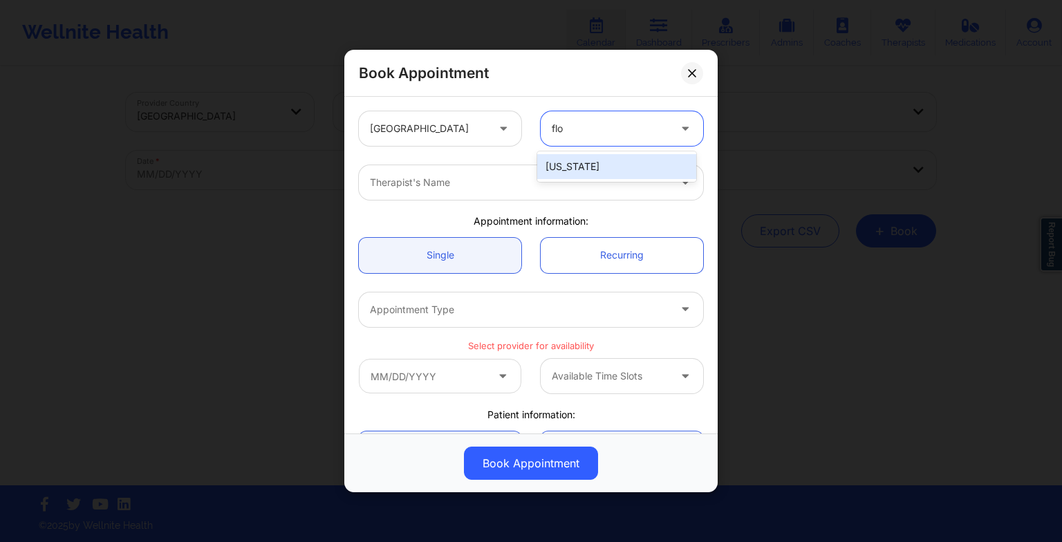
click at [572, 171] on div "[US_STATE]" at bounding box center [616, 166] width 159 height 25
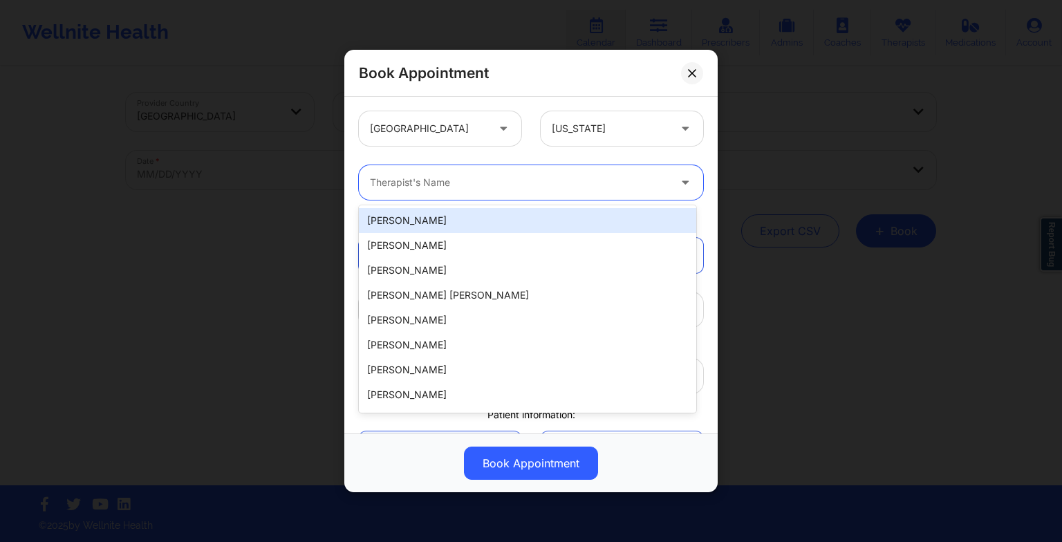
click at [477, 185] on div at bounding box center [519, 182] width 299 height 17
paste input "[PERSON_NAME]"
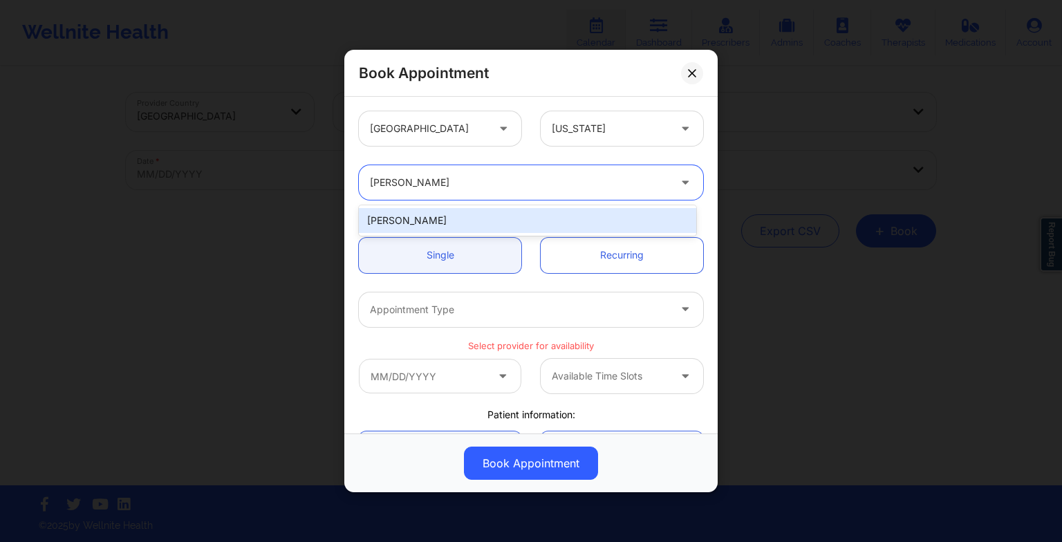
click at [438, 221] on div "[PERSON_NAME]" at bounding box center [527, 220] width 337 height 25
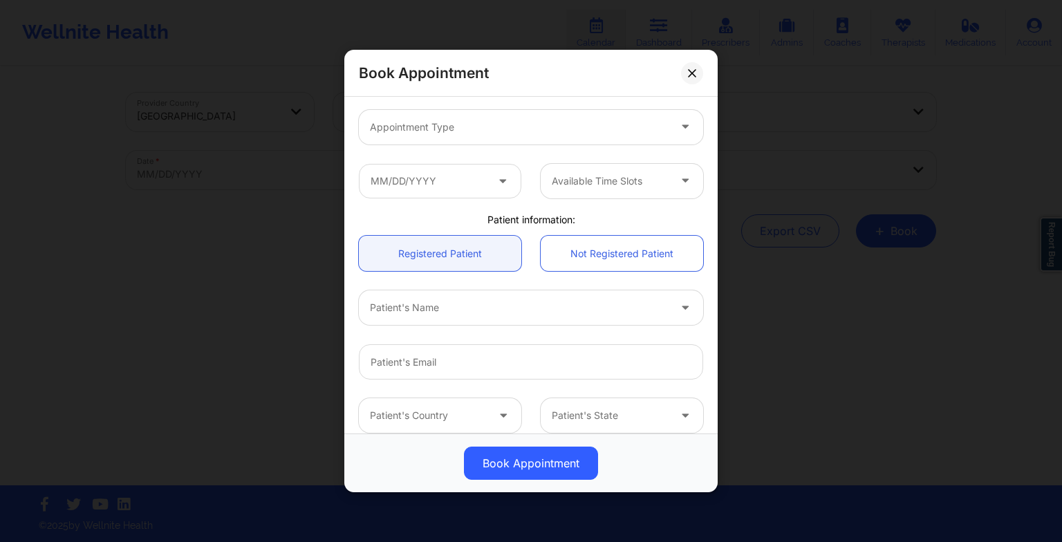
scroll to position [202, 0]
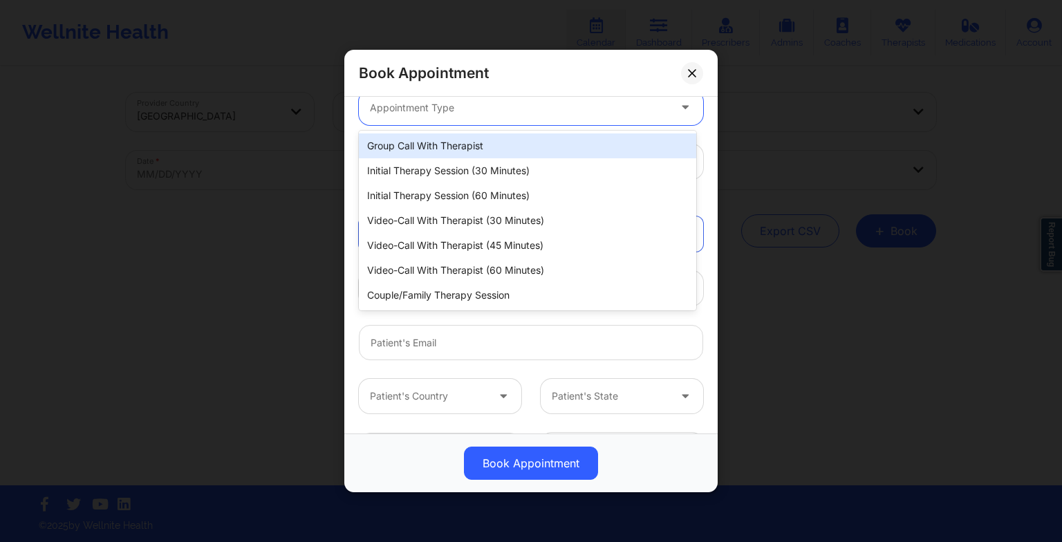
click at [400, 109] on div at bounding box center [519, 108] width 299 height 17
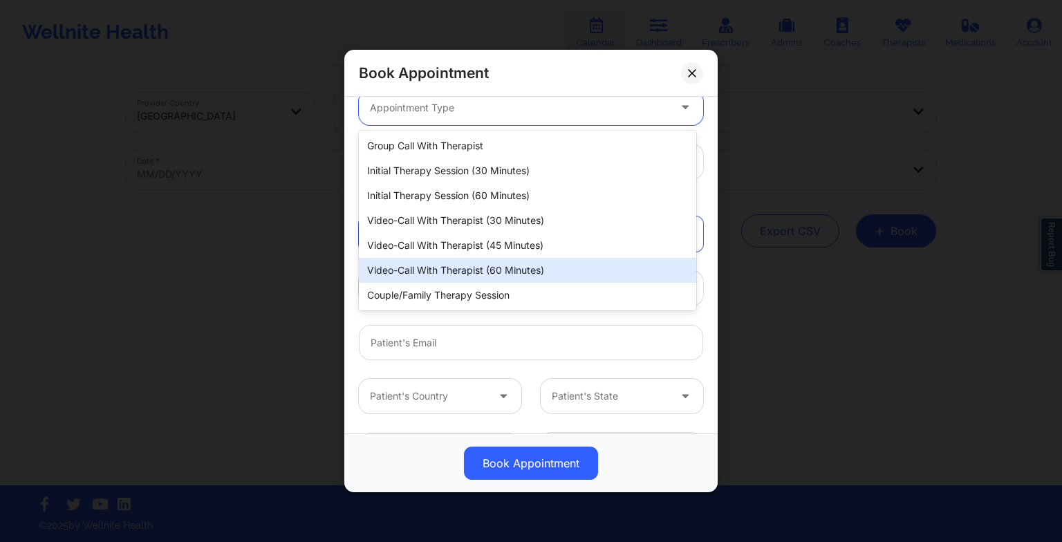
click at [426, 266] on div "Video-Call with Therapist (60 minutes)" at bounding box center [527, 270] width 337 height 25
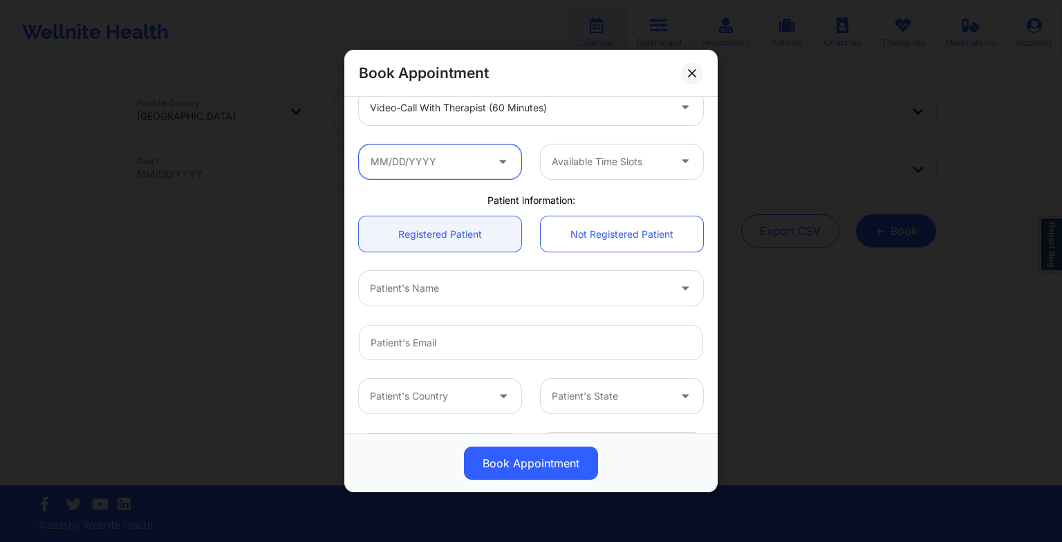
click at [437, 174] on input "text" at bounding box center [440, 162] width 162 height 35
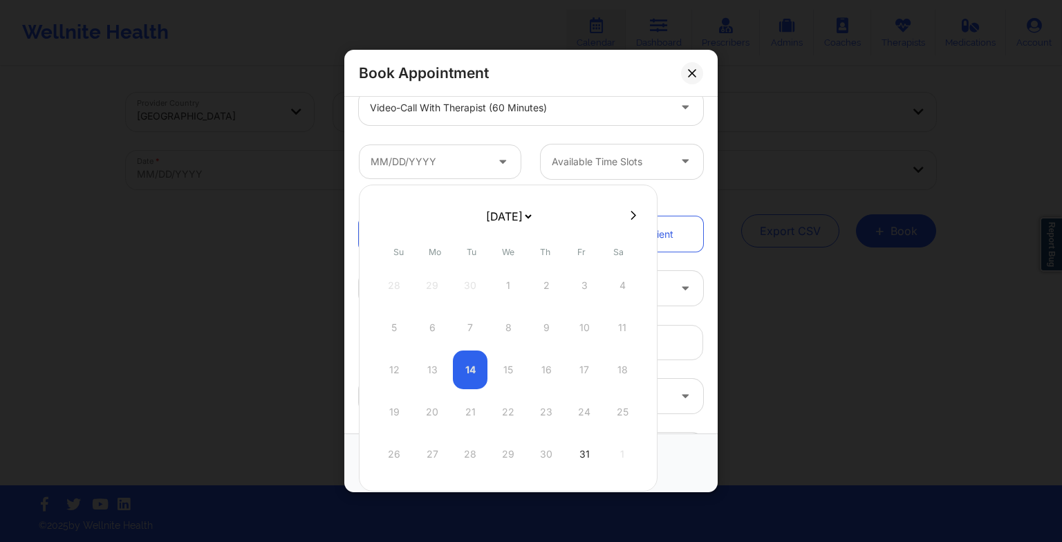
click at [631, 218] on icon at bounding box center [634, 215] width 6 height 10
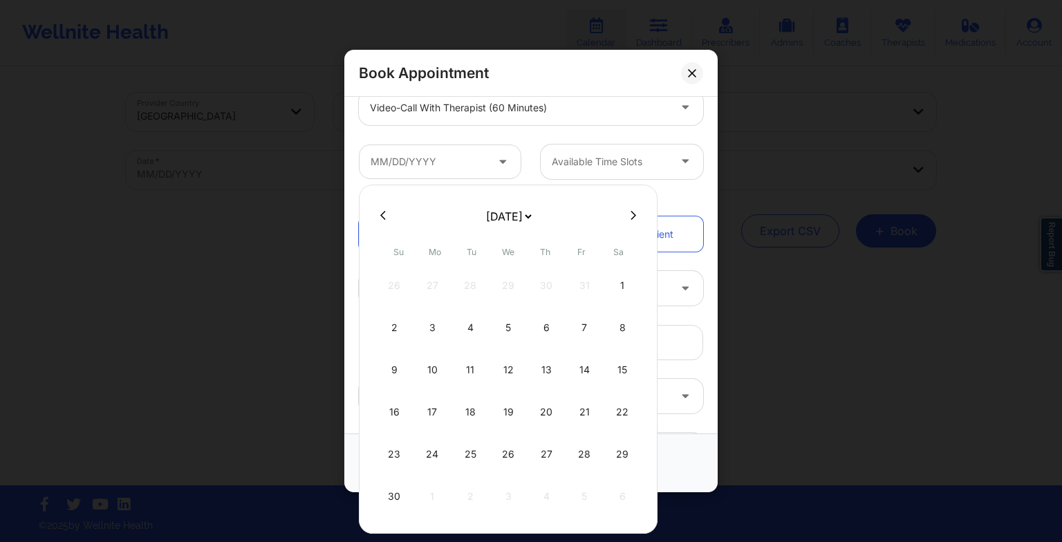
click at [429, 451] on div "24" at bounding box center [432, 454] width 35 height 39
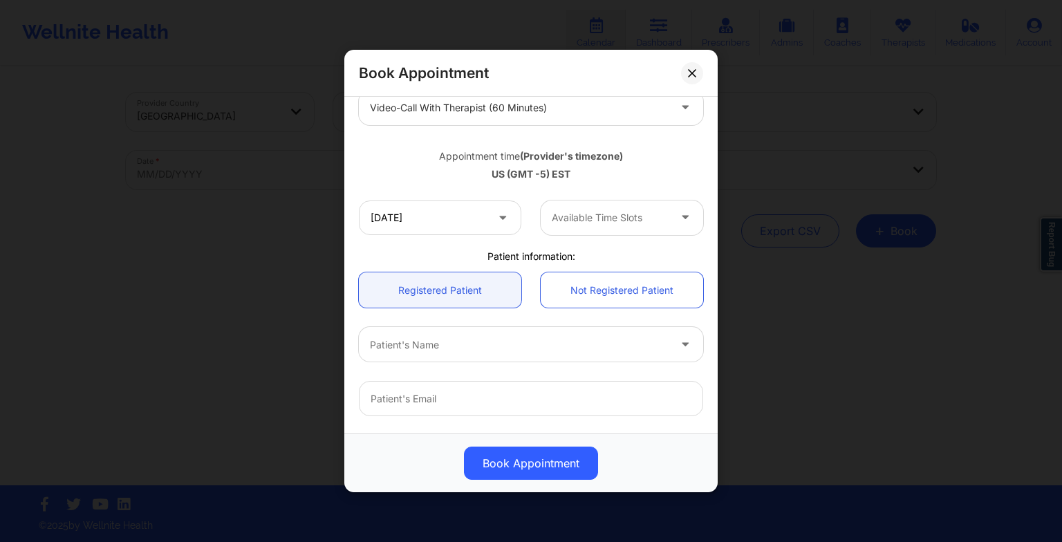
click at [628, 221] on div at bounding box center [610, 217] width 117 height 17
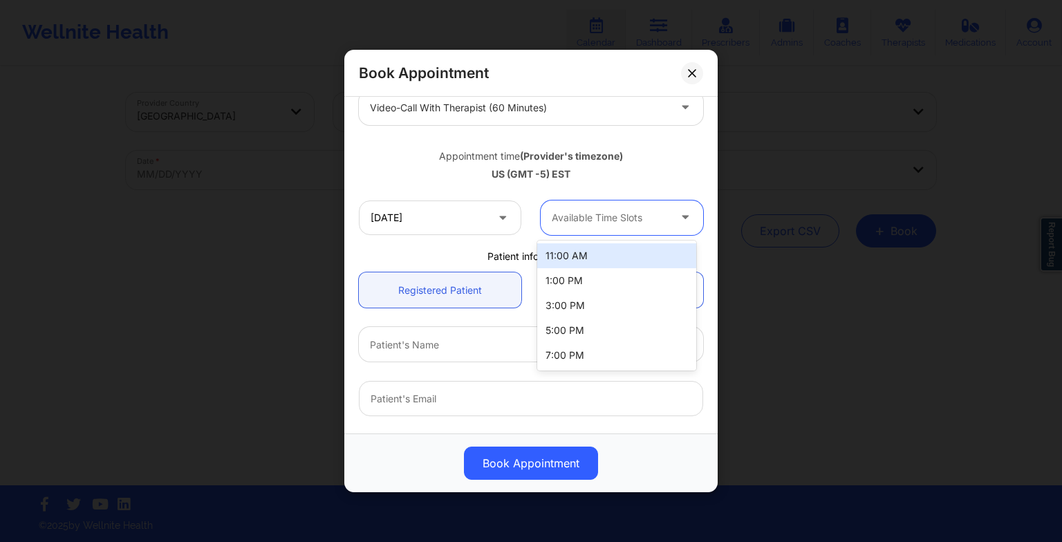
click at [617, 259] on div "11:00 AM" at bounding box center [616, 255] width 159 height 25
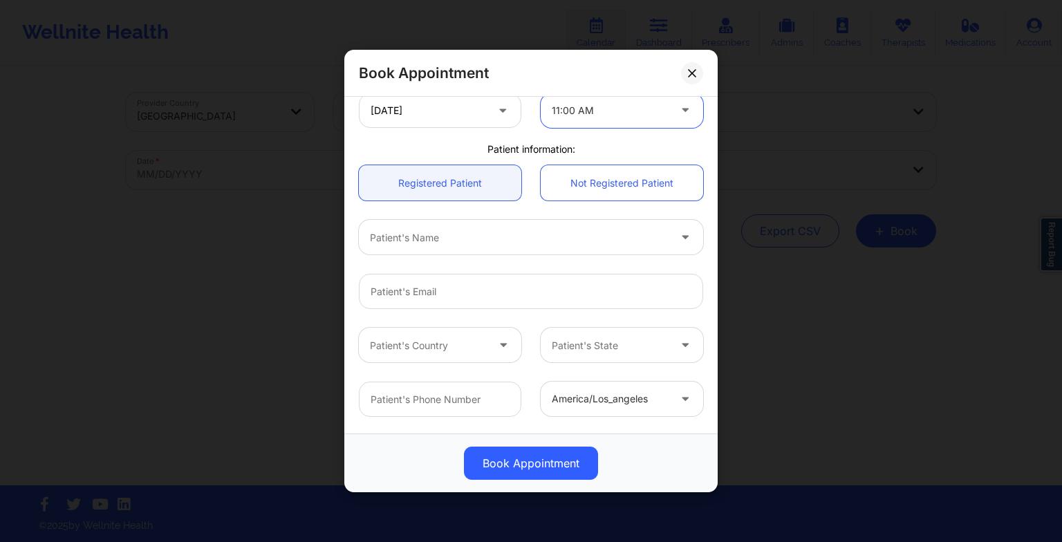
scroll to position [311, 0]
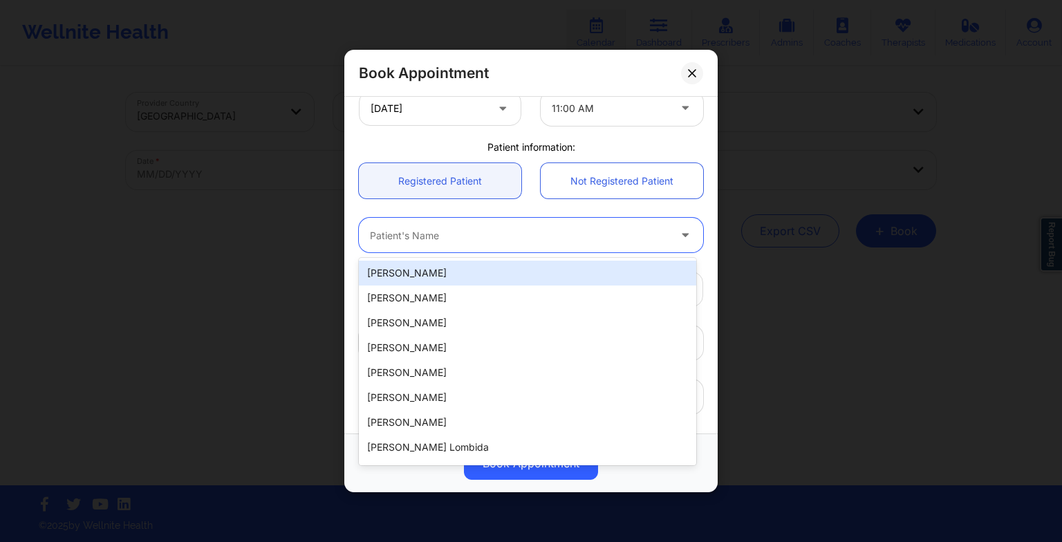
click at [527, 225] on div "Patient's Name" at bounding box center [514, 235] width 311 height 35
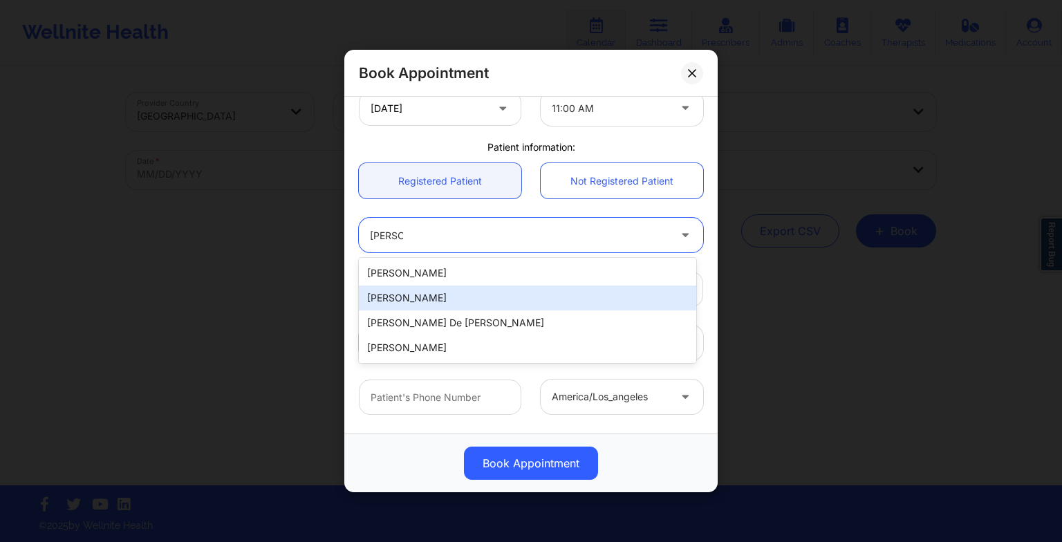
click at [505, 290] on div "[PERSON_NAME]" at bounding box center [527, 298] width 337 height 25
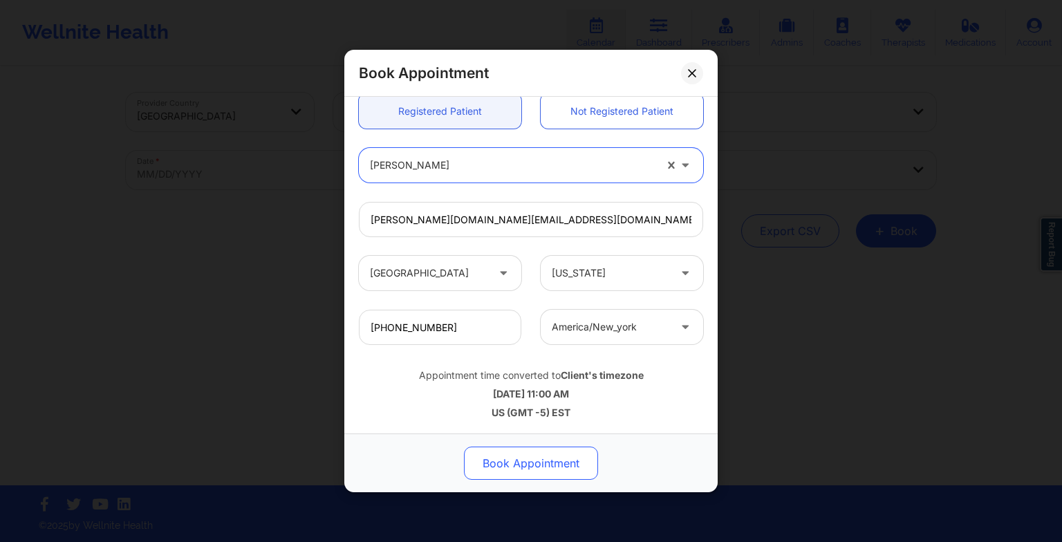
scroll to position [380, 0]
click at [517, 475] on button "Book Appointment" at bounding box center [531, 463] width 134 height 33
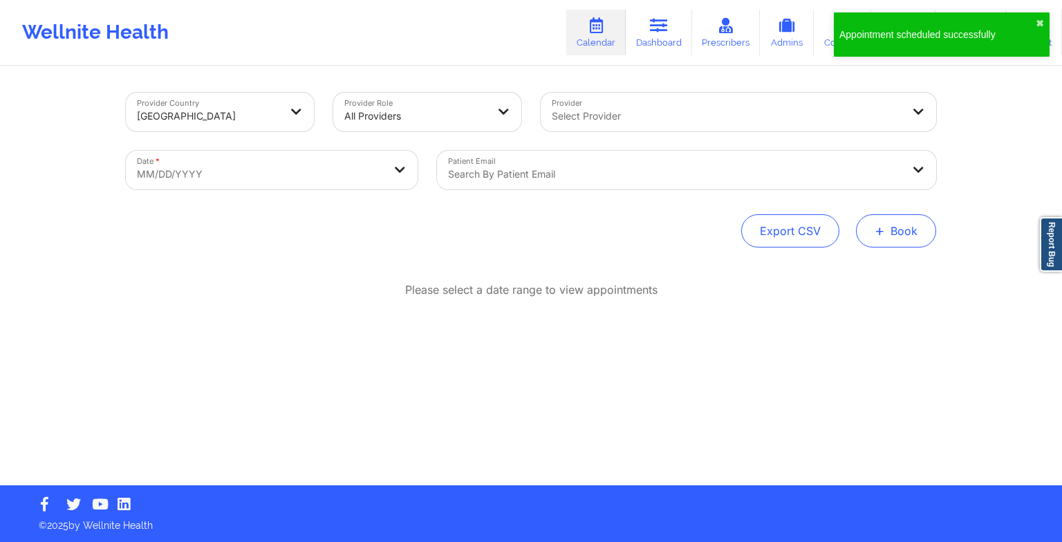
click at [877, 230] on span "+" at bounding box center [880, 231] width 10 height 8
click at [838, 266] on button "Therapy Session" at bounding box center [873, 274] width 106 height 23
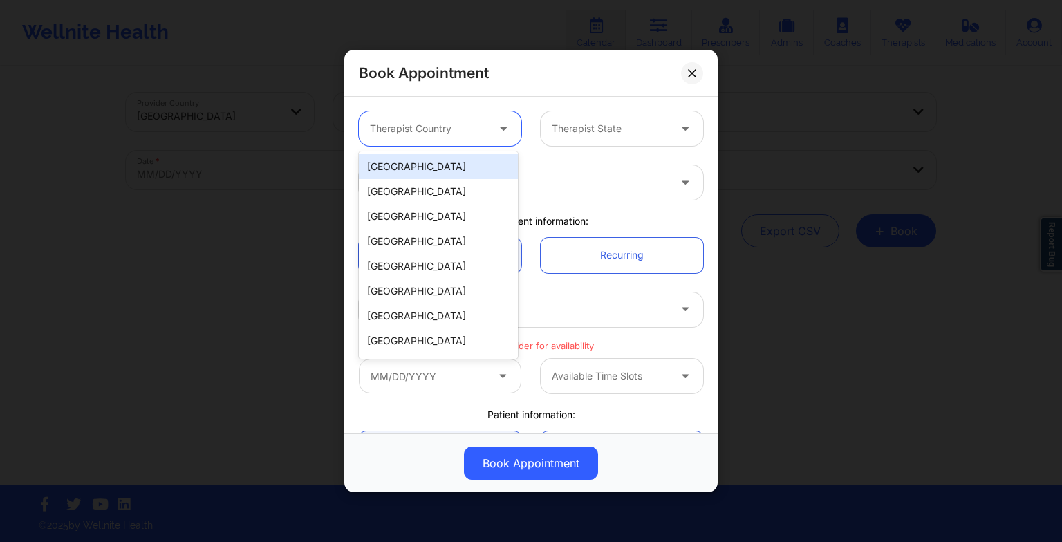
click at [501, 135] on div at bounding box center [504, 128] width 17 height 17
click at [448, 163] on div "[GEOGRAPHIC_DATA]" at bounding box center [438, 166] width 159 height 25
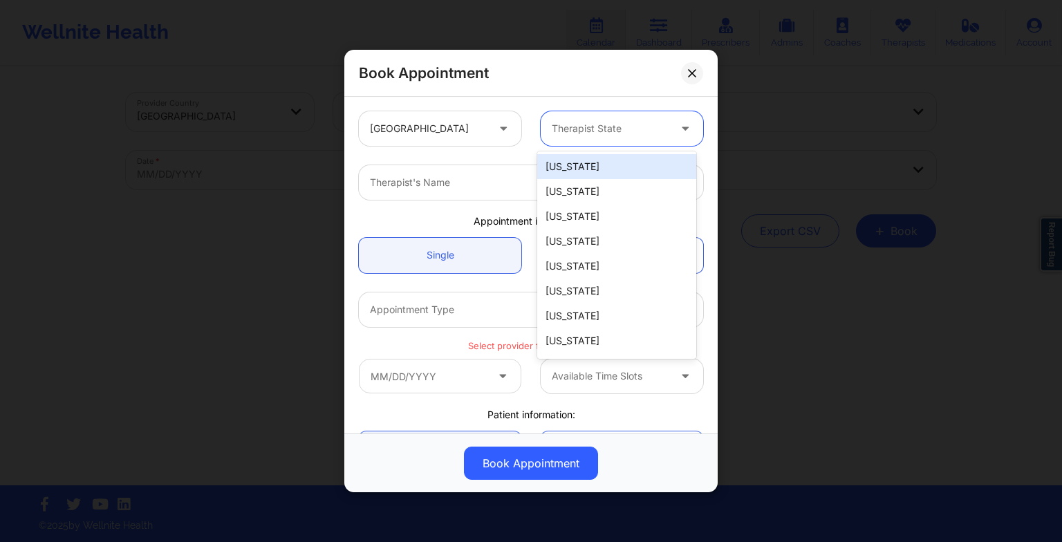
click at [606, 134] on div at bounding box center [610, 128] width 117 height 17
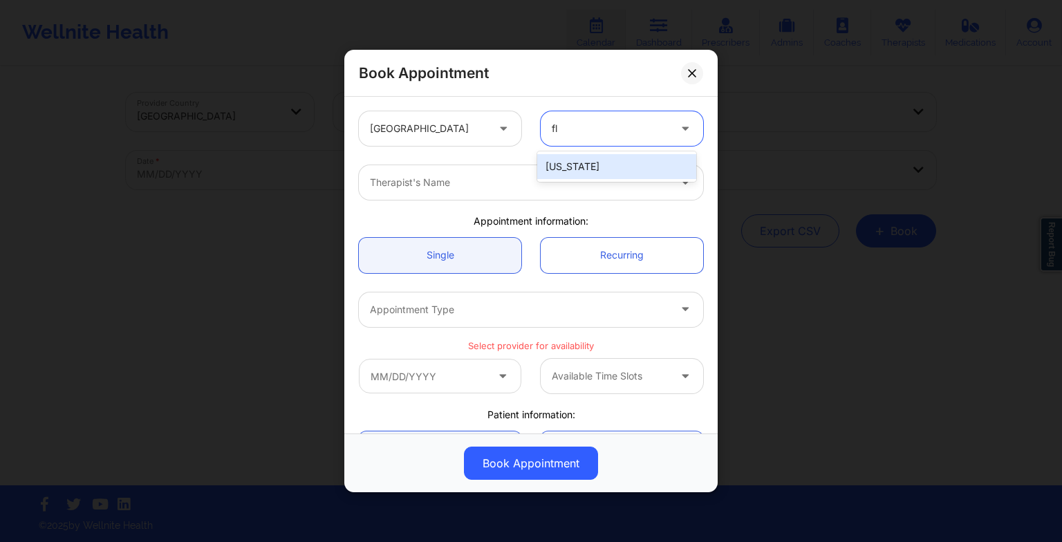
click at [606, 158] on div "[US_STATE]" at bounding box center [616, 166] width 159 height 25
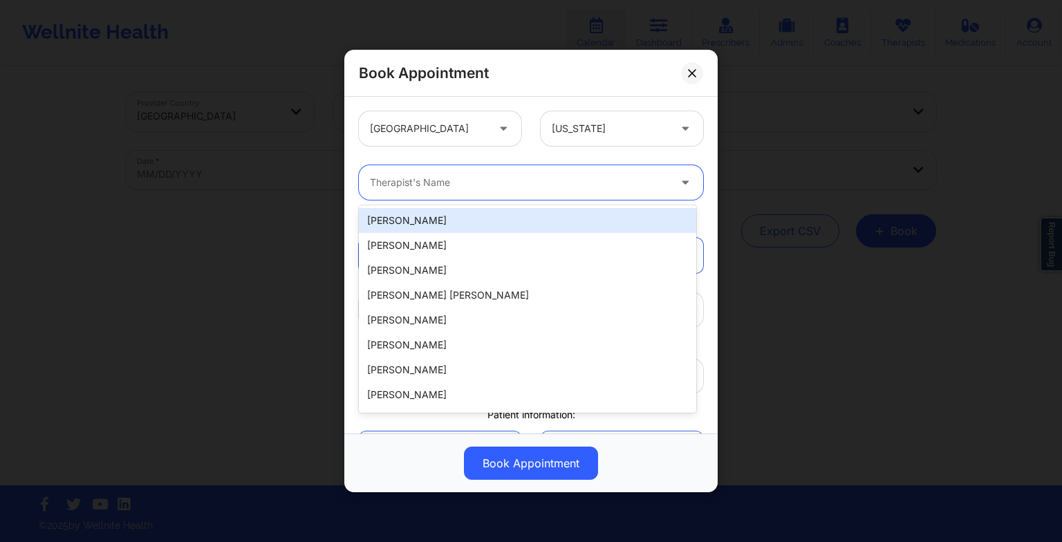
click at [518, 179] on div at bounding box center [519, 182] width 299 height 17
paste input "[PERSON_NAME]"
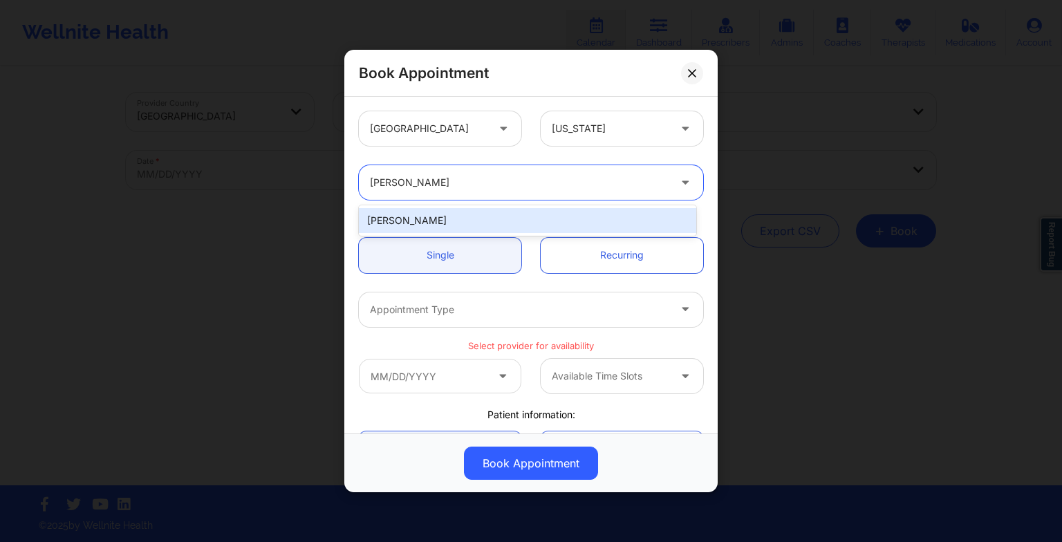
click at [438, 224] on div "[PERSON_NAME]" at bounding box center [527, 220] width 337 height 25
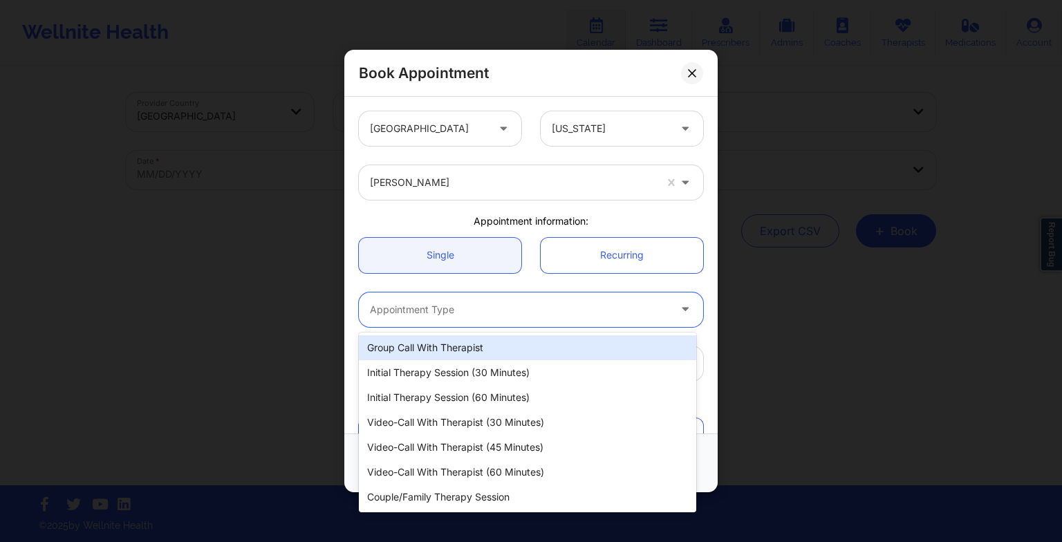
click at [436, 302] on div at bounding box center [519, 309] width 299 height 17
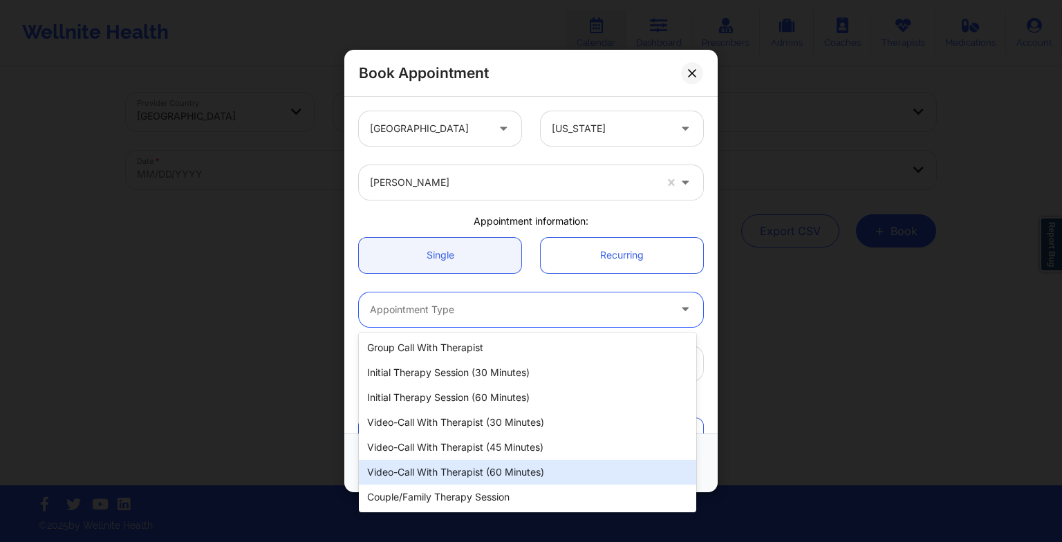
click at [465, 469] on div "Video-Call with Therapist (60 minutes)" at bounding box center [527, 472] width 337 height 25
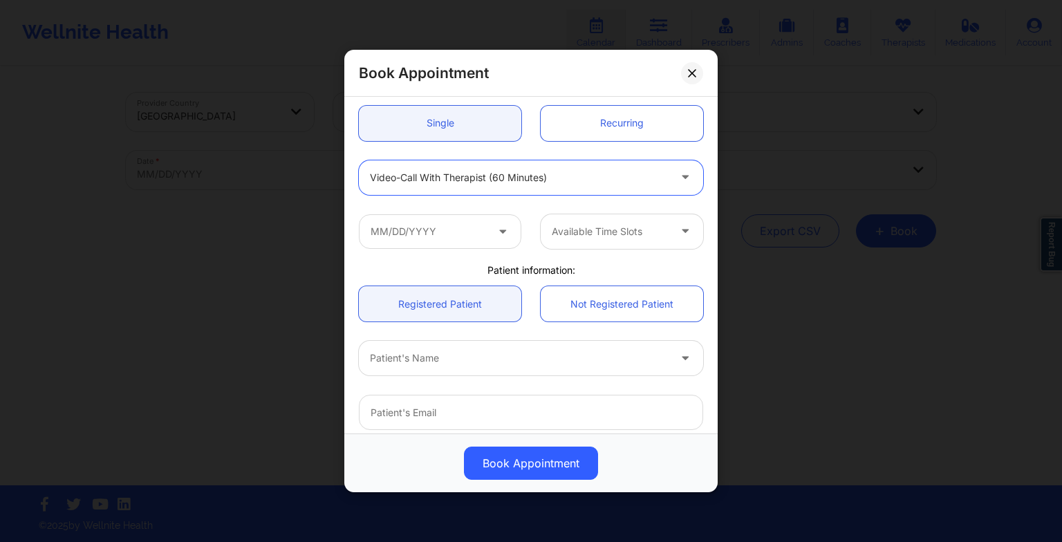
scroll to position [137, 0]
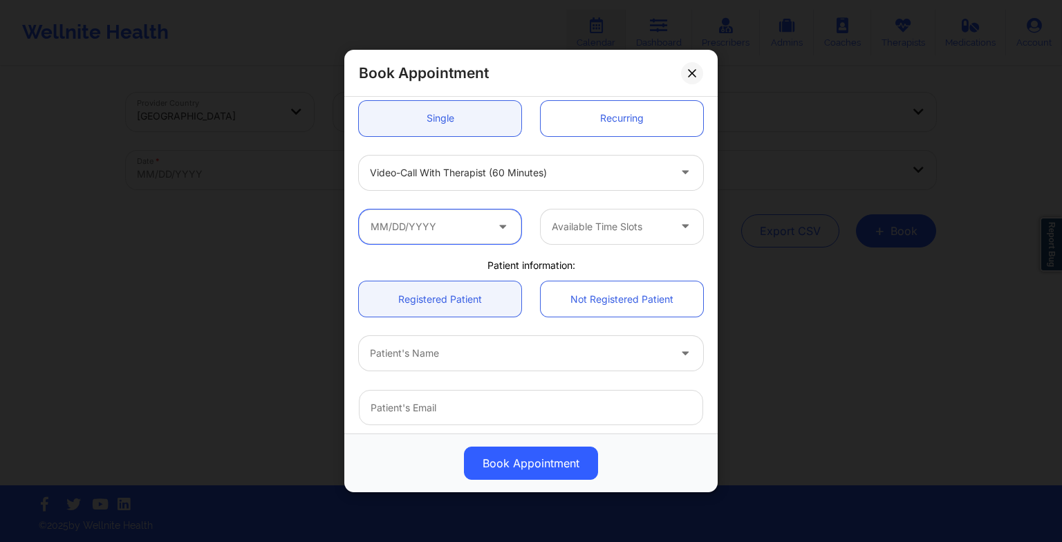
click at [435, 231] on input "text" at bounding box center [440, 226] width 162 height 35
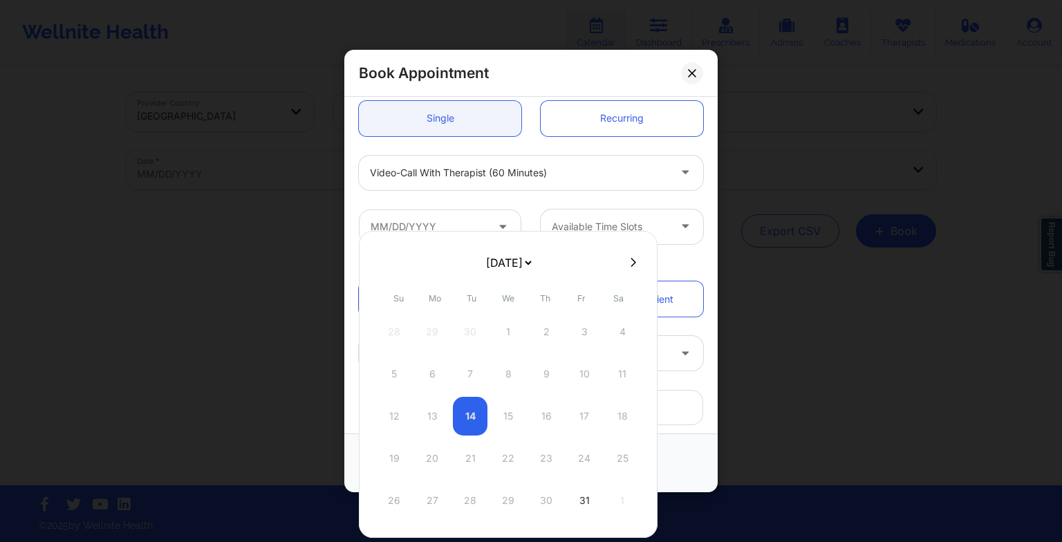
click at [631, 265] on icon at bounding box center [634, 262] width 6 height 9
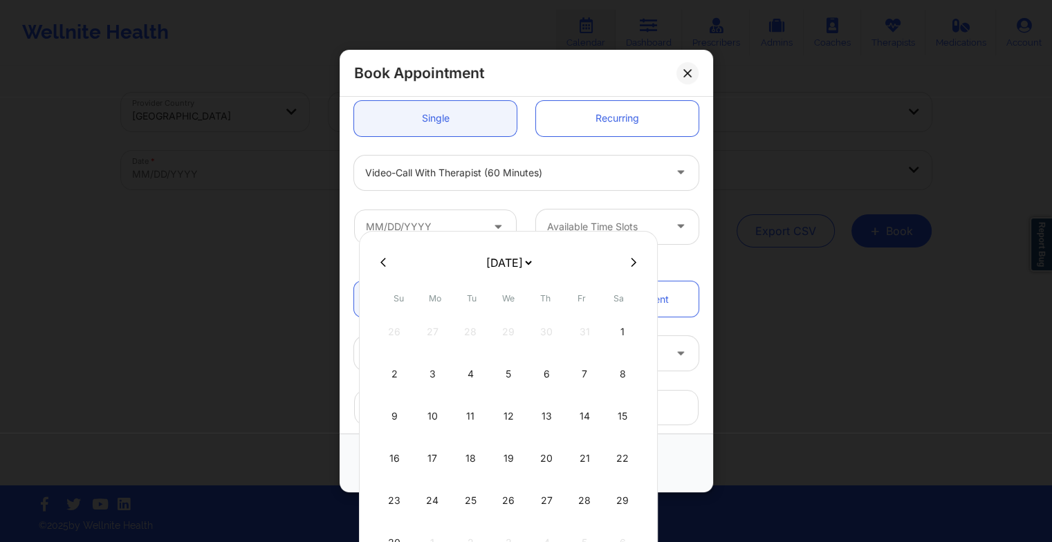
click at [431, 496] on div "24" at bounding box center [432, 500] width 35 height 39
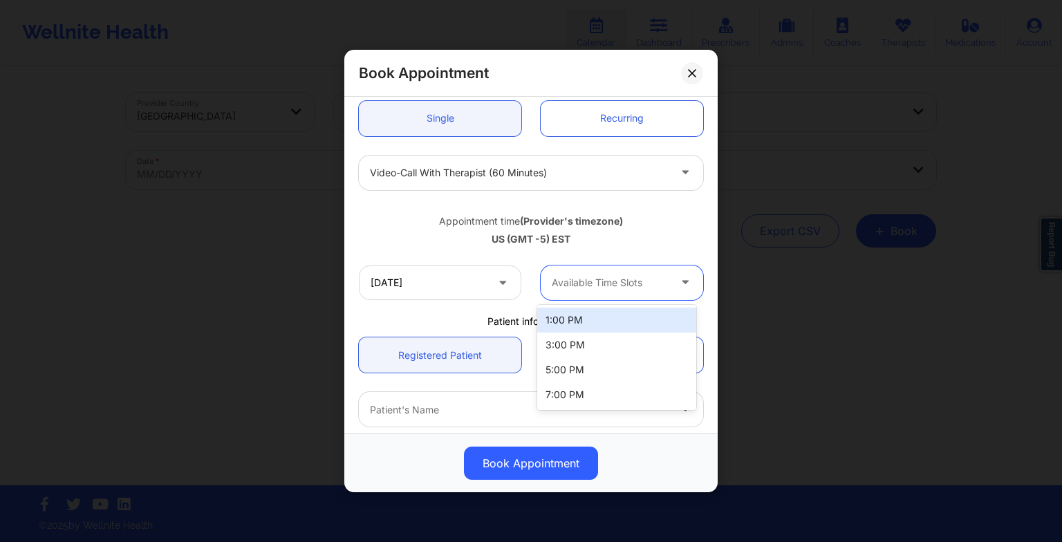
drag, startPoint x: 566, startPoint y: 295, endPoint x: 567, endPoint y: 312, distance: 17.3
click at [567, 312] on body "Wellnite Health Calendar Dashboard Prescribers Admins Coaches Therapists Medica…" at bounding box center [531, 271] width 1062 height 542
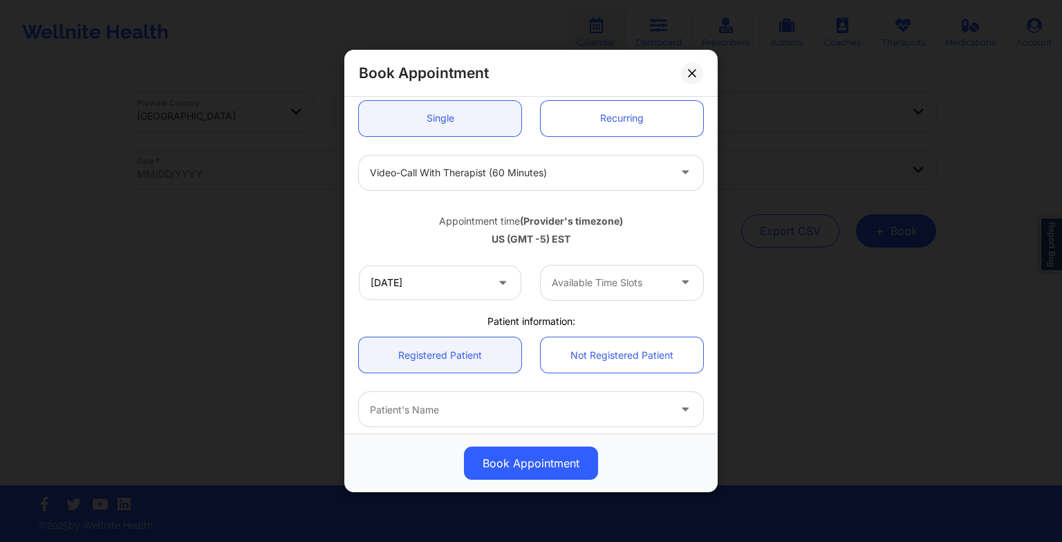
click at [560, 247] on div "Appointment time (Provider's timezone) [GEOGRAPHIC_DATA] (GMT -5) EST" at bounding box center [531, 228] width 364 height 56
click at [490, 283] on input "[DATE]" at bounding box center [440, 283] width 162 height 35
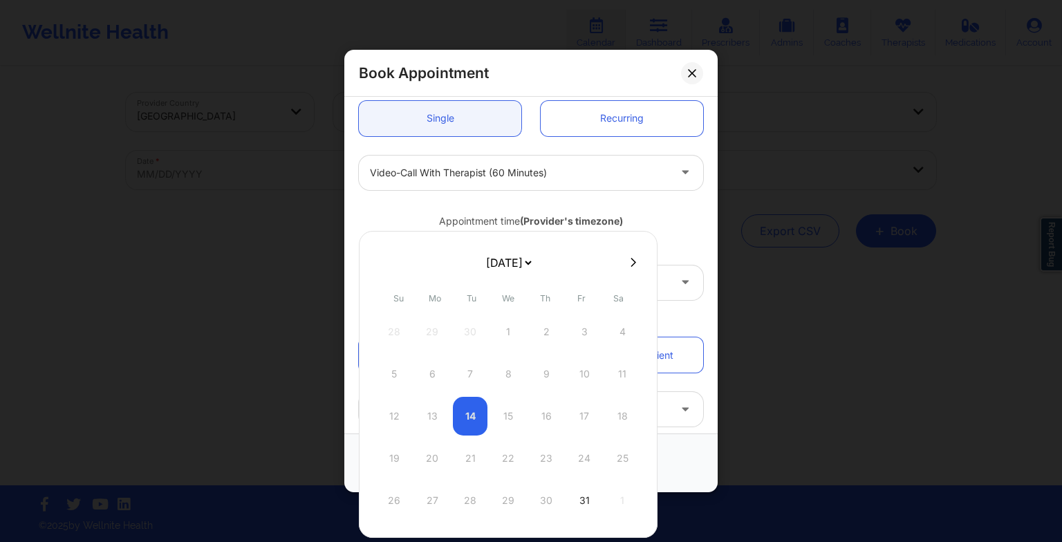
click at [631, 261] on icon at bounding box center [634, 262] width 6 height 10
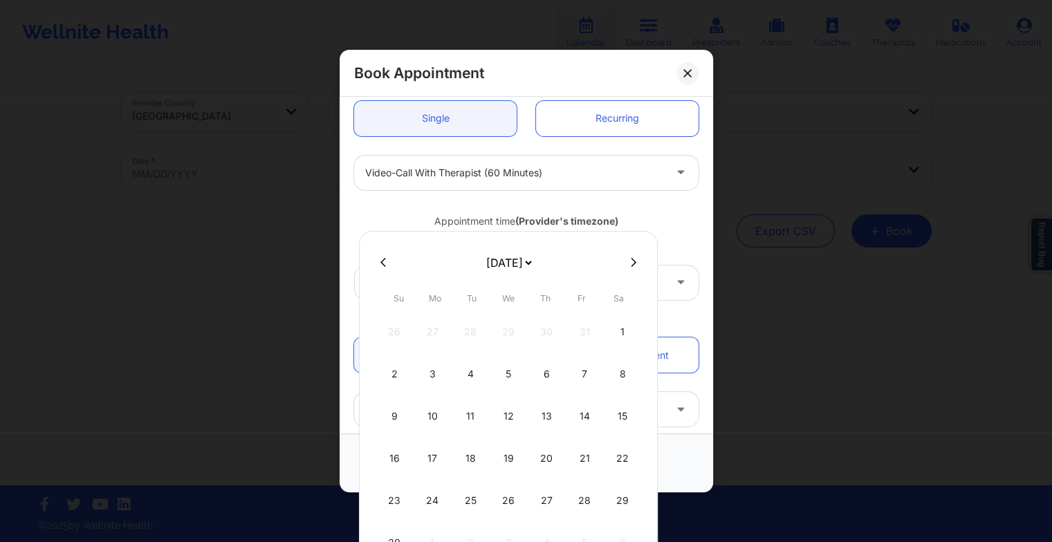
click at [631, 261] on icon at bounding box center [634, 262] width 6 height 10
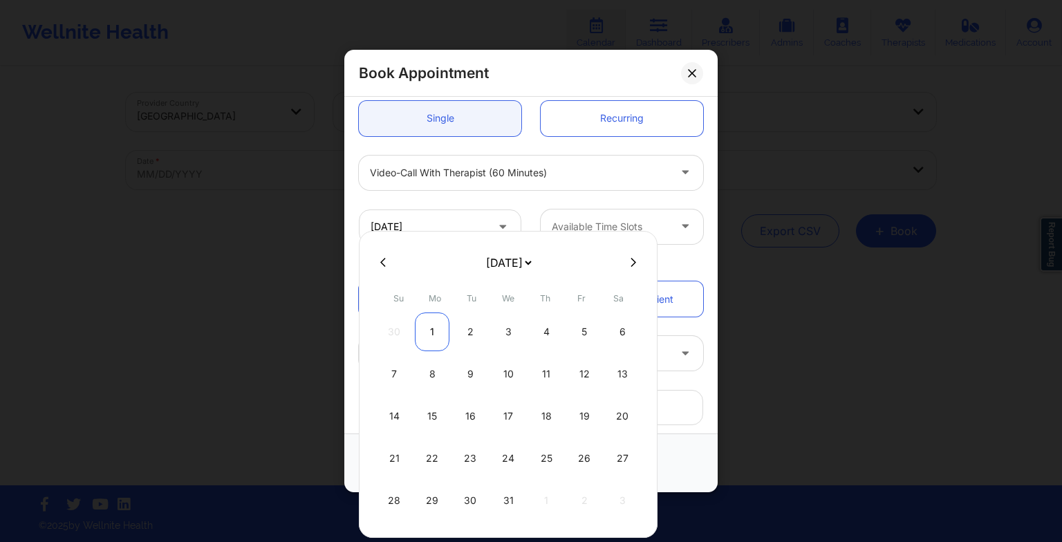
click at [429, 346] on div "1" at bounding box center [432, 332] width 35 height 39
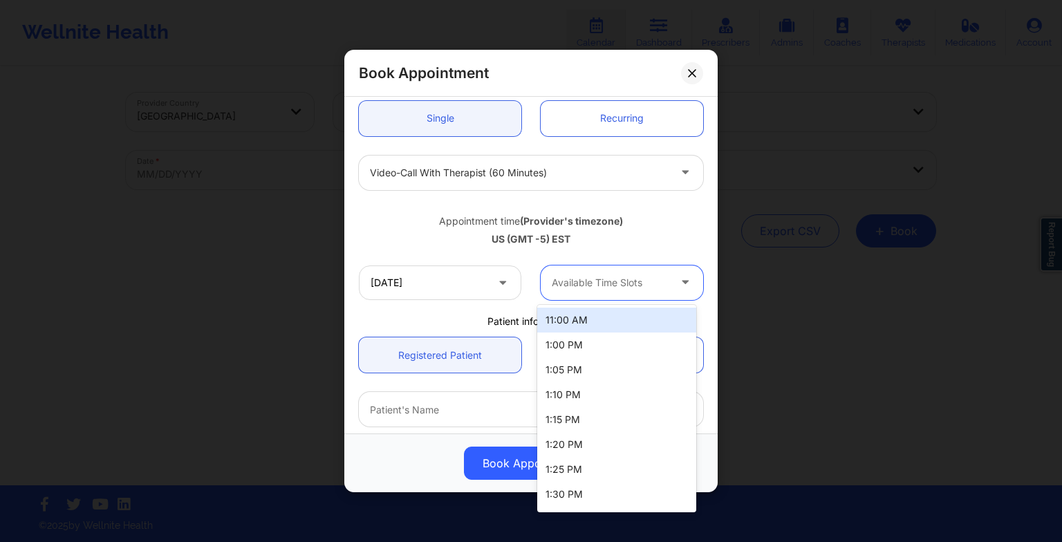
click at [597, 288] on div at bounding box center [610, 282] width 117 height 17
click at [592, 318] on div "11:00 AM" at bounding box center [616, 320] width 159 height 25
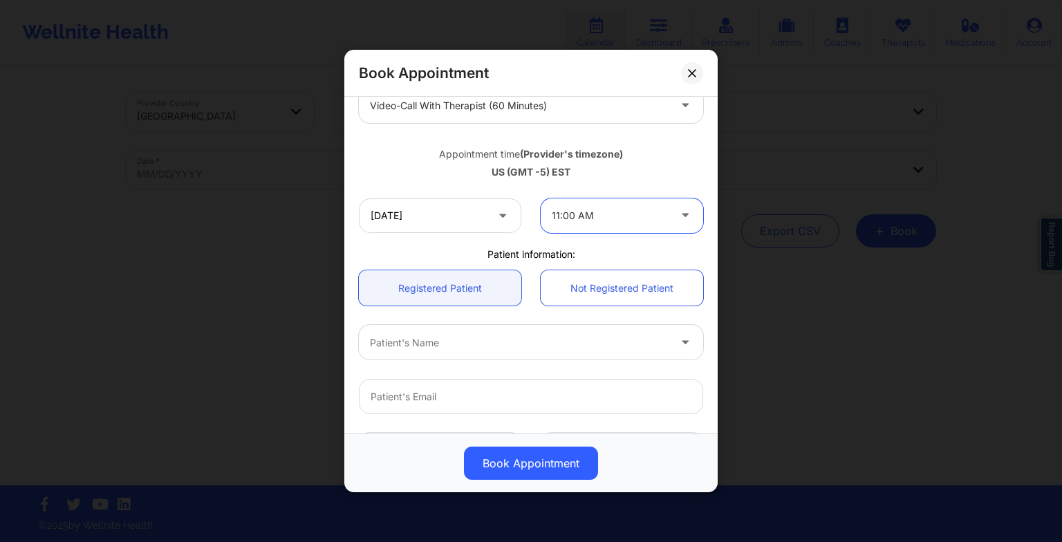
scroll to position [212, 0]
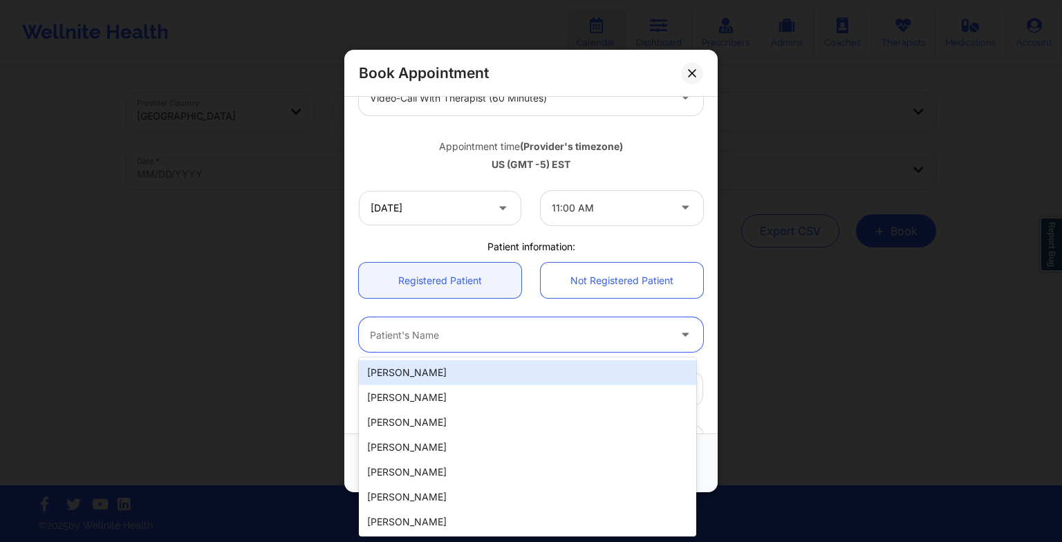
click at [503, 348] on div "Patient's Name" at bounding box center [514, 334] width 311 height 35
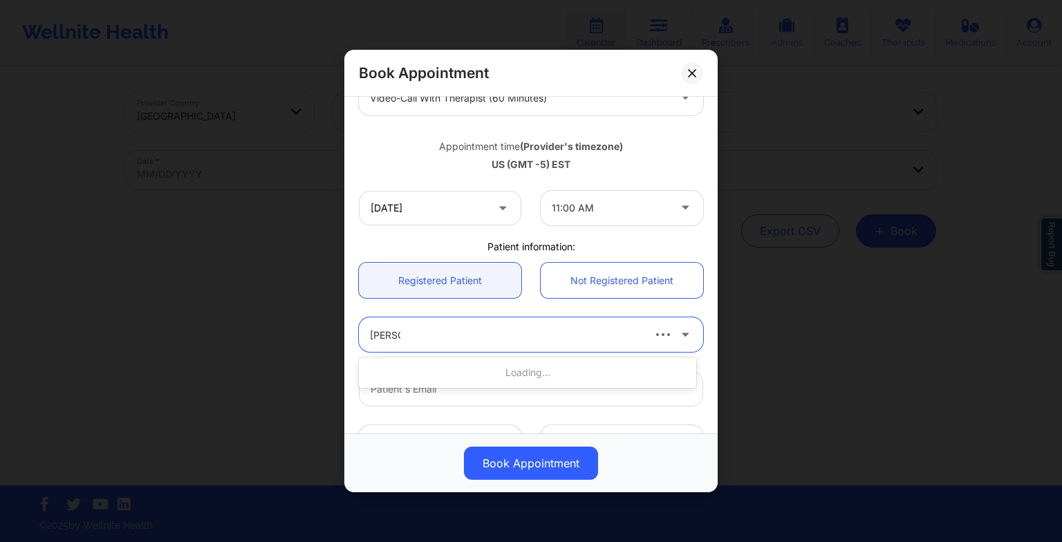
scroll to position [290, 0]
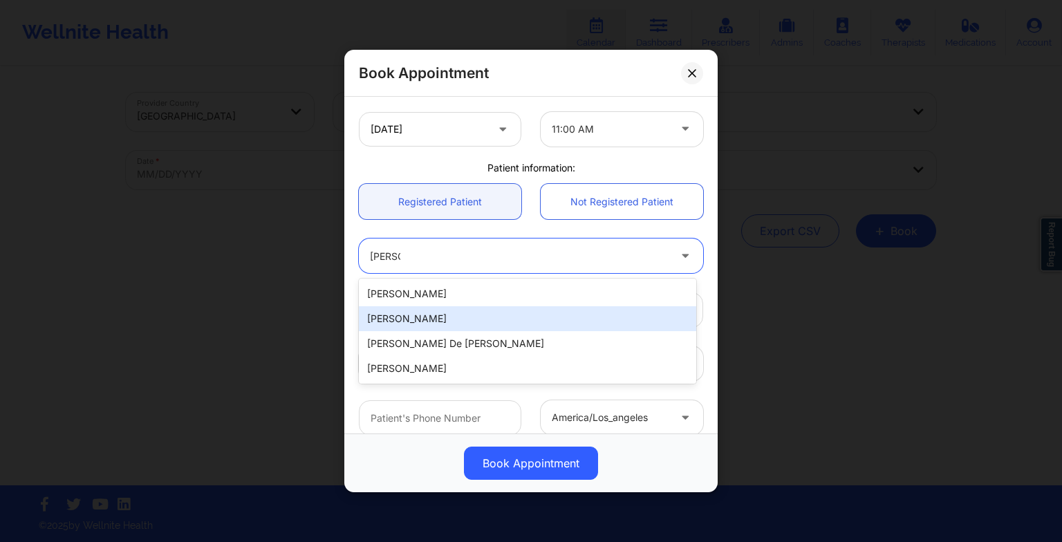
click at [471, 306] on div "[PERSON_NAME]" at bounding box center [527, 318] width 337 height 25
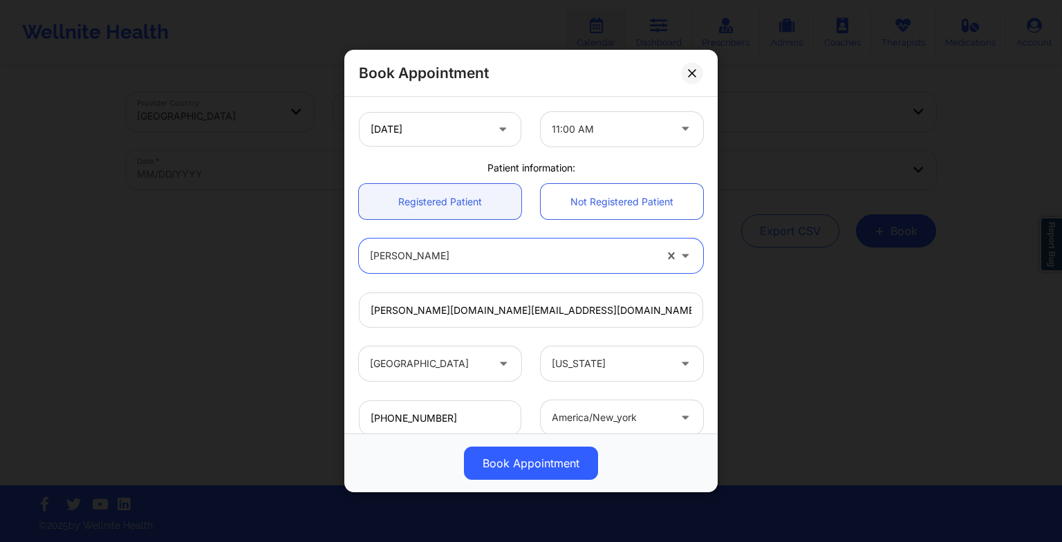
scroll to position [381, 0]
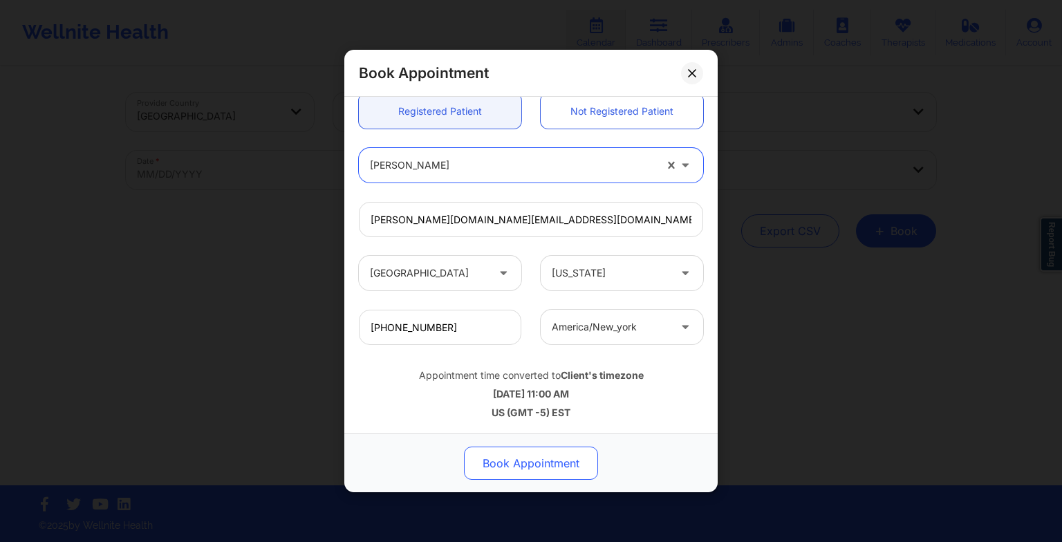
click at [517, 461] on button "Book Appointment" at bounding box center [531, 463] width 134 height 33
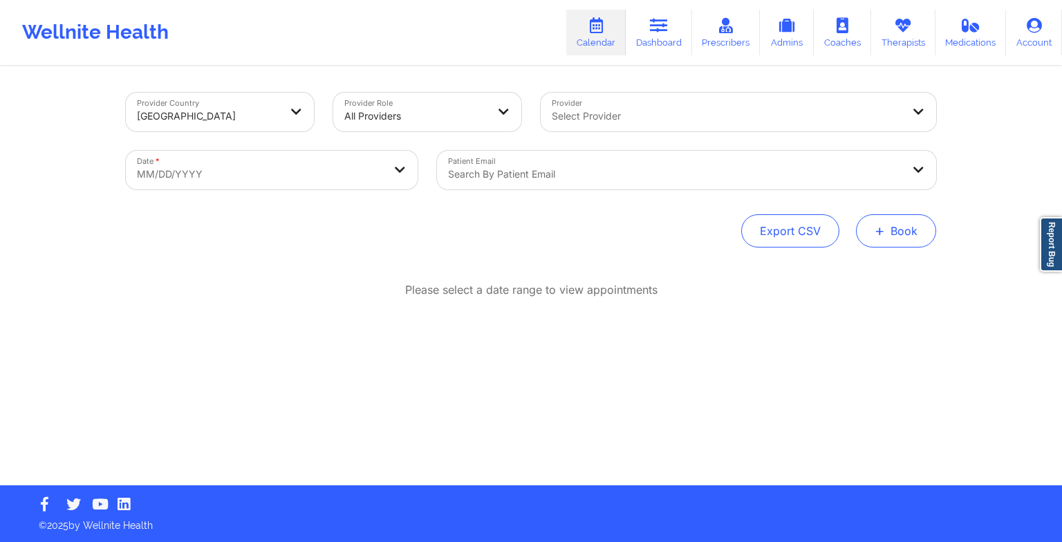
click at [882, 234] on span "+" at bounding box center [880, 231] width 10 height 8
click at [854, 266] on button "Therapy Session" at bounding box center [873, 274] width 106 height 23
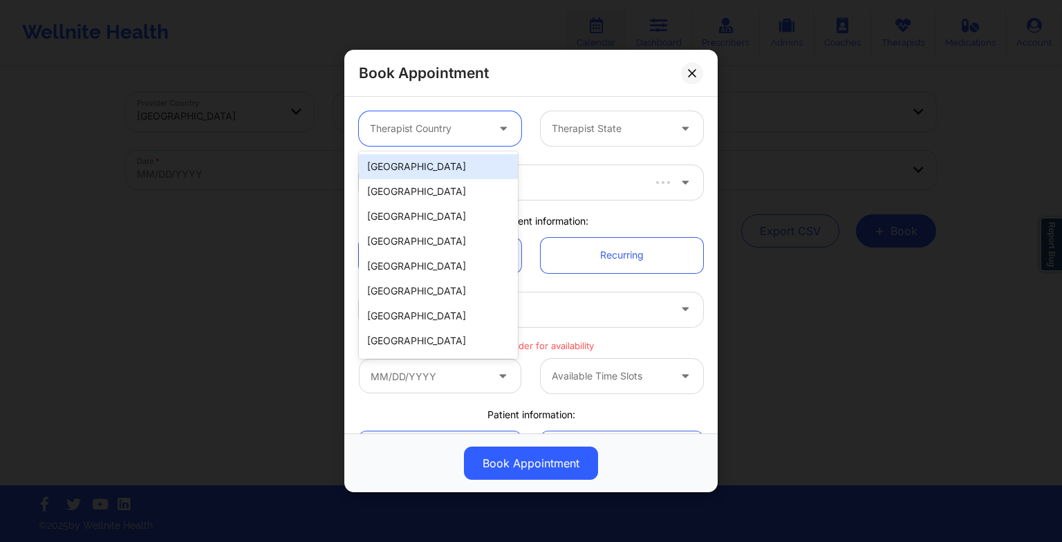
click at [454, 141] on div "Therapist Country" at bounding box center [423, 128] width 129 height 35
click at [444, 165] on div "[GEOGRAPHIC_DATA]" at bounding box center [438, 166] width 159 height 25
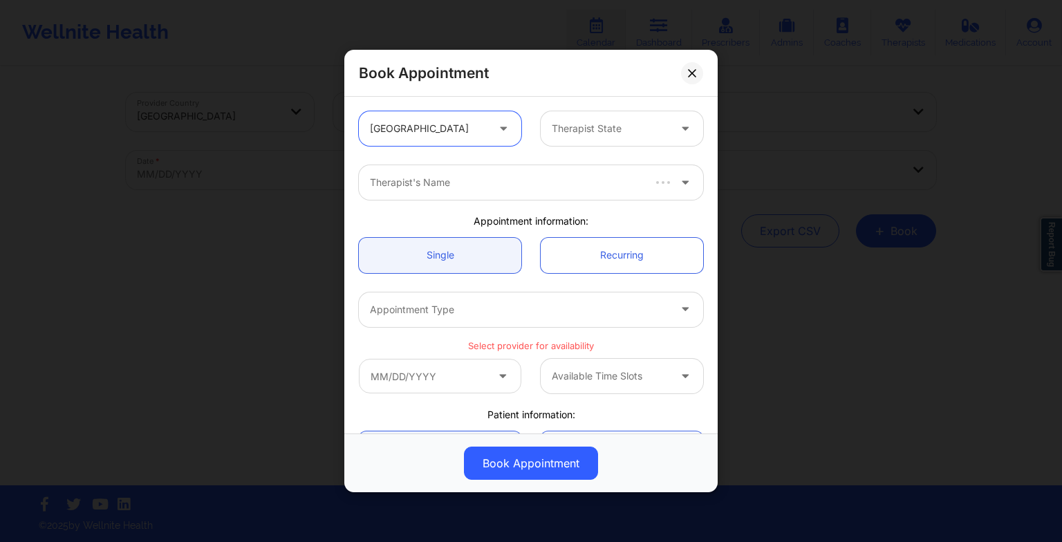
click at [592, 137] on div "Therapist State" at bounding box center [605, 128] width 129 height 35
click at [597, 174] on div "[US_STATE]" at bounding box center [616, 166] width 159 height 25
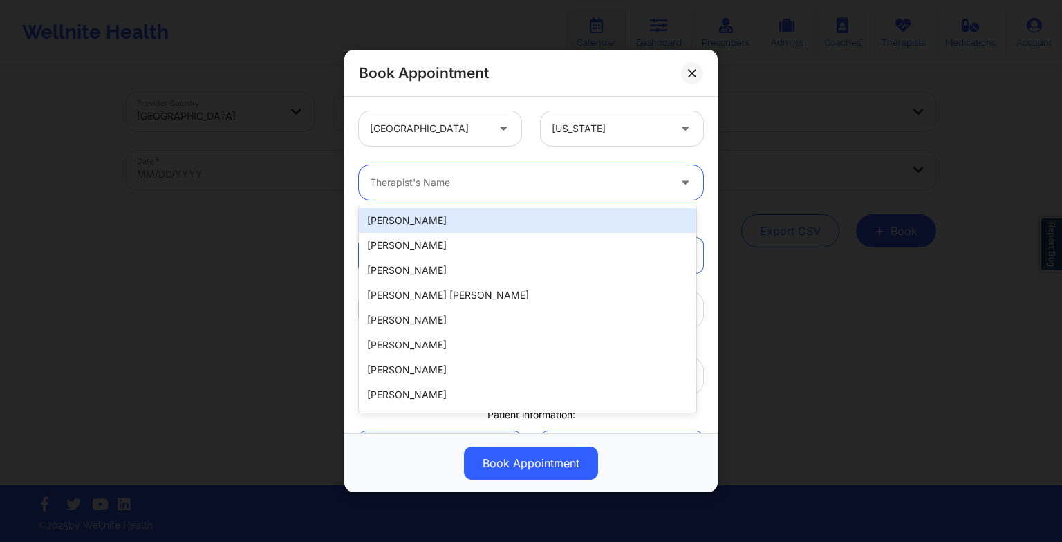
click at [437, 185] on div at bounding box center [519, 182] width 299 height 17
paste input "[PERSON_NAME]"
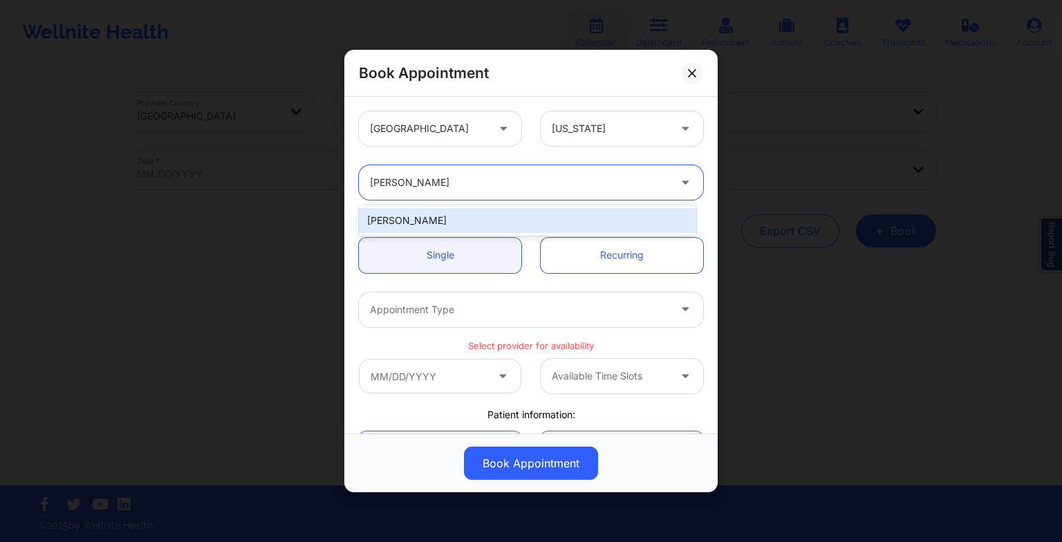
click at [426, 223] on div "[PERSON_NAME]" at bounding box center [527, 220] width 337 height 25
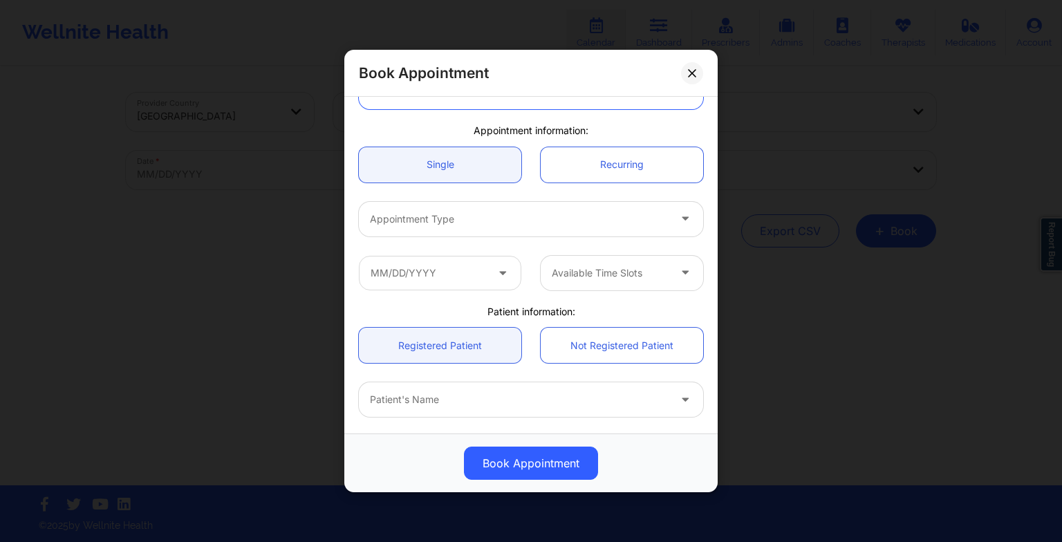
scroll to position [91, 0]
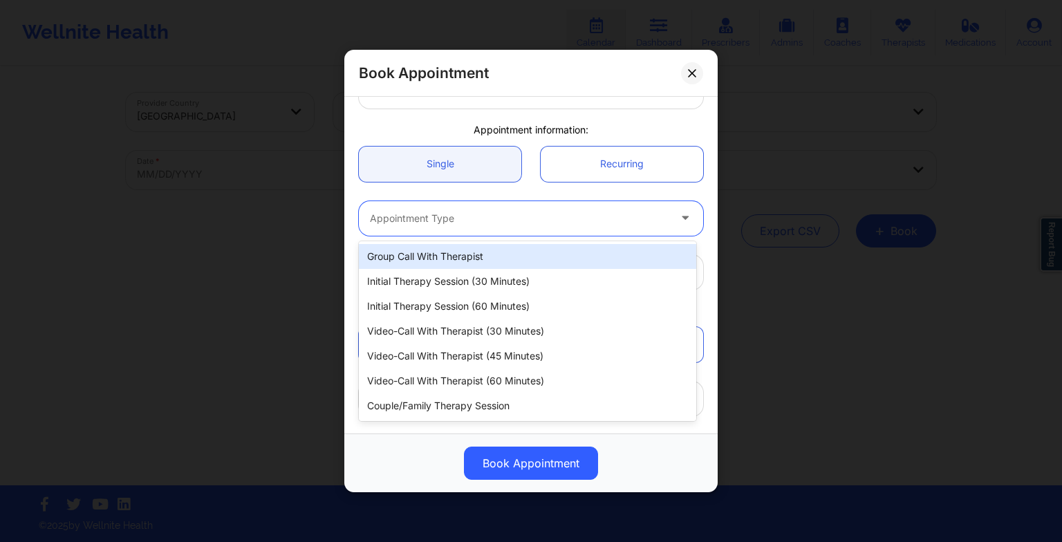
click at [426, 223] on div at bounding box center [519, 218] width 299 height 17
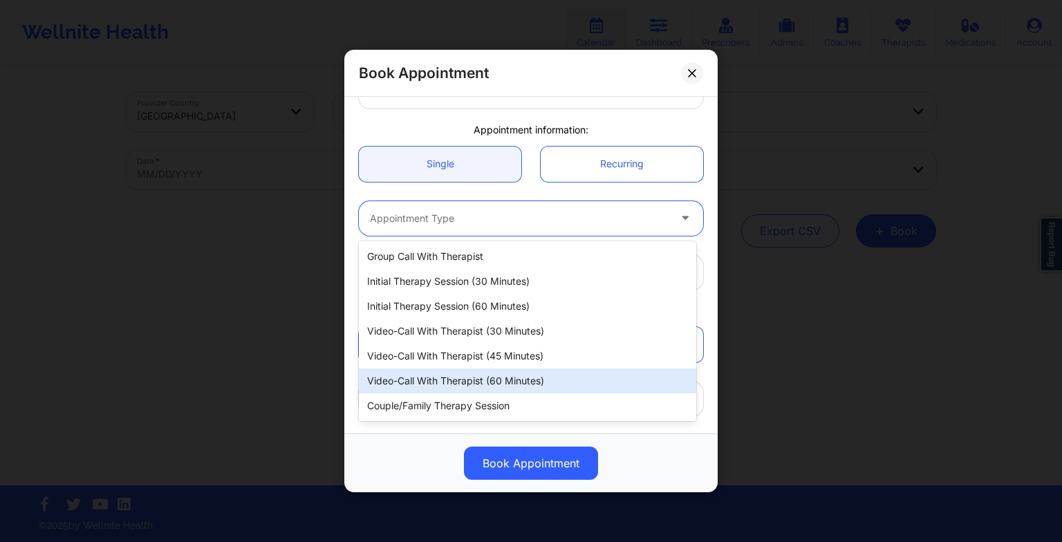
click at [456, 392] on div "Video-Call with Therapist (60 minutes)" at bounding box center [527, 381] width 337 height 25
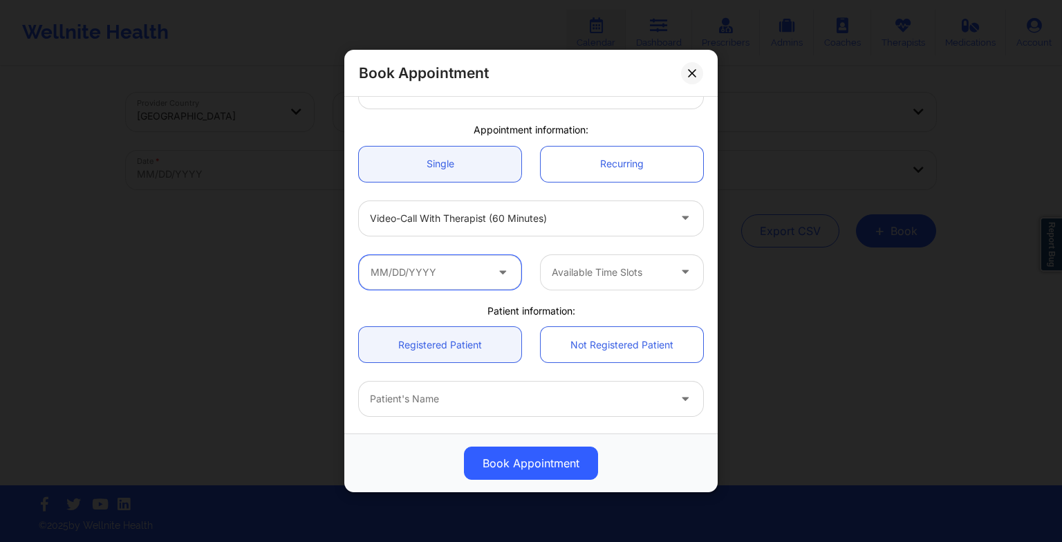
click at [459, 268] on input "text" at bounding box center [440, 272] width 162 height 35
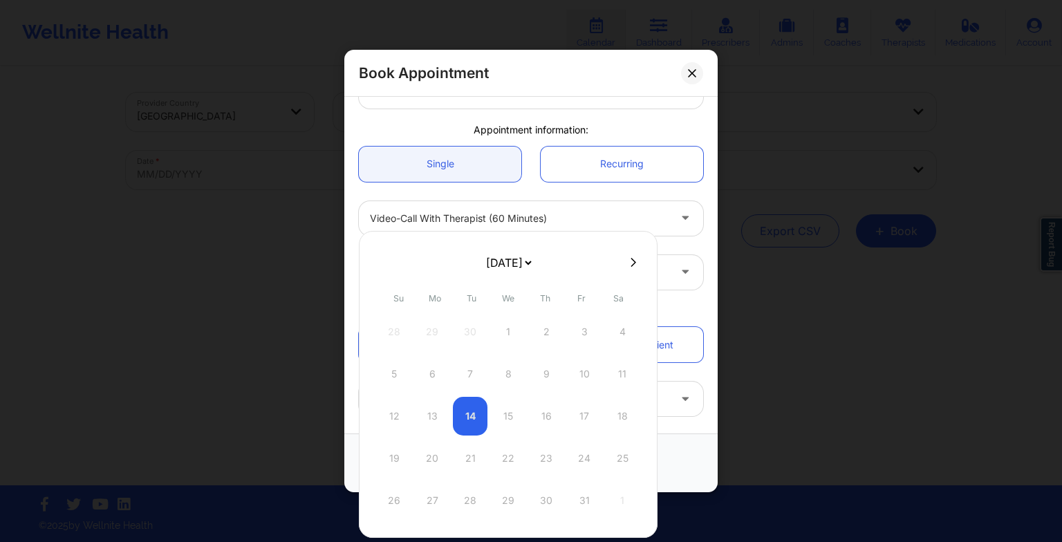
click at [631, 265] on icon at bounding box center [634, 262] width 6 height 10
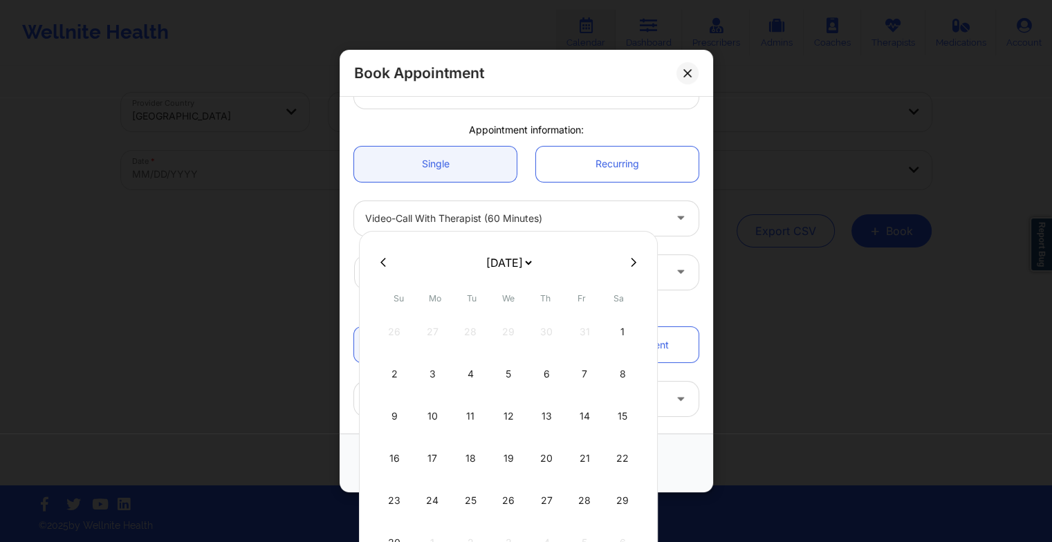
click at [631, 265] on icon at bounding box center [634, 262] width 6 height 10
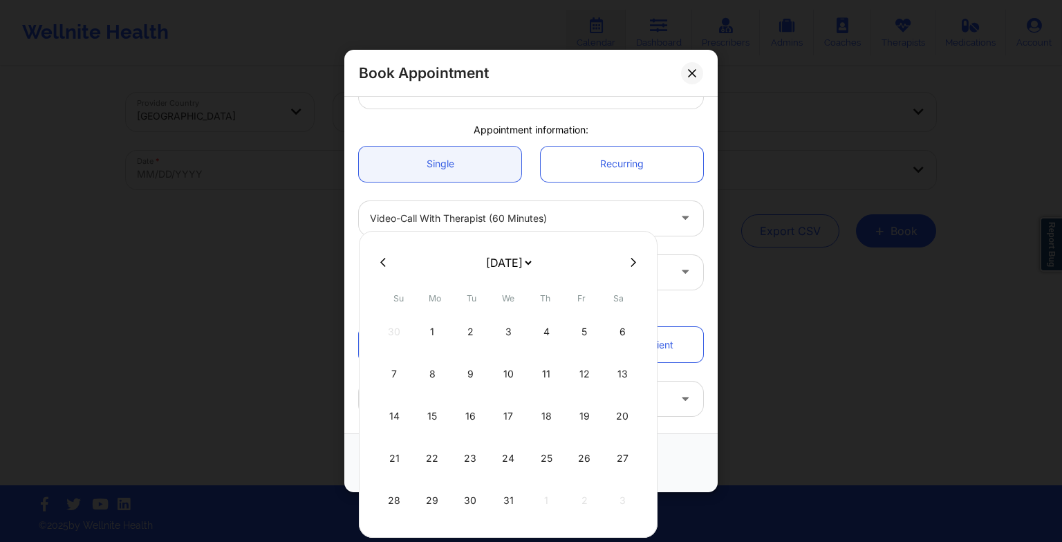
click at [438, 375] on div "8" at bounding box center [432, 374] width 35 height 39
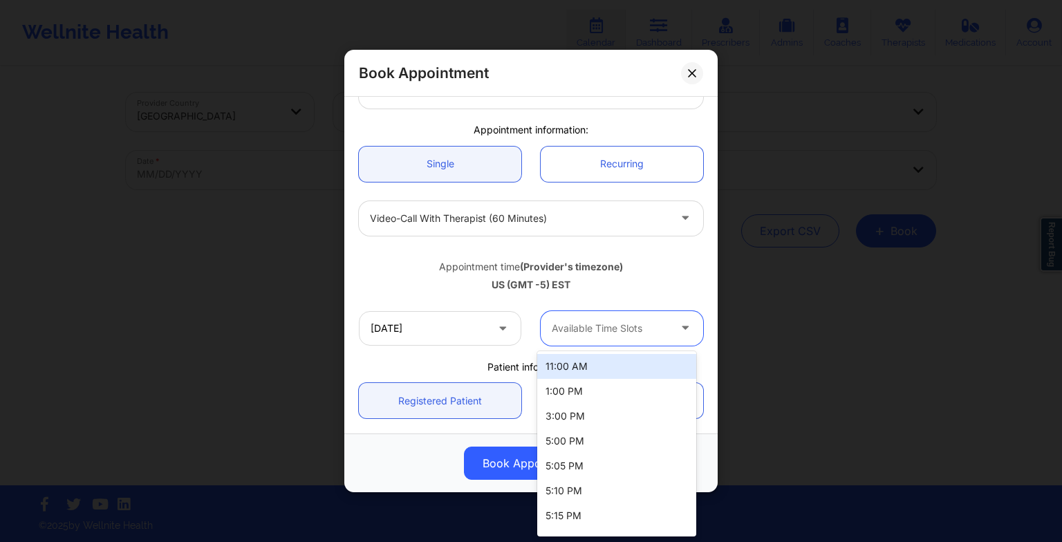
click at [603, 319] on div "Available Time Slots" at bounding box center [605, 328] width 129 height 35
click at [597, 371] on div "11:00 AM" at bounding box center [616, 366] width 159 height 25
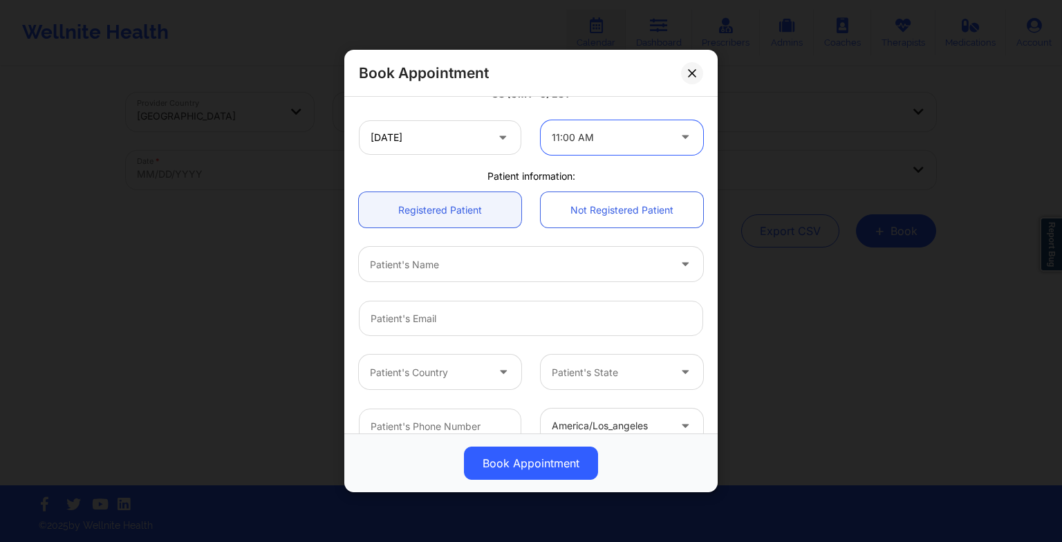
scroll to position [288, 0]
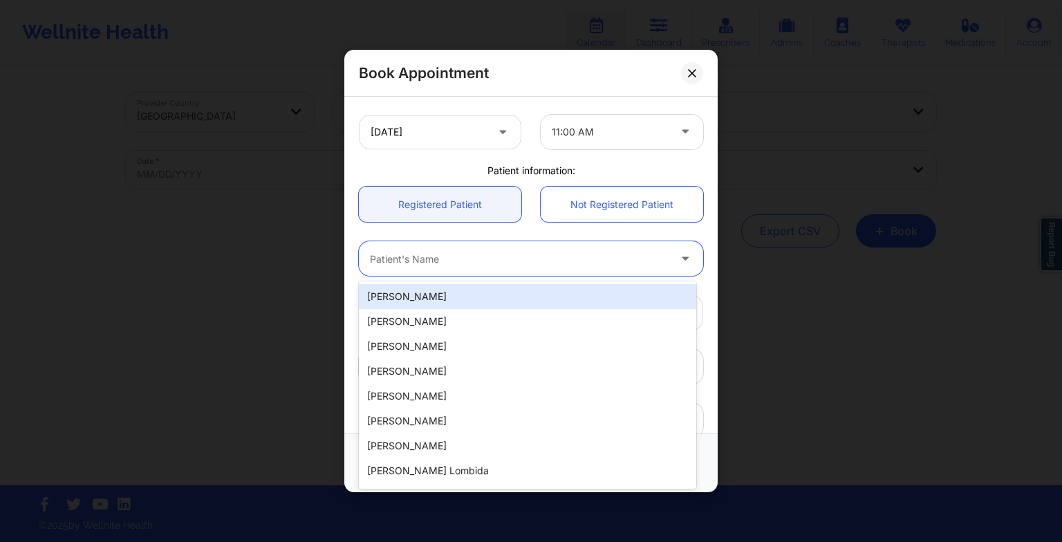
click at [464, 250] on div at bounding box center [519, 258] width 299 height 17
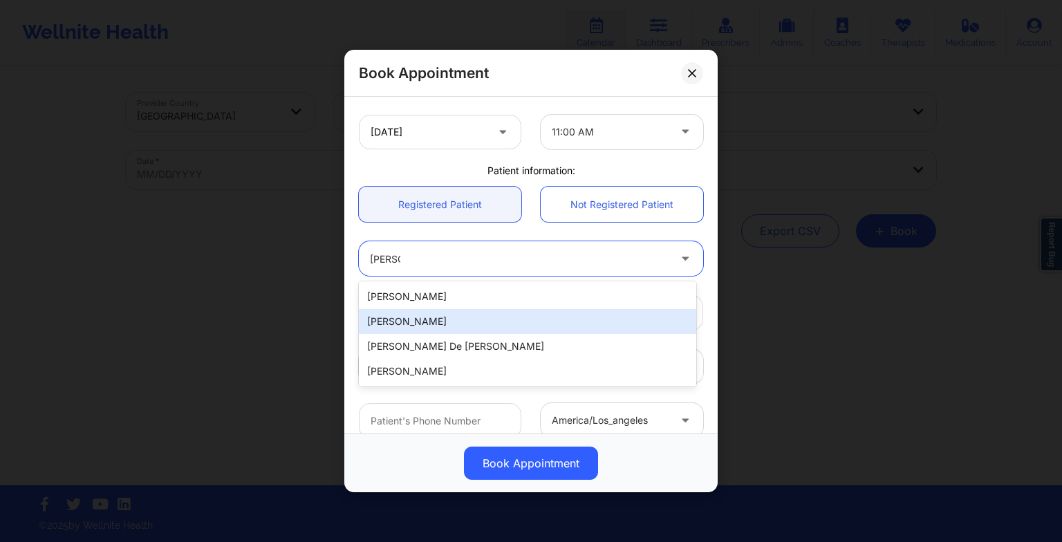
click at [463, 313] on div "[PERSON_NAME]" at bounding box center [527, 321] width 337 height 25
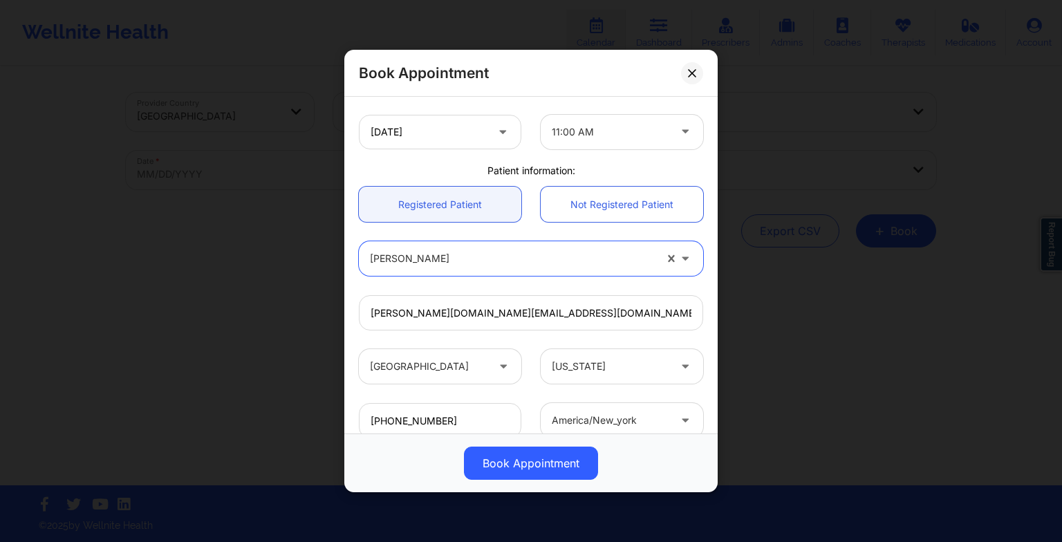
scroll to position [381, 0]
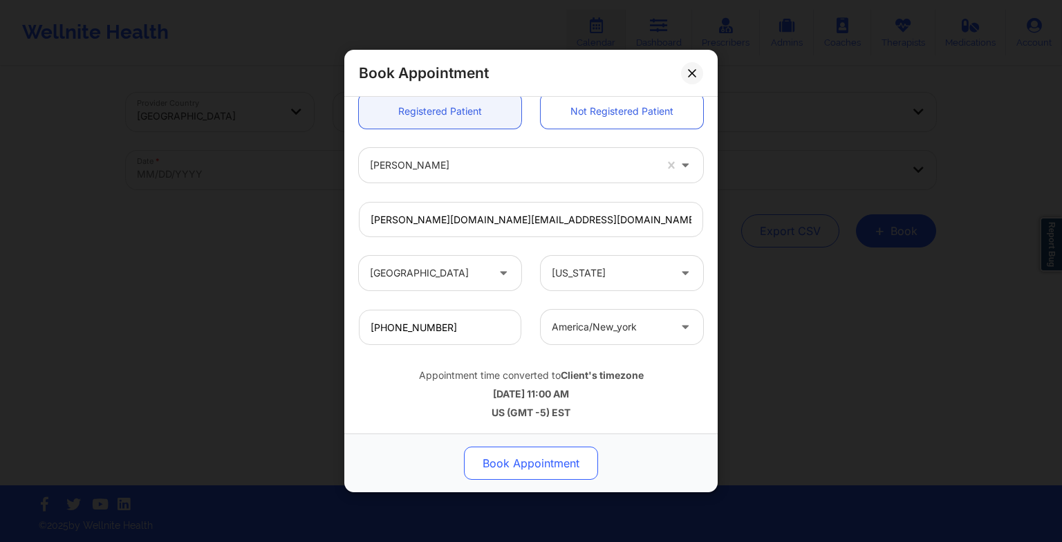
click at [528, 470] on button "Book Appointment" at bounding box center [531, 463] width 134 height 33
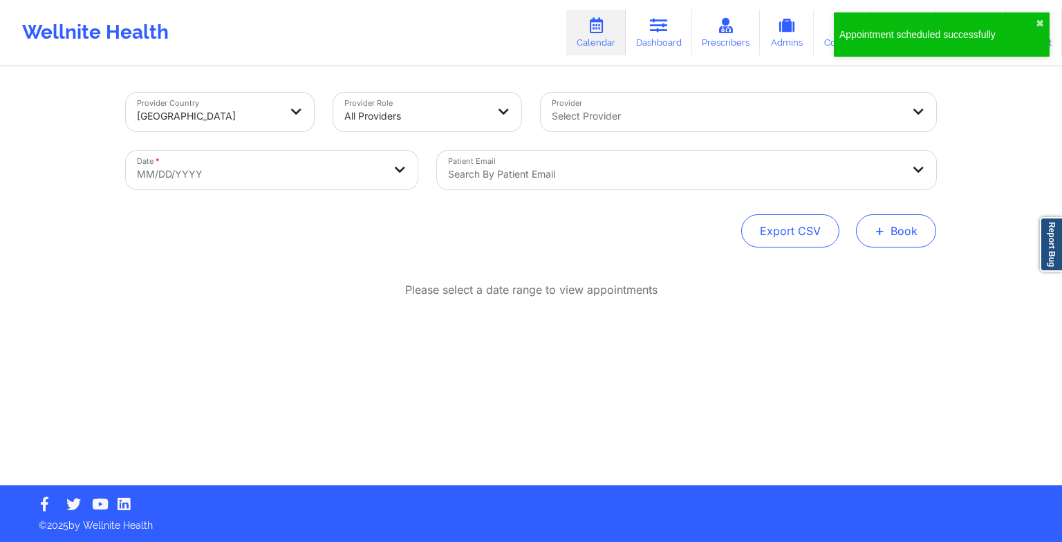
click at [897, 221] on button "+ Book" at bounding box center [896, 230] width 80 height 33
click at [832, 273] on button "Therapy Session" at bounding box center [873, 274] width 106 height 23
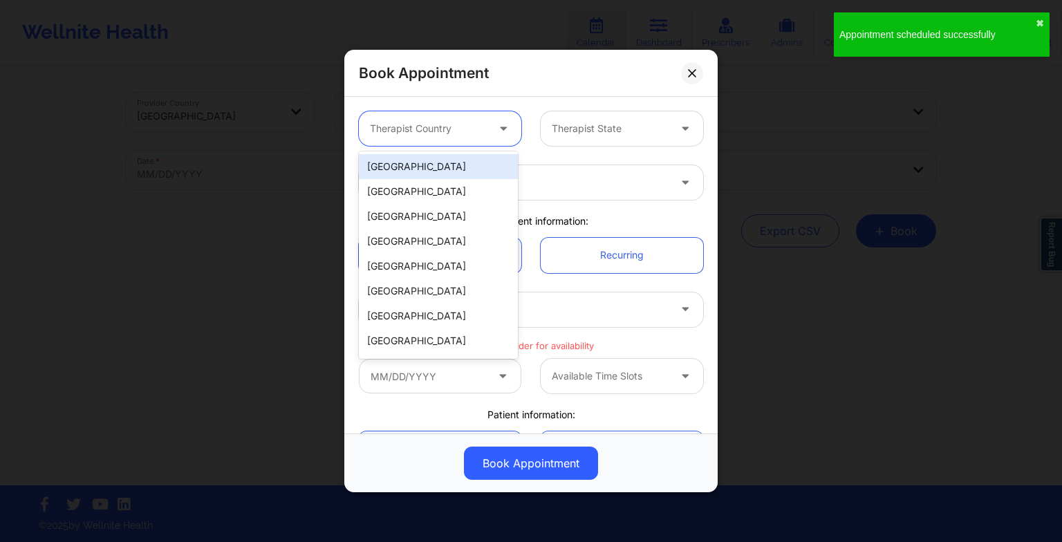
click at [459, 135] on div at bounding box center [428, 128] width 117 height 17
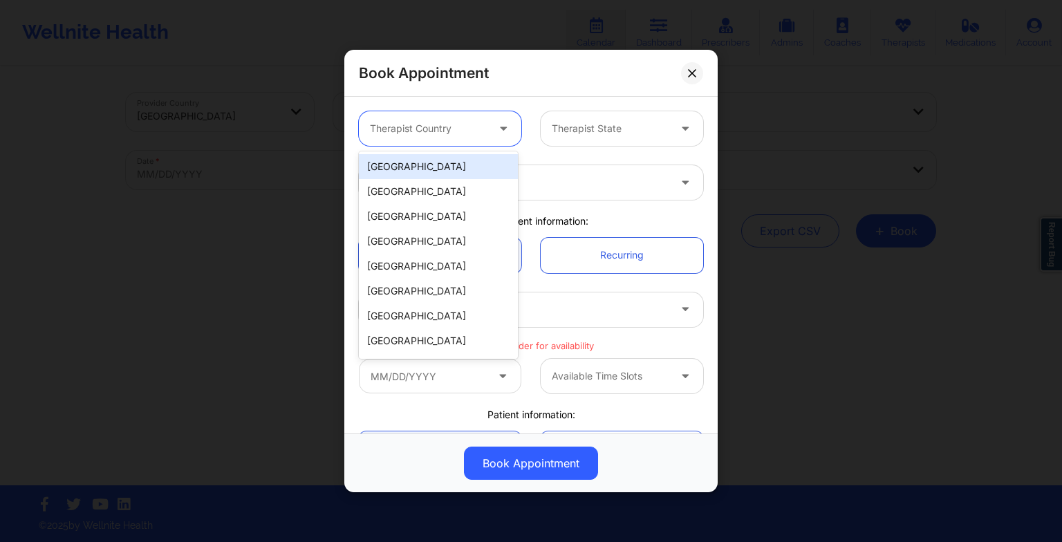
click at [444, 171] on div "[GEOGRAPHIC_DATA]" at bounding box center [438, 166] width 159 height 25
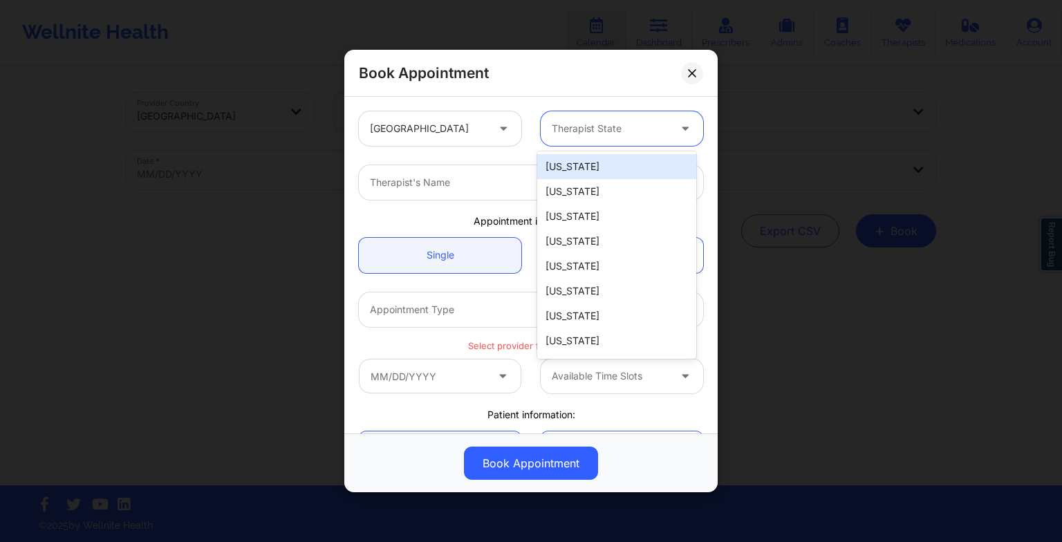
click at [577, 138] on div "Therapist State" at bounding box center [605, 128] width 129 height 35
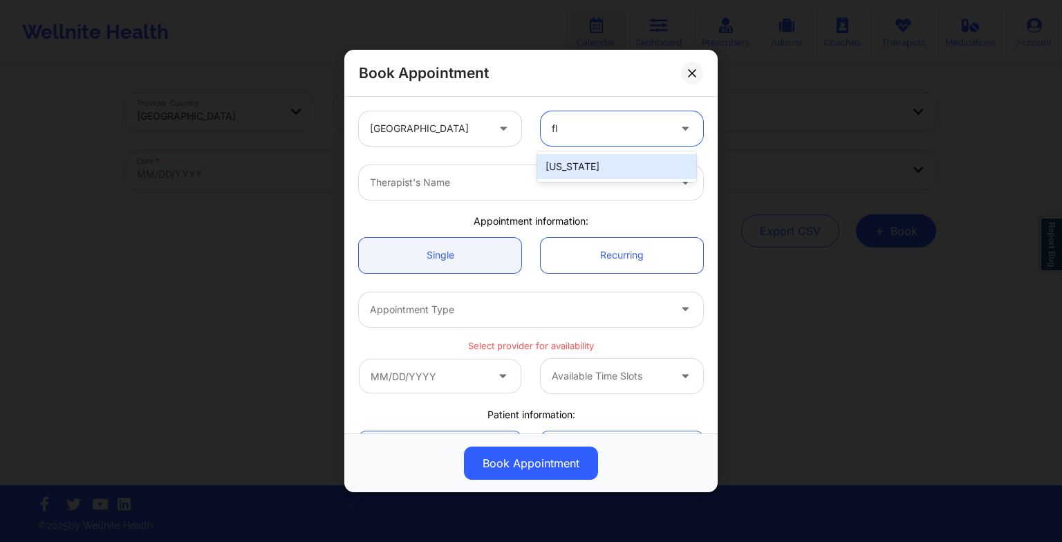
click at [585, 169] on div "[US_STATE]" at bounding box center [616, 166] width 159 height 25
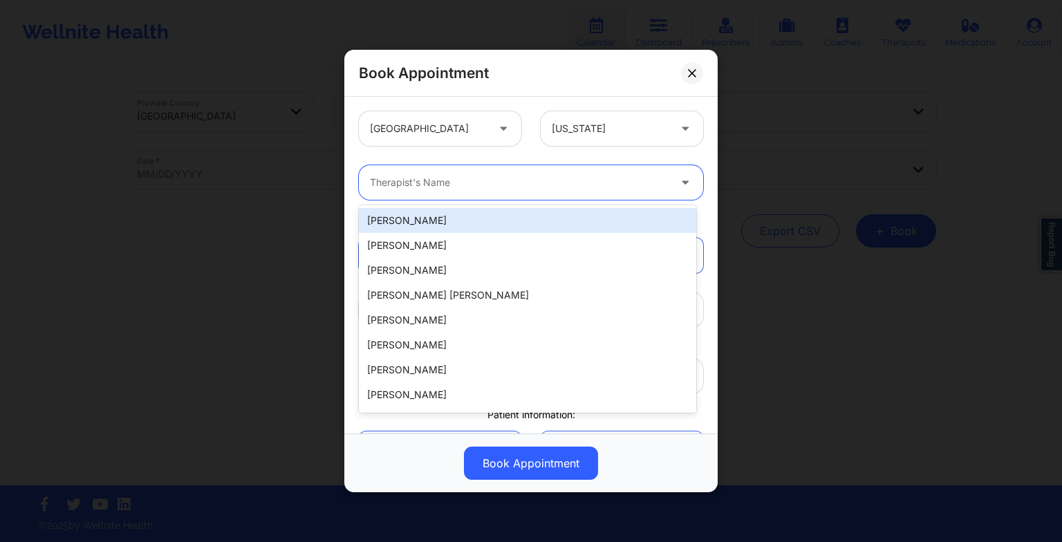
click at [417, 183] on div at bounding box center [519, 182] width 299 height 17
paste input "[PERSON_NAME]"
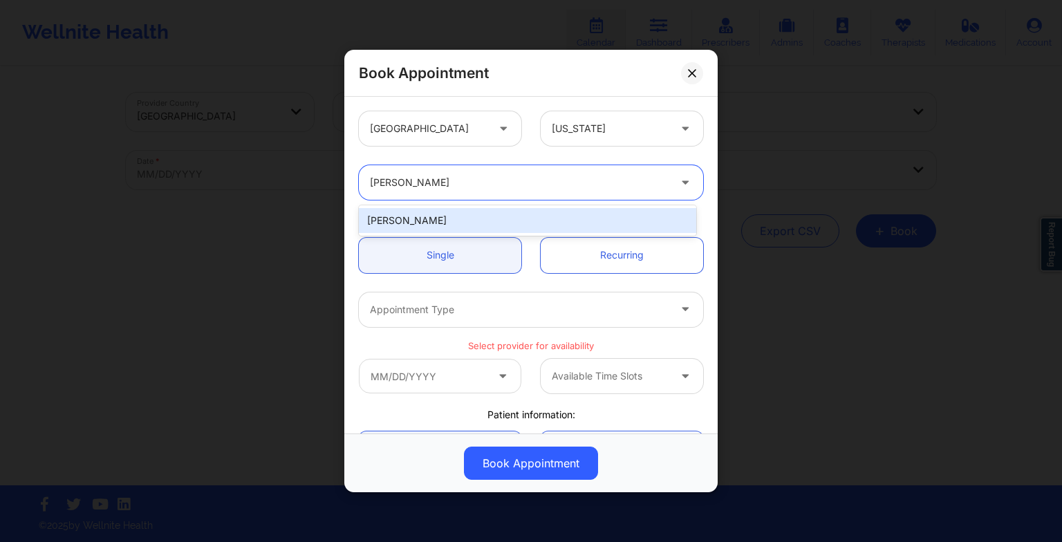
click at [465, 226] on div "[PERSON_NAME]" at bounding box center [527, 220] width 337 height 25
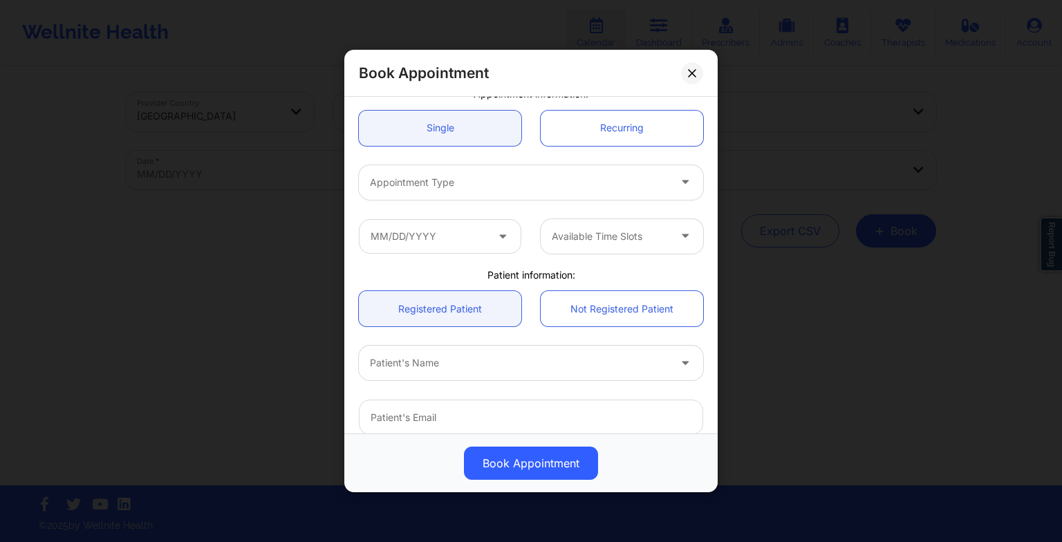
scroll to position [138, 0]
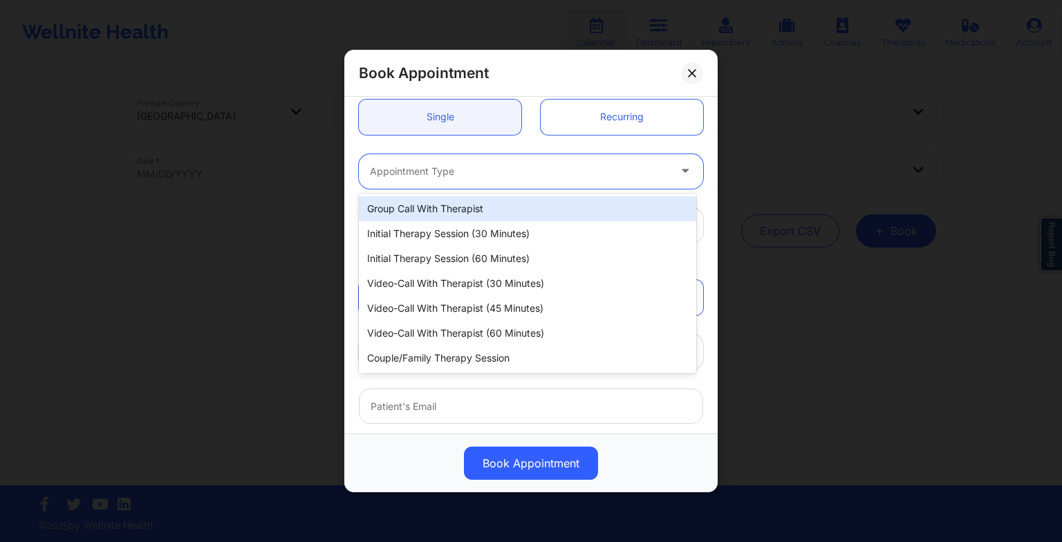
click at [409, 159] on div "Appointment Type" at bounding box center [514, 171] width 311 height 35
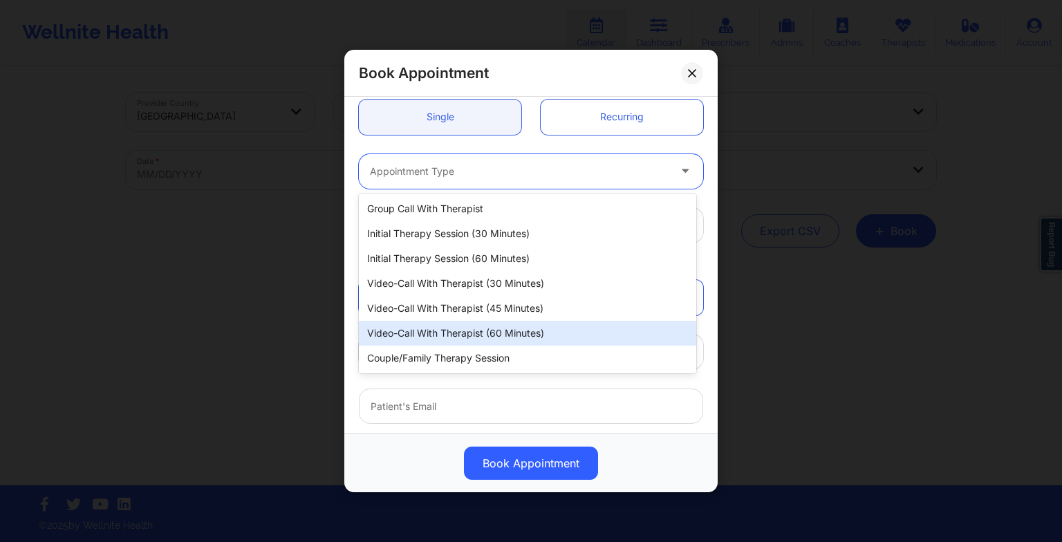
click at [445, 328] on div "Video-Call with Therapist (60 minutes)" at bounding box center [527, 333] width 337 height 25
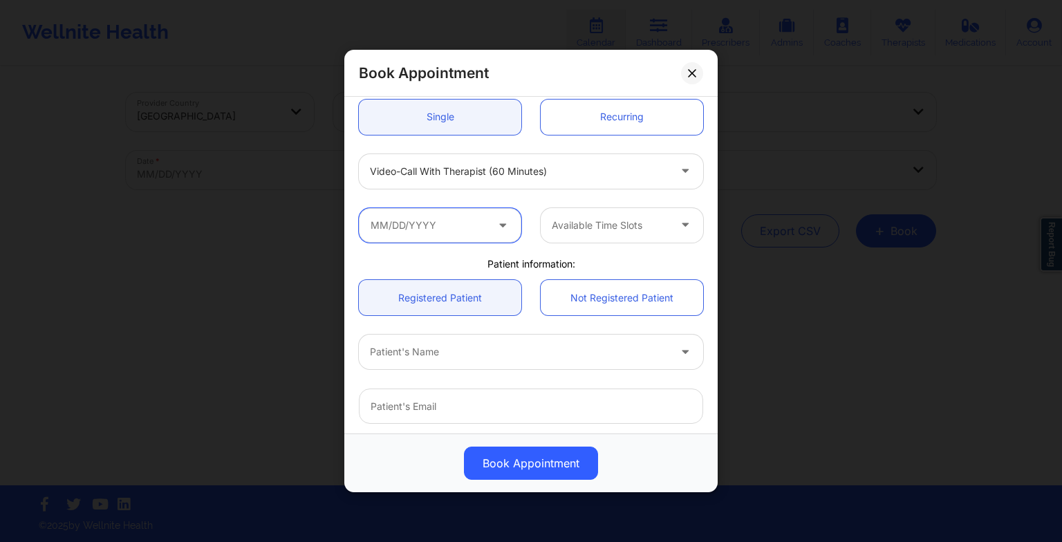
click at [456, 231] on input "text" at bounding box center [440, 225] width 162 height 35
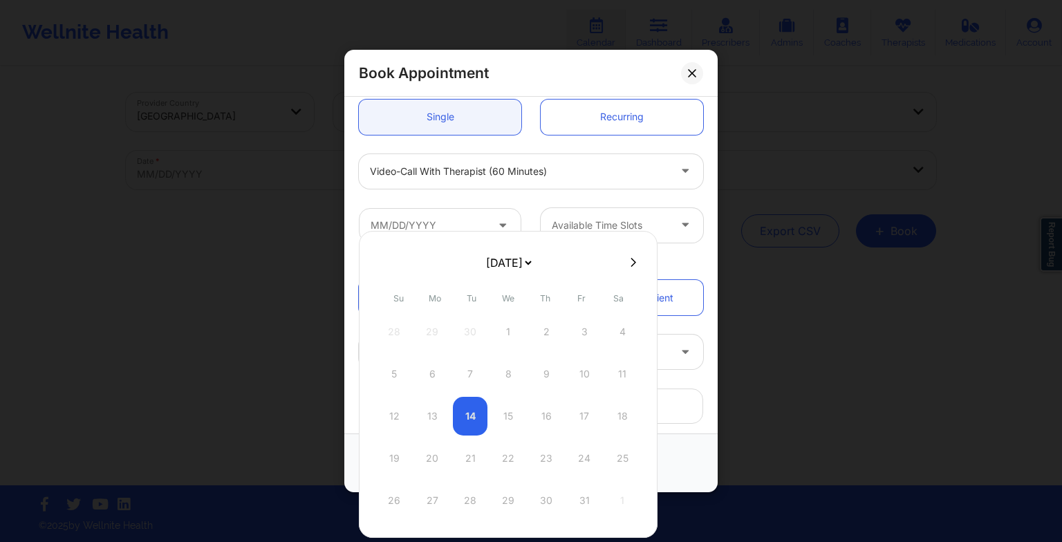
click at [631, 263] on icon at bounding box center [634, 262] width 6 height 10
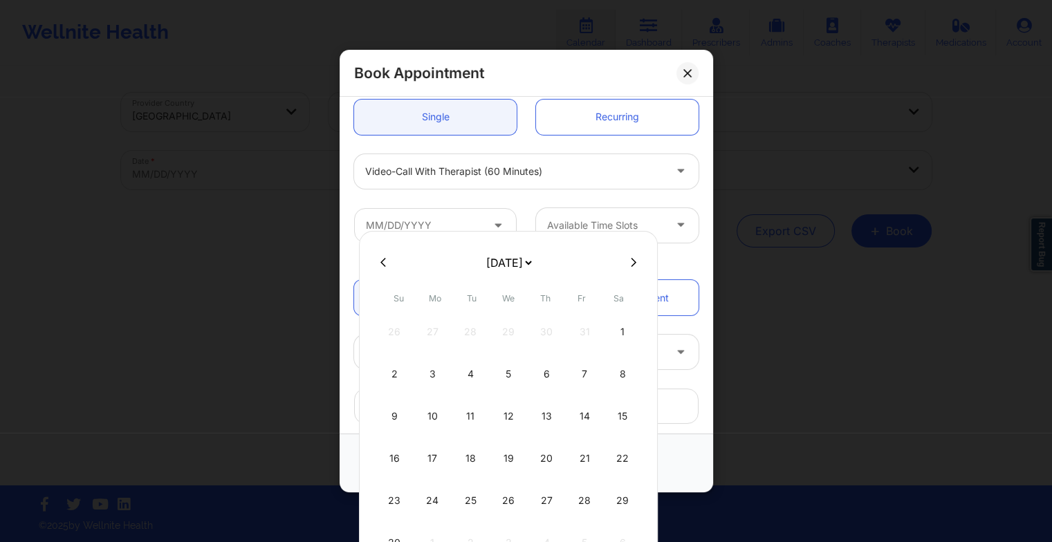
click at [631, 263] on icon at bounding box center [634, 262] width 6 height 10
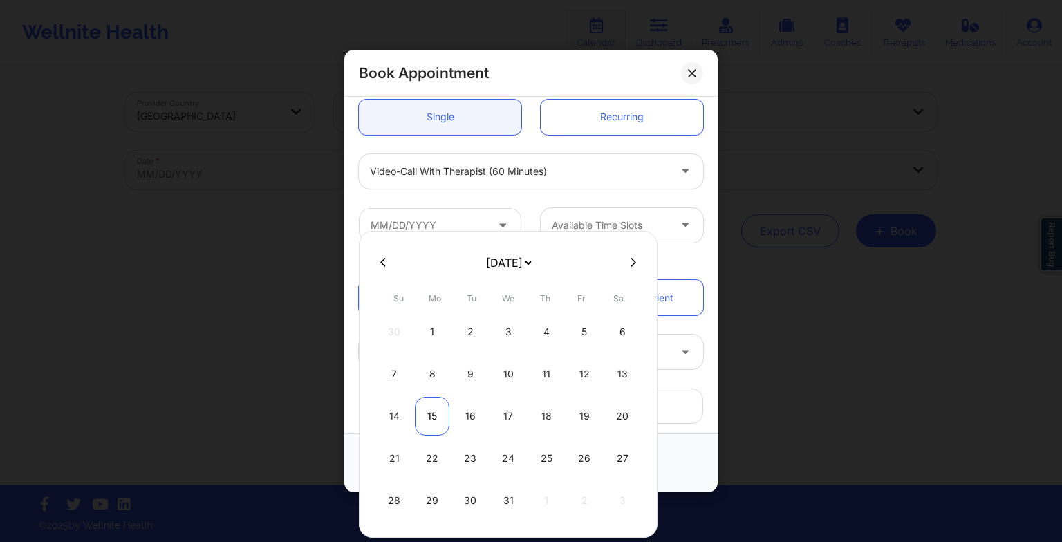
click at [436, 412] on div "15" at bounding box center [432, 416] width 35 height 39
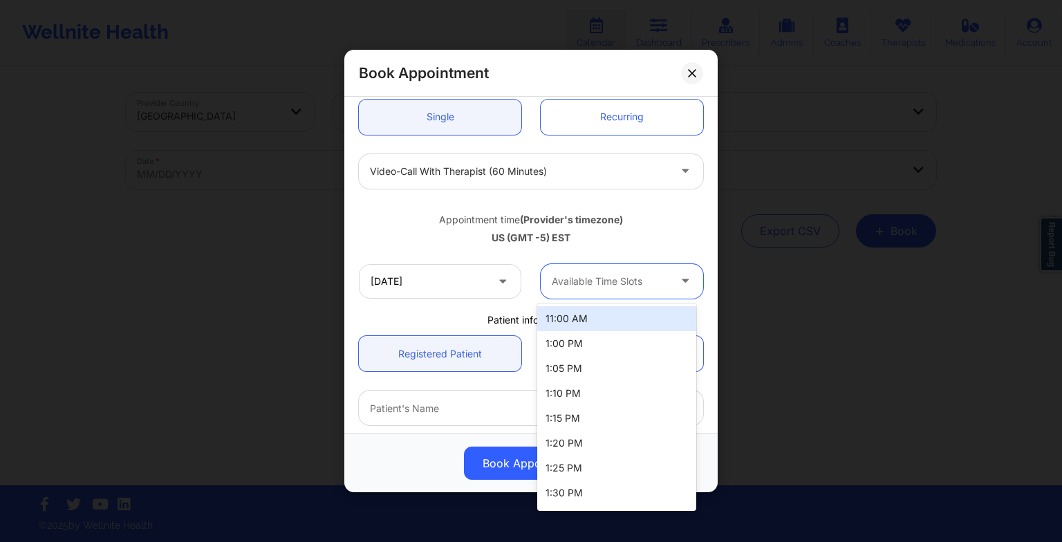
click at [586, 282] on div at bounding box center [610, 281] width 117 height 17
click at [584, 322] on div "11:00 AM" at bounding box center [616, 318] width 159 height 25
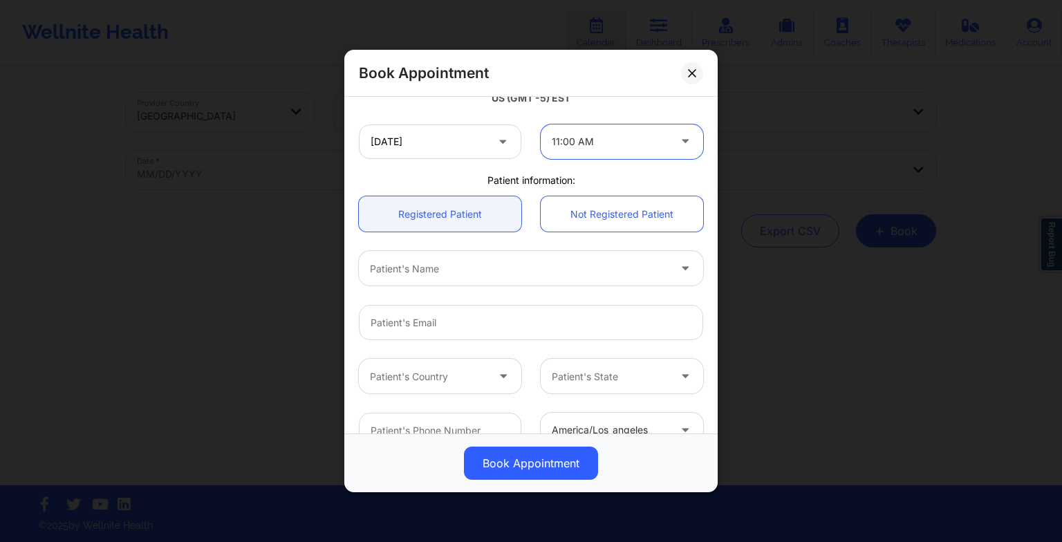
scroll to position [284, 0]
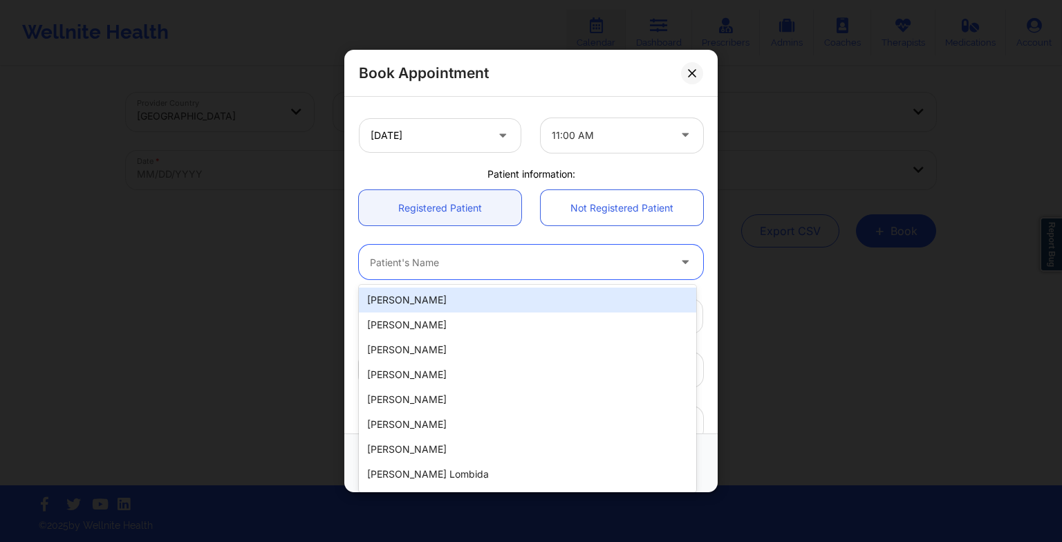
click at [467, 262] on div at bounding box center [519, 262] width 299 height 17
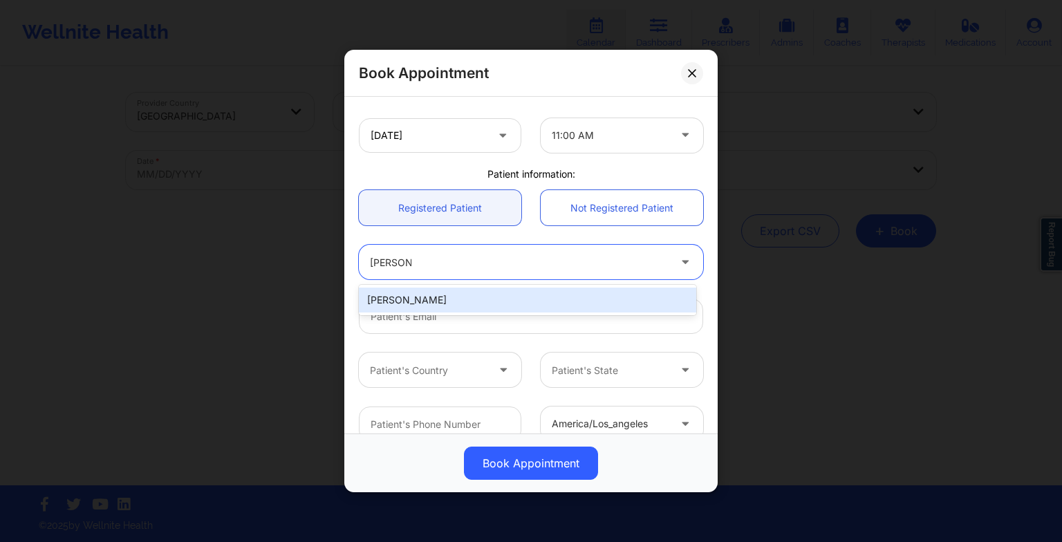
click at [451, 294] on div "[PERSON_NAME]" at bounding box center [527, 300] width 337 height 25
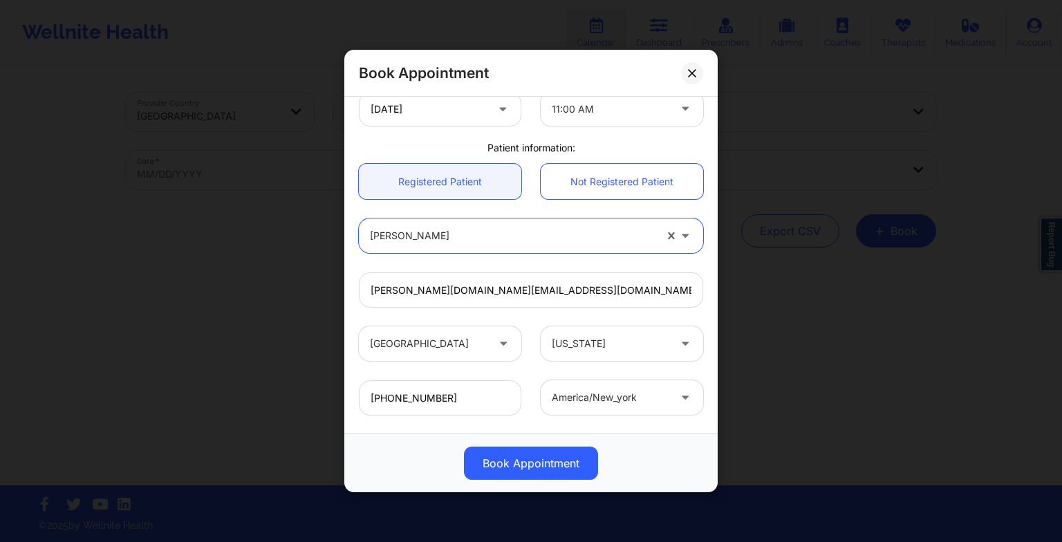
scroll to position [381, 0]
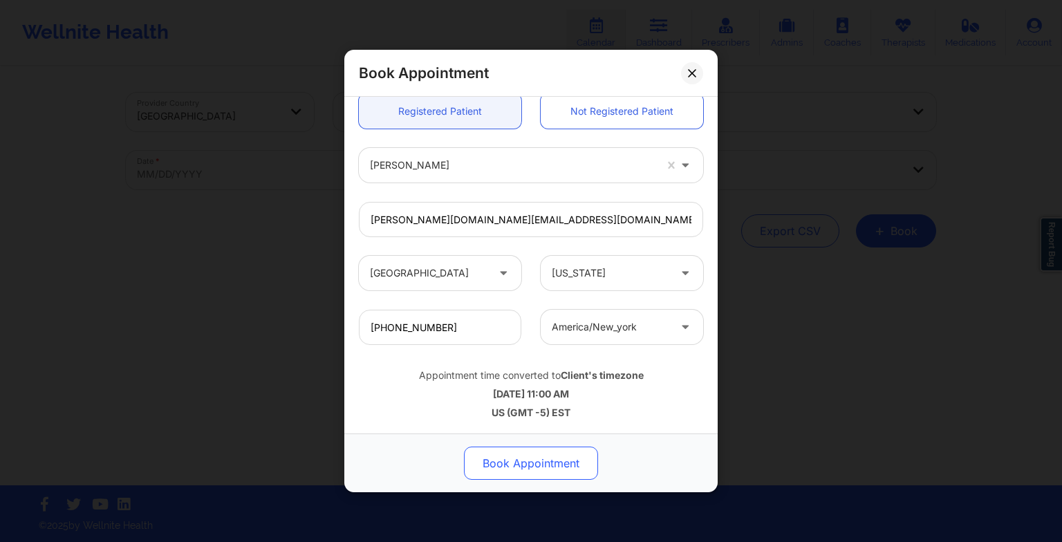
click at [542, 454] on button "Book Appointment" at bounding box center [531, 463] width 134 height 33
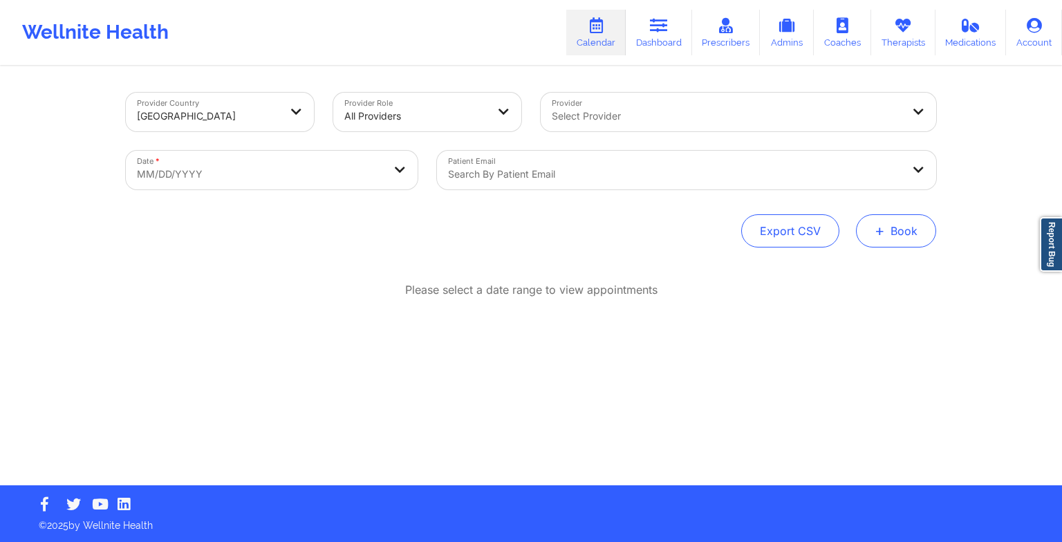
click at [900, 232] on button "+ Book" at bounding box center [896, 230] width 80 height 33
click at [851, 281] on button "Therapy Session" at bounding box center [873, 274] width 106 height 23
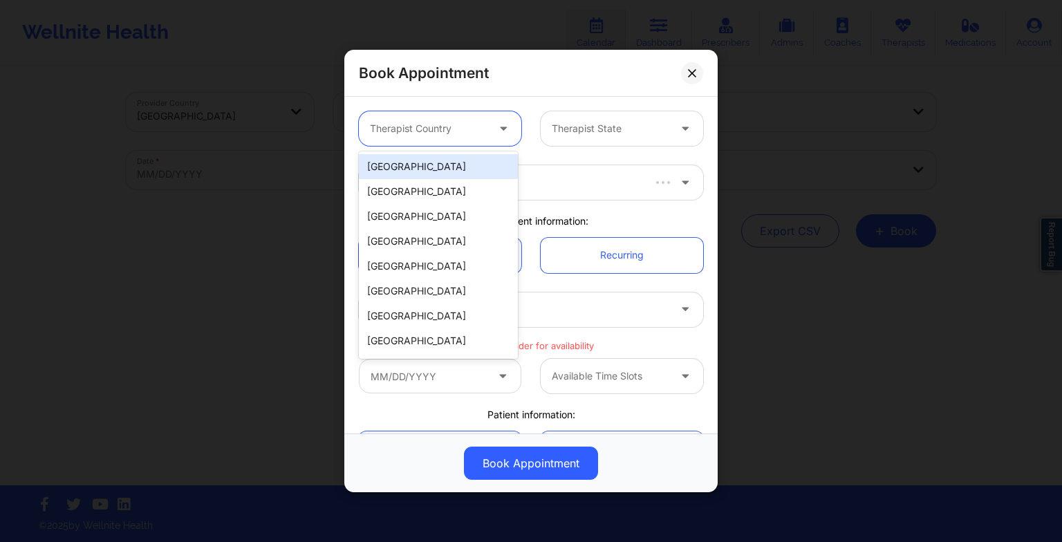
click at [426, 127] on div at bounding box center [428, 128] width 117 height 17
drag, startPoint x: 426, startPoint y: 160, endPoint x: 483, endPoint y: 156, distance: 56.9
click at [483, 156] on div "[GEOGRAPHIC_DATA]" at bounding box center [438, 166] width 159 height 25
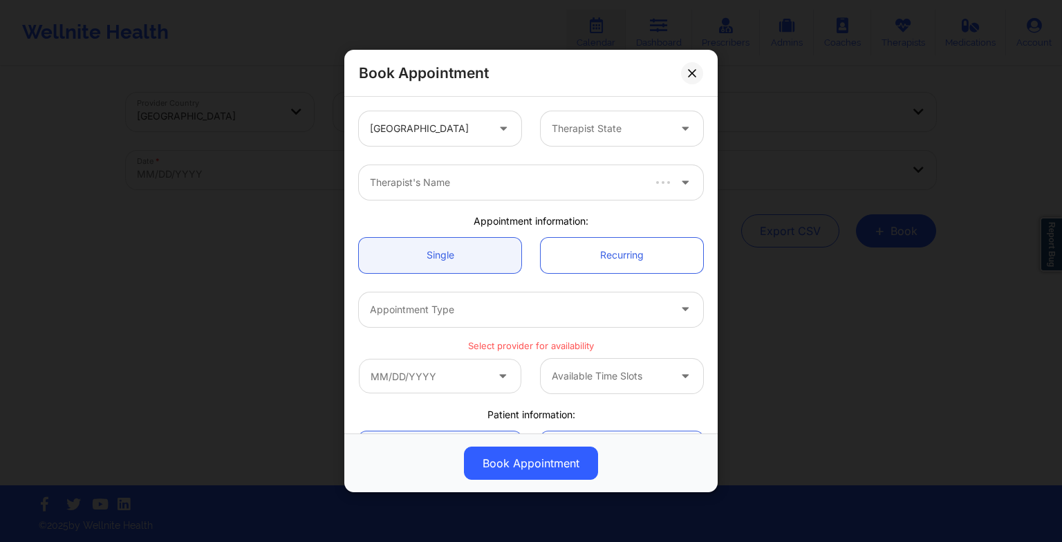
click at [483, 156] on div "Therapist's Name" at bounding box center [531, 183] width 364 height 54
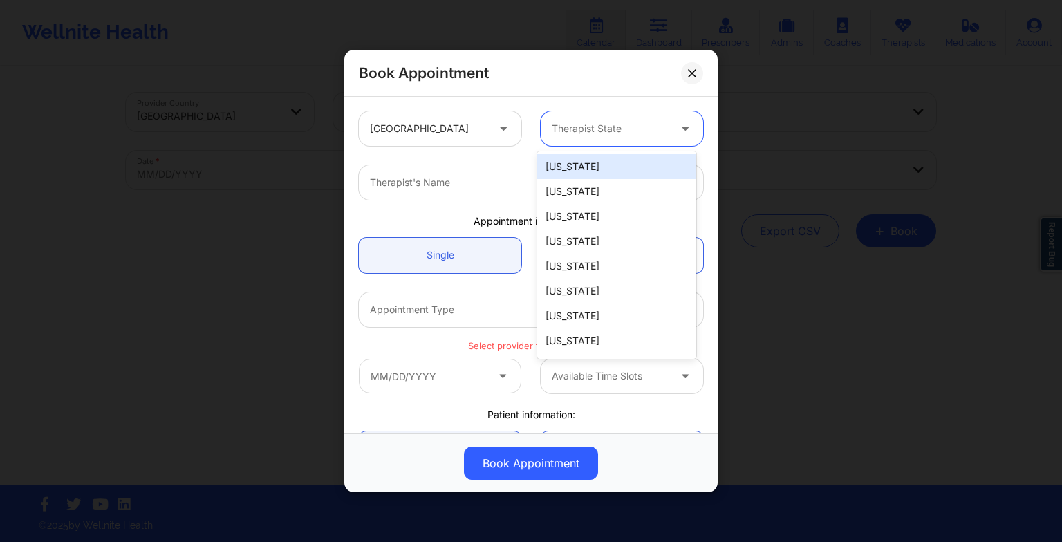
click at [561, 129] on div at bounding box center [610, 128] width 117 height 17
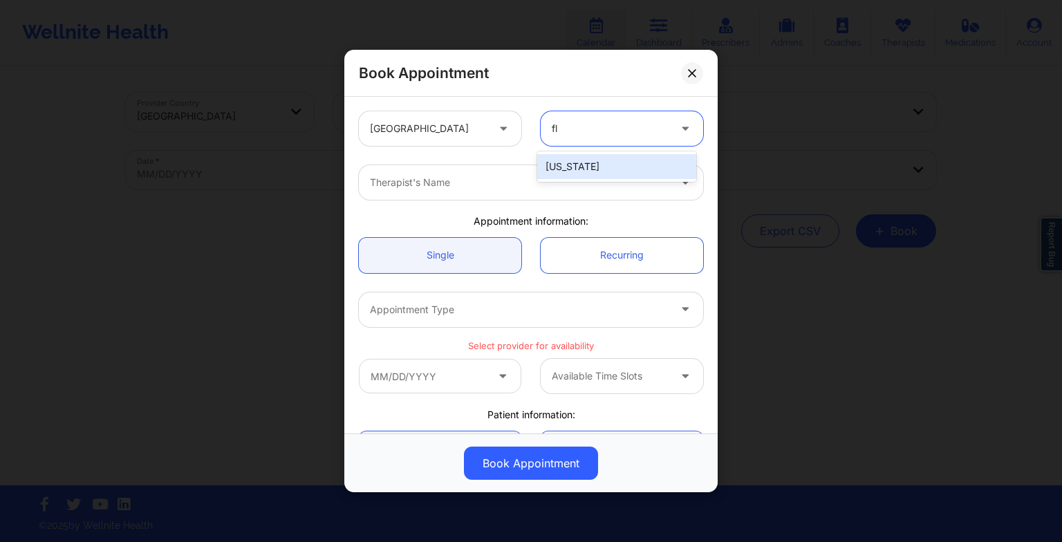
click at [564, 162] on div "[US_STATE]" at bounding box center [616, 166] width 159 height 25
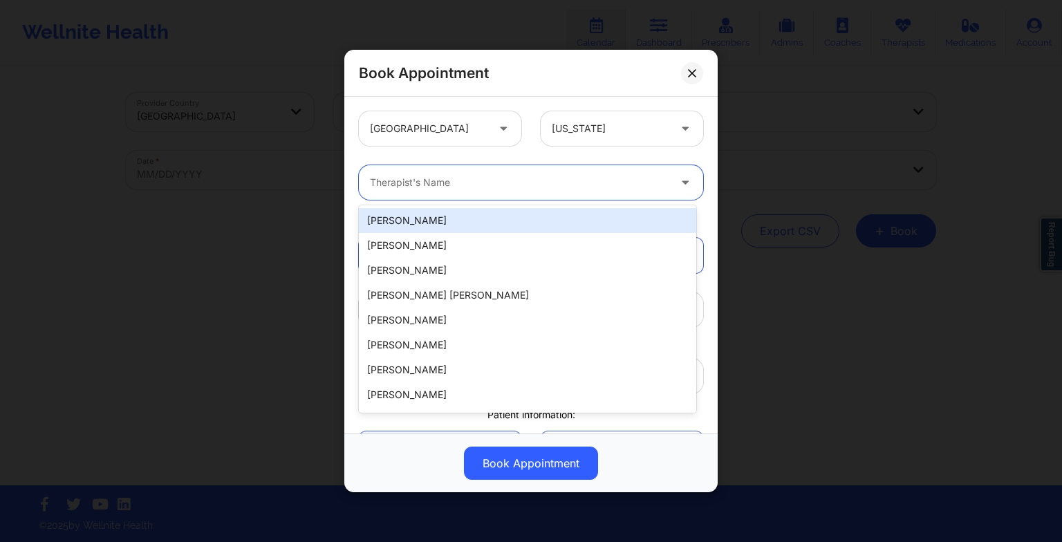
click at [472, 165] on div "Therapist's Name" at bounding box center [514, 182] width 311 height 35
paste input "[PERSON_NAME]"
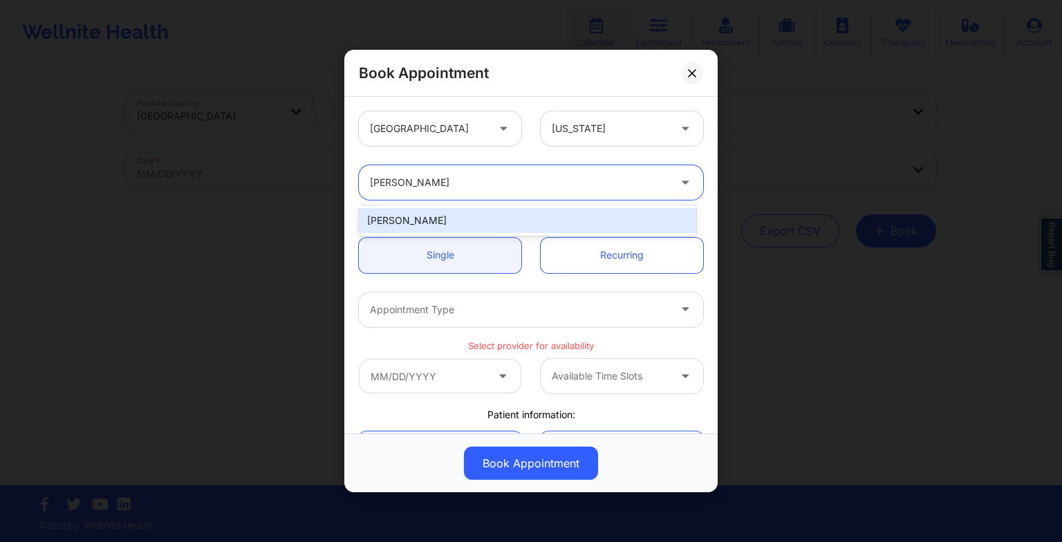
click at [443, 223] on div "[PERSON_NAME]" at bounding box center [527, 220] width 337 height 25
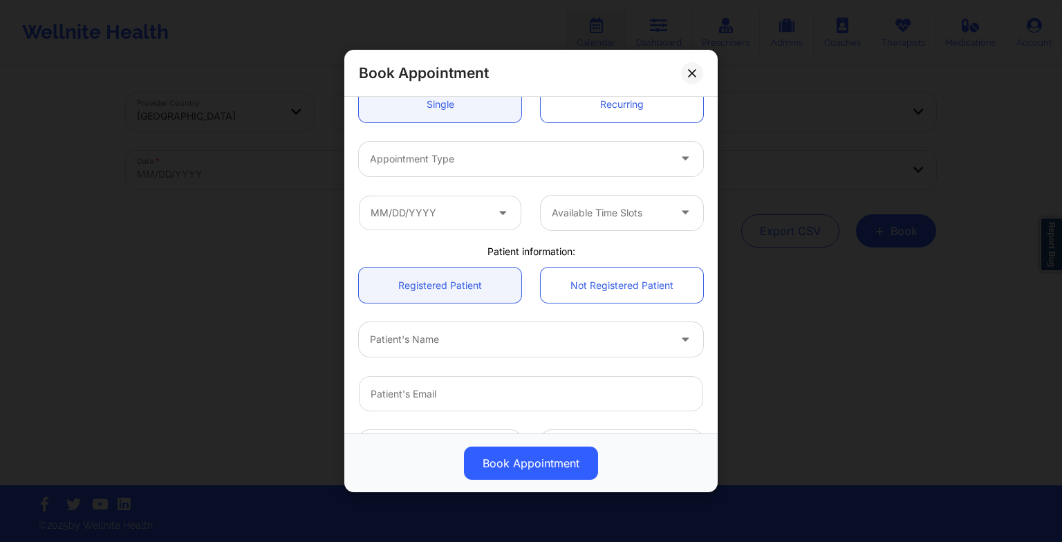
scroll to position [160, 0]
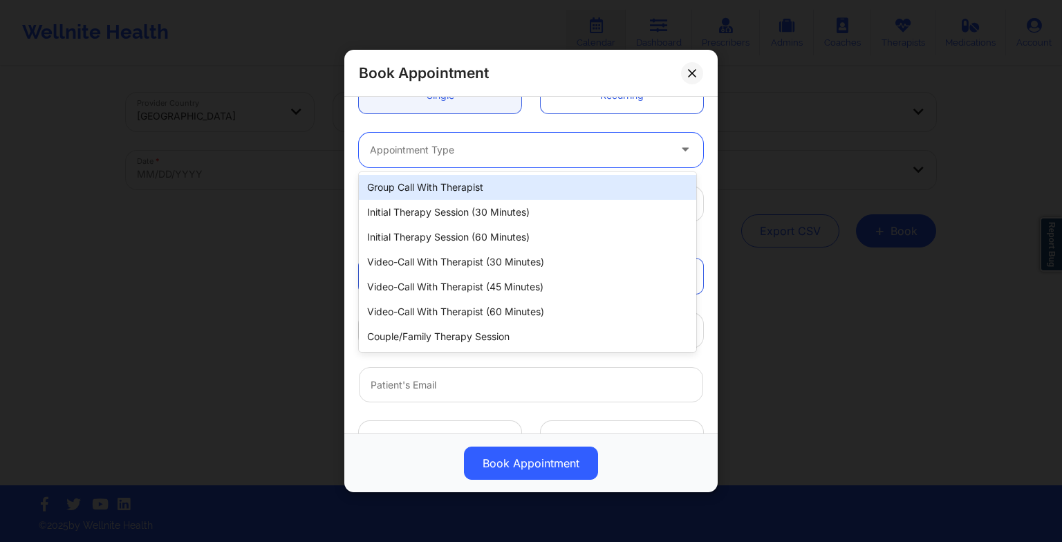
click at [418, 152] on div at bounding box center [519, 150] width 299 height 17
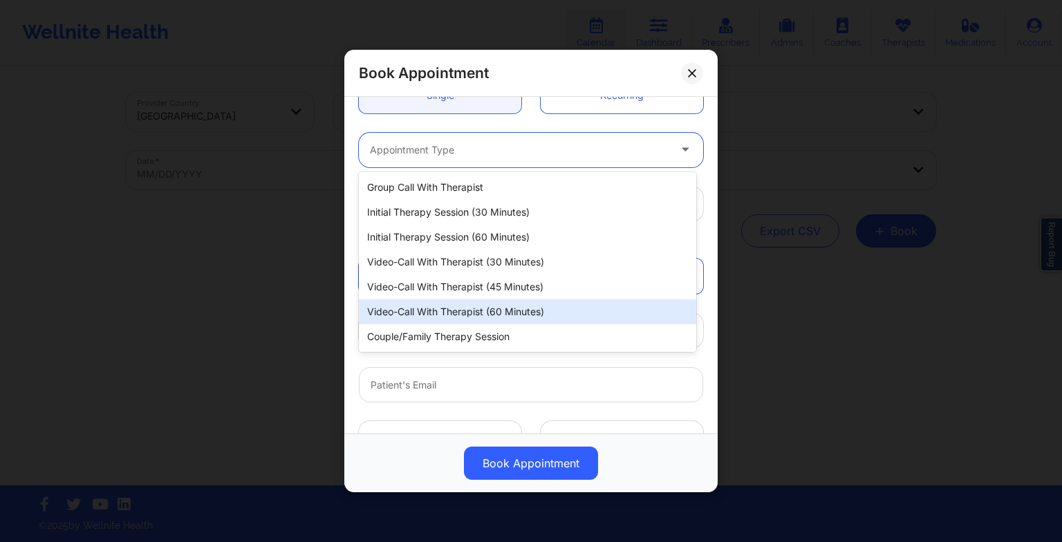
click at [445, 309] on div "Video-Call with Therapist (60 minutes)" at bounding box center [527, 311] width 337 height 25
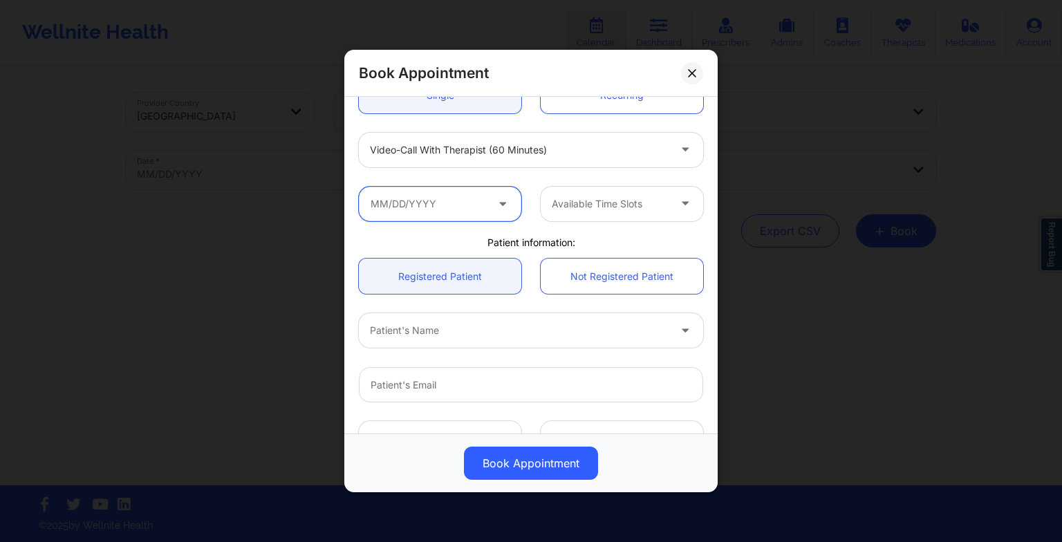
click at [437, 213] on input "text" at bounding box center [440, 204] width 162 height 35
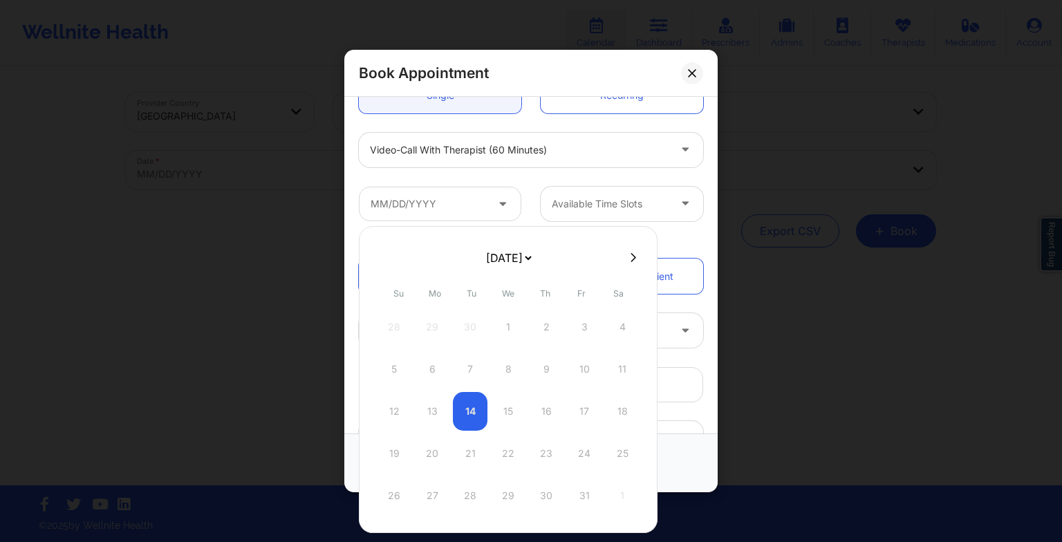
click at [631, 256] on icon at bounding box center [634, 257] width 6 height 9
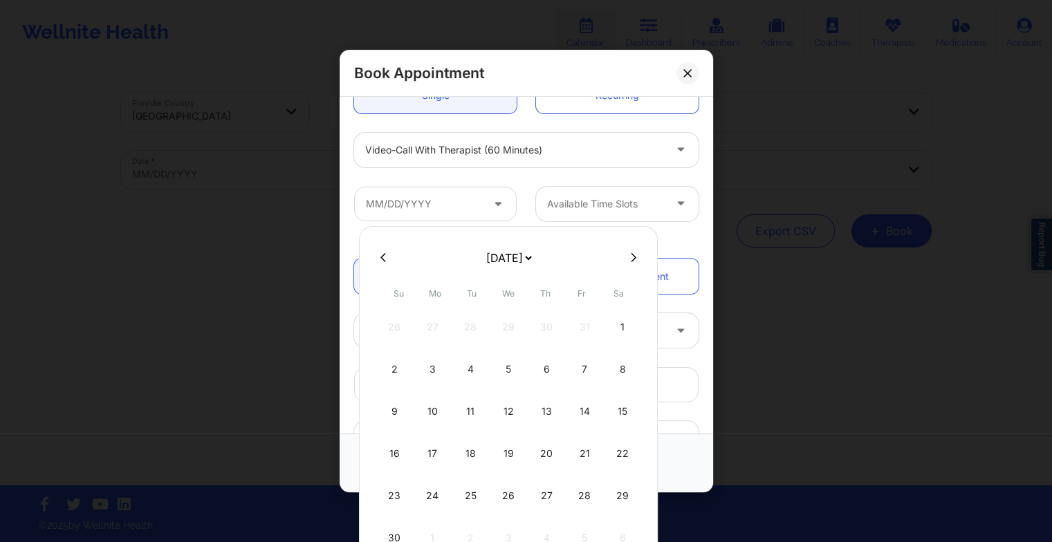
click at [631, 256] on icon at bounding box center [634, 257] width 6 height 9
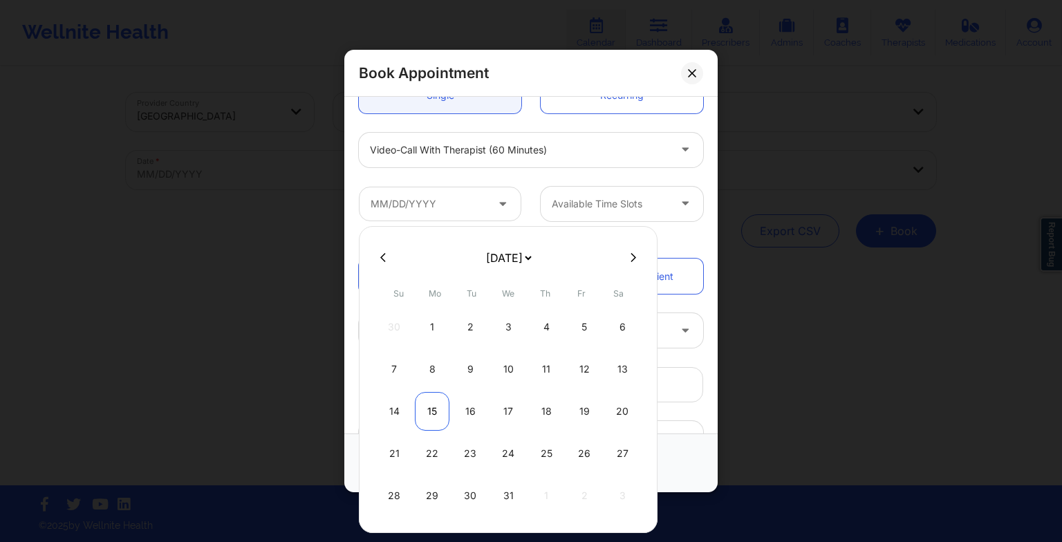
click at [435, 407] on div "15" at bounding box center [432, 411] width 35 height 39
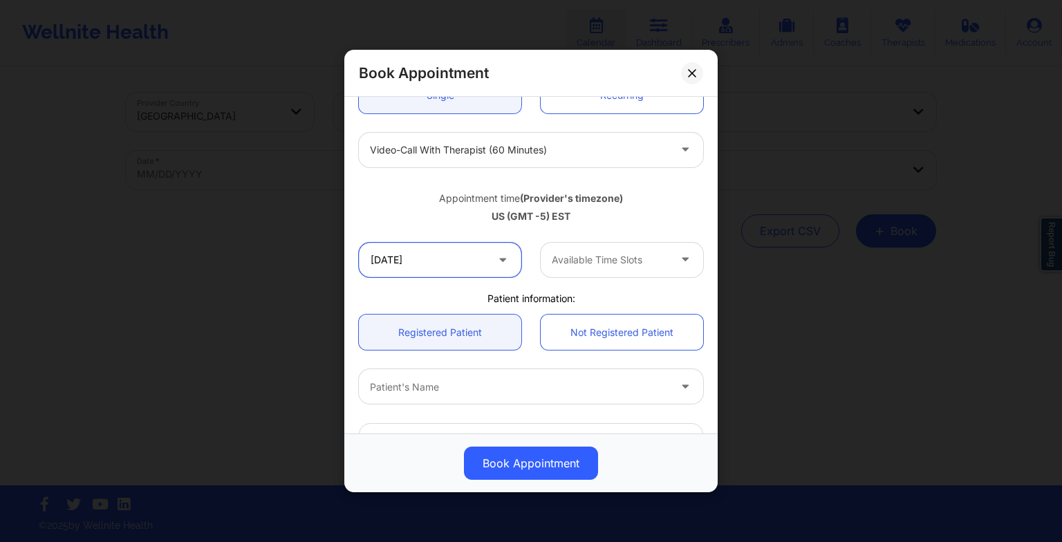
click at [463, 271] on input "[DATE]" at bounding box center [440, 260] width 162 height 35
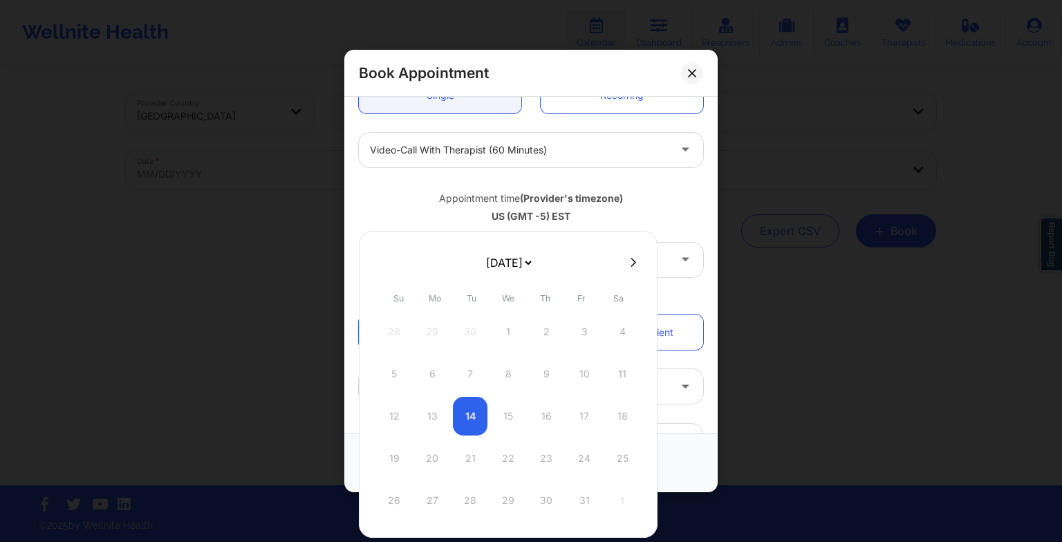
click at [631, 266] on icon at bounding box center [634, 262] width 6 height 10
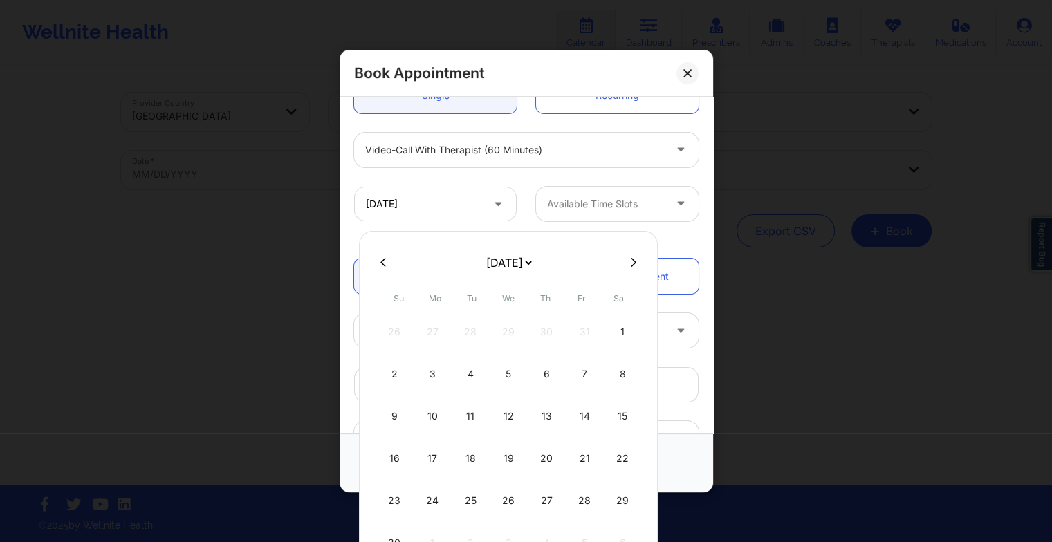
click at [631, 263] on icon at bounding box center [634, 262] width 6 height 10
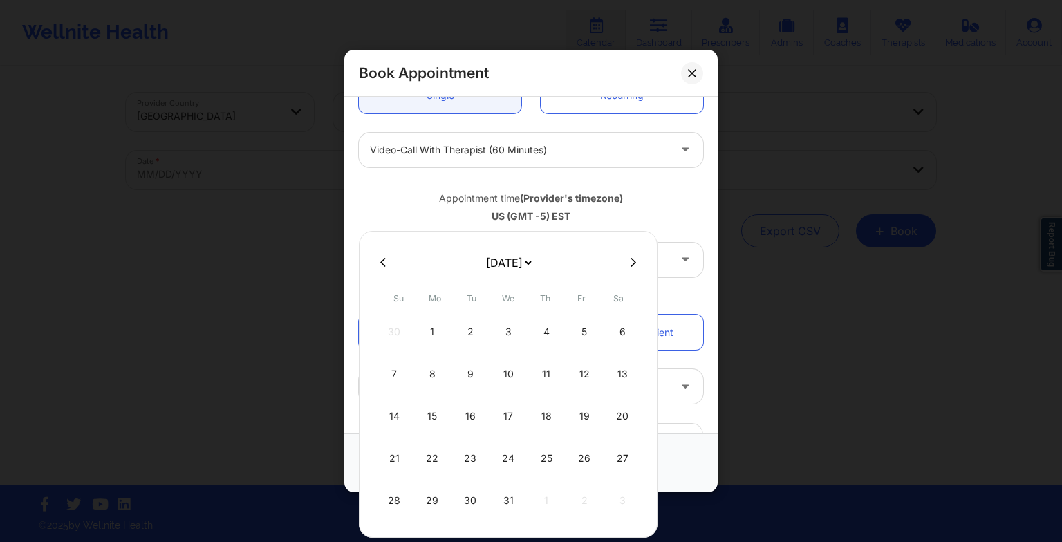
click at [430, 459] on div "22" at bounding box center [432, 458] width 35 height 39
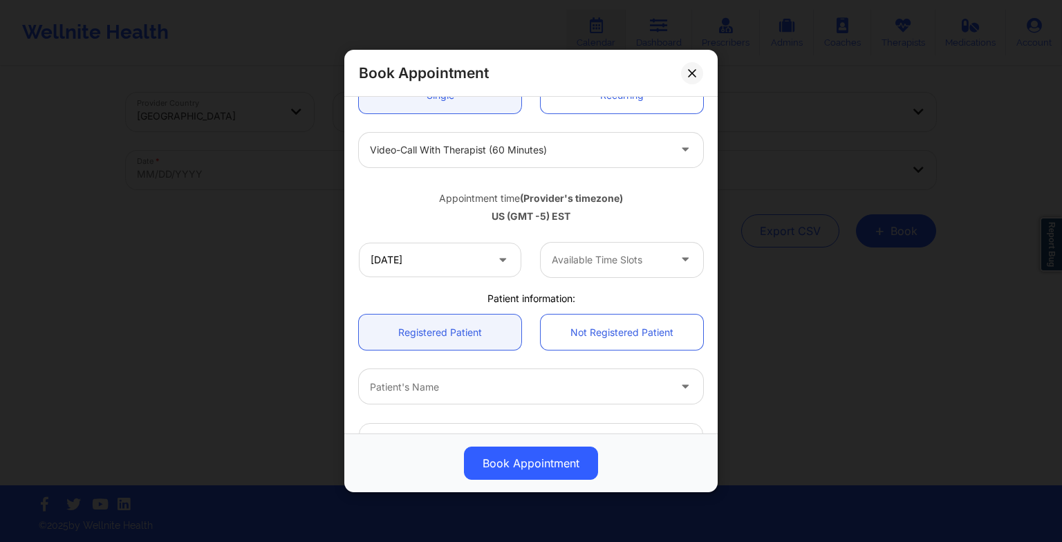
click at [597, 257] on div at bounding box center [610, 260] width 117 height 17
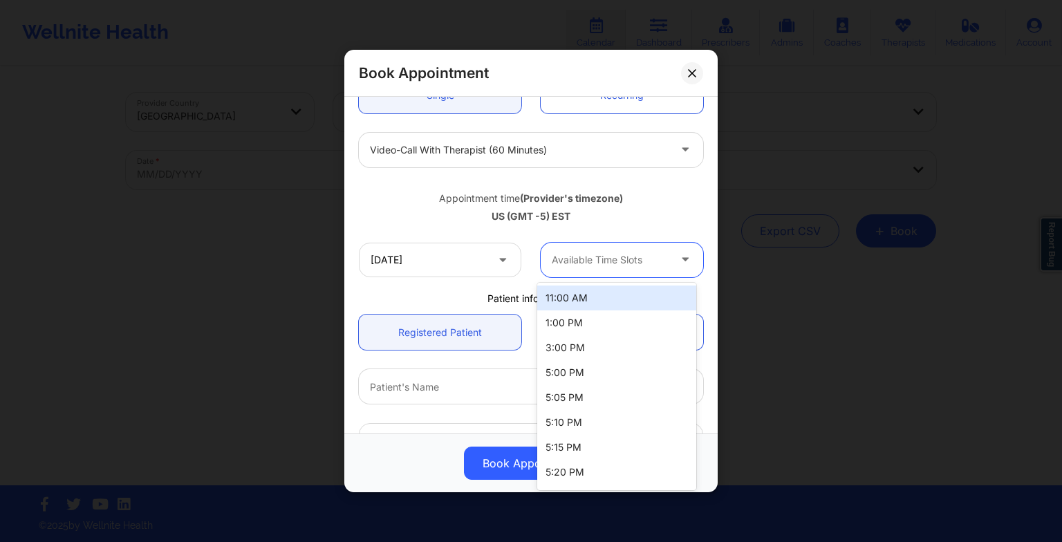
click at [589, 299] on div "11:00 AM" at bounding box center [616, 298] width 159 height 25
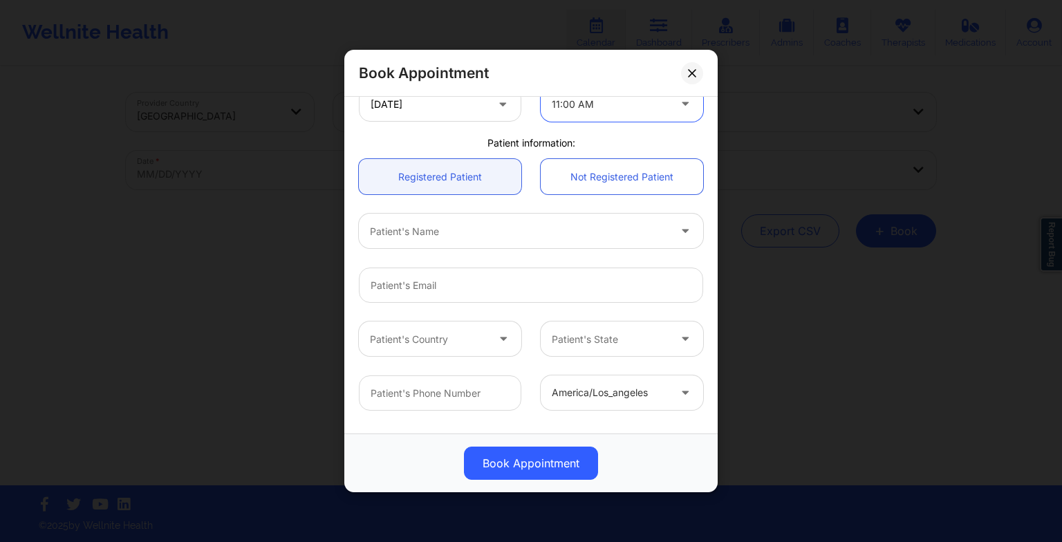
scroll to position [326, 0]
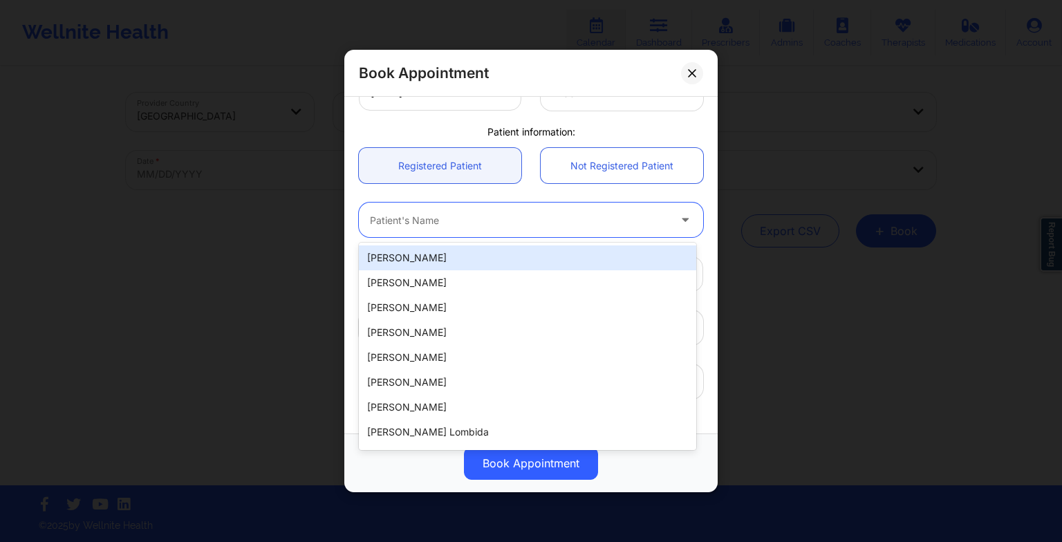
click at [478, 212] on div at bounding box center [519, 220] width 299 height 17
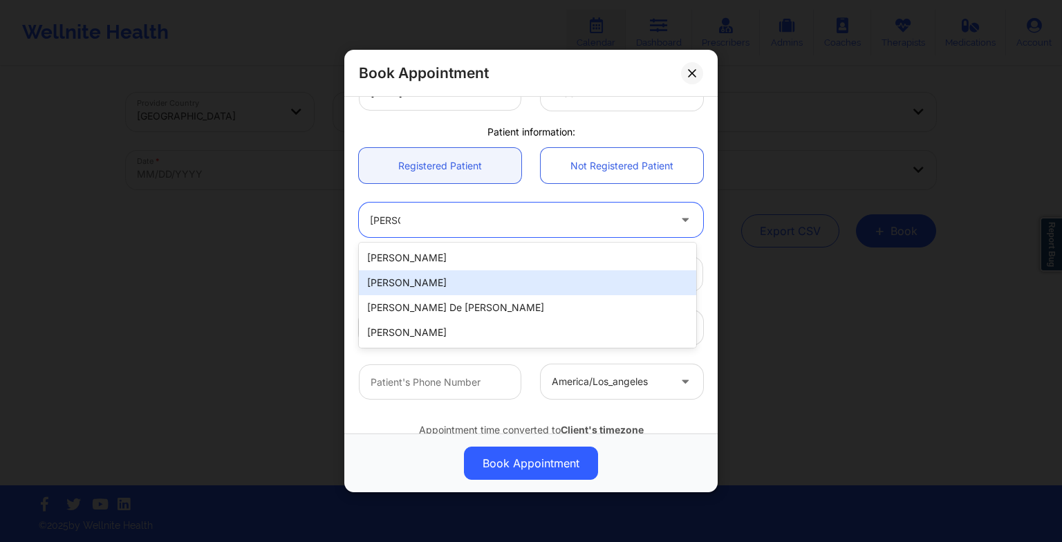
click at [465, 293] on div "[PERSON_NAME]" at bounding box center [527, 282] width 337 height 25
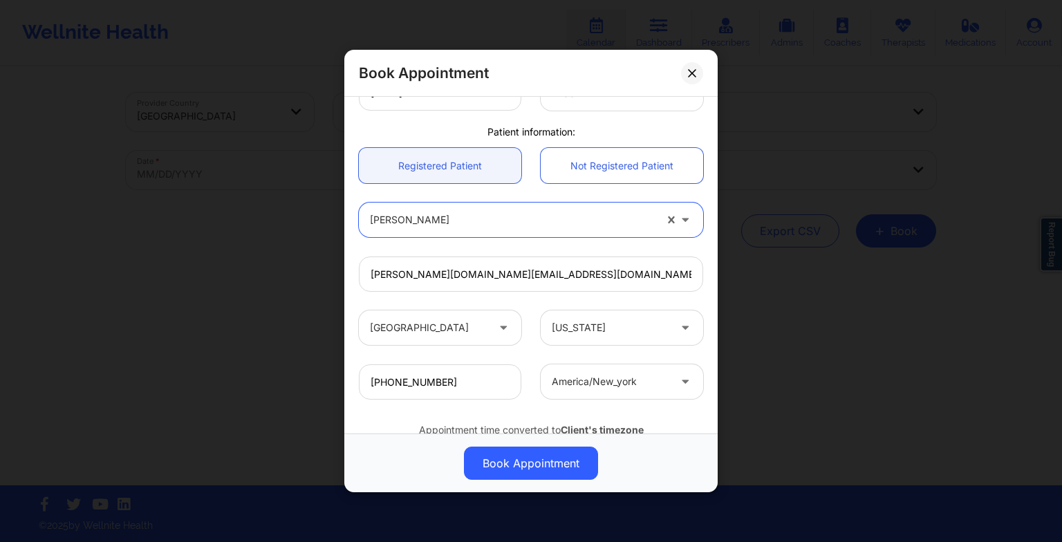
scroll to position [381, 0]
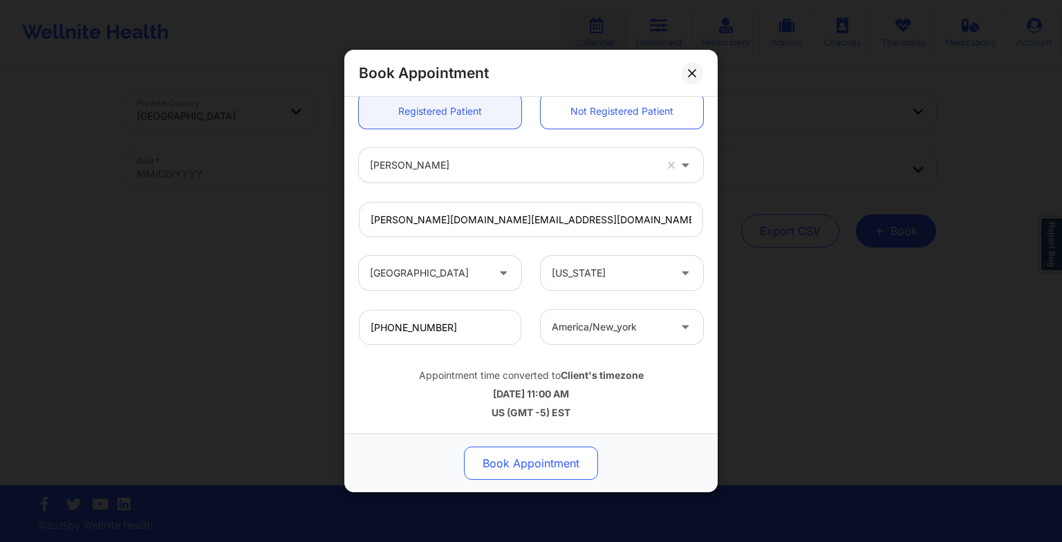
click at [526, 456] on button "Book Appointment" at bounding box center [531, 463] width 134 height 33
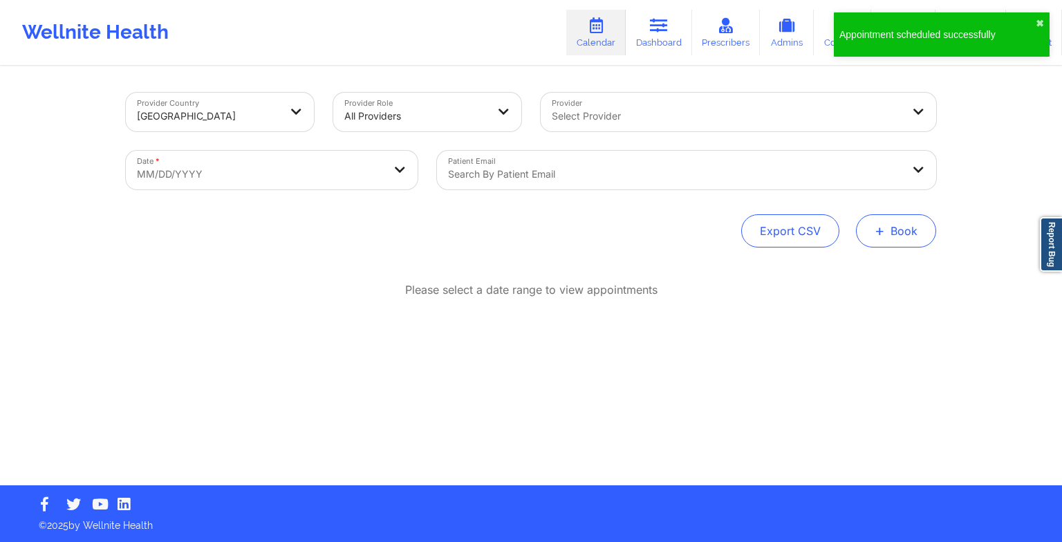
click at [900, 226] on button "+ Book" at bounding box center [896, 230] width 80 height 33
click at [854, 260] on div "Therapy Session Doctor Consultation" at bounding box center [873, 285] width 127 height 63
click at [853, 266] on button "Therapy Session" at bounding box center [873, 274] width 106 height 23
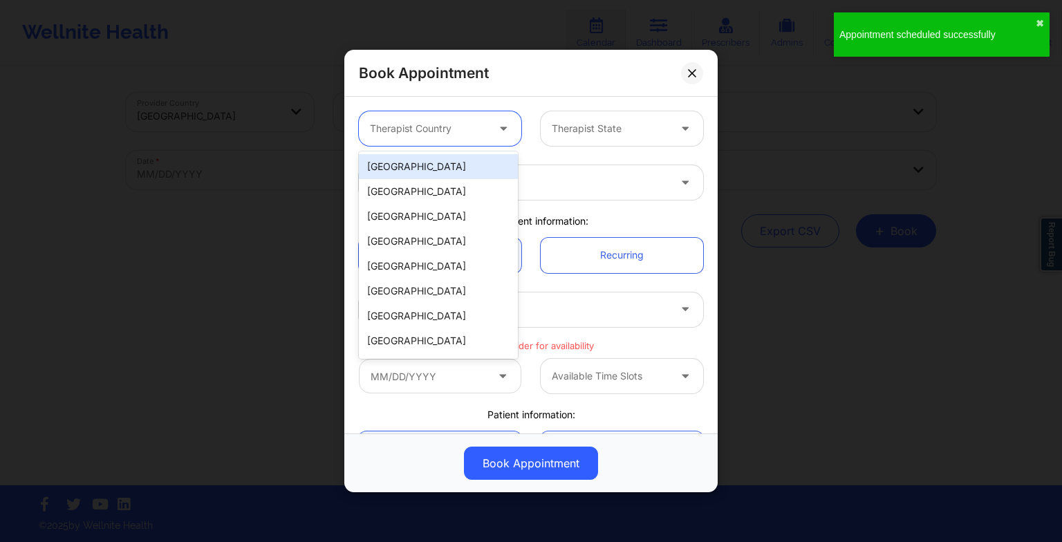
click at [458, 122] on div at bounding box center [428, 128] width 117 height 17
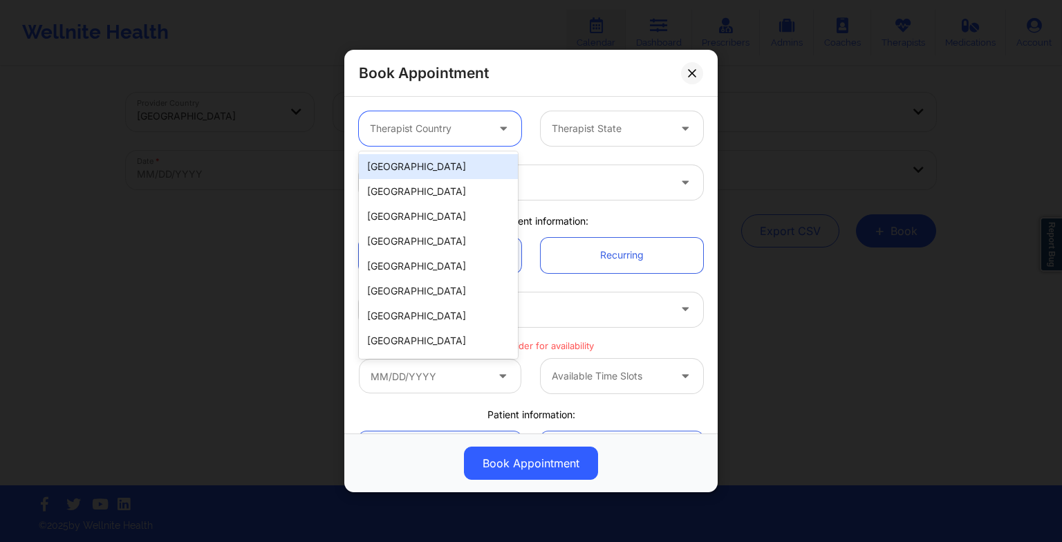
click at [435, 170] on div "[GEOGRAPHIC_DATA]" at bounding box center [438, 166] width 159 height 25
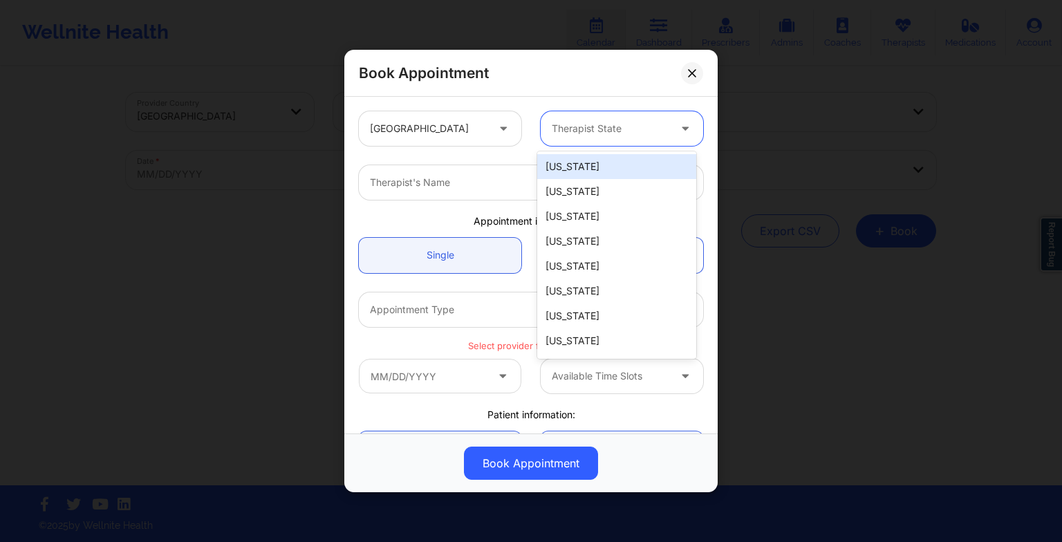
click at [572, 133] on div at bounding box center [610, 128] width 117 height 17
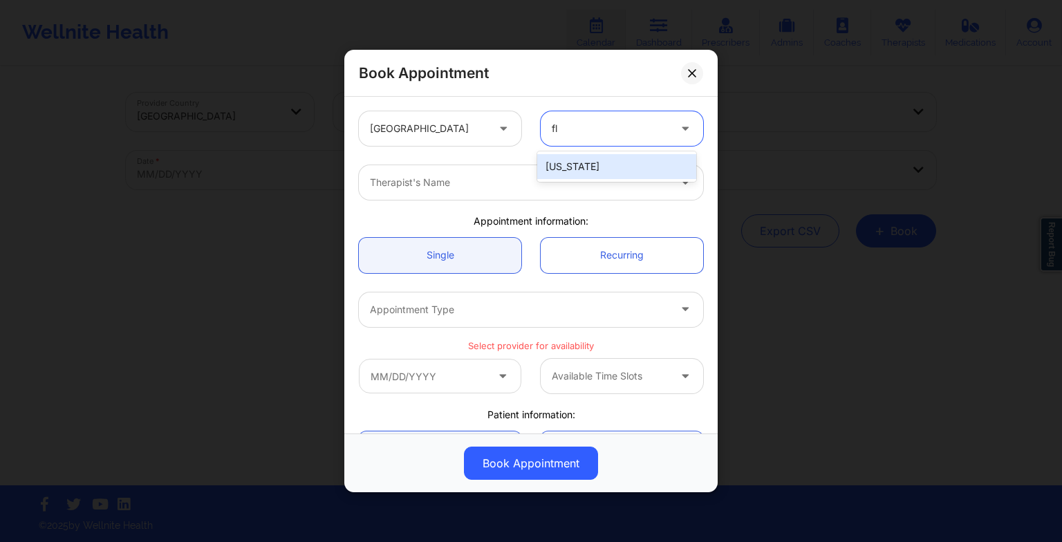
click at [582, 174] on div "[US_STATE]" at bounding box center [616, 166] width 159 height 25
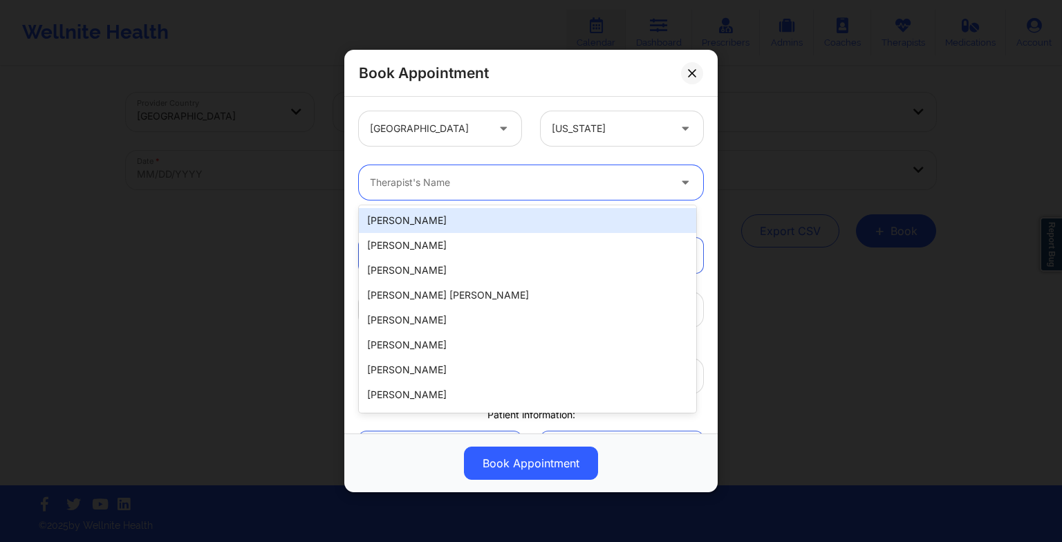
click at [514, 192] on div "Therapist's Name" at bounding box center [514, 182] width 311 height 35
paste input "[PERSON_NAME]"
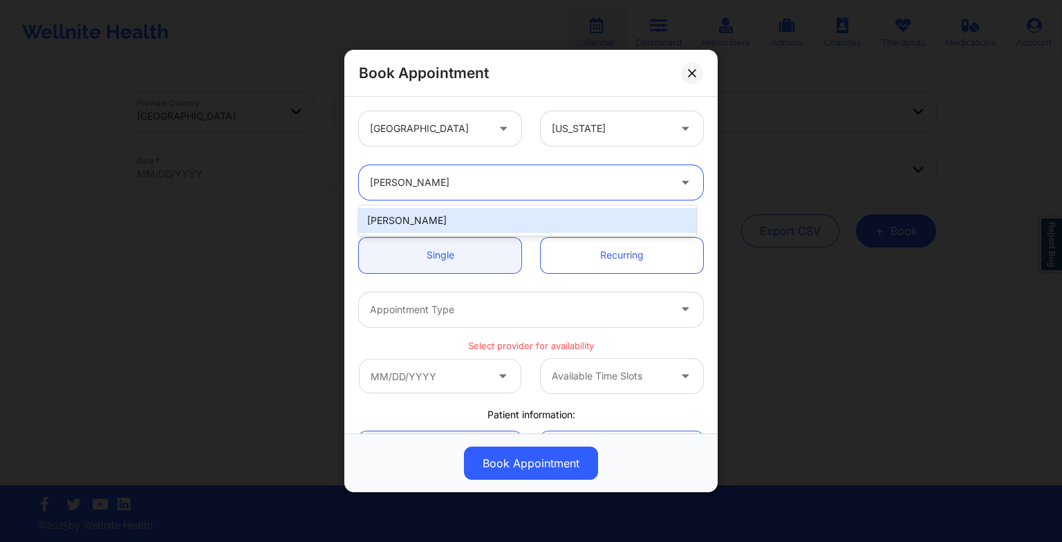
click at [456, 218] on div "[PERSON_NAME]" at bounding box center [527, 220] width 337 height 25
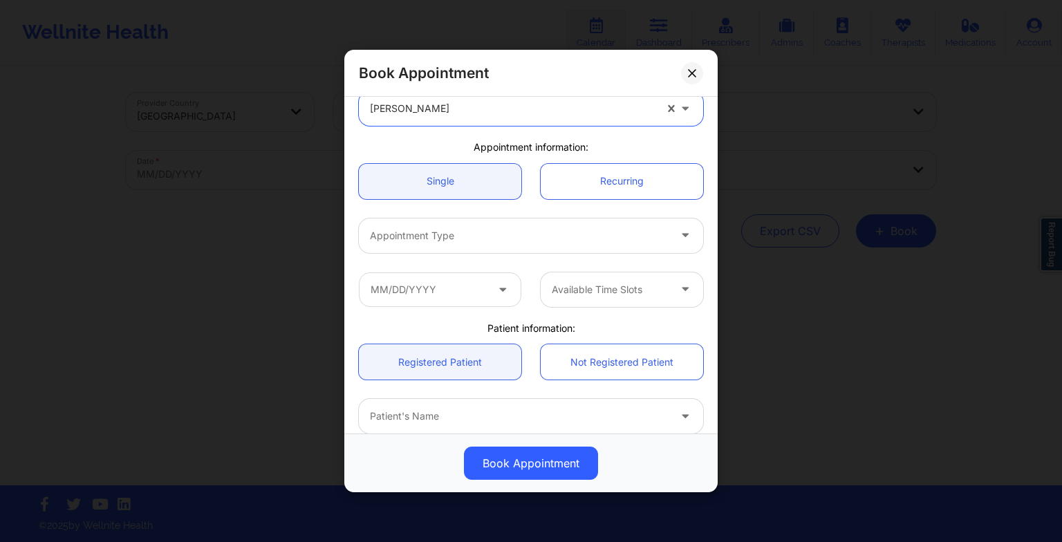
scroll to position [75, 0]
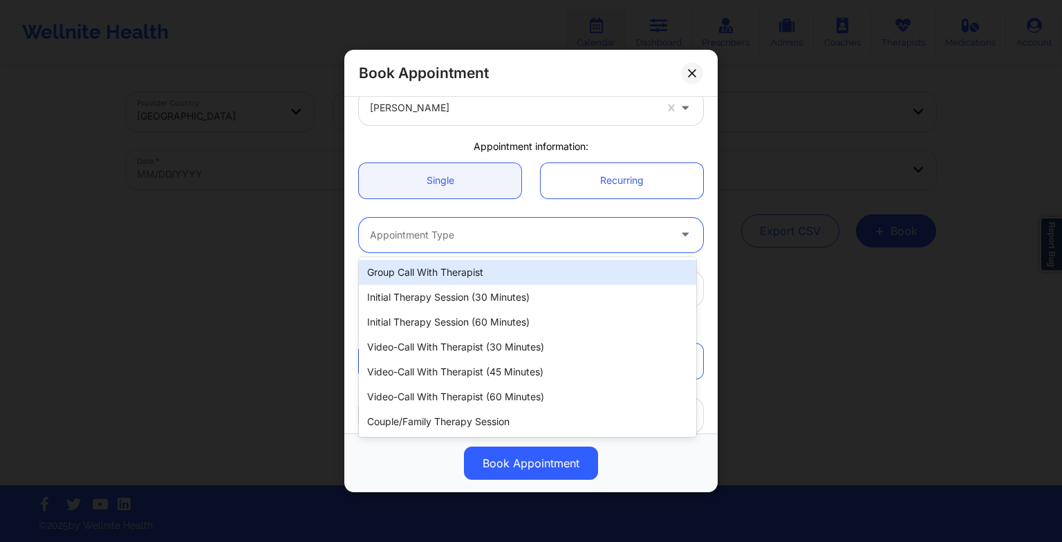
click at [423, 233] on div at bounding box center [519, 235] width 299 height 17
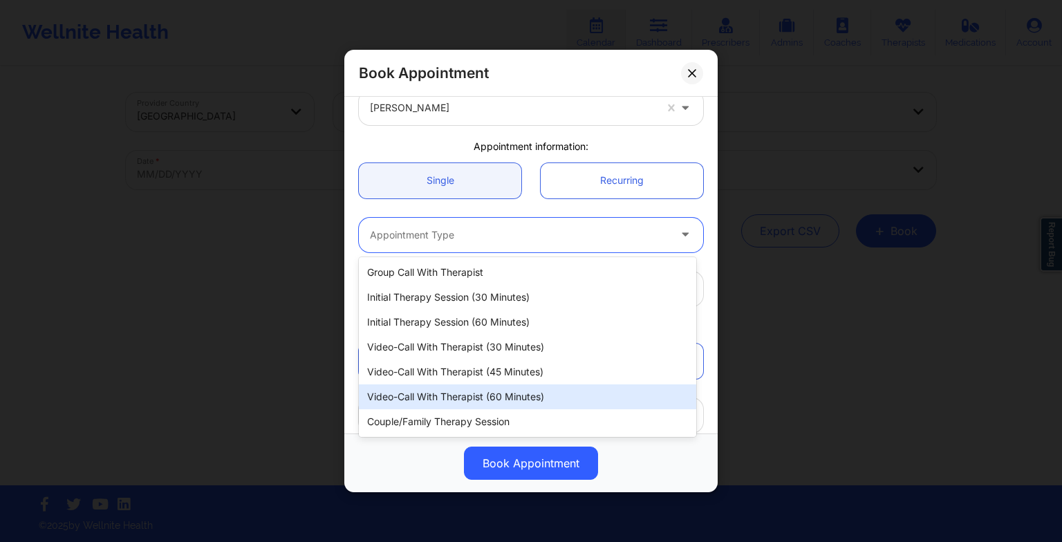
click at [440, 389] on div "Video-Call with Therapist (60 minutes)" at bounding box center [527, 396] width 337 height 25
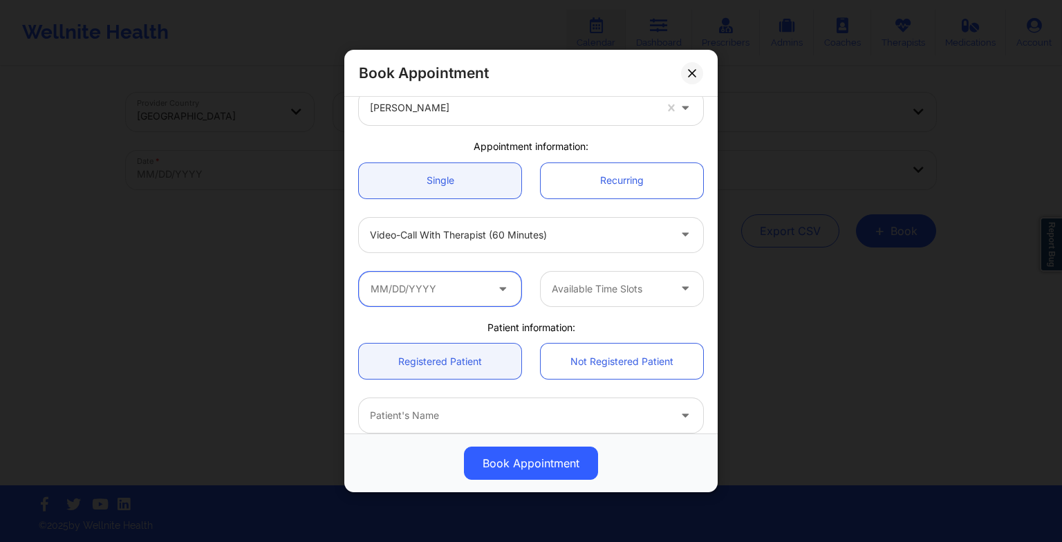
click at [441, 290] on input "text" at bounding box center [440, 289] width 162 height 35
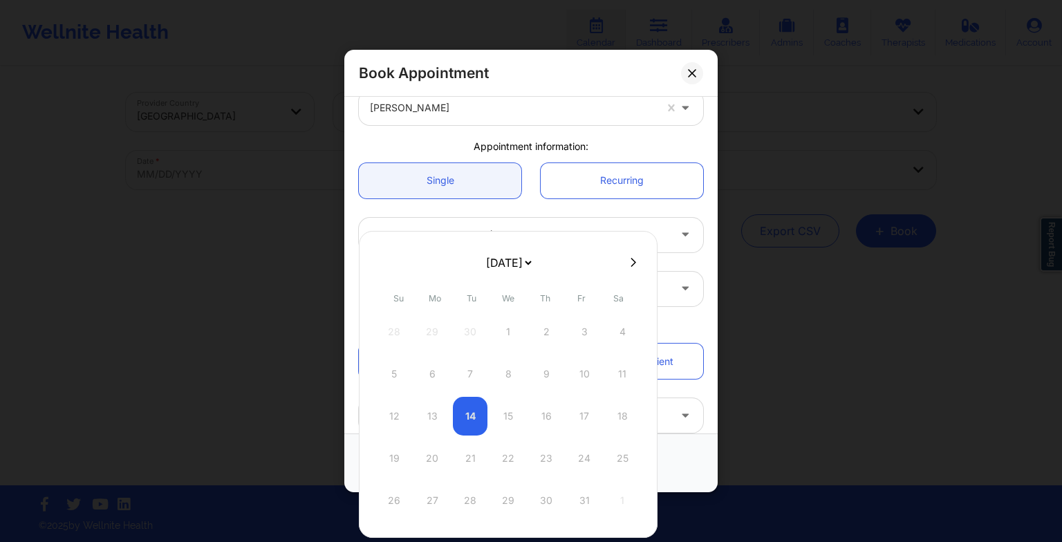
click at [631, 261] on icon at bounding box center [634, 262] width 6 height 10
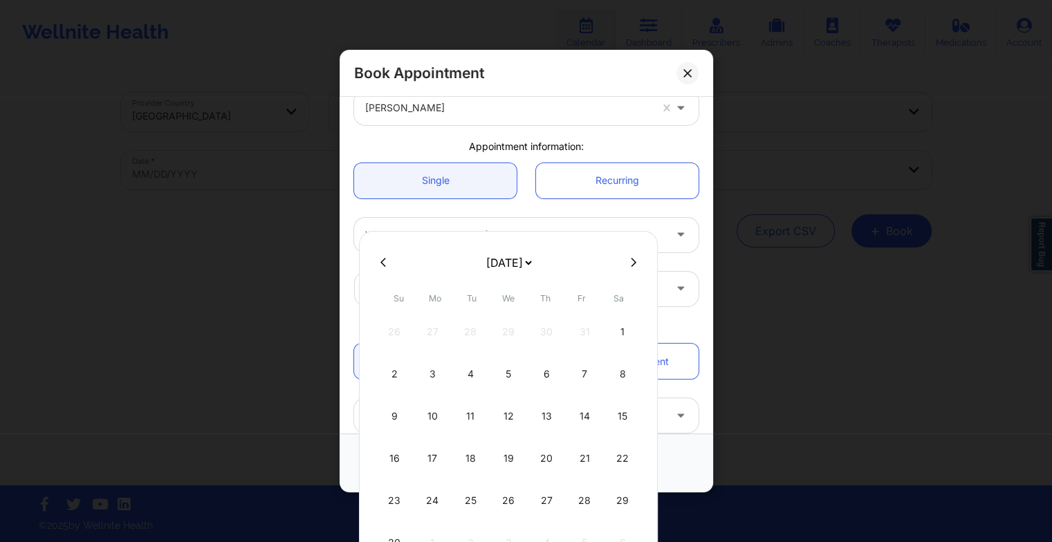
click at [631, 262] on icon at bounding box center [634, 262] width 6 height 10
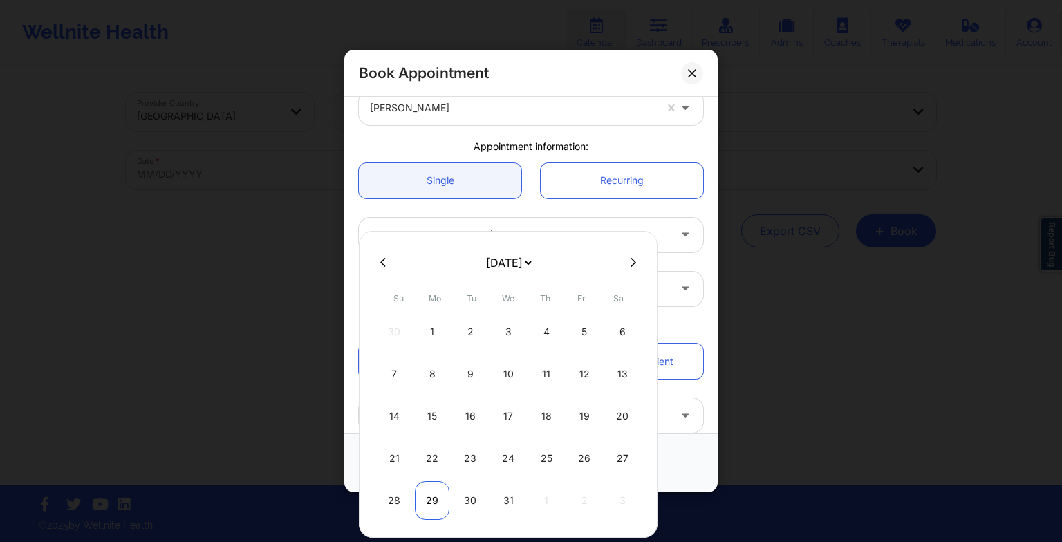
click at [440, 502] on div "29" at bounding box center [432, 500] width 35 height 39
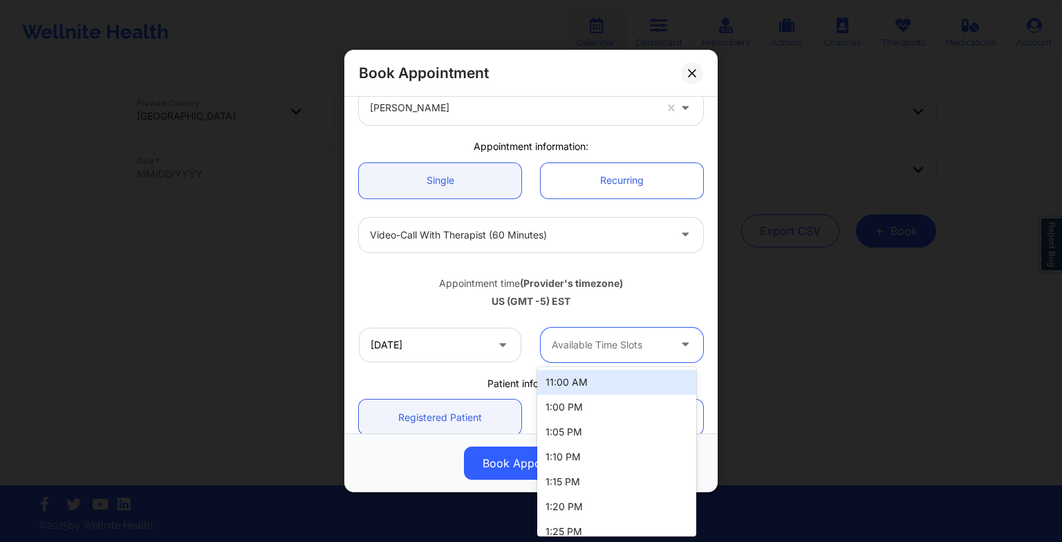
drag, startPoint x: 577, startPoint y: 355, endPoint x: 584, endPoint y: 384, distance: 30.5
click at [584, 384] on body "Wellnite Health Calendar Dashboard Prescribers Admins Coaches Therapists Medica…" at bounding box center [531, 271] width 1062 height 542
click at [584, 384] on div "11:00 AM" at bounding box center [616, 382] width 159 height 25
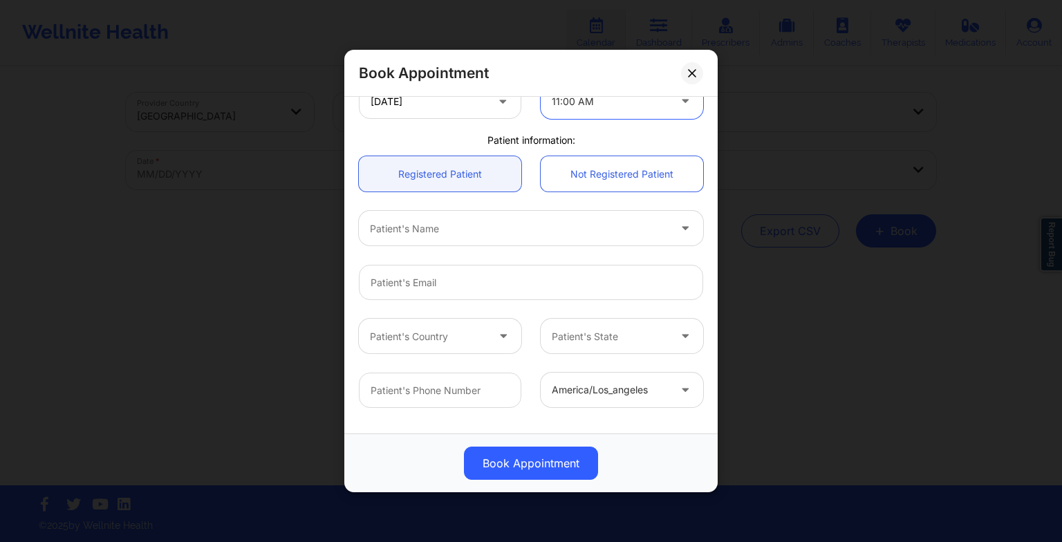
scroll to position [329, 0]
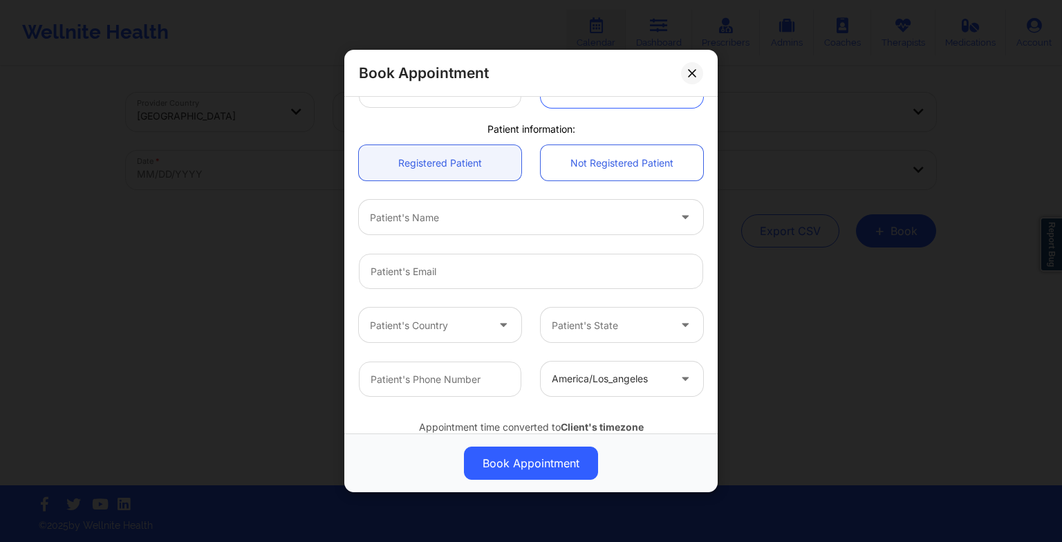
click at [492, 221] on div at bounding box center [519, 217] width 299 height 17
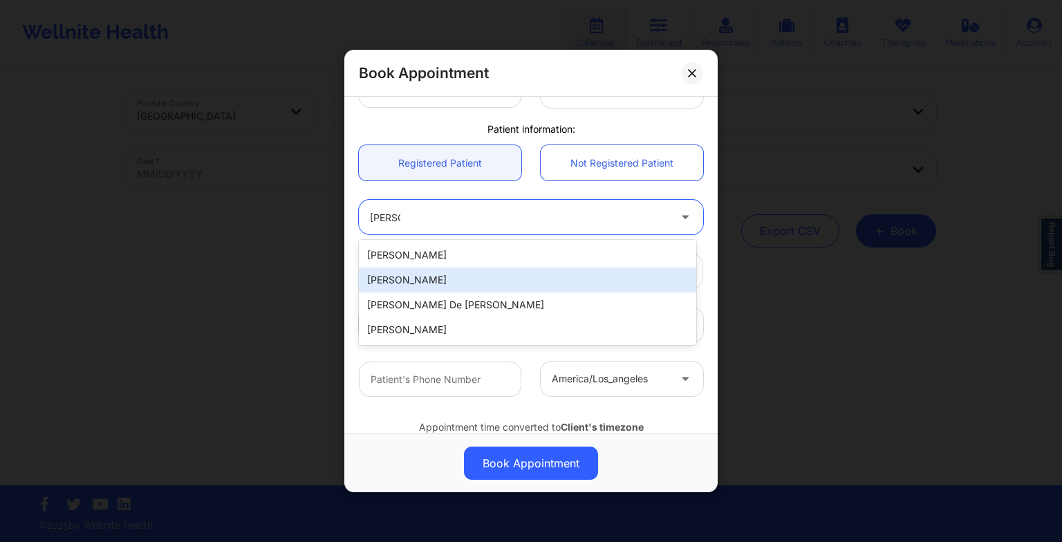
click at [470, 291] on div "[PERSON_NAME]" at bounding box center [527, 280] width 337 height 25
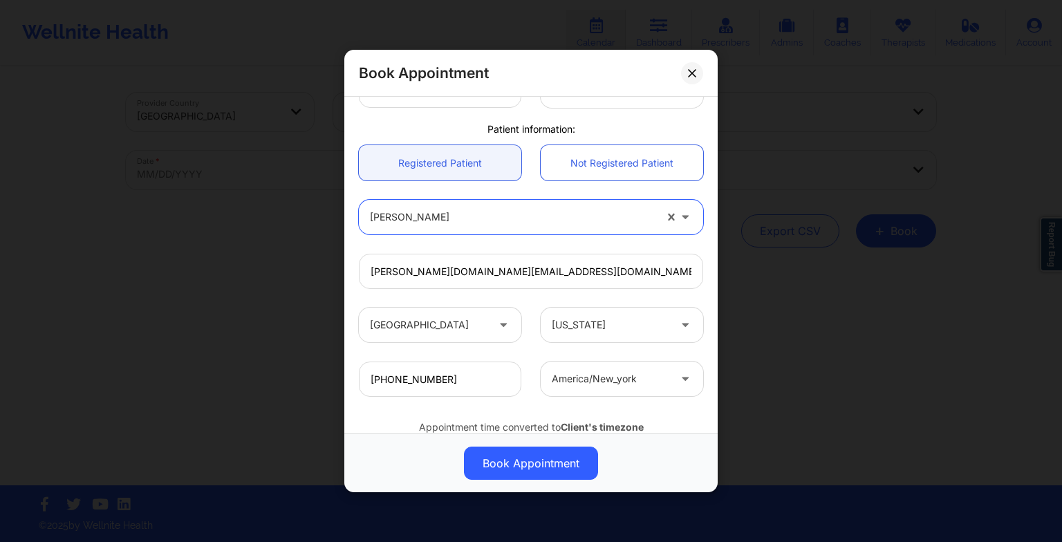
scroll to position [381, 0]
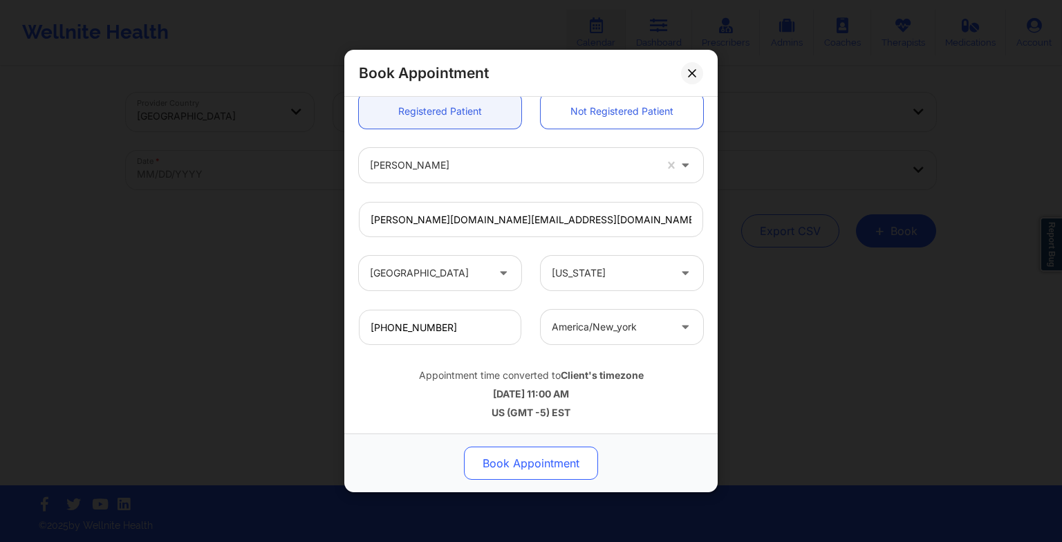
click at [498, 471] on button "Book Appointment" at bounding box center [531, 463] width 134 height 33
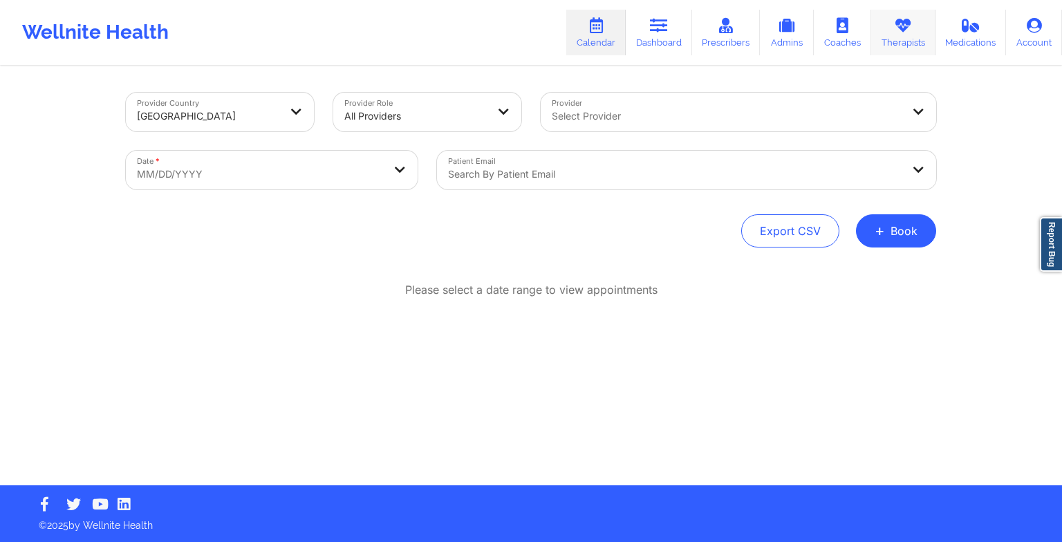
click at [909, 43] on link "Therapists" at bounding box center [903, 33] width 64 height 46
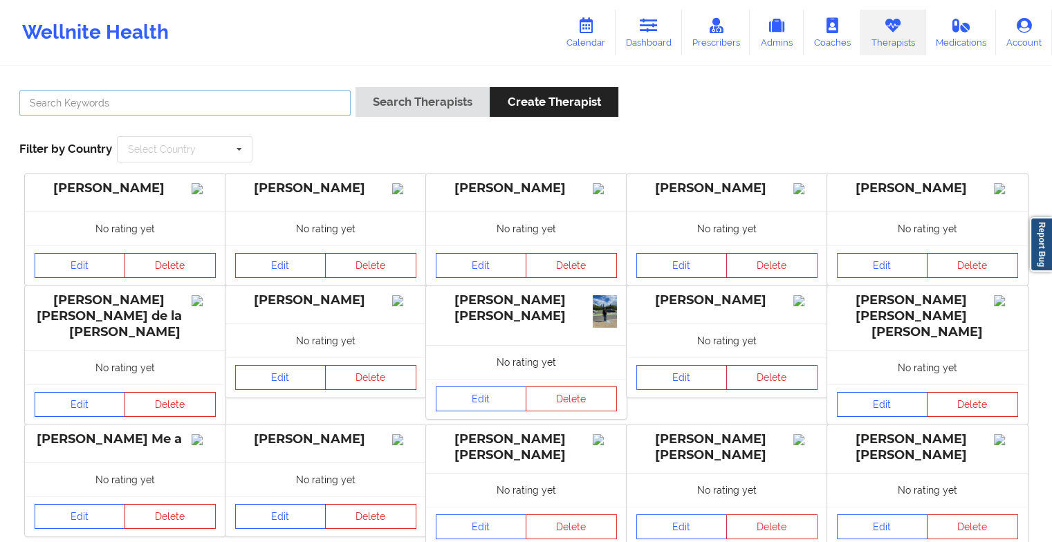
click at [316, 111] on input "text" at bounding box center [184, 103] width 331 height 26
paste input "[PERSON_NAME]"
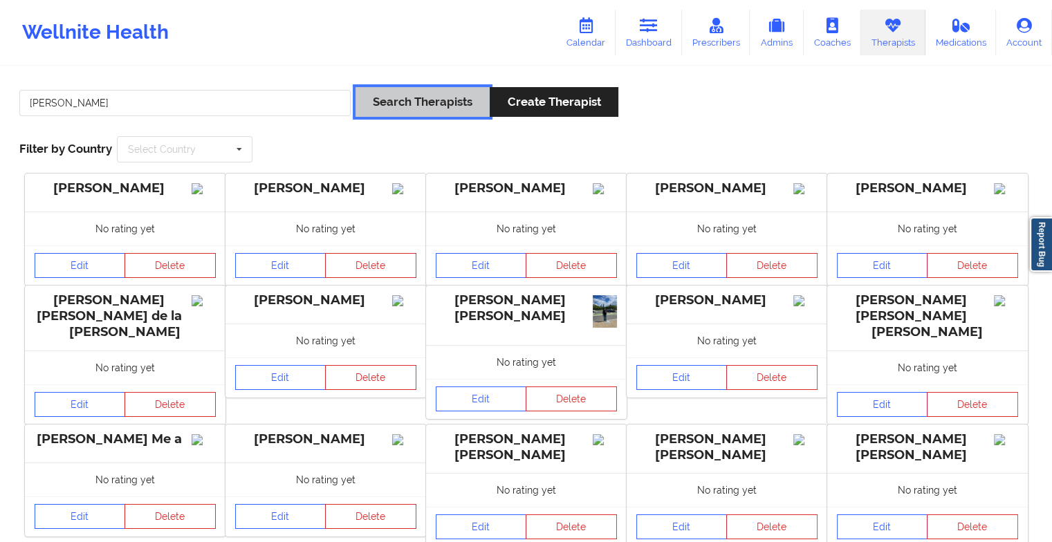
click at [411, 106] on button "Search Therapists" at bounding box center [422, 102] width 134 height 30
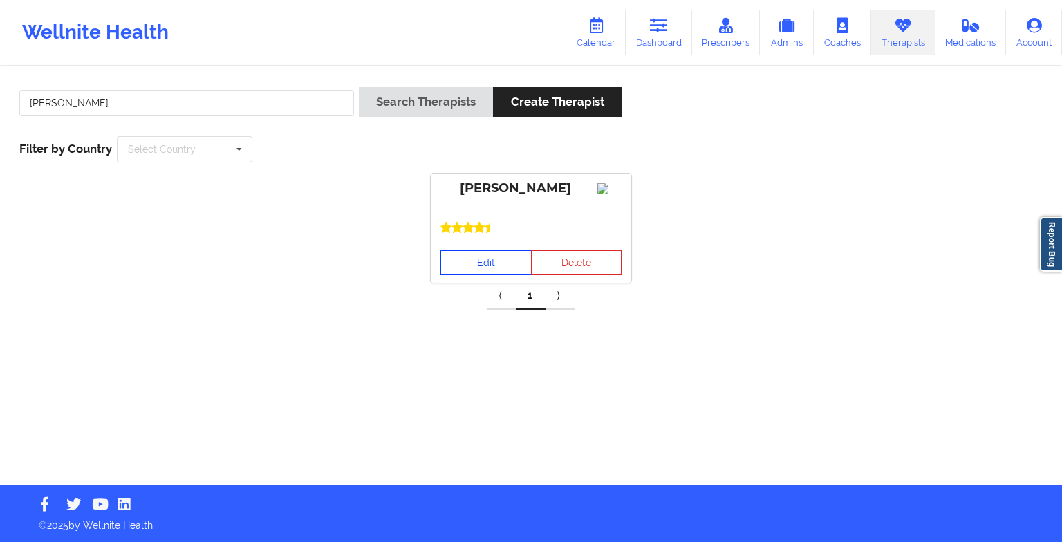
click at [491, 268] on link "Edit" at bounding box center [485, 262] width 91 height 25
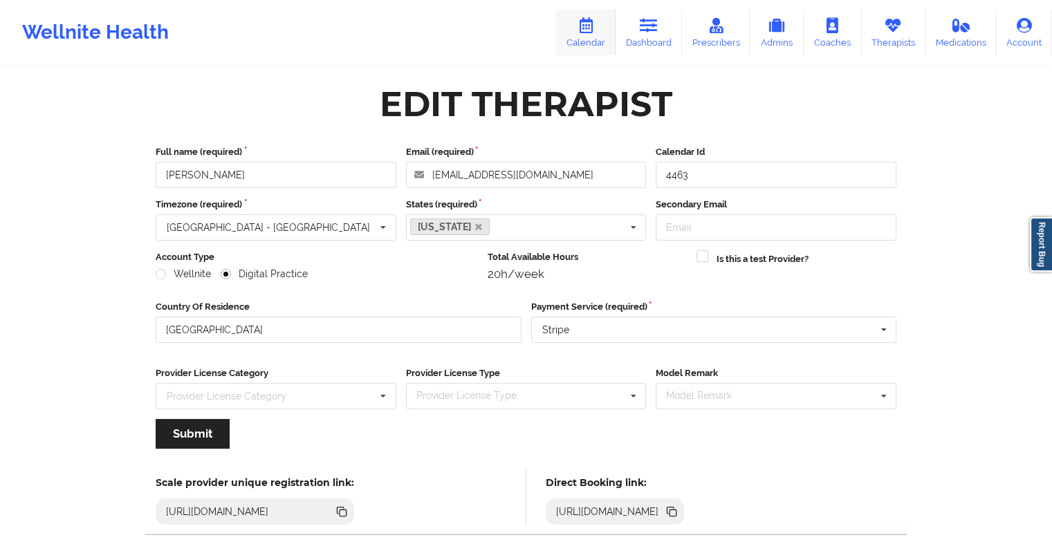
click at [586, 41] on link "Calendar" at bounding box center [585, 33] width 59 height 46
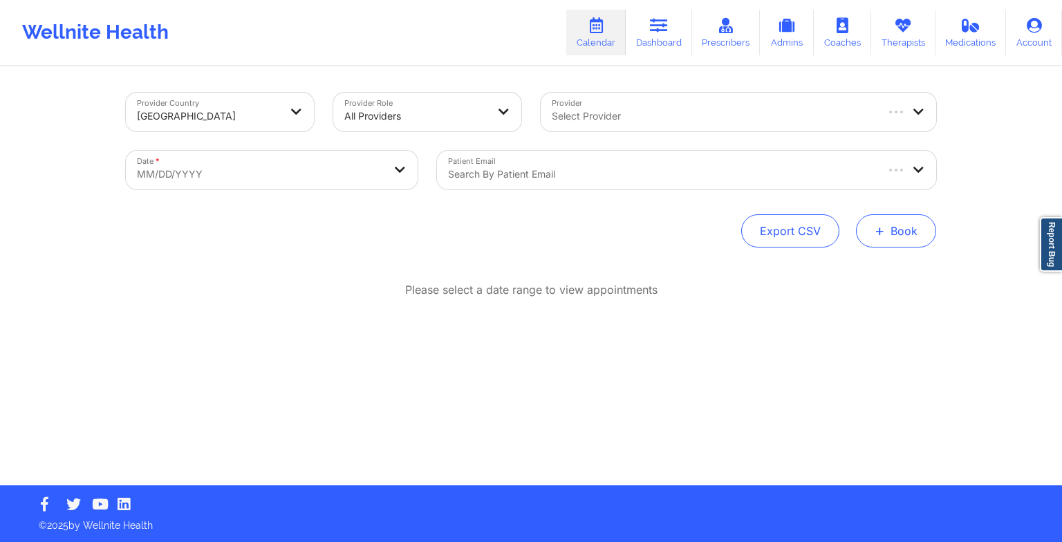
click at [885, 227] on span "+" at bounding box center [880, 231] width 10 height 8
click at [856, 283] on button "Therapy Session" at bounding box center [873, 274] width 106 height 23
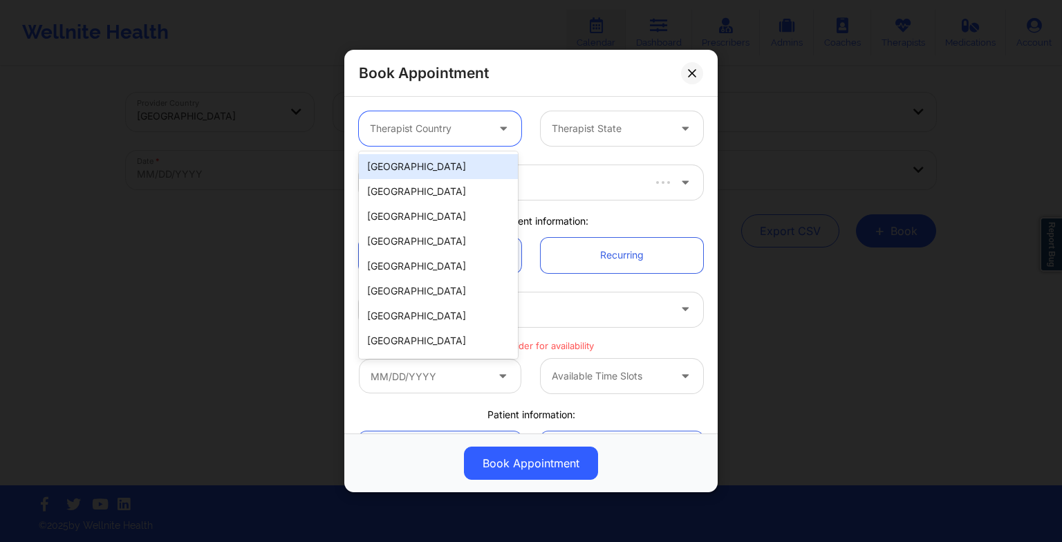
click at [452, 129] on div at bounding box center [428, 128] width 117 height 17
click at [445, 163] on div "[GEOGRAPHIC_DATA]" at bounding box center [438, 166] width 159 height 25
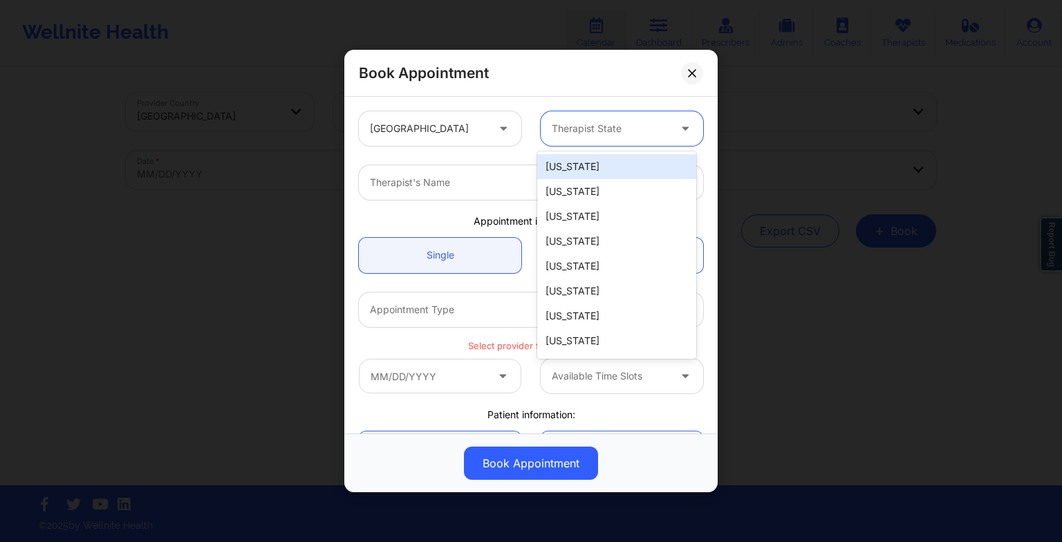
click at [593, 129] on div at bounding box center [610, 128] width 117 height 17
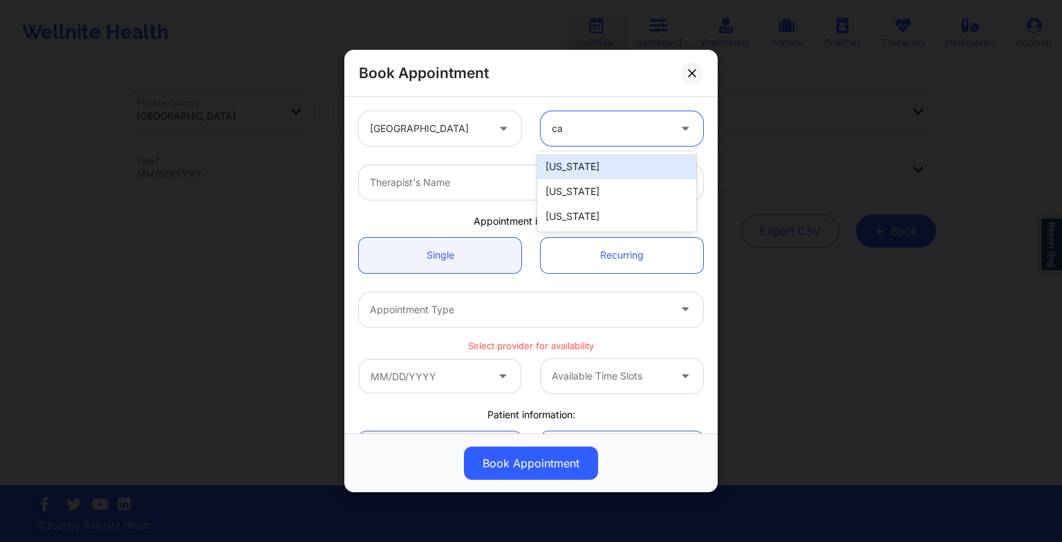
click at [593, 155] on div "[US_STATE]" at bounding box center [616, 166] width 159 height 25
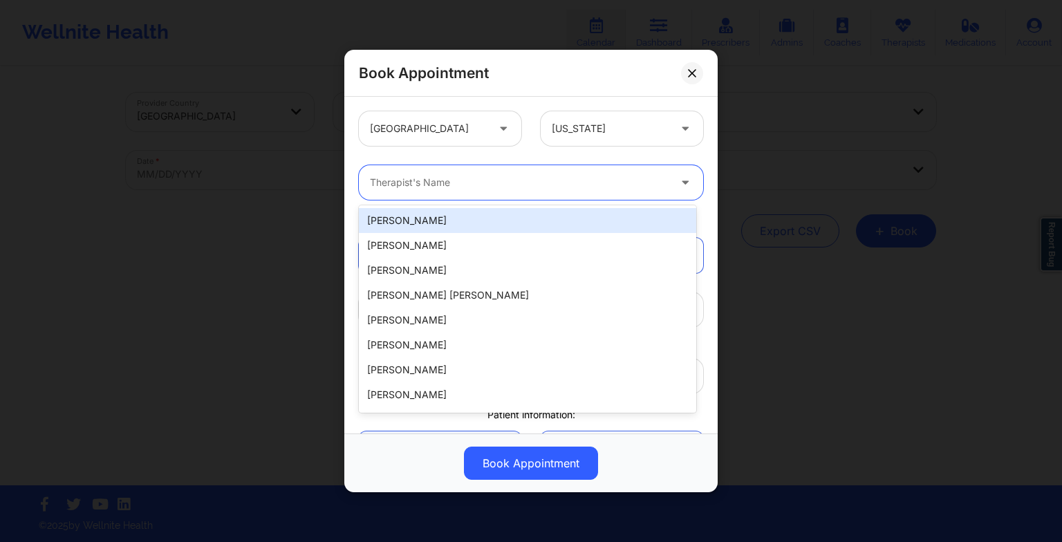
click at [373, 179] on input "Provider" at bounding box center [371, 183] width 3 height 14
paste input "[PERSON_NAME]"
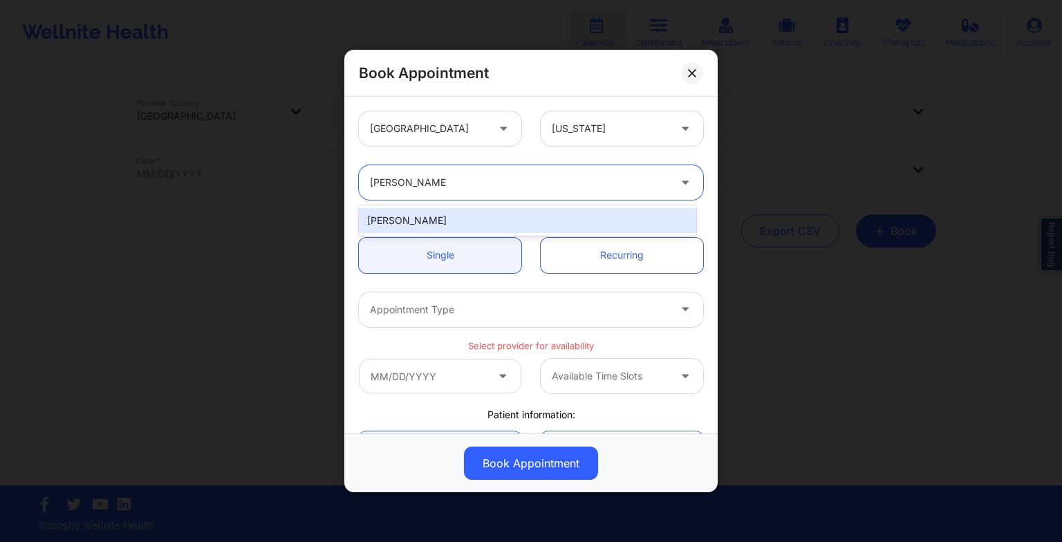
click at [506, 217] on div "[PERSON_NAME]" at bounding box center [527, 220] width 337 height 25
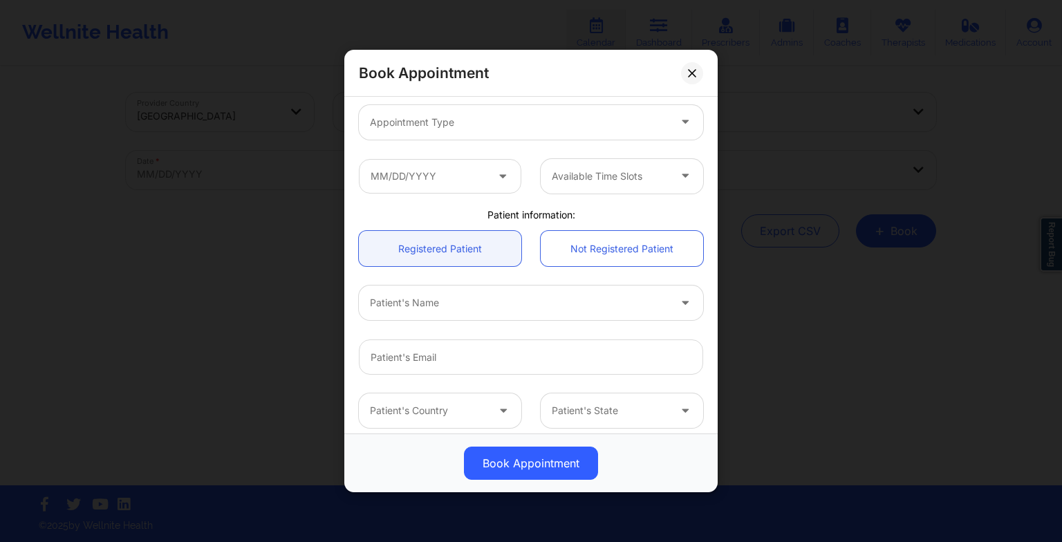
scroll to position [201, 0]
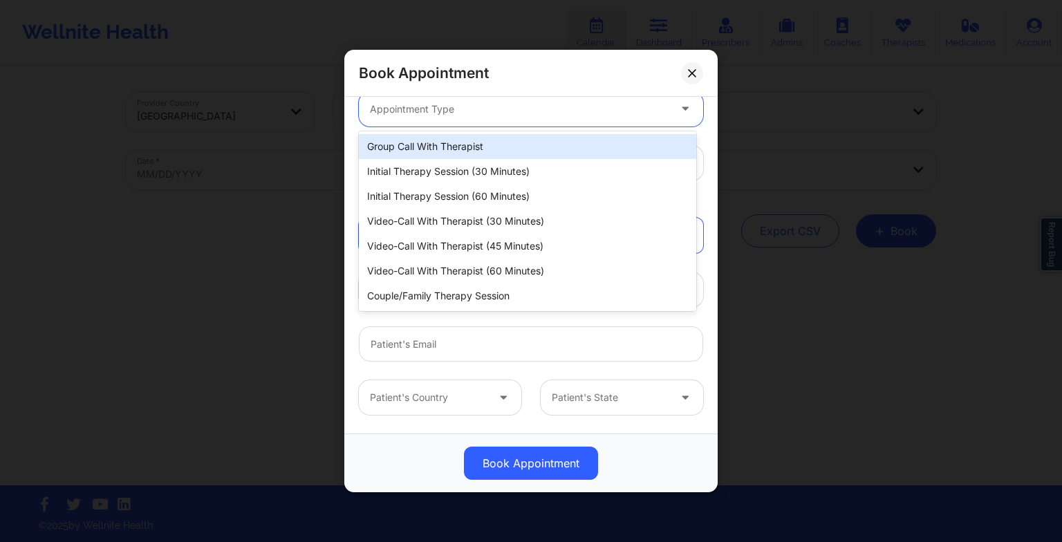
click at [449, 110] on div at bounding box center [519, 109] width 299 height 17
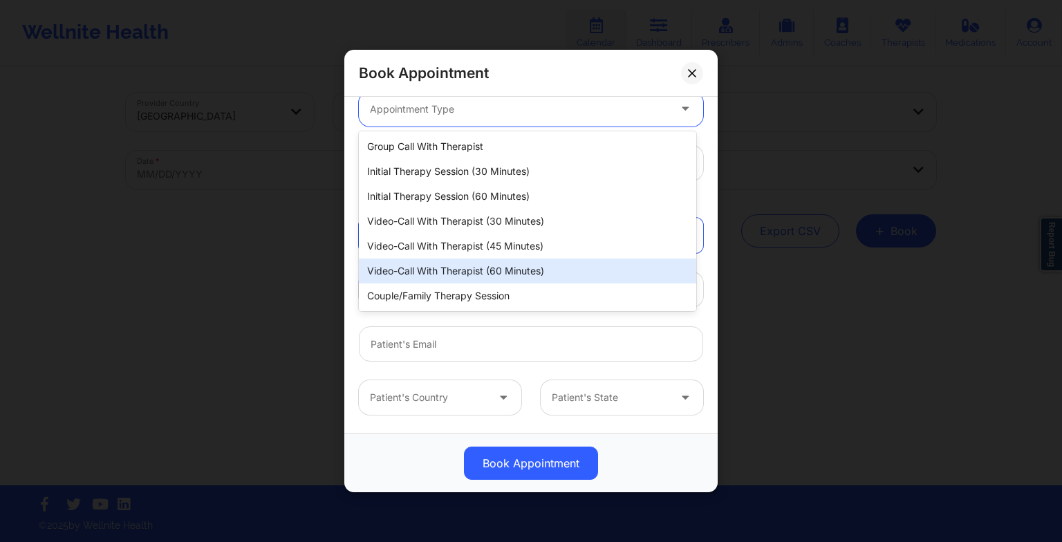
click at [479, 277] on div "Video-Call with Therapist (60 minutes)" at bounding box center [527, 271] width 337 height 25
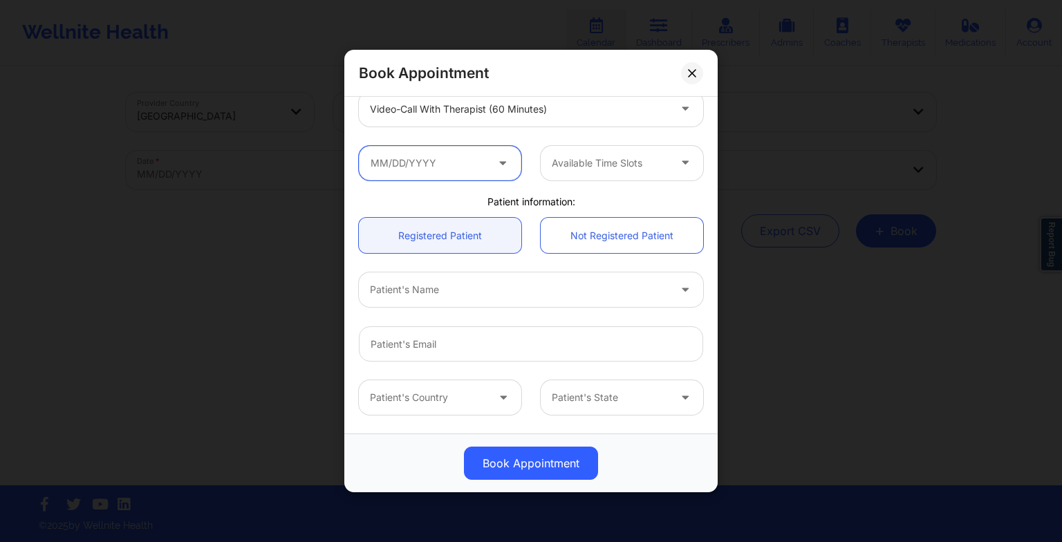
click at [456, 176] on input "text" at bounding box center [440, 163] width 162 height 35
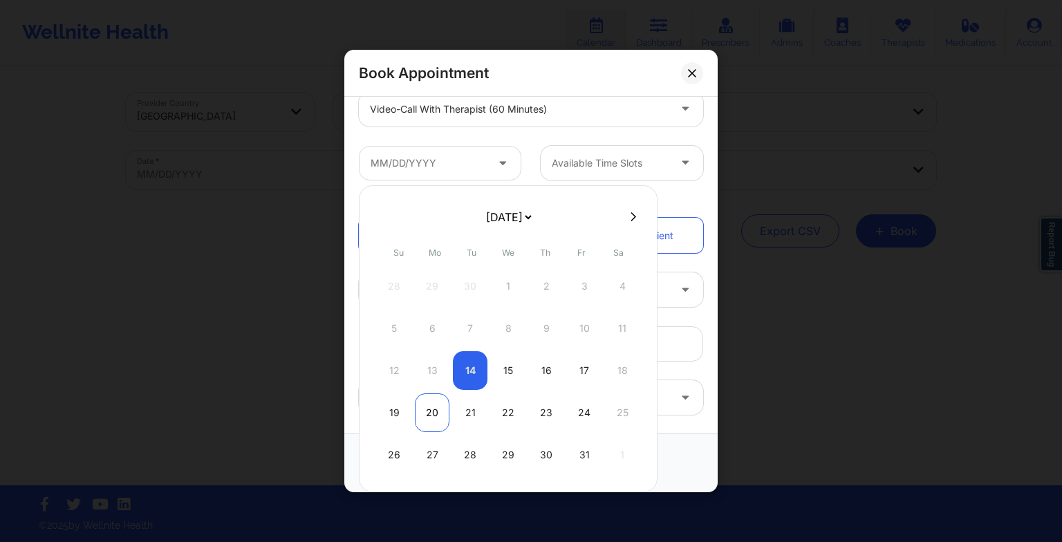
click at [441, 420] on div "20" at bounding box center [432, 412] width 35 height 39
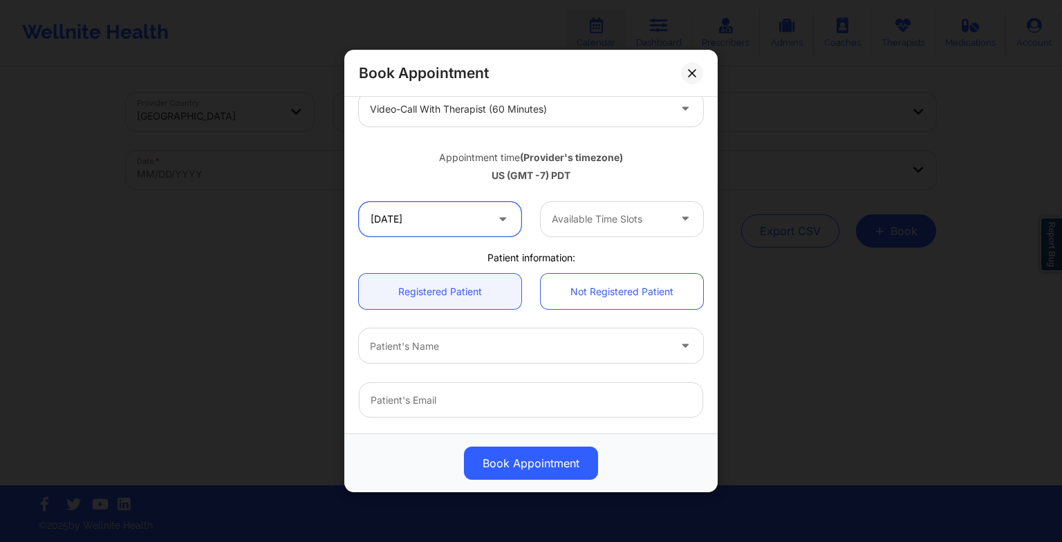
click at [408, 214] on input "[DATE]" at bounding box center [440, 219] width 162 height 35
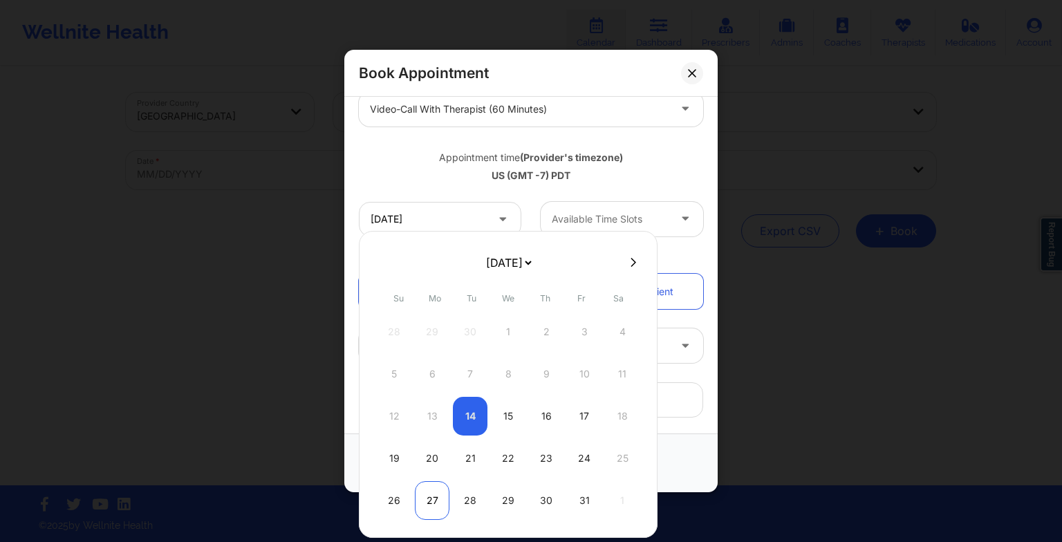
click at [434, 482] on div "27" at bounding box center [432, 500] width 35 height 39
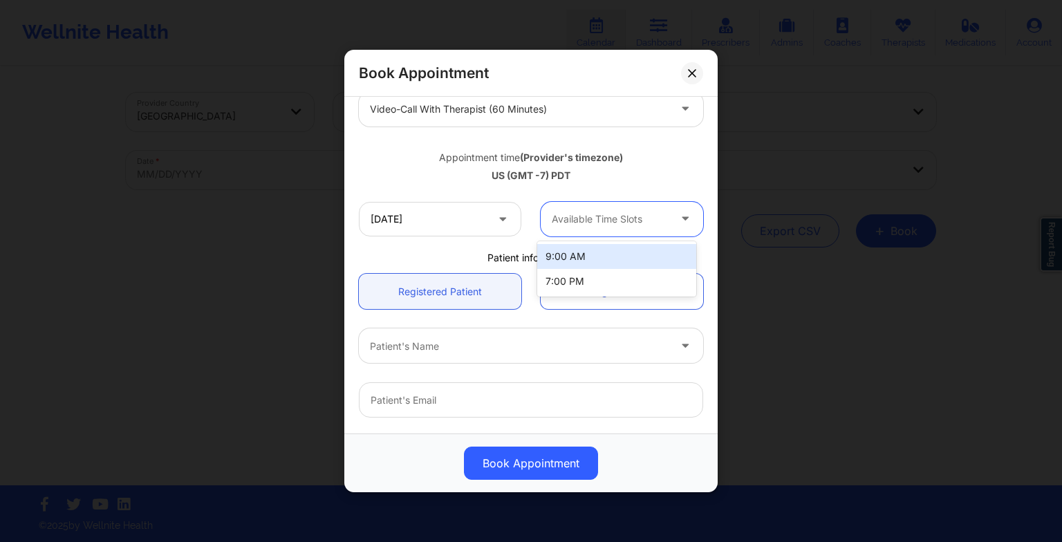
click at [611, 227] on div "Available Time Slots" at bounding box center [605, 219] width 129 height 35
click at [606, 252] on div "9:00 AM" at bounding box center [616, 256] width 159 height 25
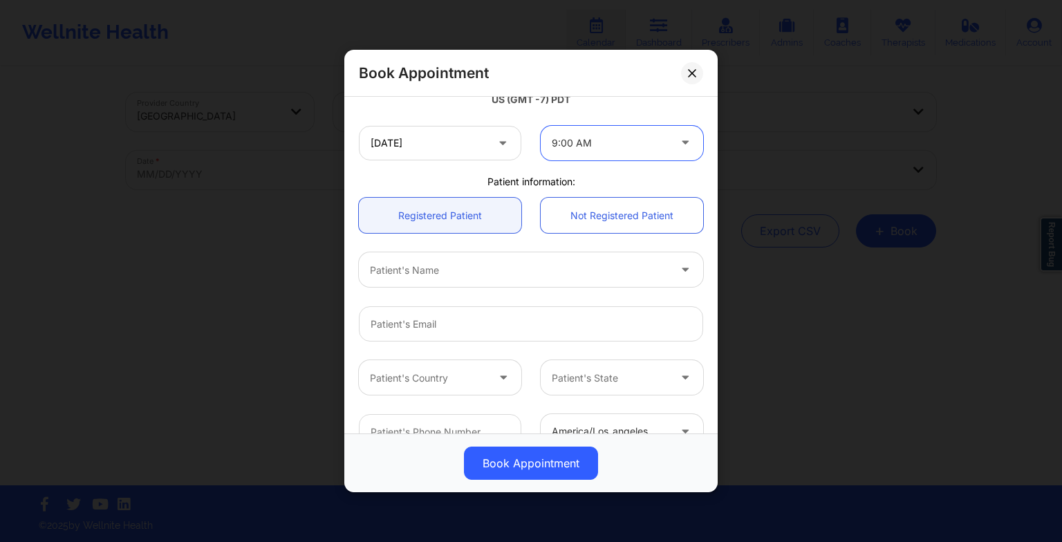
scroll to position [279, 0]
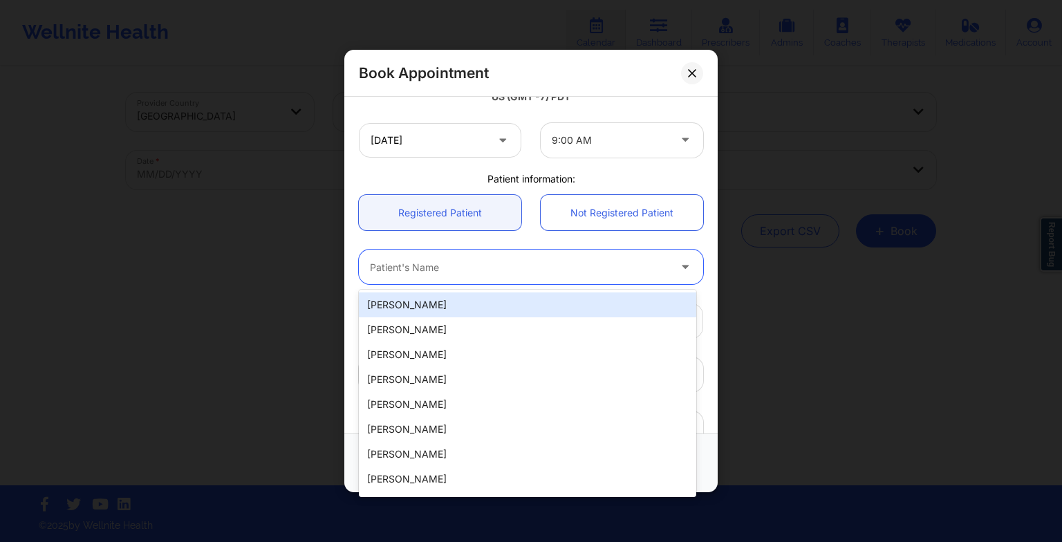
click at [481, 267] on div at bounding box center [519, 267] width 299 height 17
click at [515, 310] on div "[PERSON_NAME]" at bounding box center [527, 304] width 337 height 25
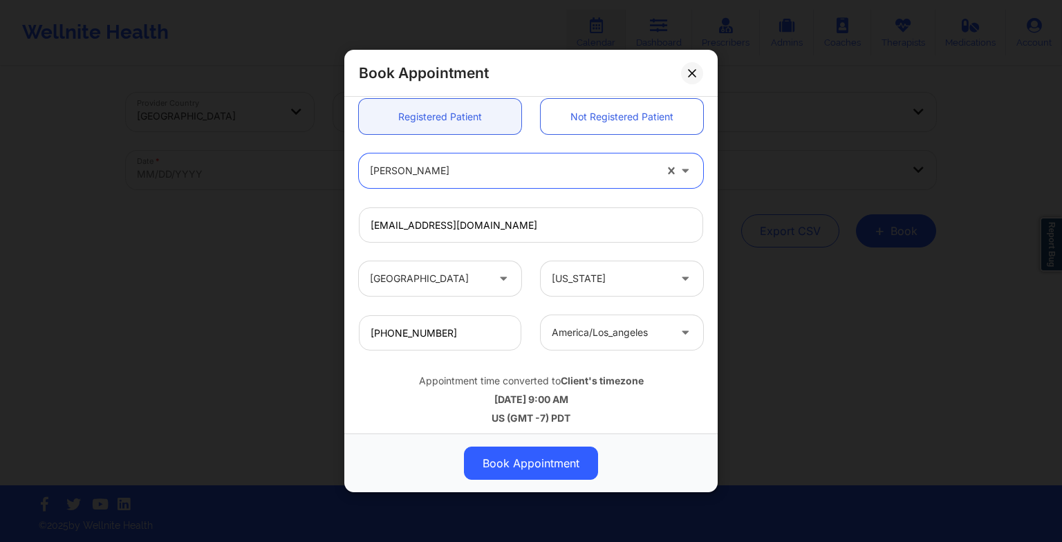
scroll to position [381, 0]
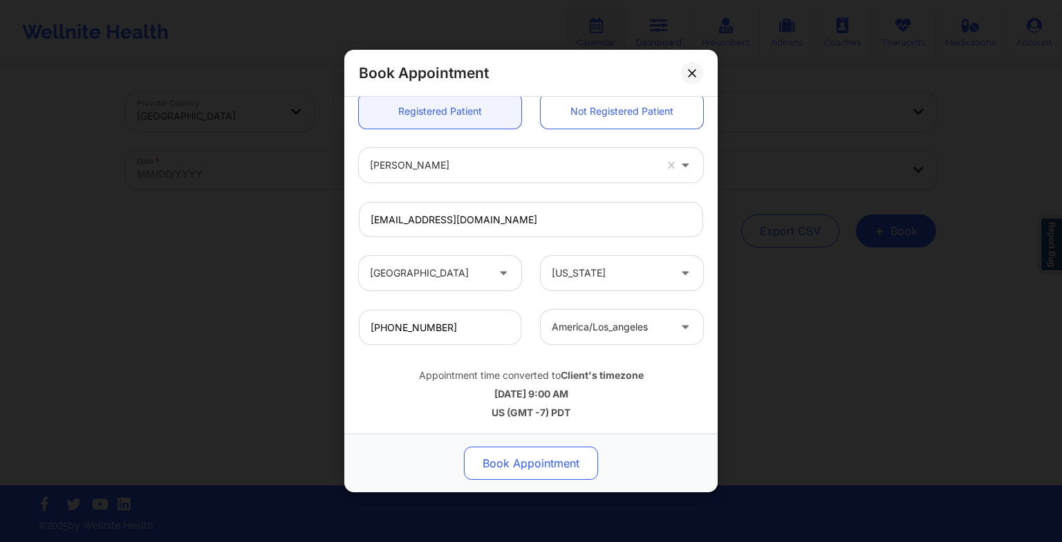
click at [530, 449] on button "Book Appointment" at bounding box center [531, 463] width 134 height 33
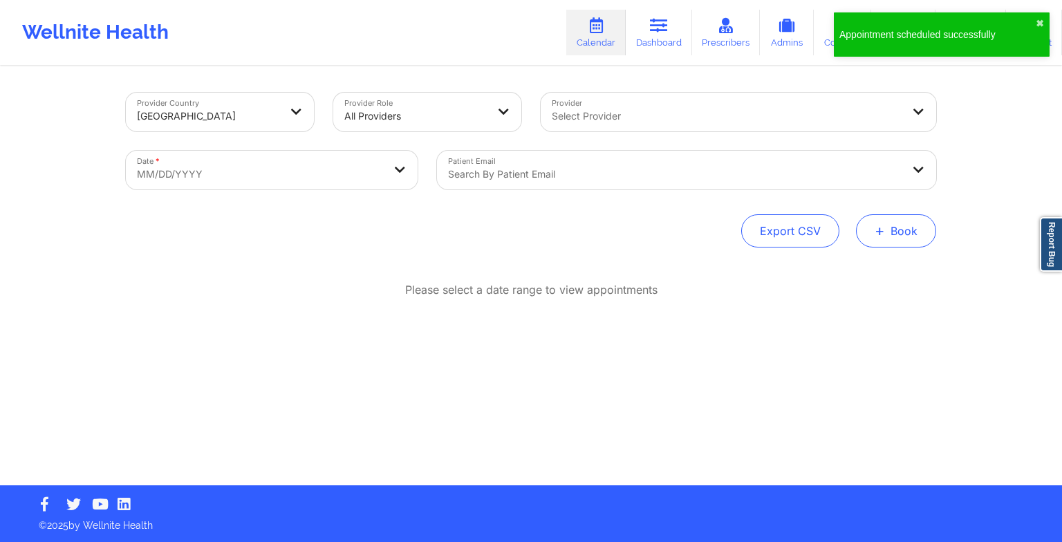
click at [905, 224] on button "+ Book" at bounding box center [896, 230] width 80 height 33
click at [862, 276] on button "Therapy Session" at bounding box center [873, 274] width 106 height 23
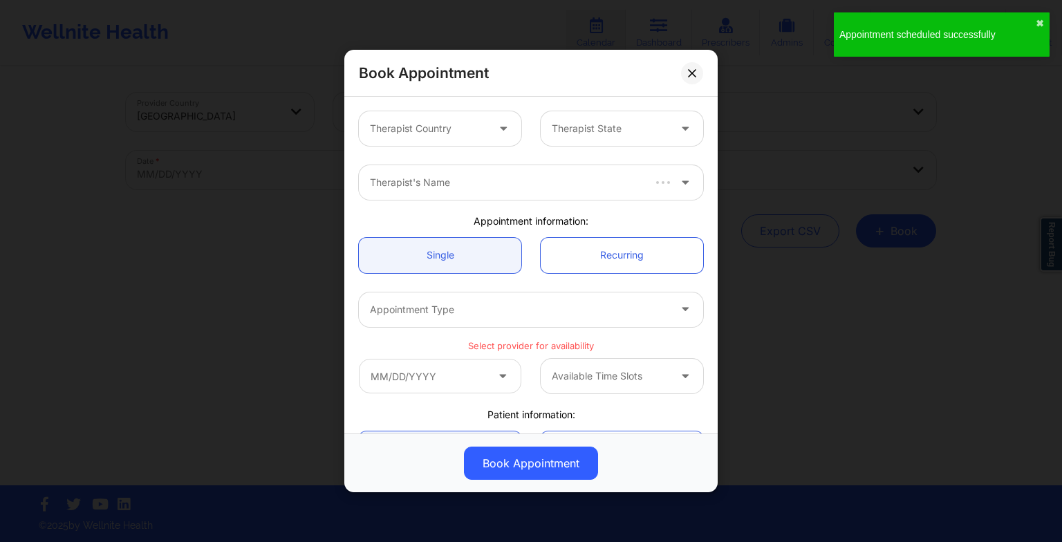
click at [459, 136] on div at bounding box center [428, 128] width 117 height 17
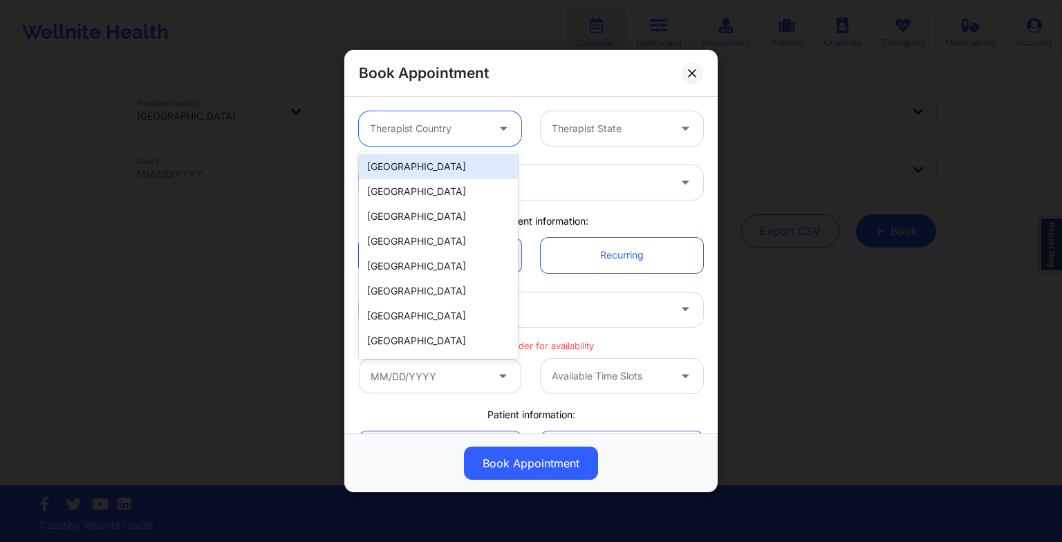
click at [391, 165] on div "[GEOGRAPHIC_DATA]" at bounding box center [438, 166] width 159 height 25
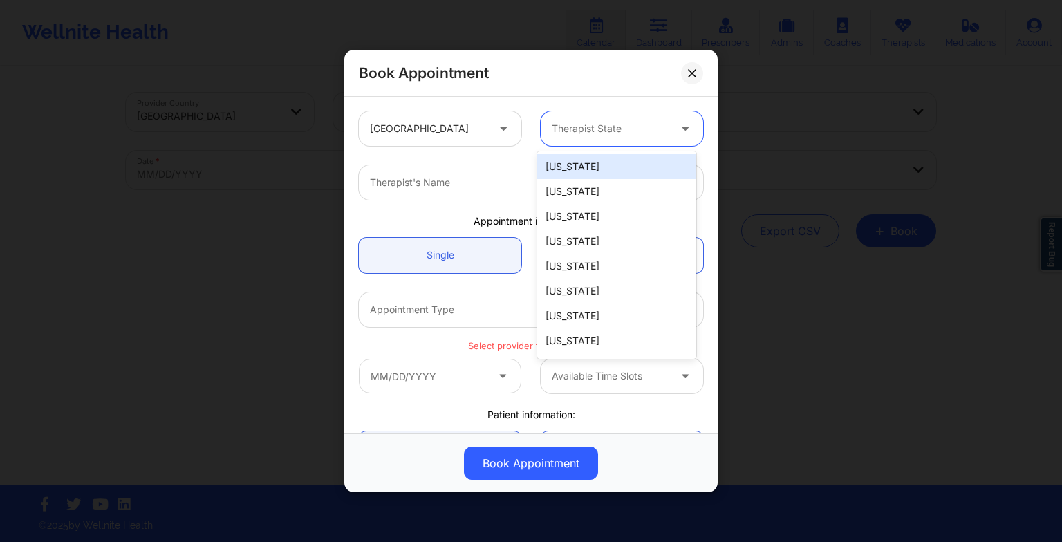
click at [548, 132] on div "Therapist State" at bounding box center [605, 128] width 129 height 35
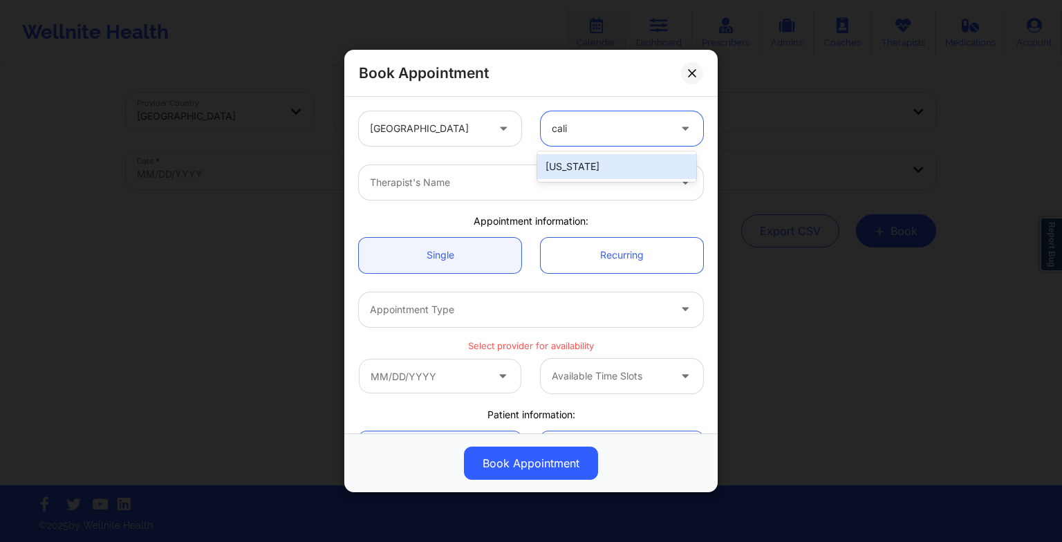
click at [581, 168] on div "[US_STATE]" at bounding box center [616, 166] width 159 height 25
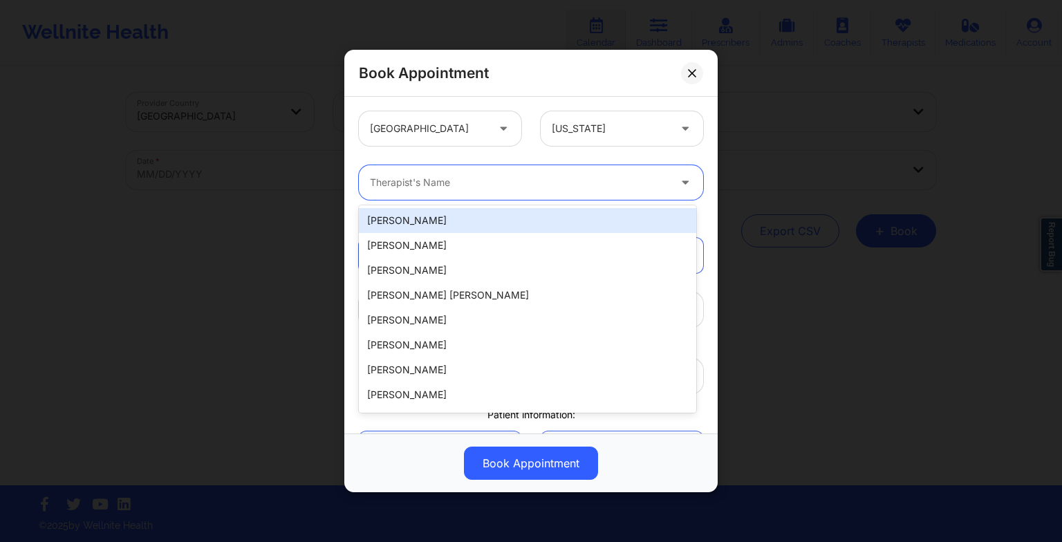
click at [463, 170] on div "Therapist's Name" at bounding box center [514, 182] width 311 height 35
paste input "[PERSON_NAME]"
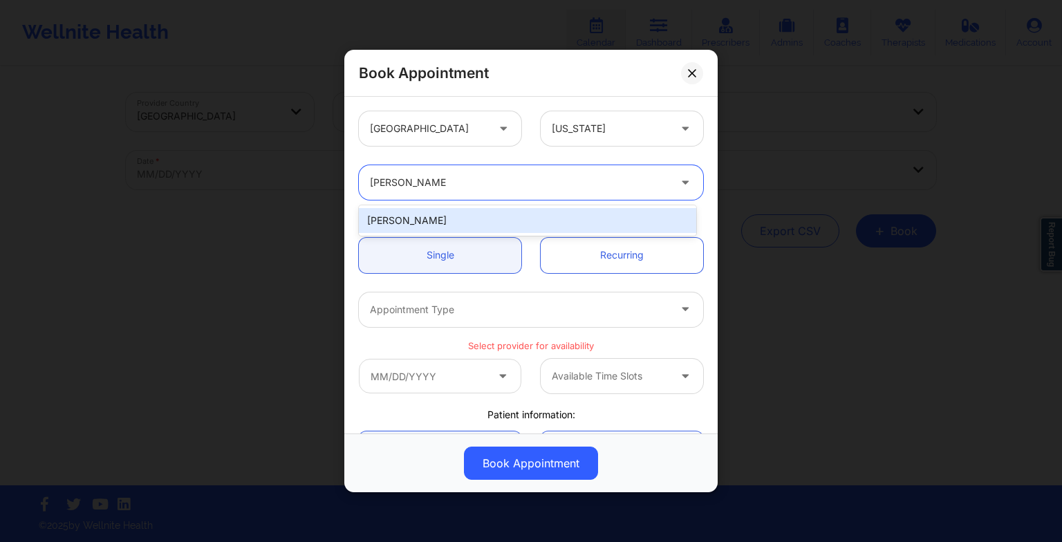
click at [427, 218] on div "[PERSON_NAME]" at bounding box center [527, 220] width 337 height 25
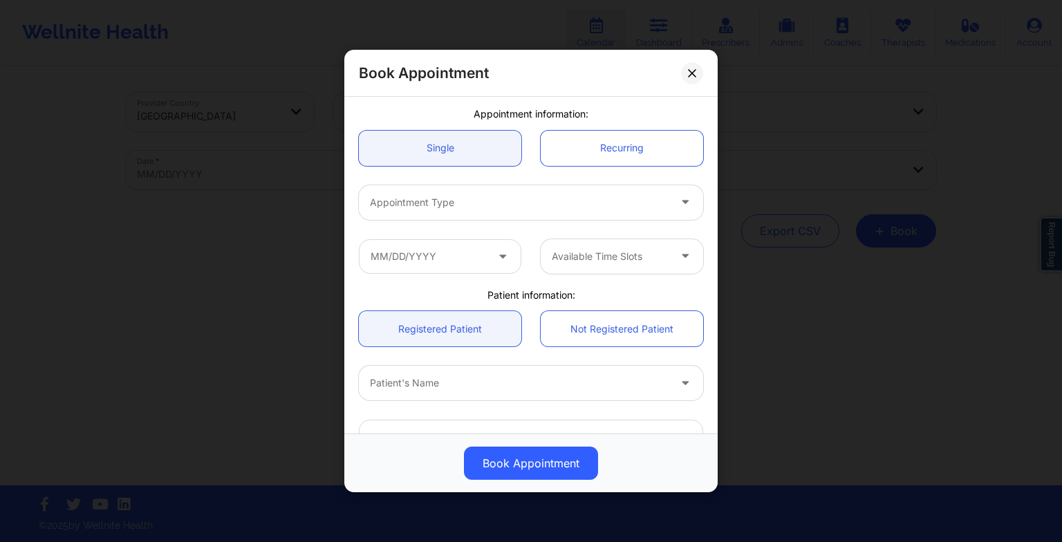
scroll to position [109, 0]
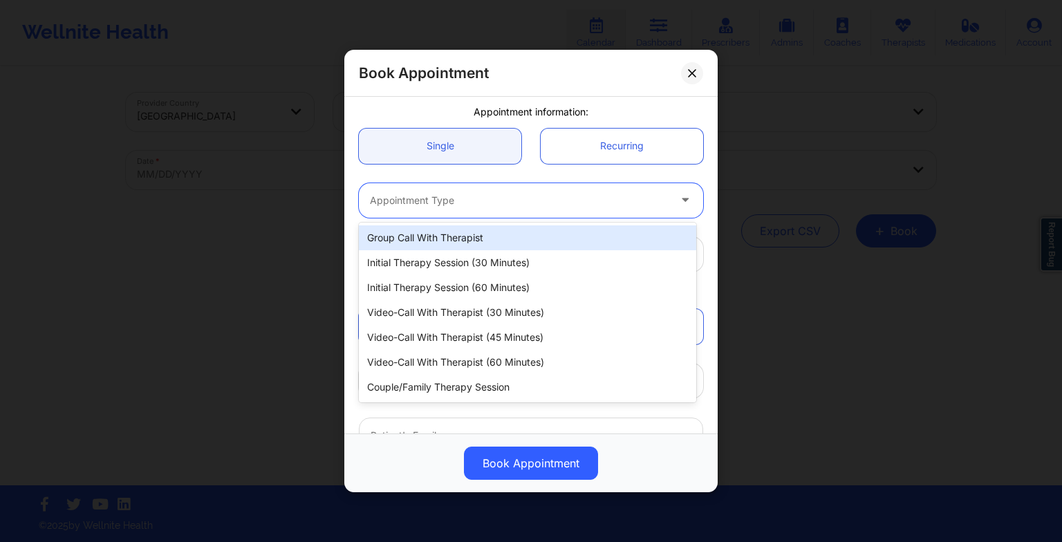
click at [412, 205] on div at bounding box center [519, 200] width 299 height 17
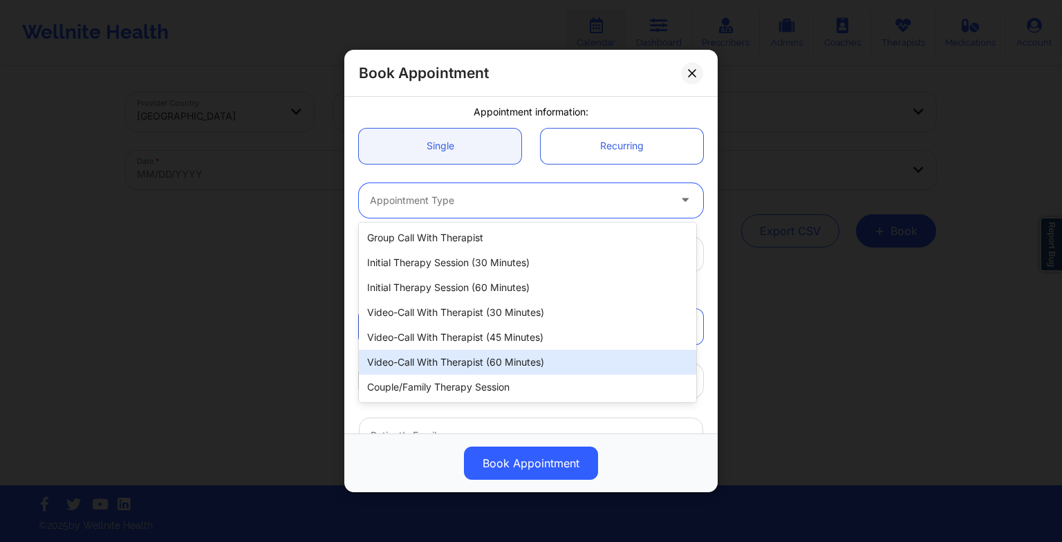
click at [436, 360] on div "Video-Call with Therapist (60 minutes)" at bounding box center [527, 362] width 337 height 25
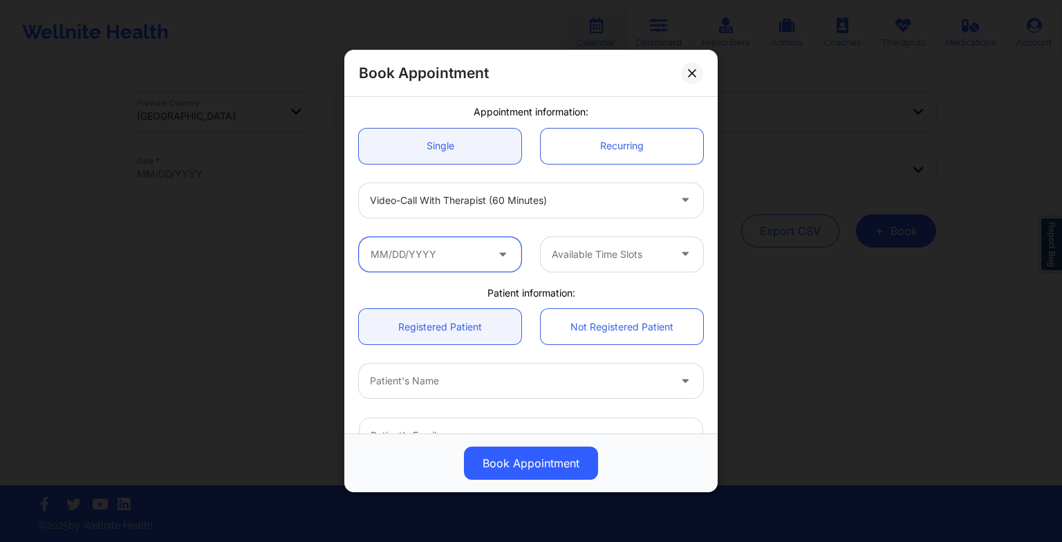
click at [415, 243] on input "text" at bounding box center [440, 254] width 162 height 35
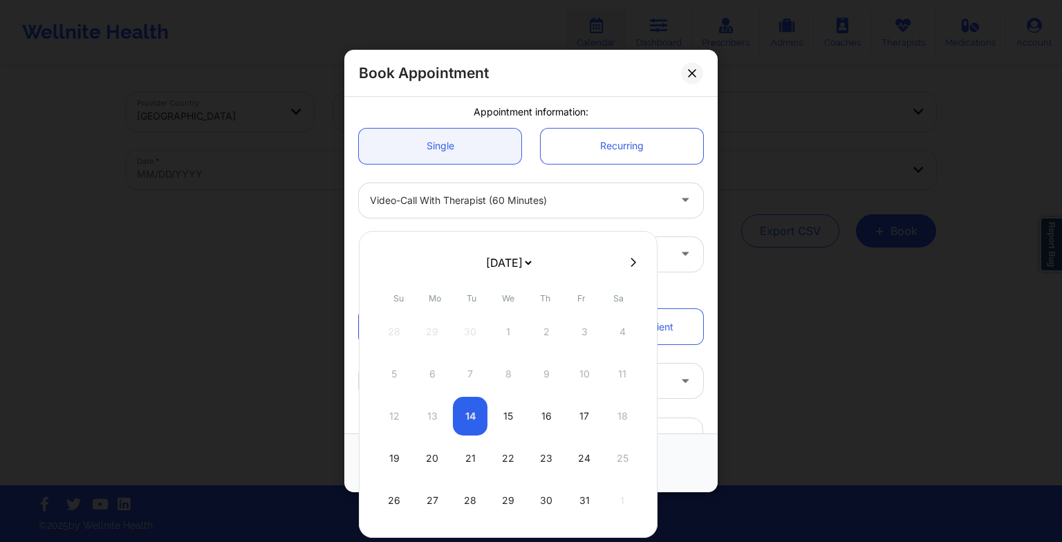
click at [632, 261] on button at bounding box center [633, 263] width 14 height 12
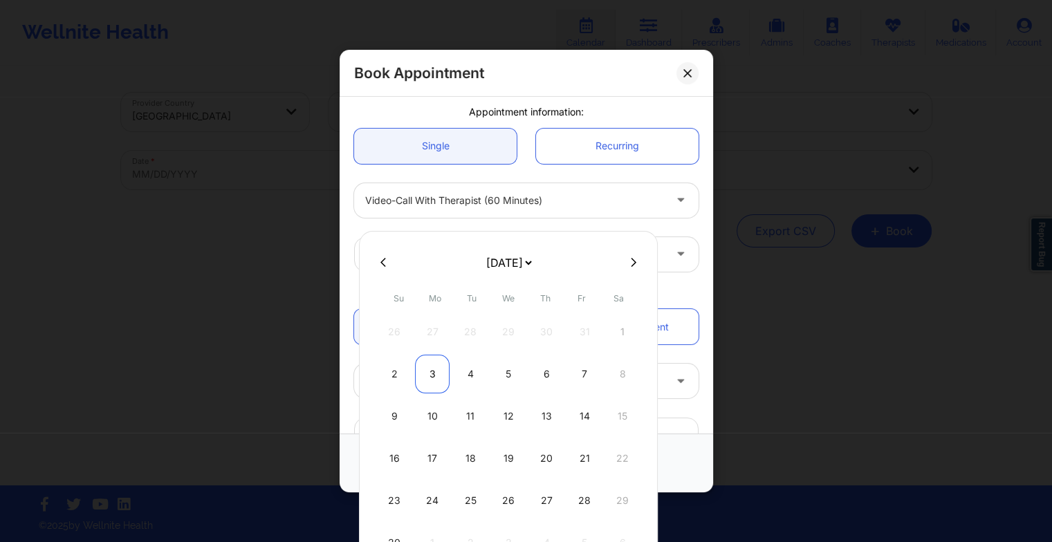
click at [434, 378] on div "3" at bounding box center [432, 374] width 35 height 39
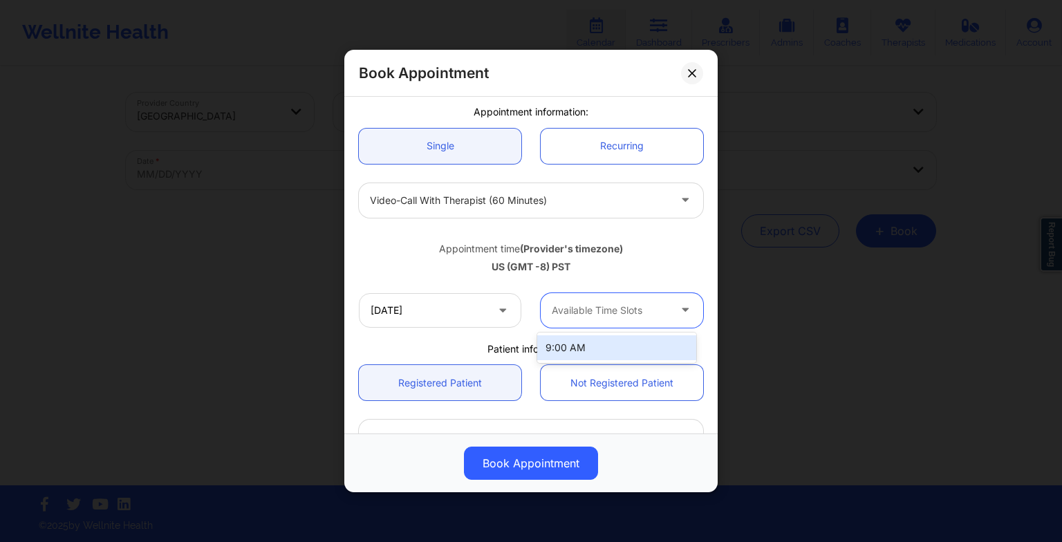
click at [589, 299] on div "Available Time Slots" at bounding box center [605, 310] width 129 height 35
click at [584, 343] on div "9:00 AM" at bounding box center [616, 347] width 159 height 25
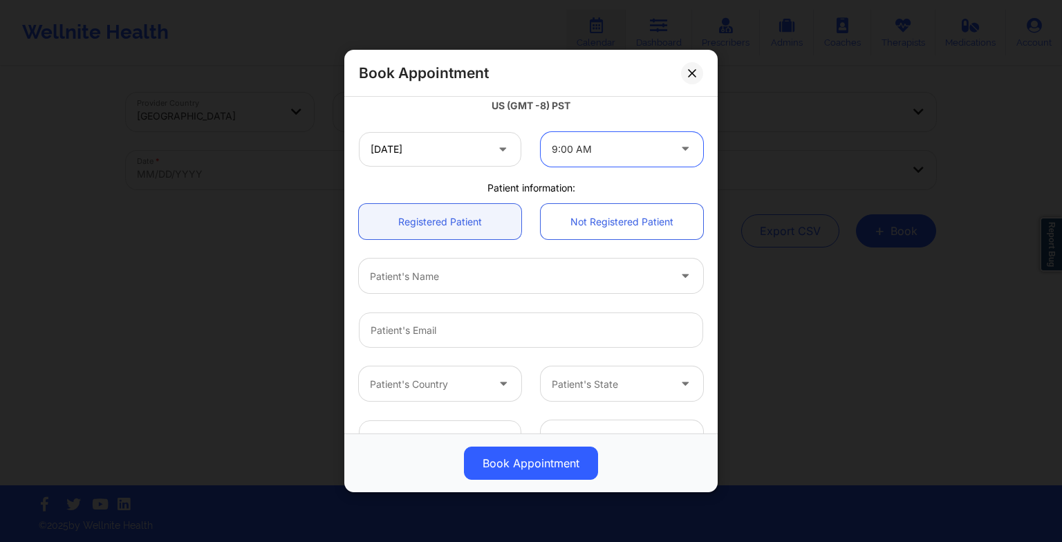
scroll to position [278, 0]
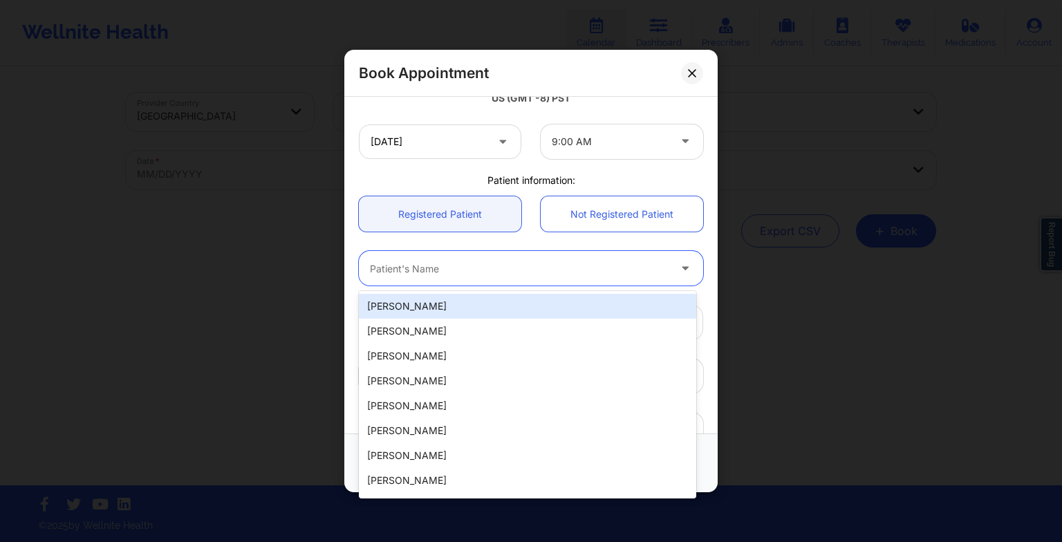
click at [431, 266] on div at bounding box center [519, 268] width 299 height 17
click at [430, 301] on div "[PERSON_NAME]" at bounding box center [527, 306] width 337 height 25
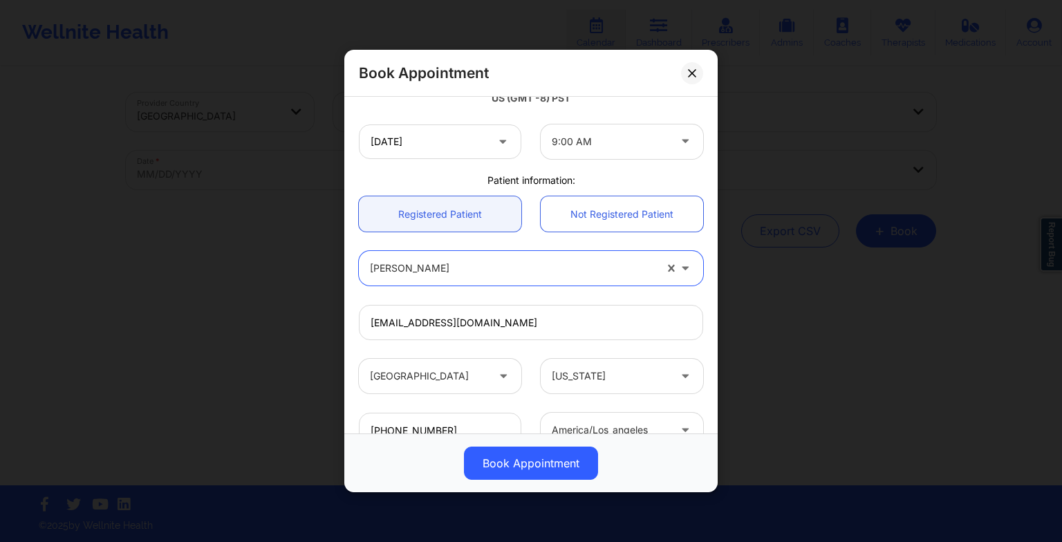
scroll to position [381, 0]
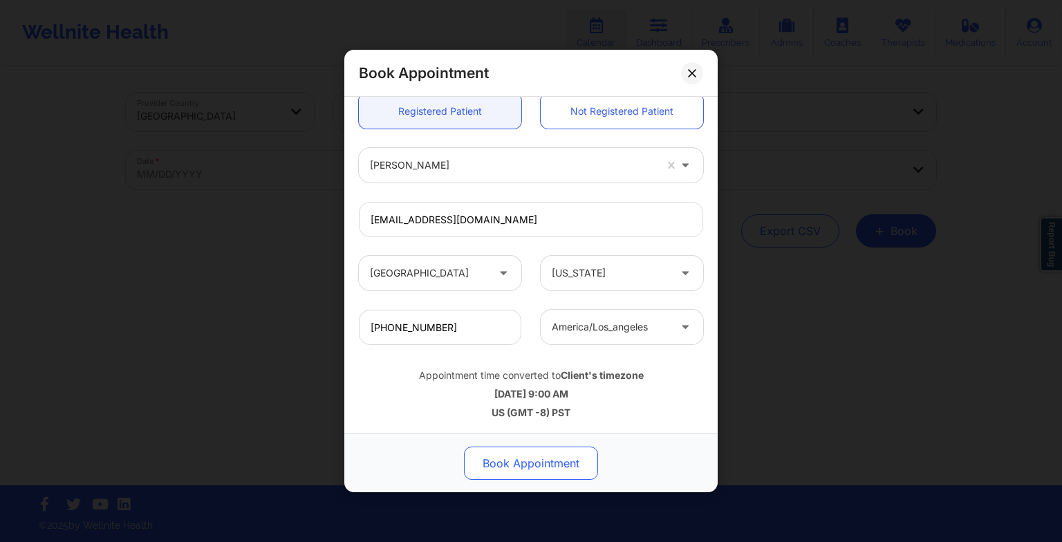
click at [537, 463] on button "Book Appointment" at bounding box center [531, 463] width 134 height 33
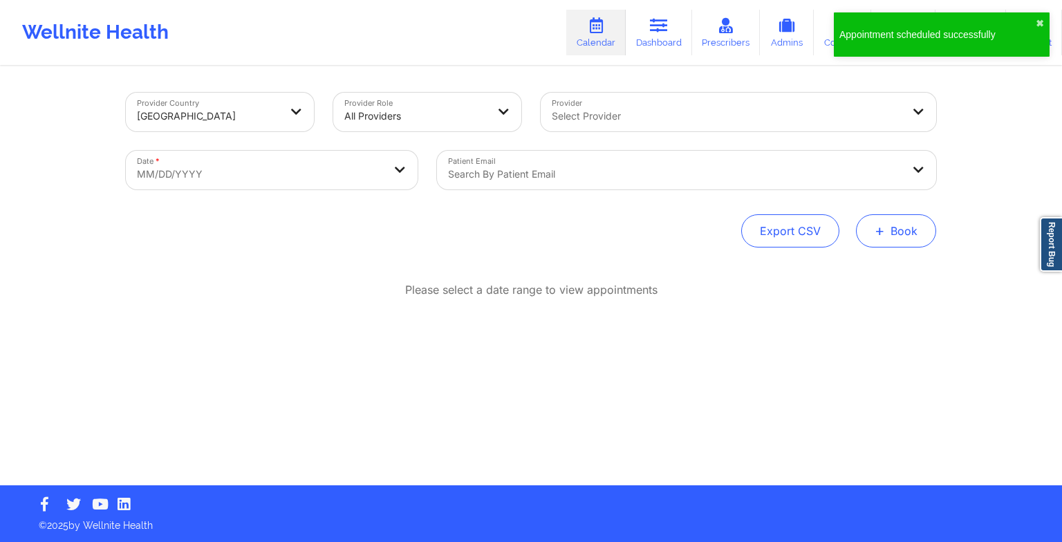
click at [877, 239] on button "+ Book" at bounding box center [896, 230] width 80 height 33
click at [848, 269] on button "Therapy Session" at bounding box center [873, 274] width 106 height 23
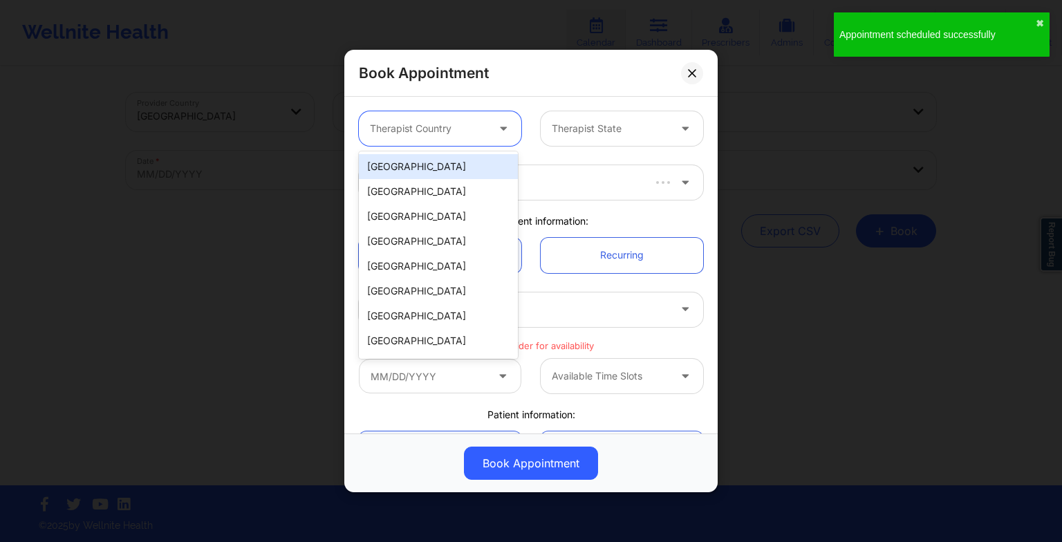
click at [463, 122] on div at bounding box center [428, 128] width 117 height 17
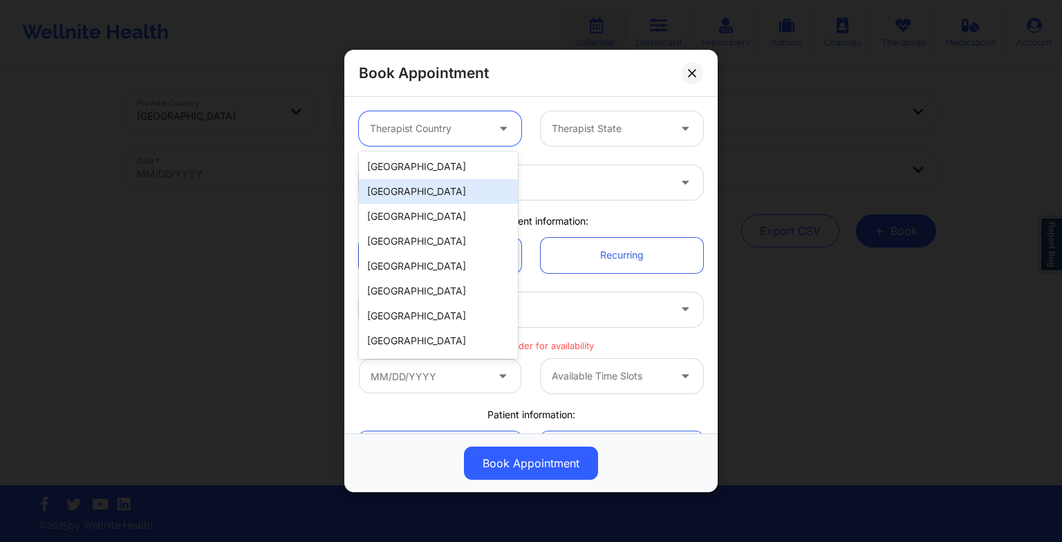
click at [420, 179] on div "[GEOGRAPHIC_DATA]" at bounding box center [438, 191] width 159 height 25
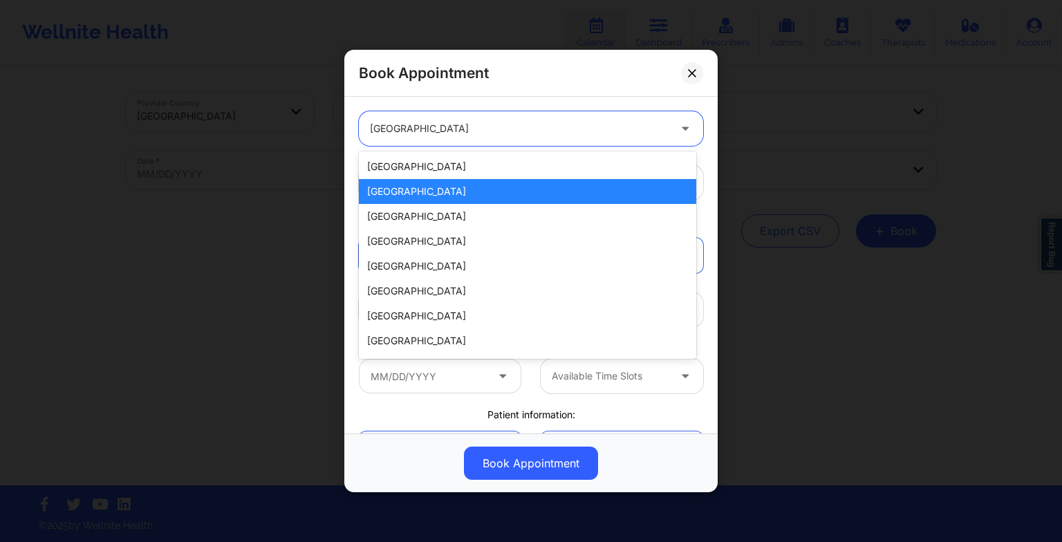
click at [416, 132] on div at bounding box center [519, 128] width 299 height 17
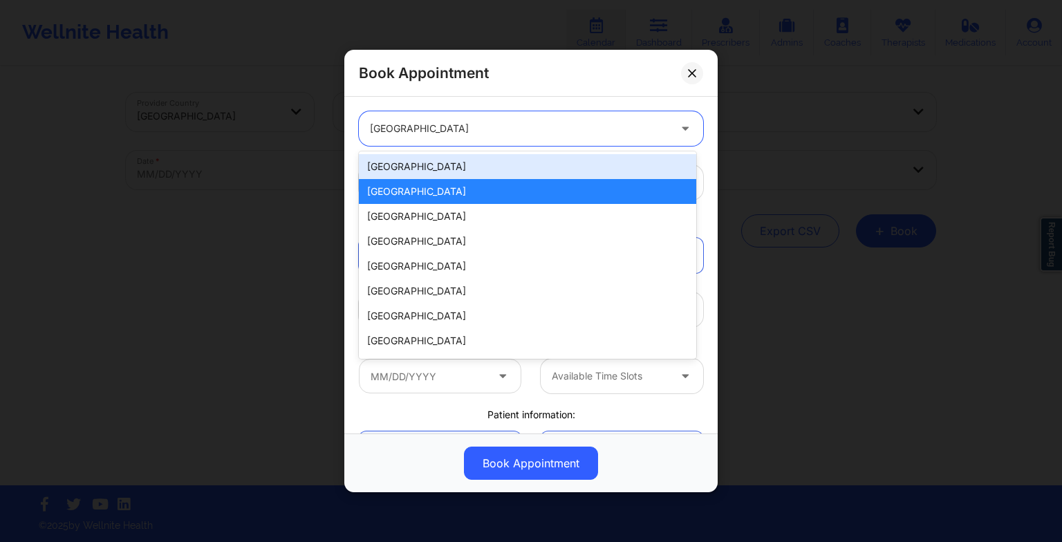
click at [420, 167] on div "[GEOGRAPHIC_DATA]" at bounding box center [527, 166] width 337 height 25
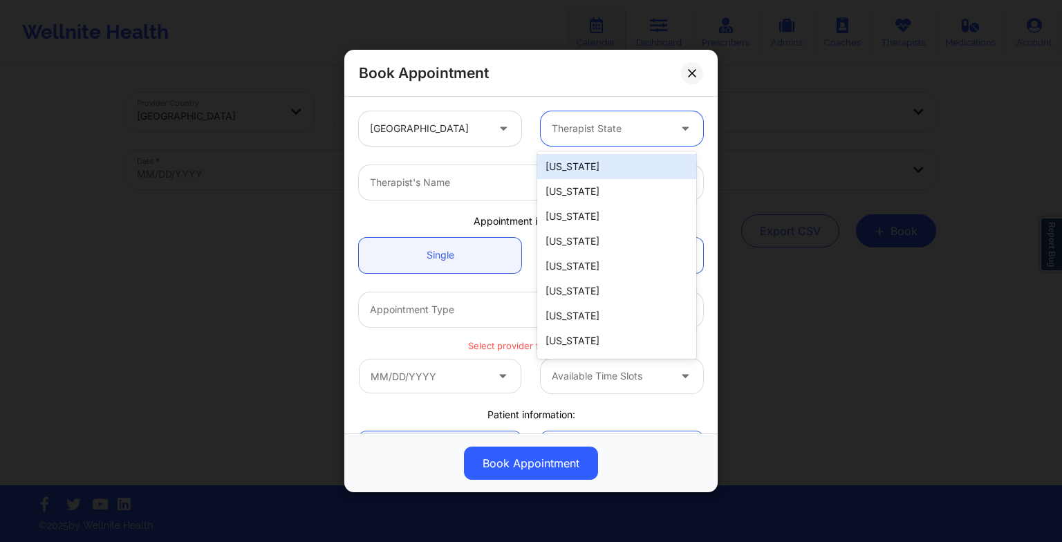
click at [559, 140] on div "Therapist State" at bounding box center [605, 128] width 129 height 35
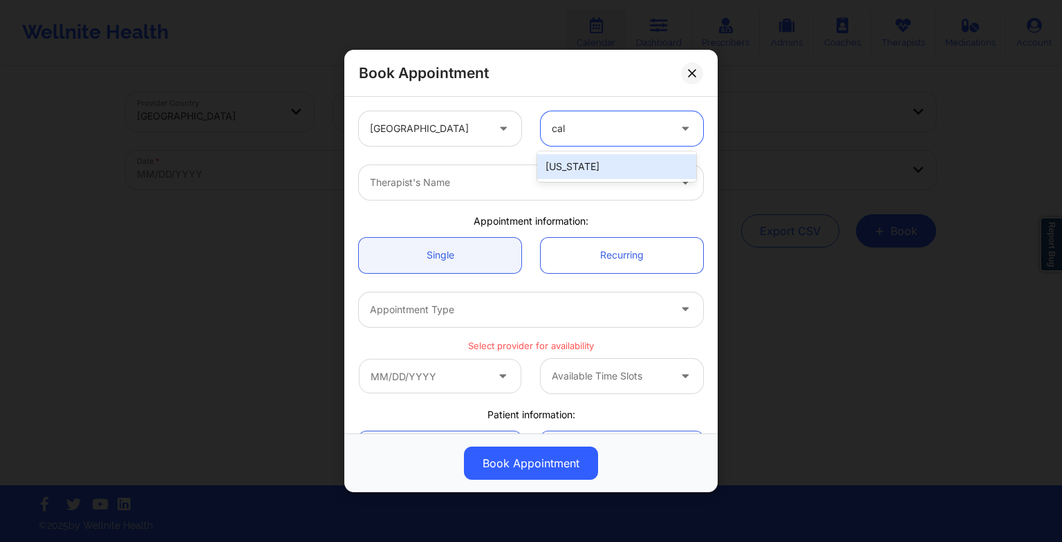
click at [567, 161] on div "[US_STATE]" at bounding box center [616, 166] width 159 height 25
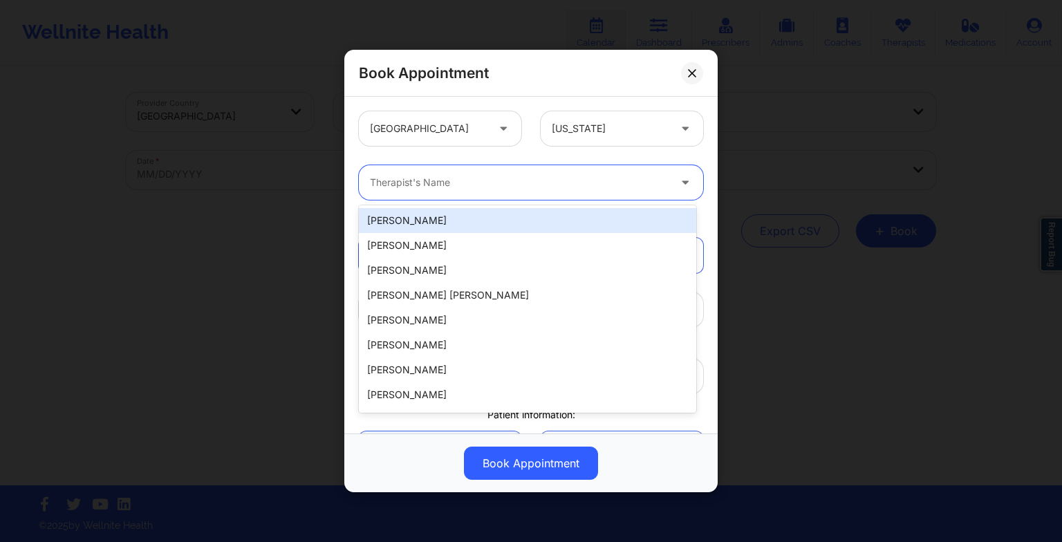
click at [472, 176] on div at bounding box center [519, 182] width 299 height 17
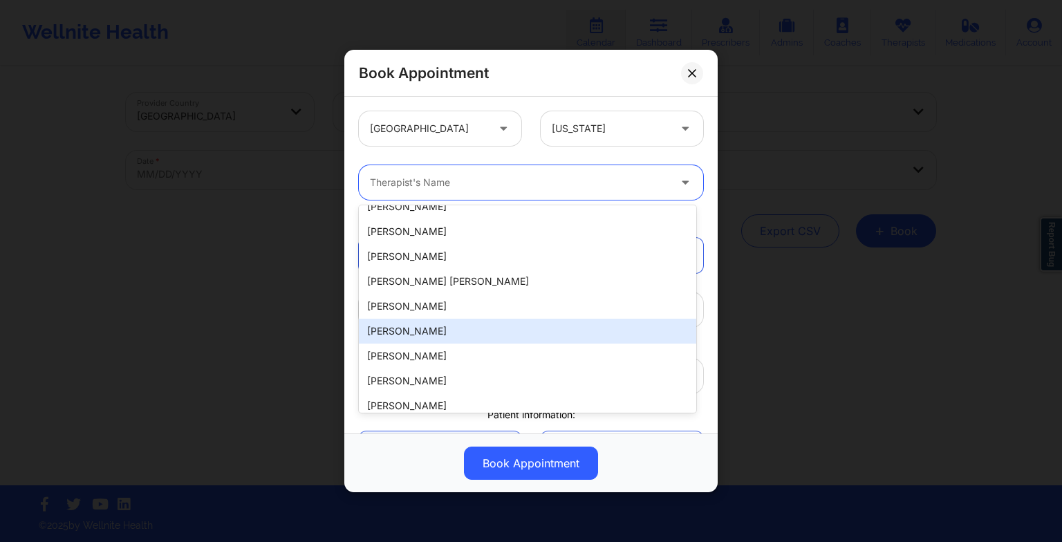
scroll to position [0, 0]
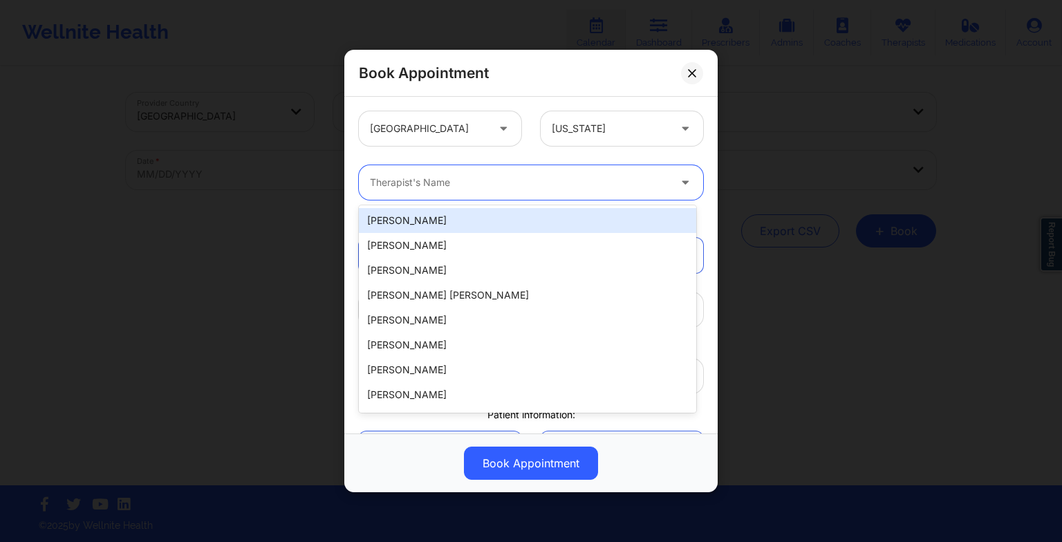
paste input "[PERSON_NAME]"
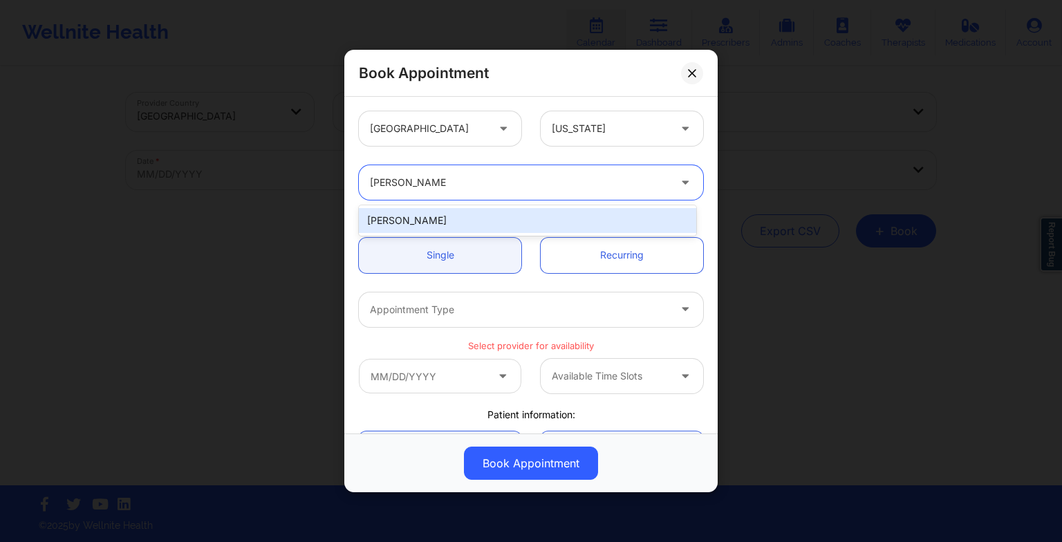
click at [458, 227] on div "[PERSON_NAME]" at bounding box center [527, 220] width 337 height 25
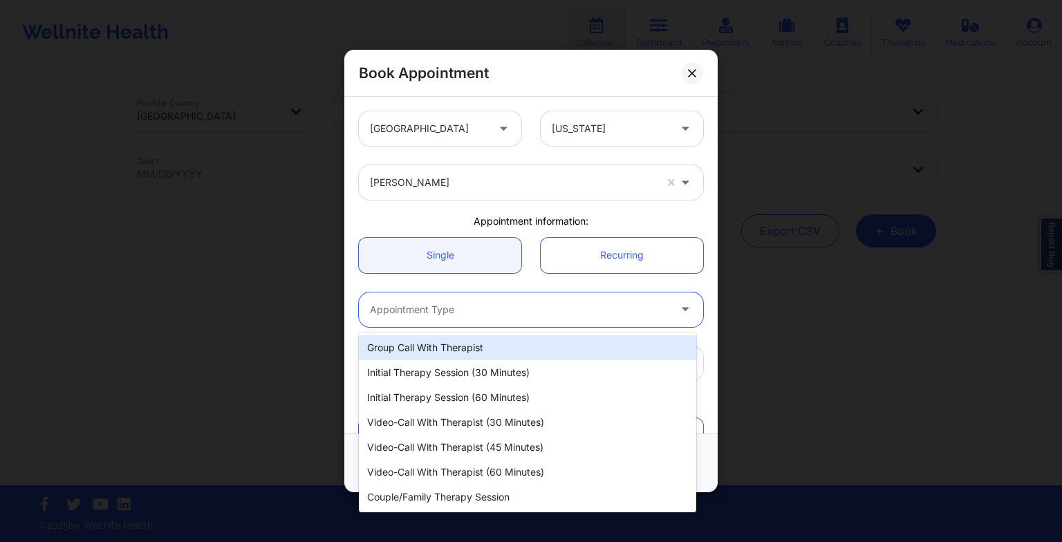
click at [432, 298] on div "Appointment Type" at bounding box center [514, 309] width 311 height 35
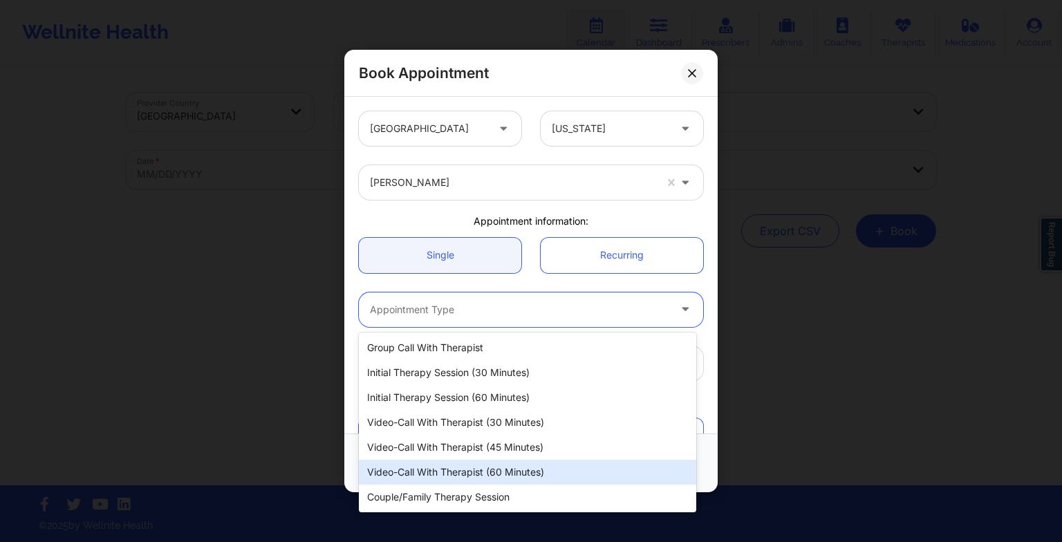
click at [483, 467] on div "Video-Call with Therapist (60 minutes)" at bounding box center [527, 472] width 337 height 25
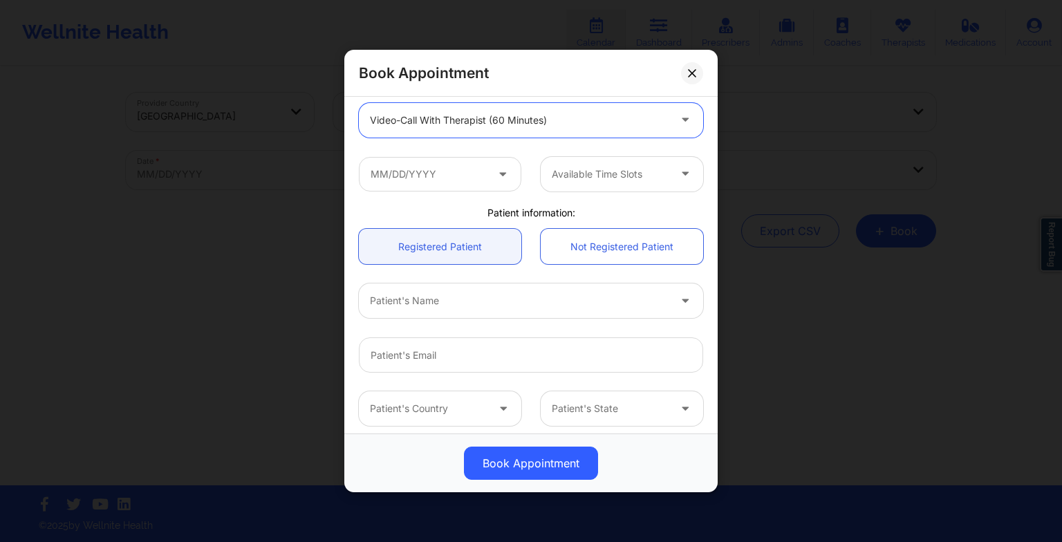
scroll to position [191, 0]
click at [426, 180] on input "text" at bounding box center [440, 173] width 162 height 35
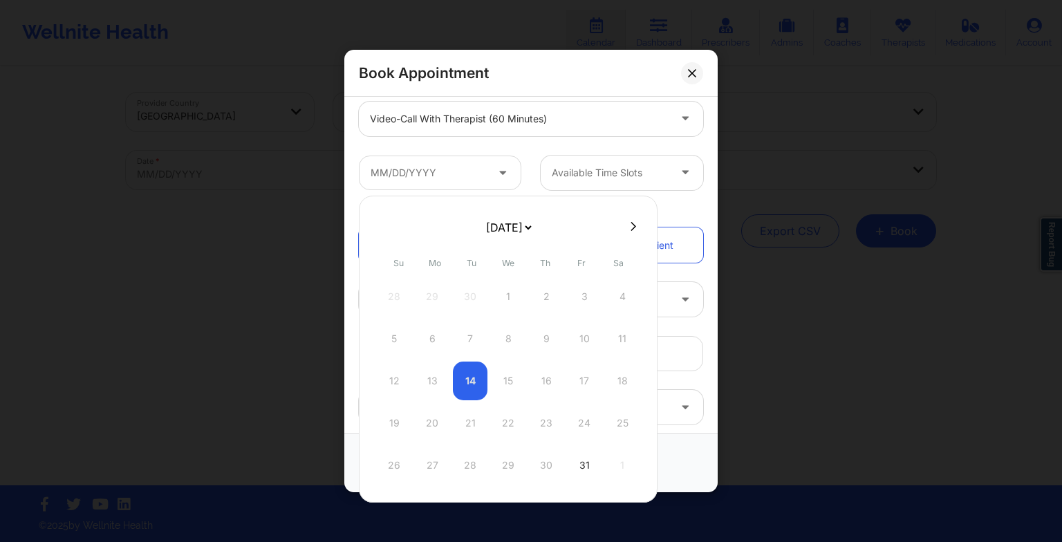
click at [636, 227] on div at bounding box center [508, 226] width 299 height 21
click at [633, 227] on button at bounding box center [633, 227] width 14 height 12
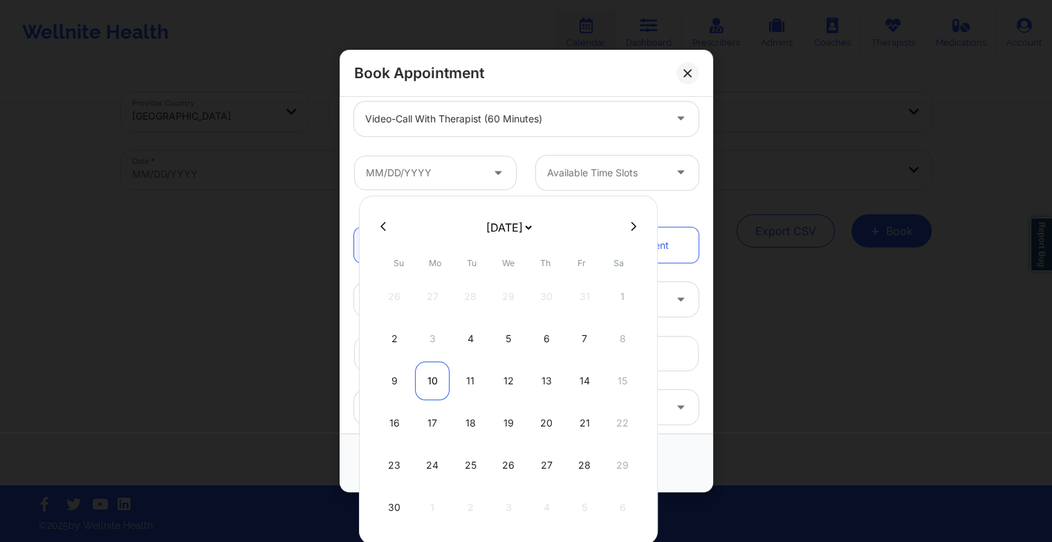
click at [426, 382] on div "10" at bounding box center [432, 381] width 35 height 39
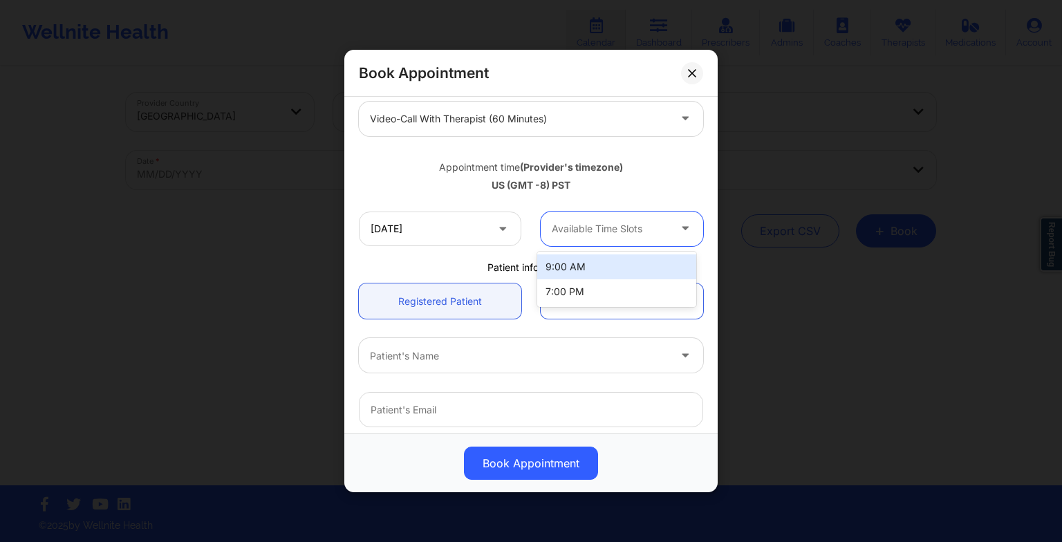
drag, startPoint x: 593, startPoint y: 232, endPoint x: 586, endPoint y: 264, distance: 32.7
click at [586, 264] on body "Wellnite Health Calendar Dashboard Prescribers Admins Coaches Therapists Medica…" at bounding box center [531, 271] width 1062 height 542
click at [586, 264] on div "9:00 AM" at bounding box center [616, 266] width 159 height 25
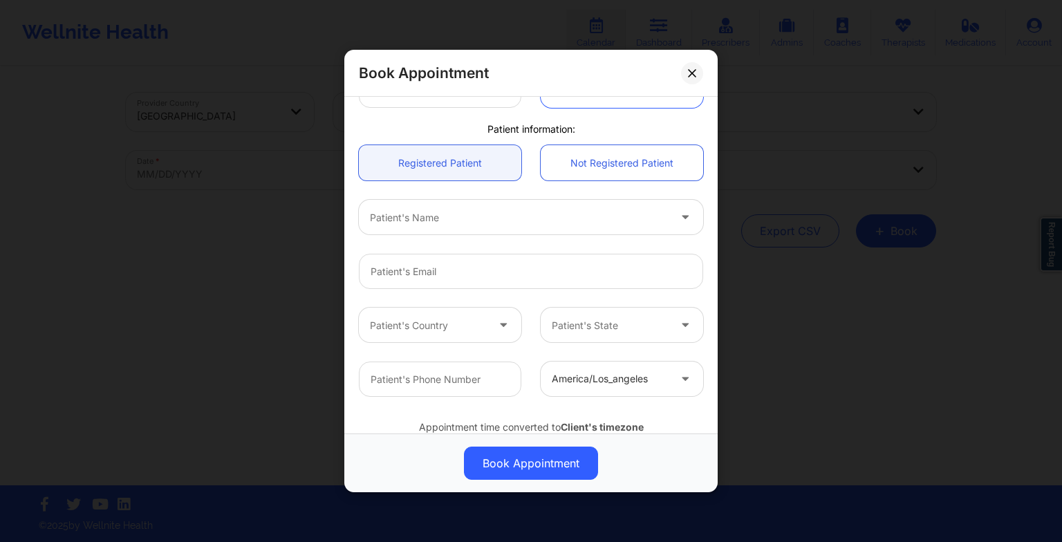
scroll to position [335, 0]
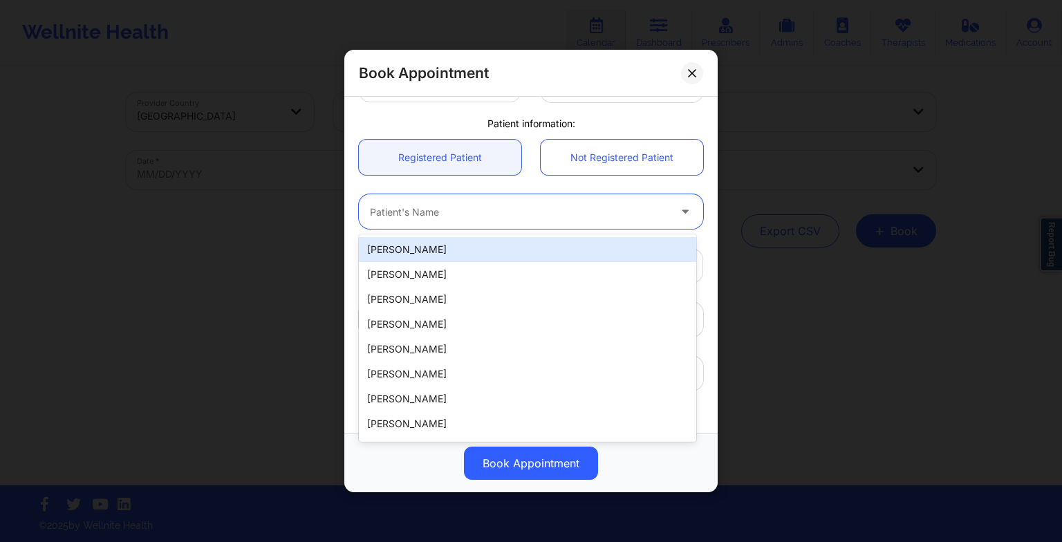
click at [470, 211] on div at bounding box center [519, 211] width 299 height 17
click at [440, 250] on div "[PERSON_NAME]" at bounding box center [527, 249] width 337 height 25
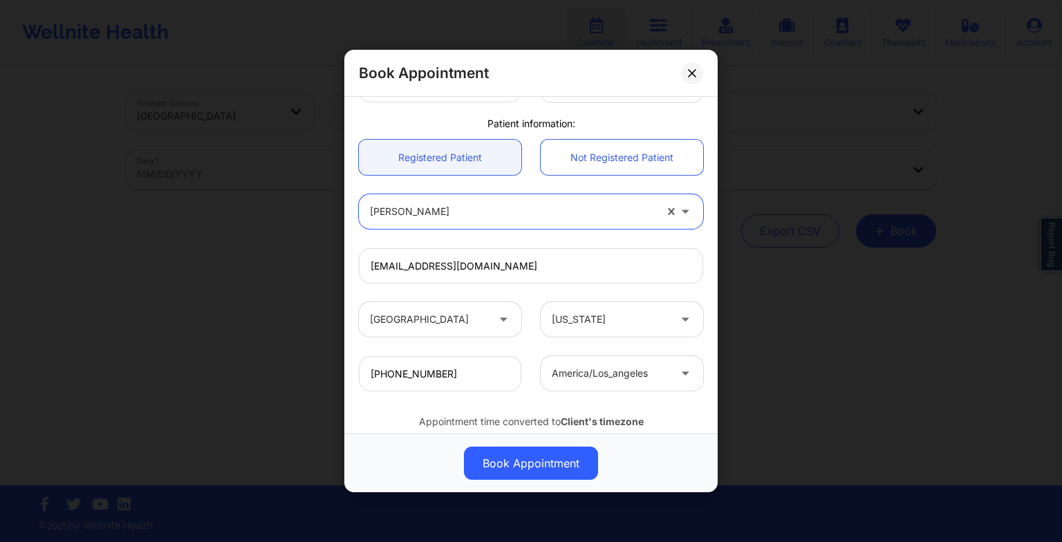
scroll to position [381, 0]
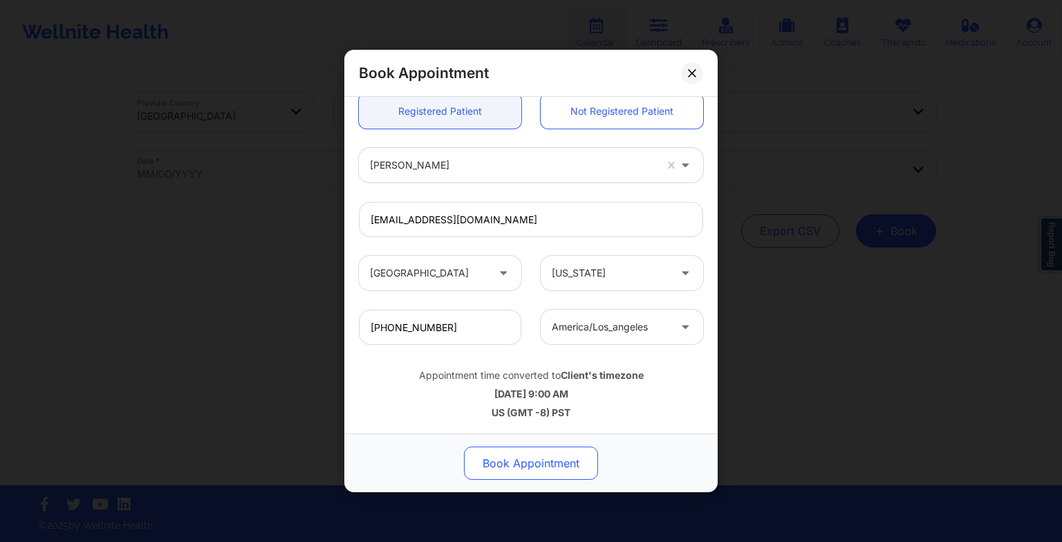
click at [523, 474] on button "Book Appointment" at bounding box center [531, 463] width 134 height 33
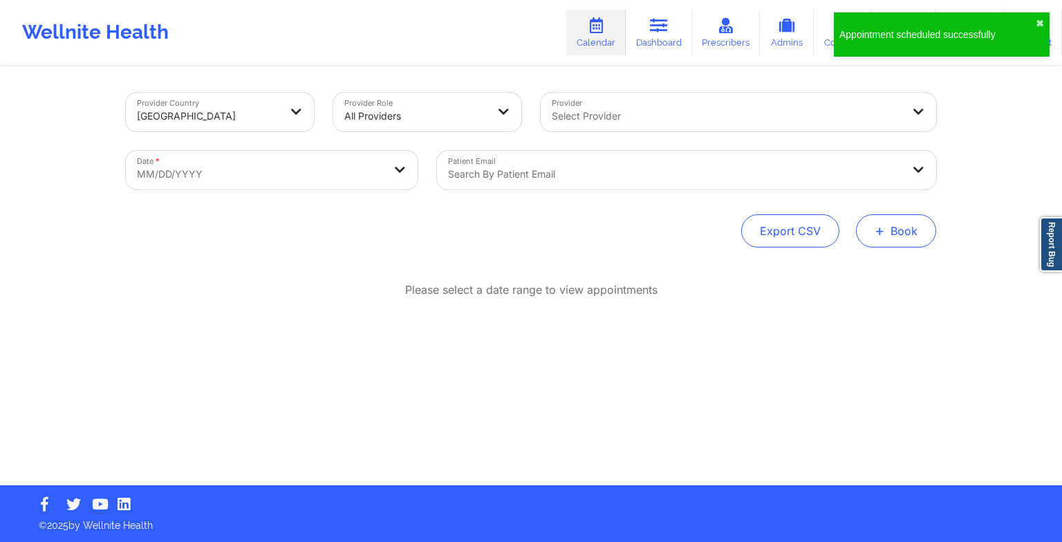
click at [893, 238] on button "+ Book" at bounding box center [896, 230] width 80 height 33
click at [848, 274] on button "Therapy Session" at bounding box center [873, 274] width 106 height 23
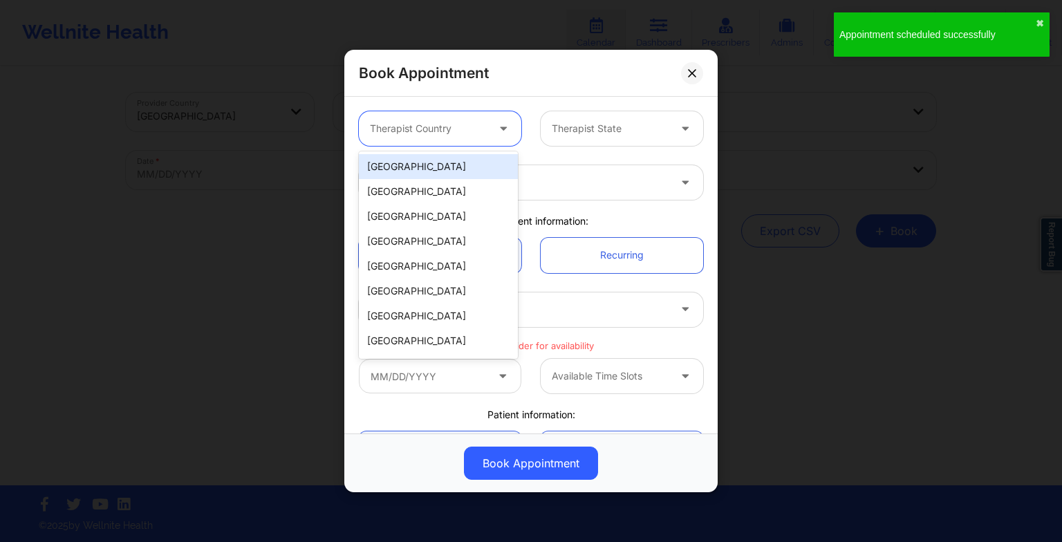
click at [406, 138] on div "Therapist Country" at bounding box center [423, 128] width 129 height 35
click at [411, 156] on div "[GEOGRAPHIC_DATA]" at bounding box center [438, 166] width 159 height 25
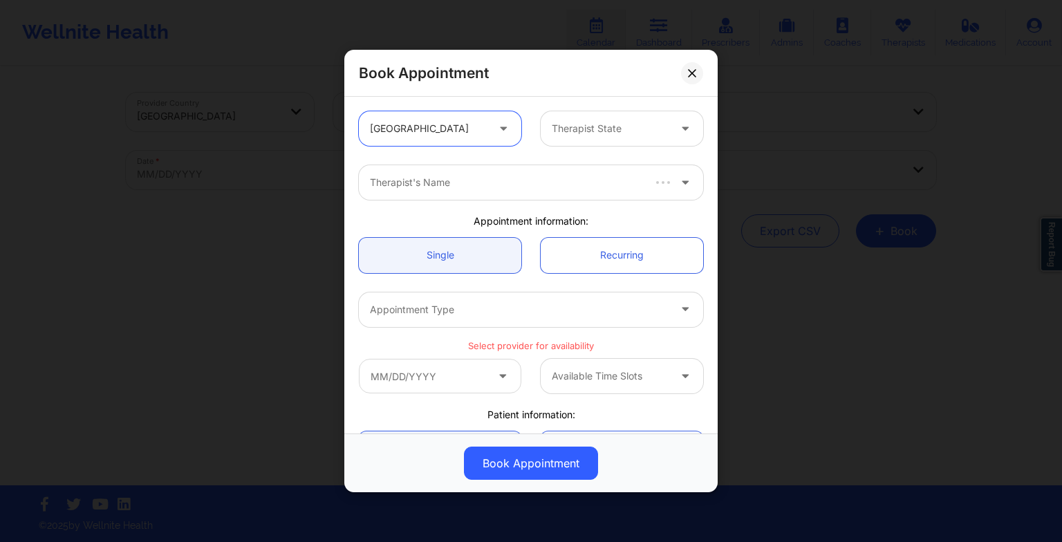
click at [572, 120] on div at bounding box center [610, 128] width 117 height 17
click at [572, 166] on div "[US_STATE]" at bounding box center [616, 166] width 159 height 25
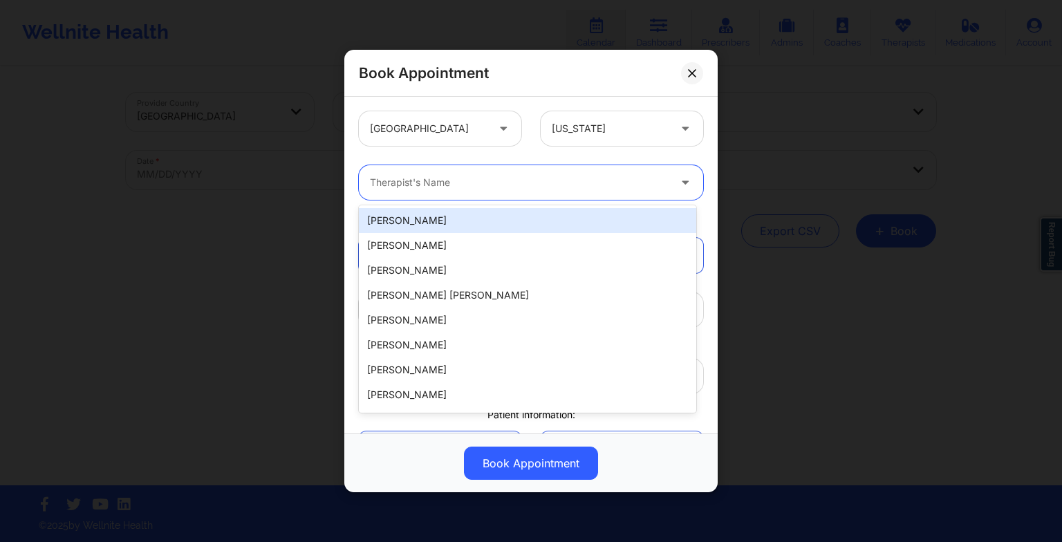
drag, startPoint x: 407, startPoint y: 183, endPoint x: 371, endPoint y: 183, distance: 36.6
click at [371, 183] on div at bounding box center [519, 182] width 299 height 17
paste input "[PERSON_NAME]"
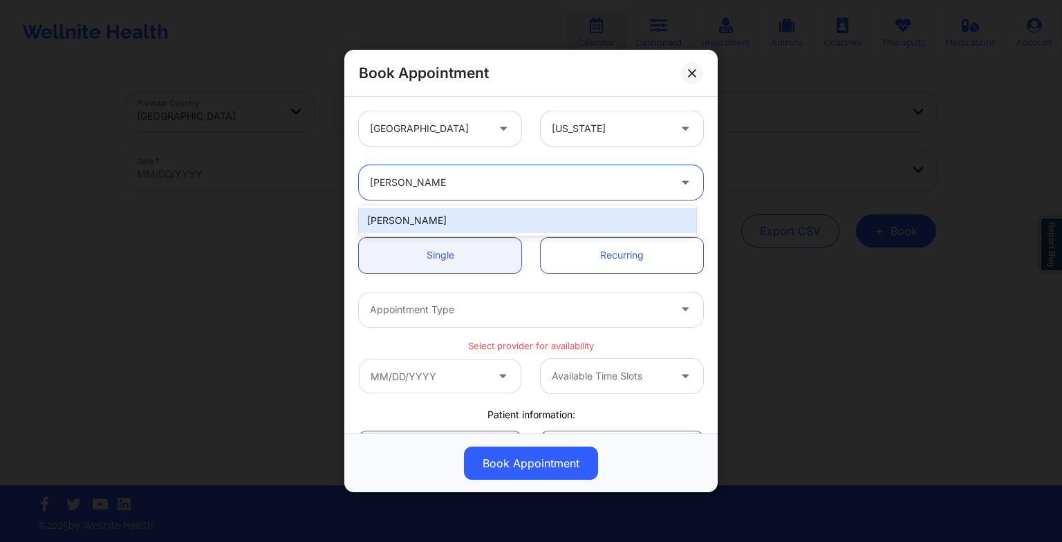
click at [445, 227] on div "[PERSON_NAME]" at bounding box center [527, 220] width 337 height 25
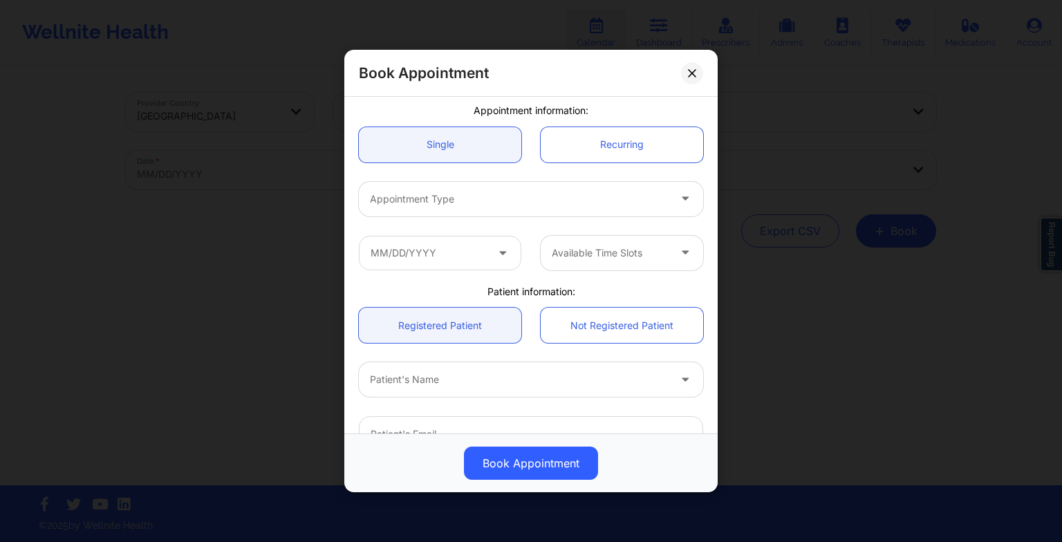
scroll to position [113, 0]
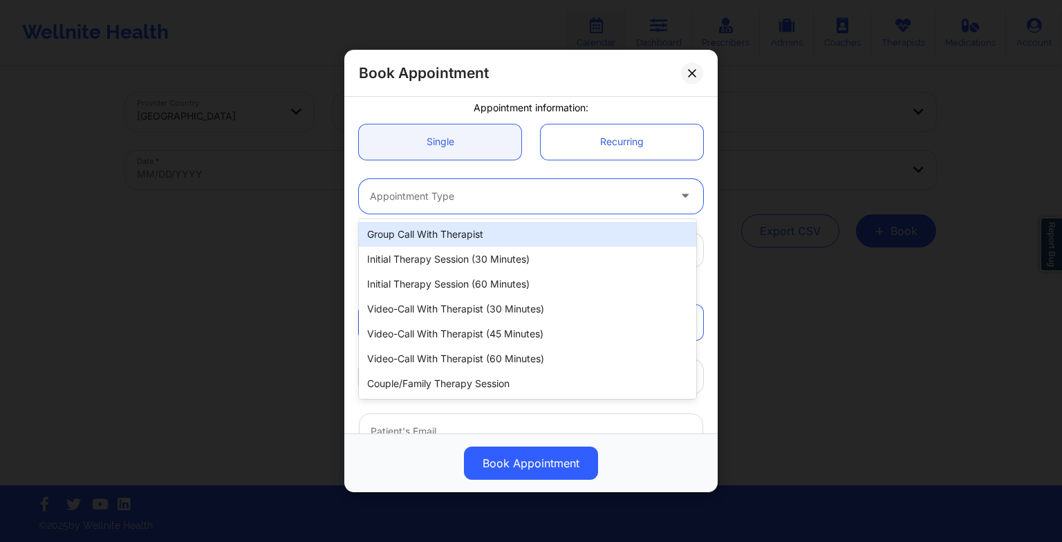
click at [404, 192] on div at bounding box center [519, 196] width 299 height 17
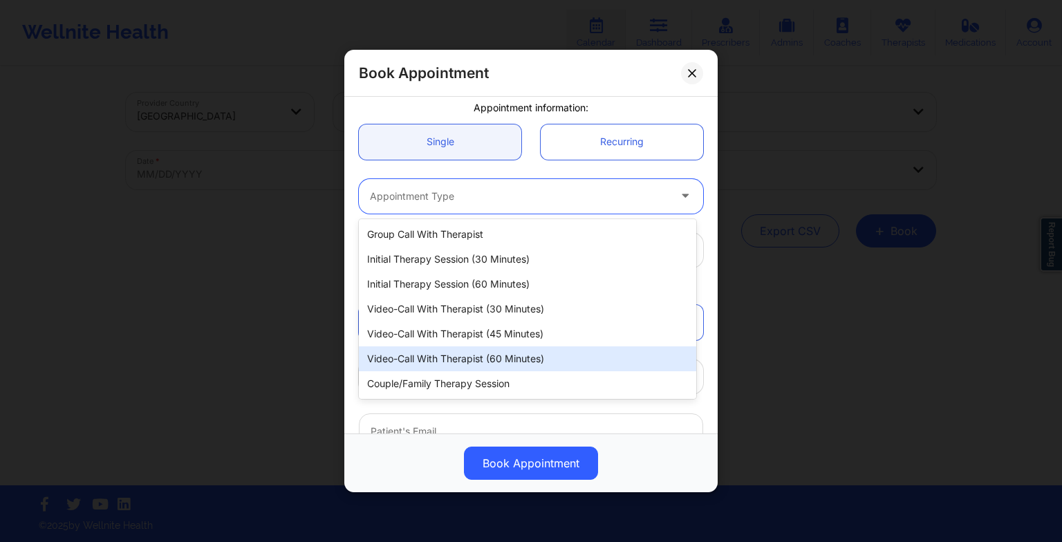
click at [454, 347] on div "Video-Call with Therapist (60 minutes)" at bounding box center [527, 358] width 337 height 25
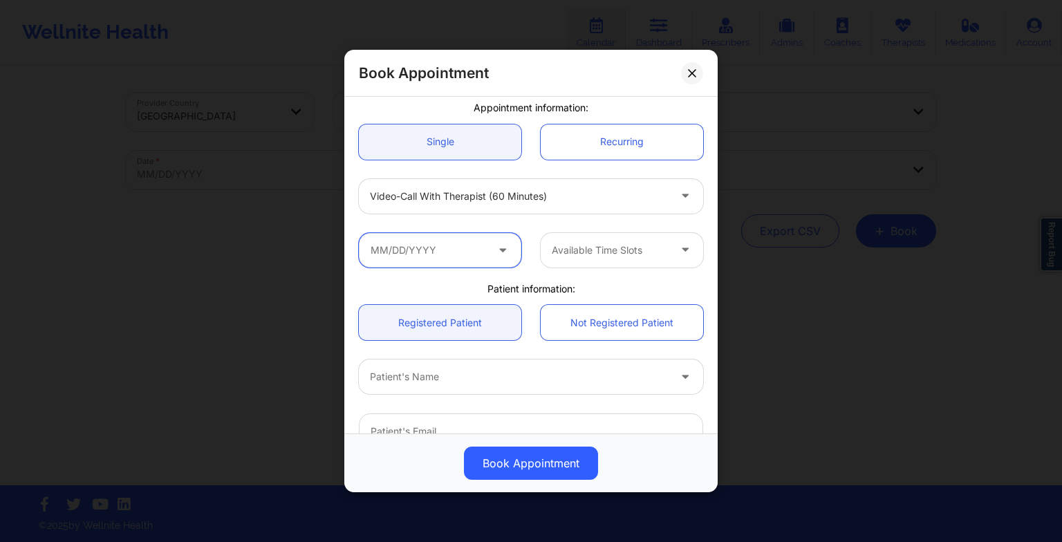
click at [456, 250] on input "text" at bounding box center [440, 250] width 162 height 35
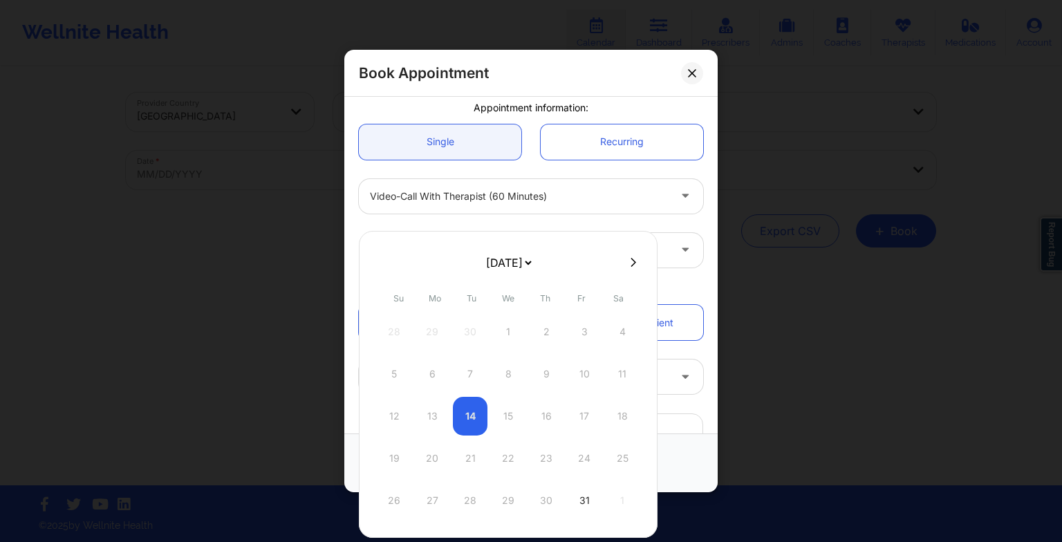
click at [631, 266] on icon at bounding box center [634, 262] width 6 height 10
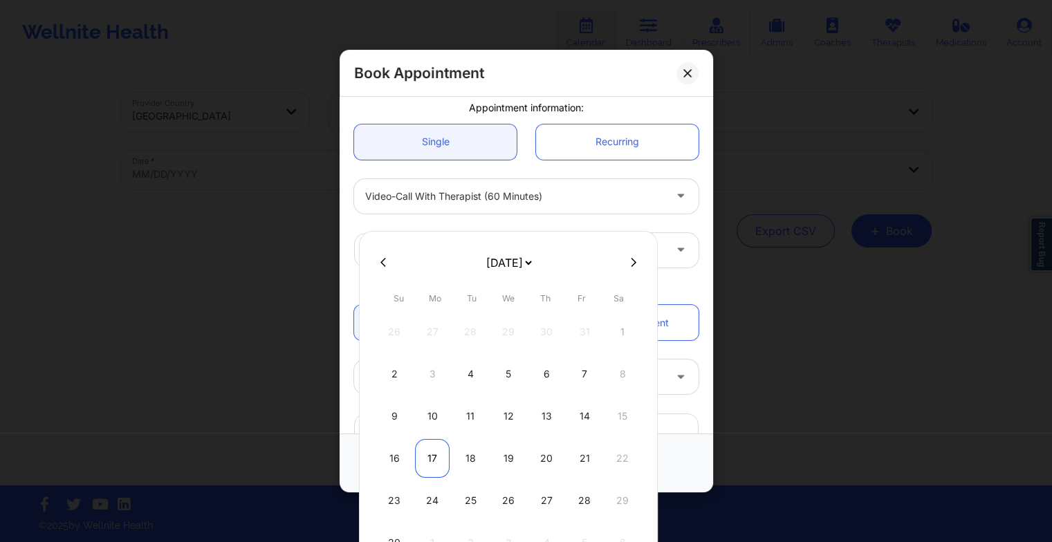
click at [433, 463] on div "17" at bounding box center [432, 458] width 35 height 39
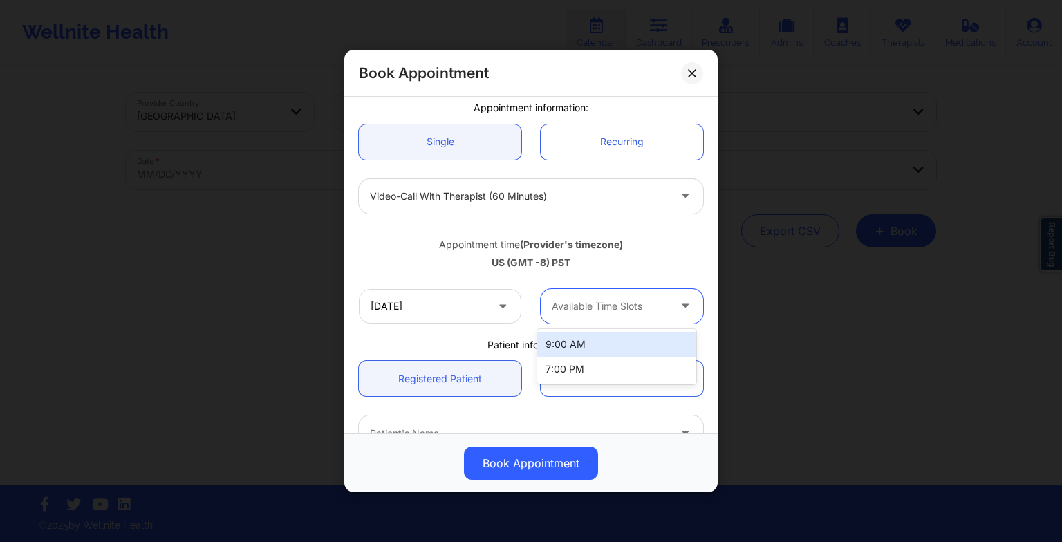
drag, startPoint x: 610, startPoint y: 299, endPoint x: 589, endPoint y: 345, distance: 50.8
click at [589, 345] on body "Wellnite Health Calendar Dashboard Prescribers Admins Coaches Therapists Medica…" at bounding box center [531, 271] width 1062 height 542
click at [589, 345] on div "9:00 AM" at bounding box center [616, 344] width 159 height 25
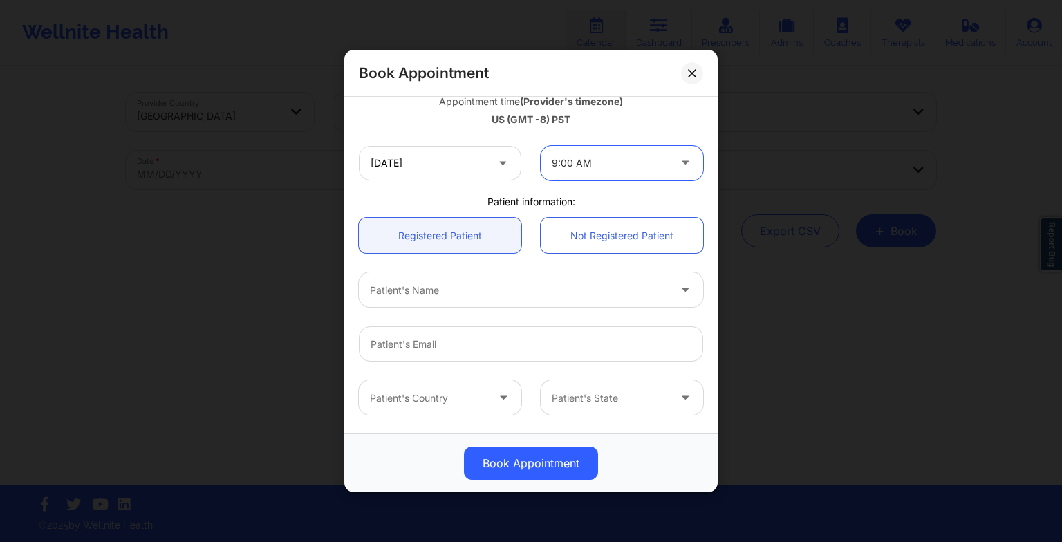
scroll to position [257, 0]
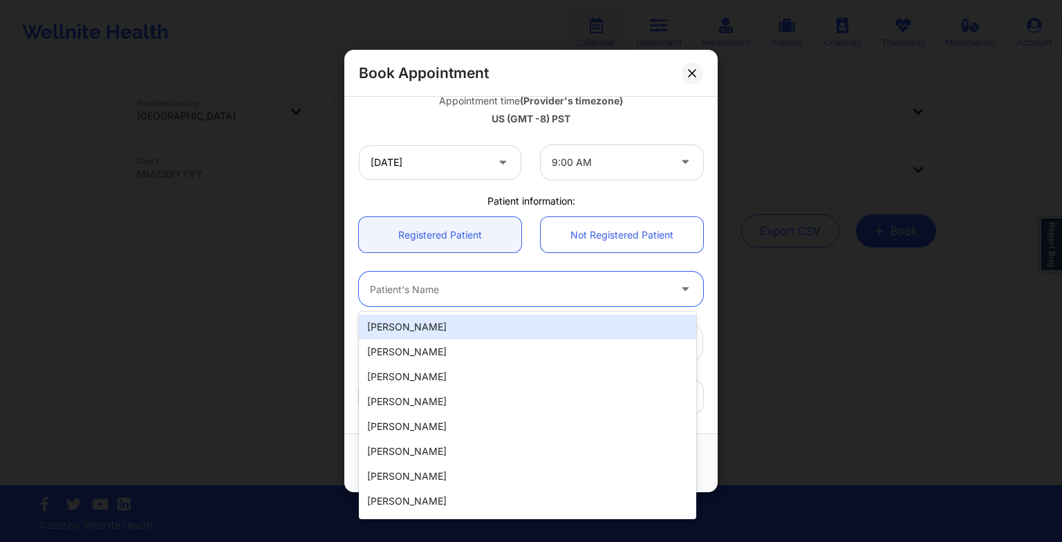
click at [398, 288] on div at bounding box center [519, 289] width 299 height 17
click at [411, 330] on div "[PERSON_NAME]" at bounding box center [527, 327] width 337 height 25
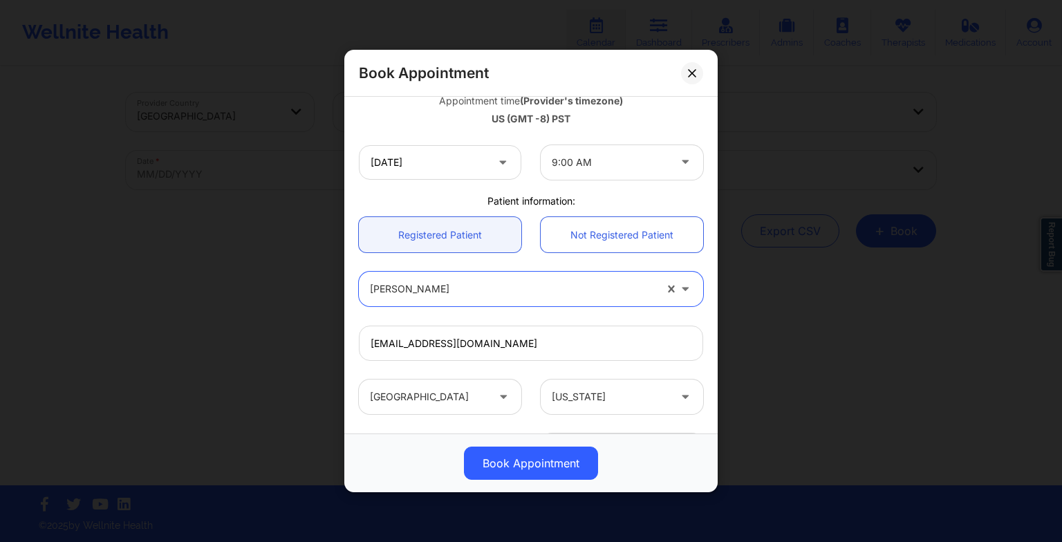
scroll to position [381, 0]
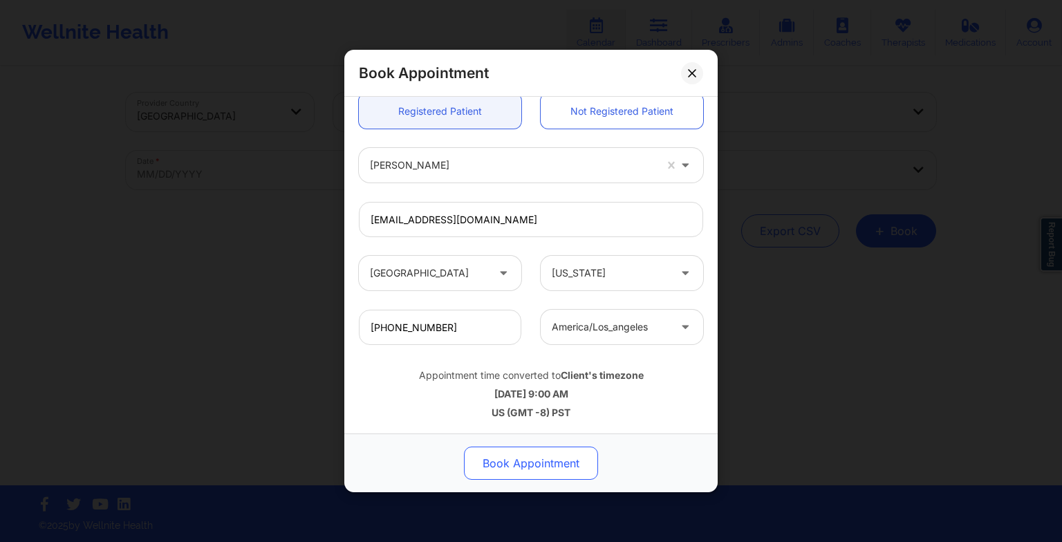
click at [497, 453] on button "Book Appointment" at bounding box center [531, 463] width 134 height 33
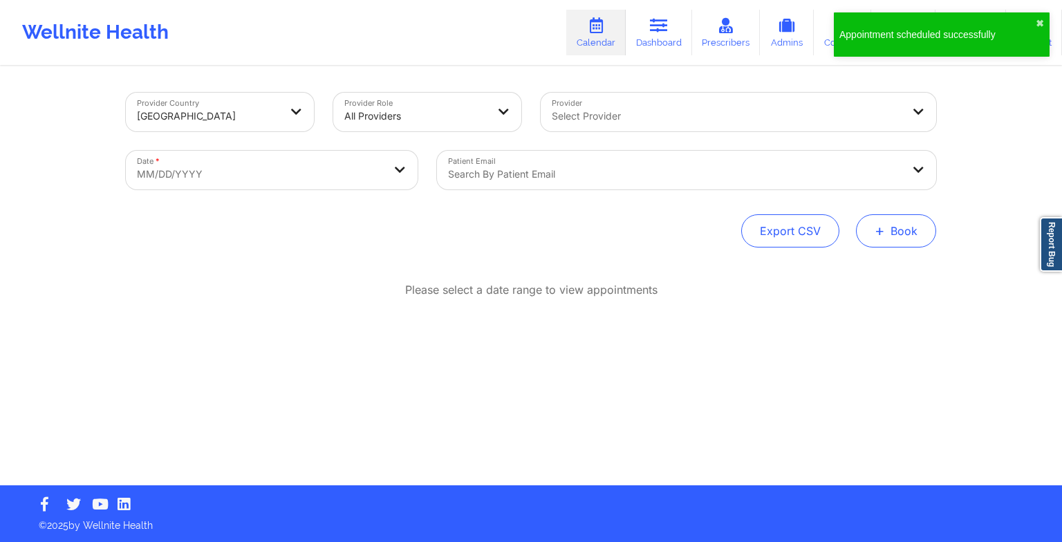
click at [877, 230] on span "+" at bounding box center [880, 231] width 10 height 8
click at [846, 269] on button "Therapy Session" at bounding box center [873, 274] width 106 height 23
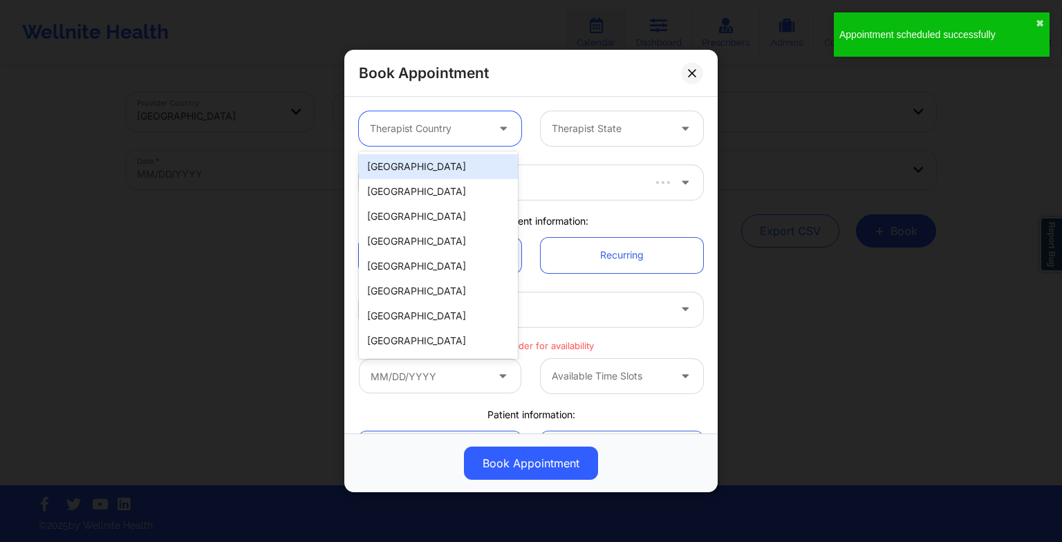
click at [447, 139] on div "Therapist Country" at bounding box center [423, 128] width 129 height 35
click at [443, 167] on div "[GEOGRAPHIC_DATA]" at bounding box center [438, 166] width 159 height 25
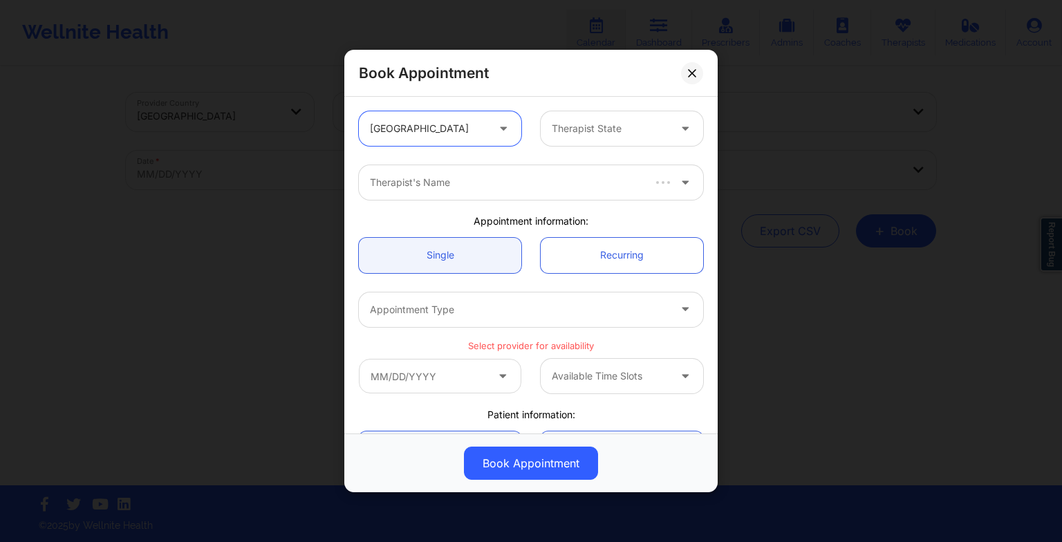
click at [551, 146] on div "option [GEOGRAPHIC_DATA], selected. [GEOGRAPHIC_DATA] Therapist State" at bounding box center [531, 129] width 364 height 54
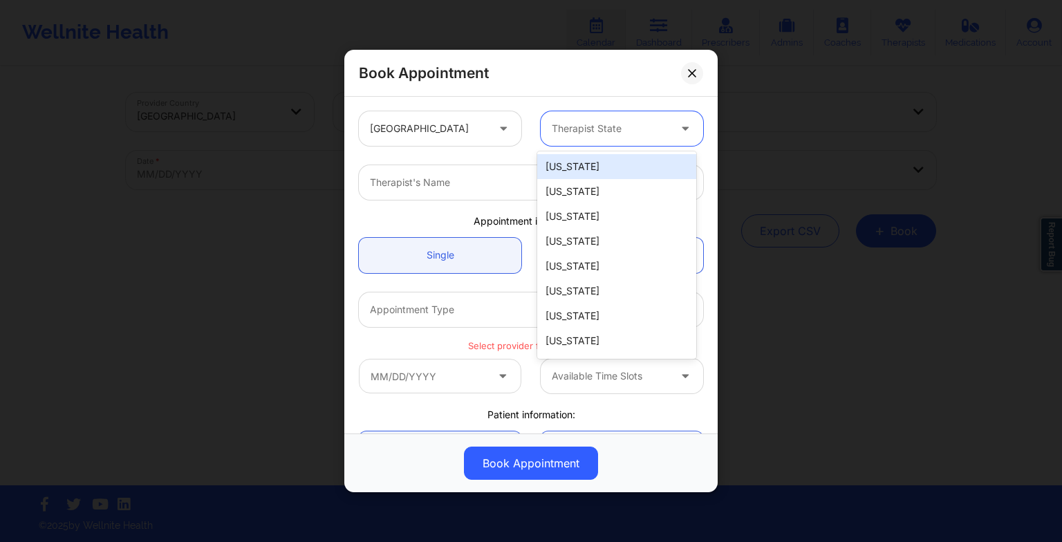
click at [573, 142] on div "Therapist State" at bounding box center [605, 128] width 129 height 35
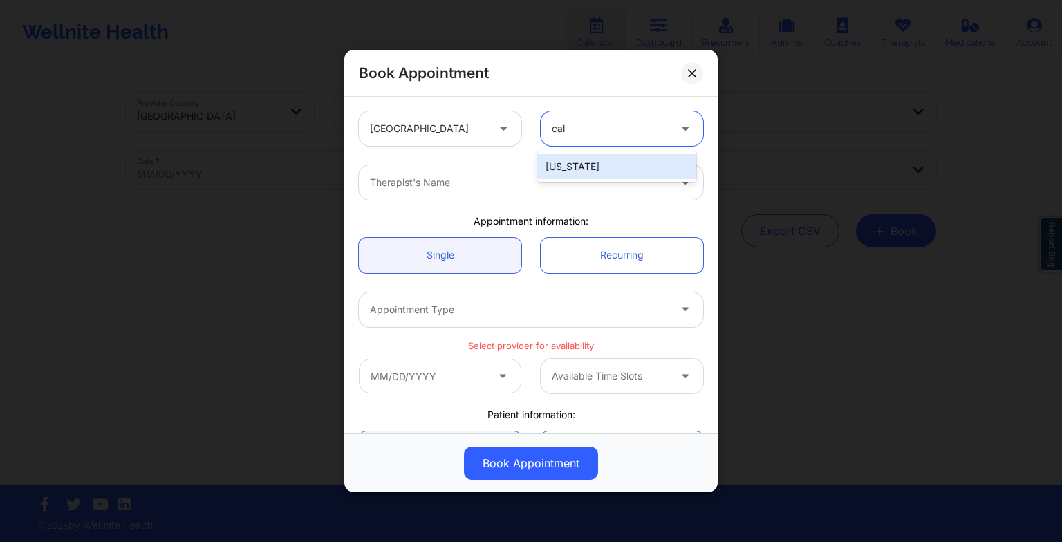
click at [582, 166] on div "[US_STATE]" at bounding box center [616, 166] width 159 height 25
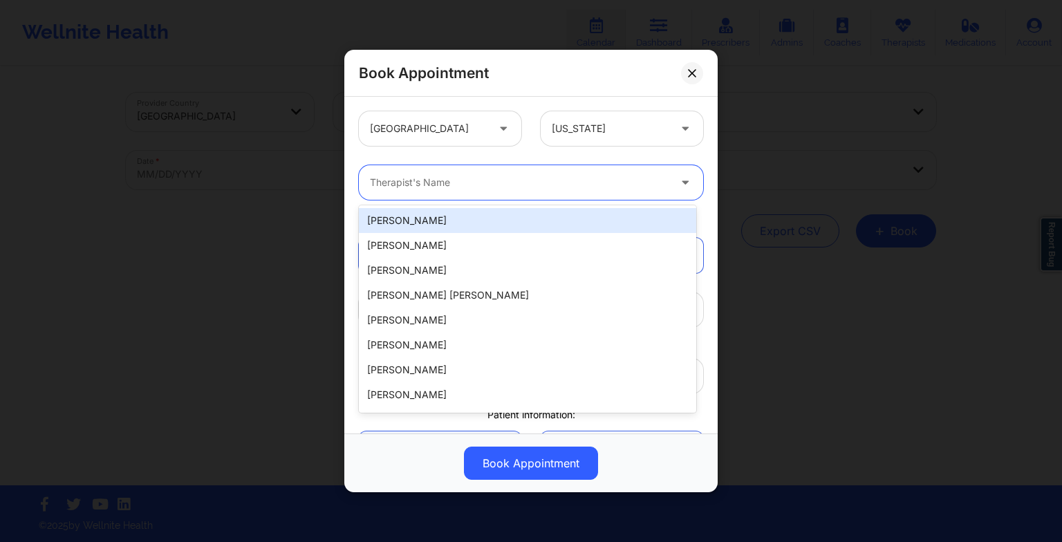
click at [434, 180] on div at bounding box center [519, 182] width 299 height 17
paste input "[PERSON_NAME]"
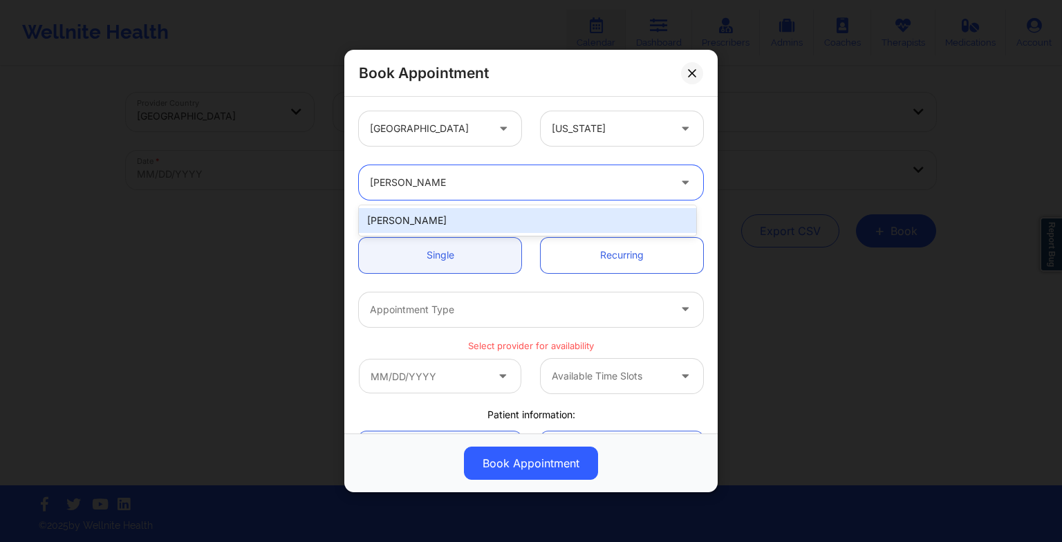
click at [449, 218] on div "[PERSON_NAME]" at bounding box center [527, 220] width 337 height 25
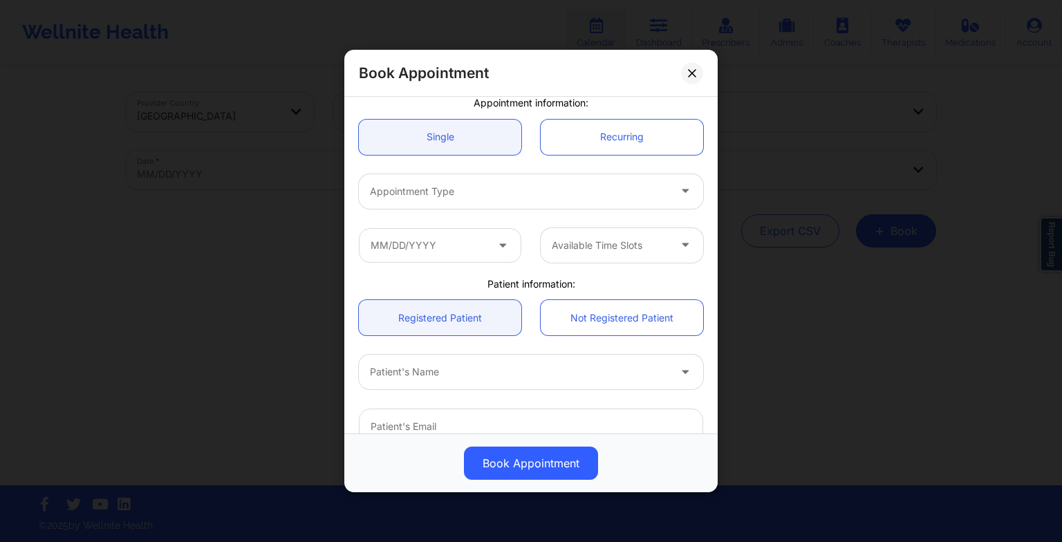
scroll to position [121, 0]
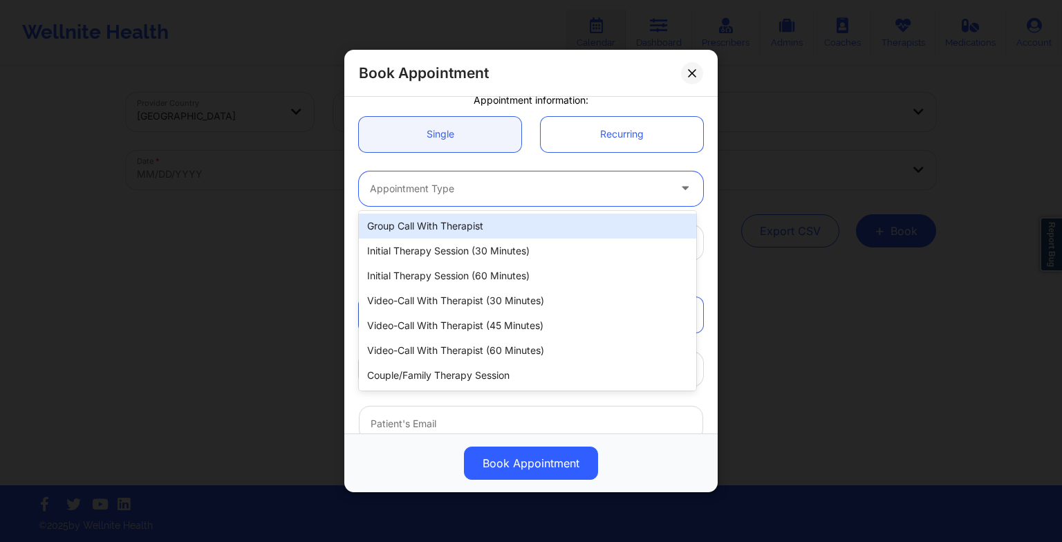
click at [415, 200] on div "Appointment Type" at bounding box center [514, 188] width 311 height 35
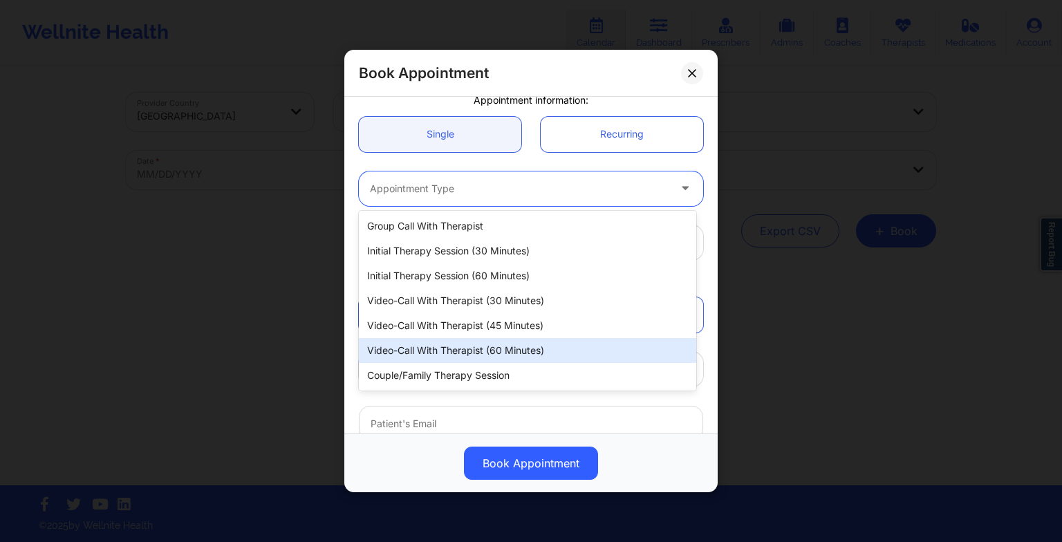
click at [462, 357] on div "Video-Call with Therapist (60 minutes)" at bounding box center [527, 350] width 337 height 25
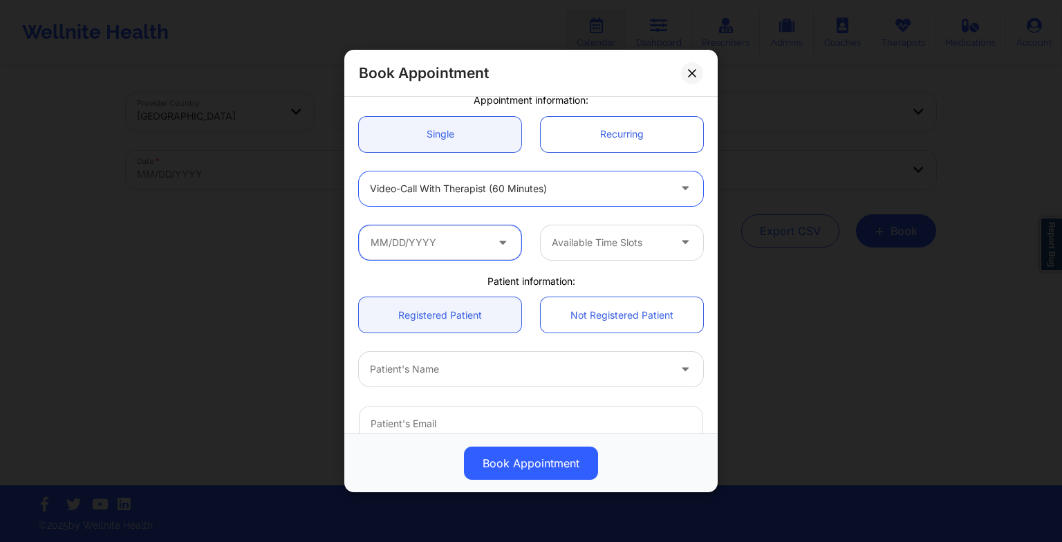
click at [428, 247] on input "text" at bounding box center [440, 242] width 162 height 35
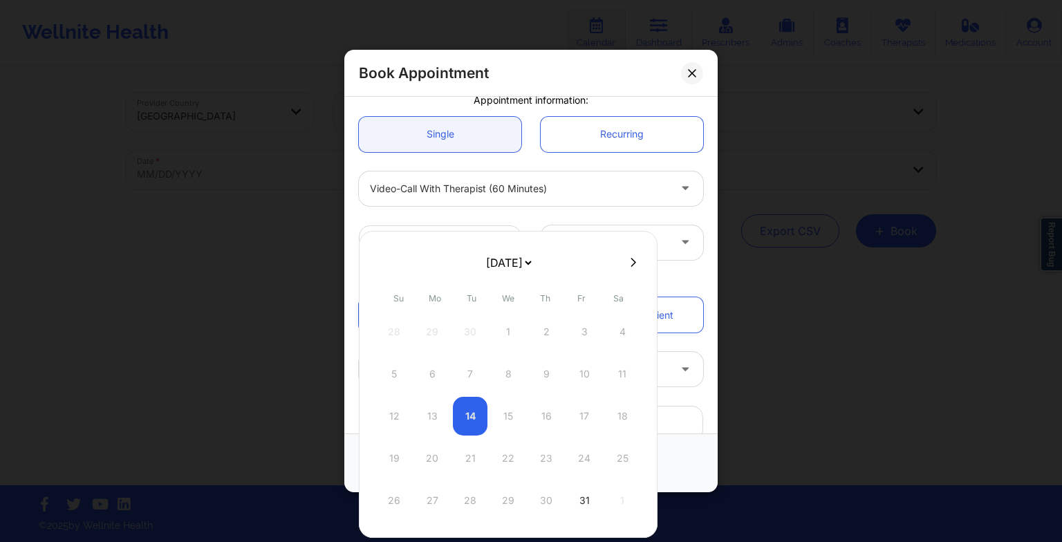
click at [631, 265] on icon at bounding box center [634, 262] width 6 height 10
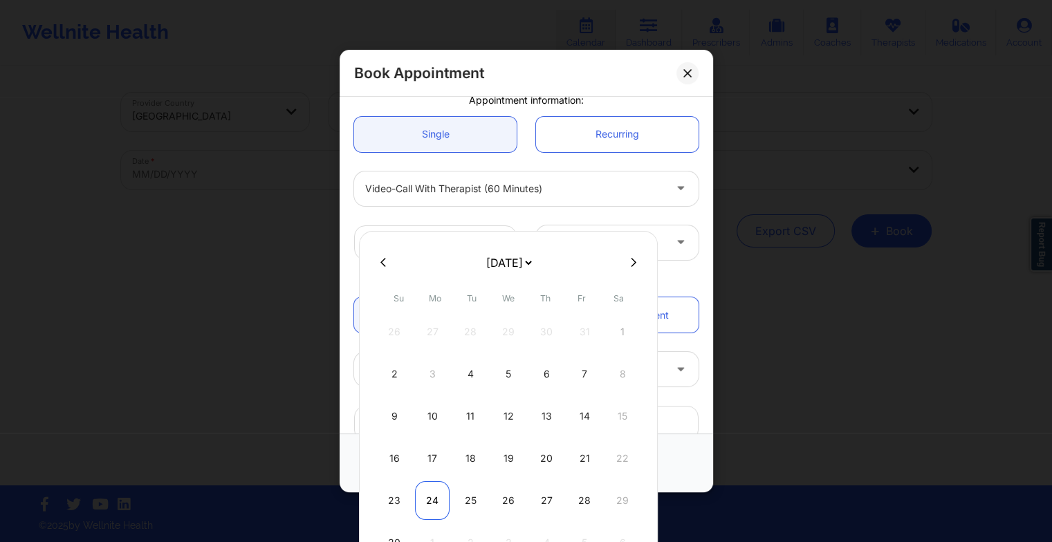
click at [436, 499] on div "24" at bounding box center [432, 500] width 35 height 39
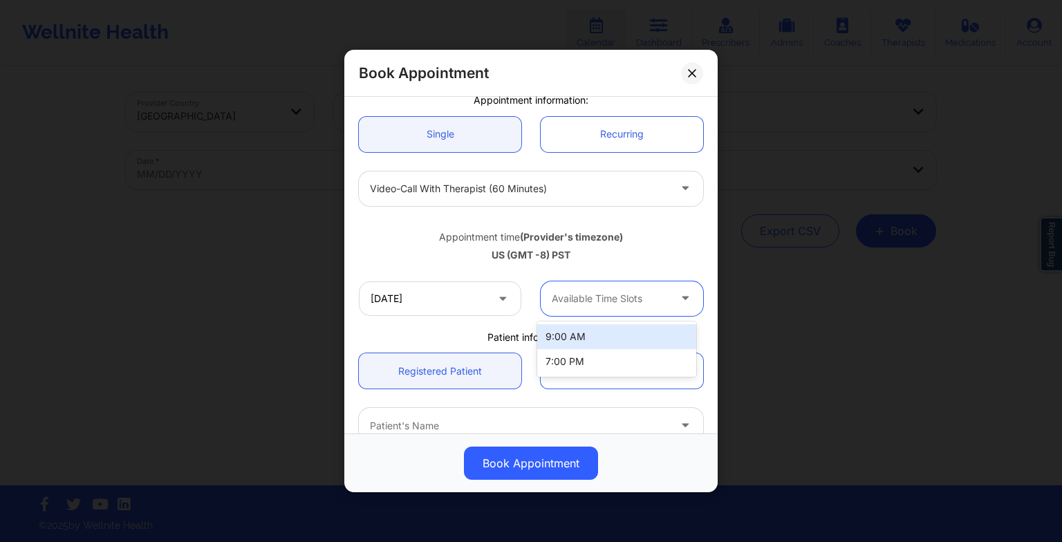
drag, startPoint x: 631, startPoint y: 295, endPoint x: 625, endPoint y: 330, distance: 35.0
click at [625, 330] on body "Wellnite Health Calendar Dashboard Prescribers Admins Coaches Therapists Medica…" at bounding box center [531, 271] width 1062 height 542
click at [625, 330] on div "9:00 AM" at bounding box center [616, 336] width 159 height 25
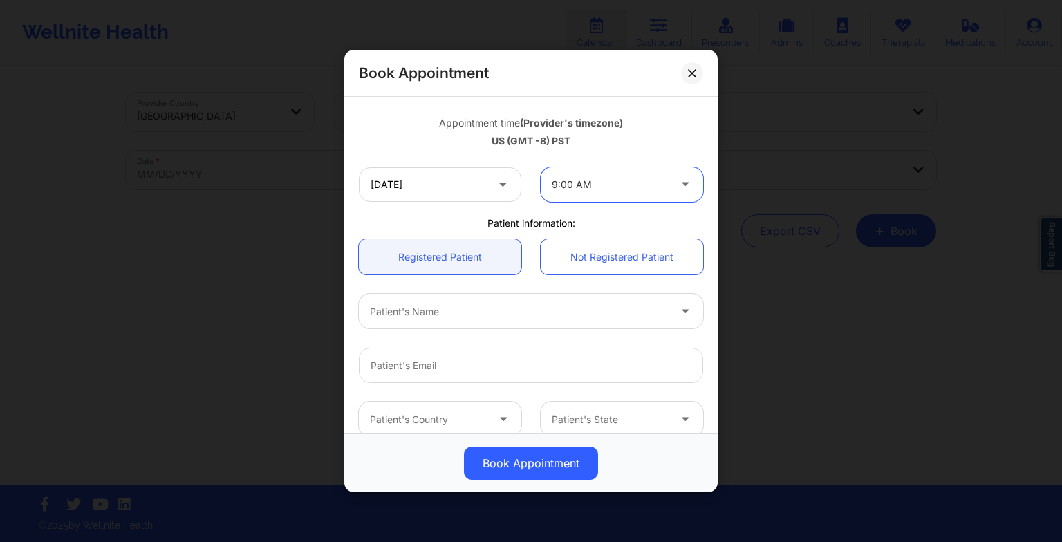
scroll to position [237, 0]
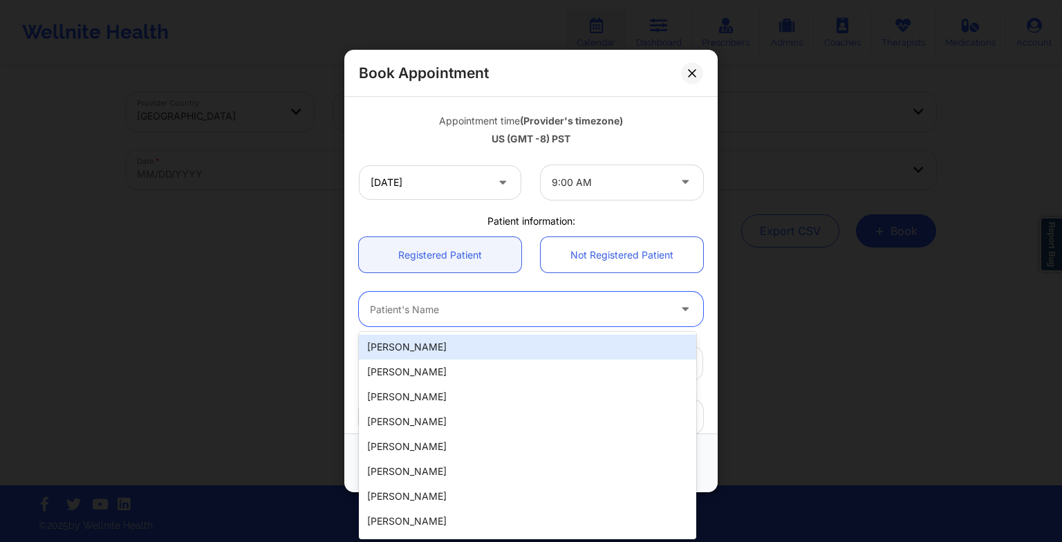
click at [441, 315] on div at bounding box center [519, 309] width 299 height 17
click at [401, 342] on div "[PERSON_NAME]" at bounding box center [527, 347] width 337 height 25
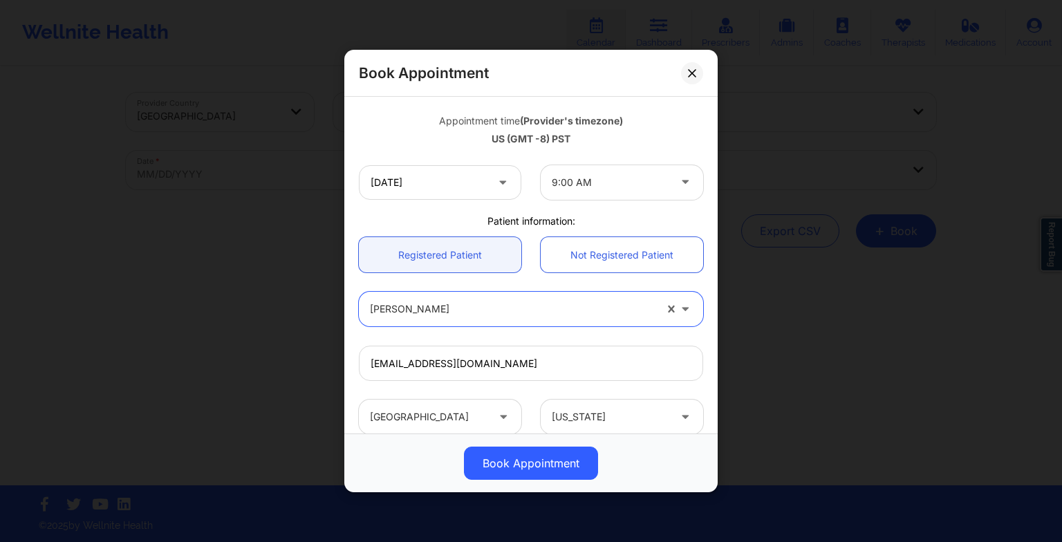
scroll to position [381, 0]
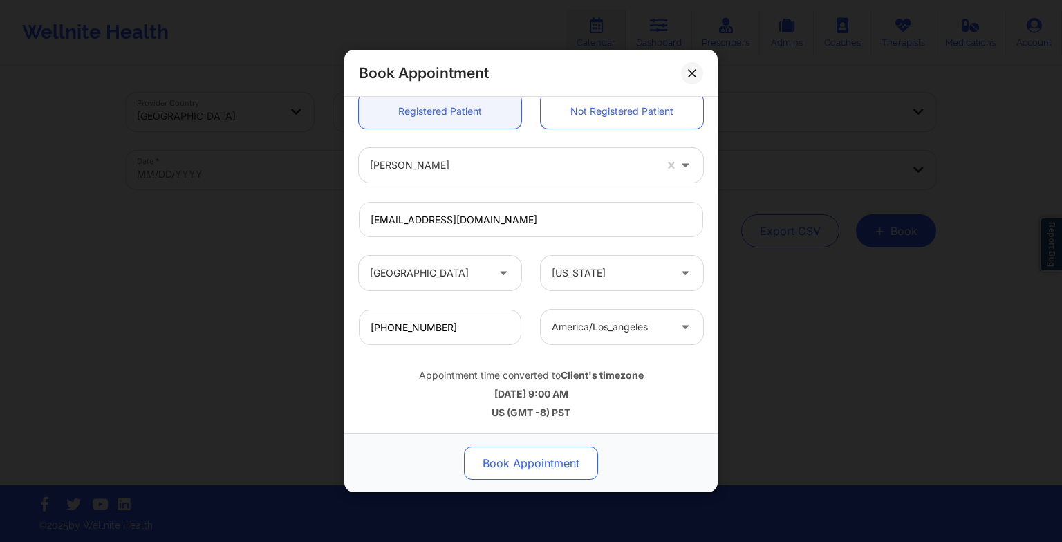
click at [513, 467] on button "Book Appointment" at bounding box center [531, 463] width 134 height 33
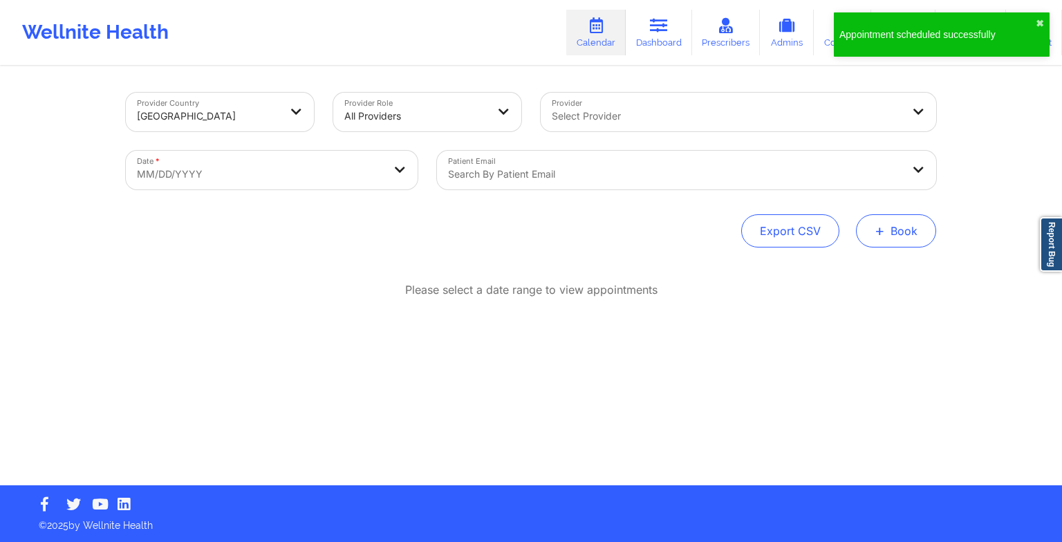
click at [895, 233] on button "+ Book" at bounding box center [896, 230] width 80 height 33
click at [844, 266] on button "Therapy Session" at bounding box center [873, 274] width 106 height 23
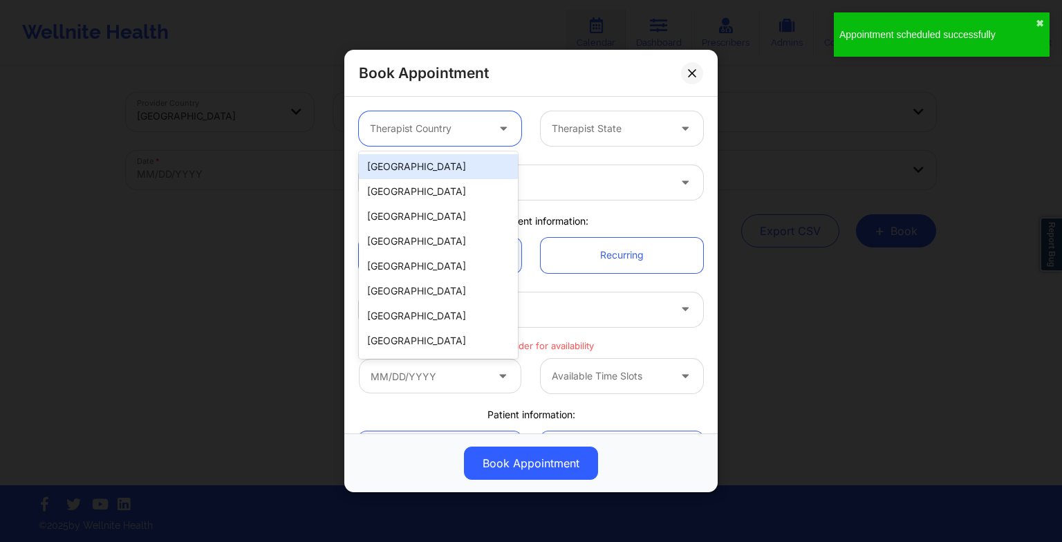
click at [403, 131] on div at bounding box center [428, 128] width 117 height 17
click at [409, 168] on div "[GEOGRAPHIC_DATA]" at bounding box center [438, 166] width 159 height 25
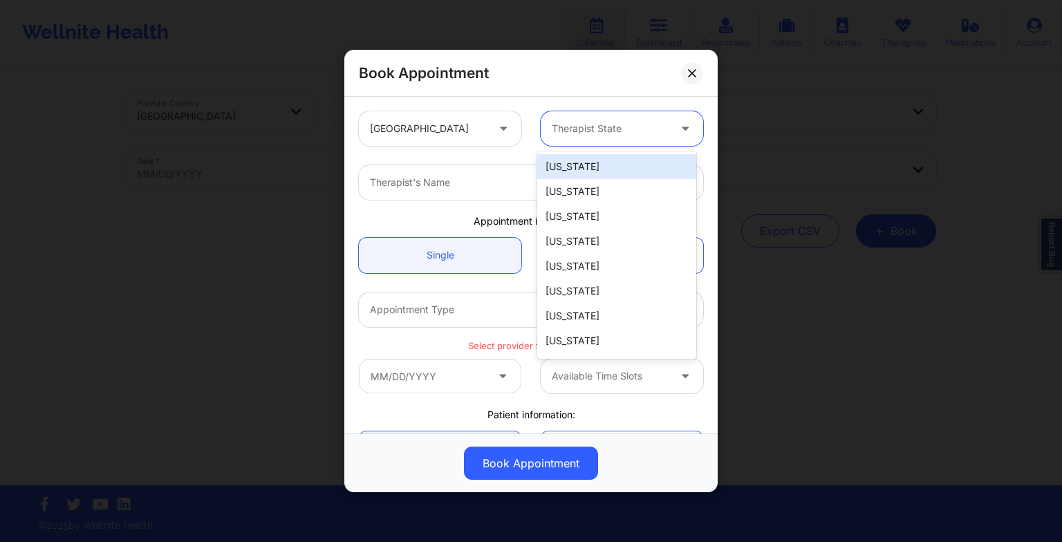
click at [552, 129] on input "text" at bounding box center [553, 129] width 3 height 14
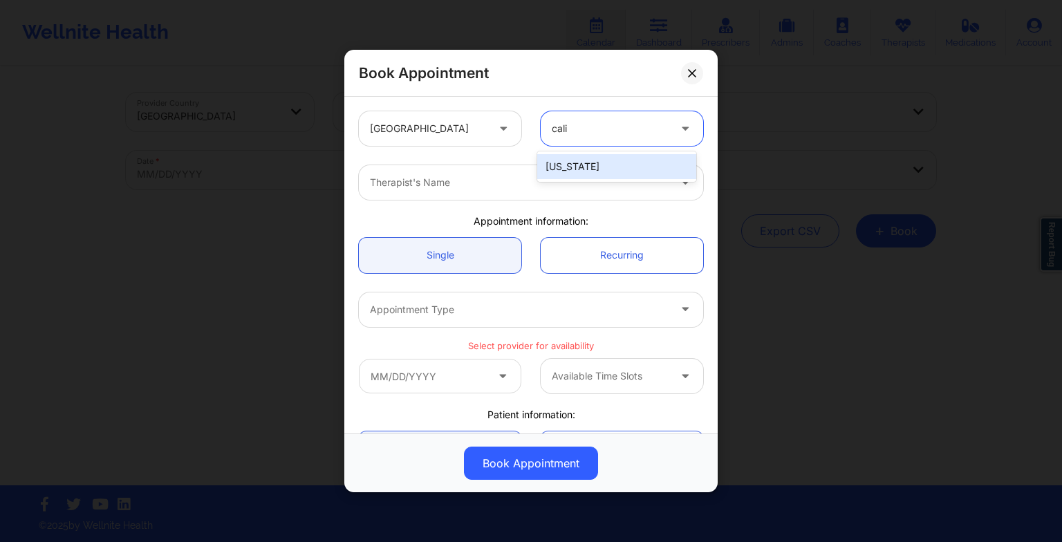
click at [563, 165] on div "[US_STATE]" at bounding box center [616, 166] width 159 height 25
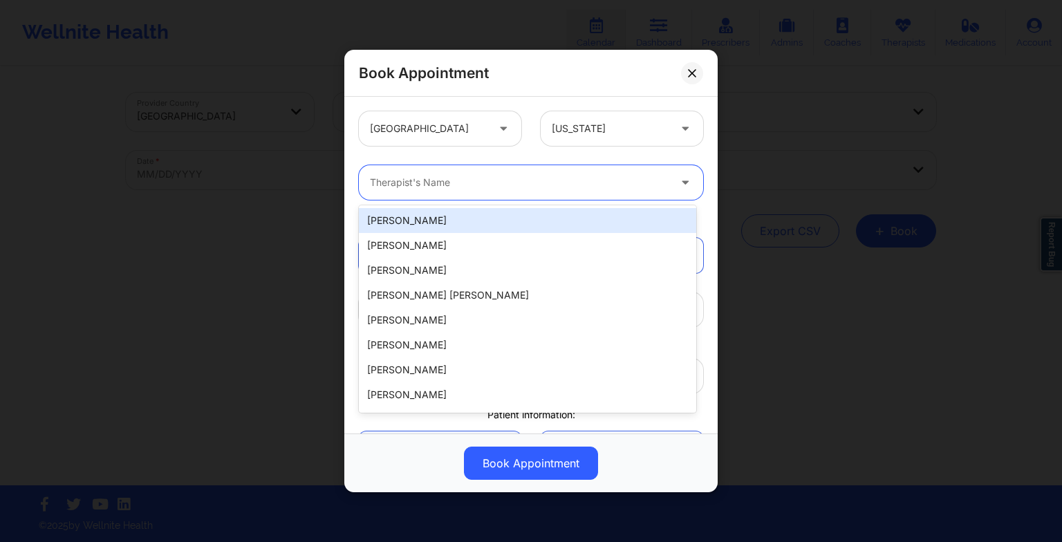
click at [512, 176] on div at bounding box center [519, 182] width 299 height 17
paste input "[PERSON_NAME]"
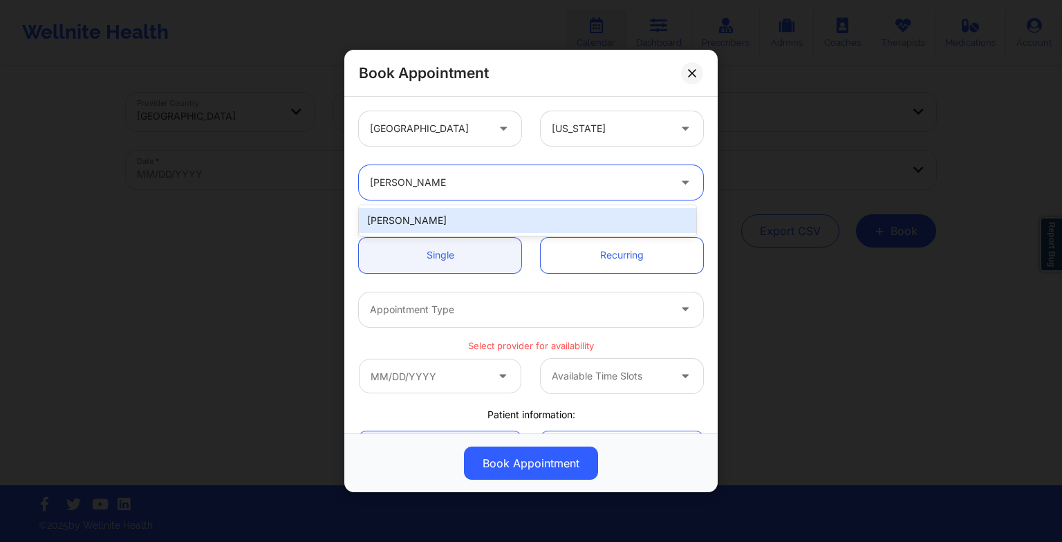
click at [456, 222] on div "[PERSON_NAME]" at bounding box center [527, 220] width 337 height 25
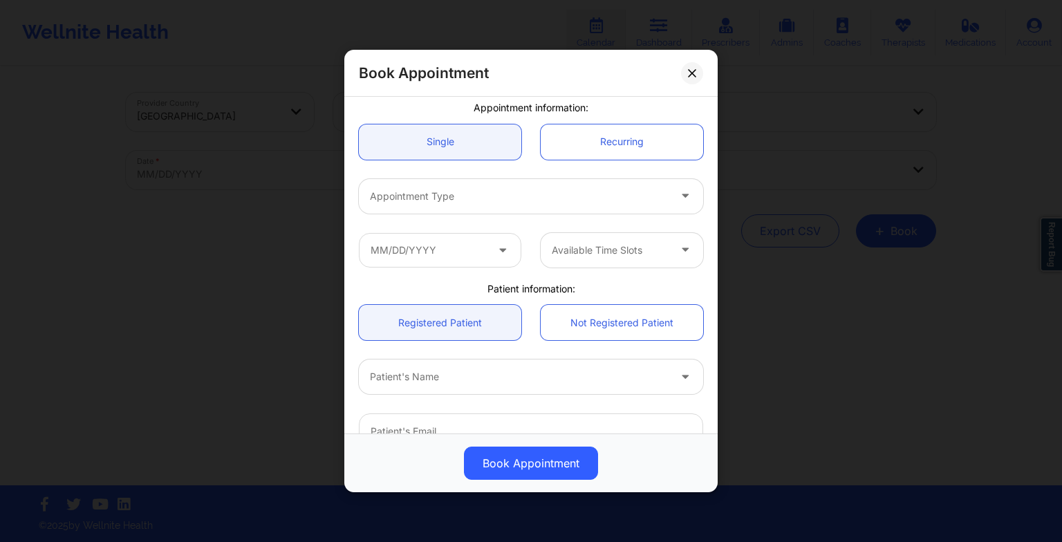
scroll to position [120, 0]
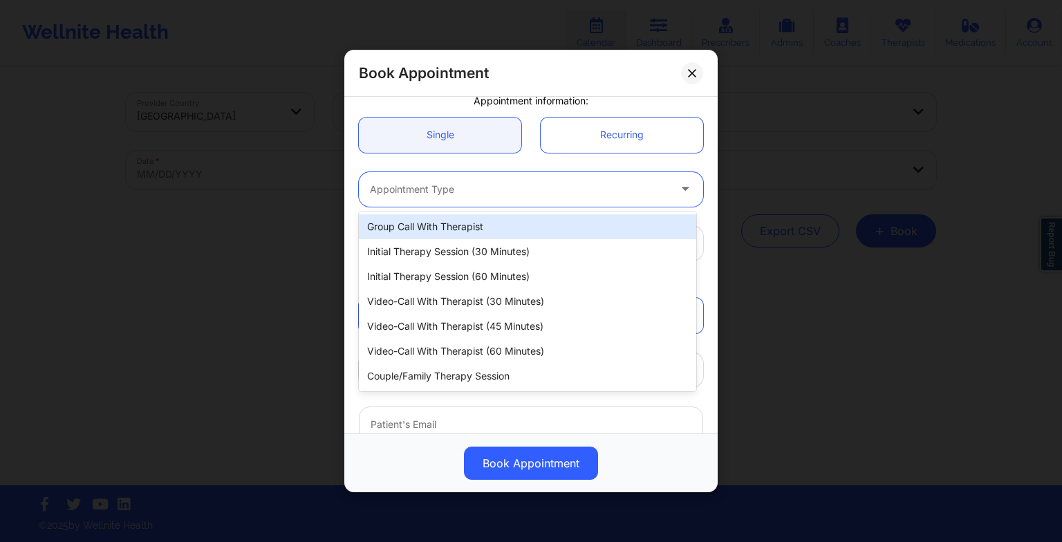
click at [425, 185] on div at bounding box center [519, 189] width 299 height 17
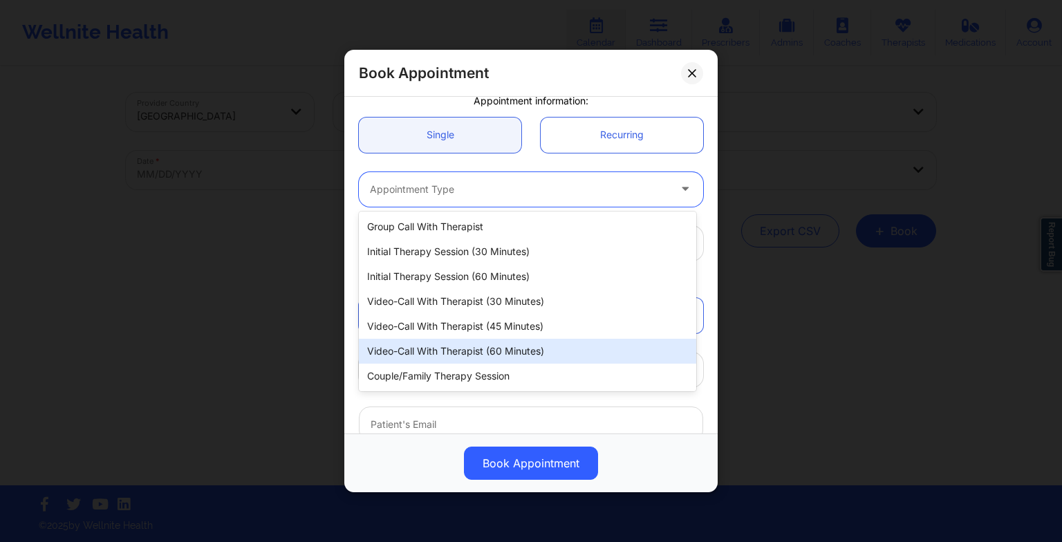
click at [459, 351] on div "Video-Call with Therapist (60 minutes)" at bounding box center [527, 351] width 337 height 25
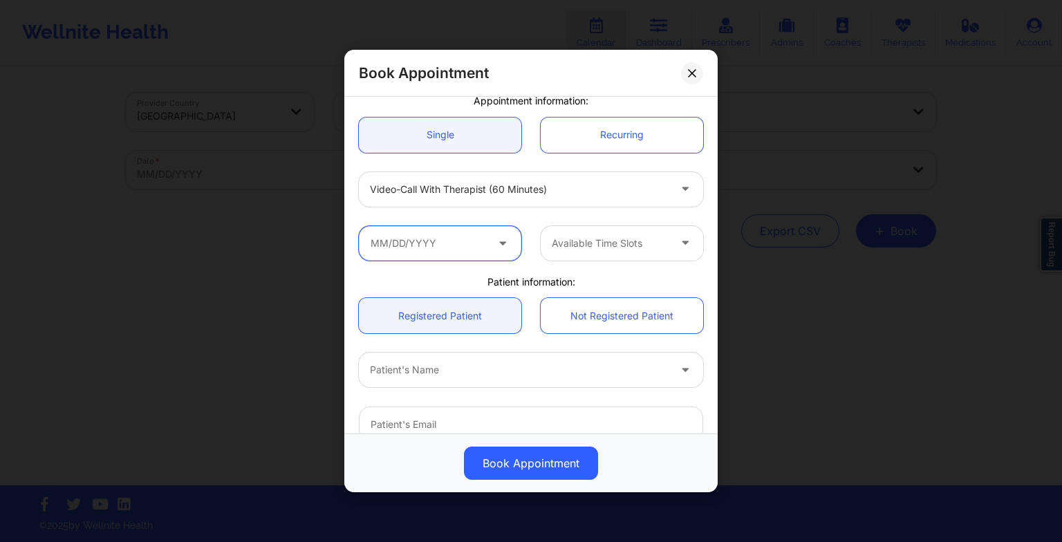
click at [471, 247] on input "text" at bounding box center [440, 243] width 162 height 35
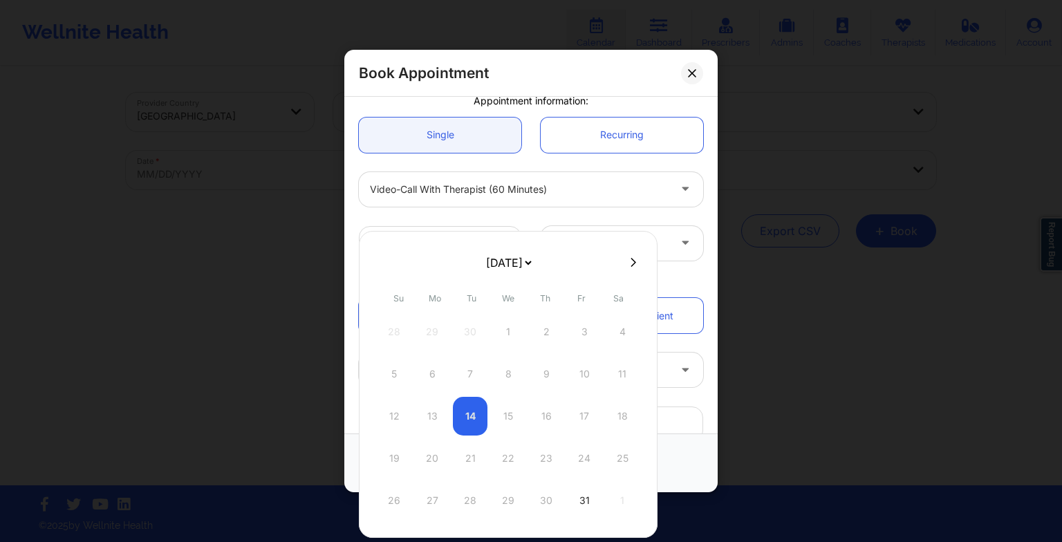
click at [631, 262] on icon at bounding box center [634, 262] width 6 height 10
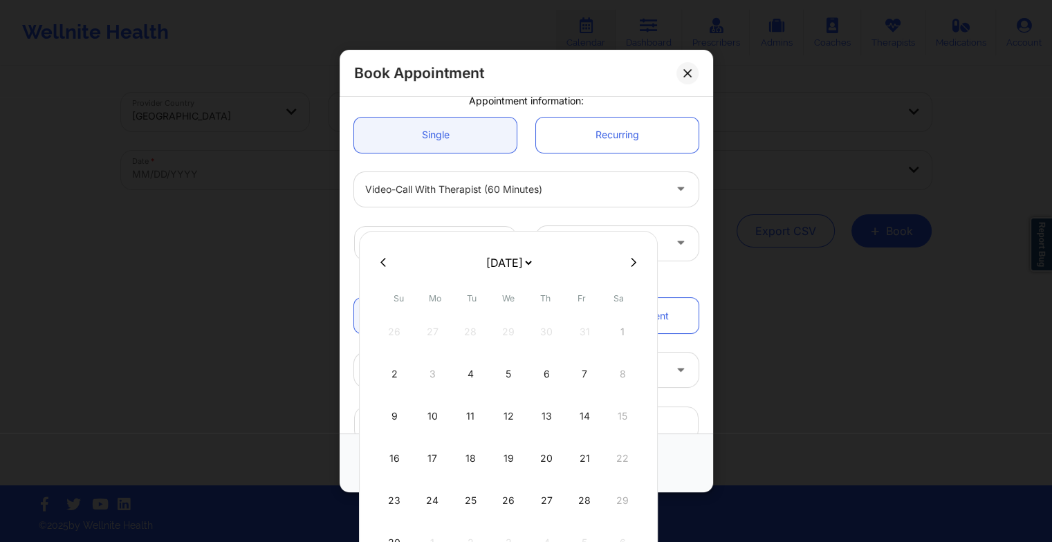
click at [631, 263] on icon at bounding box center [634, 262] width 6 height 10
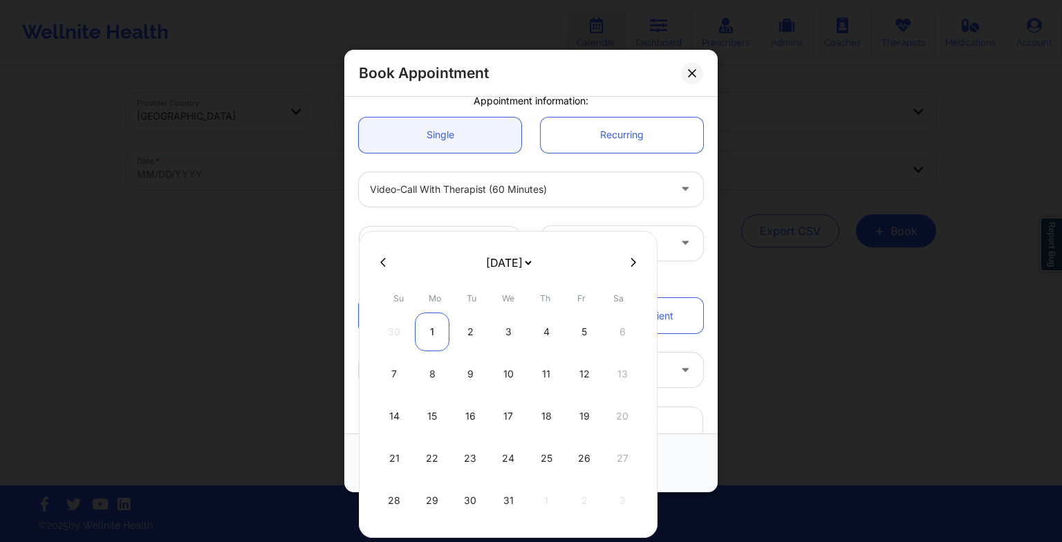
click at [431, 330] on div "1" at bounding box center [432, 332] width 35 height 39
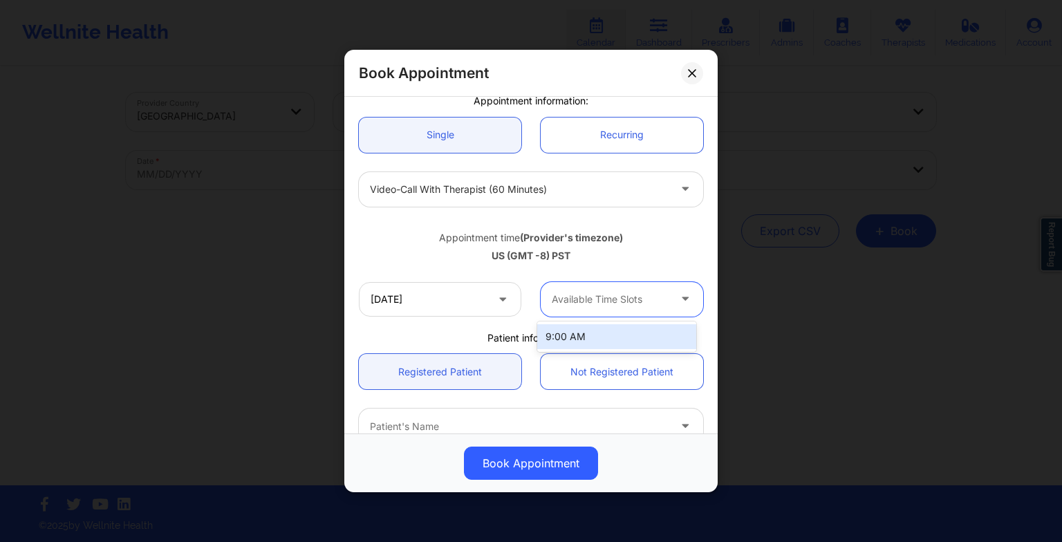
click at [553, 306] on div at bounding box center [610, 299] width 117 height 17
click at [567, 348] on div "9:00 AM" at bounding box center [616, 336] width 159 height 25
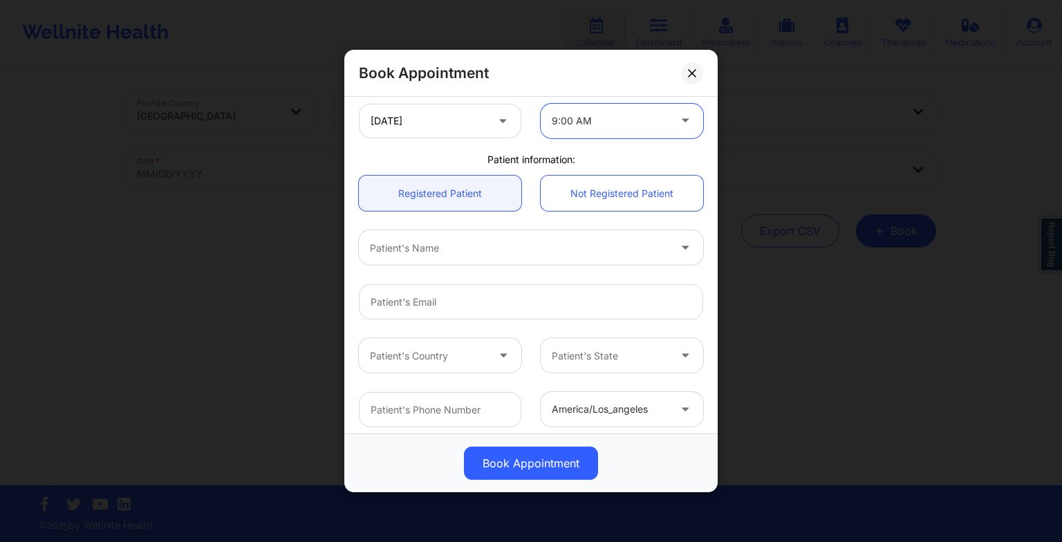
scroll to position [314, 0]
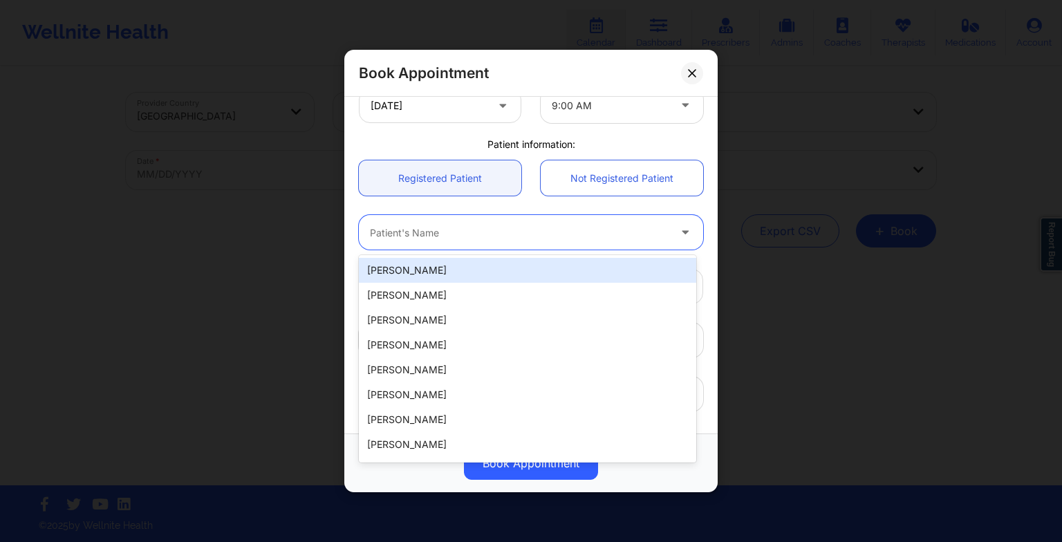
click at [454, 232] on div at bounding box center [519, 232] width 299 height 17
click at [425, 268] on div "[PERSON_NAME]" at bounding box center [527, 270] width 337 height 25
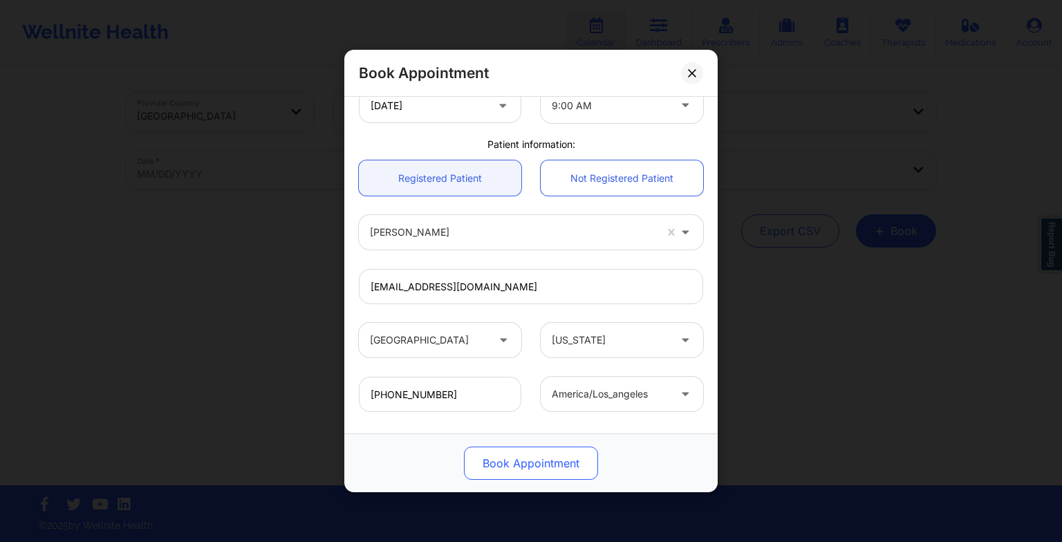
click at [520, 473] on button "Book Appointment" at bounding box center [531, 463] width 134 height 33
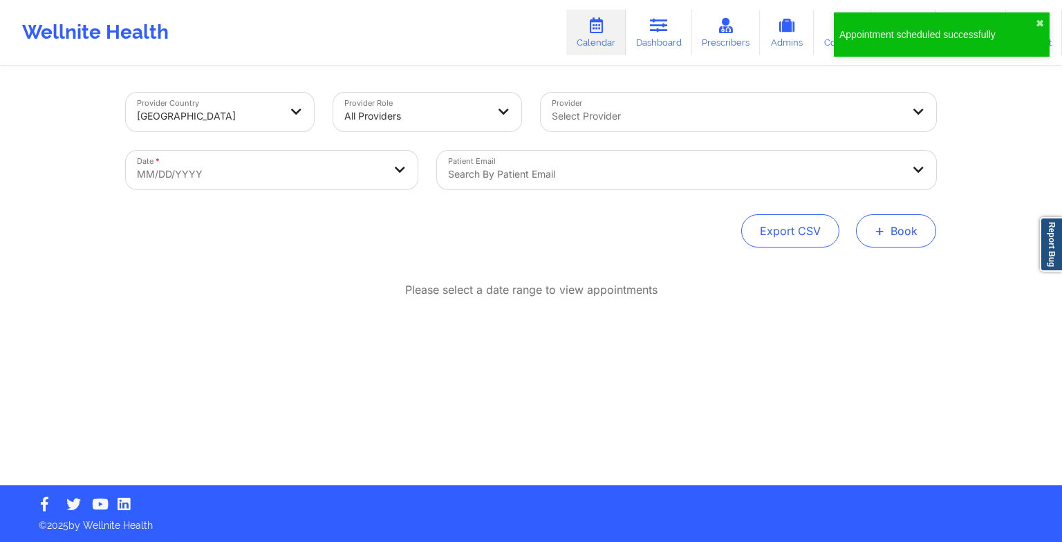
click at [870, 230] on button "+ Book" at bounding box center [896, 230] width 80 height 33
click at [834, 268] on button "Therapy Session" at bounding box center [873, 274] width 106 height 23
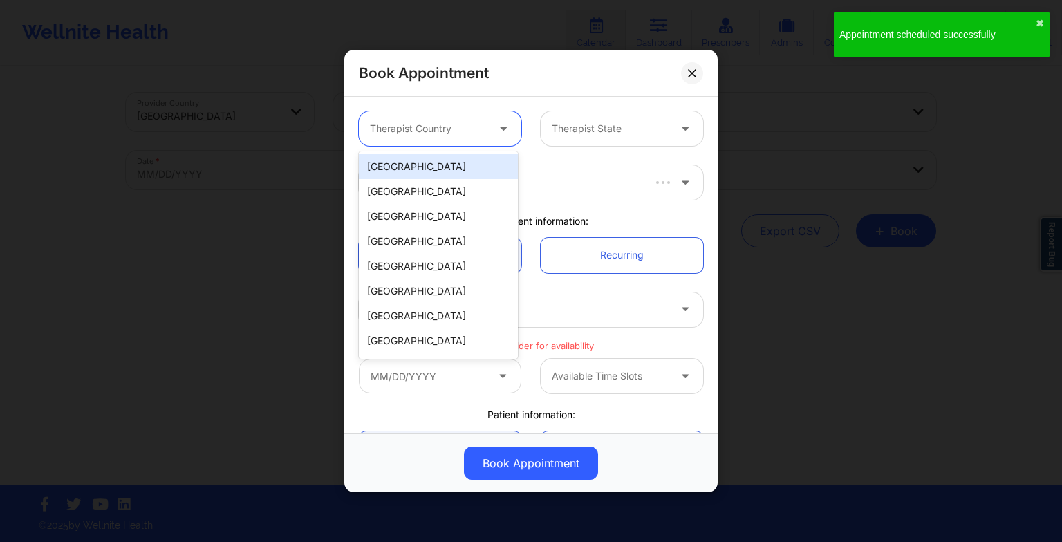
click at [454, 135] on div at bounding box center [428, 128] width 117 height 17
click at [445, 162] on div "[GEOGRAPHIC_DATA]" at bounding box center [438, 166] width 159 height 25
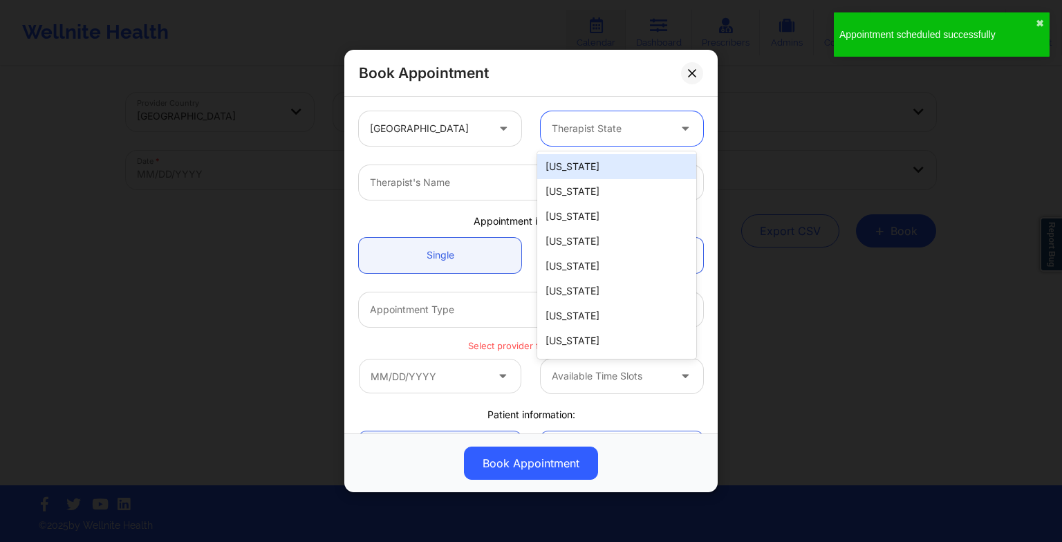
click at [581, 133] on div at bounding box center [610, 128] width 117 height 17
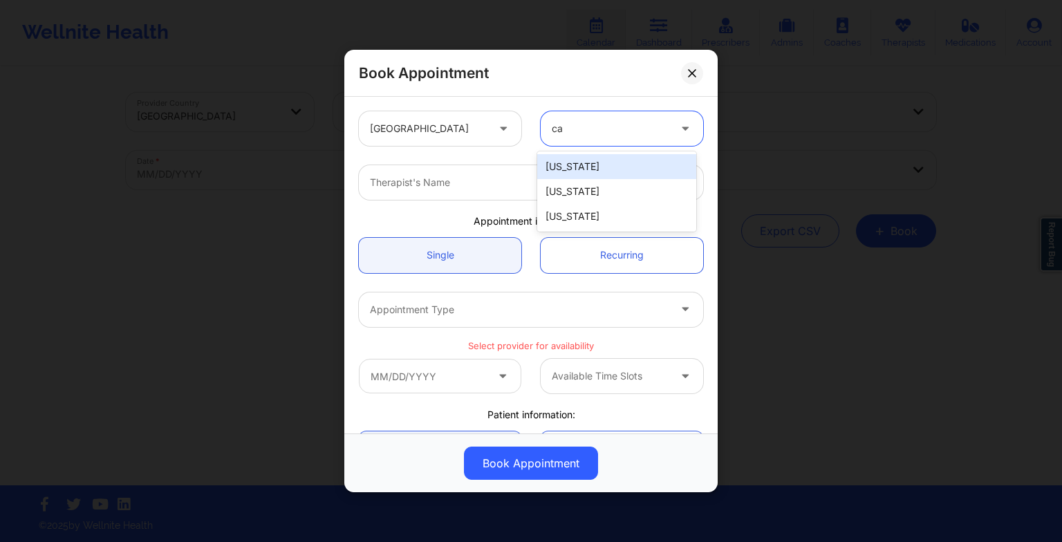
click at [576, 158] on div "[US_STATE]" at bounding box center [616, 166] width 159 height 25
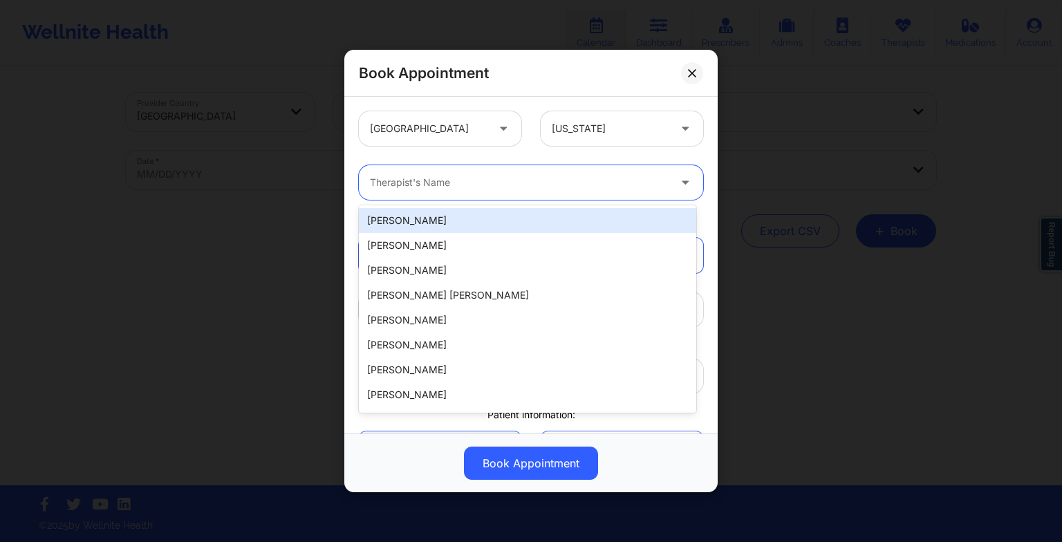
click at [389, 185] on div at bounding box center [519, 182] width 299 height 17
click at [371, 185] on input "Provider" at bounding box center [371, 183] width 3 height 14
paste input "[PERSON_NAME]"
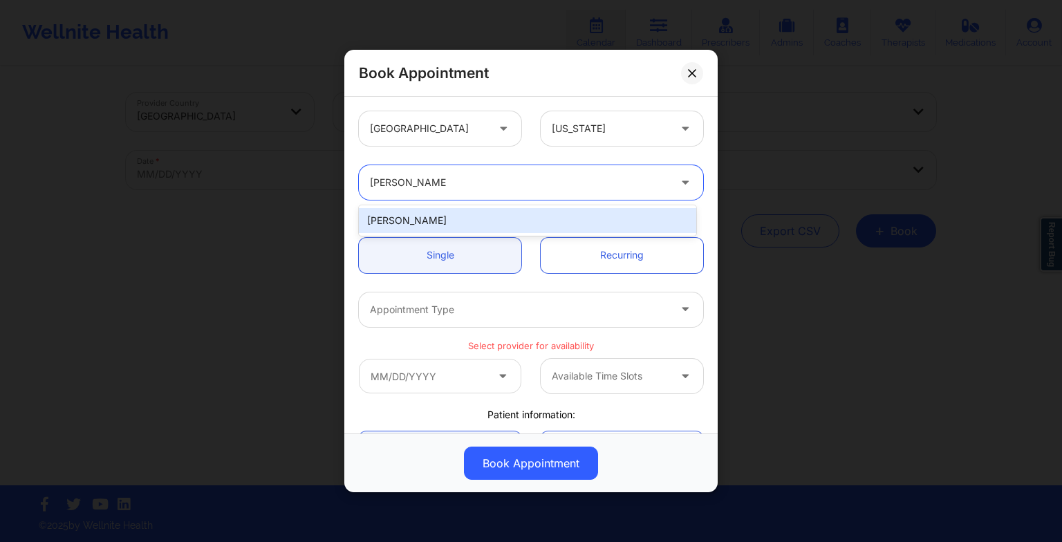
click at [413, 209] on div "[PERSON_NAME]" at bounding box center [527, 220] width 337 height 25
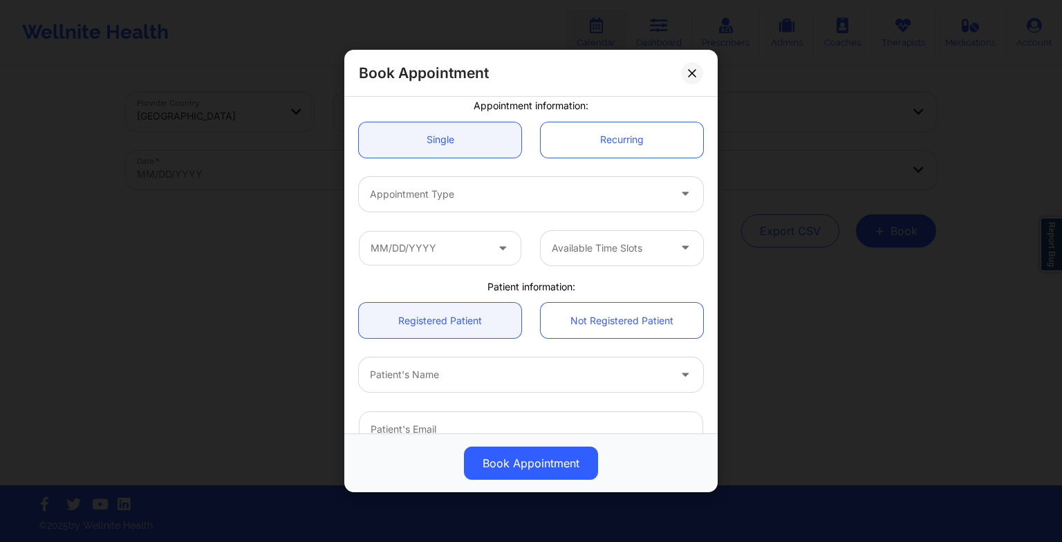
scroll to position [122, 0]
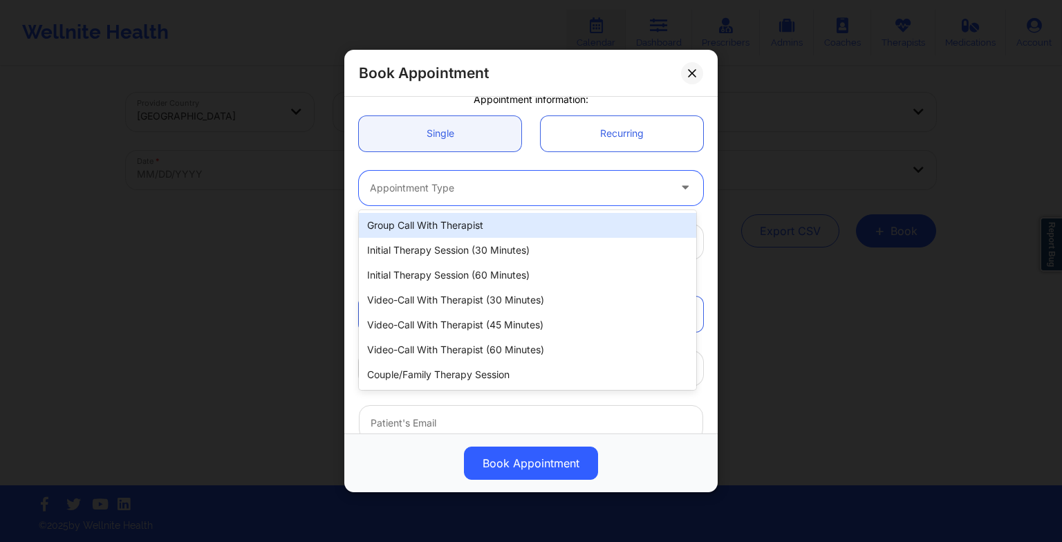
click at [392, 181] on div at bounding box center [519, 188] width 299 height 17
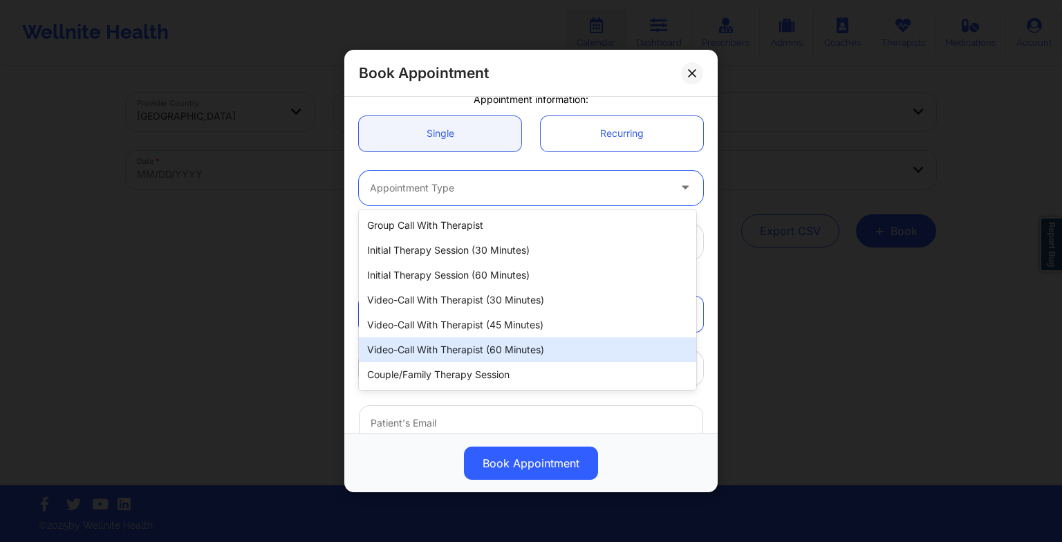
click at [432, 343] on div "Video-Call with Therapist (60 minutes)" at bounding box center [527, 349] width 337 height 25
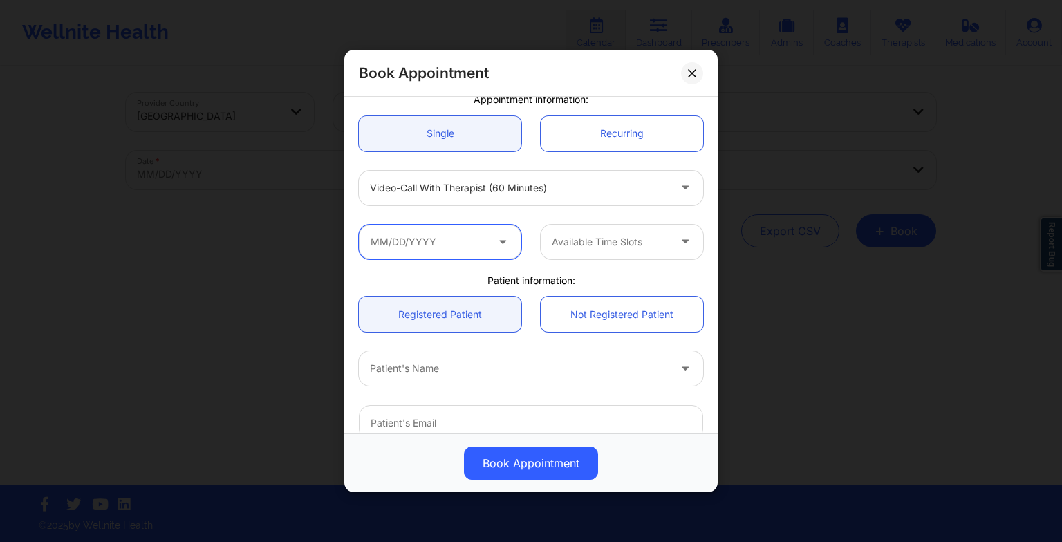
click at [431, 241] on input "text" at bounding box center [440, 242] width 162 height 35
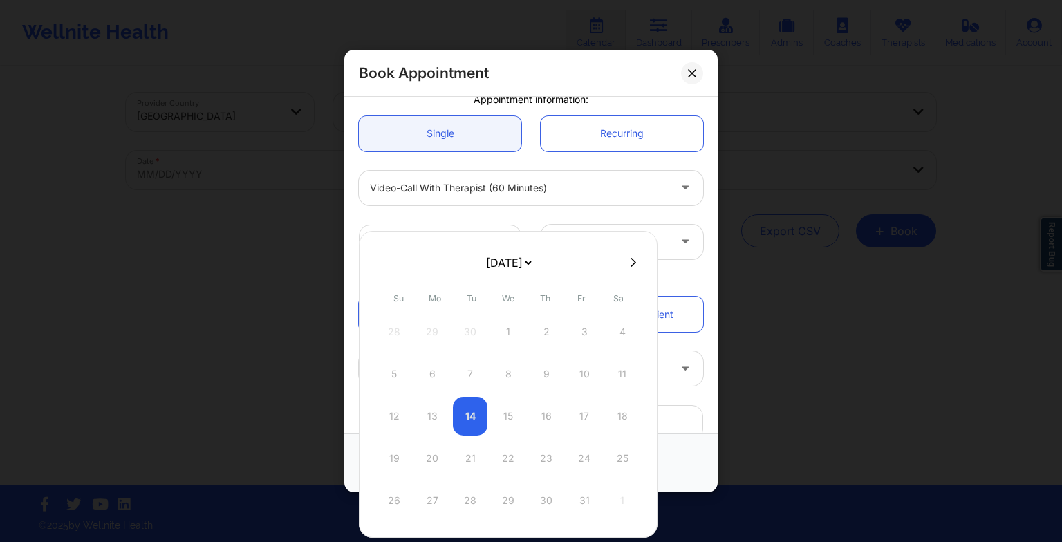
click at [626, 261] on button at bounding box center [633, 263] width 14 height 12
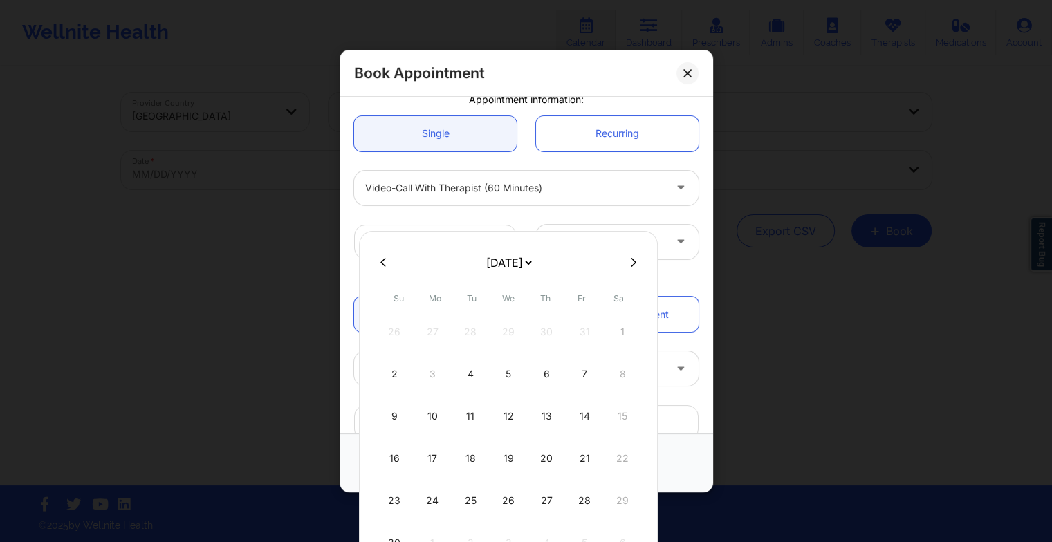
click at [626, 261] on button at bounding box center [633, 263] width 14 height 12
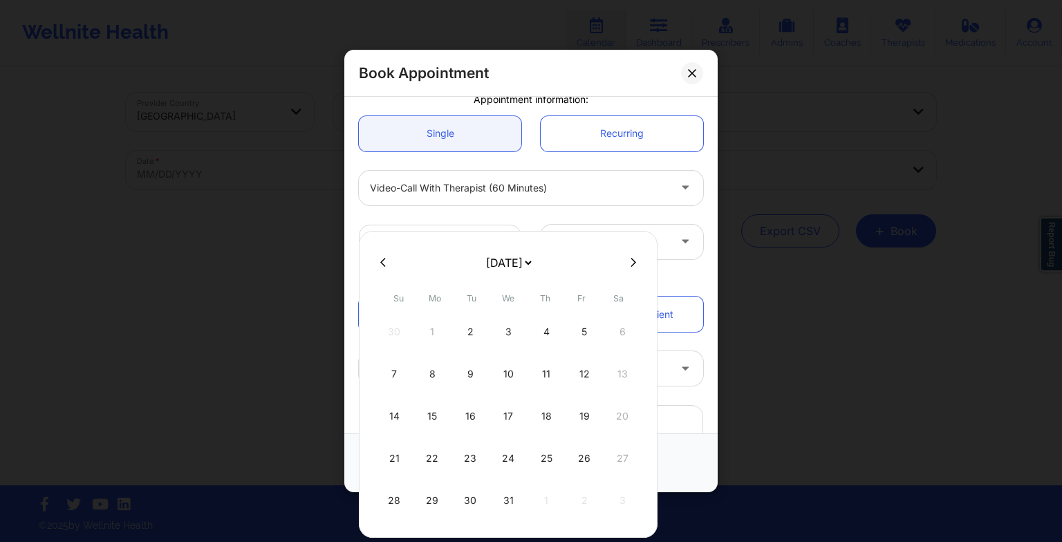
click at [437, 409] on div "15" at bounding box center [432, 416] width 35 height 39
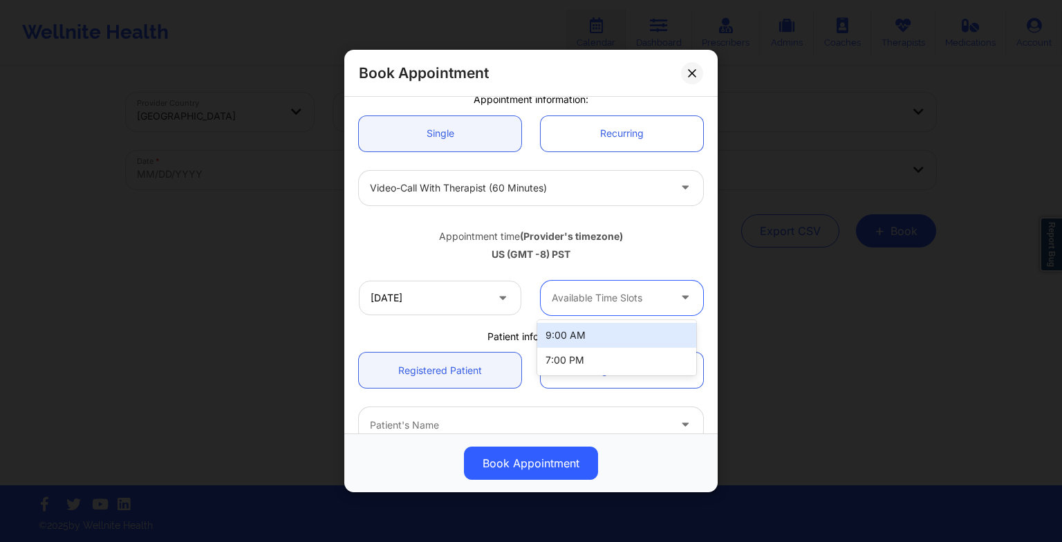
click at [596, 308] on div "Available Time Slots" at bounding box center [605, 298] width 129 height 35
click at [595, 333] on div "9:00 AM" at bounding box center [616, 335] width 159 height 25
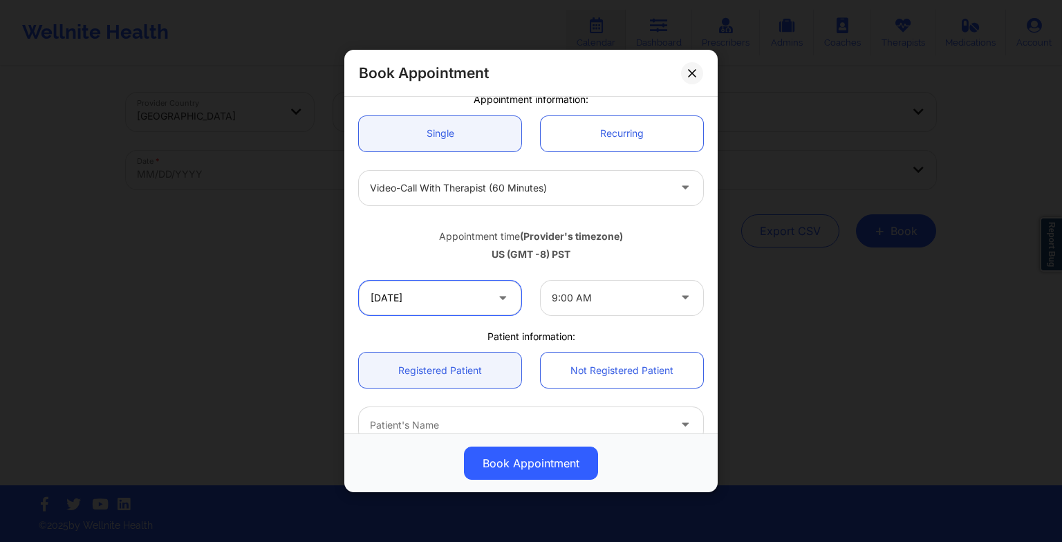
click at [476, 294] on input "[DATE]" at bounding box center [440, 298] width 162 height 35
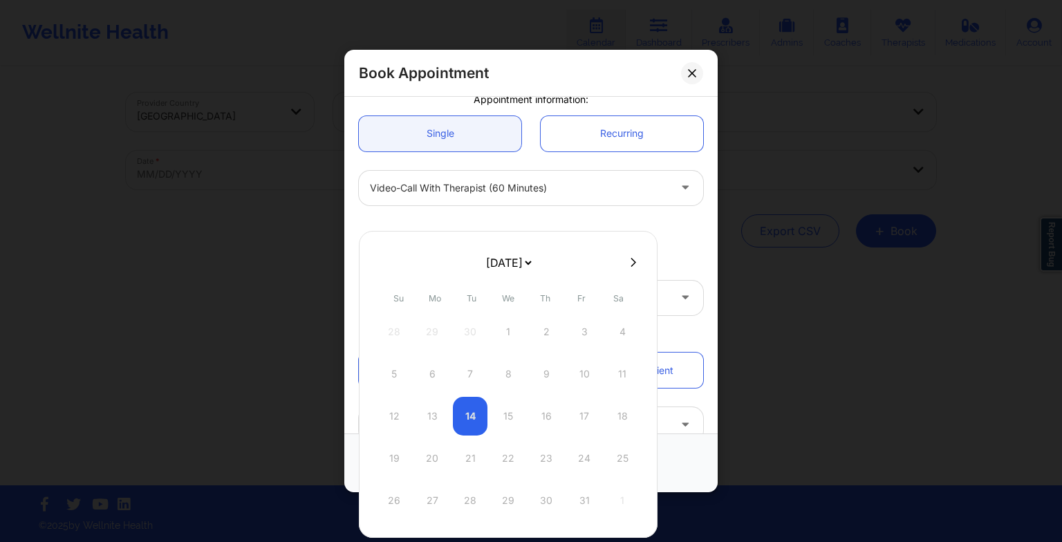
click at [631, 263] on icon at bounding box center [634, 262] width 6 height 10
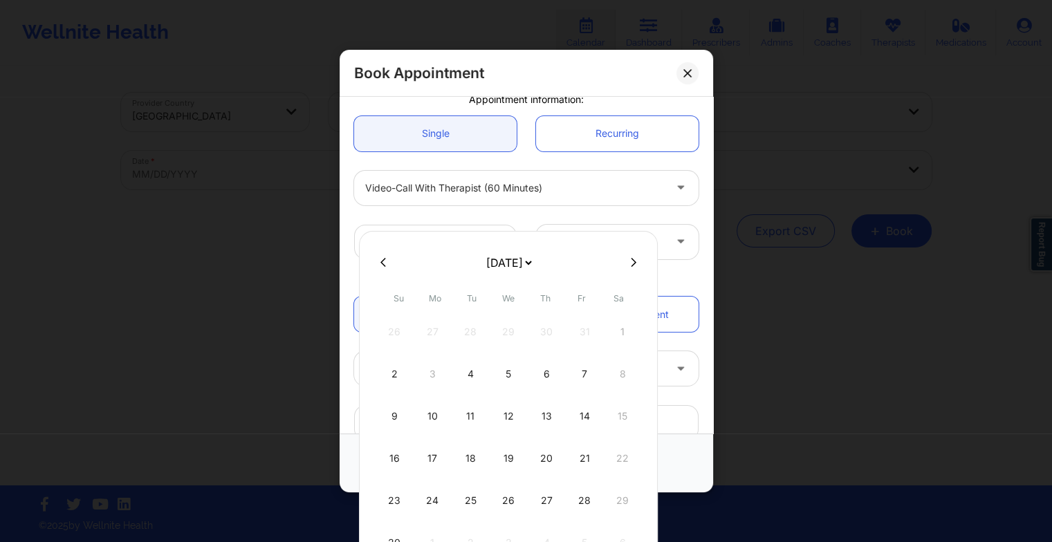
click at [631, 266] on icon at bounding box center [634, 262] width 6 height 9
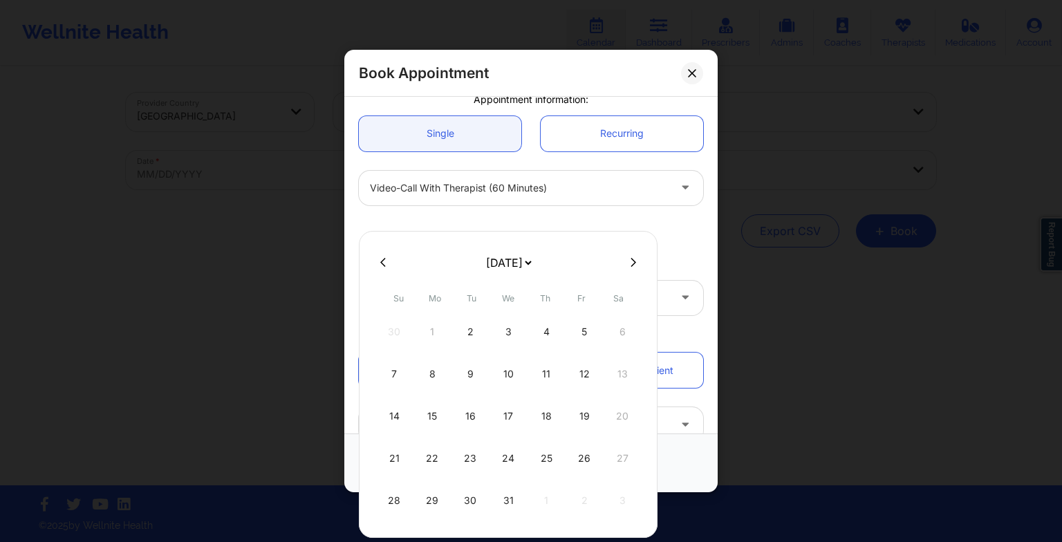
click at [429, 381] on div "8" at bounding box center [432, 374] width 35 height 39
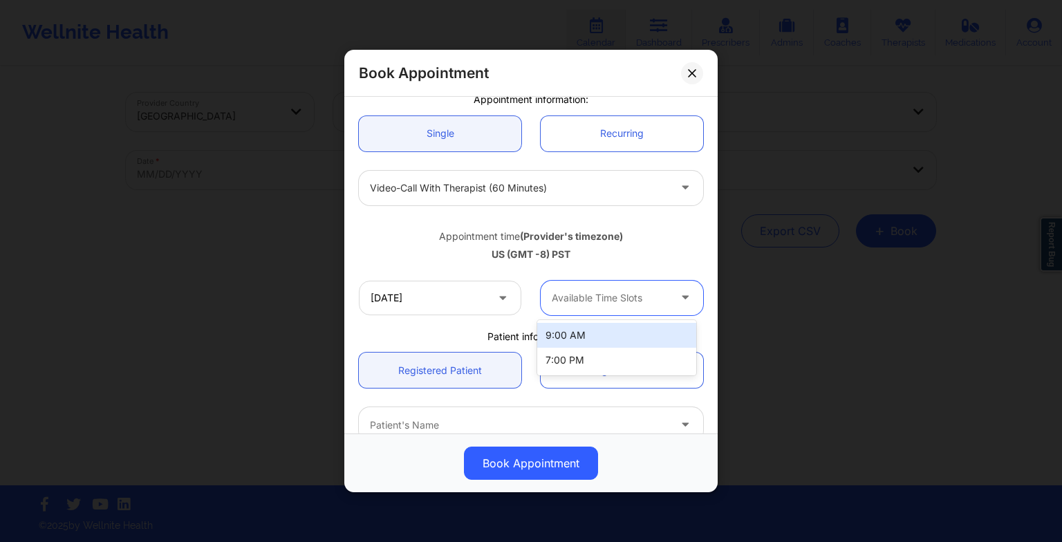
click at [625, 306] on div "Available Time Slots" at bounding box center [605, 298] width 129 height 35
click at [613, 336] on div "9:00 AM" at bounding box center [616, 335] width 159 height 25
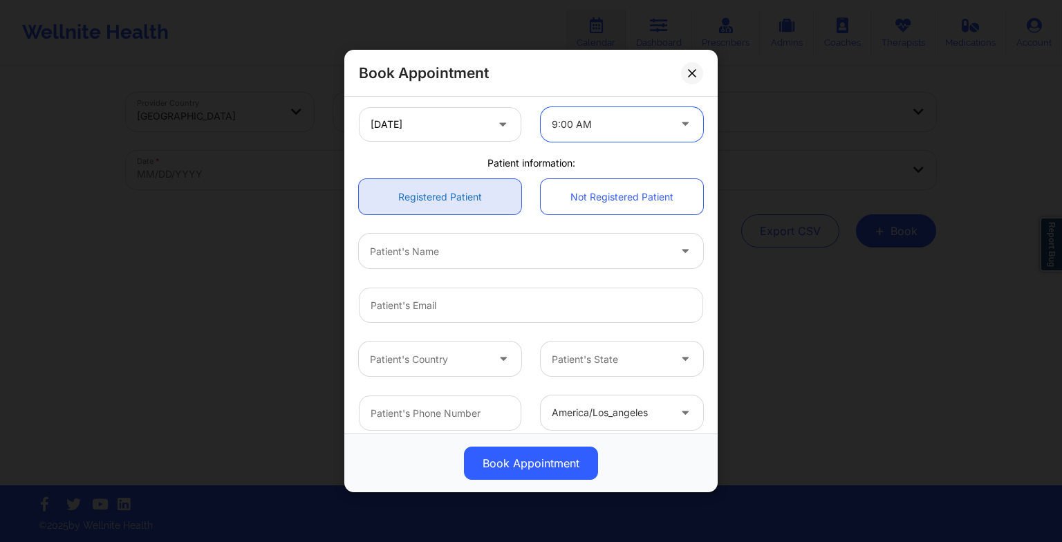
scroll to position [296, 0]
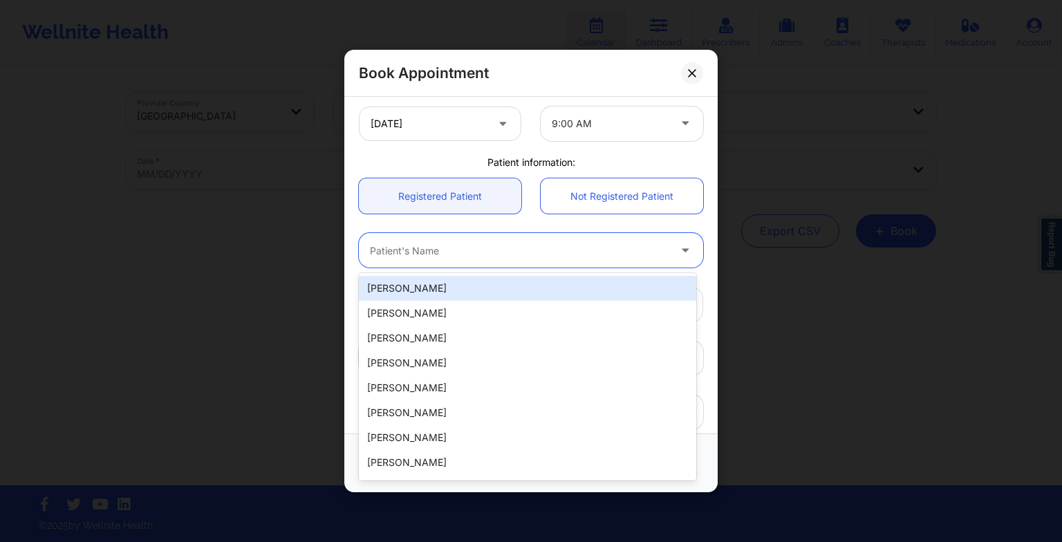
click at [409, 256] on div at bounding box center [519, 250] width 299 height 17
click at [404, 290] on div "[PERSON_NAME]" at bounding box center [527, 288] width 337 height 25
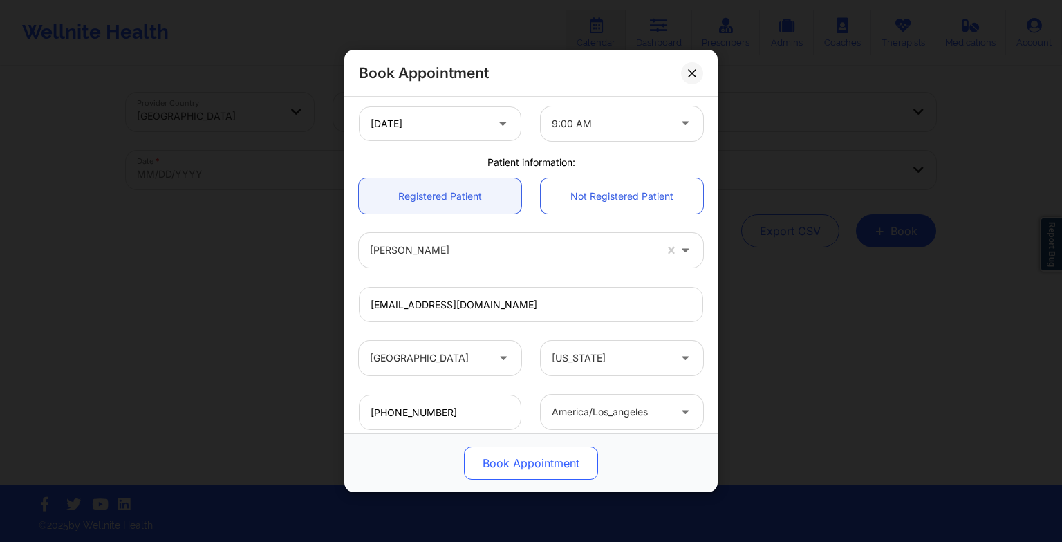
click at [495, 462] on button "Book Appointment" at bounding box center [531, 463] width 134 height 33
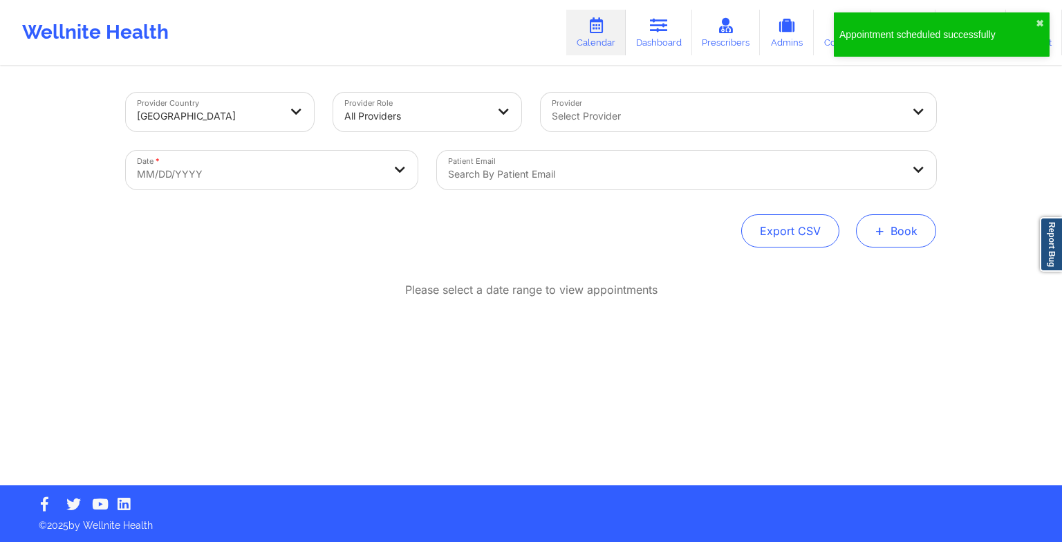
click at [906, 221] on button "+ Book" at bounding box center [896, 230] width 80 height 33
click at [840, 276] on button "Therapy Session" at bounding box center [873, 274] width 106 height 23
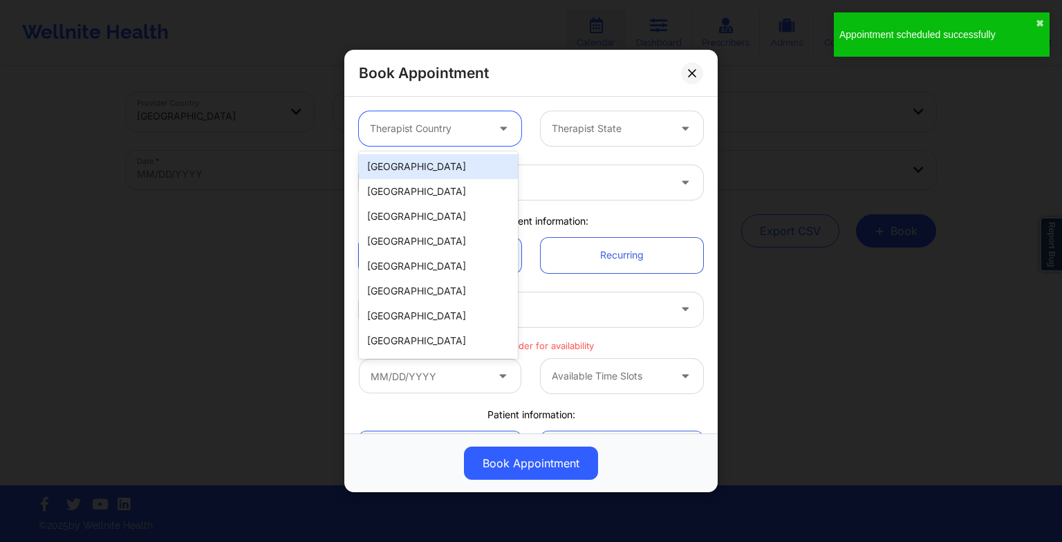
click at [412, 136] on div at bounding box center [428, 128] width 117 height 17
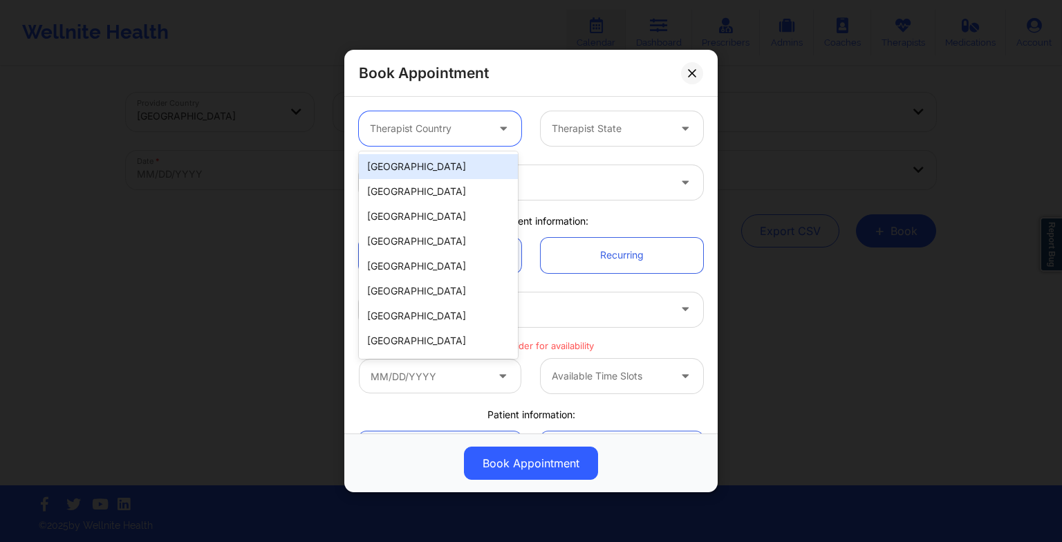
click at [405, 155] on div "[GEOGRAPHIC_DATA]" at bounding box center [438, 166] width 159 height 25
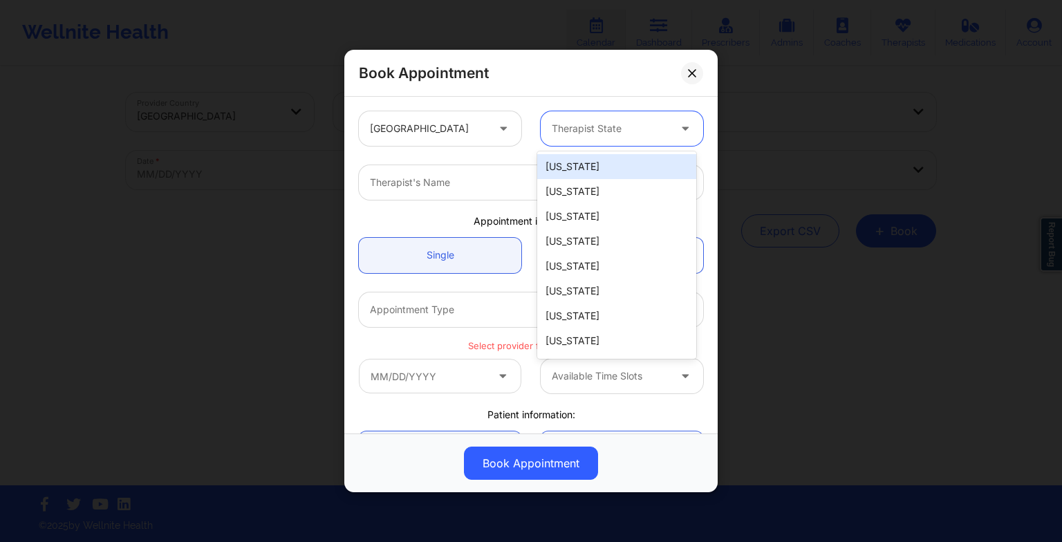
click at [556, 144] on div "Therapist State" at bounding box center [605, 128] width 129 height 35
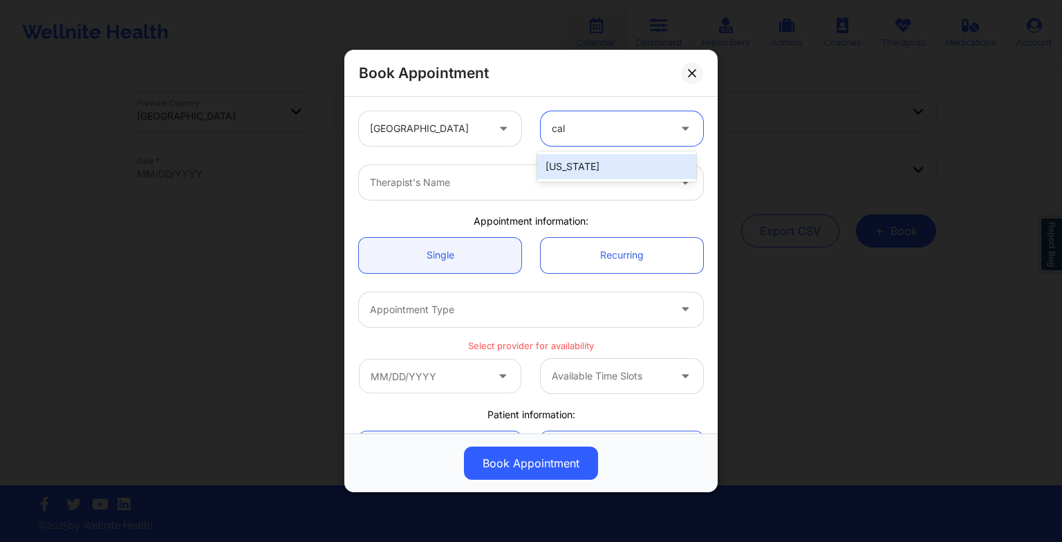
click at [567, 171] on div "[US_STATE]" at bounding box center [616, 166] width 159 height 25
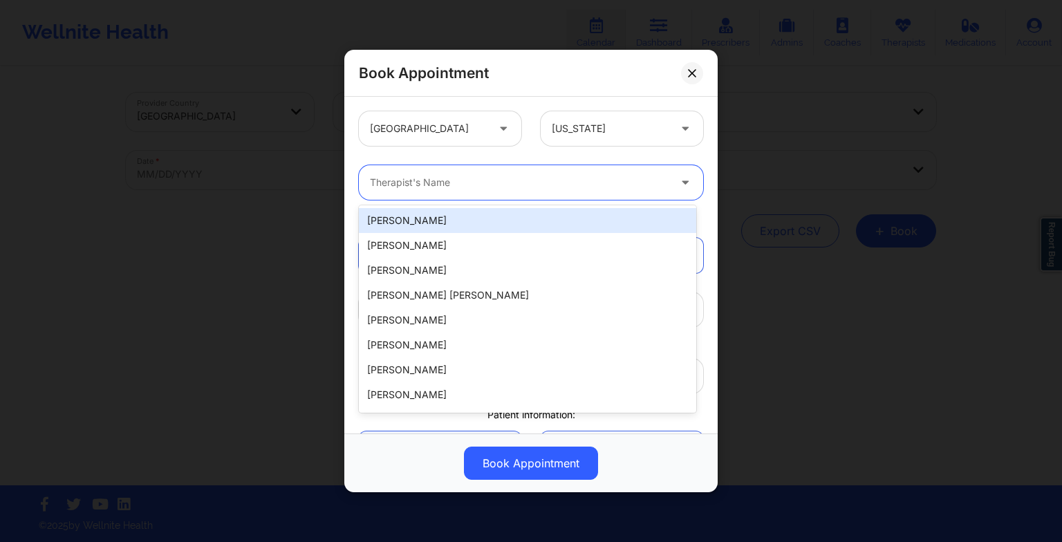
click at [467, 167] on div "Therapist's Name" at bounding box center [514, 182] width 311 height 35
paste input "[PERSON_NAME]"
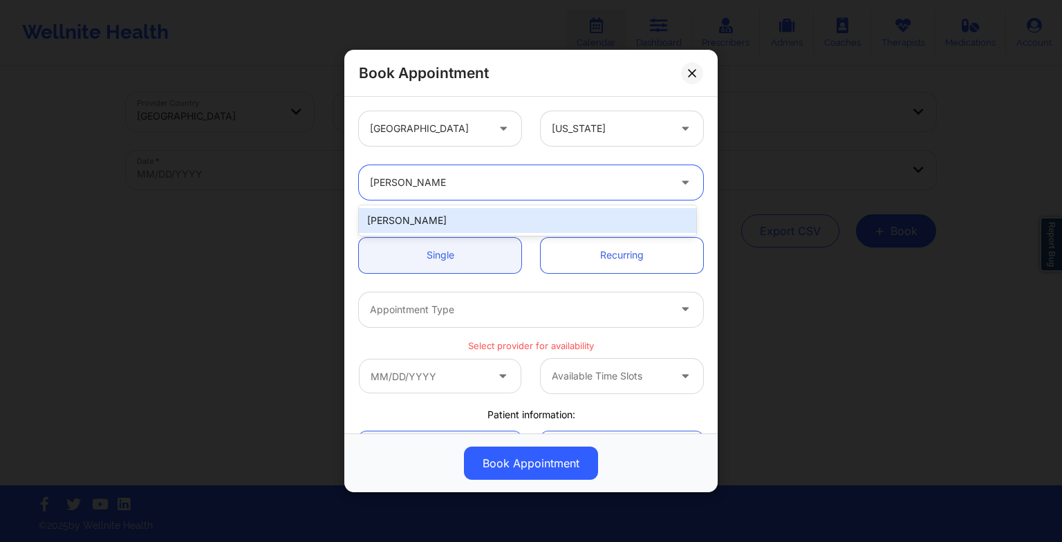
click at [422, 221] on div "[PERSON_NAME]" at bounding box center [527, 220] width 337 height 25
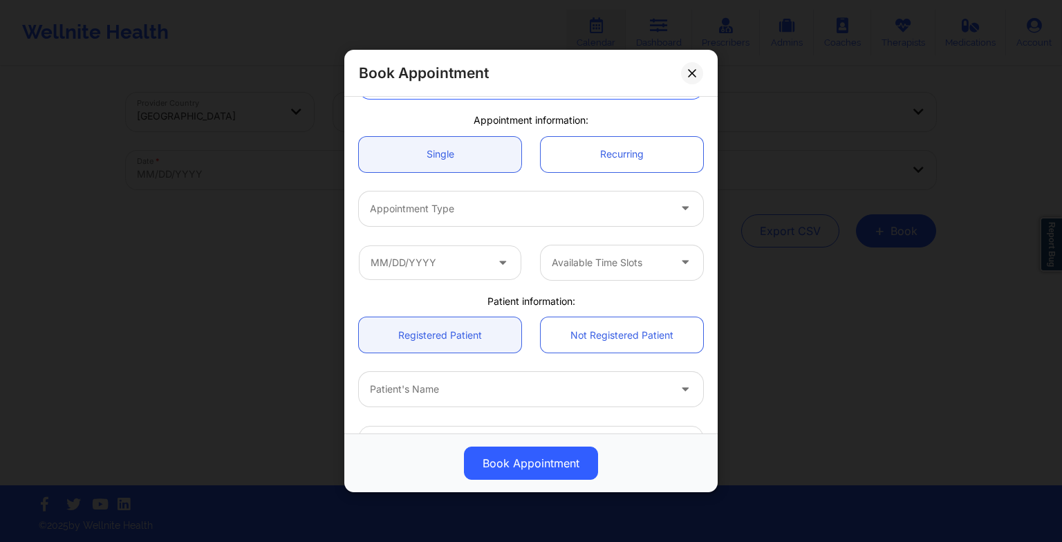
scroll to position [104, 0]
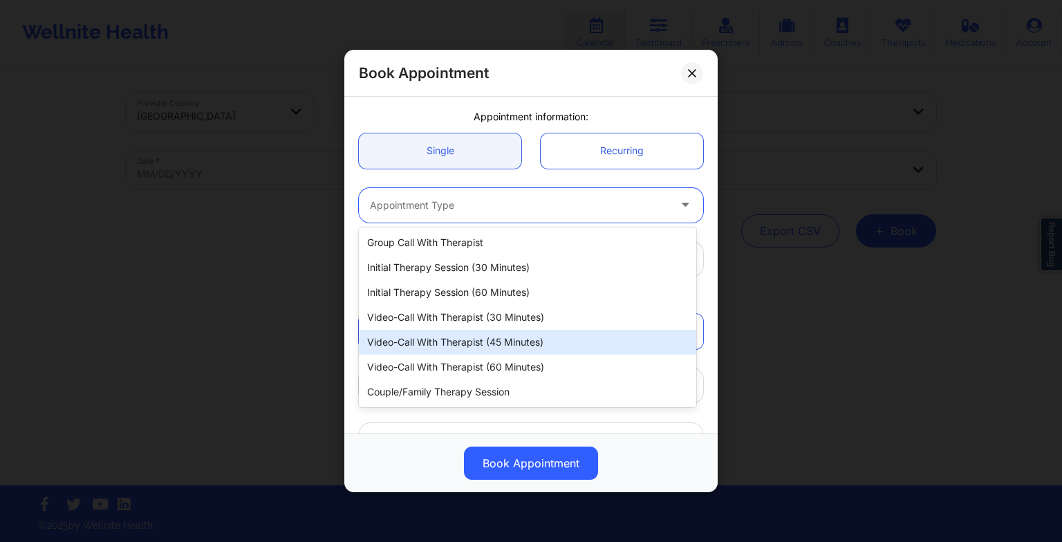
drag, startPoint x: 401, startPoint y: 210, endPoint x: 443, endPoint y: 373, distance: 168.5
click at [443, 373] on body "Wellnite Health Calendar Dashboard Prescribers Admins Coaches Therapists Medica…" at bounding box center [531, 271] width 1062 height 542
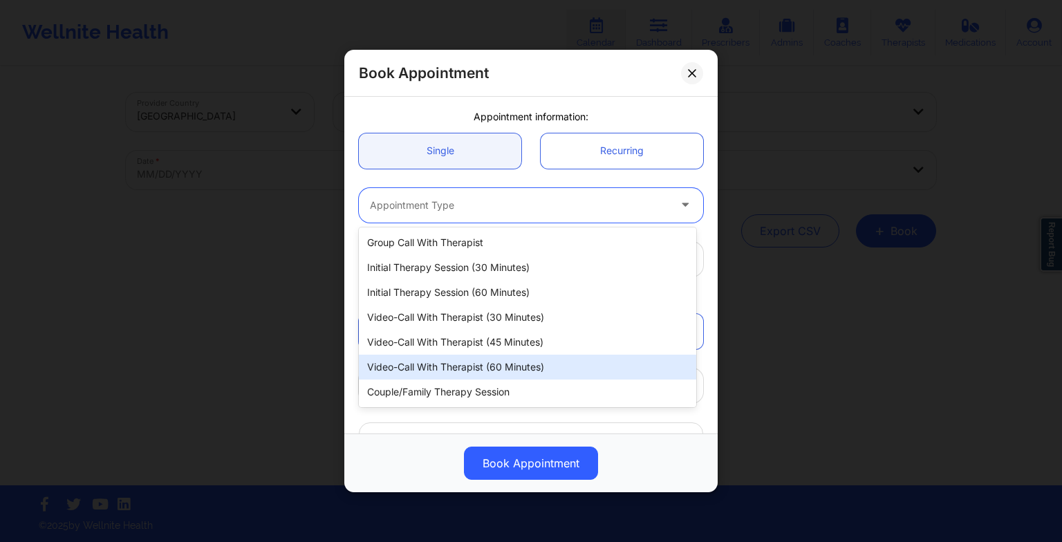
click at [443, 373] on div "Video-Call with Therapist (60 minutes)" at bounding box center [527, 367] width 337 height 25
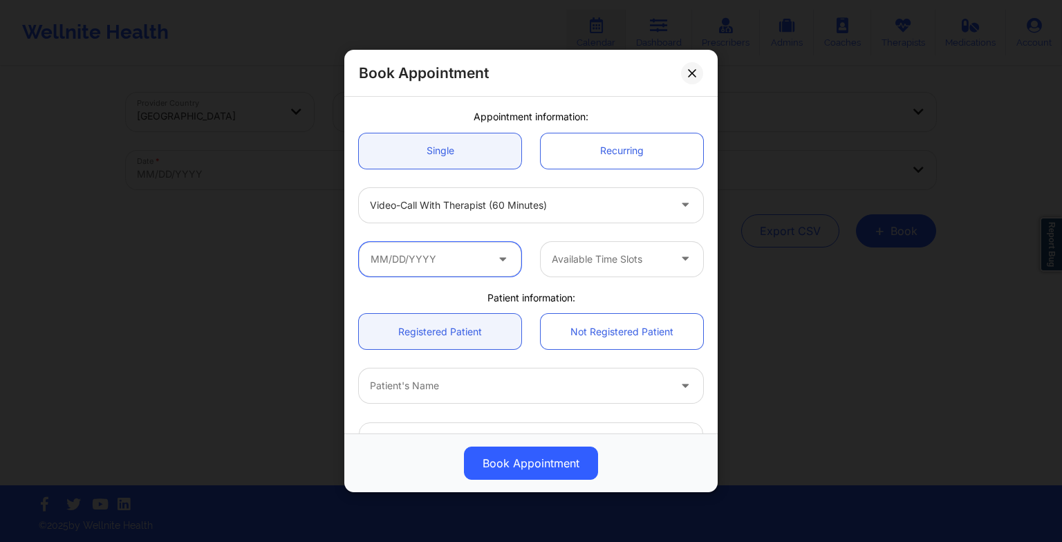
click at [434, 262] on input "text" at bounding box center [440, 259] width 162 height 35
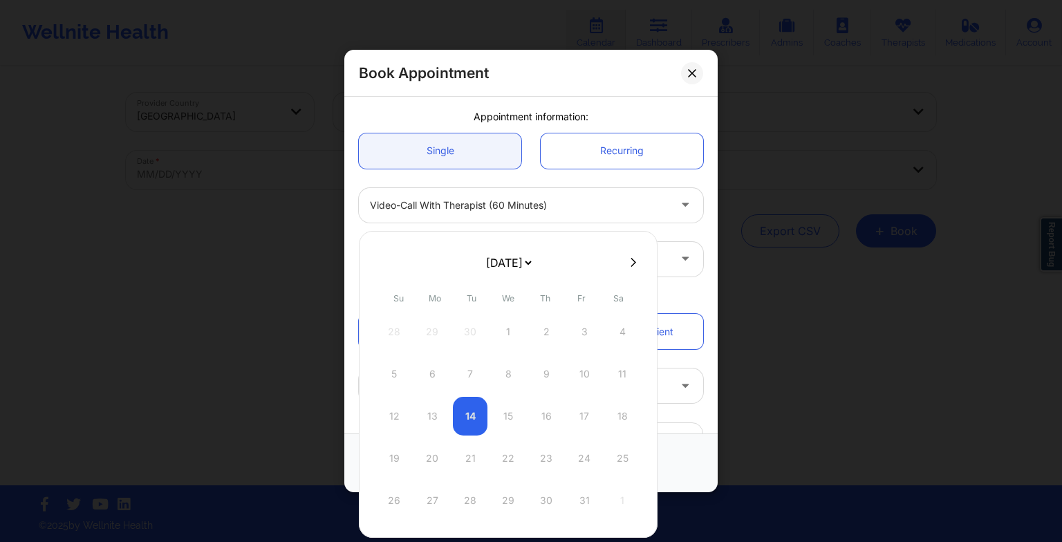
drag, startPoint x: 621, startPoint y: 266, endPoint x: 635, endPoint y: 265, distance: 13.8
click at [635, 265] on div at bounding box center [508, 262] width 299 height 21
click at [635, 265] on button at bounding box center [633, 263] width 14 height 12
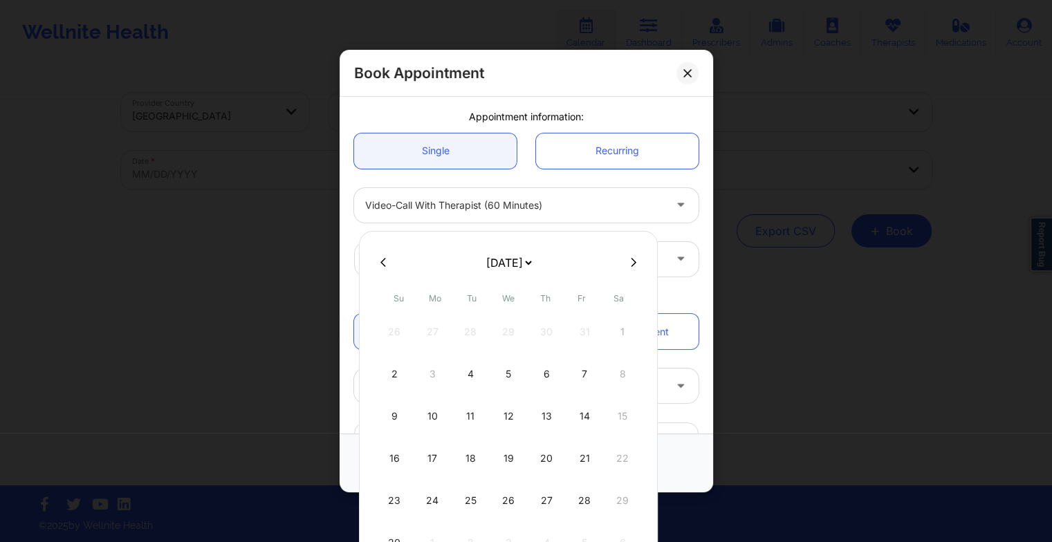
click at [631, 262] on icon at bounding box center [634, 262] width 6 height 9
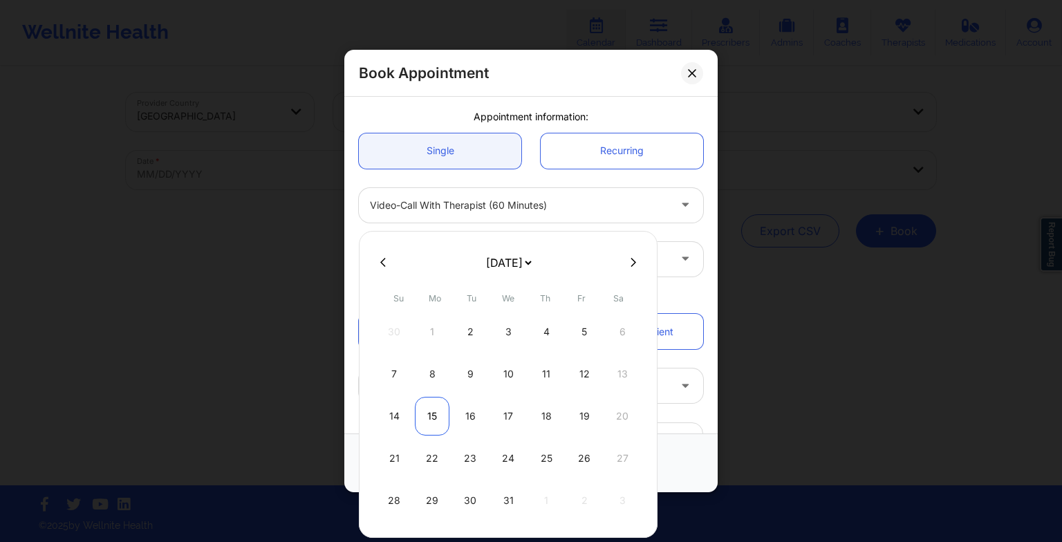
click at [438, 418] on div "15" at bounding box center [432, 416] width 35 height 39
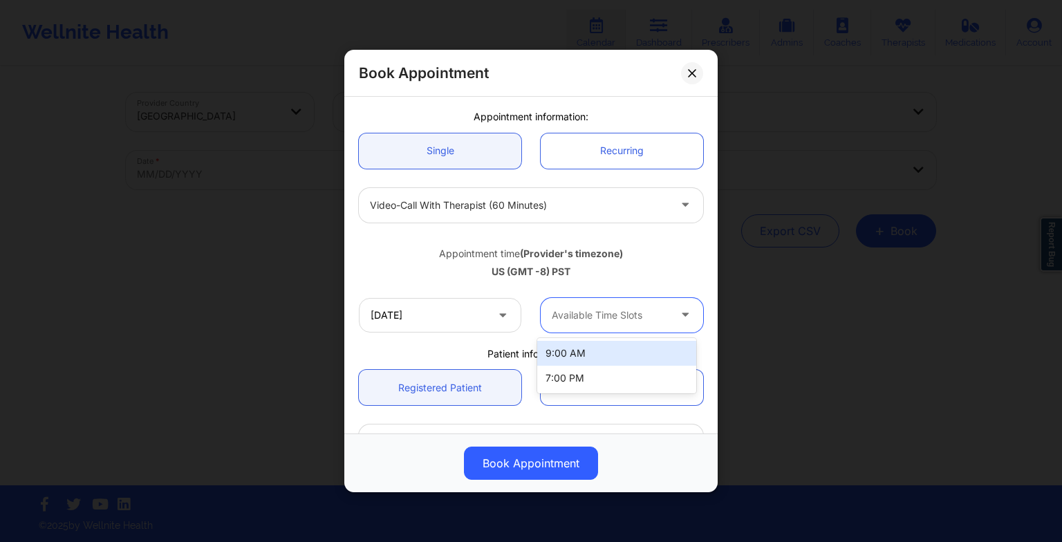
click at [597, 318] on div at bounding box center [610, 315] width 117 height 17
click at [594, 349] on div "9:00 AM" at bounding box center [616, 353] width 159 height 25
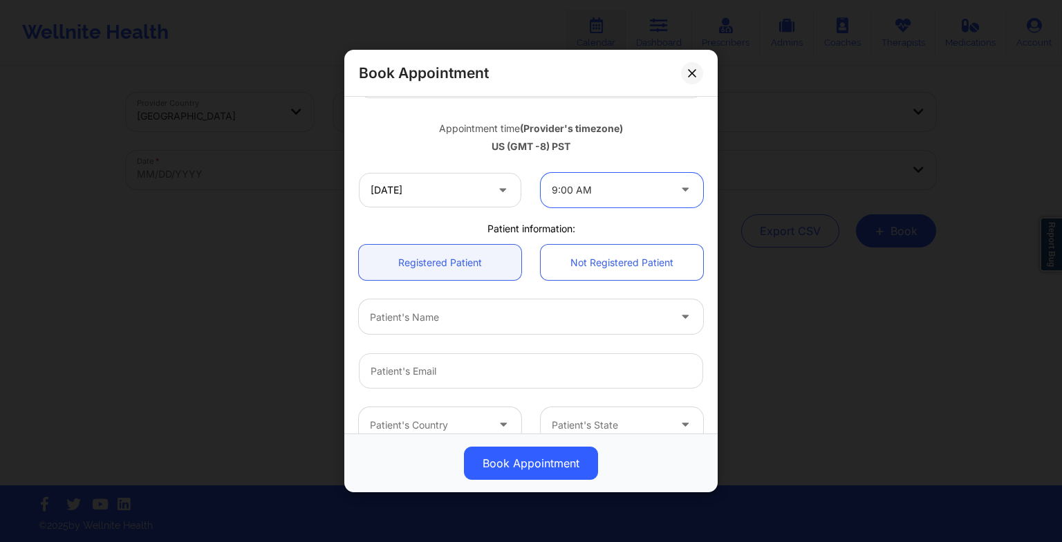
scroll to position [239, 0]
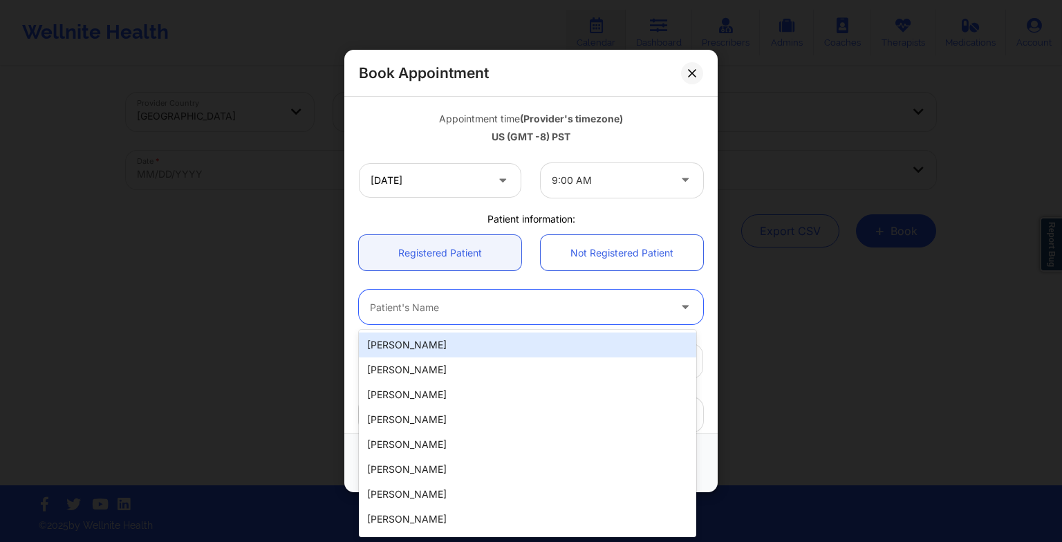
click at [447, 315] on div at bounding box center [519, 307] width 299 height 17
click at [426, 339] on div "[PERSON_NAME]" at bounding box center [527, 345] width 337 height 25
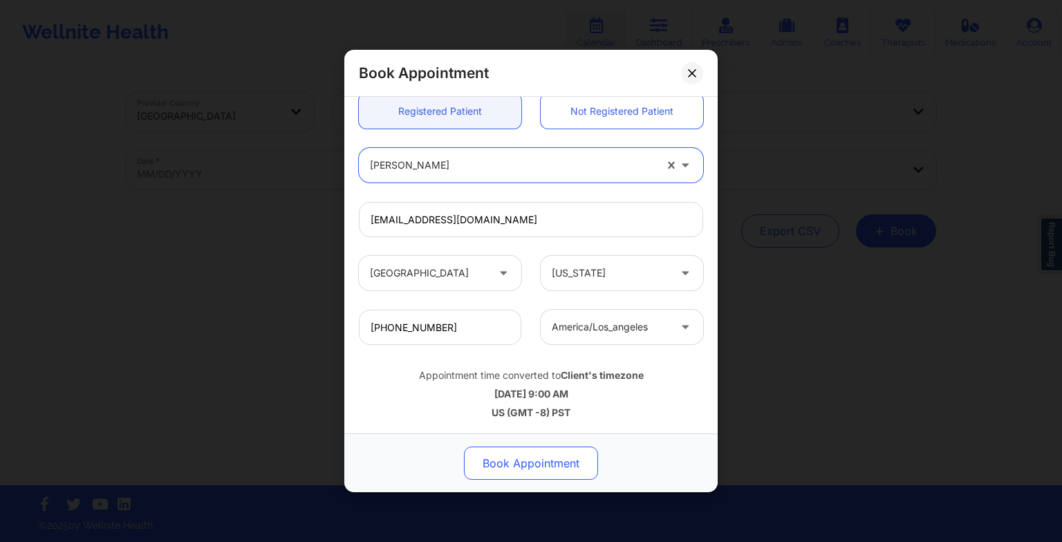
scroll to position [380, 0]
click at [514, 456] on button "Book Appointment" at bounding box center [531, 463] width 134 height 33
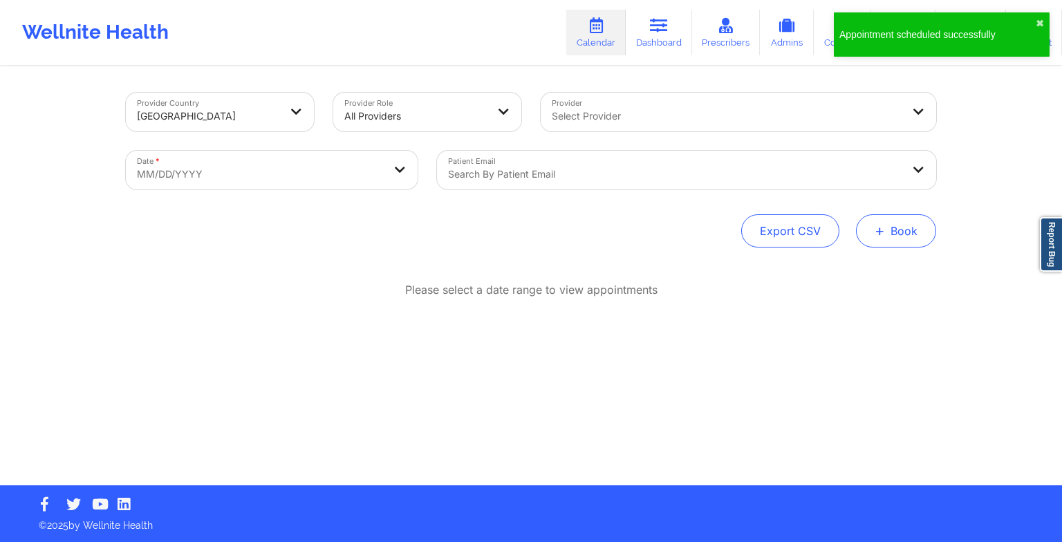
click at [879, 227] on span "+" at bounding box center [880, 231] width 10 height 8
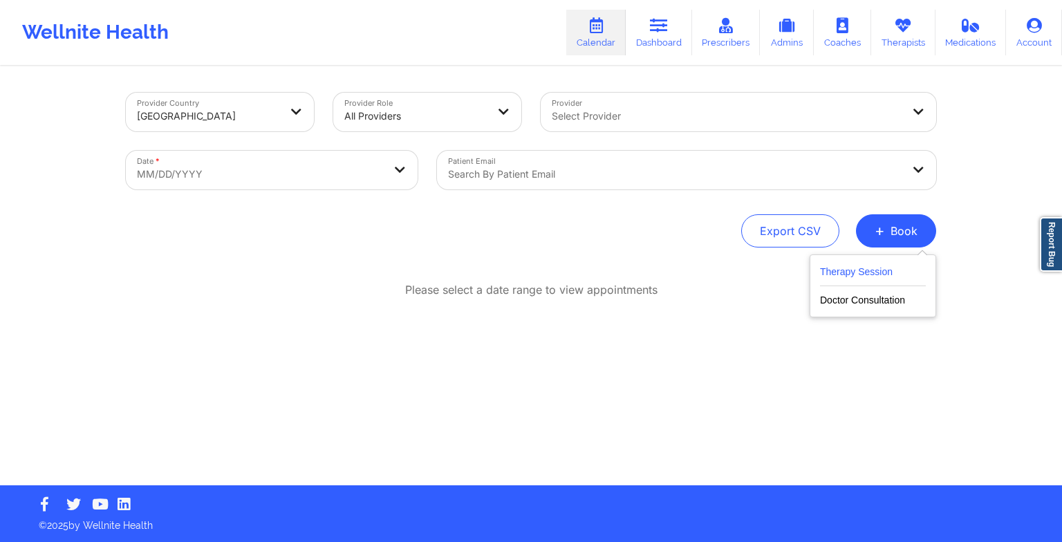
click at [859, 276] on button "Therapy Session" at bounding box center [873, 274] width 106 height 23
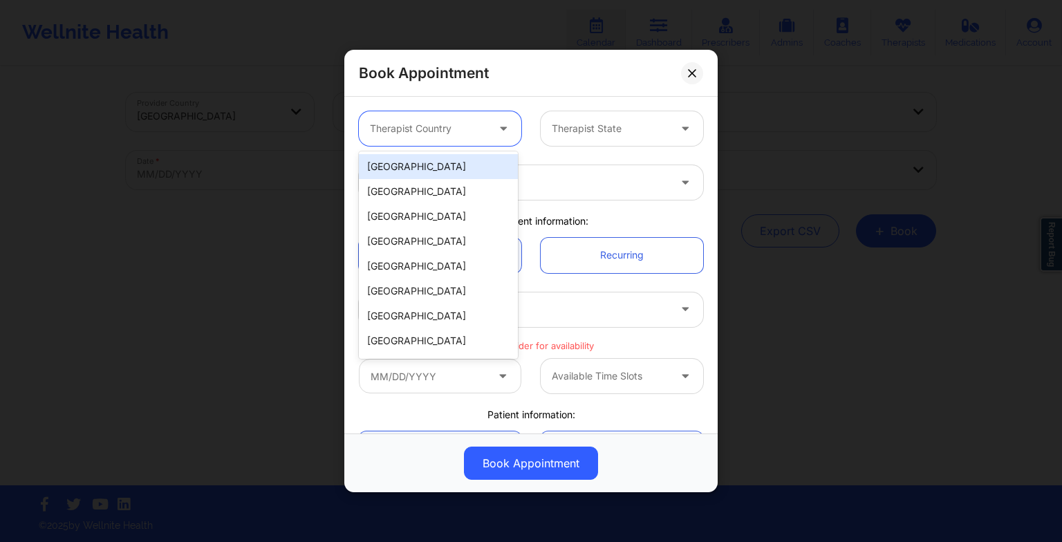
click at [399, 132] on div at bounding box center [428, 128] width 117 height 17
click at [404, 171] on div "[GEOGRAPHIC_DATA]" at bounding box center [438, 166] width 159 height 25
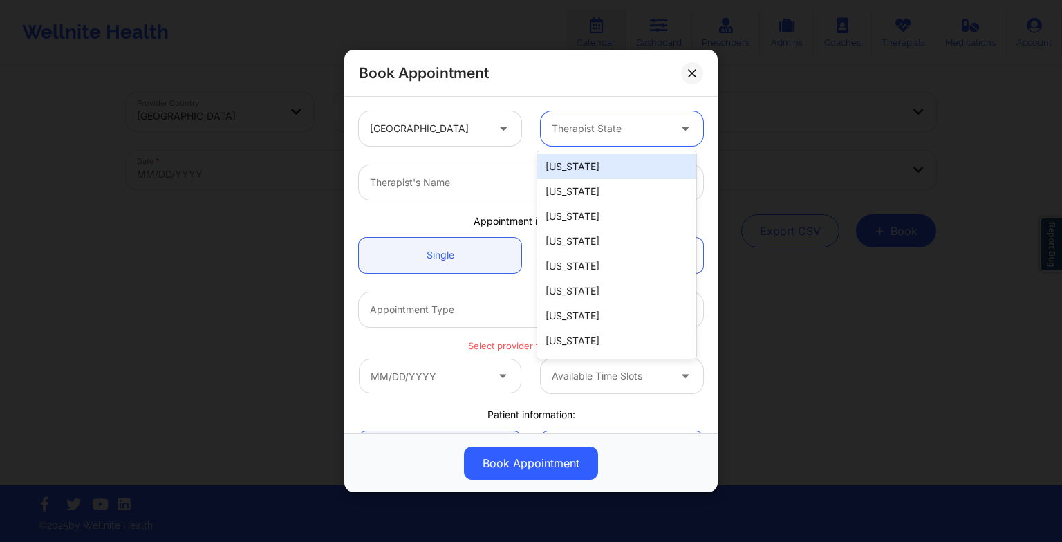
click at [594, 129] on div at bounding box center [610, 128] width 117 height 17
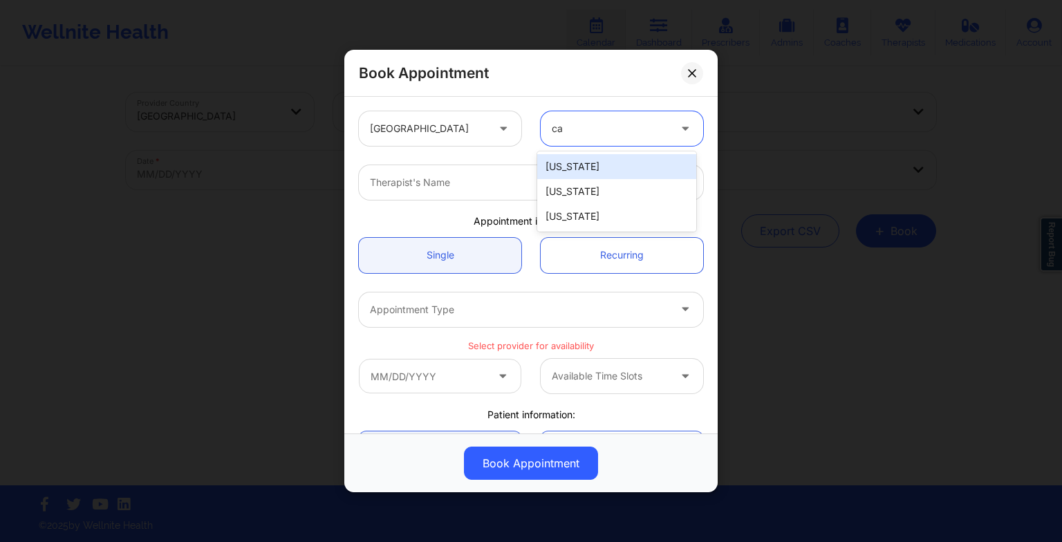
click at [597, 177] on div "[US_STATE]" at bounding box center [616, 166] width 159 height 25
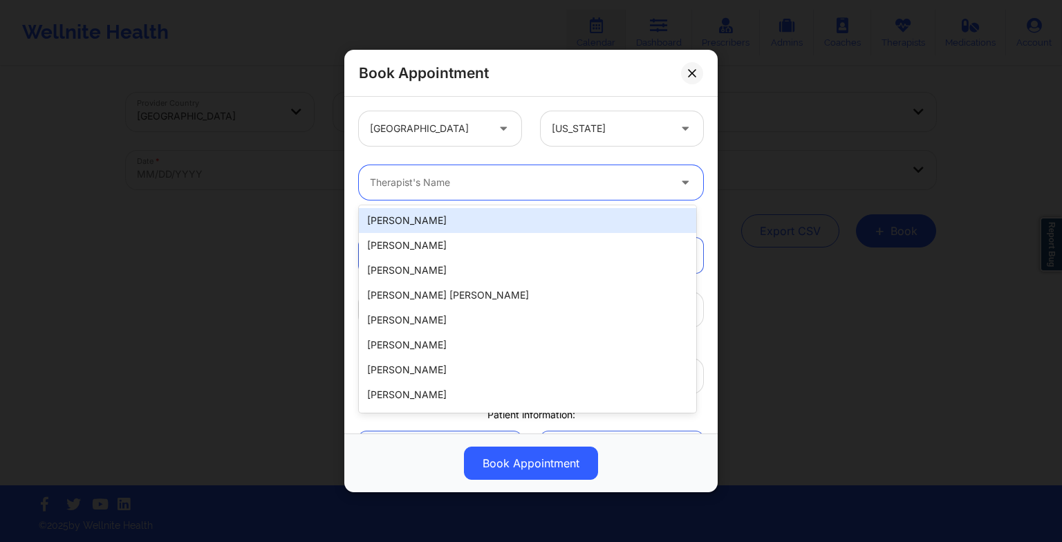
click at [568, 182] on div at bounding box center [519, 182] width 299 height 17
paste input "[PERSON_NAME]"
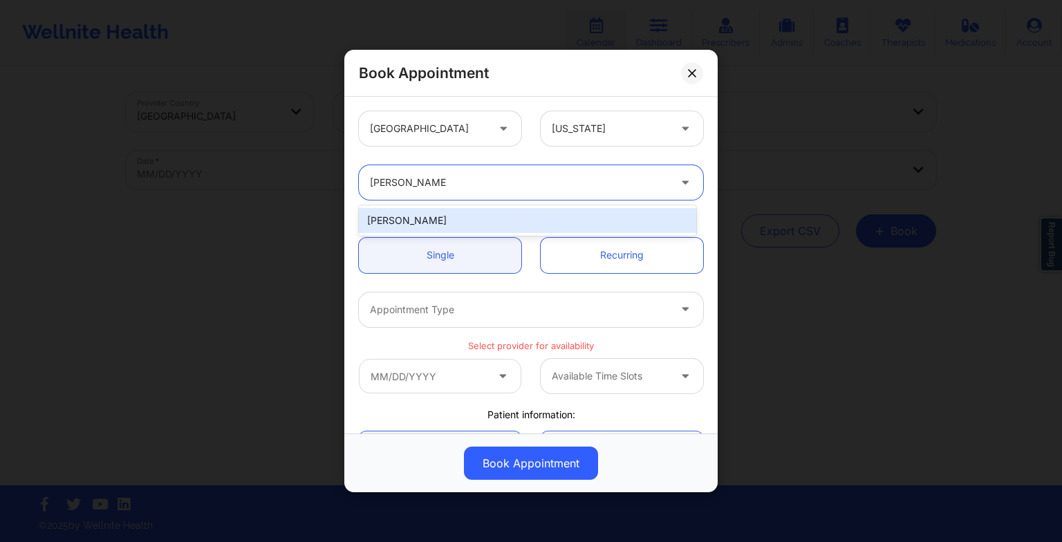
click at [444, 226] on div "[PERSON_NAME]" at bounding box center [527, 220] width 337 height 25
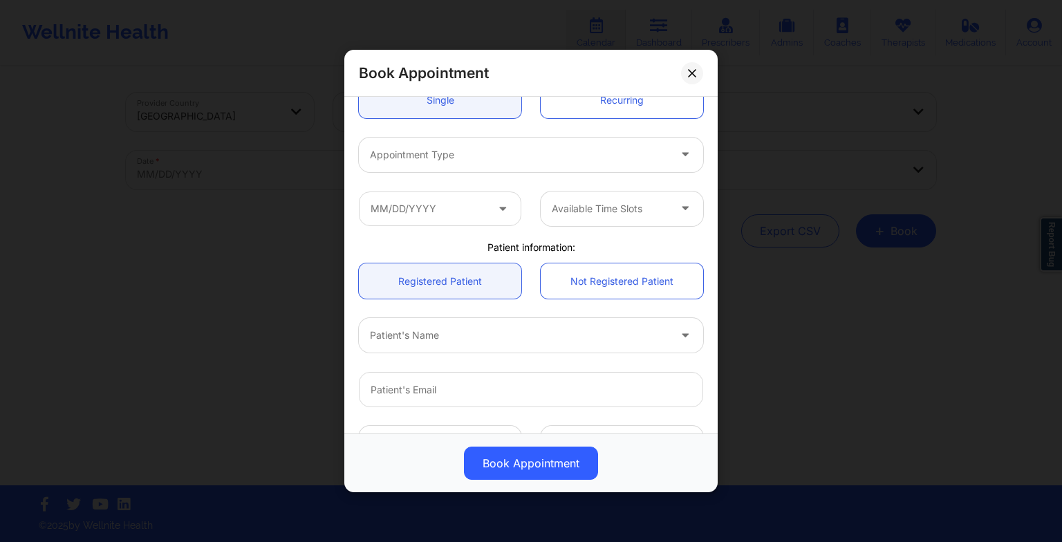
scroll to position [165, 0]
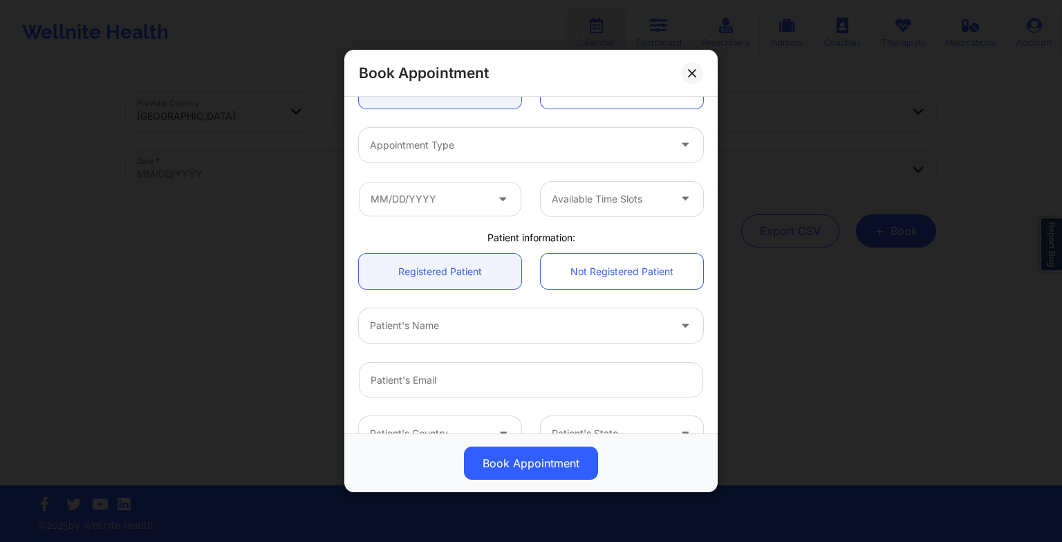
click at [424, 138] on div at bounding box center [519, 145] width 299 height 17
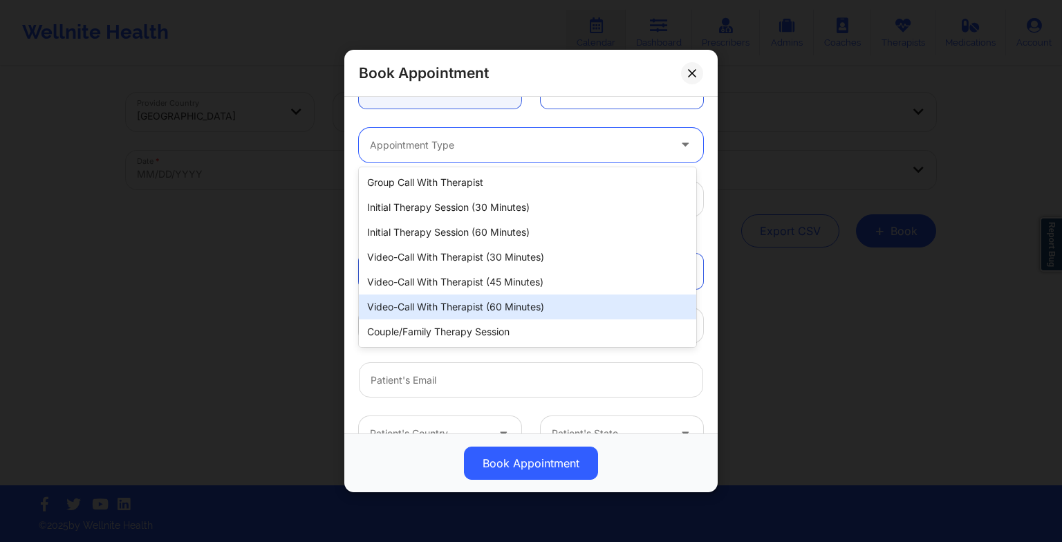
click at [451, 298] on div "Video-Call with Therapist (60 minutes)" at bounding box center [527, 307] width 337 height 25
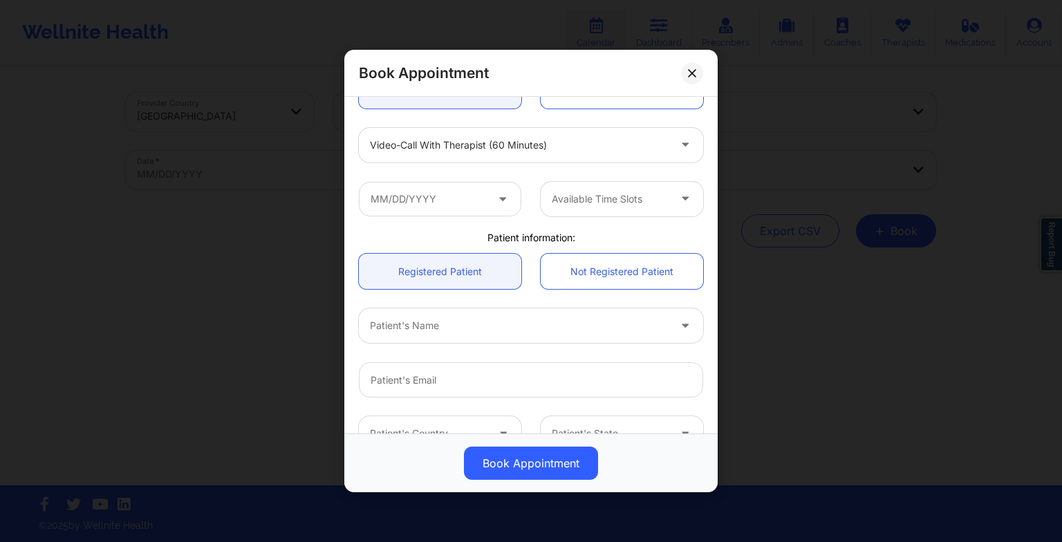
click at [443, 216] on div "Available Time Slots" at bounding box center [531, 199] width 364 height 54
click at [438, 199] on input "text" at bounding box center [440, 199] width 162 height 35
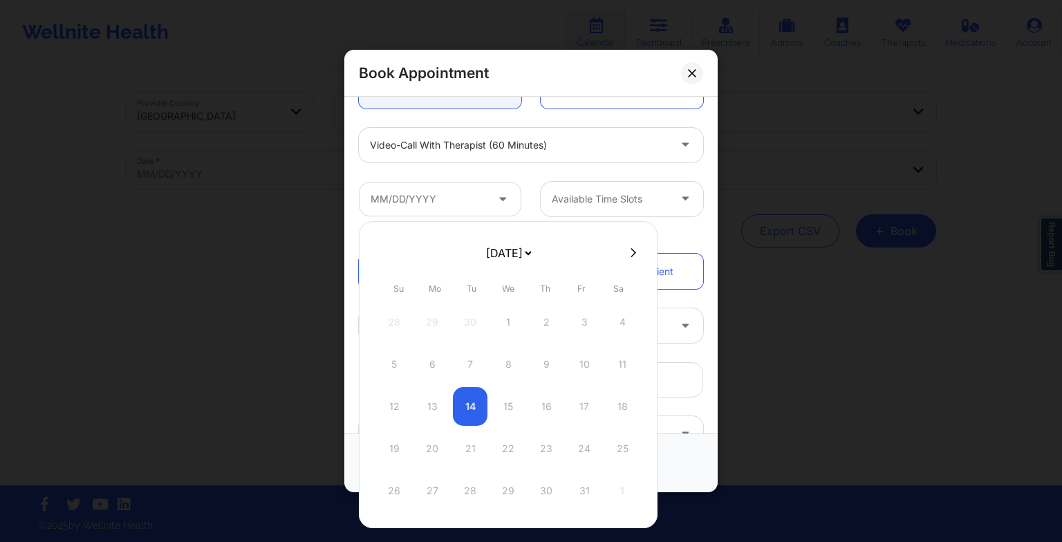
click at [631, 249] on icon at bounding box center [634, 252] width 6 height 9
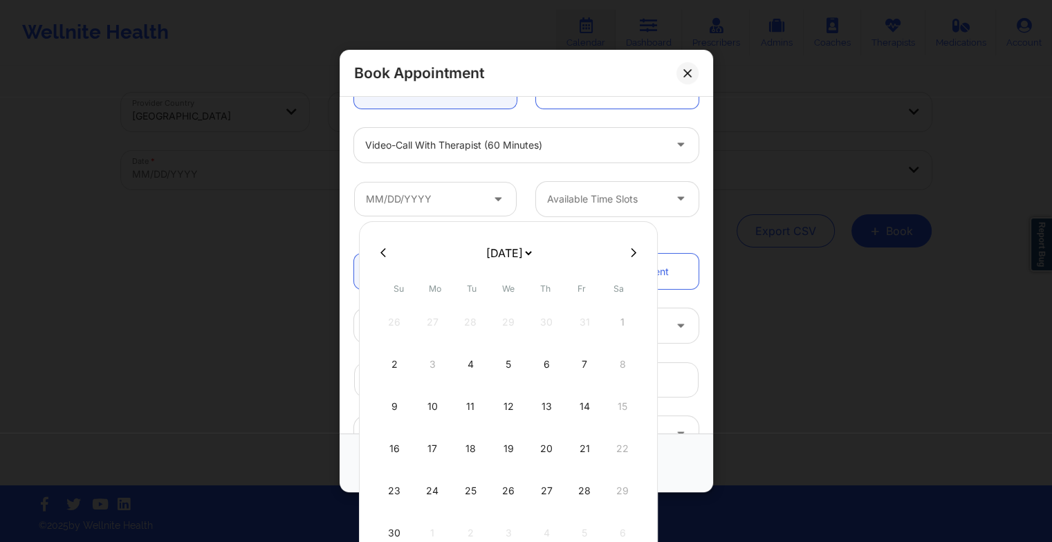
click at [631, 252] on icon at bounding box center [634, 253] width 6 height 10
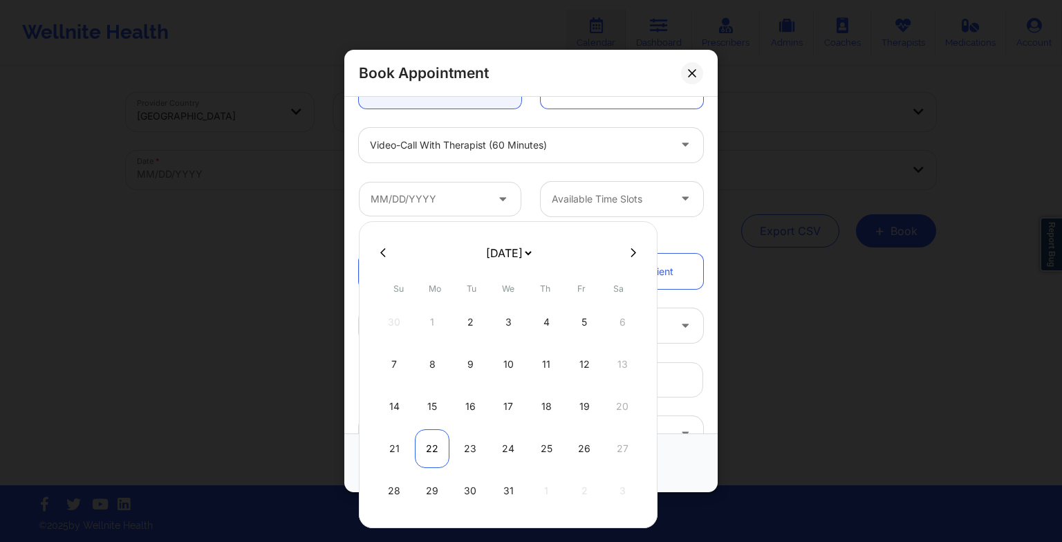
click at [434, 454] on div "22" at bounding box center [432, 448] width 35 height 39
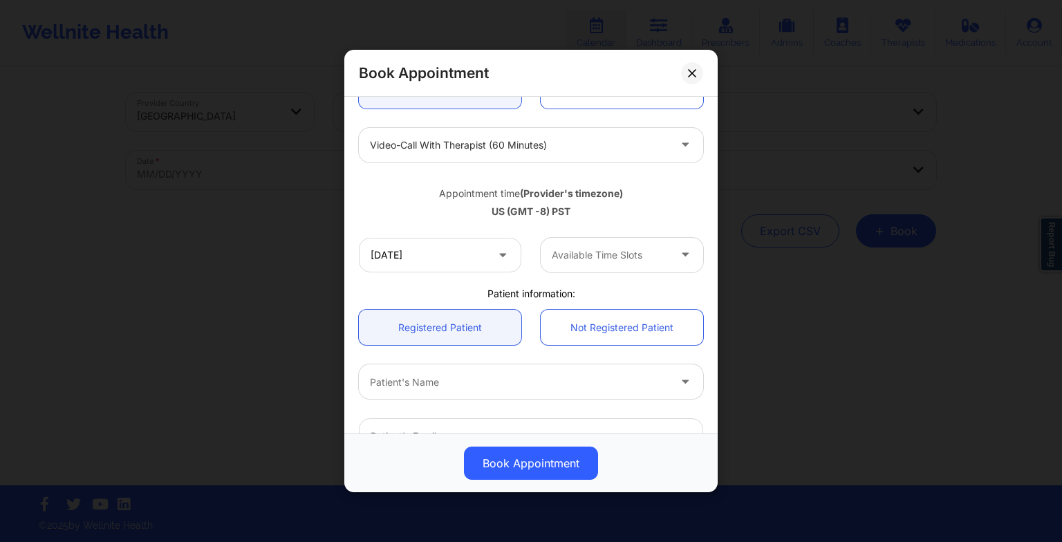
click at [711, 525] on div "Book Appointment [GEOGRAPHIC_DATA] [US_STATE] [PERSON_NAME] Appointment informa…" at bounding box center [531, 271] width 1062 height 542
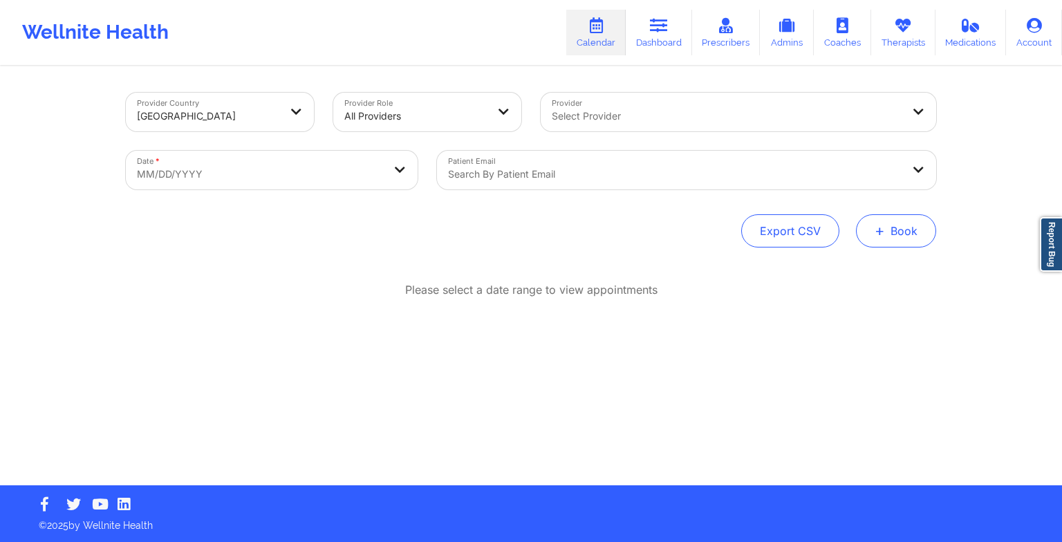
click at [879, 234] on span "+" at bounding box center [880, 231] width 10 height 8
click at [846, 270] on button "Therapy Session" at bounding box center [873, 274] width 106 height 23
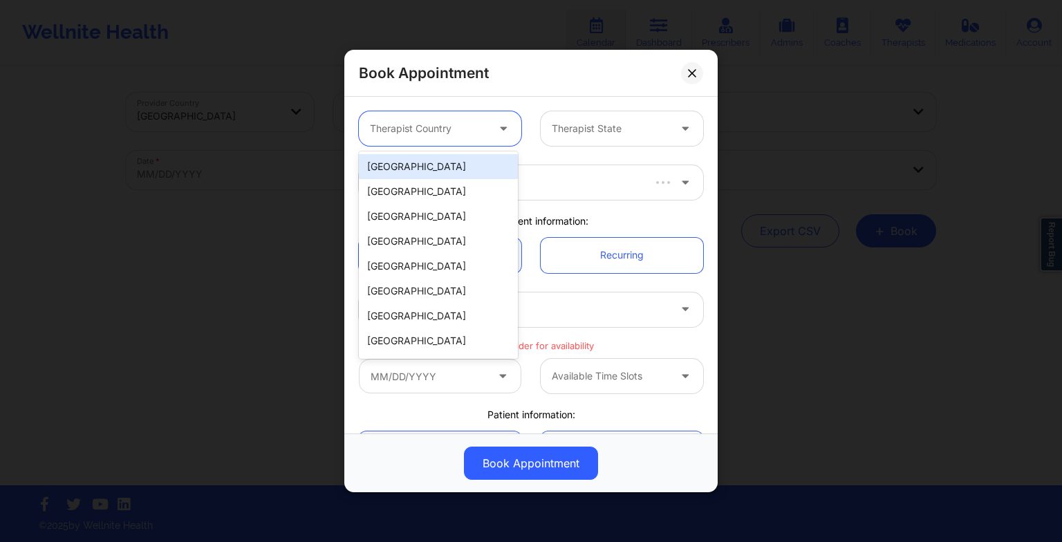
click at [470, 124] on div at bounding box center [428, 128] width 117 height 17
click at [400, 168] on div "[GEOGRAPHIC_DATA]" at bounding box center [438, 166] width 159 height 25
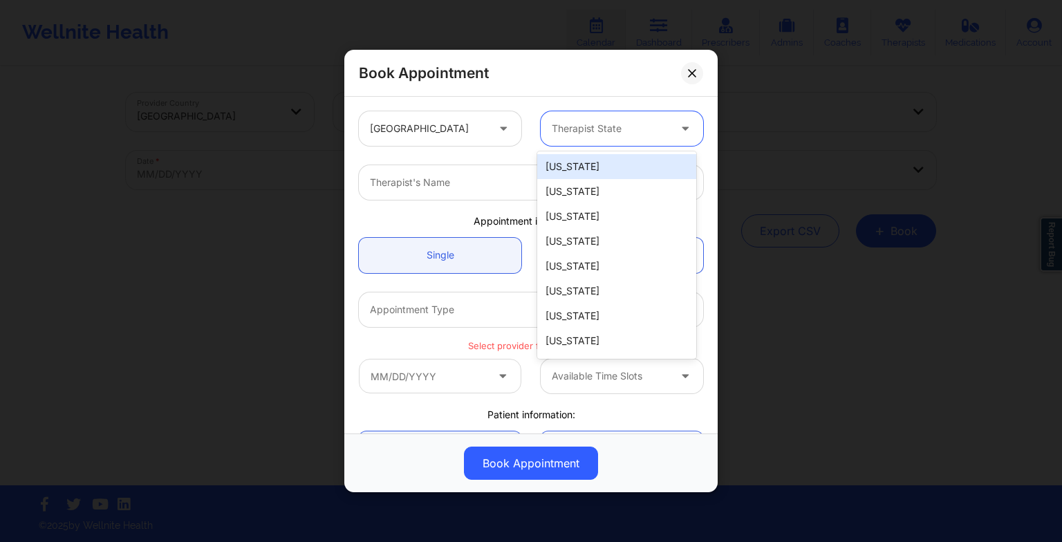
click at [597, 112] on div "Therapist State" at bounding box center [605, 128] width 129 height 35
click at [598, 168] on div "[US_STATE]" at bounding box center [616, 166] width 159 height 25
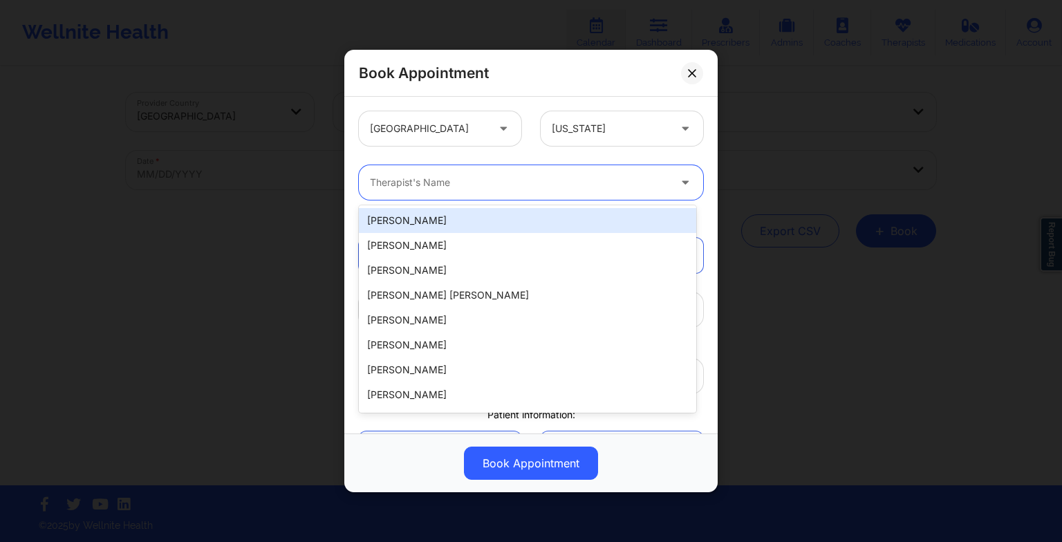
click at [389, 186] on div at bounding box center [519, 182] width 299 height 17
paste input "[PERSON_NAME]"
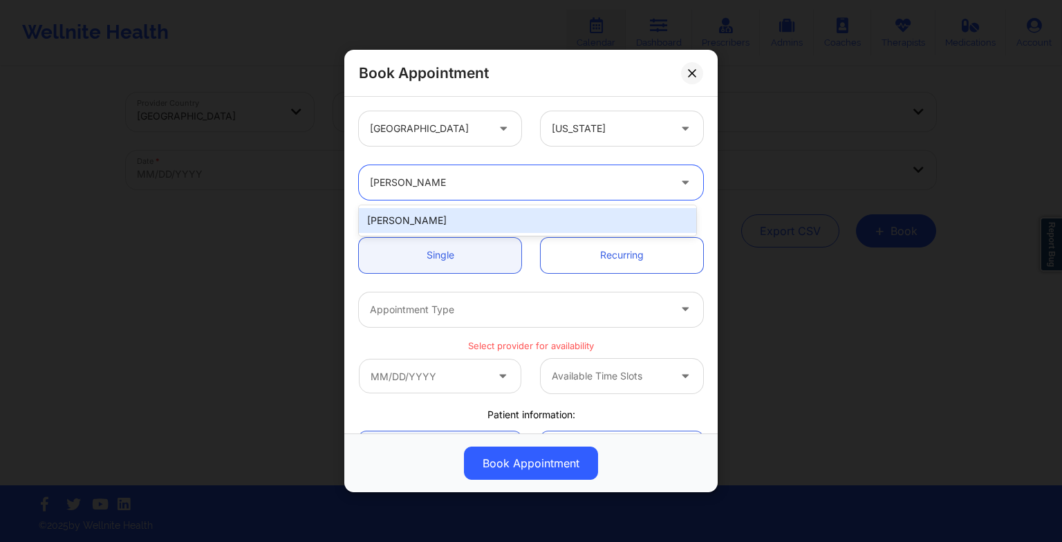
click at [431, 227] on div "[PERSON_NAME]" at bounding box center [527, 220] width 337 height 25
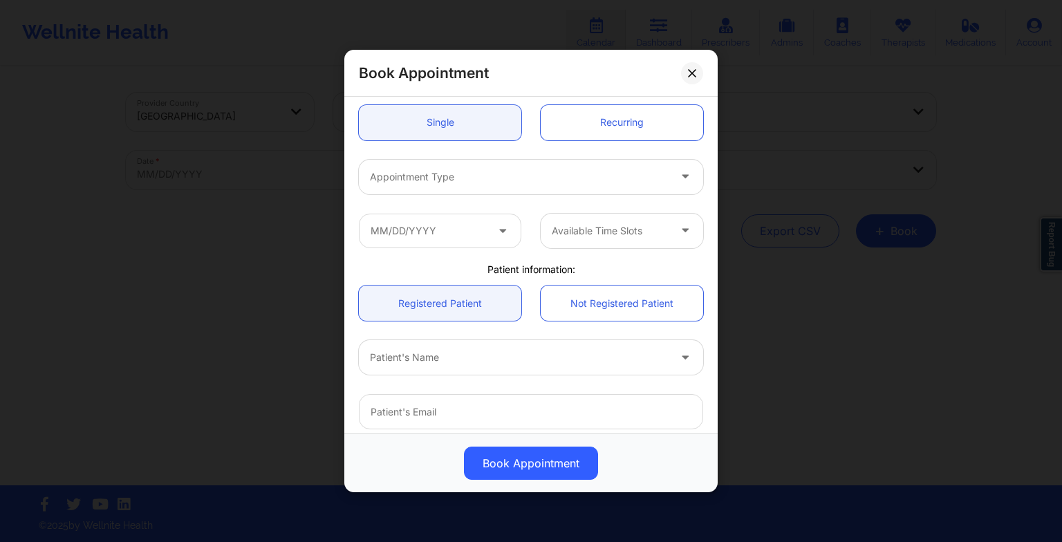
scroll to position [141, 0]
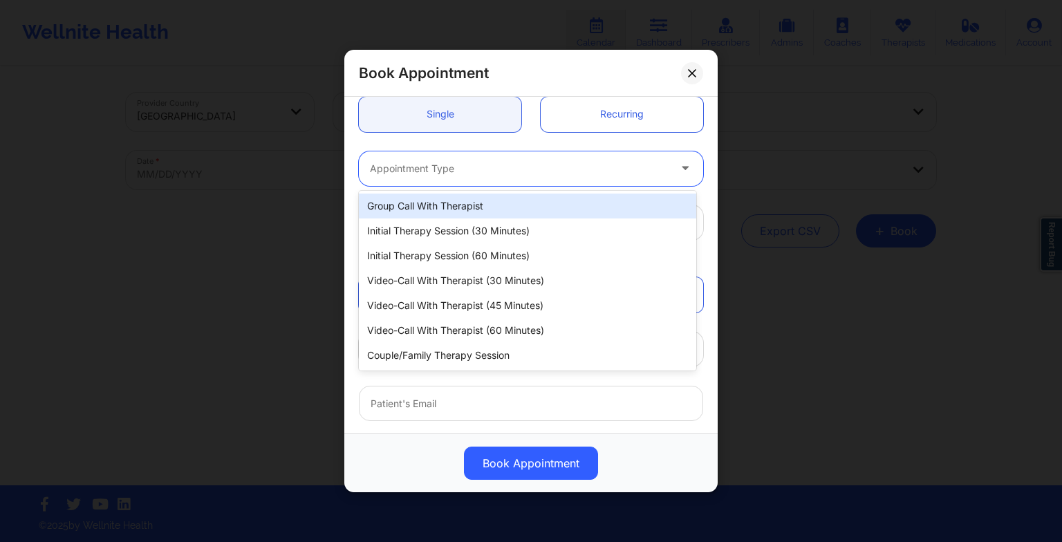
click at [406, 160] on div at bounding box center [519, 168] width 299 height 17
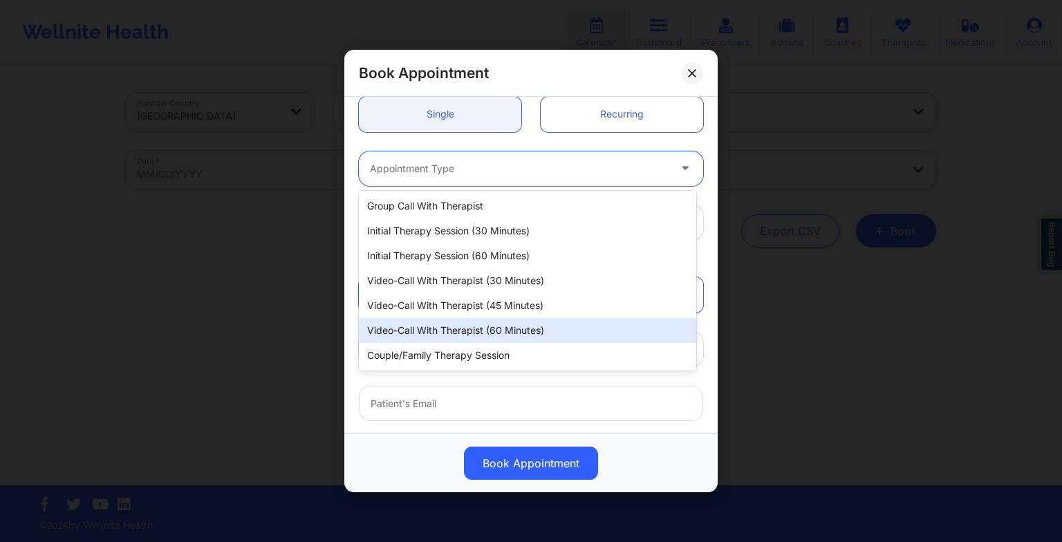
click at [437, 328] on div "Video-Call with Therapist (60 minutes)" at bounding box center [527, 330] width 337 height 25
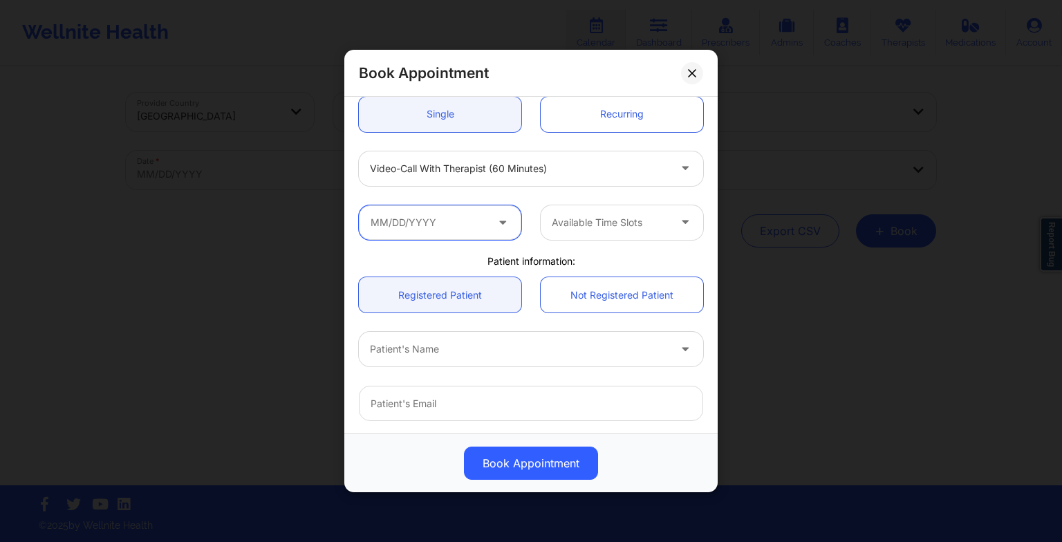
drag, startPoint x: 456, startPoint y: 225, endPoint x: 454, endPoint y: 207, distance: 18.1
click at [454, 207] on input "text" at bounding box center [440, 222] width 162 height 35
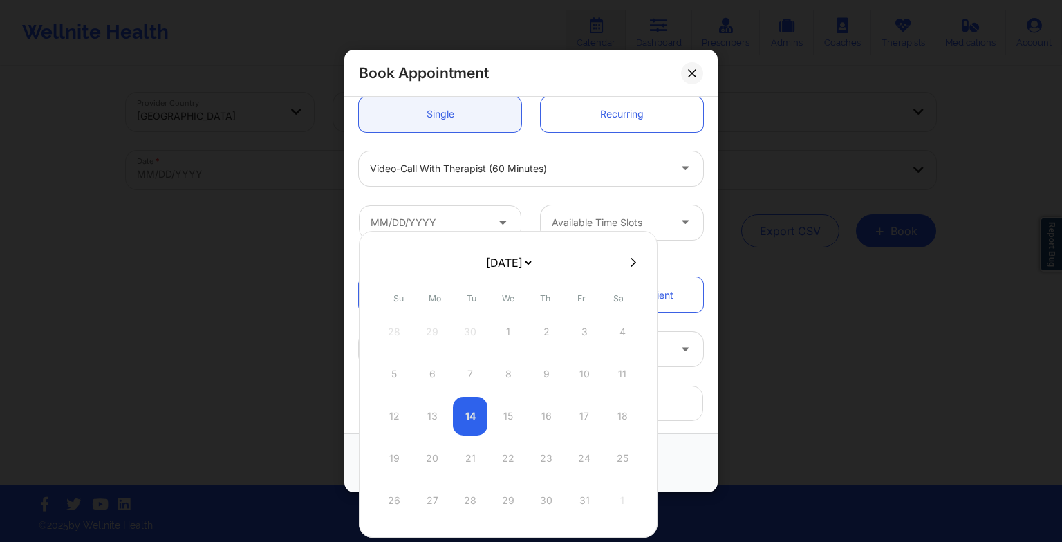
click at [631, 266] on icon at bounding box center [634, 262] width 6 height 10
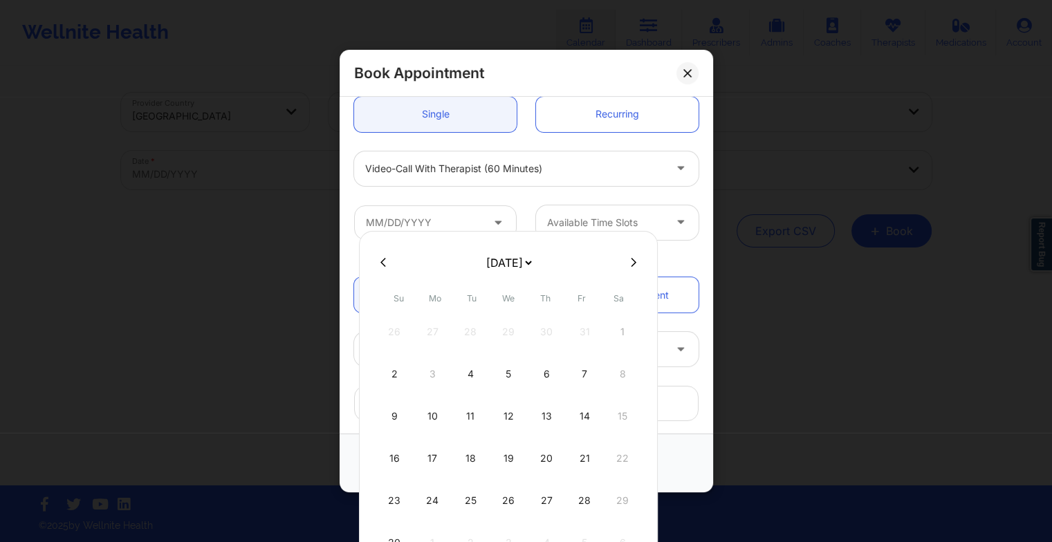
click at [631, 263] on icon at bounding box center [634, 262] width 6 height 10
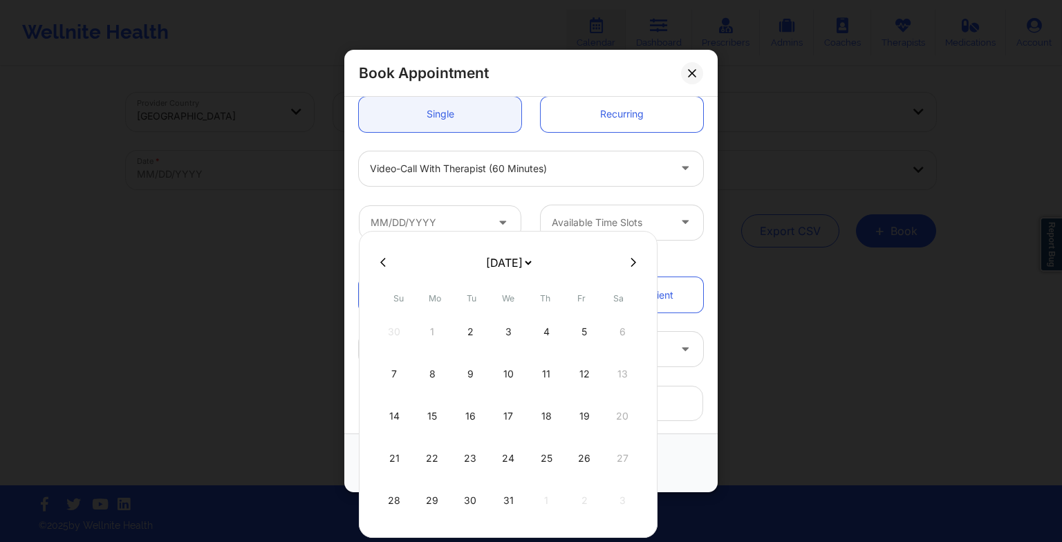
click at [441, 448] on div "22" at bounding box center [432, 458] width 35 height 39
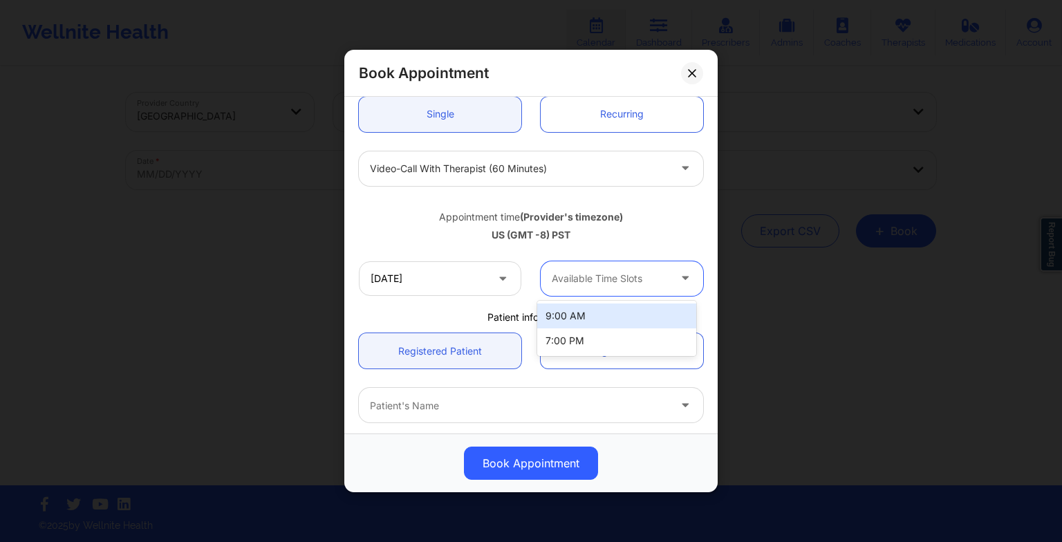
drag, startPoint x: 594, startPoint y: 274, endPoint x: 593, endPoint y: 321, distance: 47.0
click at [593, 321] on body "Wellnite Health Calendar Dashboard Prescribers Admins Coaches Therapists Medica…" at bounding box center [531, 271] width 1062 height 542
click at [593, 321] on div "9:00 AM" at bounding box center [616, 316] width 159 height 25
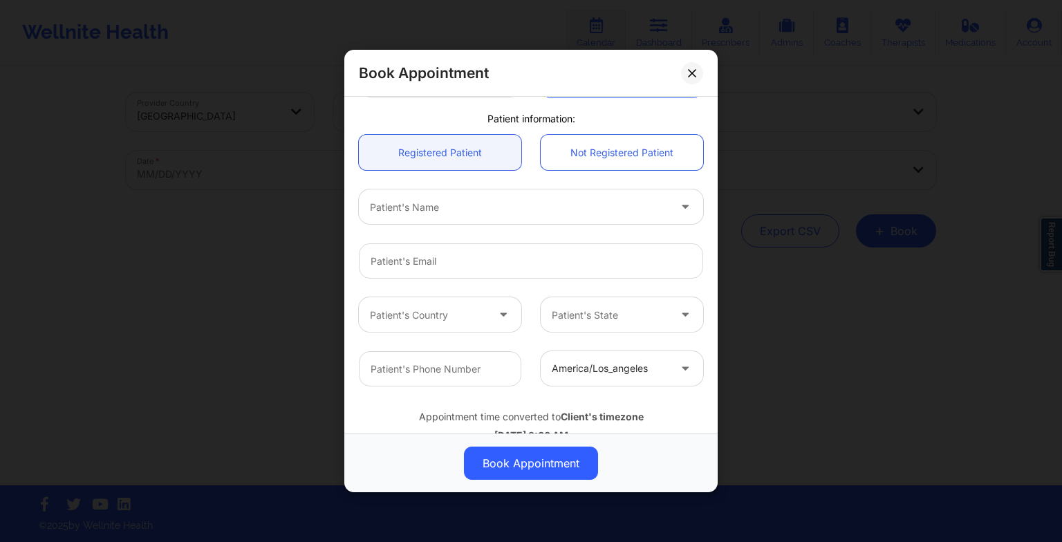
scroll to position [348, 0]
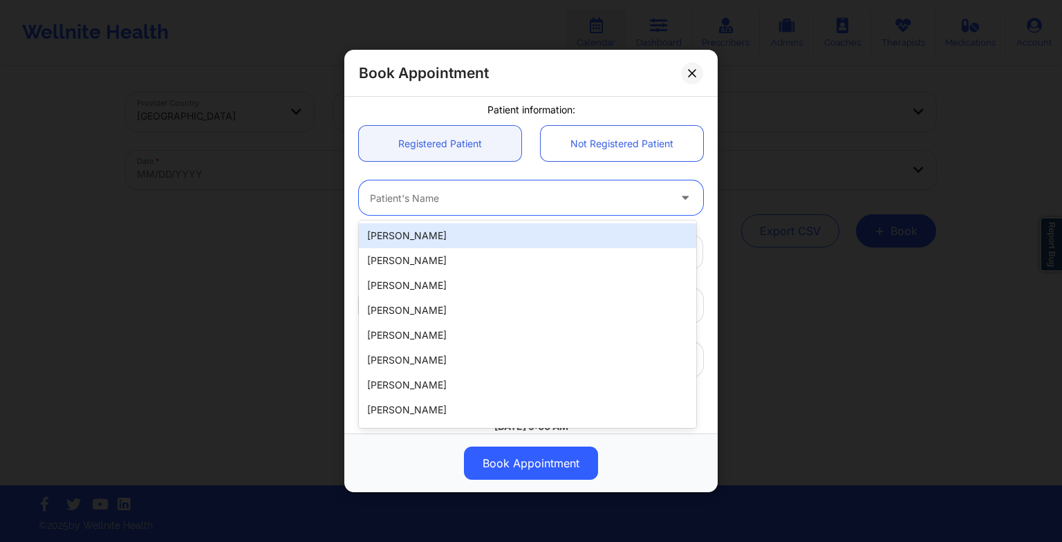
click at [375, 192] on div at bounding box center [519, 197] width 299 height 17
click at [410, 229] on div "[PERSON_NAME]" at bounding box center [527, 235] width 337 height 25
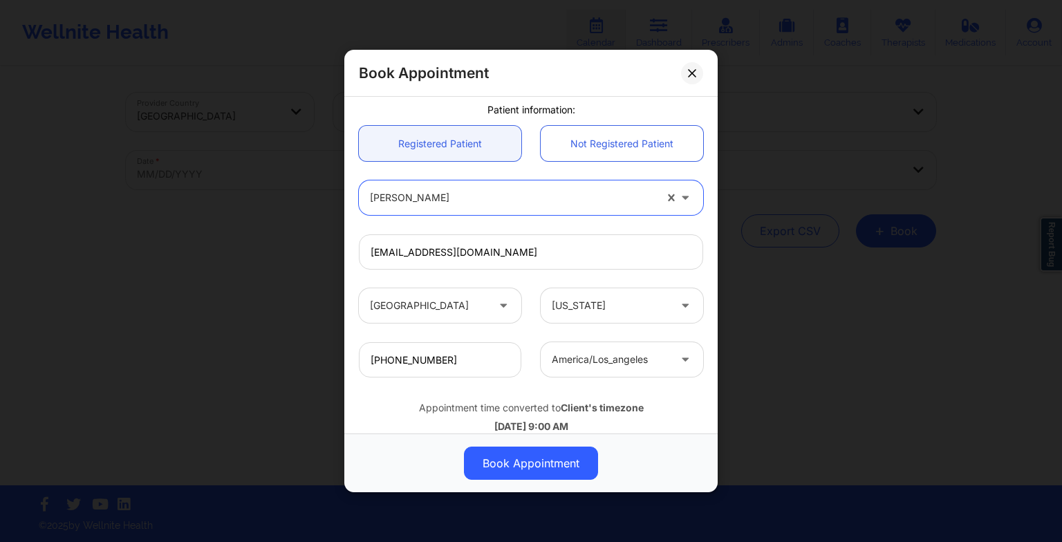
scroll to position [381, 0]
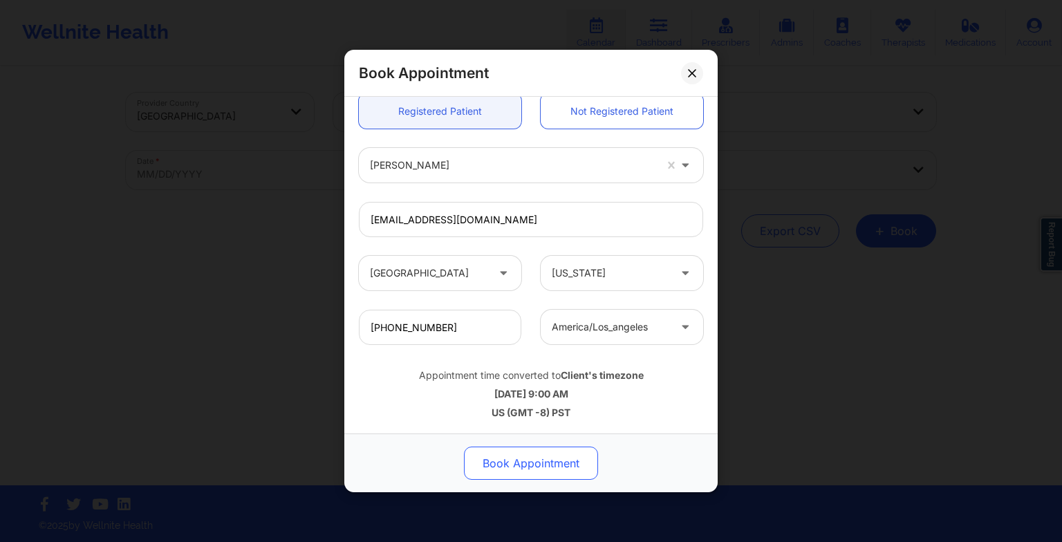
click at [502, 469] on button "Book Appointment" at bounding box center [531, 463] width 134 height 33
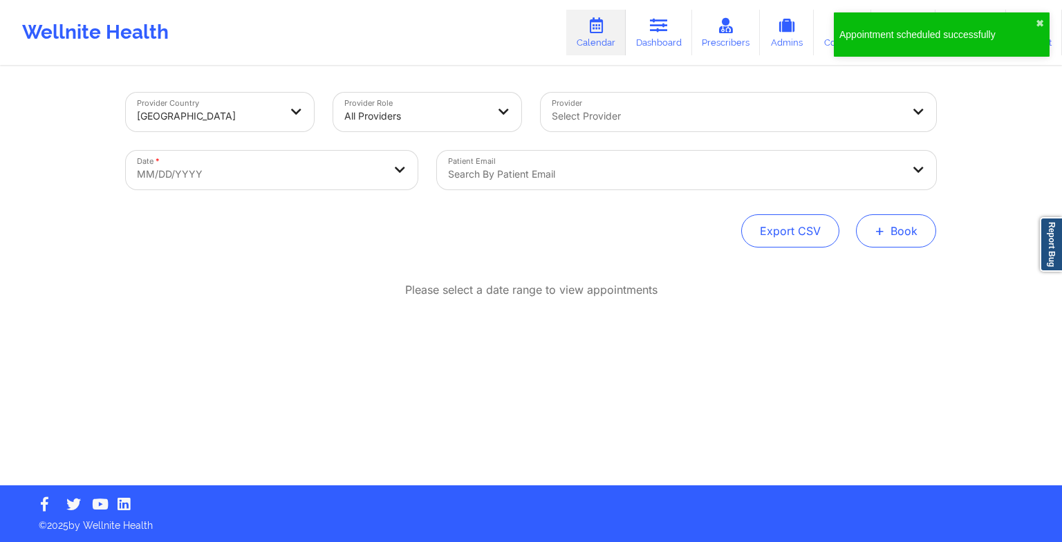
click at [886, 214] on button "+ Book" at bounding box center [896, 230] width 80 height 33
click at [874, 266] on button "Therapy Session" at bounding box center [873, 274] width 106 height 23
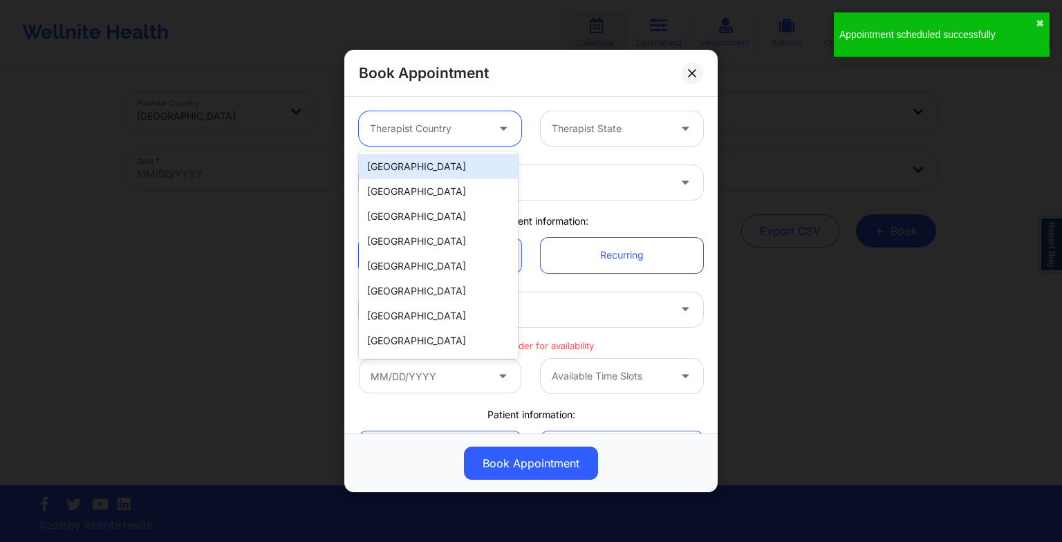
click at [448, 127] on div at bounding box center [428, 128] width 117 height 17
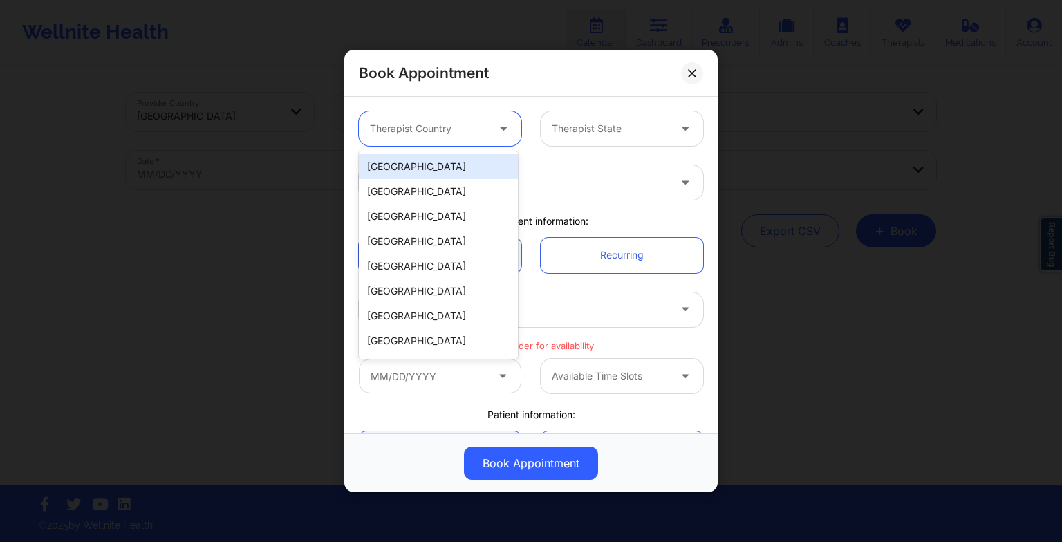
click at [432, 169] on div "[GEOGRAPHIC_DATA]" at bounding box center [438, 166] width 159 height 25
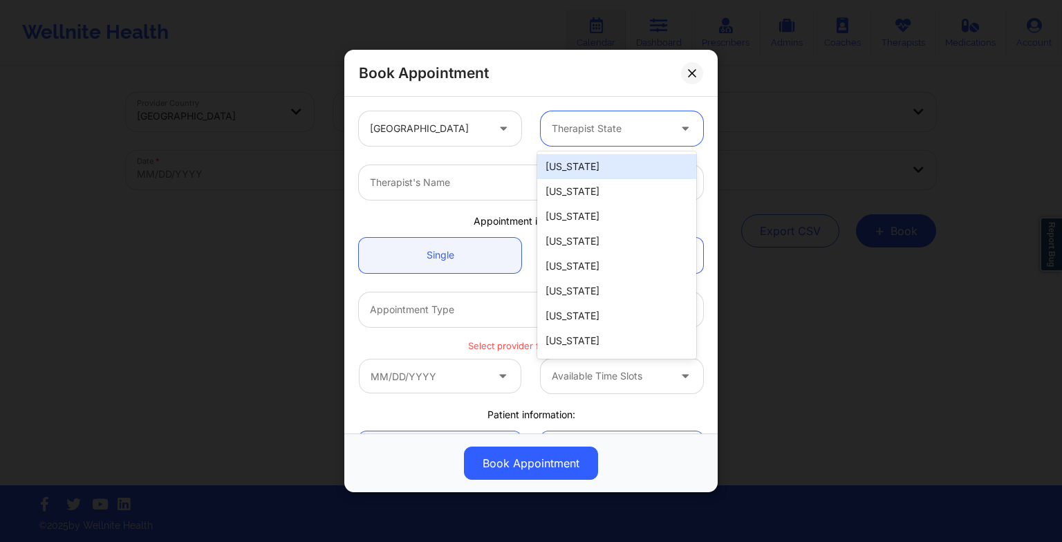
click at [599, 127] on div at bounding box center [610, 128] width 117 height 17
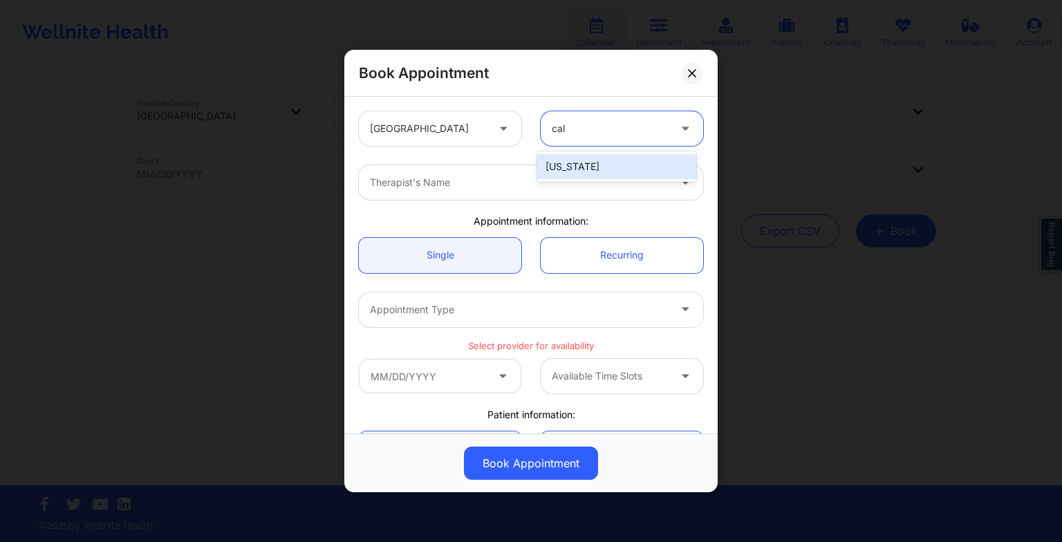
click at [598, 163] on div "[US_STATE]" at bounding box center [616, 166] width 159 height 25
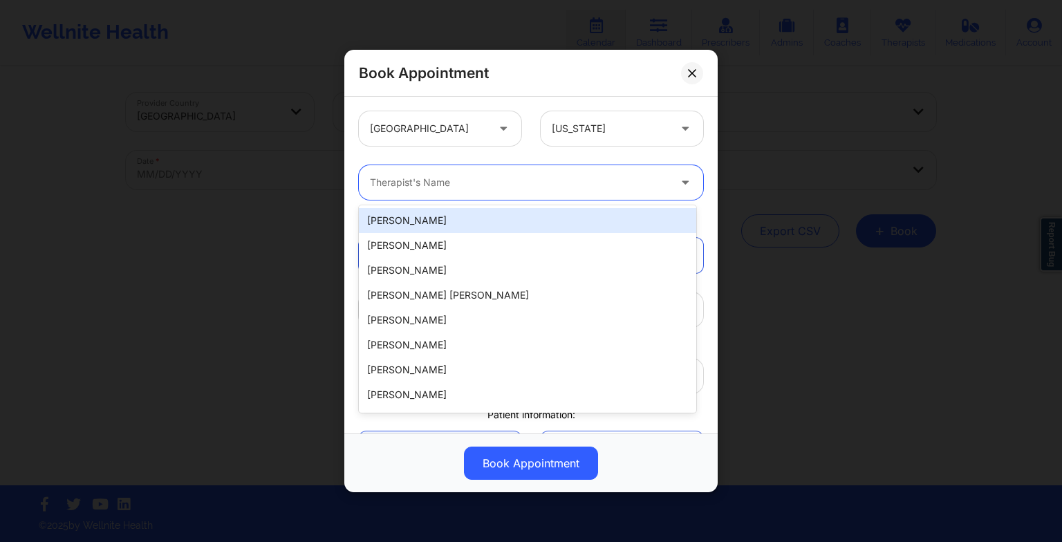
click at [456, 176] on div at bounding box center [519, 182] width 299 height 17
paste input "[PERSON_NAME]"
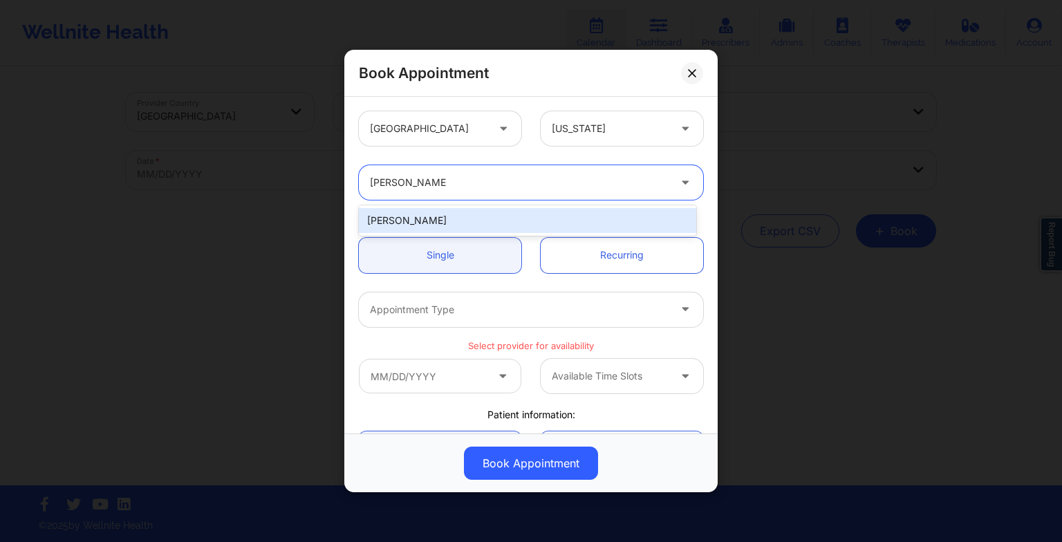
click at [440, 216] on div "[PERSON_NAME]" at bounding box center [527, 220] width 337 height 25
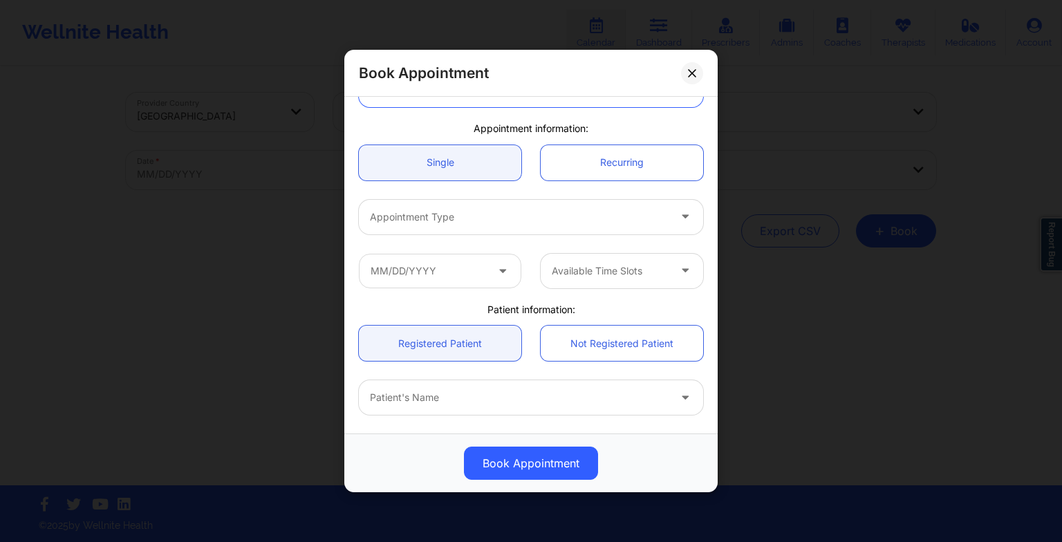
scroll to position [93, 0]
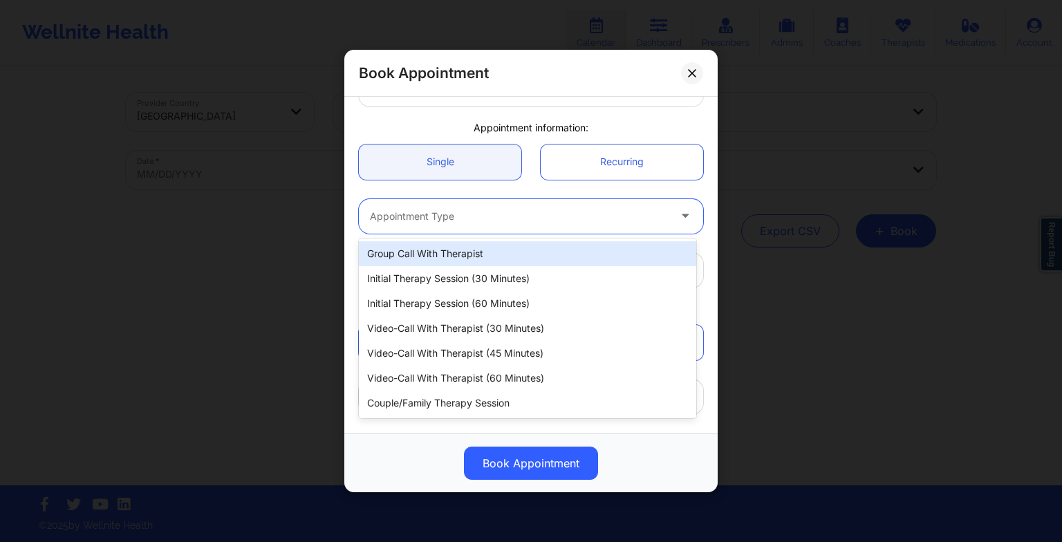
click at [429, 209] on div at bounding box center [519, 216] width 299 height 17
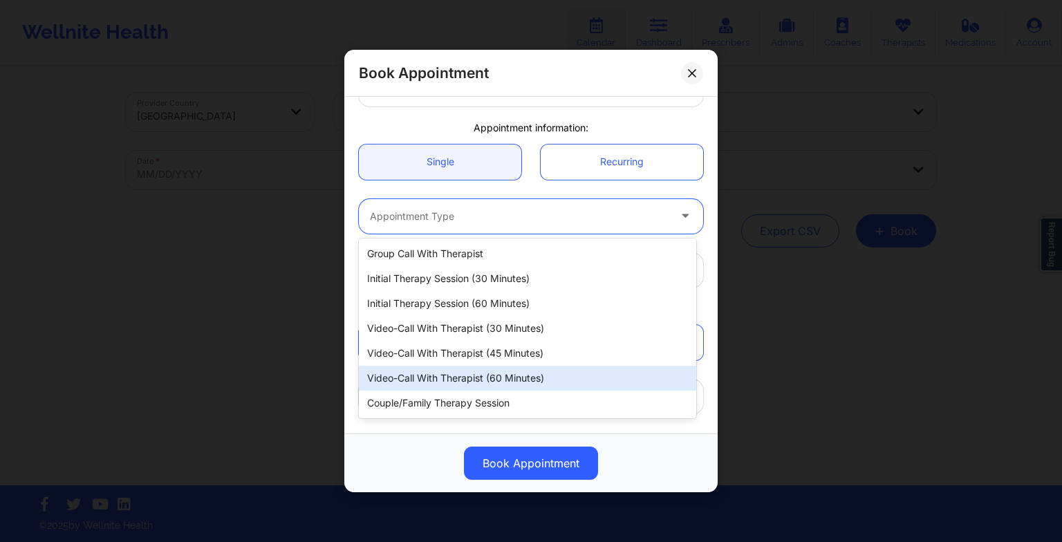
click at [442, 369] on div "Video-Call with Therapist (60 minutes)" at bounding box center [527, 378] width 337 height 25
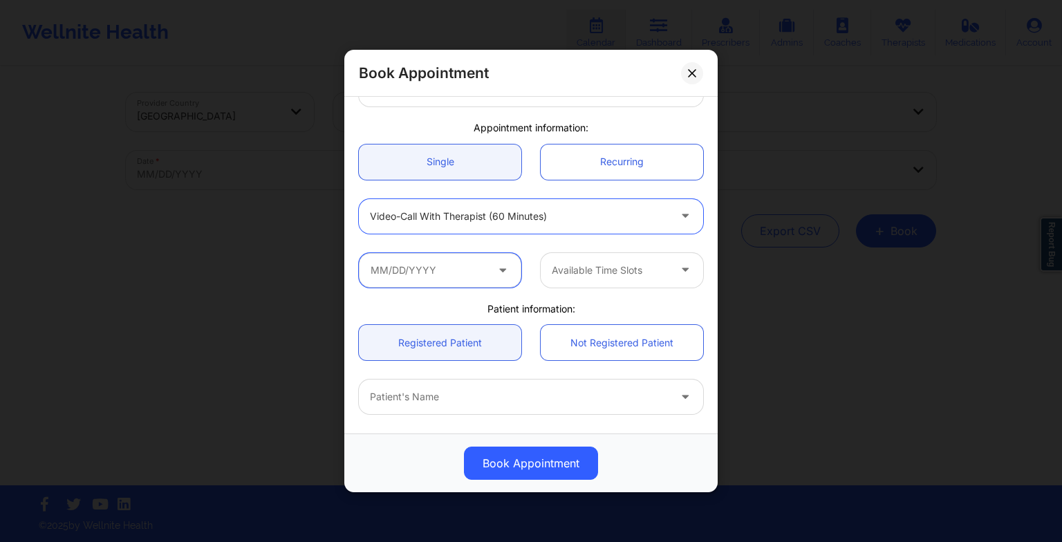
click at [443, 259] on input "text" at bounding box center [440, 270] width 162 height 35
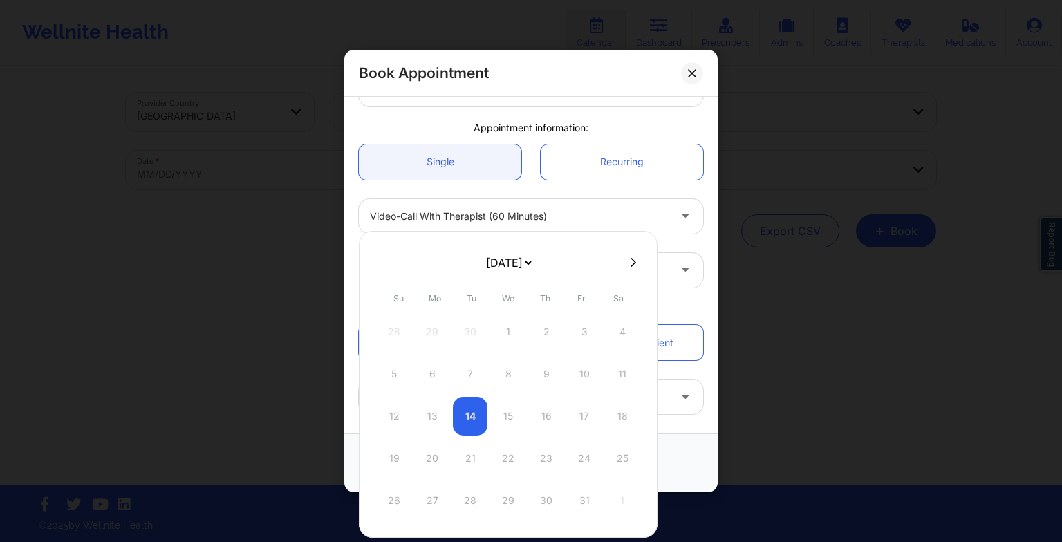
click at [631, 259] on icon at bounding box center [634, 262] width 6 height 10
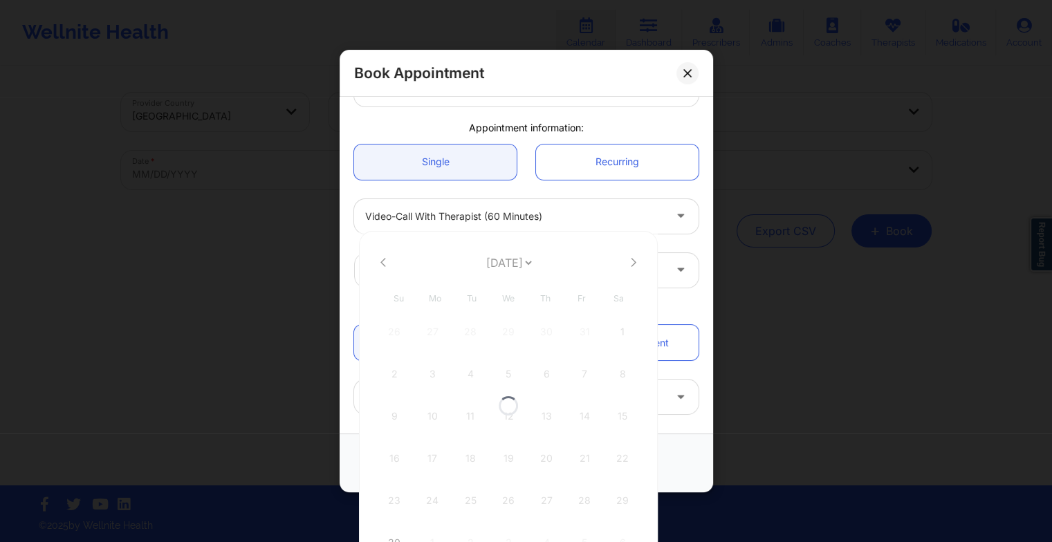
click at [625, 259] on div at bounding box center [508, 405] width 299 height 349
click at [631, 259] on icon at bounding box center [634, 262] width 6 height 10
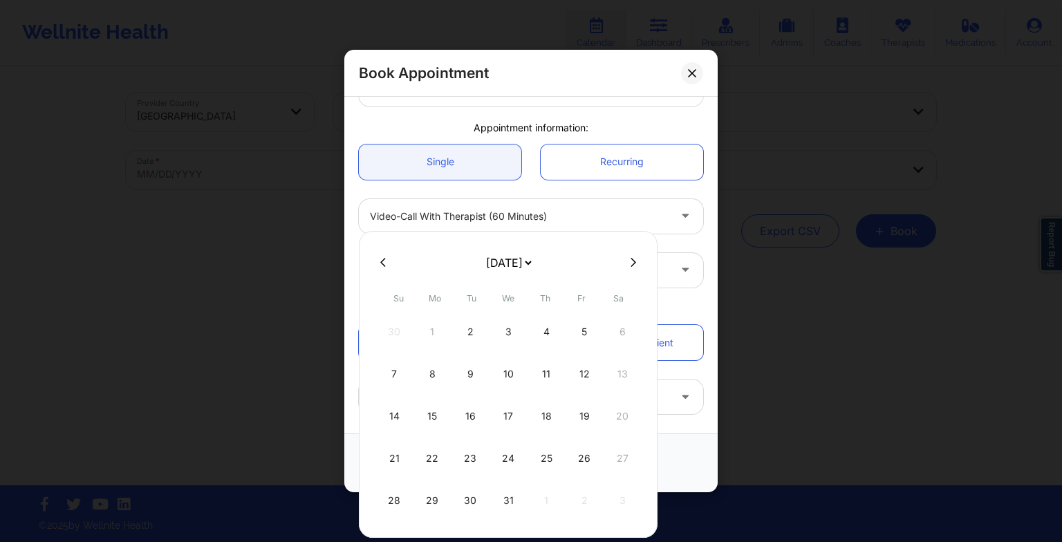
click at [434, 495] on div "29" at bounding box center [432, 500] width 35 height 39
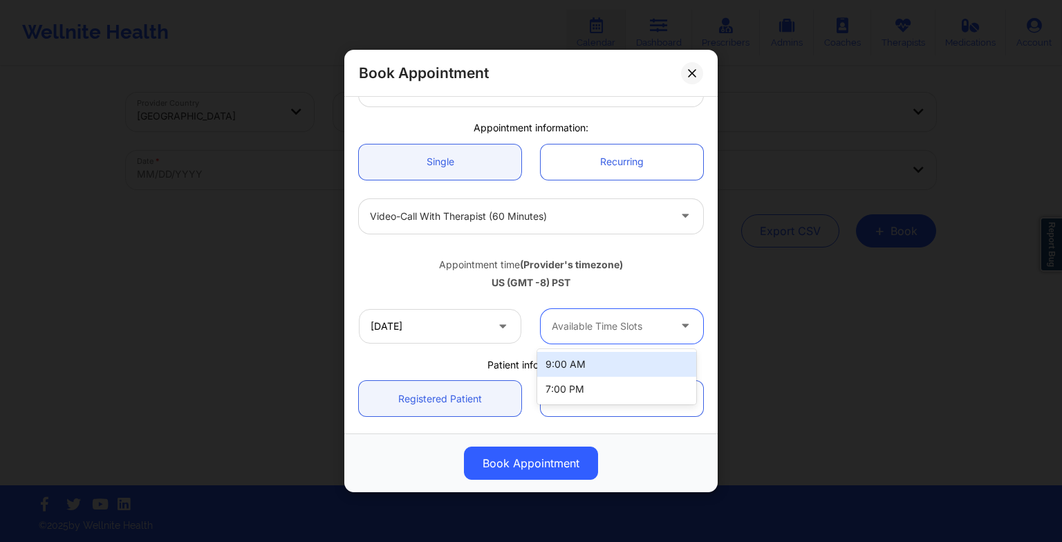
click at [644, 311] on div "Available Time Slots" at bounding box center [605, 326] width 129 height 35
click at [604, 366] on div "9:00 AM" at bounding box center [616, 364] width 159 height 25
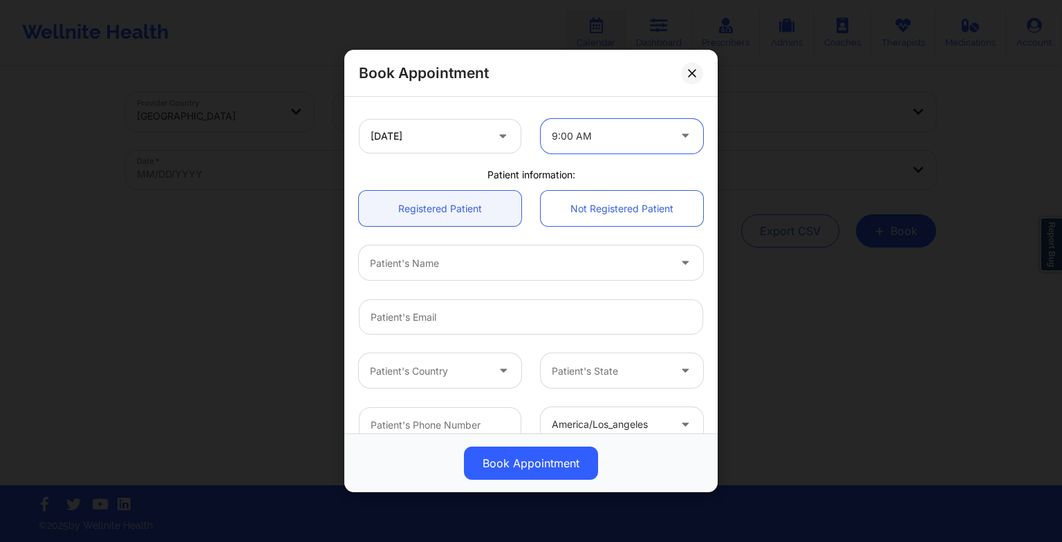
scroll to position [304, 0]
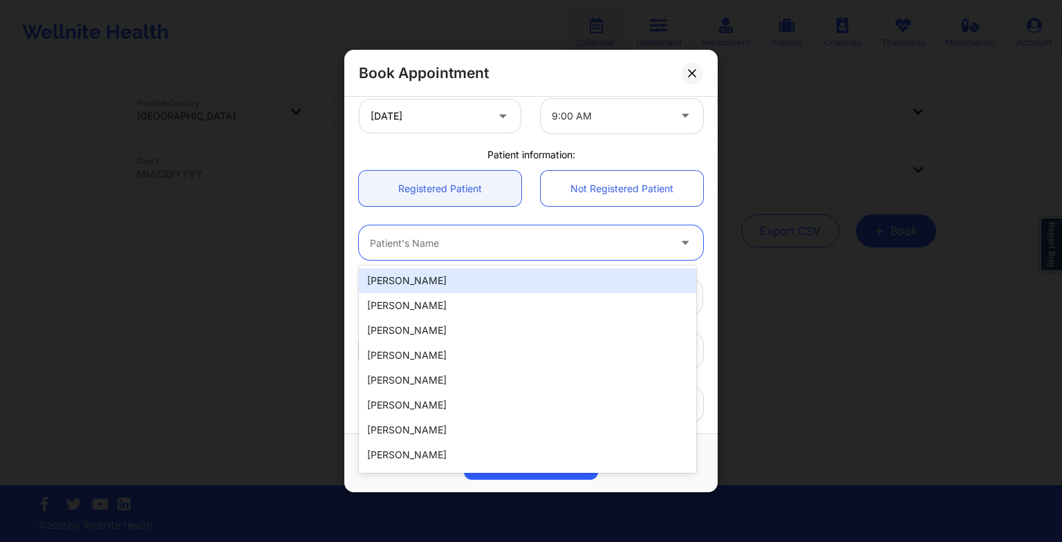
click at [480, 236] on div at bounding box center [519, 242] width 299 height 17
click at [449, 288] on div "[PERSON_NAME]" at bounding box center [527, 280] width 337 height 25
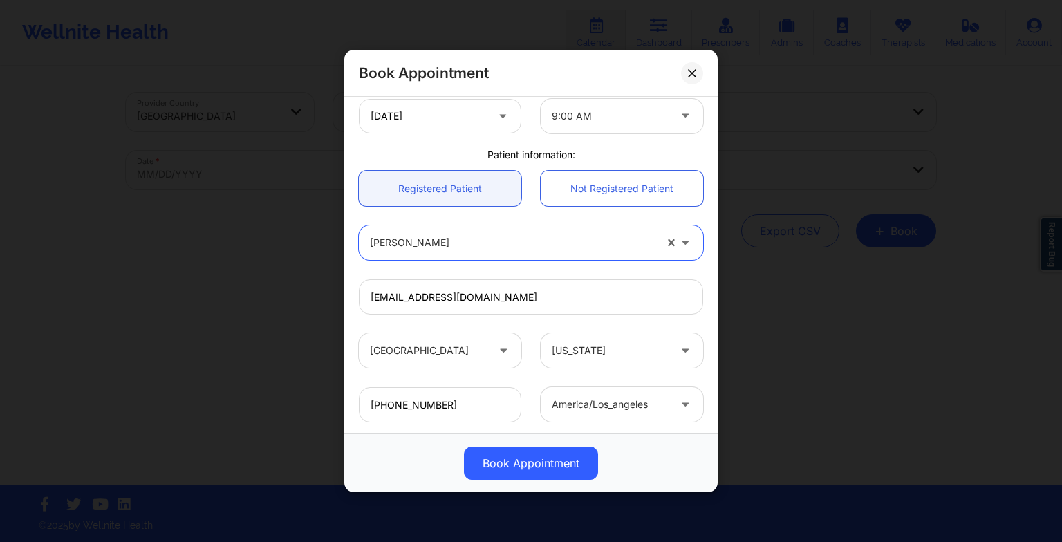
scroll to position [381, 0]
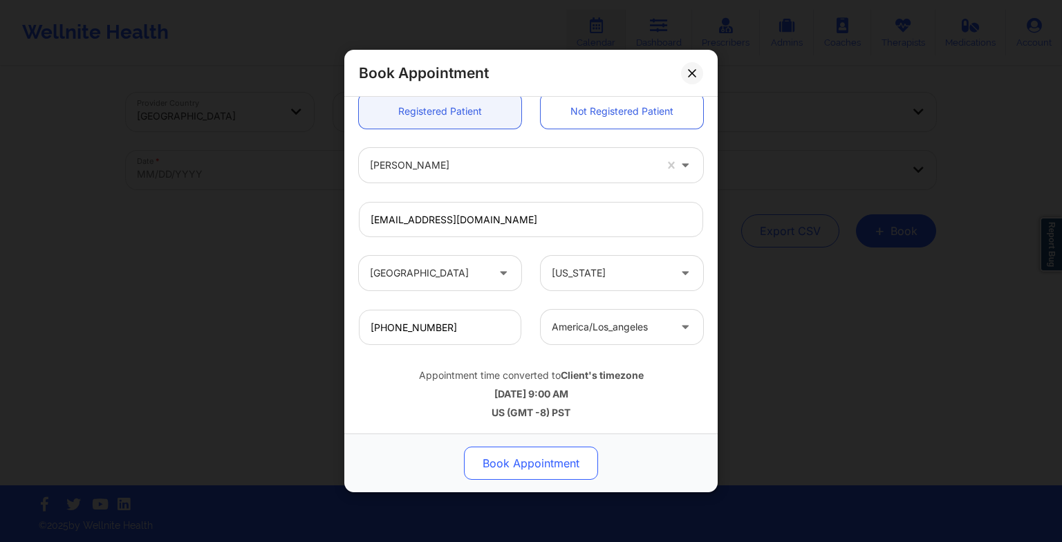
click at [556, 476] on button "Book Appointment" at bounding box center [531, 463] width 134 height 33
